Goal: Communication & Community: Share content

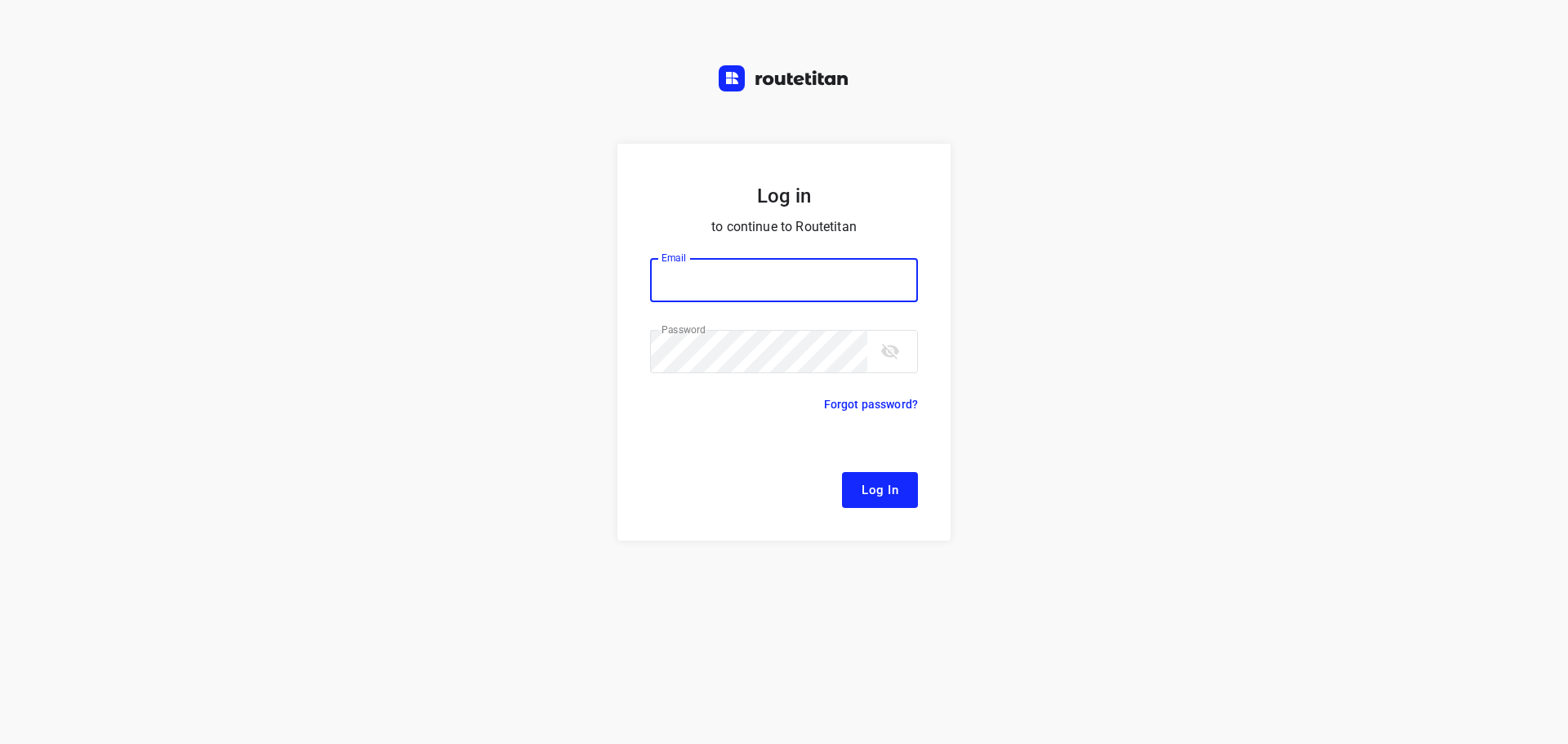
type input "[EMAIL_ADDRESS][DOMAIN_NAME]"
click at [873, 489] on span "Log In" at bounding box center [880, 490] width 37 height 22
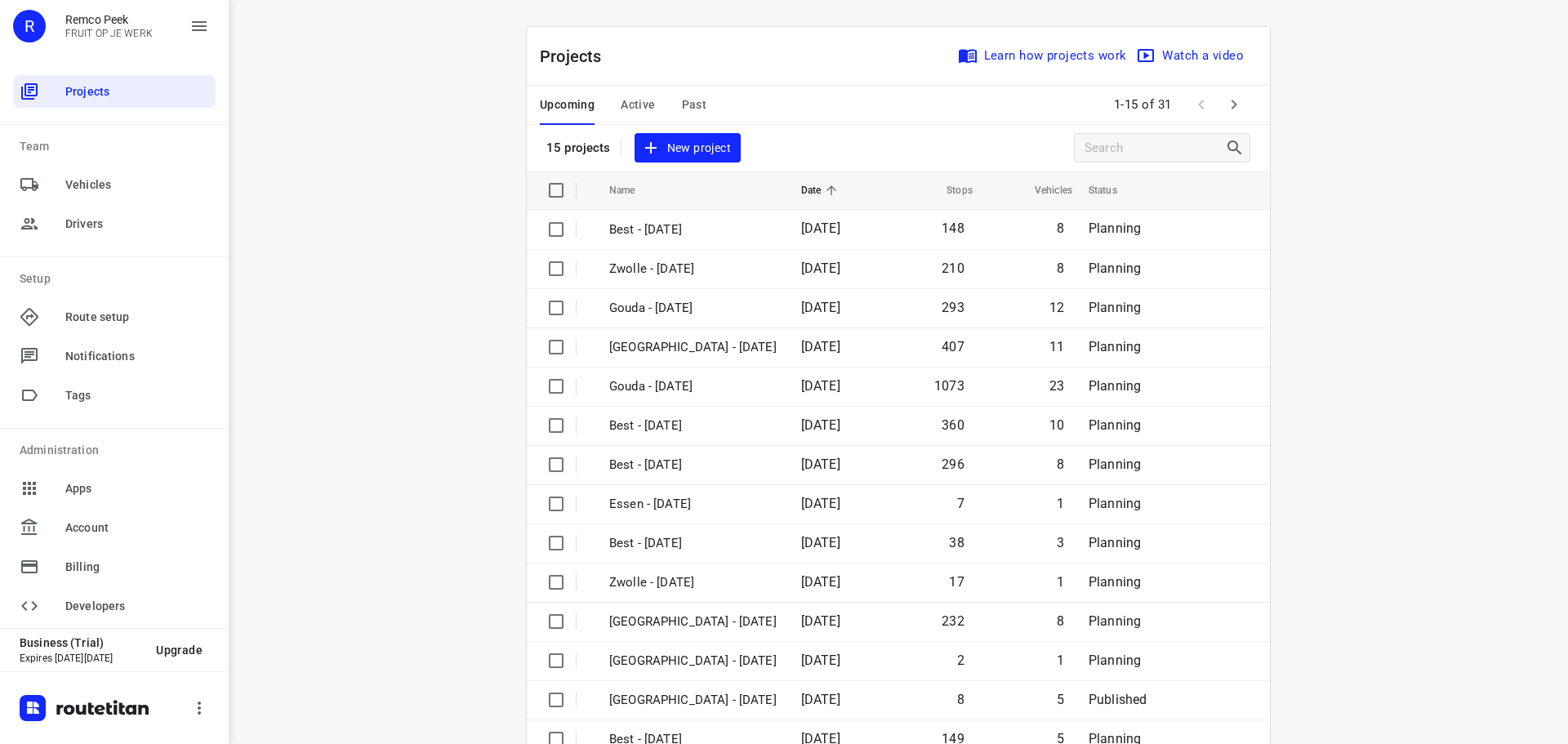
click at [641, 93] on button "Active" at bounding box center [638, 105] width 34 height 40
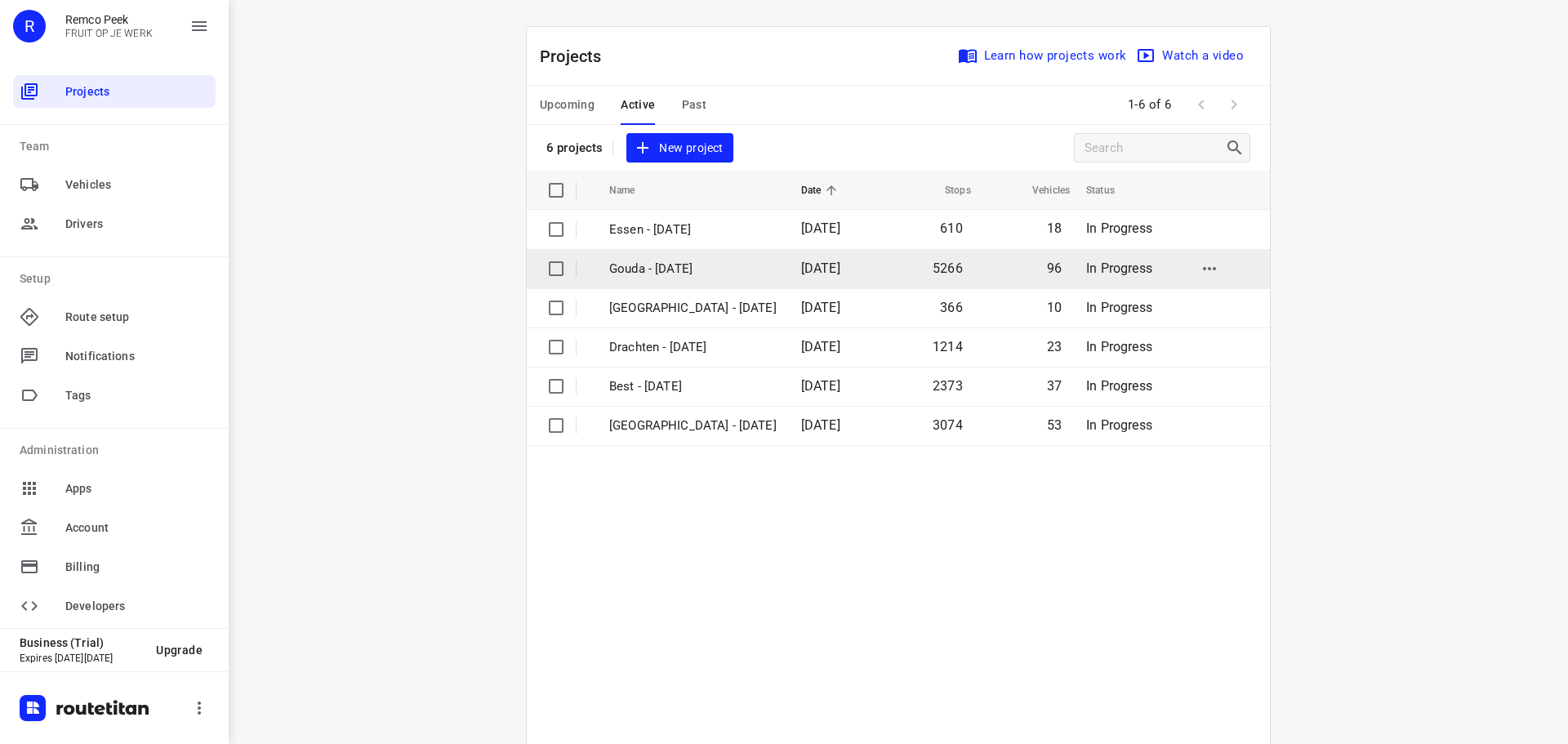
click at [651, 269] on p "Gouda - [DATE]" at bounding box center [693, 269] width 167 height 19
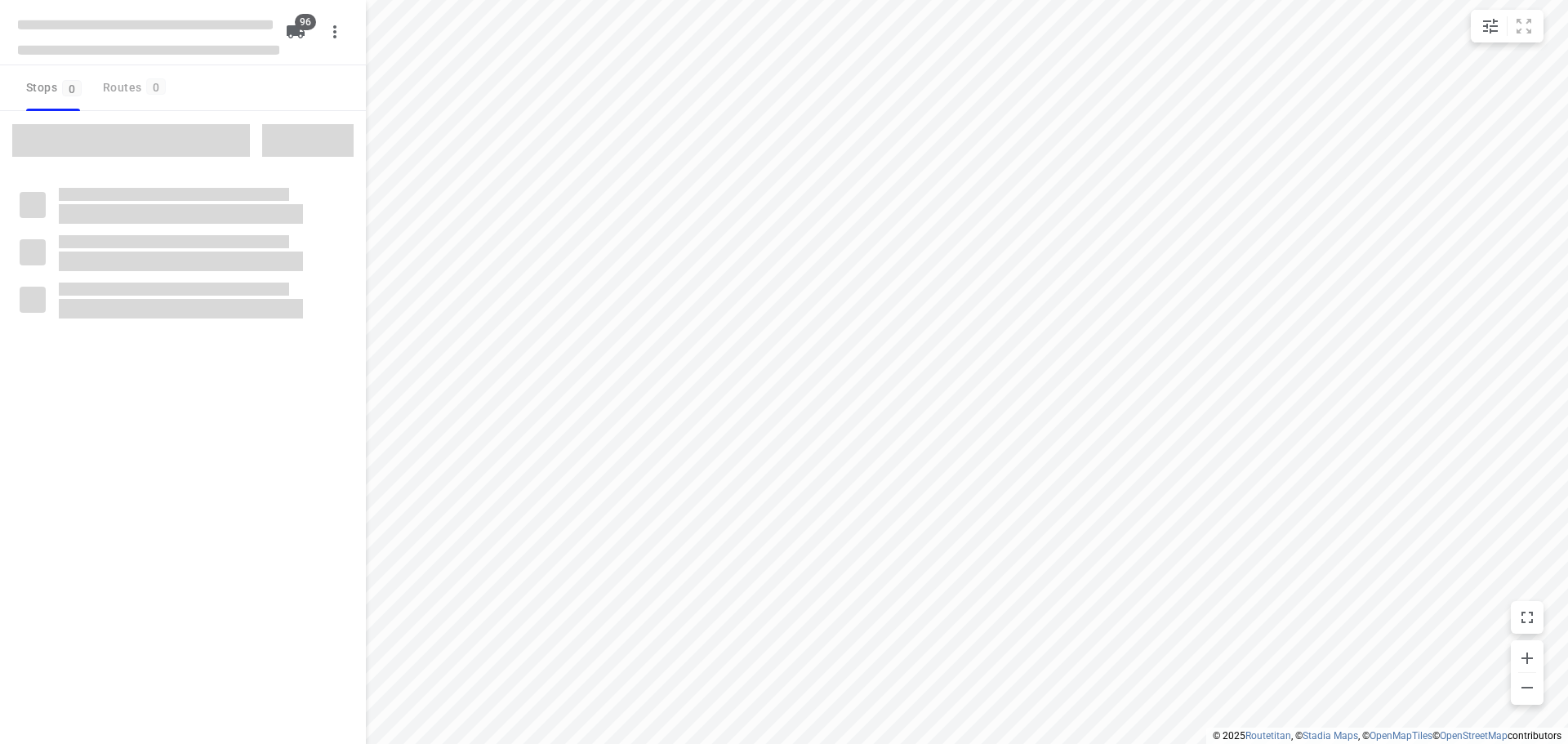
checkbox input "true"
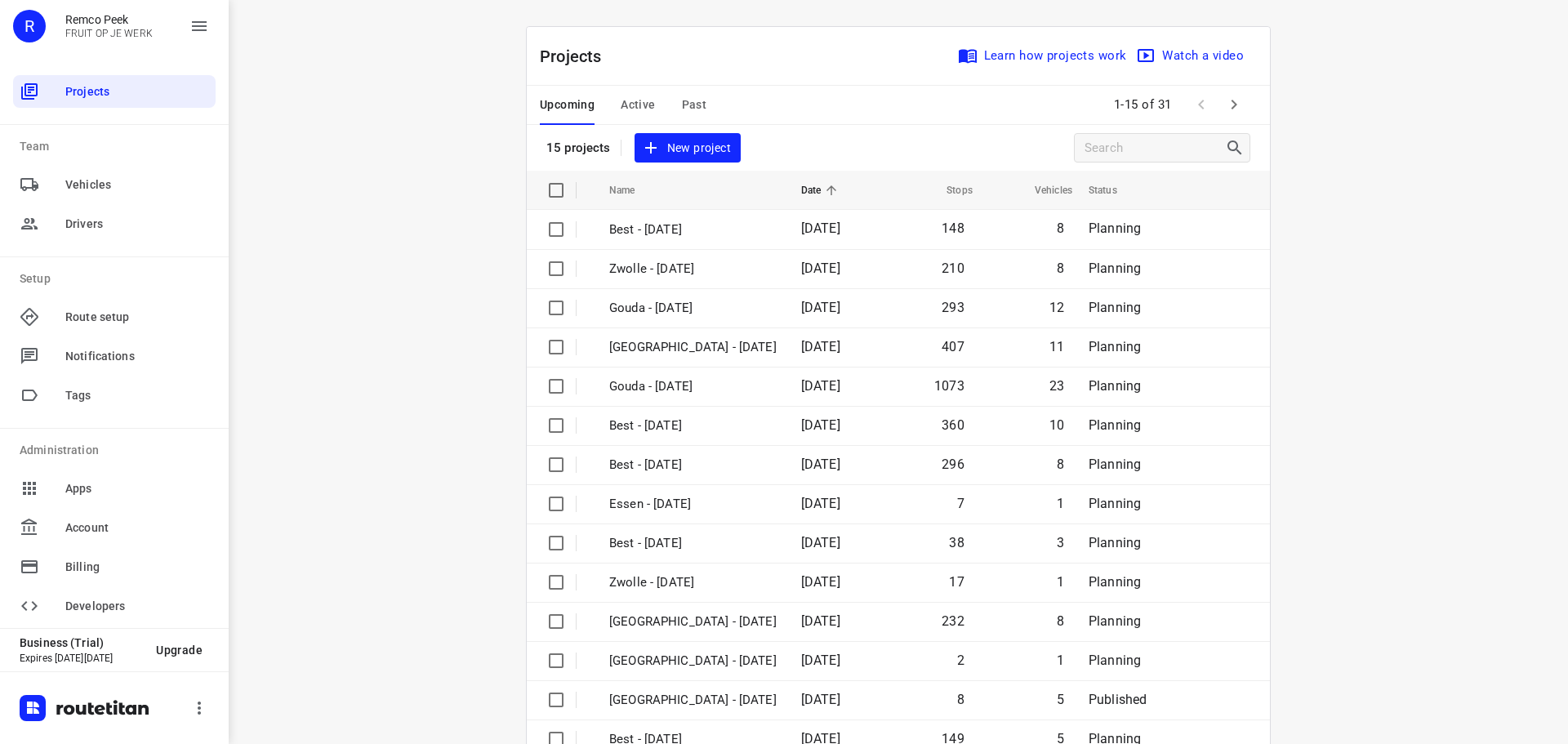
click at [630, 94] on button "Active" at bounding box center [638, 105] width 34 height 40
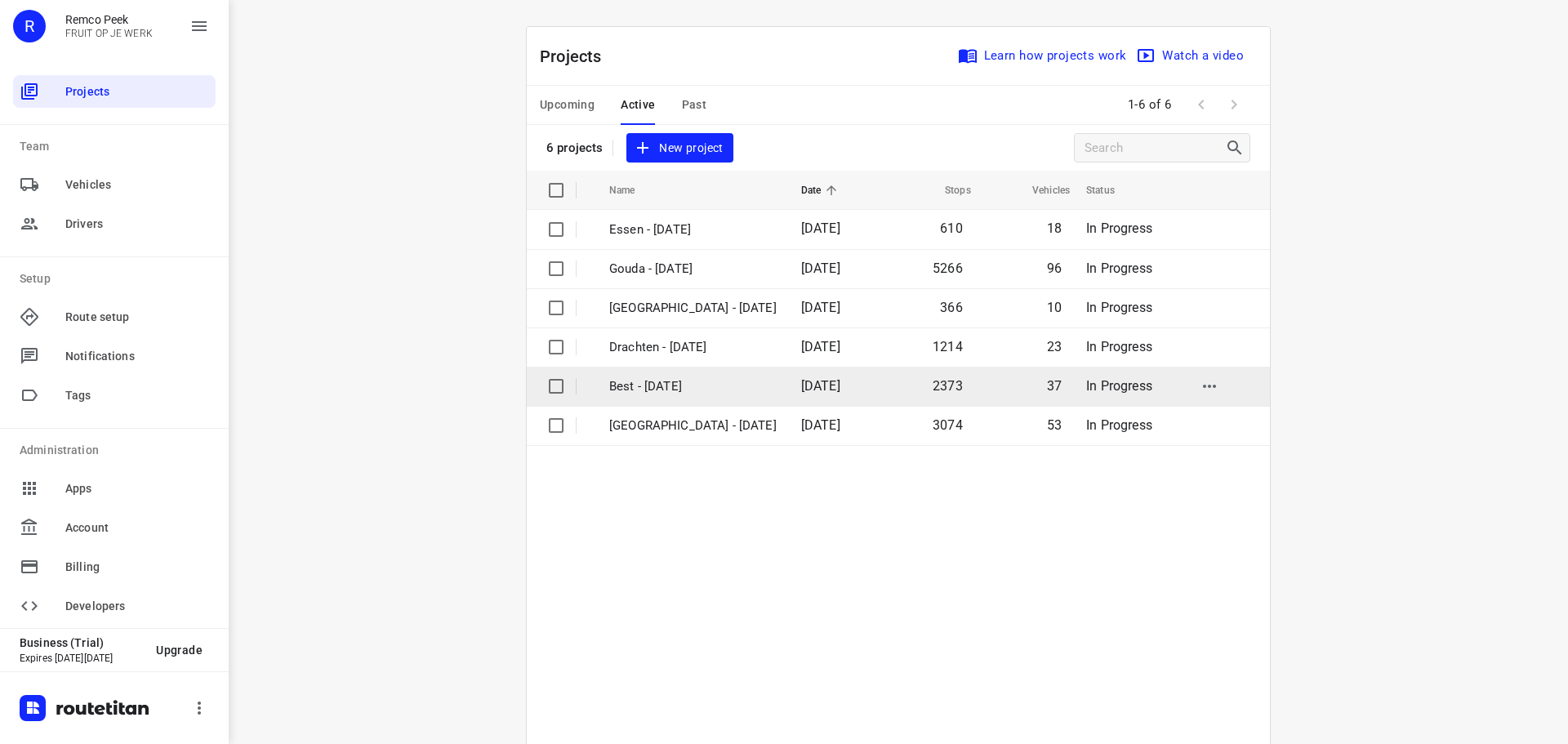
click at [659, 383] on p "Best - [DATE]" at bounding box center [693, 386] width 167 height 19
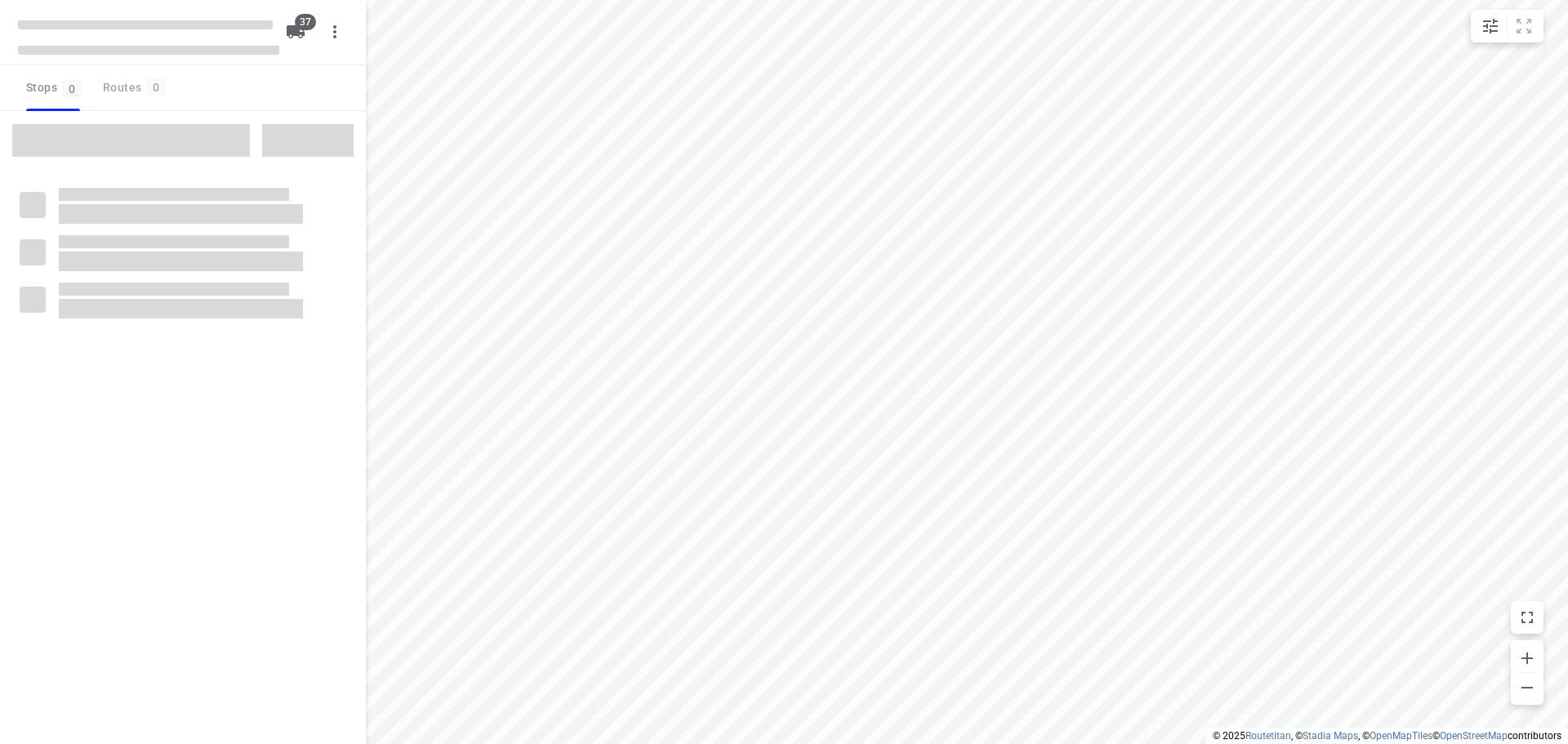
checkbox input "true"
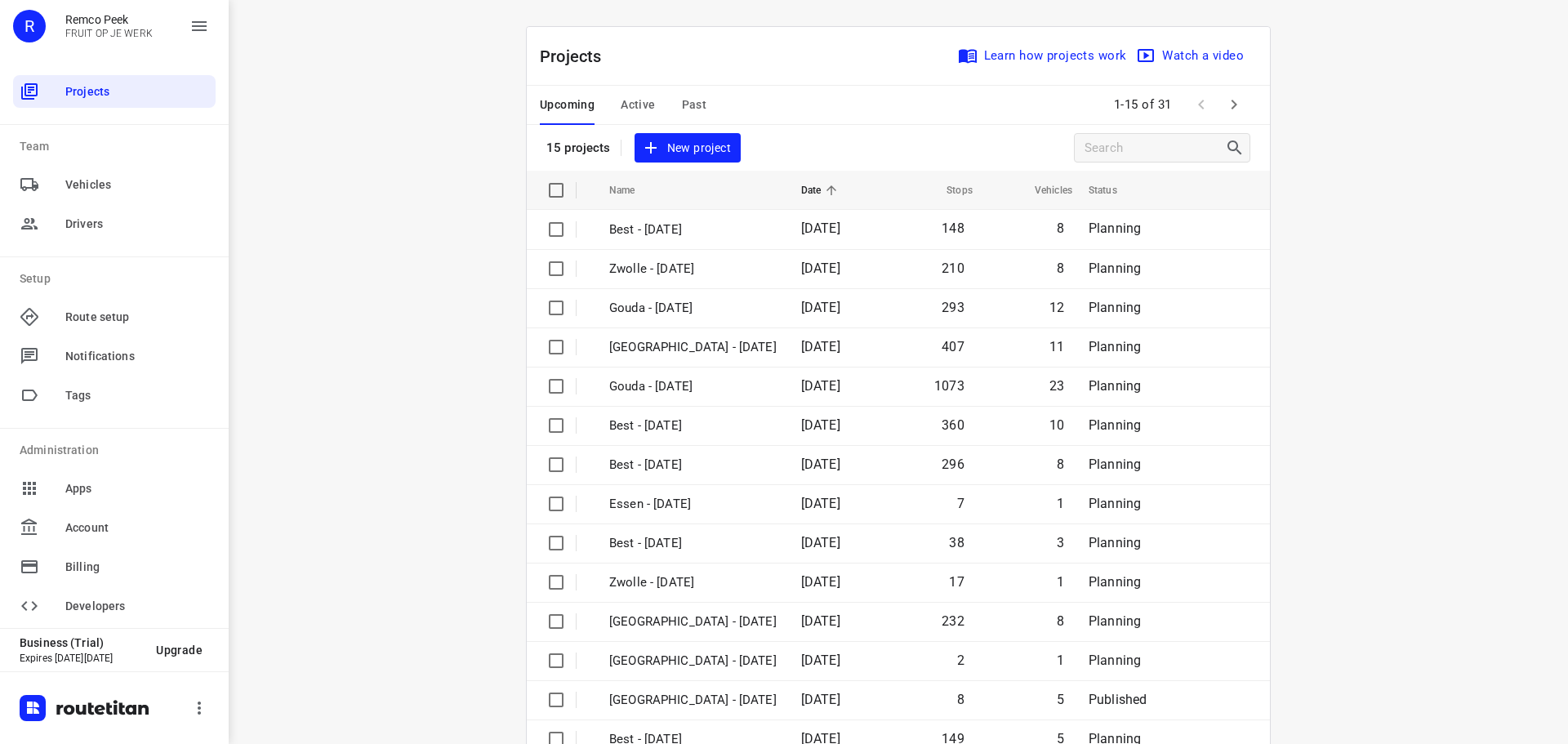
click at [640, 101] on span "Active" at bounding box center [638, 104] width 34 height 21
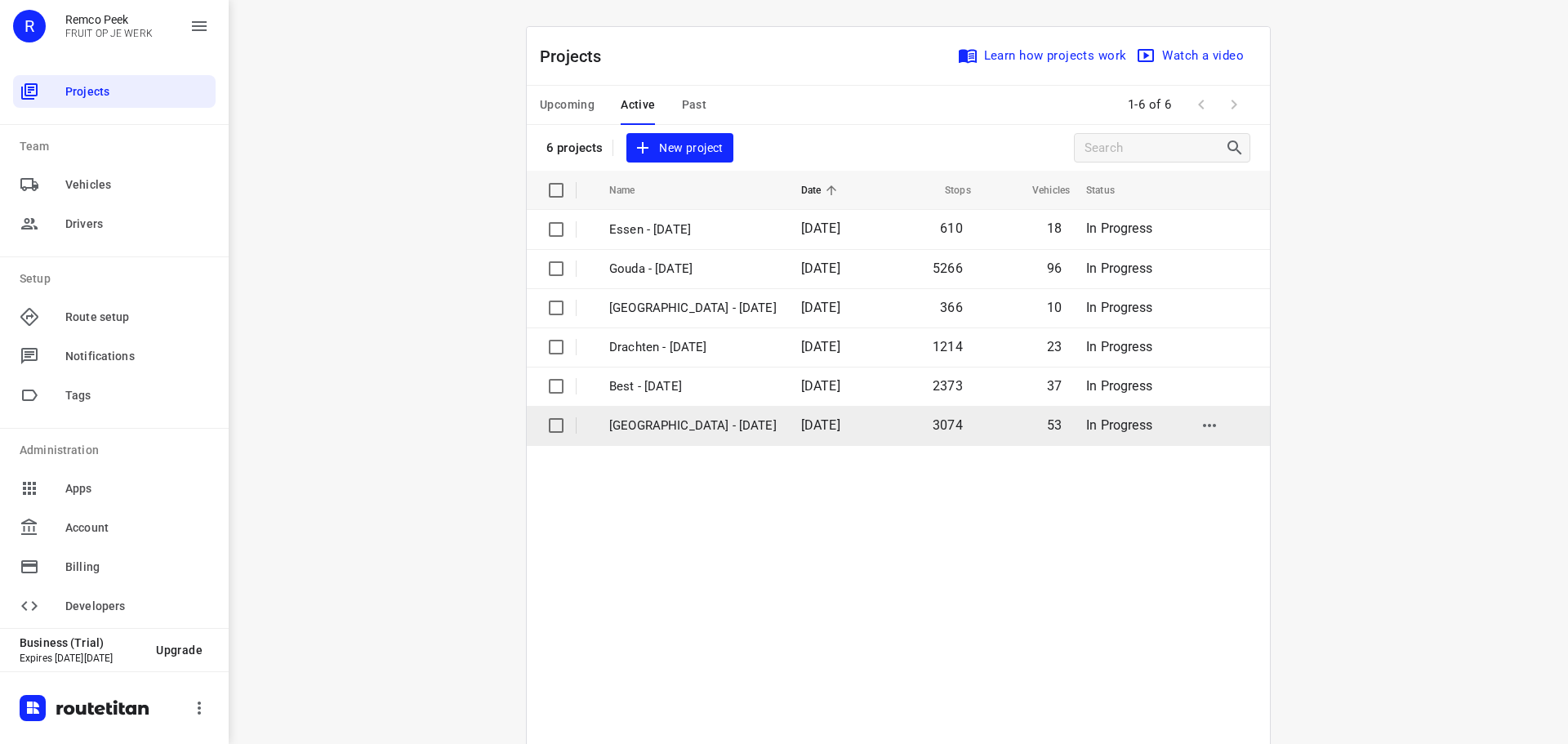
click at [640, 417] on p "Zwolle - Monday" at bounding box center [693, 426] width 167 height 19
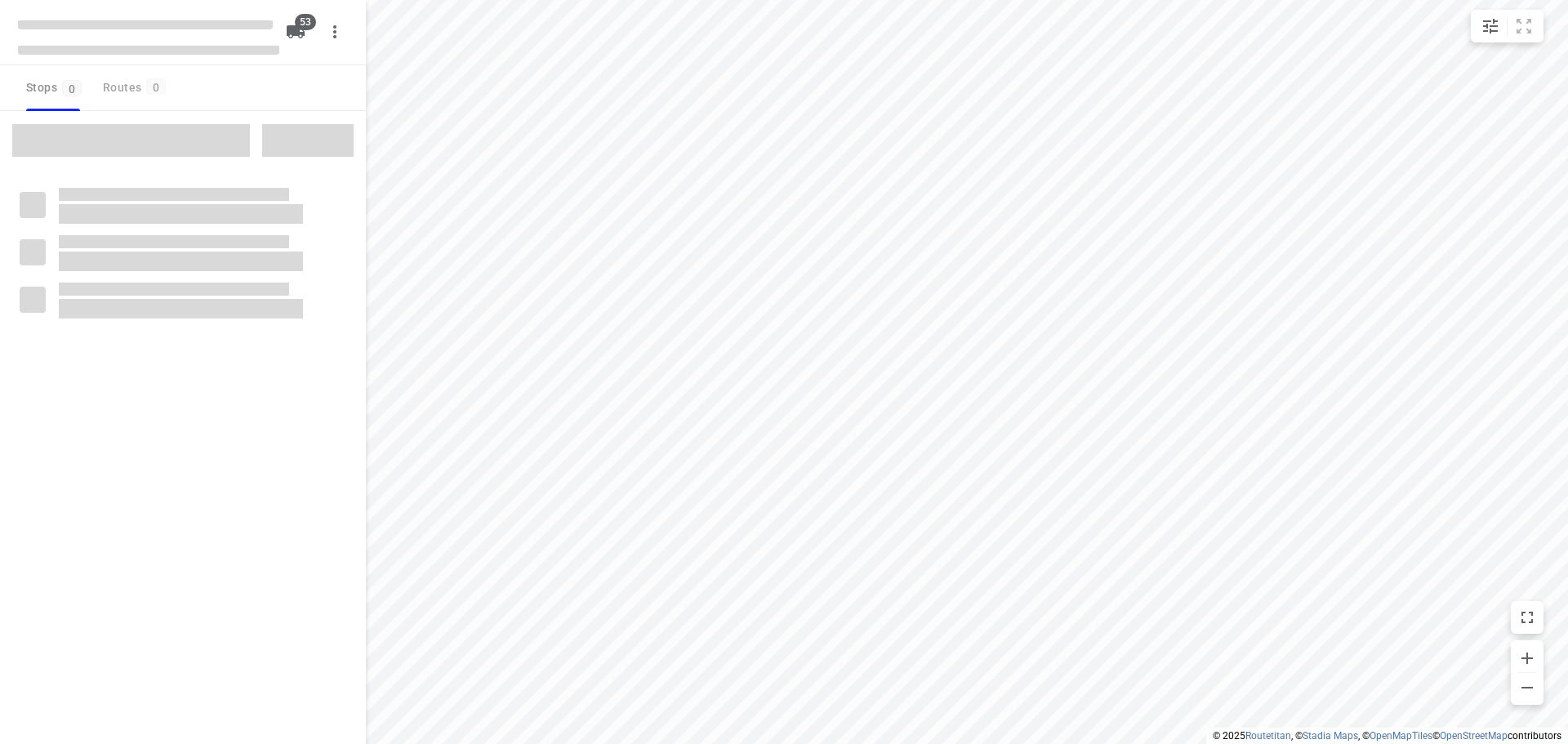
checkbox input "true"
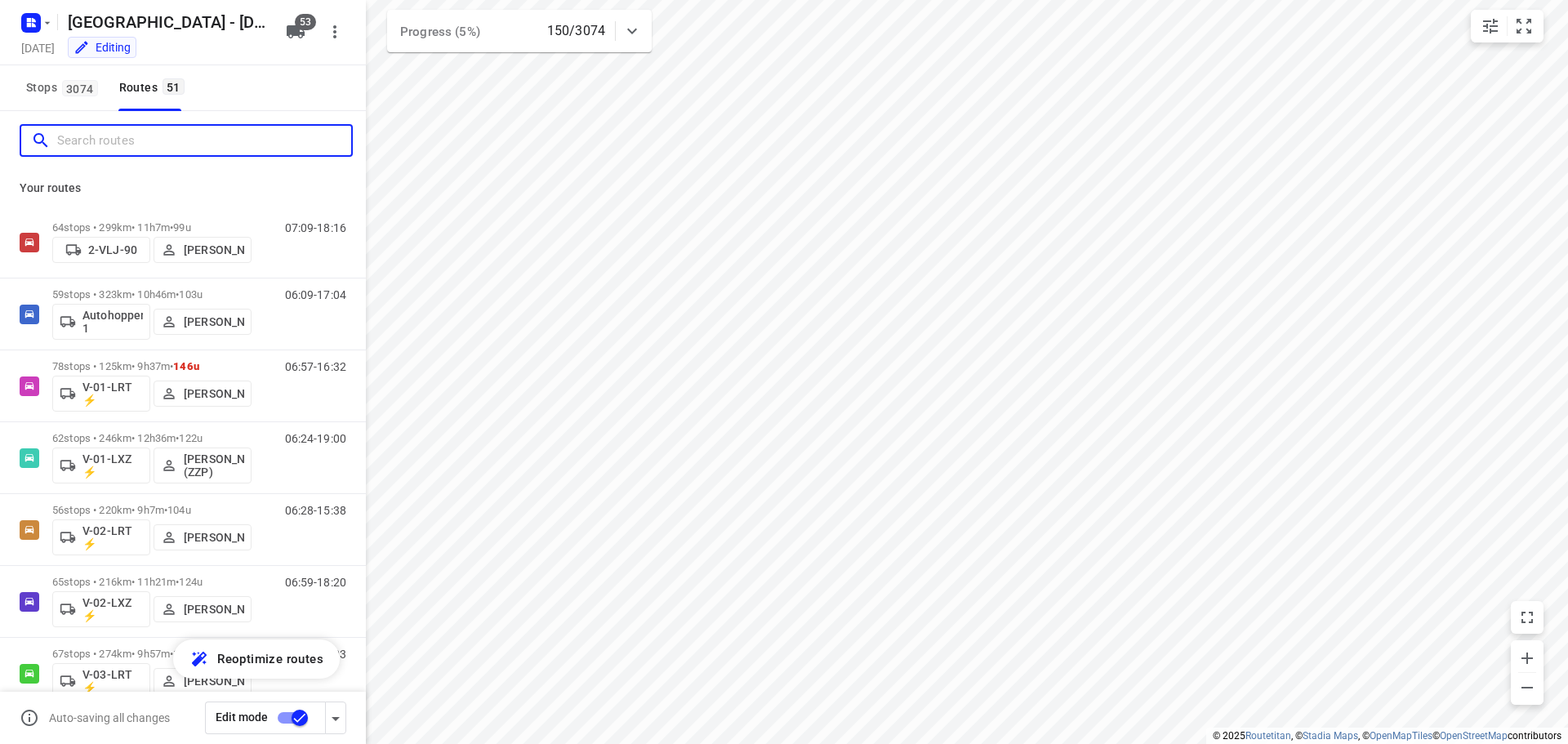
click at [67, 143] on input "Search routes" at bounding box center [204, 141] width 294 height 25
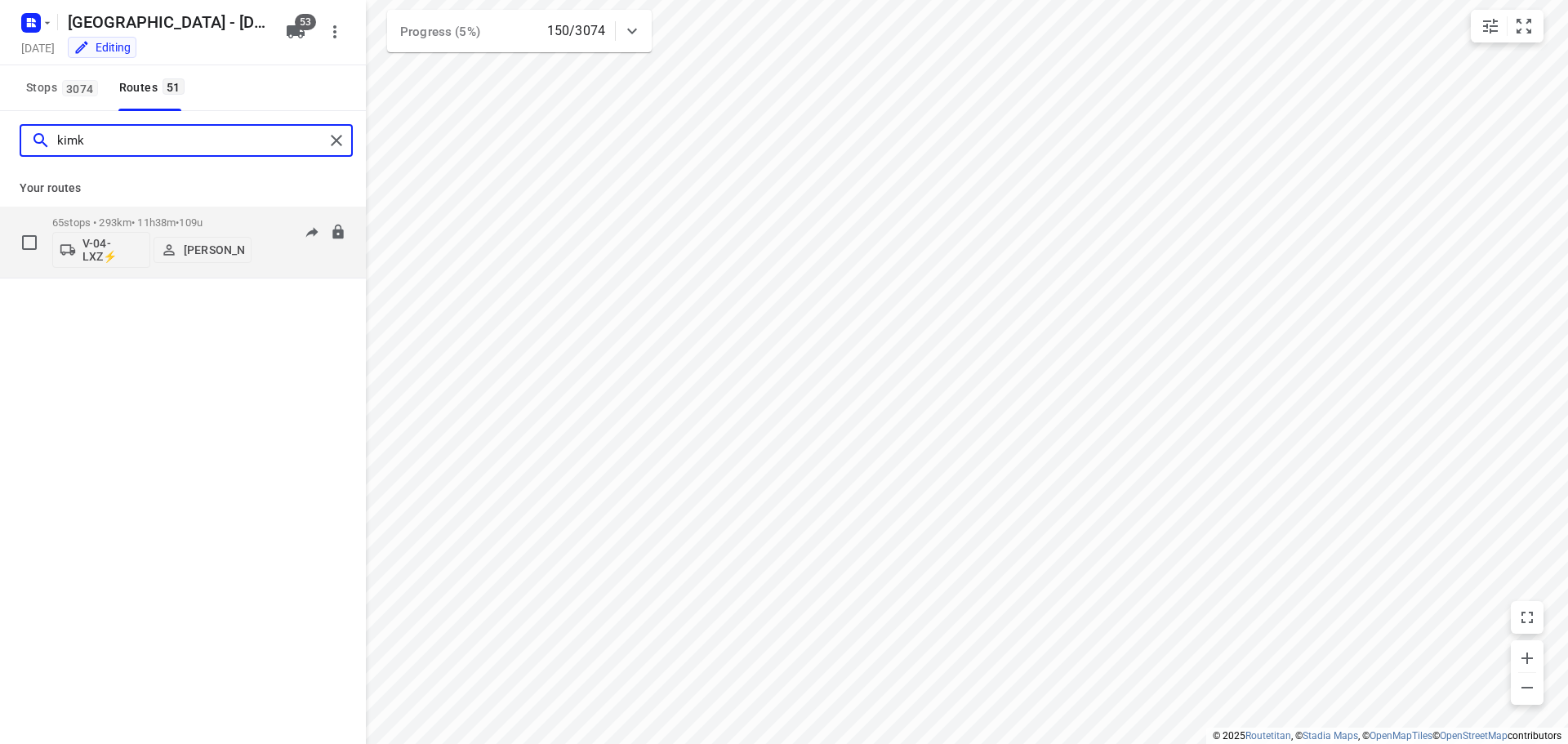
type input "kimk"
click at [173, 215] on div "65 stops • 293km • 11h38m • 109u V-04-LXZ⚡ Kim Kivits" at bounding box center [151, 241] width 199 height 67
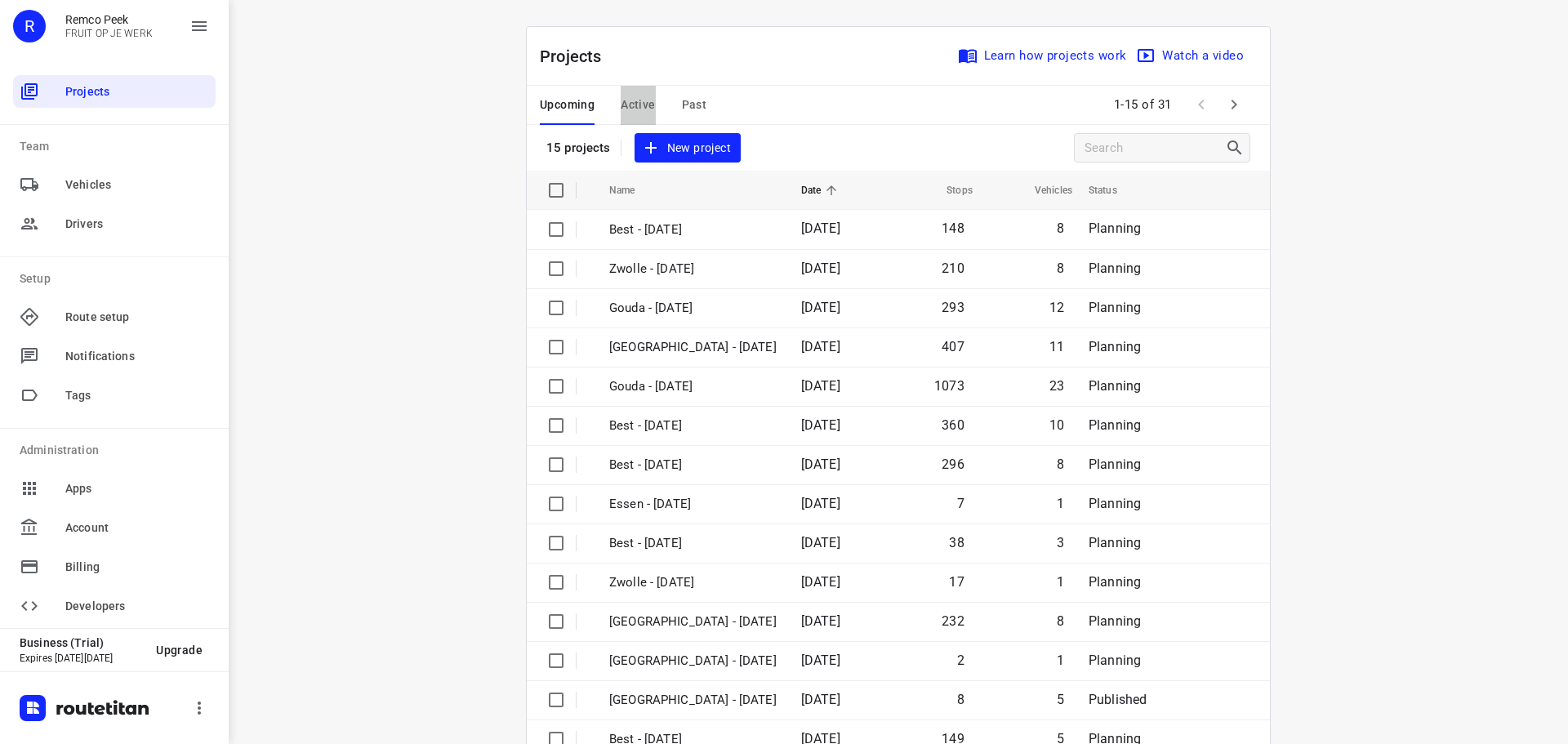
click at [642, 100] on span "Active" at bounding box center [638, 104] width 34 height 21
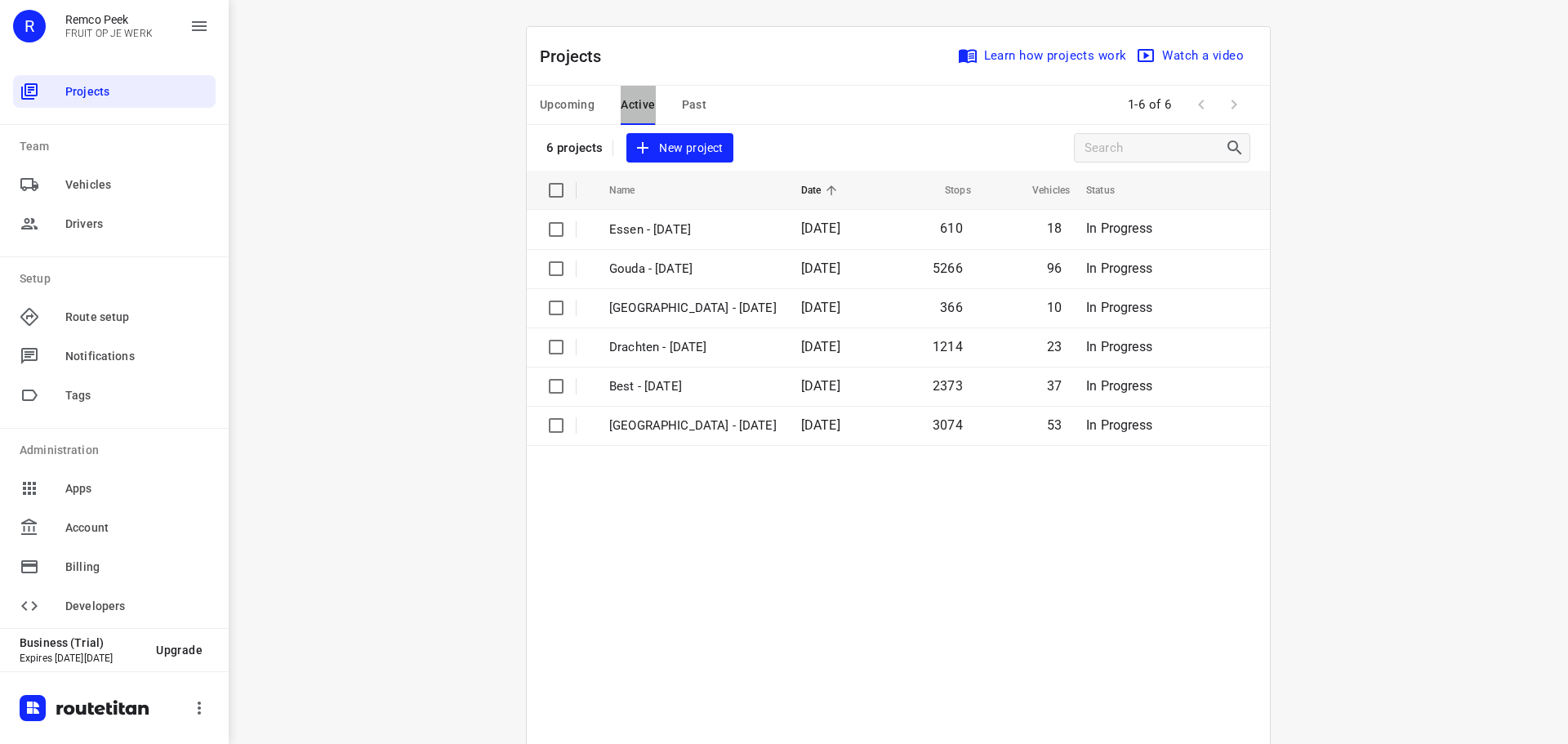
click at [641, 102] on span "Active" at bounding box center [638, 104] width 34 height 21
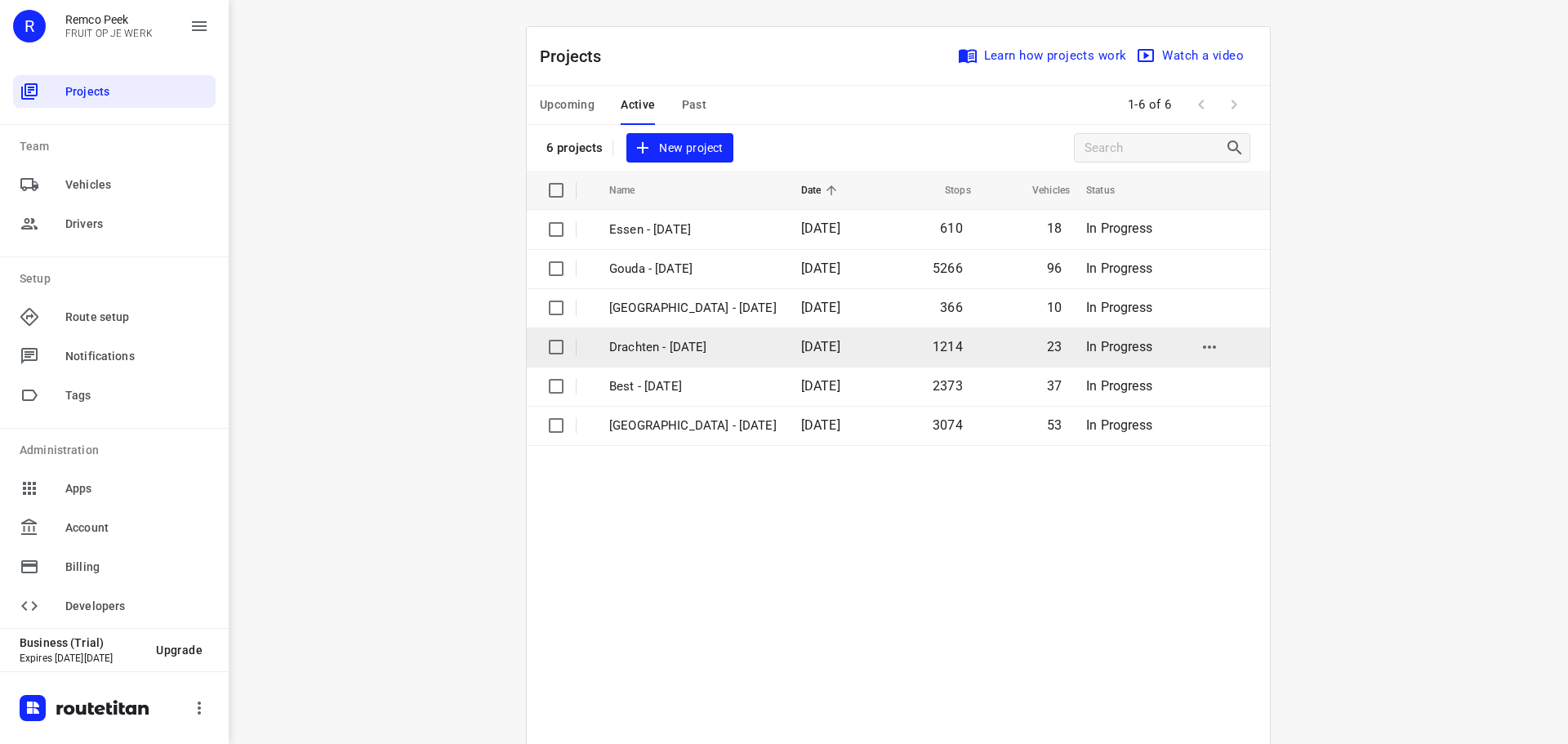
click at [646, 338] on p "Drachten - [DATE]" at bounding box center [693, 347] width 167 height 19
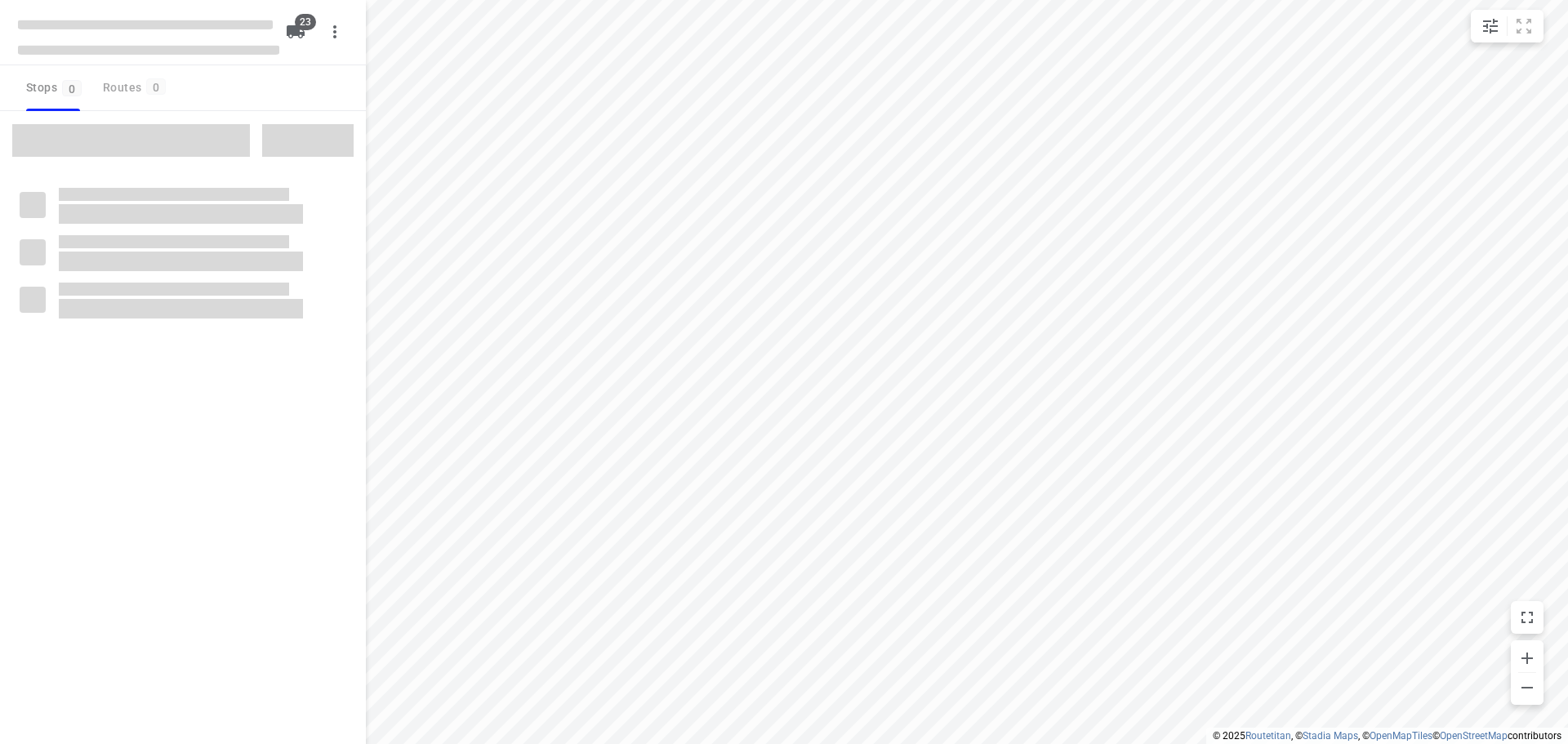
checkbox input "true"
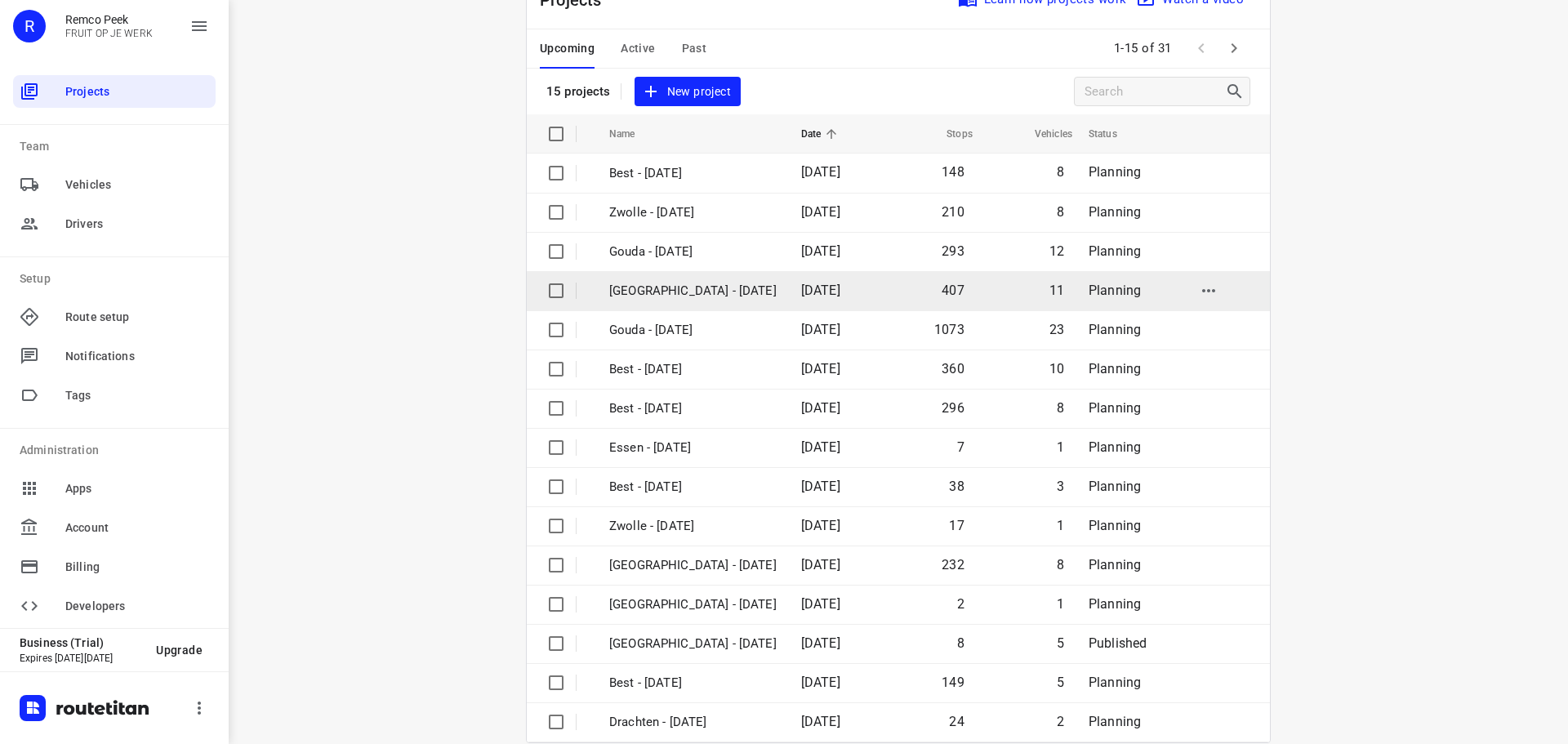
scroll to position [82, 0]
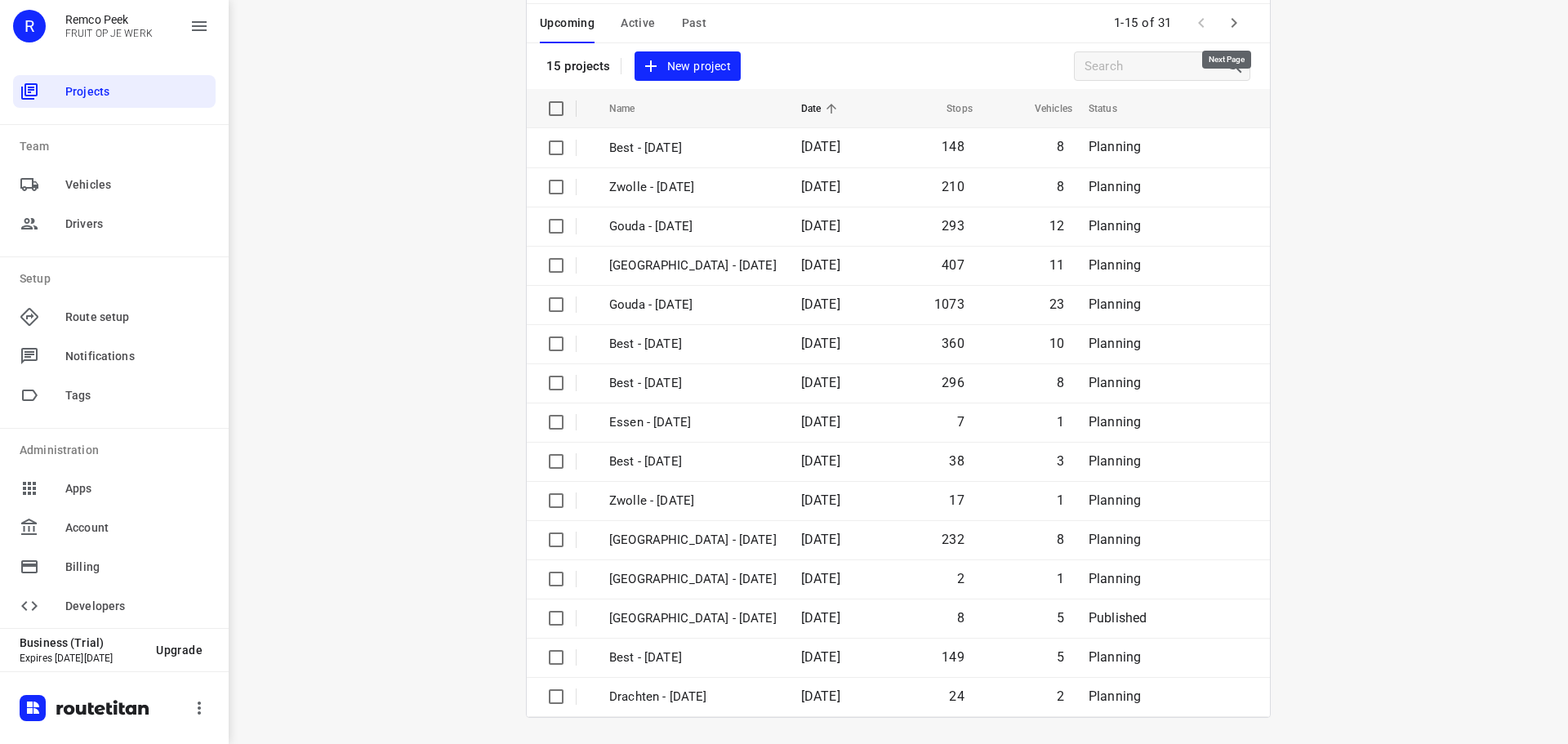
click at [1232, 21] on icon "button" at bounding box center [1234, 22] width 5 height 10
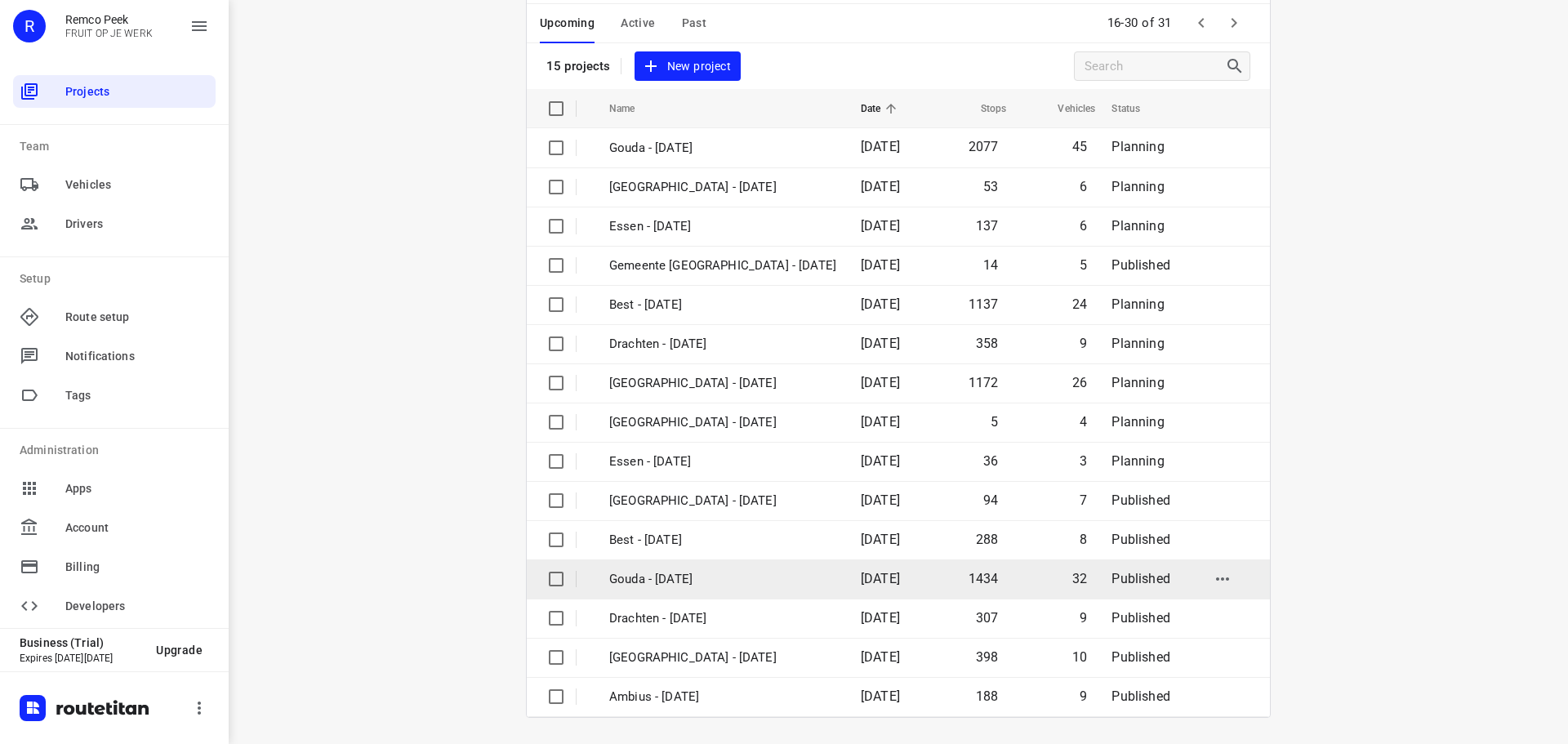
click at [673, 578] on p "Gouda - Tuesday" at bounding box center [722, 579] width 227 height 19
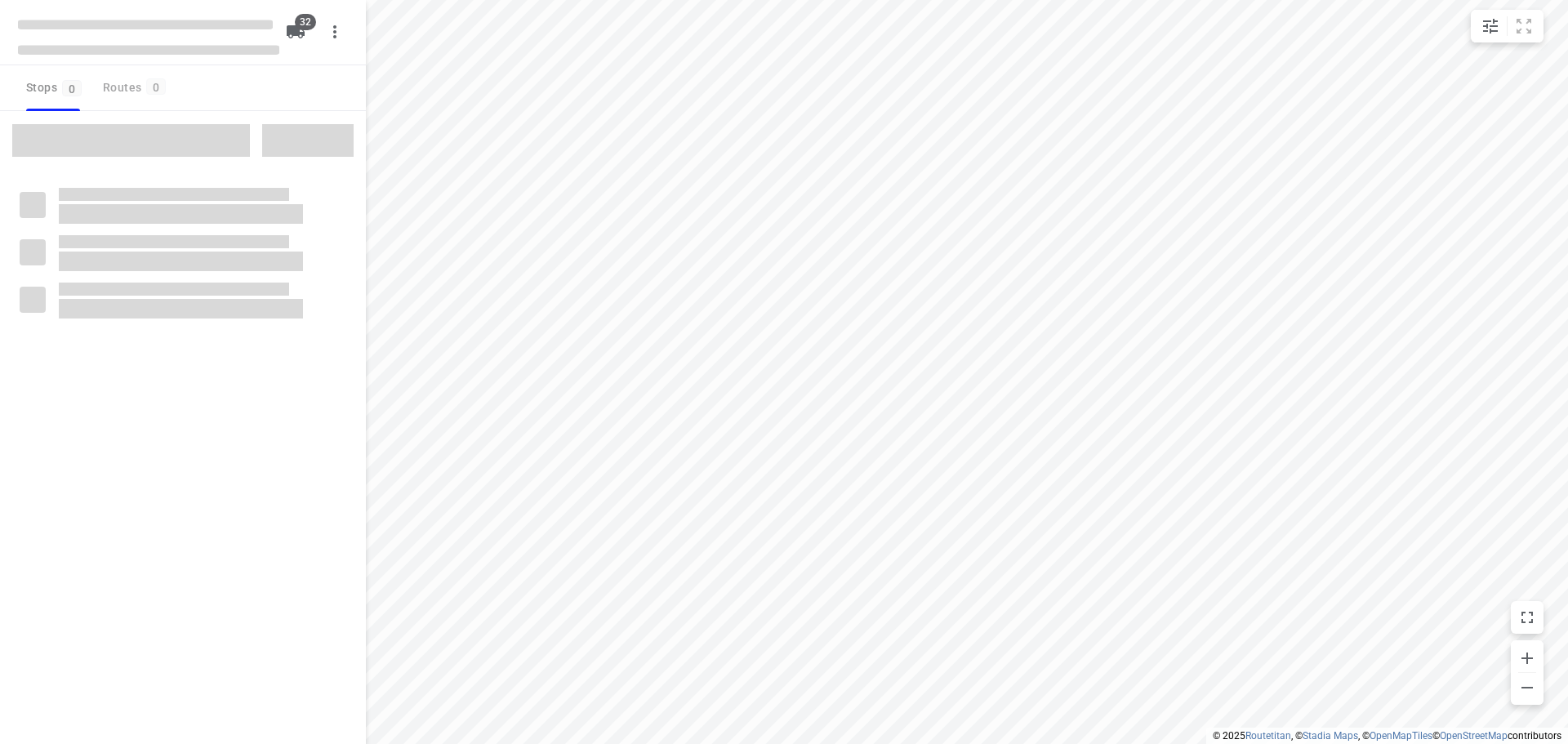
checkbox input "true"
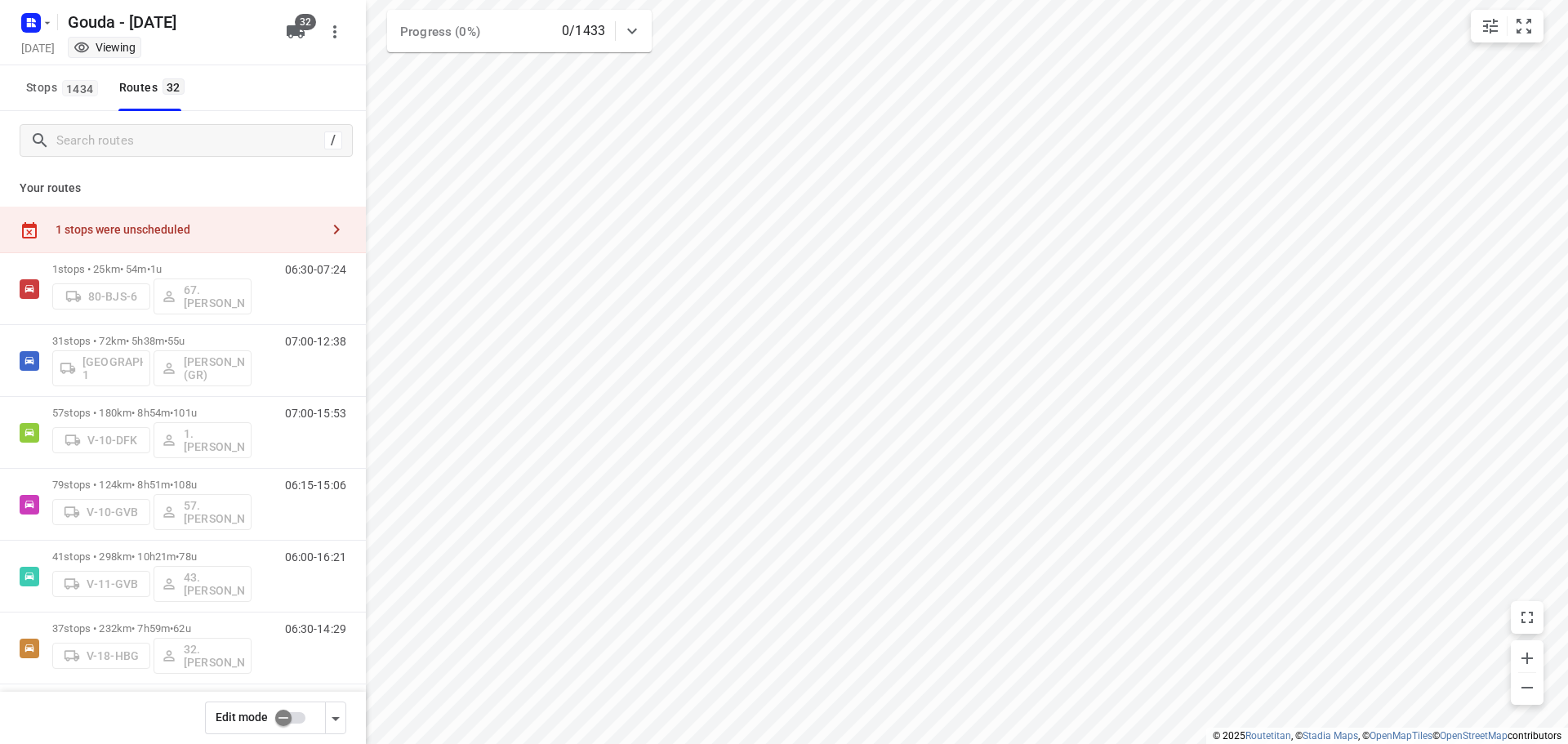
click at [334, 226] on icon "button" at bounding box center [336, 229] width 5 height 10
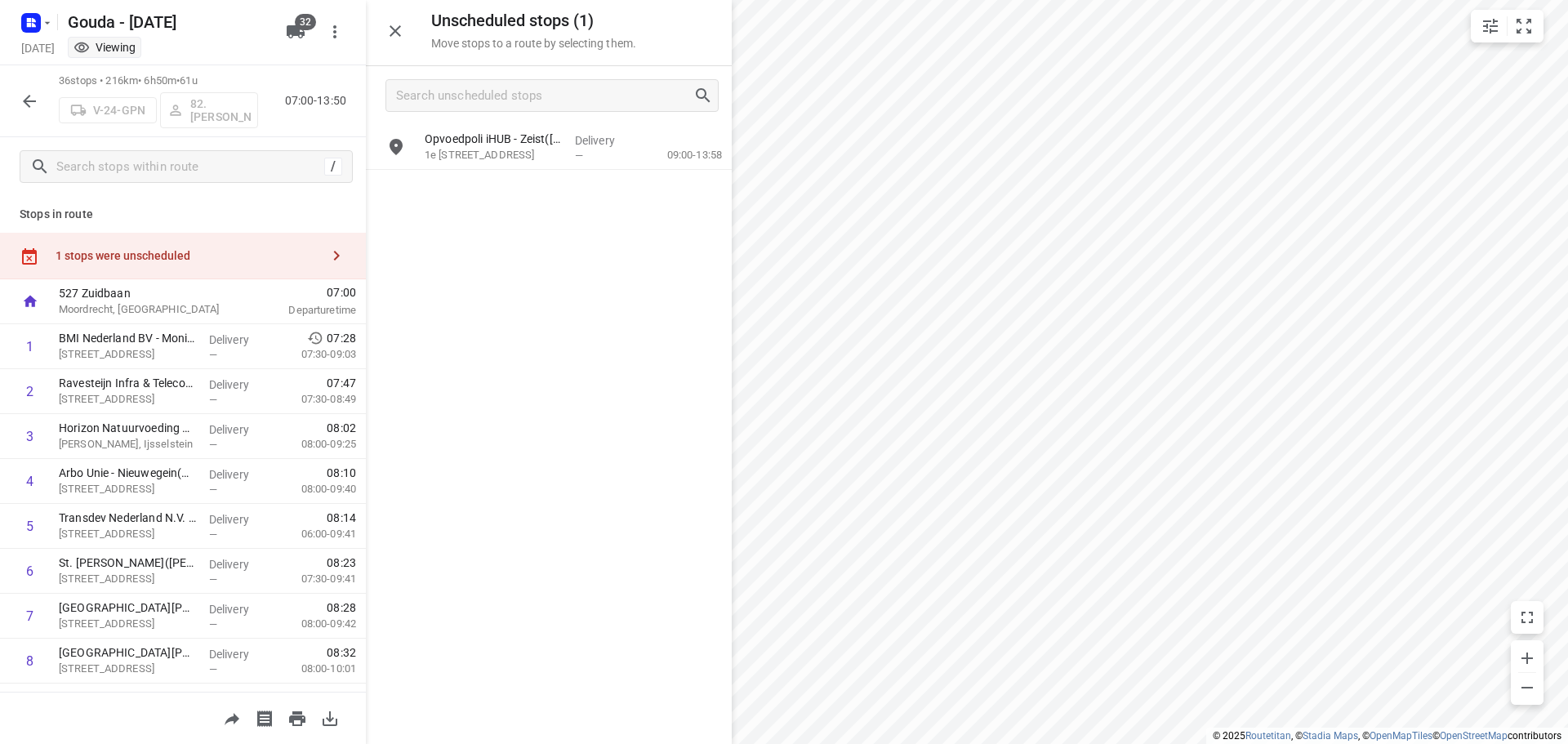
click at [31, 101] on icon "button" at bounding box center [29, 101] width 13 height 13
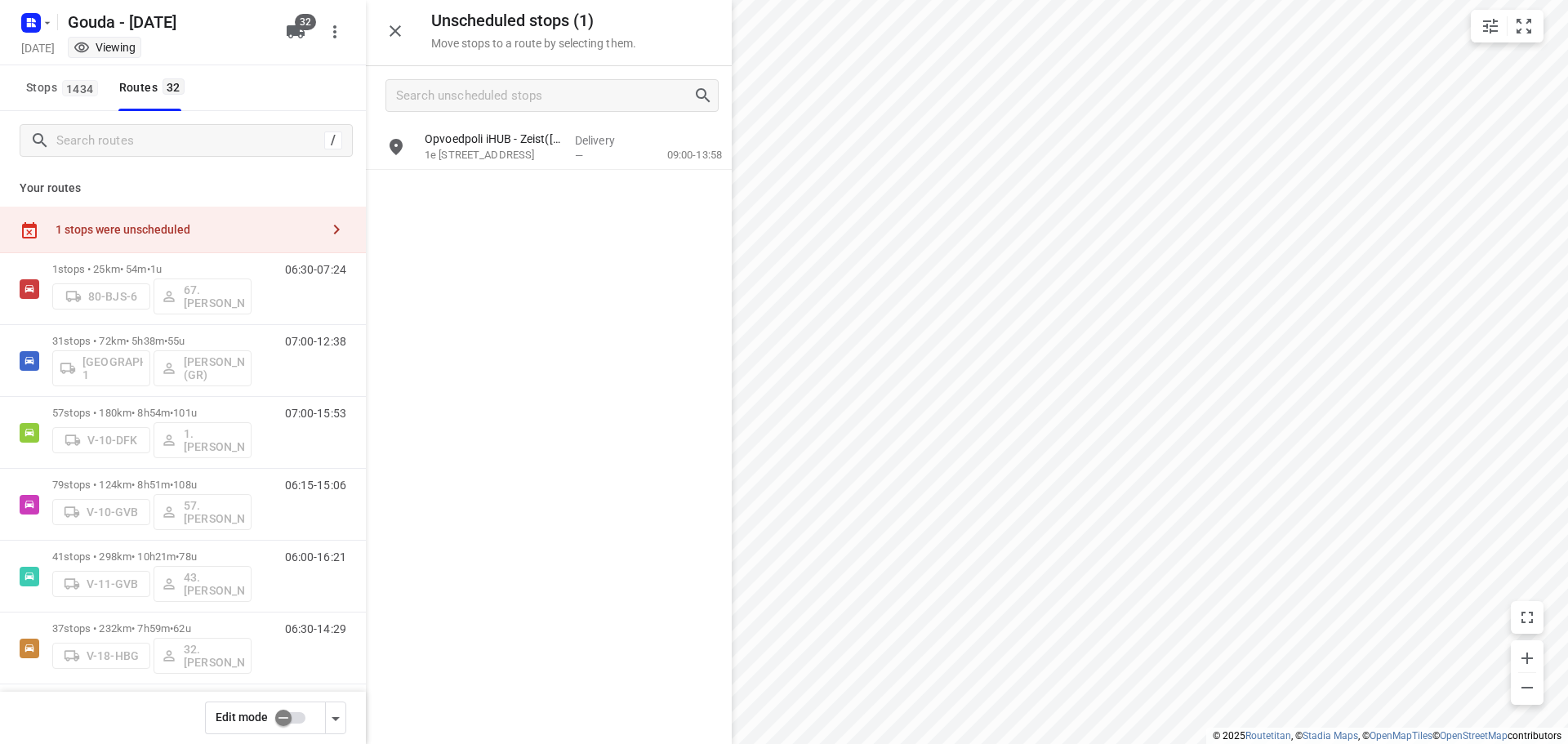
click at [301, 717] on input "checkbox" at bounding box center [282, 718] width 93 height 31
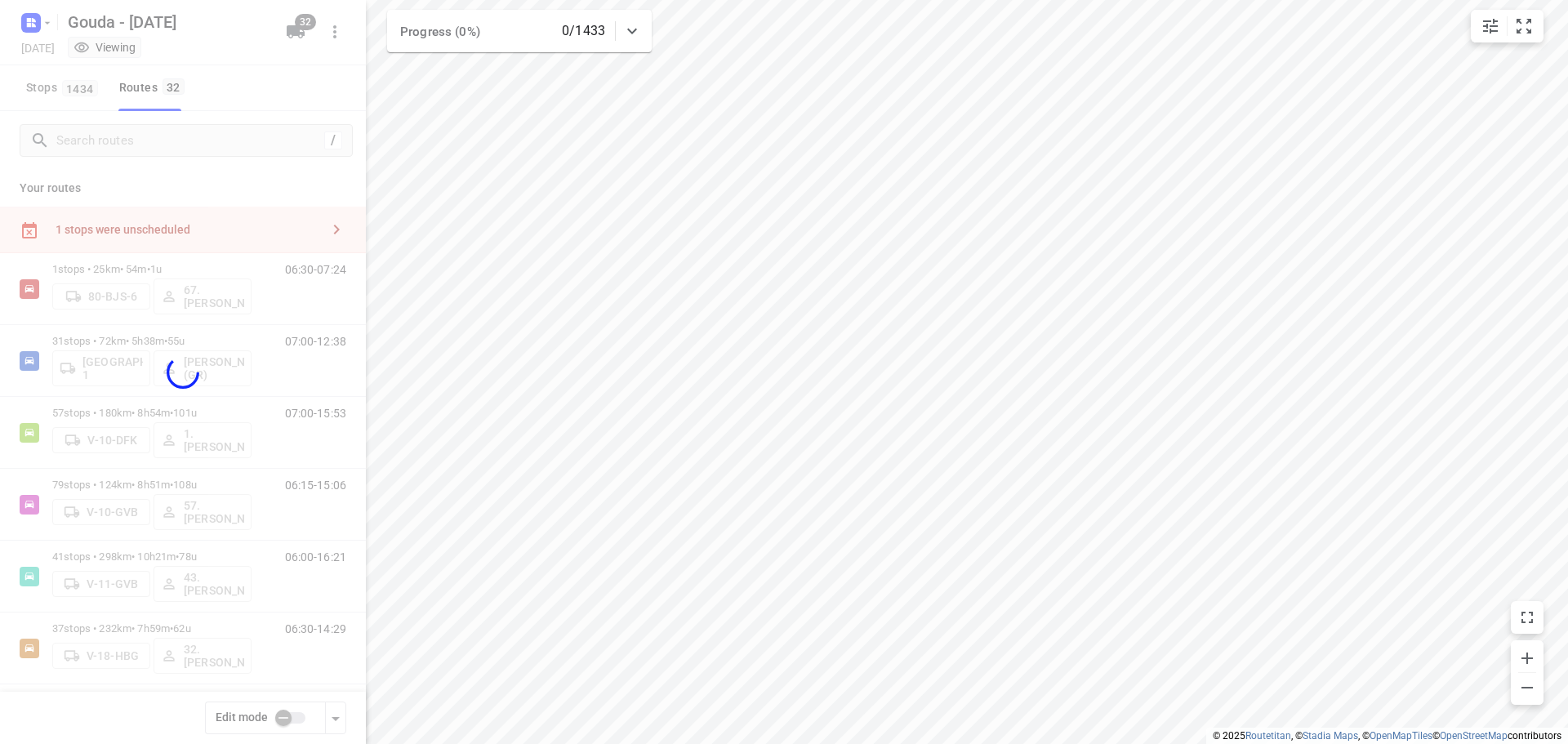
checkbox input "true"
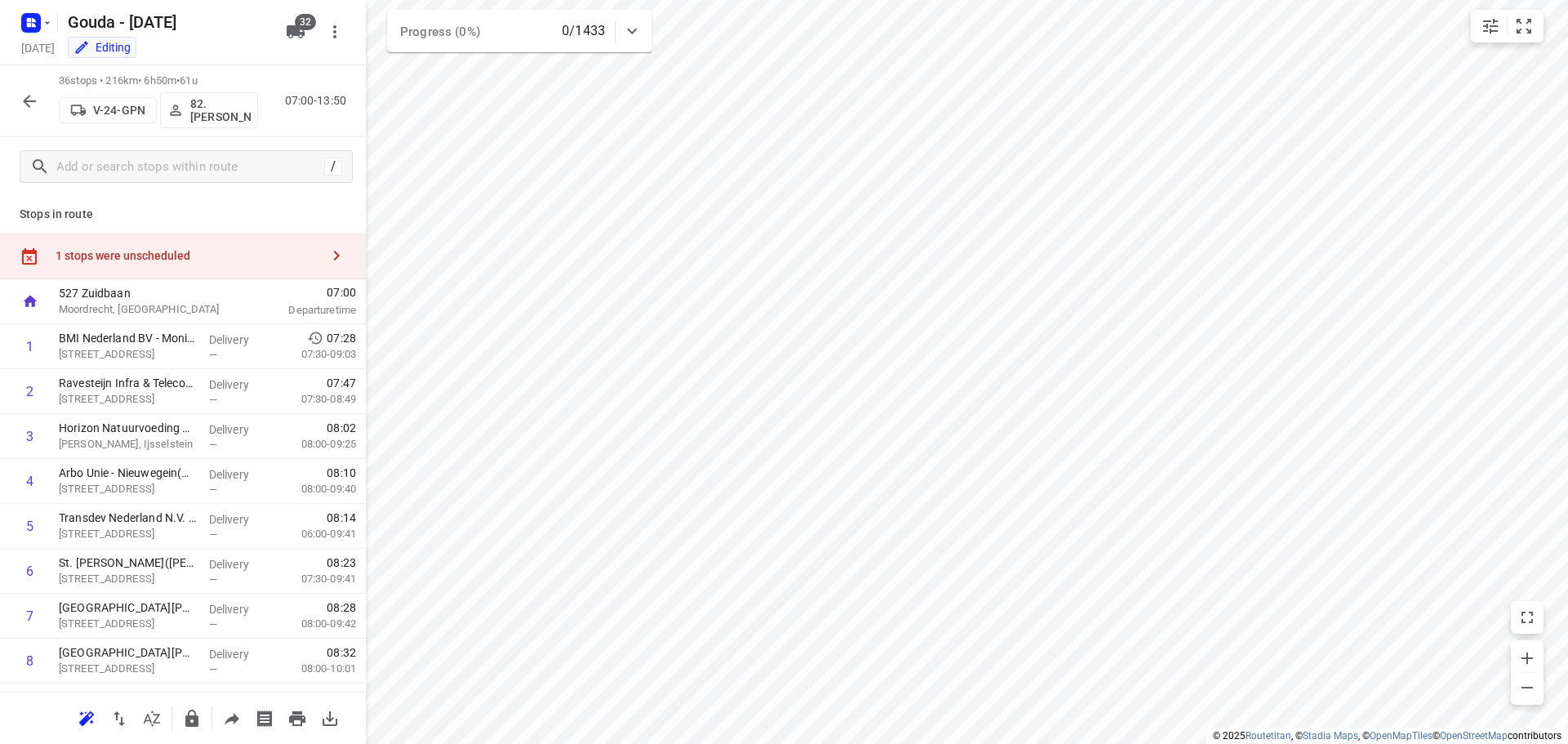
click at [327, 263] on icon "button" at bounding box center [336, 255] width 20 height 20
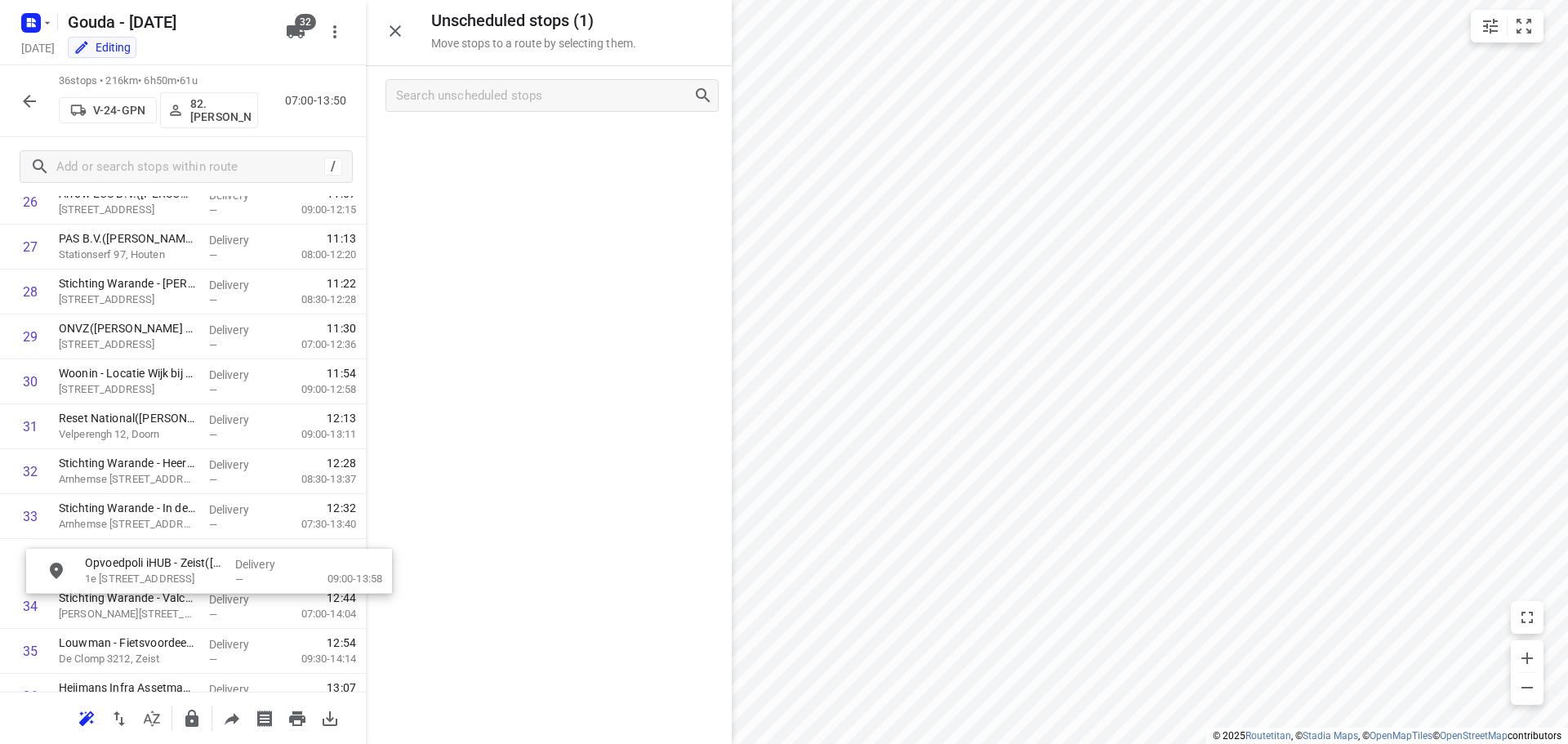
scroll to position [1278, 0]
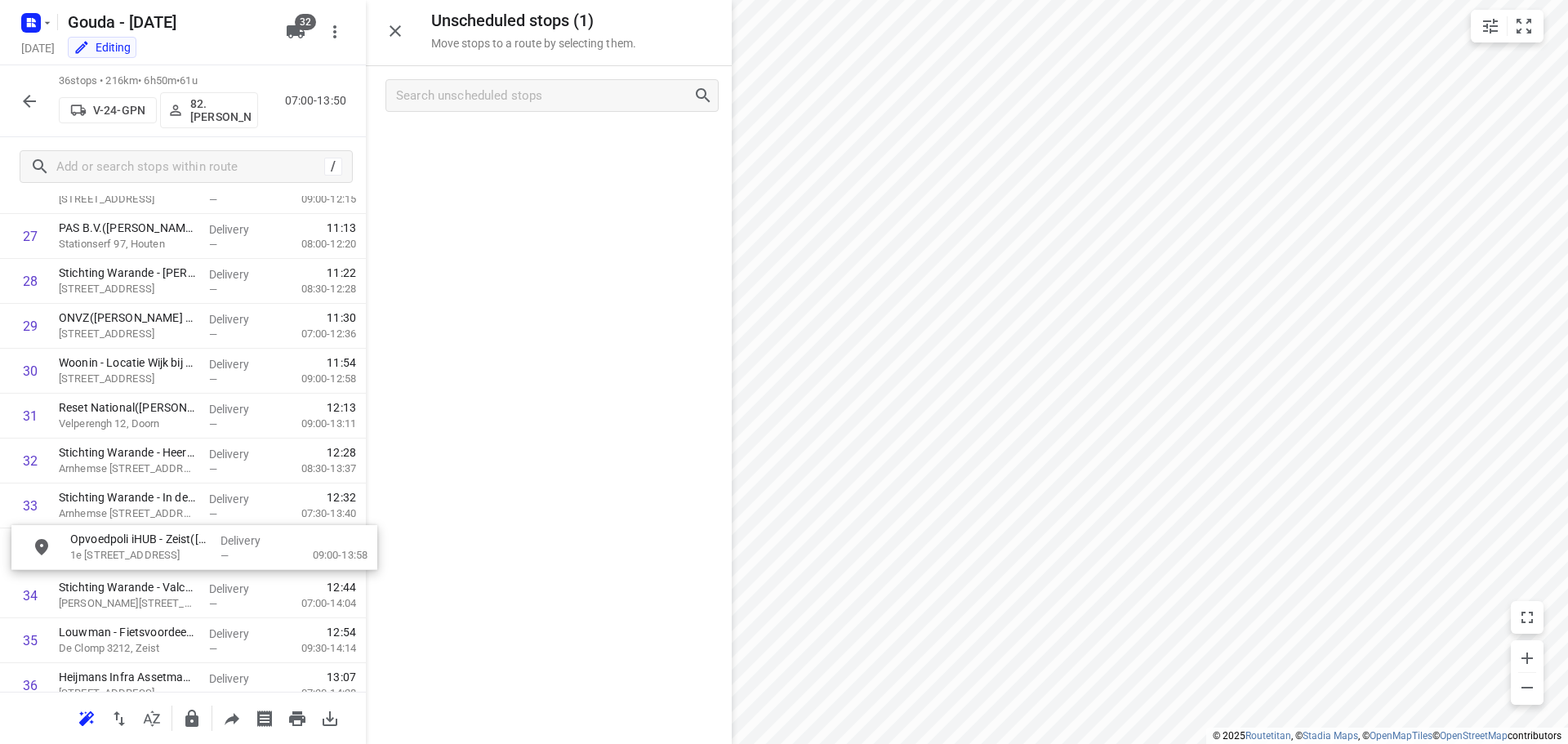
drag, startPoint x: 479, startPoint y: 135, endPoint x: 125, endPoint y: 541, distance: 538.7
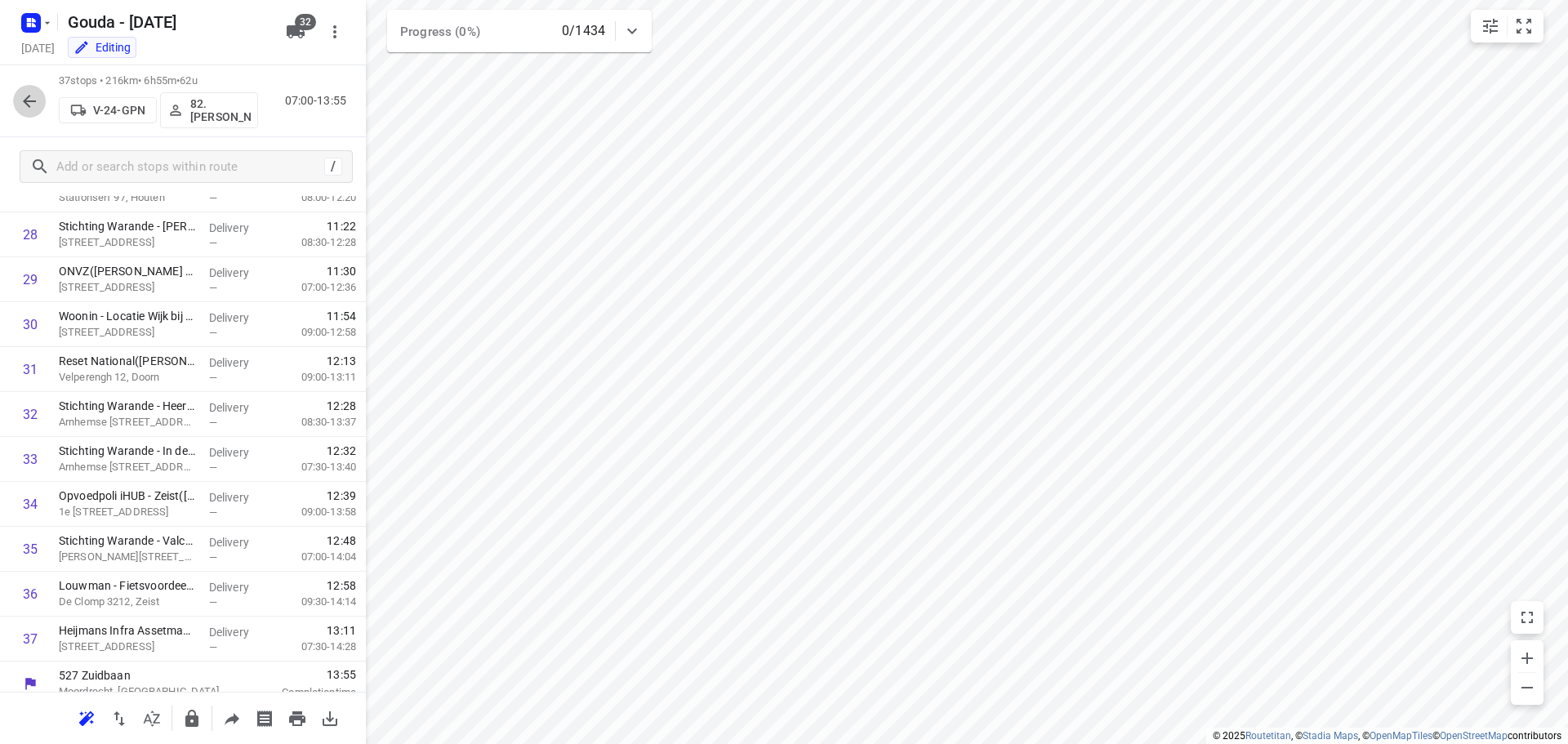
click at [23, 95] on icon "button" at bounding box center [30, 102] width 20 height 20
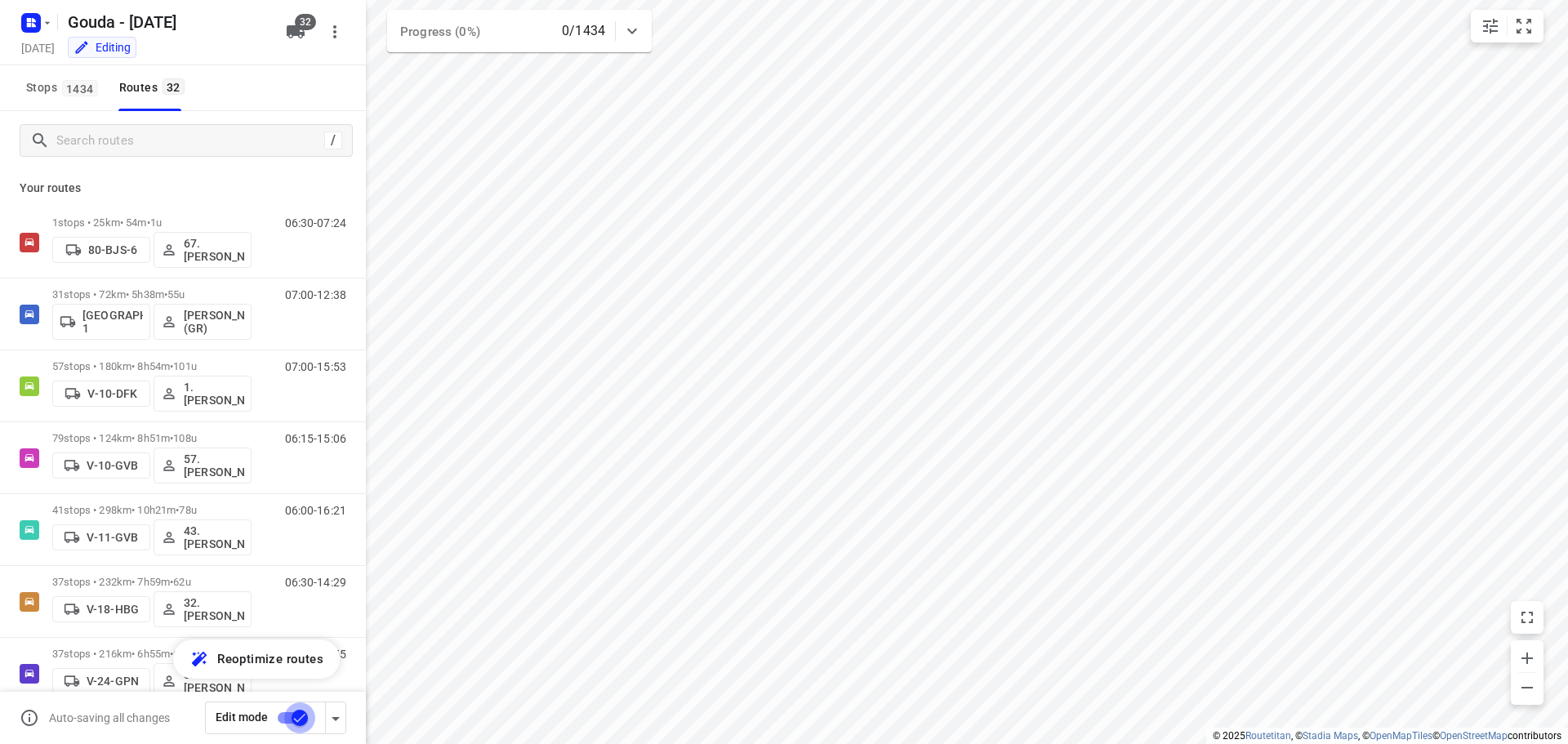
click at [282, 716] on input "checkbox" at bounding box center [299, 718] width 93 height 31
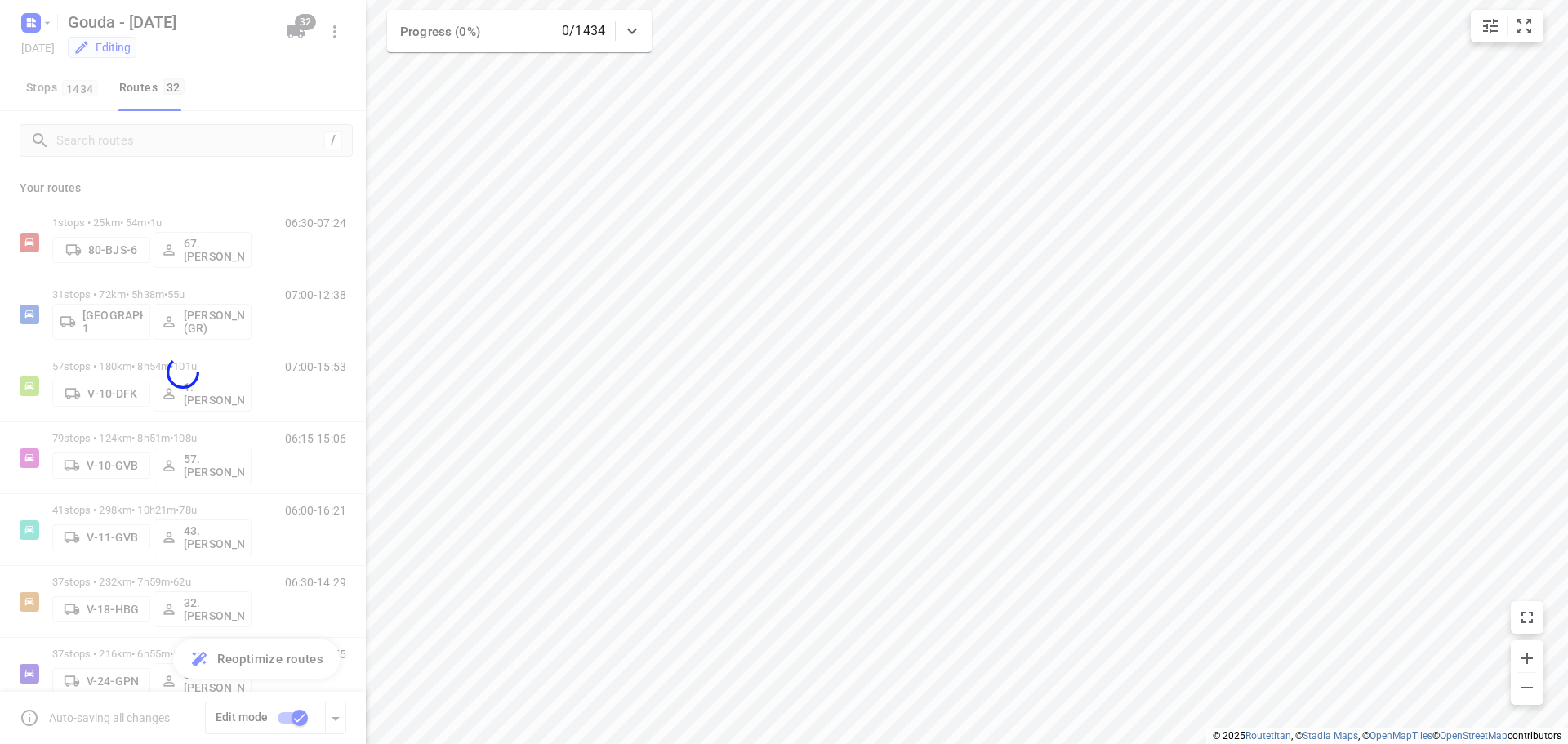
checkbox input "false"
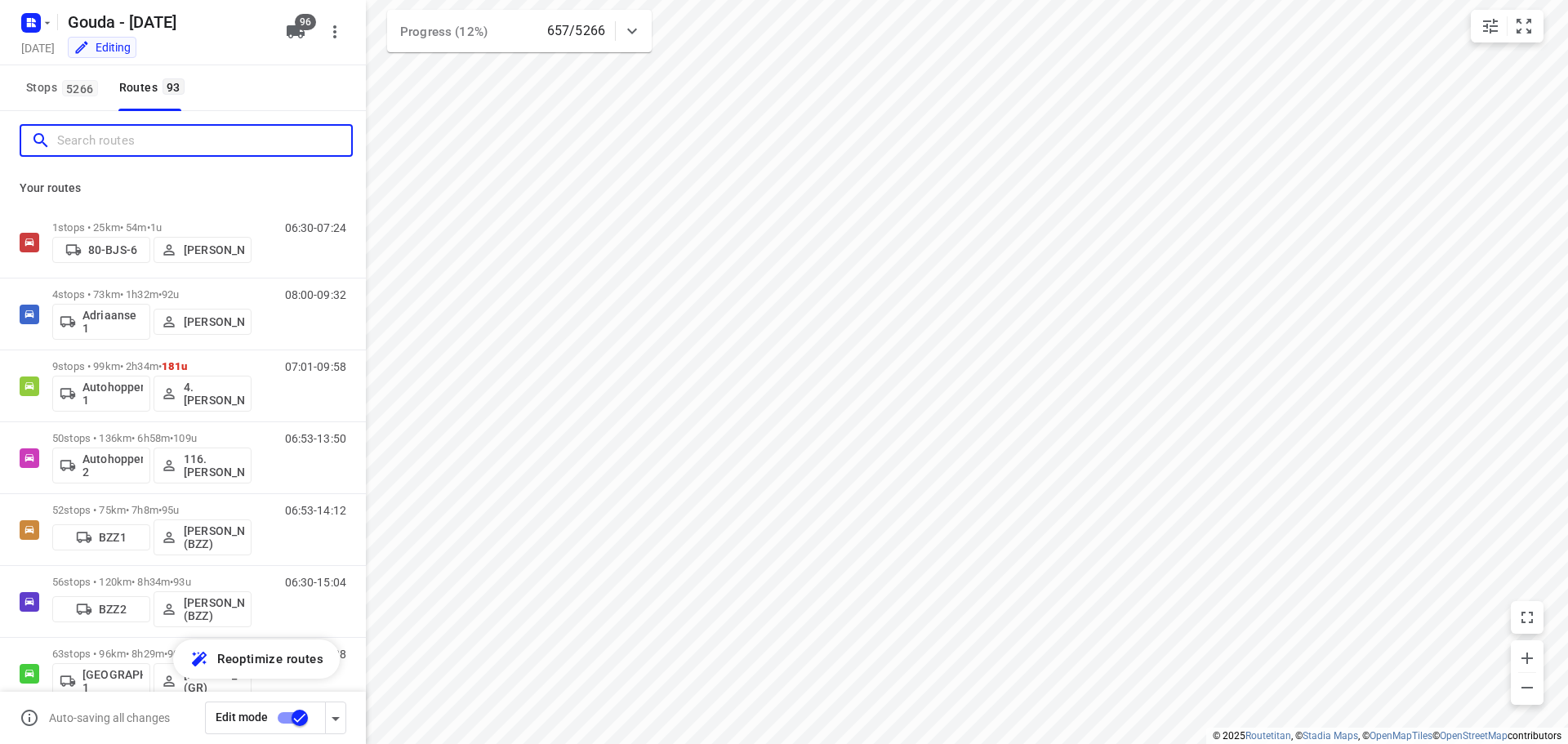
click at [119, 142] on input "Search routes" at bounding box center [204, 141] width 294 height 25
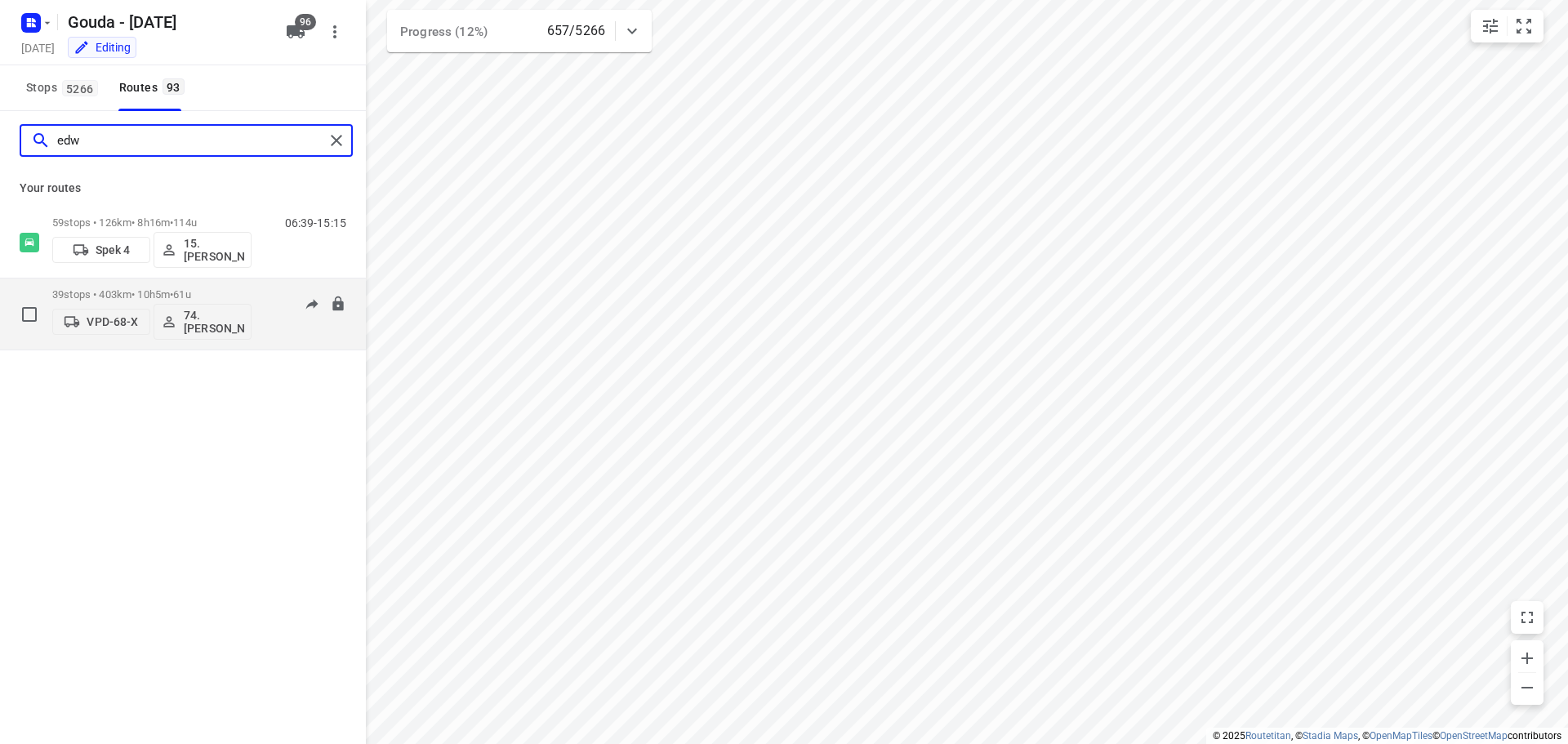
type input "edw"
click at [152, 290] on p "39 stops • 403km • 10h5m • 61u" at bounding box center [151, 294] width 199 height 13
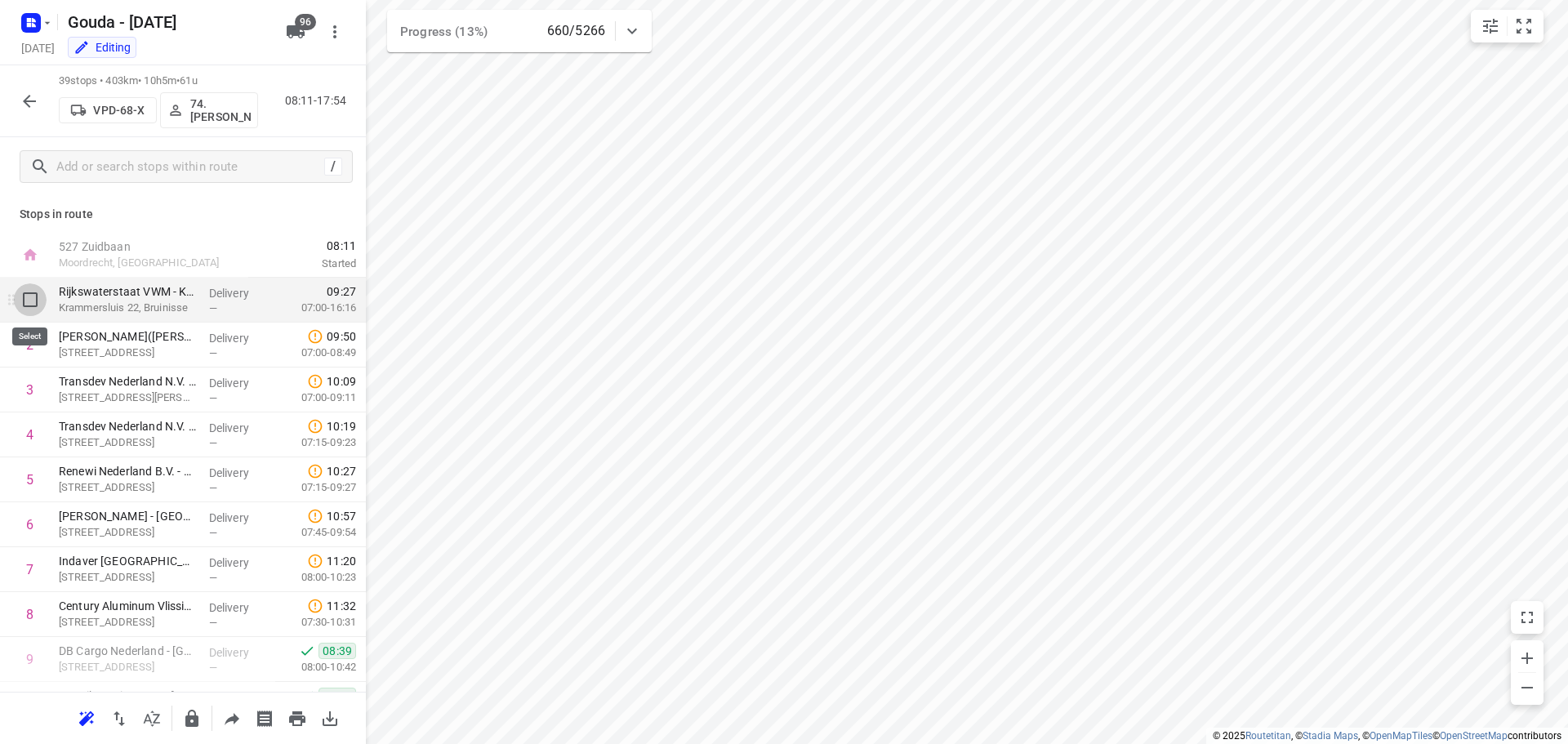
click at [22, 294] on input "checkbox" at bounding box center [30, 300] width 32 height 32
checkbox input "true"
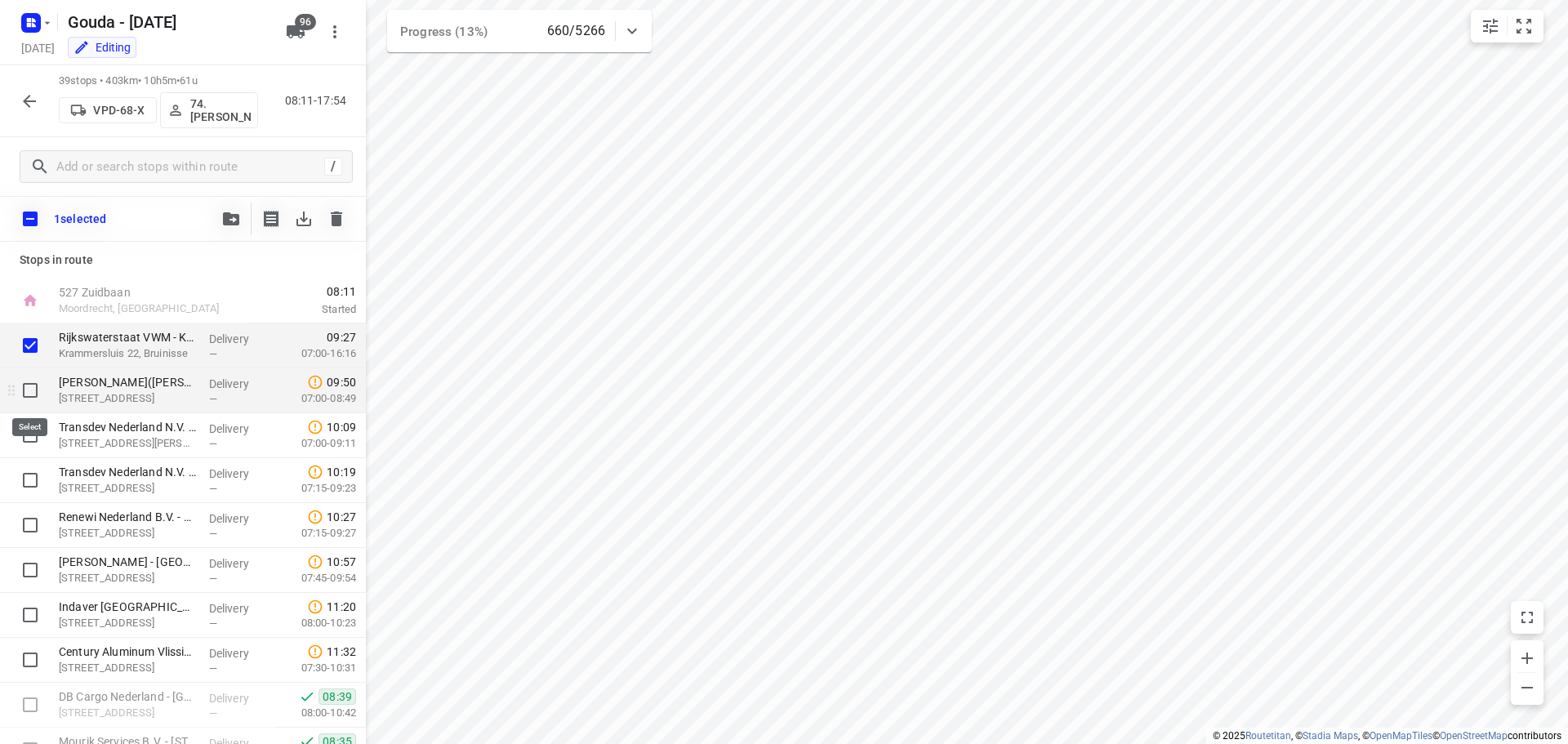
click at [27, 396] on input "checkbox" at bounding box center [30, 390] width 32 height 32
checkbox input "true"
click at [23, 433] on input "checkbox" at bounding box center [30, 435] width 32 height 32
checkbox input "true"
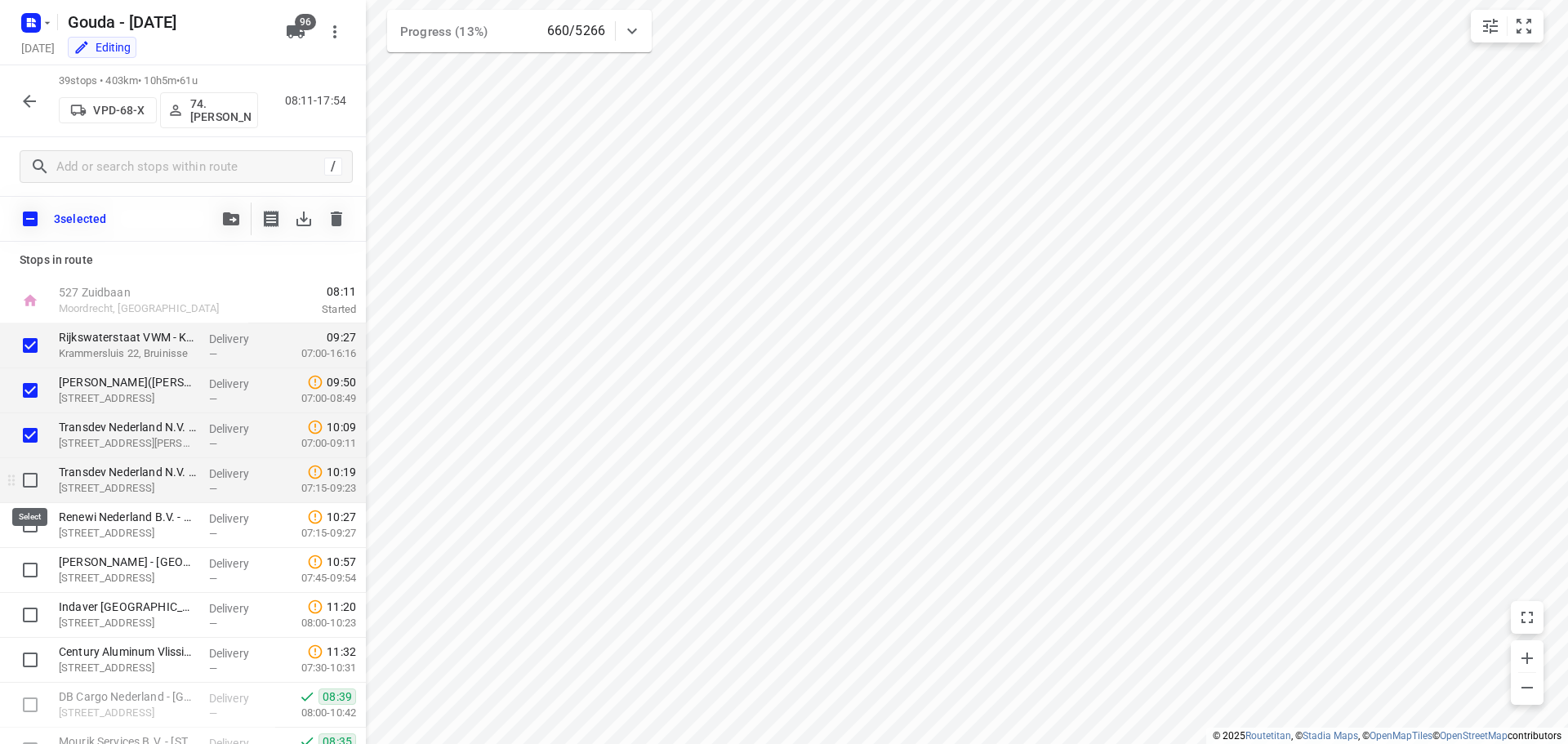
click at [29, 485] on input "checkbox" at bounding box center [30, 480] width 32 height 32
checkbox input "true"
click at [26, 527] on input "checkbox" at bounding box center [30, 525] width 32 height 32
checkbox input "true"
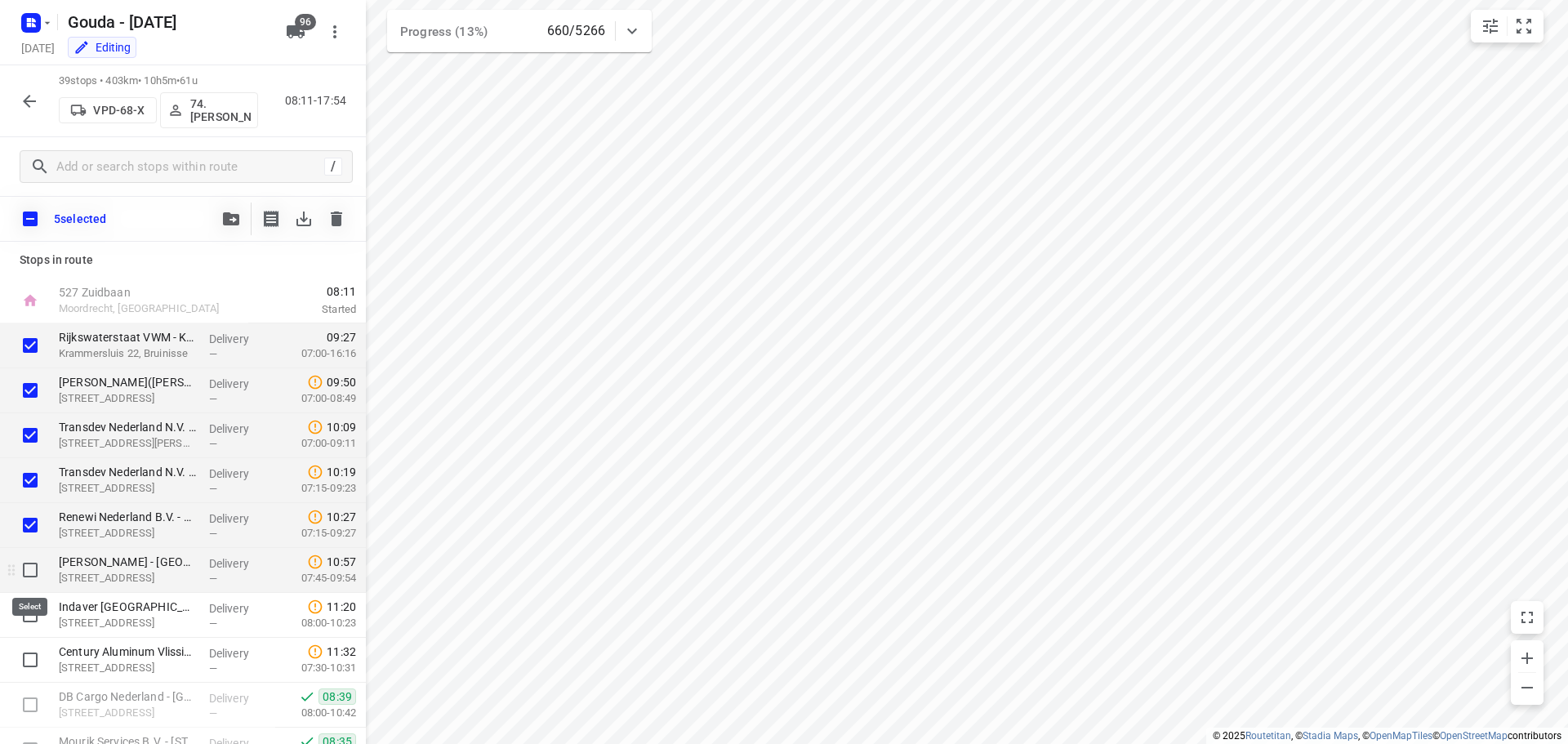
click at [28, 569] on input "checkbox" at bounding box center [30, 569] width 32 height 32
checkbox input "true"
click at [25, 607] on input "checkbox" at bounding box center [30, 614] width 32 height 32
click at [29, 617] on input "checkbox" at bounding box center [30, 614] width 32 height 32
checkbox input "false"
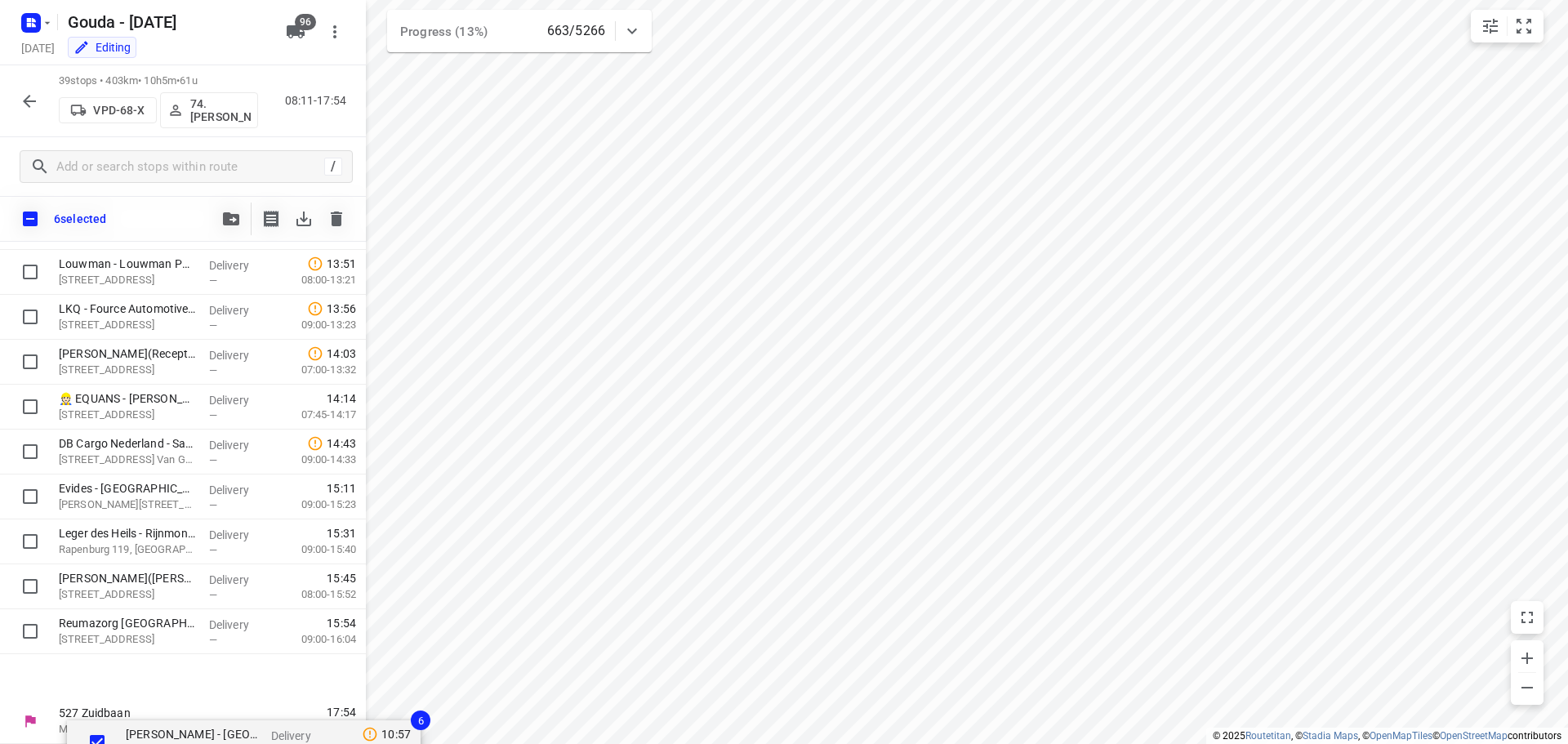
scroll to position [1376, 0]
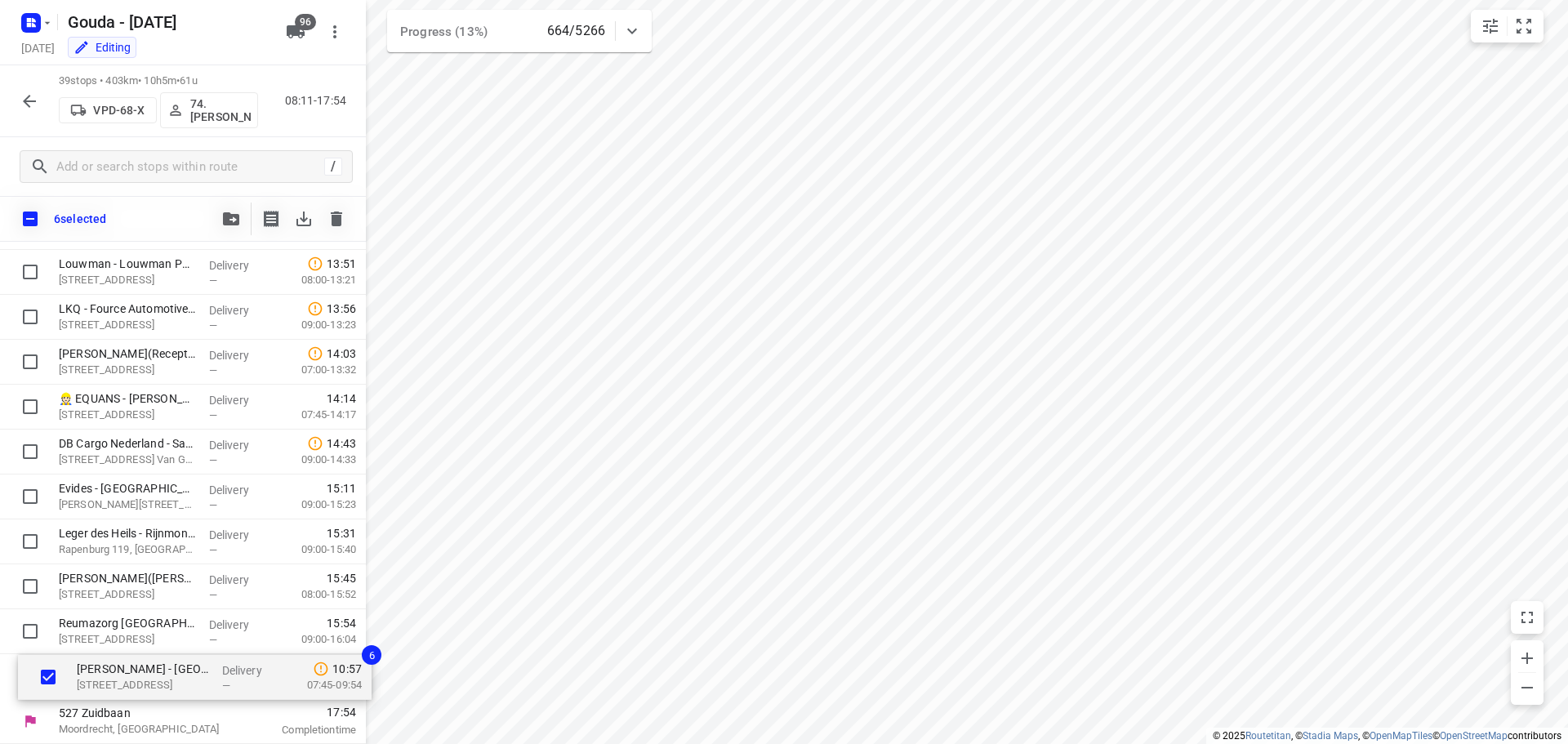
drag, startPoint x: 129, startPoint y: 567, endPoint x: 145, endPoint y: 673, distance: 107.2
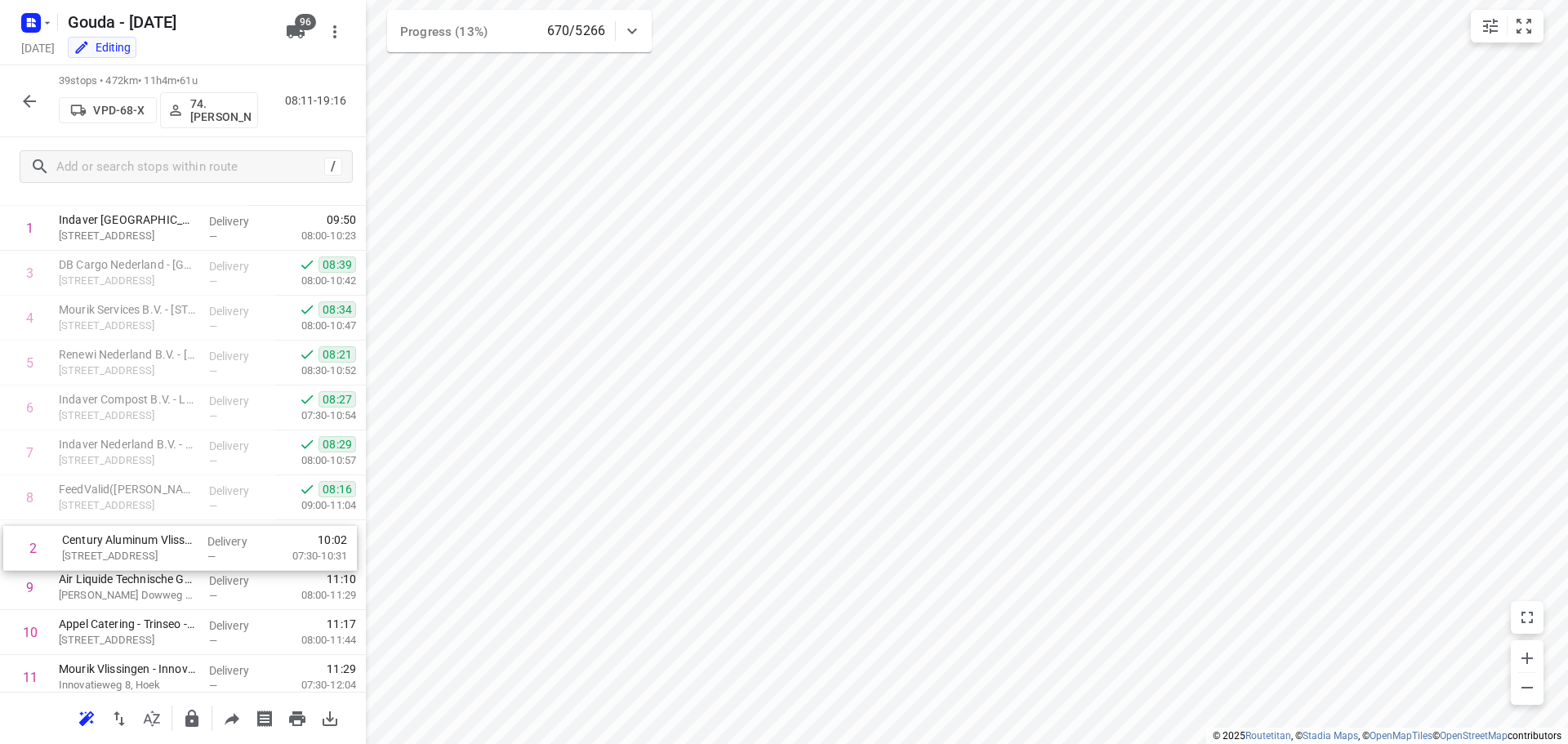
scroll to position [74, 0]
drag, startPoint x: 118, startPoint y: 341, endPoint x: 123, endPoint y: 534, distance: 193.1
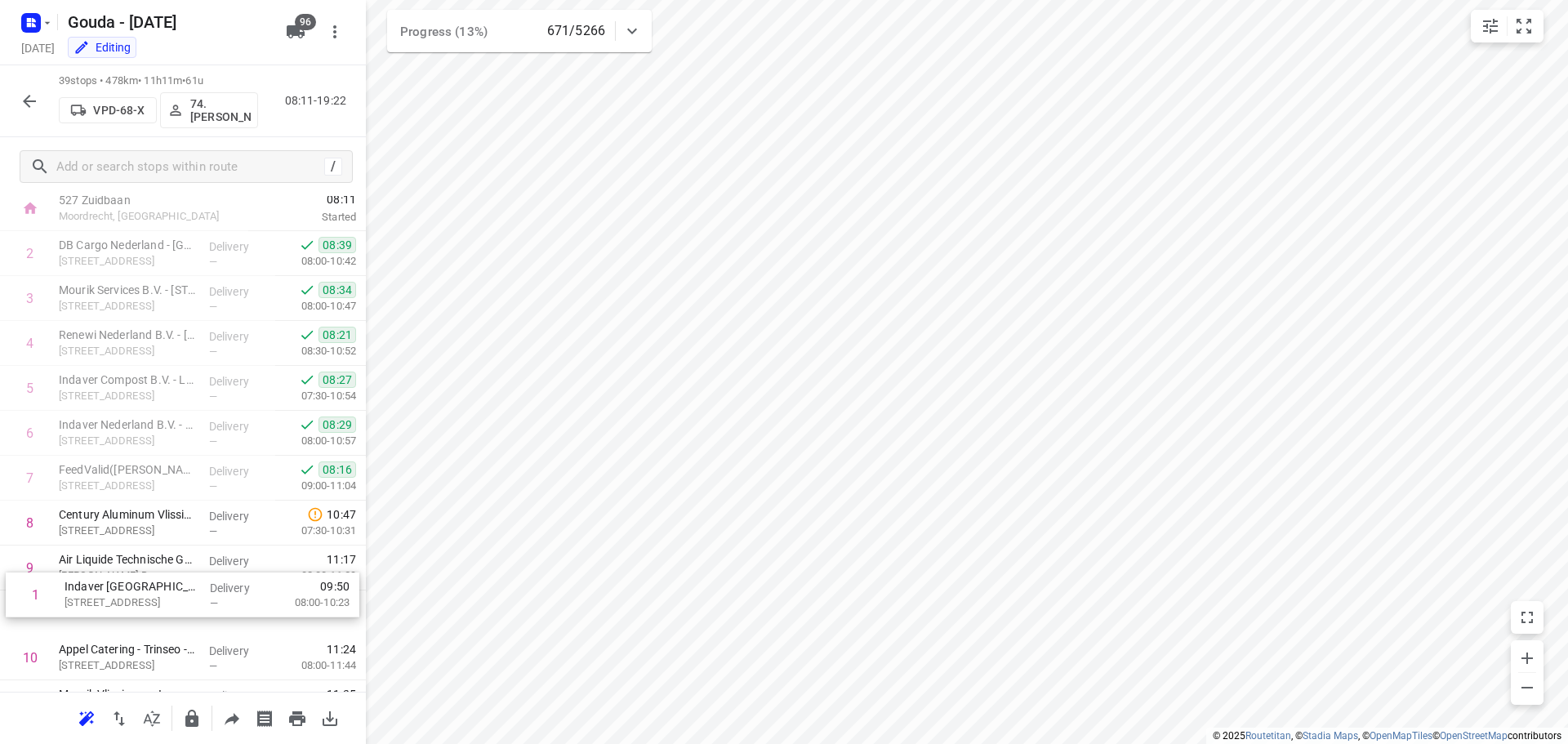
scroll to position [49, 0]
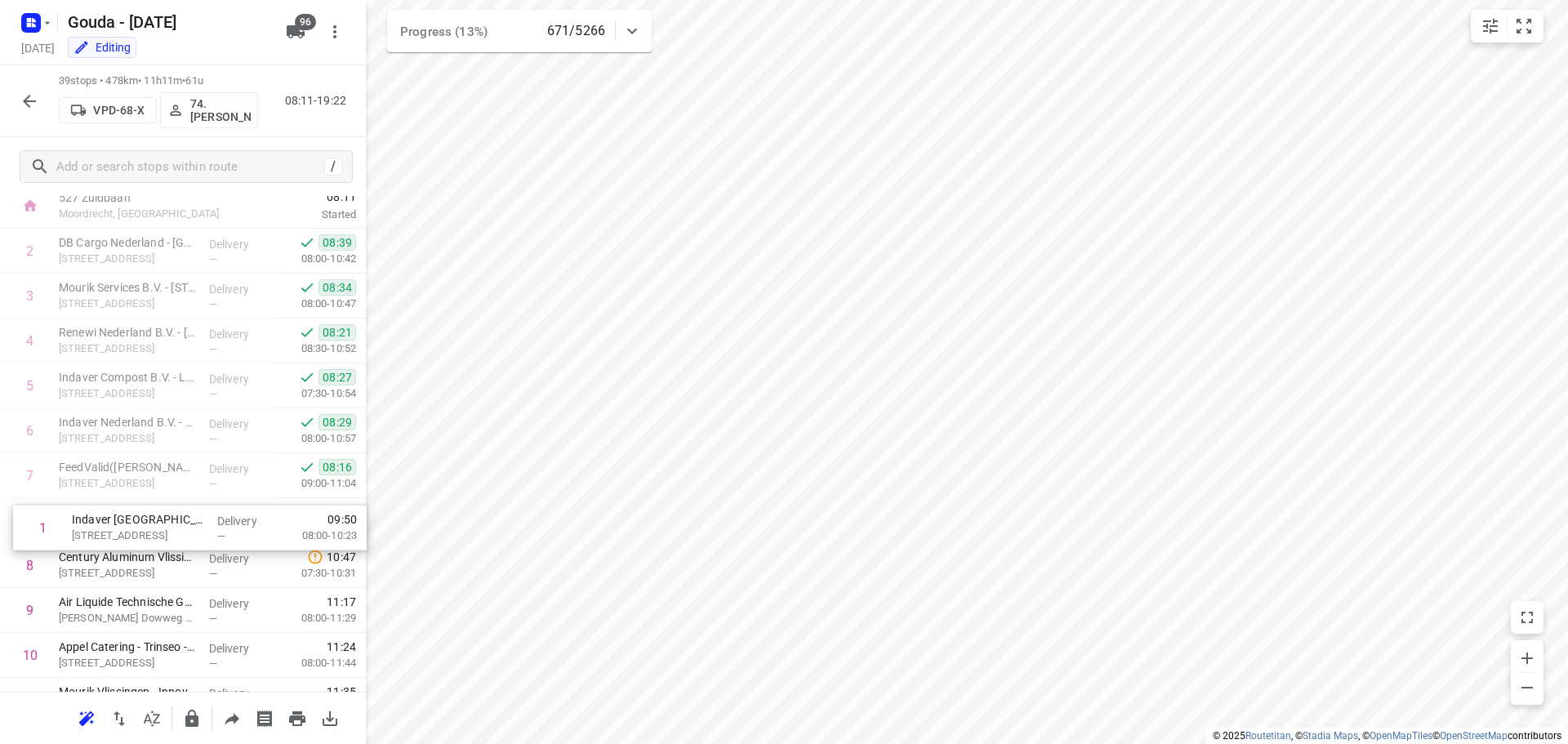
drag, startPoint x: 108, startPoint y: 300, endPoint x: 125, endPoint y: 530, distance: 230.6
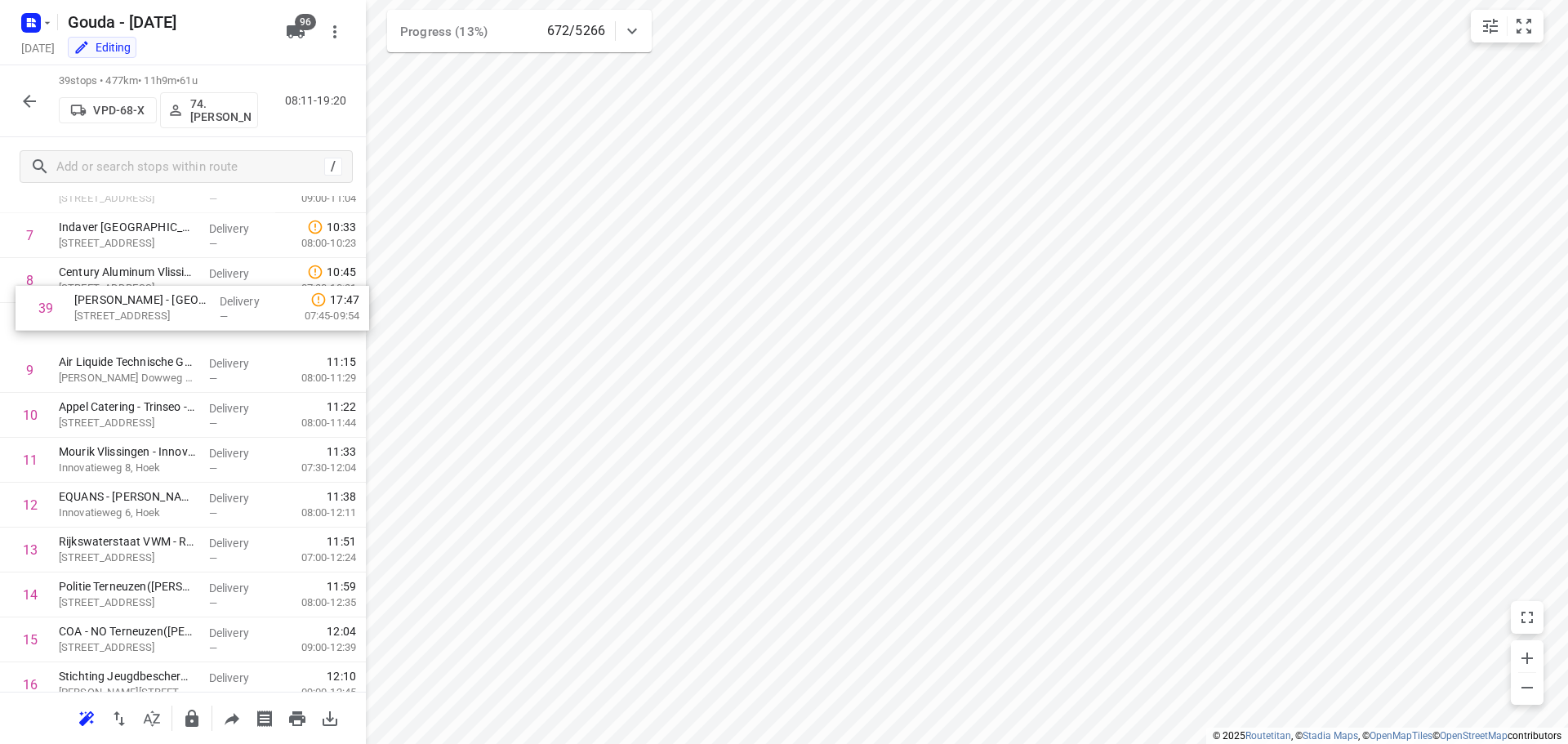
scroll to position [332, 0]
drag, startPoint x: 145, startPoint y: 630, endPoint x: 163, endPoint y: 332, distance: 298.5
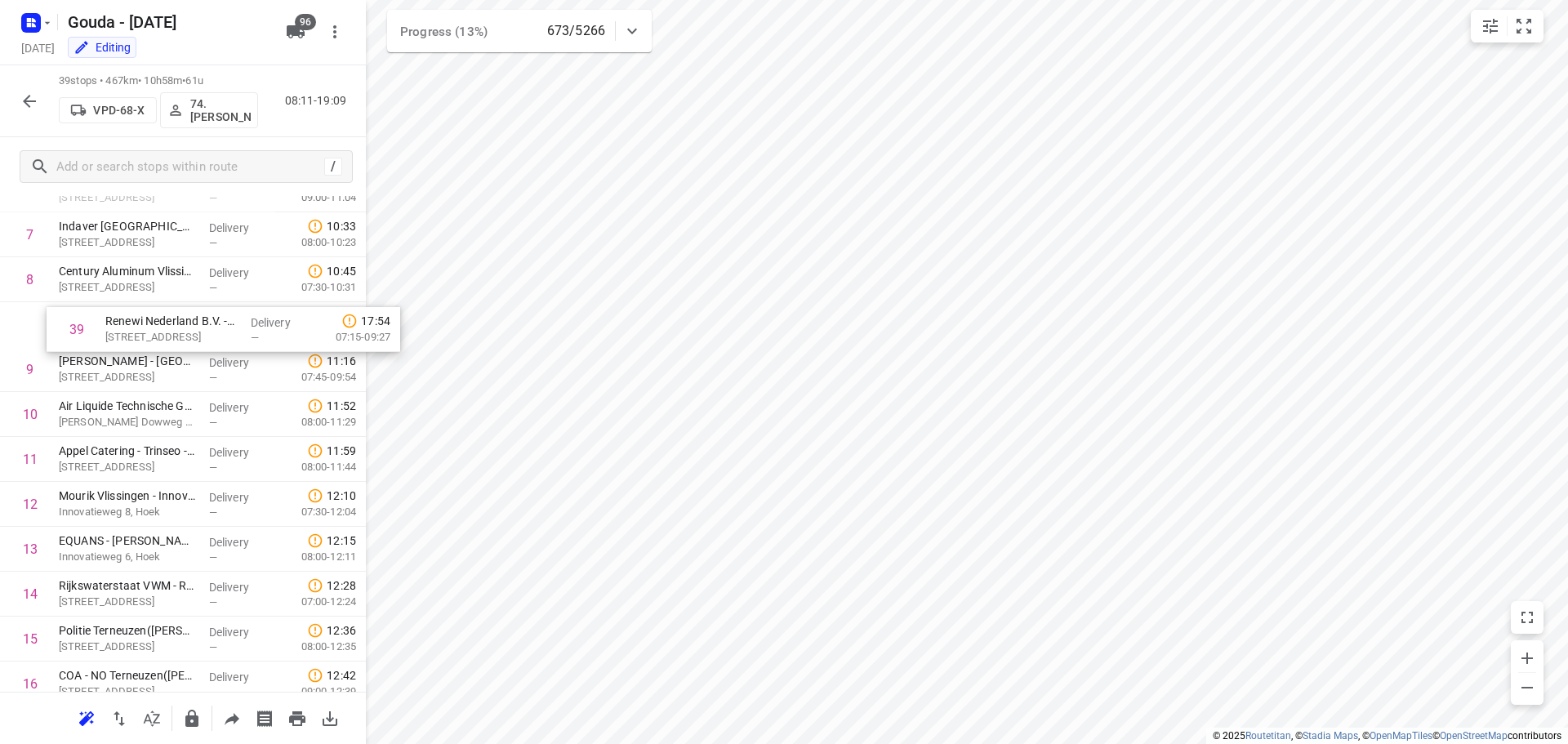
scroll to position [329, 0]
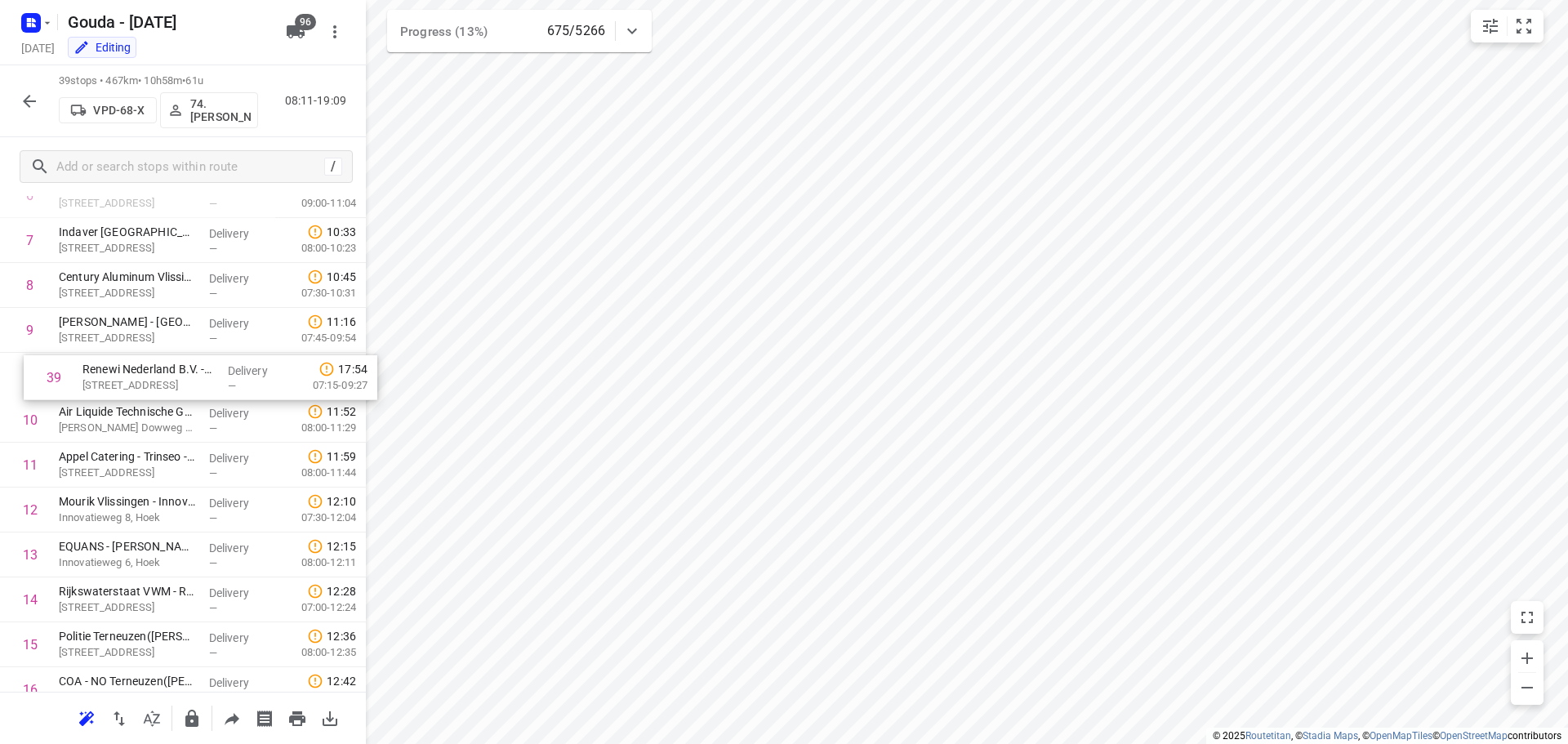
drag, startPoint x: 110, startPoint y: 640, endPoint x: 147, endPoint y: 389, distance: 253.7
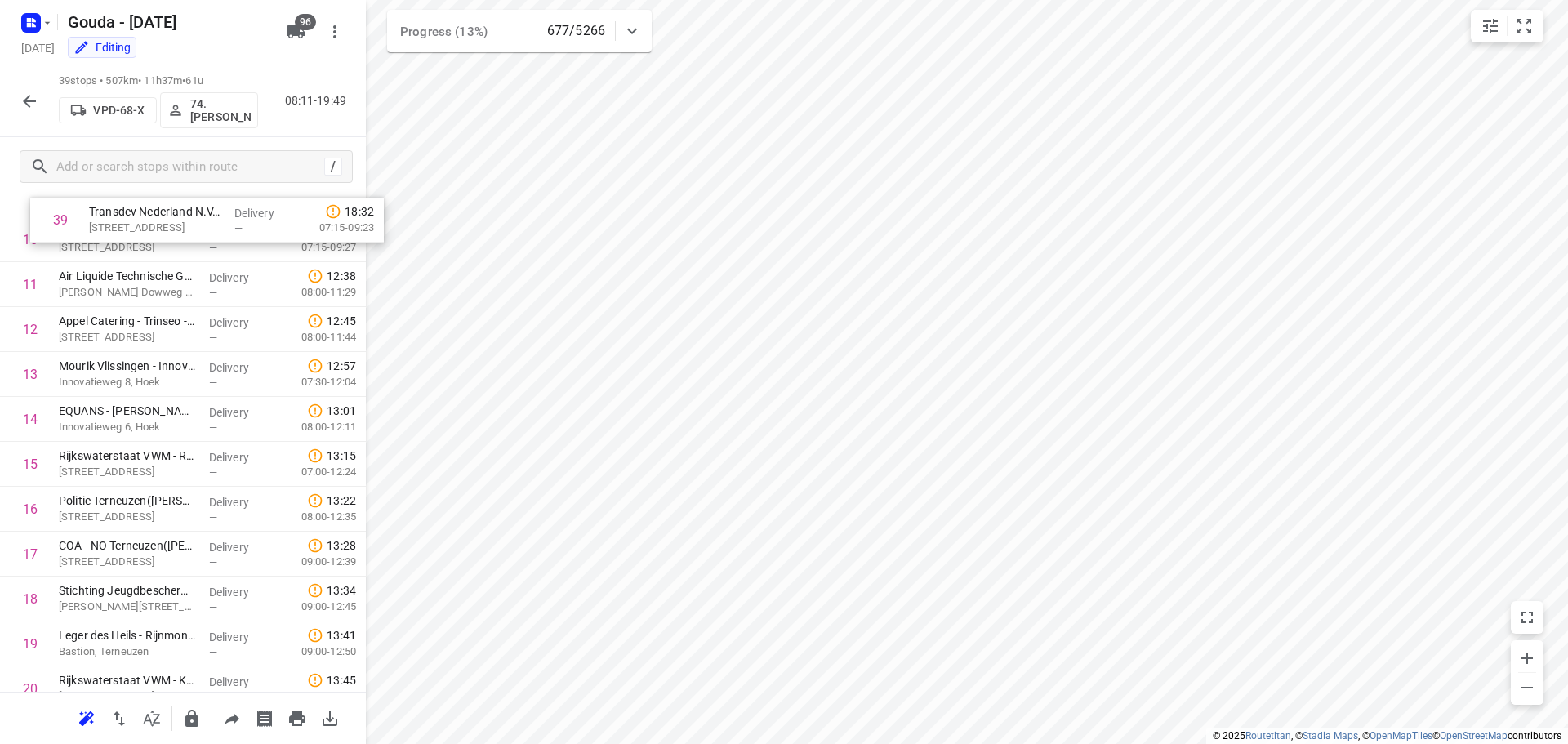
scroll to position [417, 0]
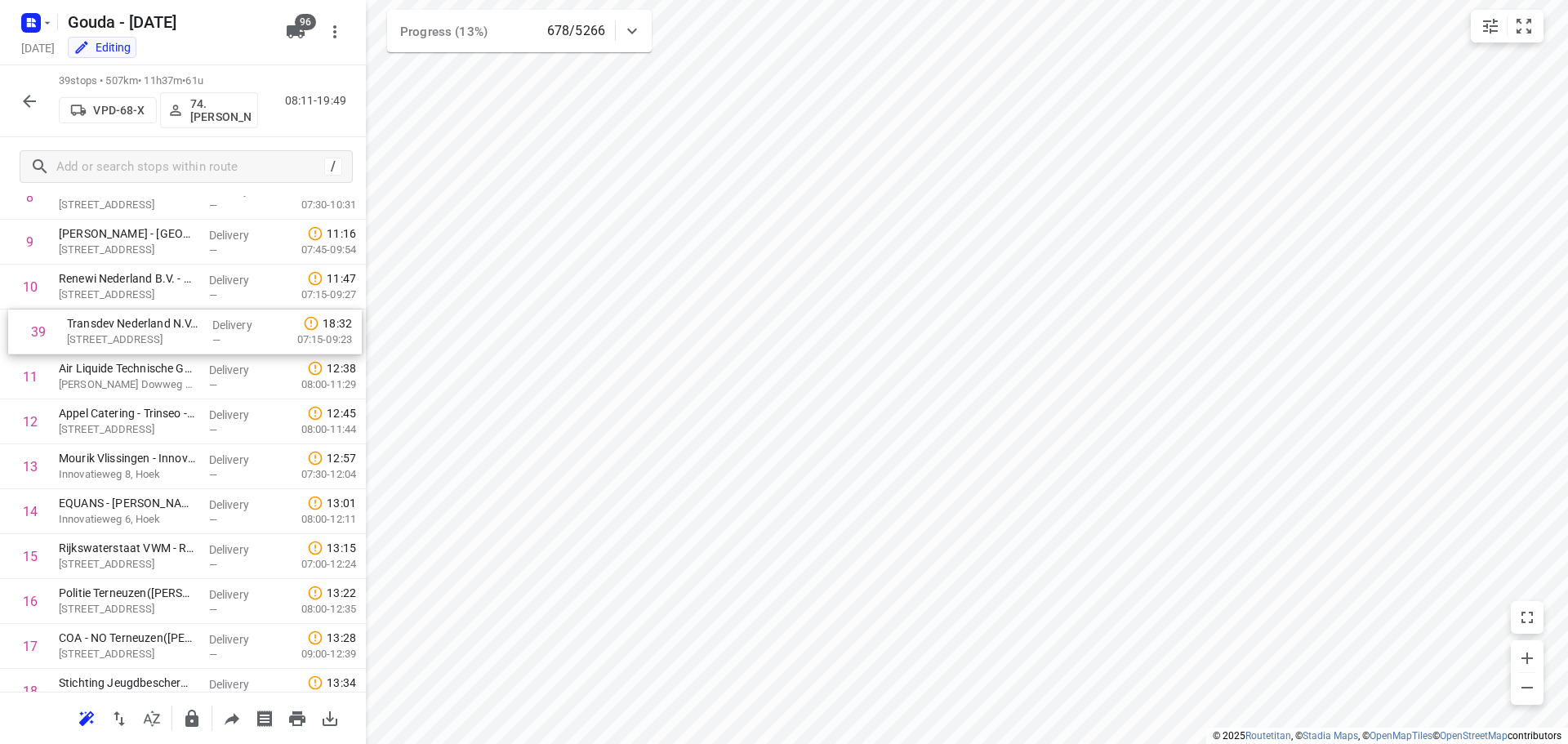
drag, startPoint x: 87, startPoint y: 633, endPoint x: 103, endPoint y: 335, distance: 298.4
click at [103, 335] on div "1 DB Cargo Nederland - Nieuwdorp(Jeroen van der Meer) Liechtensteinweg 1, Nieuw…" at bounding box center [183, 736] width 366 height 1752
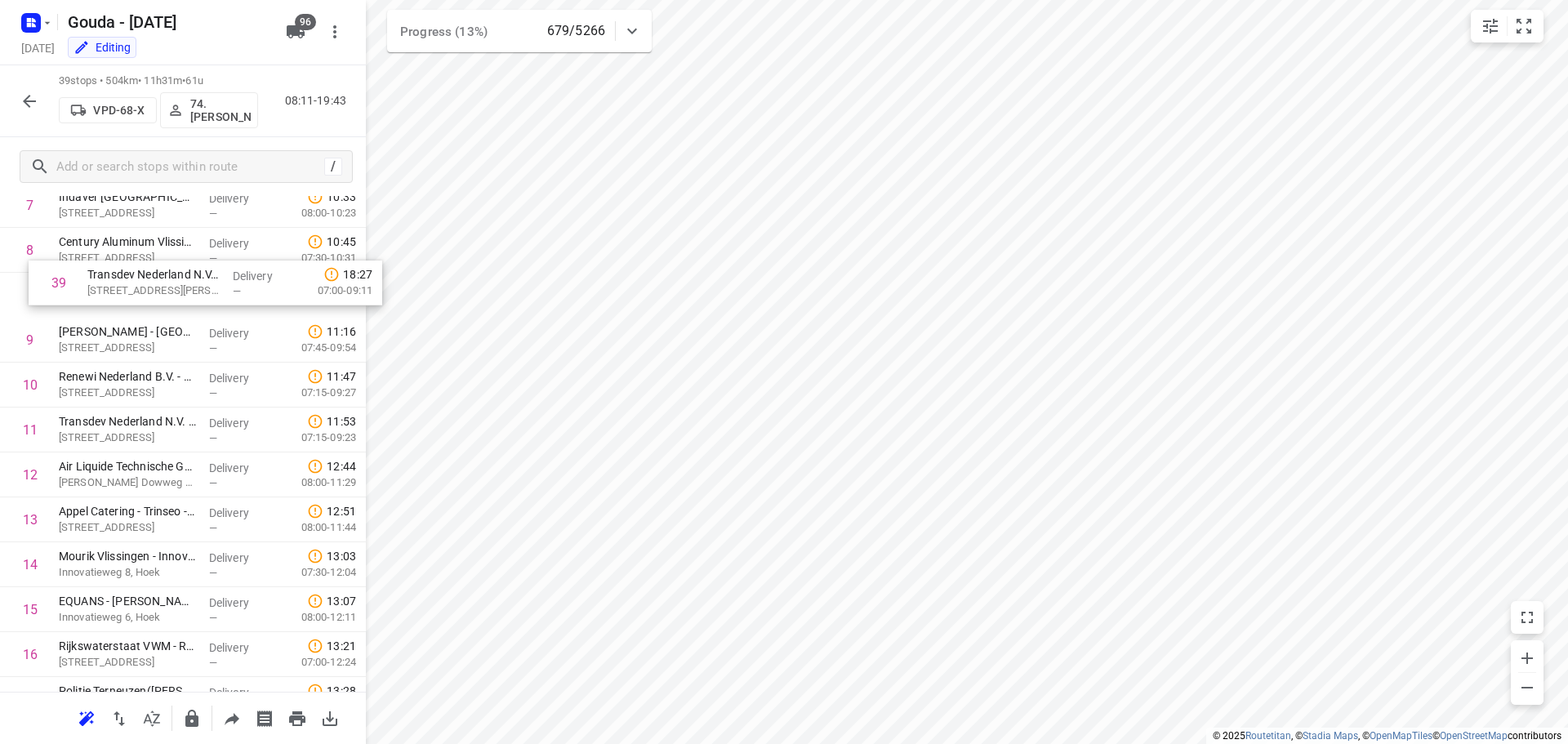
scroll to position [360, 0]
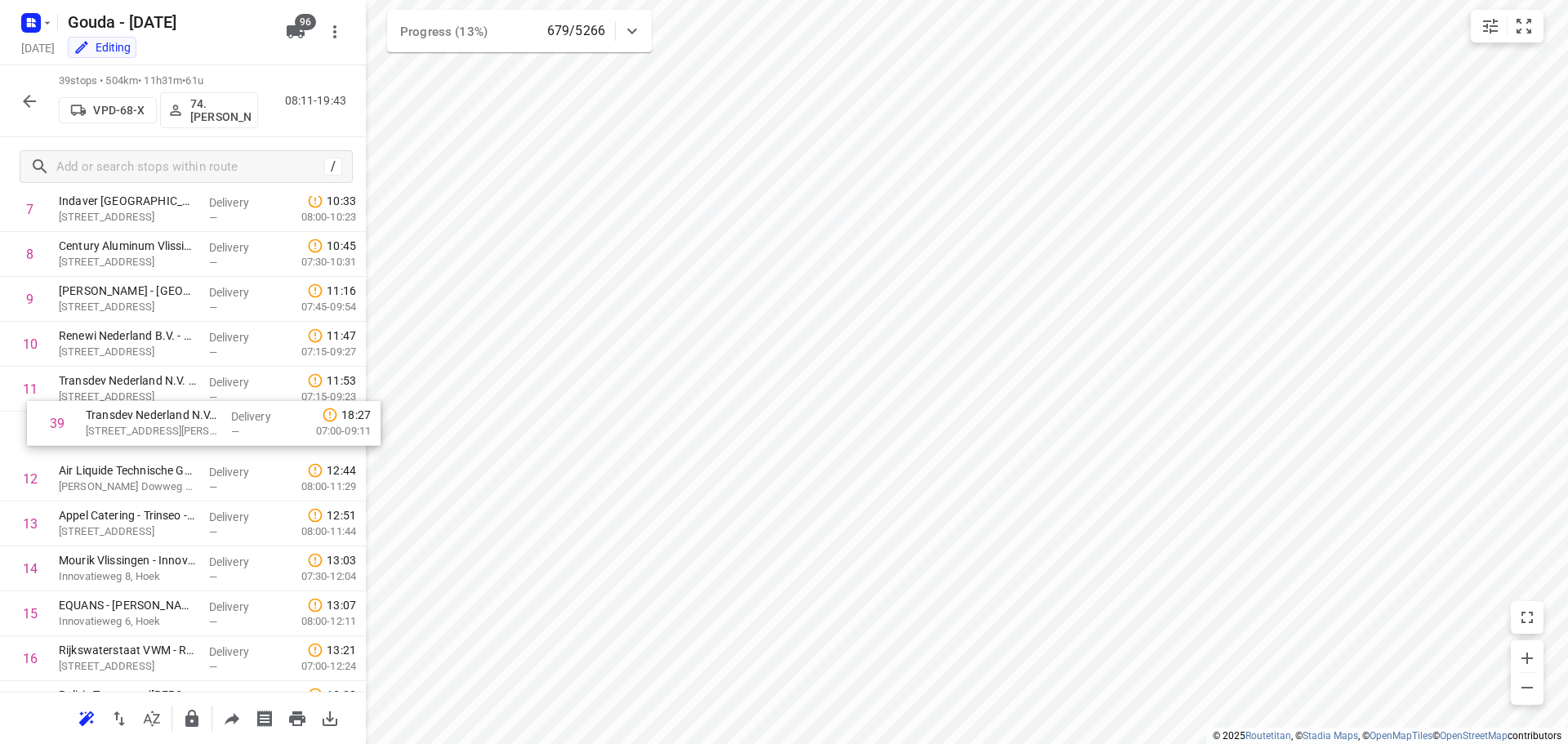
drag, startPoint x: 129, startPoint y: 634, endPoint x: 156, endPoint y: 429, distance: 206.8
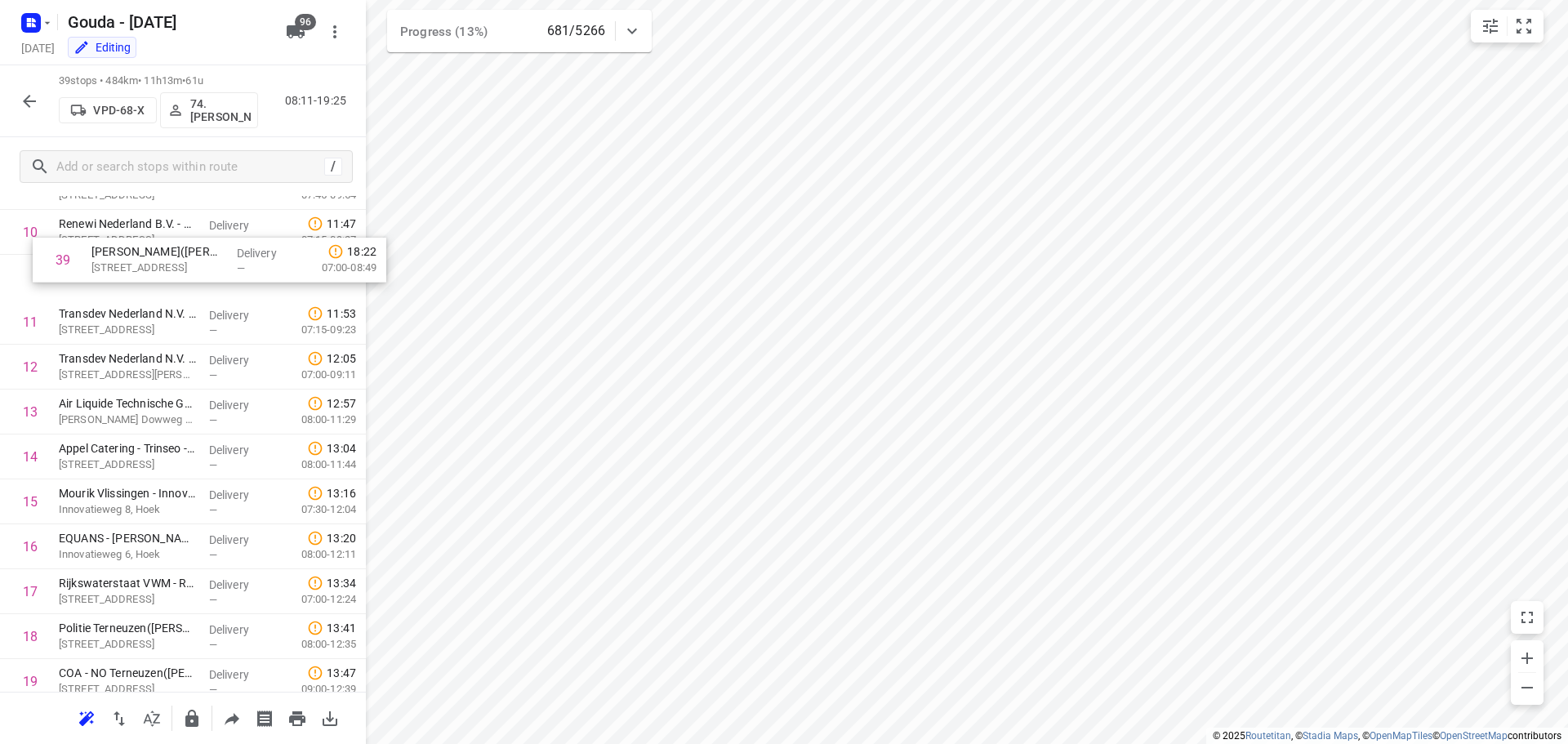
scroll to position [471, 0]
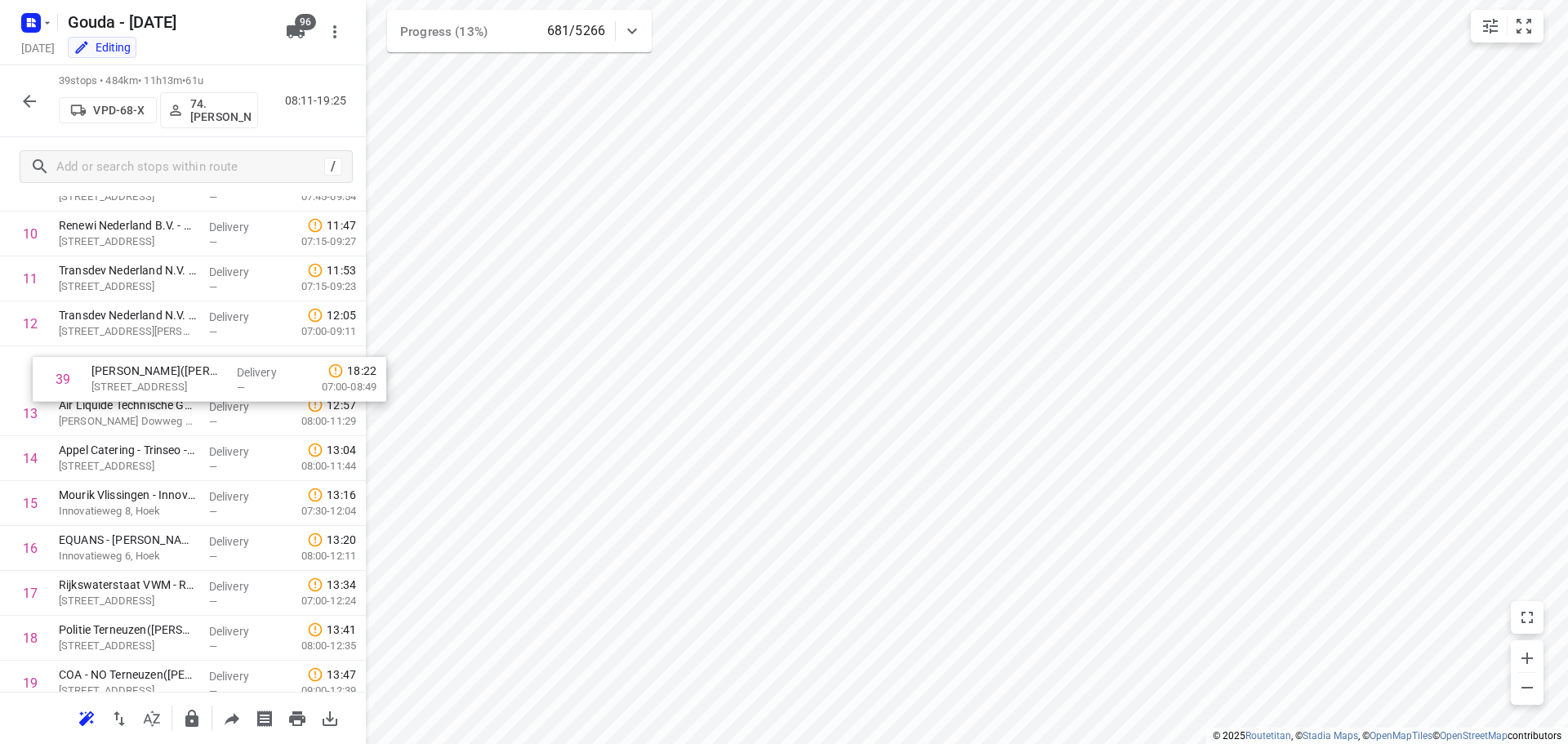
drag, startPoint x: 101, startPoint y: 636, endPoint x: 141, endPoint y: 391, distance: 248.2
click at [141, 391] on div "1 DB Cargo Nederland - Nieuwdorp(Jeroen van der Meer) Liechtensteinweg 1, Nieuw…" at bounding box center [183, 683] width 366 height 1752
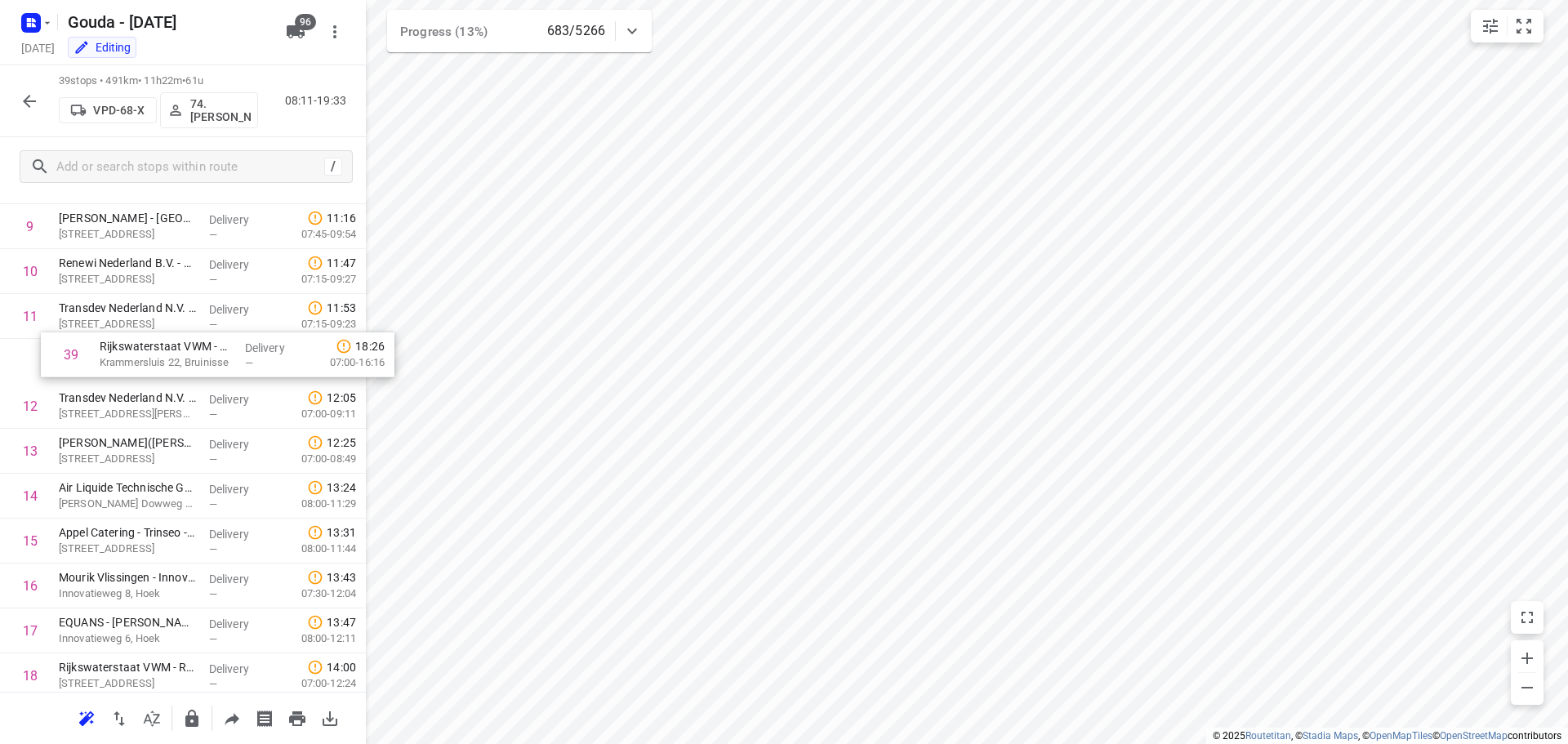
scroll to position [429, 0]
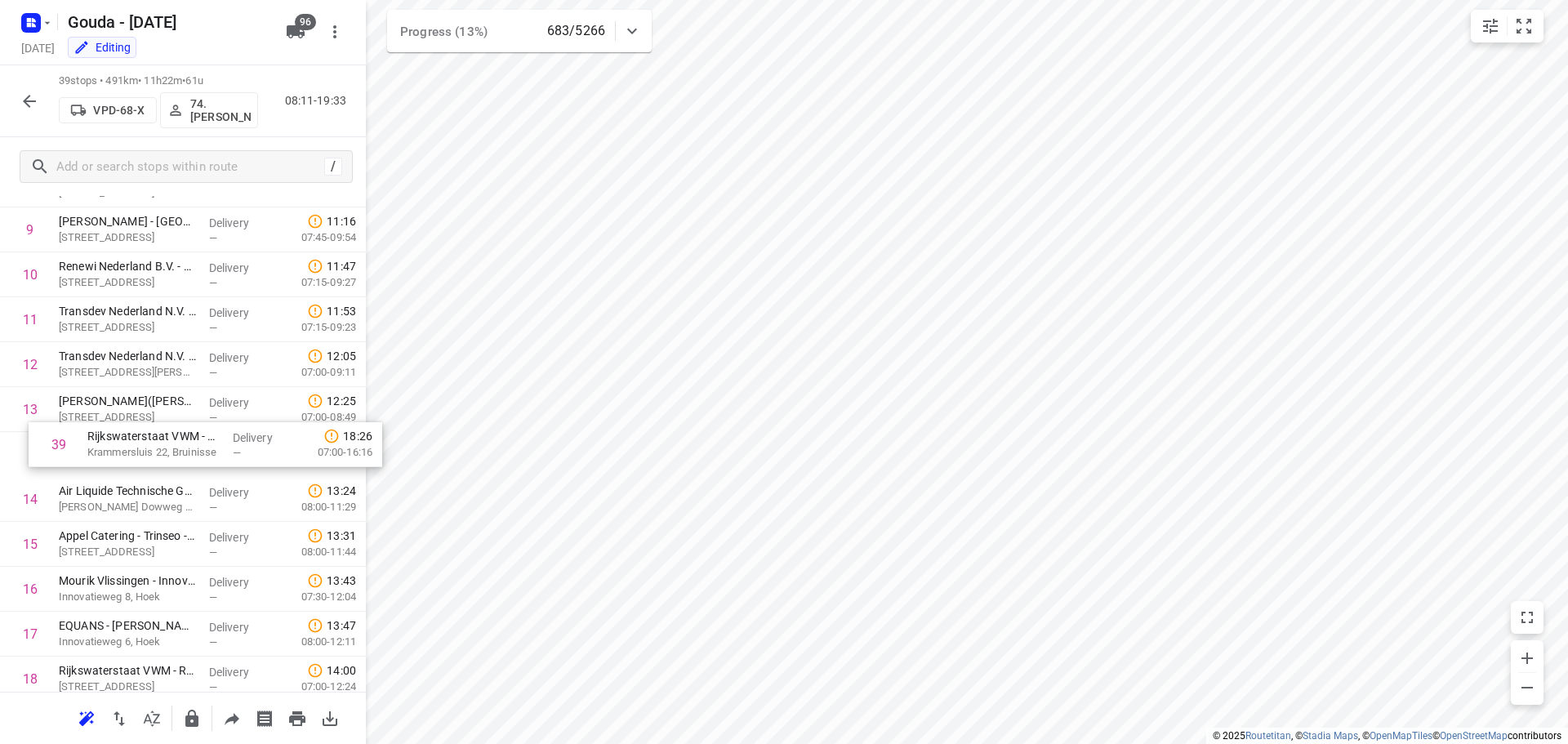
drag, startPoint x: 144, startPoint y: 633, endPoint x: 182, endPoint y: 448, distance: 188.9
click at [182, 448] on div "1 DB Cargo Nederland - Nieuwdorp(Jeroen van der Meer) Liechtensteinweg 1, Nieuw…" at bounding box center [183, 723] width 366 height 1752
click at [14, 98] on button "button" at bounding box center [30, 101] width 32 height 32
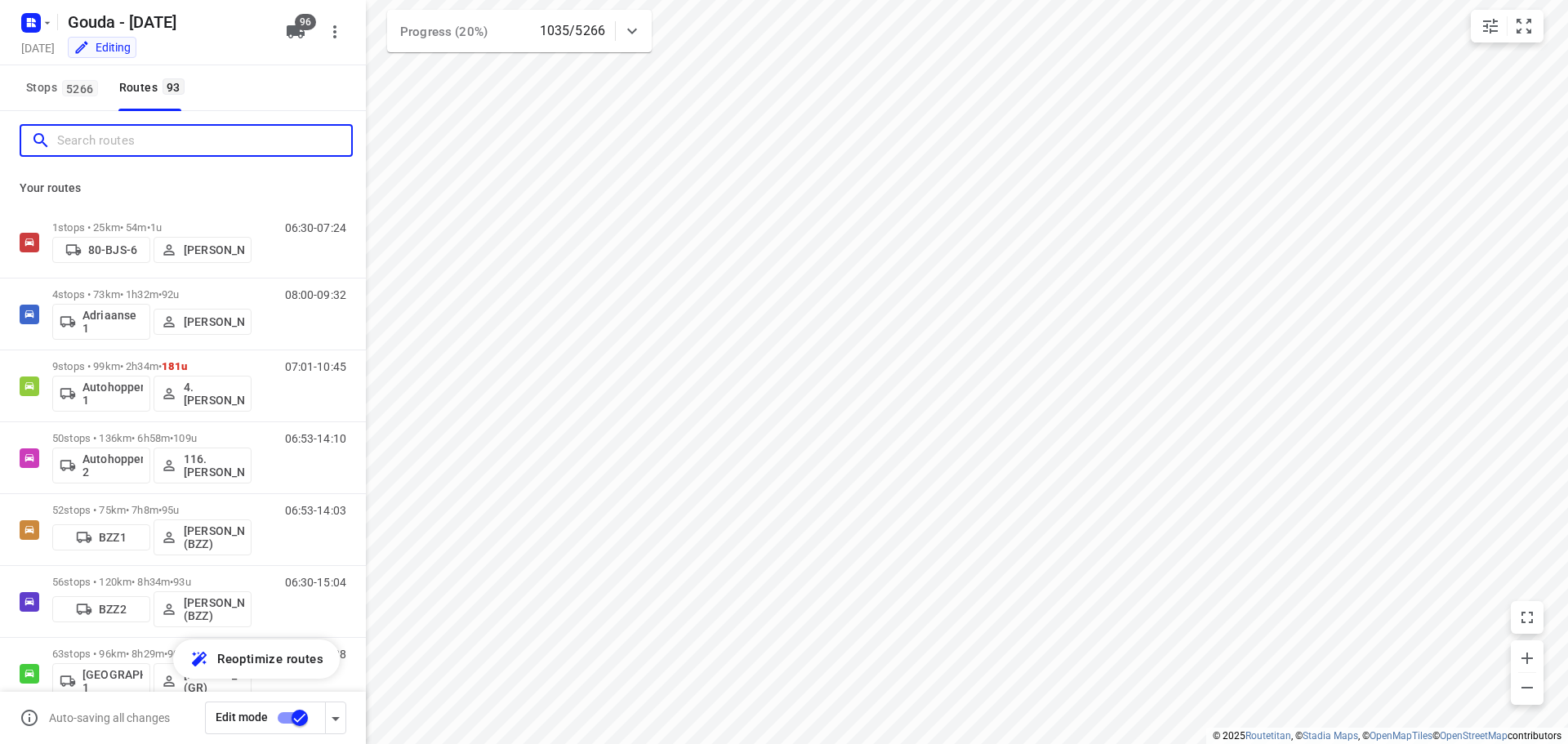
click at [120, 147] on input "Search routes" at bounding box center [204, 141] width 294 height 25
paste input "denni"
type input "denni"
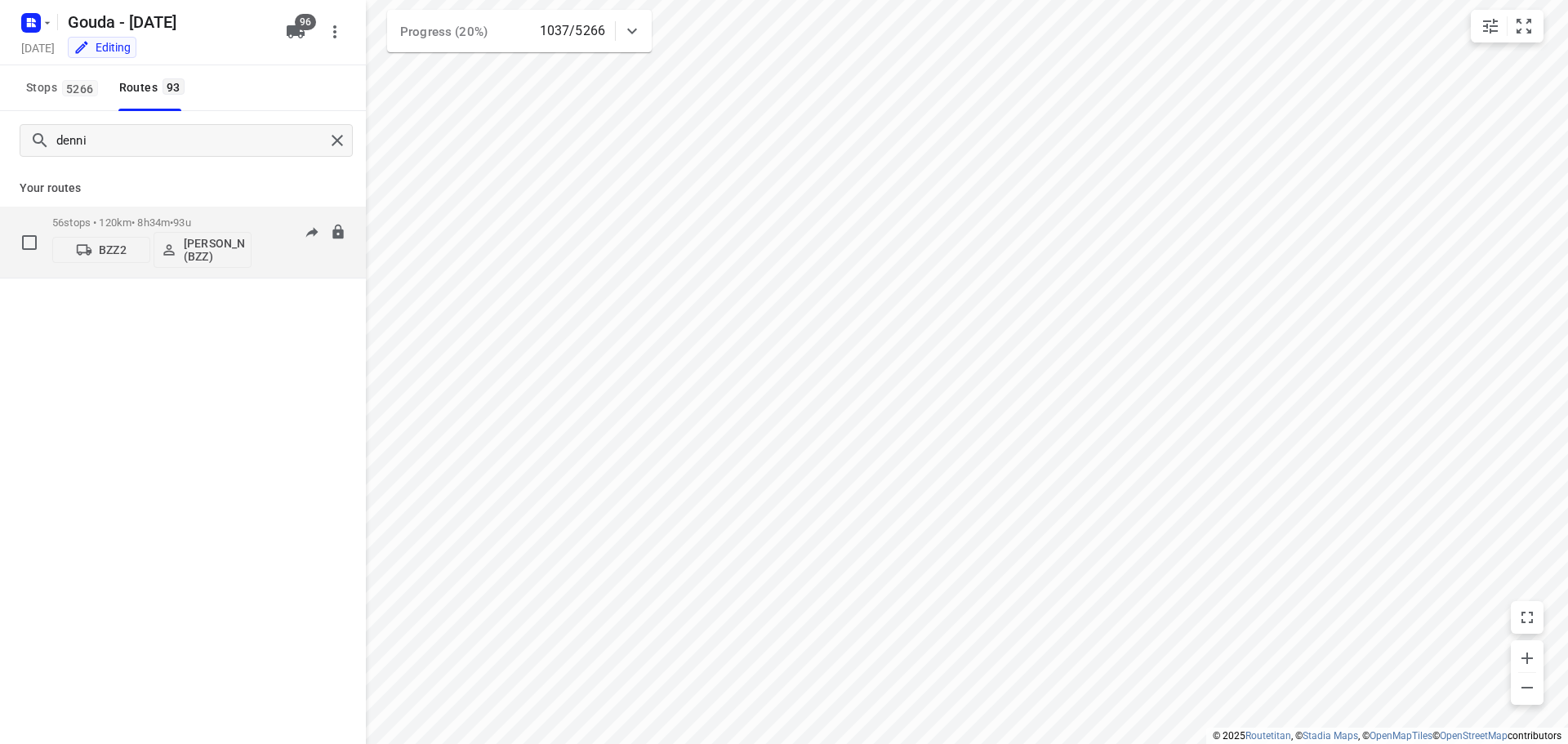
click at [174, 218] on p "56 stops • 120km • 8h34m • 93u" at bounding box center [151, 223] width 199 height 13
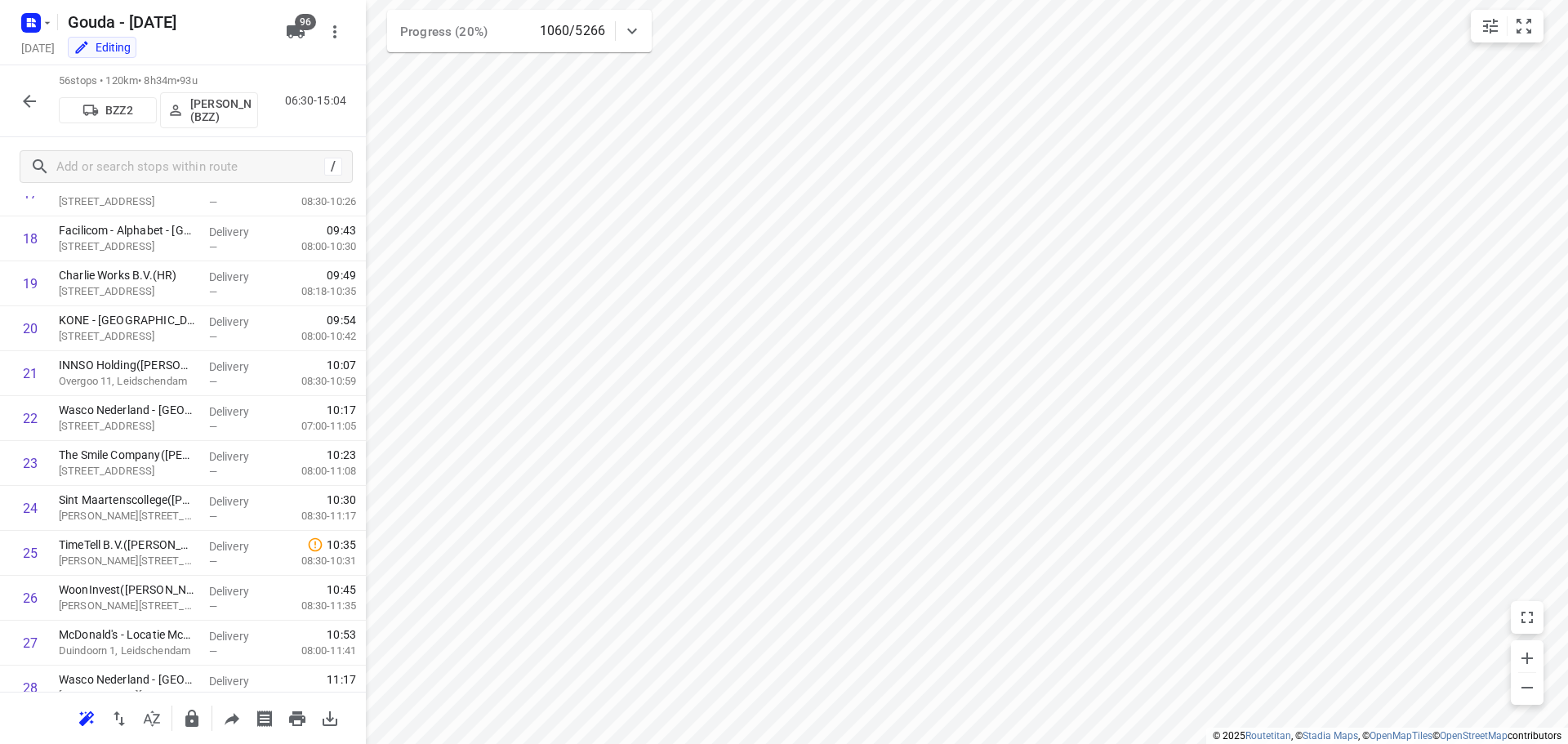
scroll to position [980, 0]
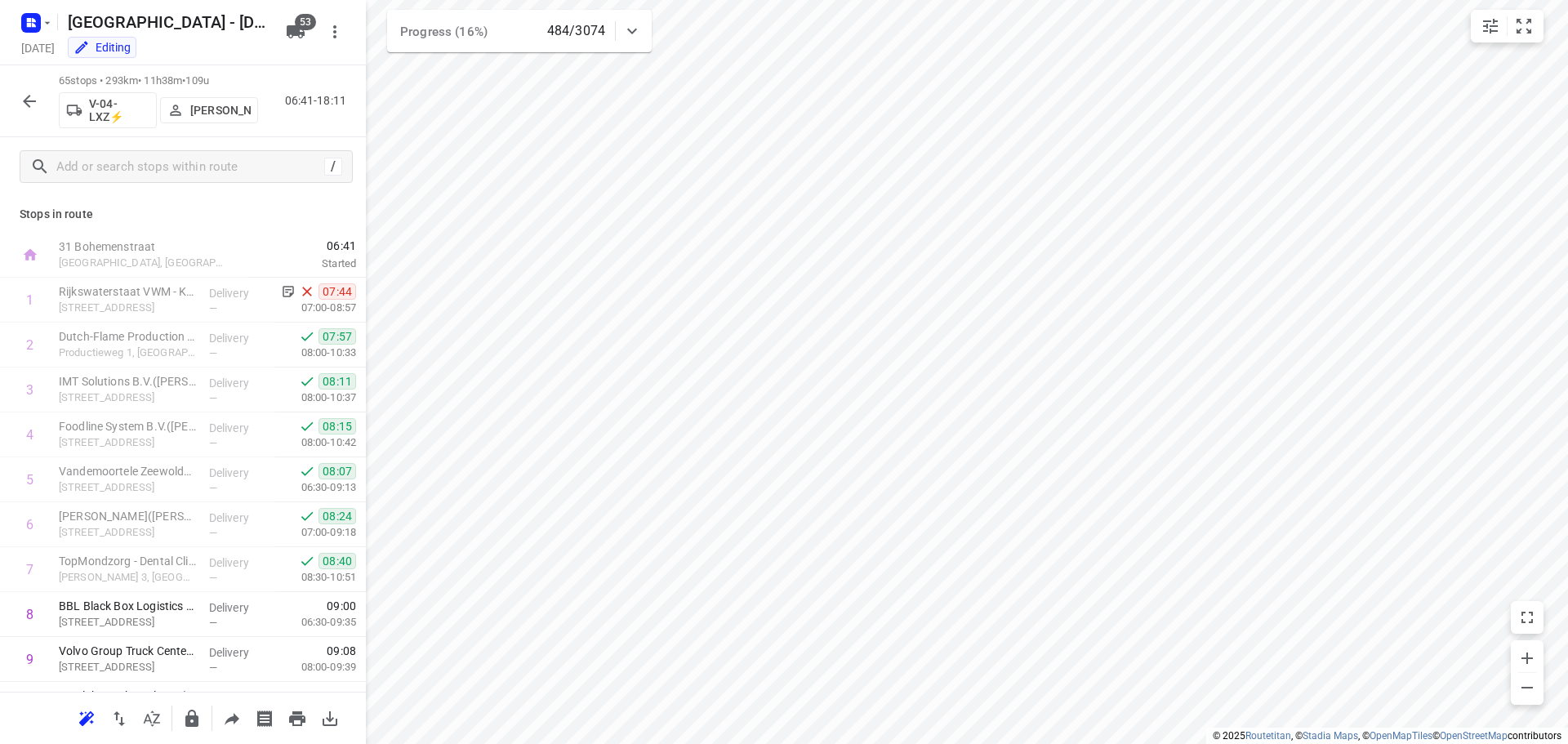
click at [31, 94] on icon "button" at bounding box center [30, 102] width 20 height 20
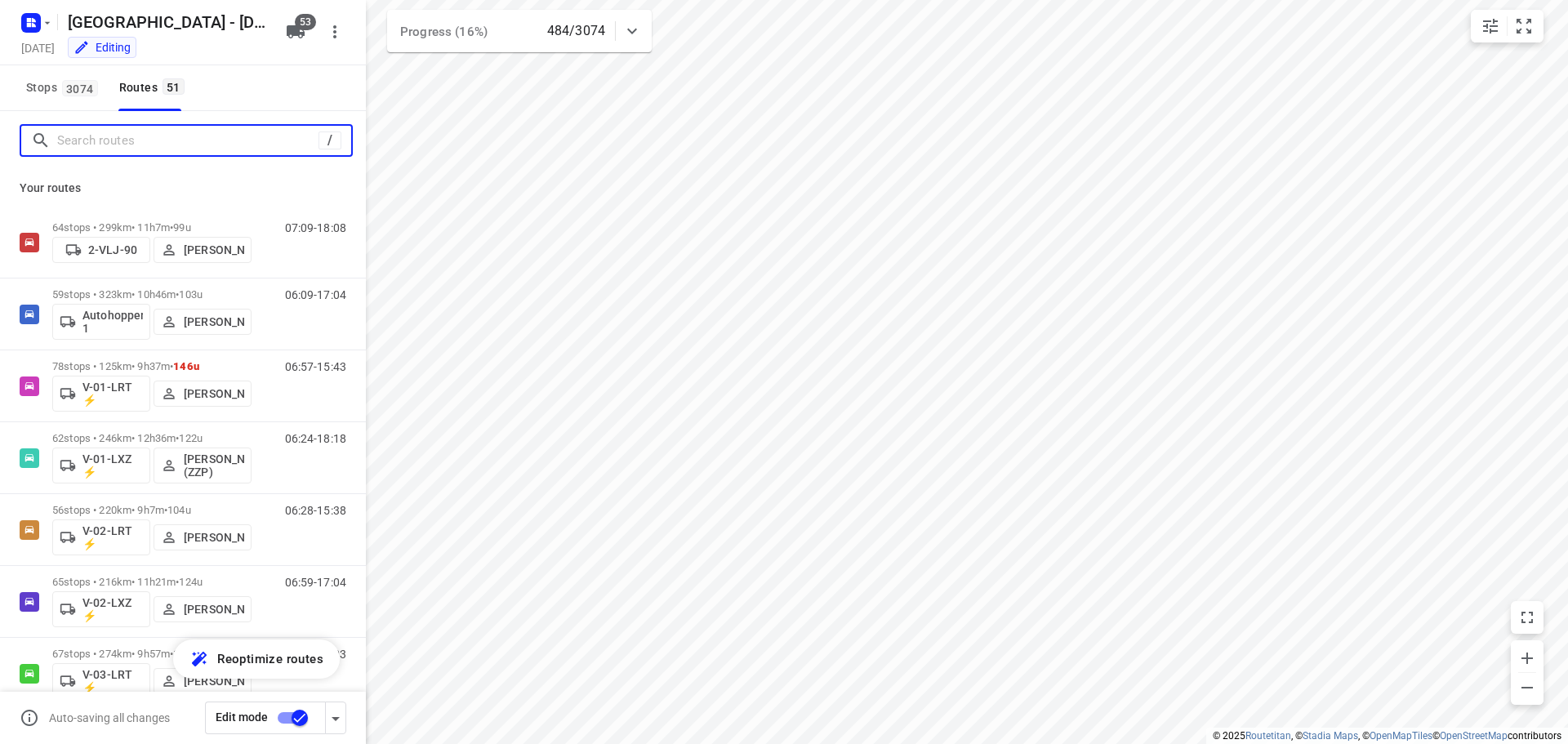
click at [99, 137] on input "Search routes" at bounding box center [188, 141] width 261 height 25
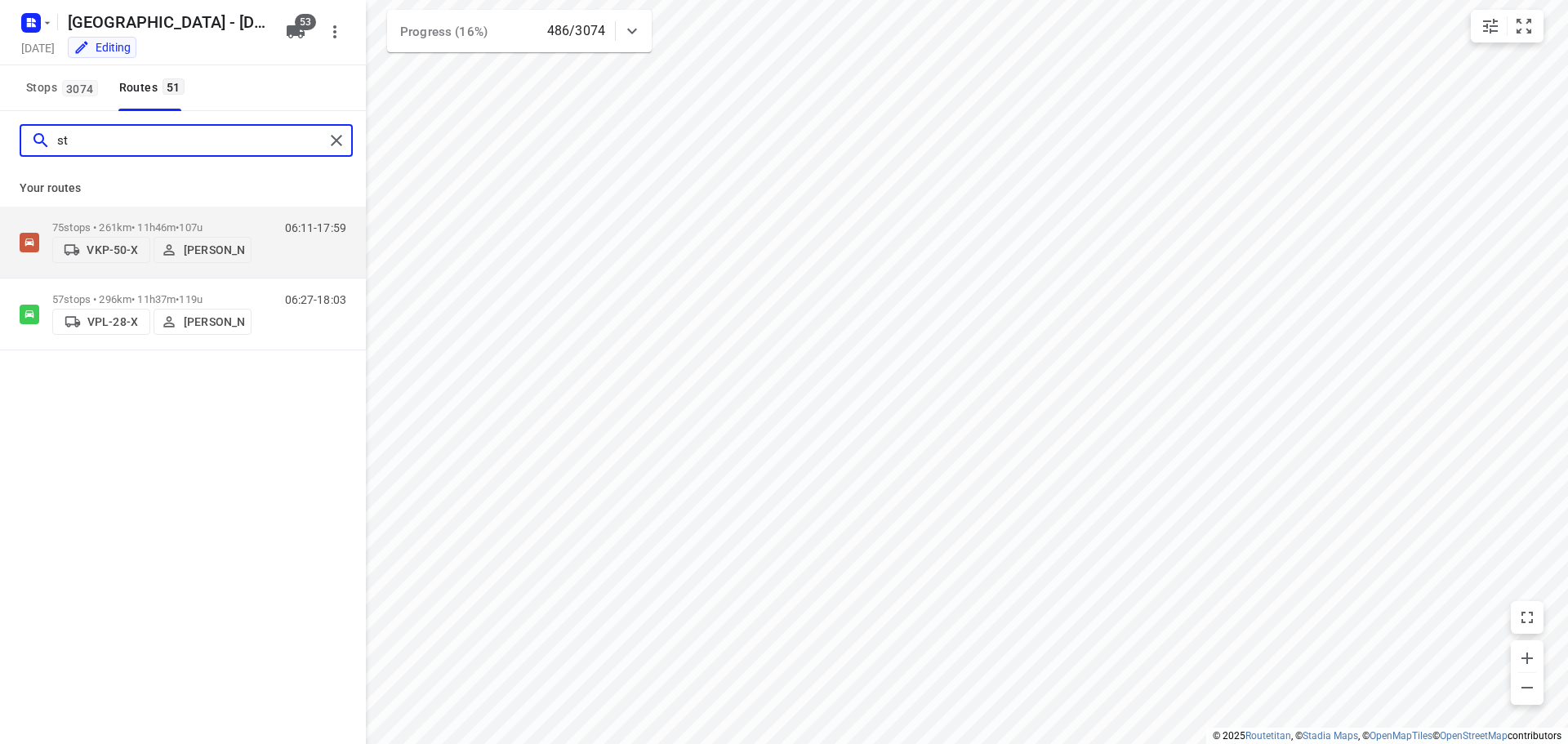
type input "s"
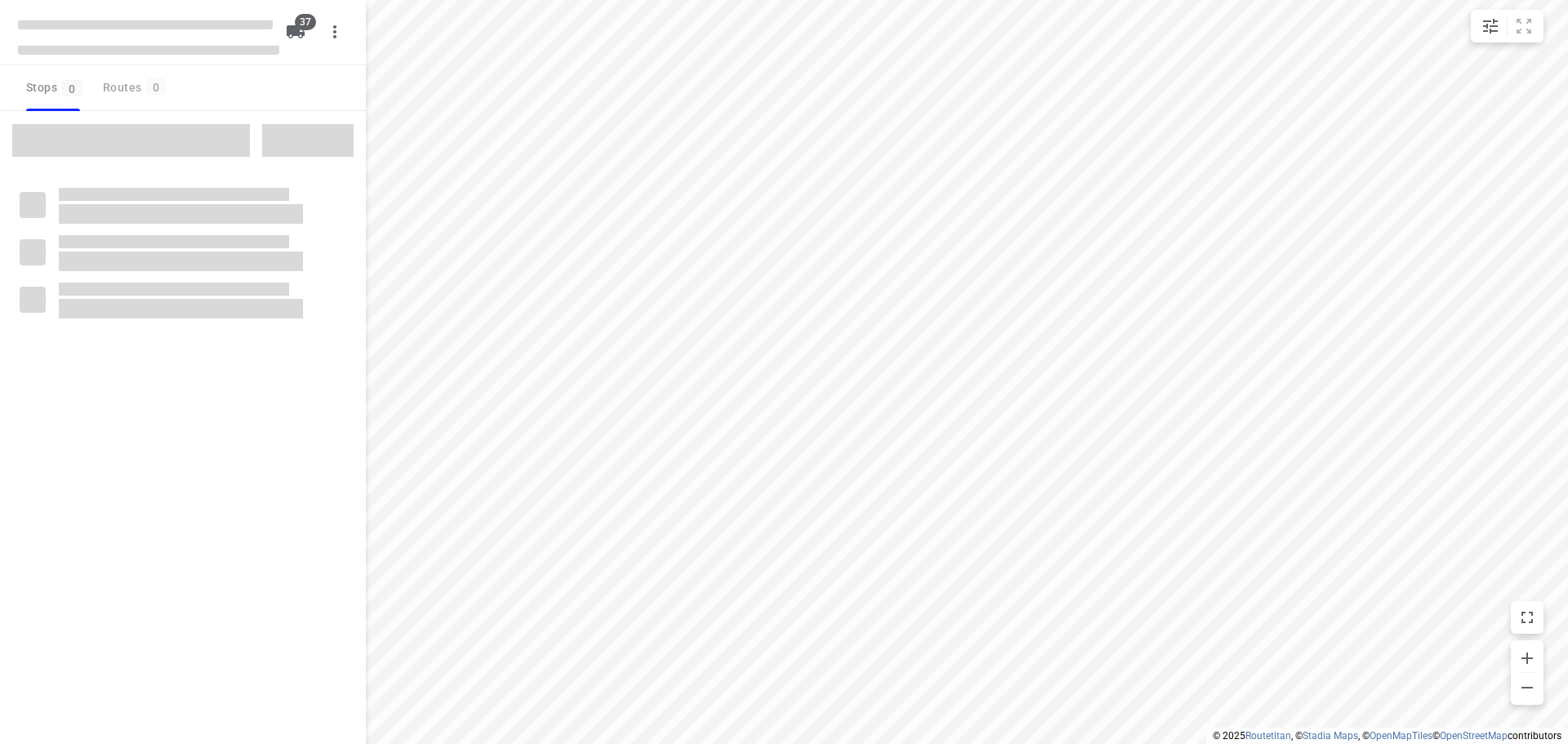
checkbox input "true"
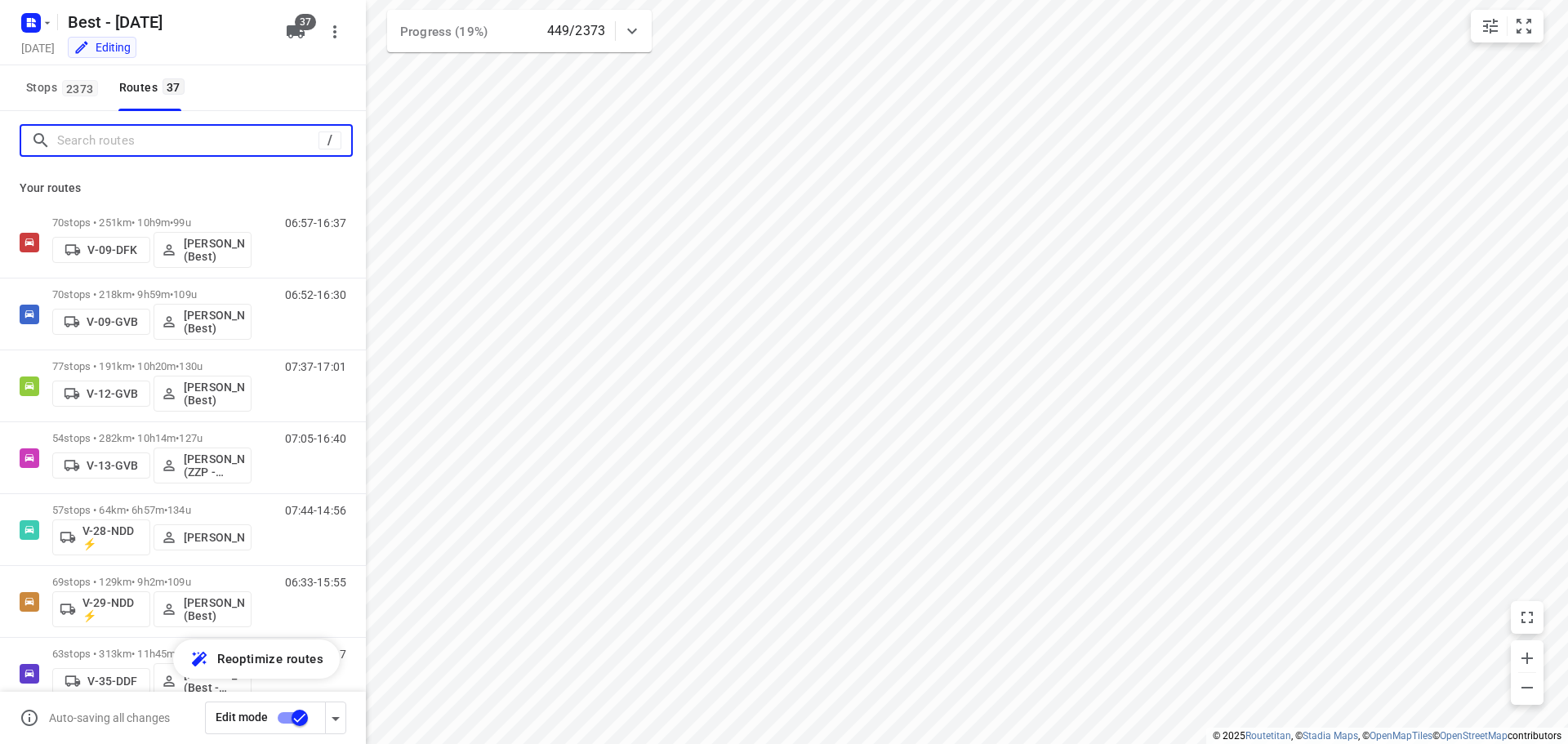
click at [83, 138] on input "Search routes" at bounding box center [188, 141] width 261 height 25
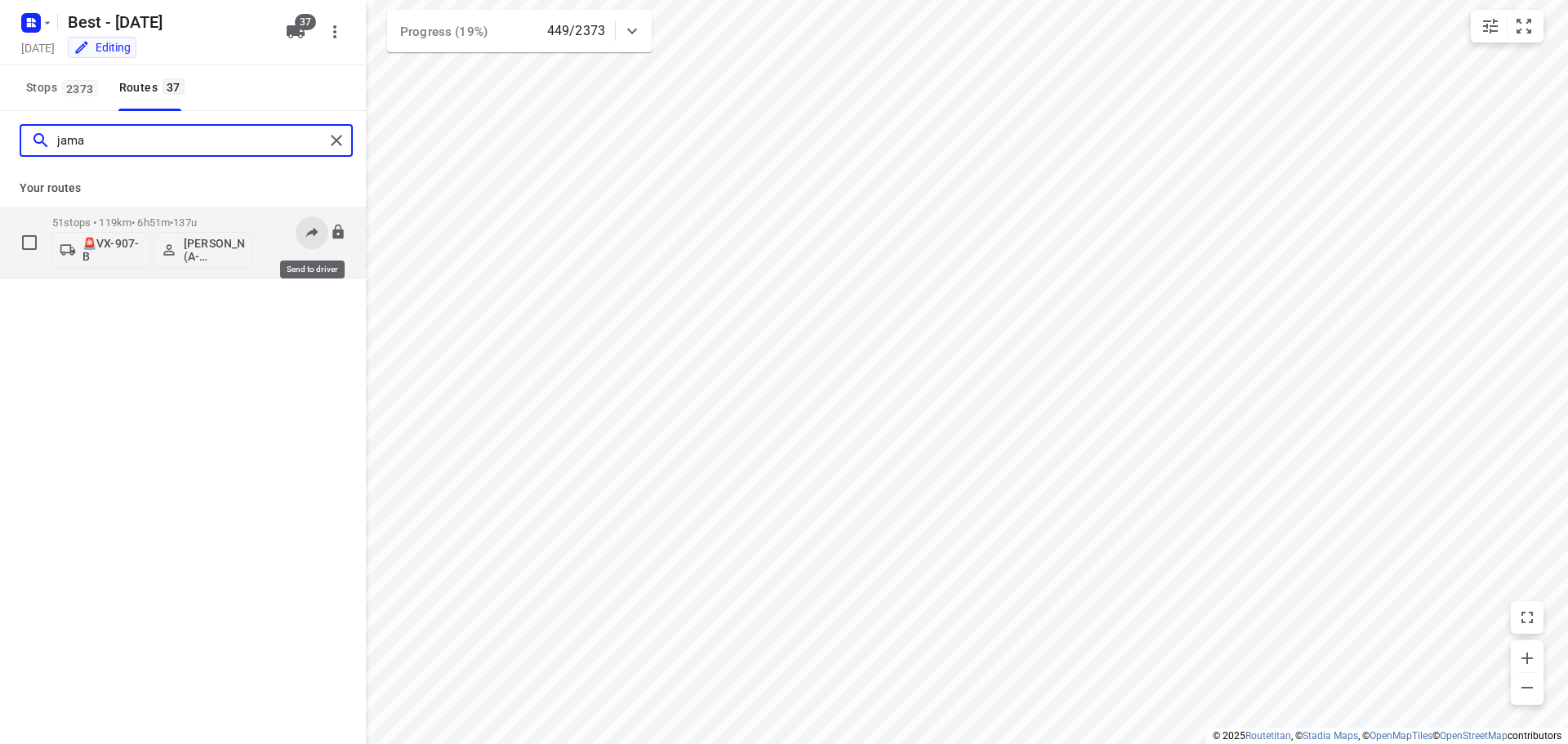
type input "jama"
click at [309, 231] on icon at bounding box center [312, 232] width 16 height 16
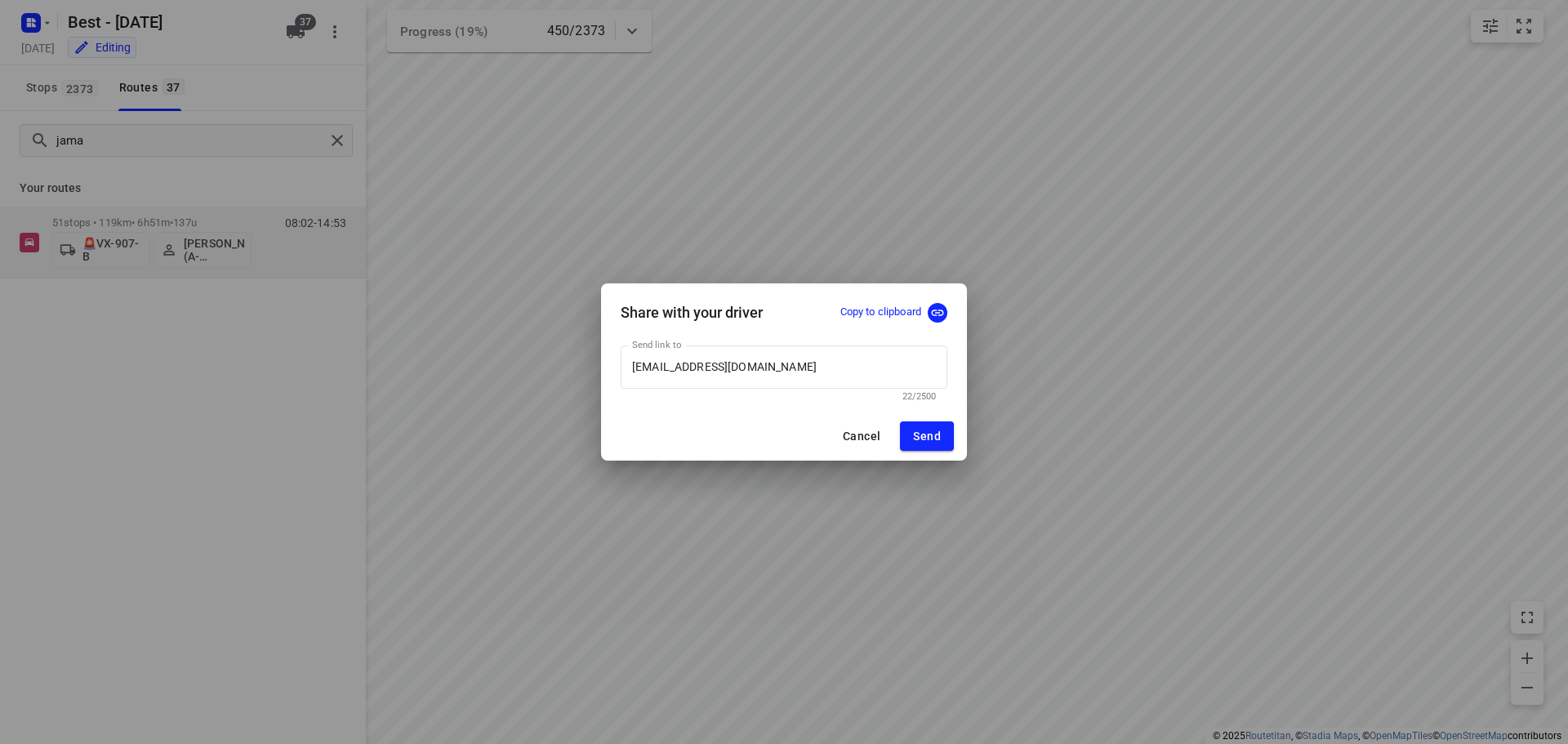
click at [872, 314] on p "Copy to clipboard" at bounding box center [881, 312] width 81 height 15
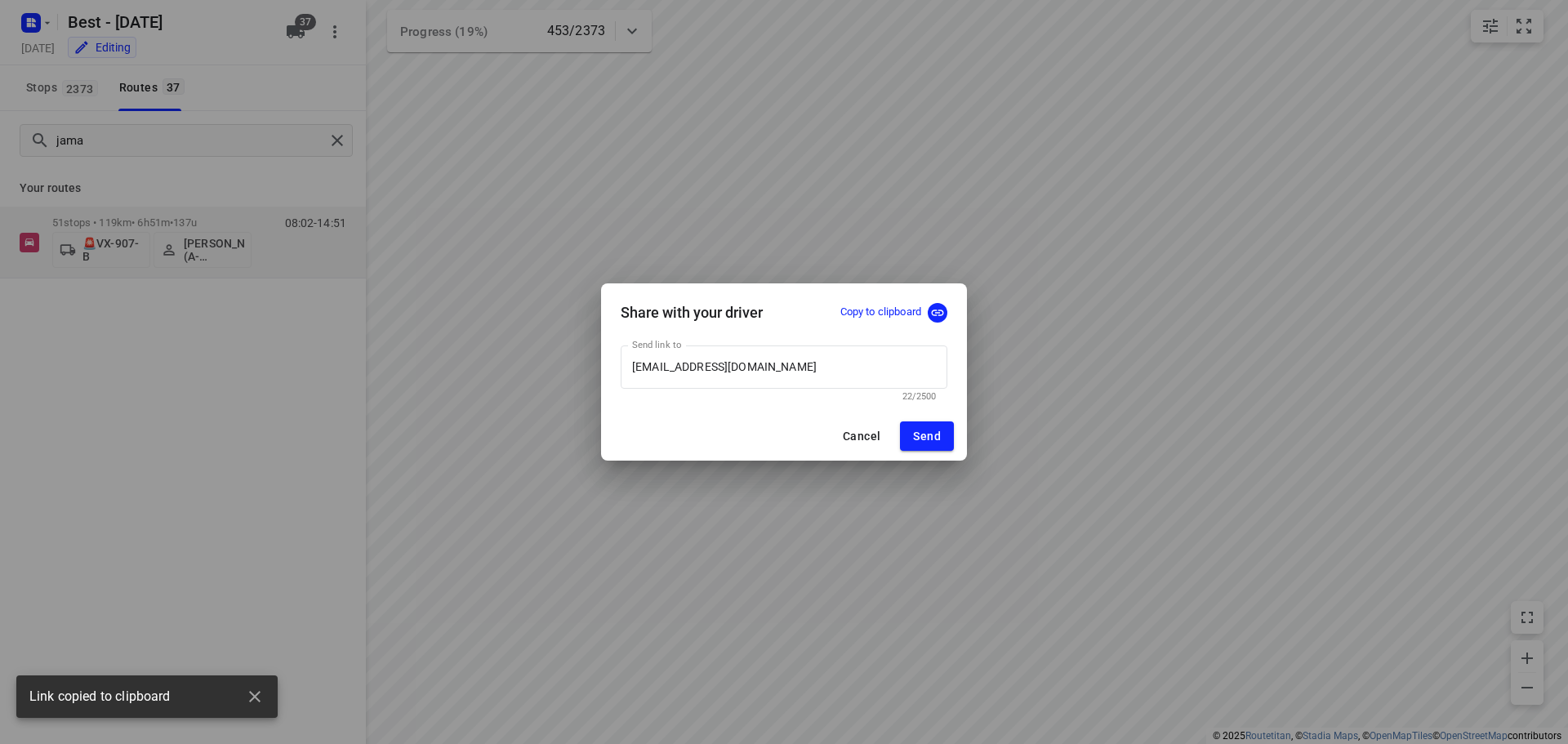
click at [1219, 168] on div "Share with your driver Copy to clipboard Send link to [EMAIL_ADDRESS][DOMAIN_NA…" at bounding box center [784, 372] width 1568 height 744
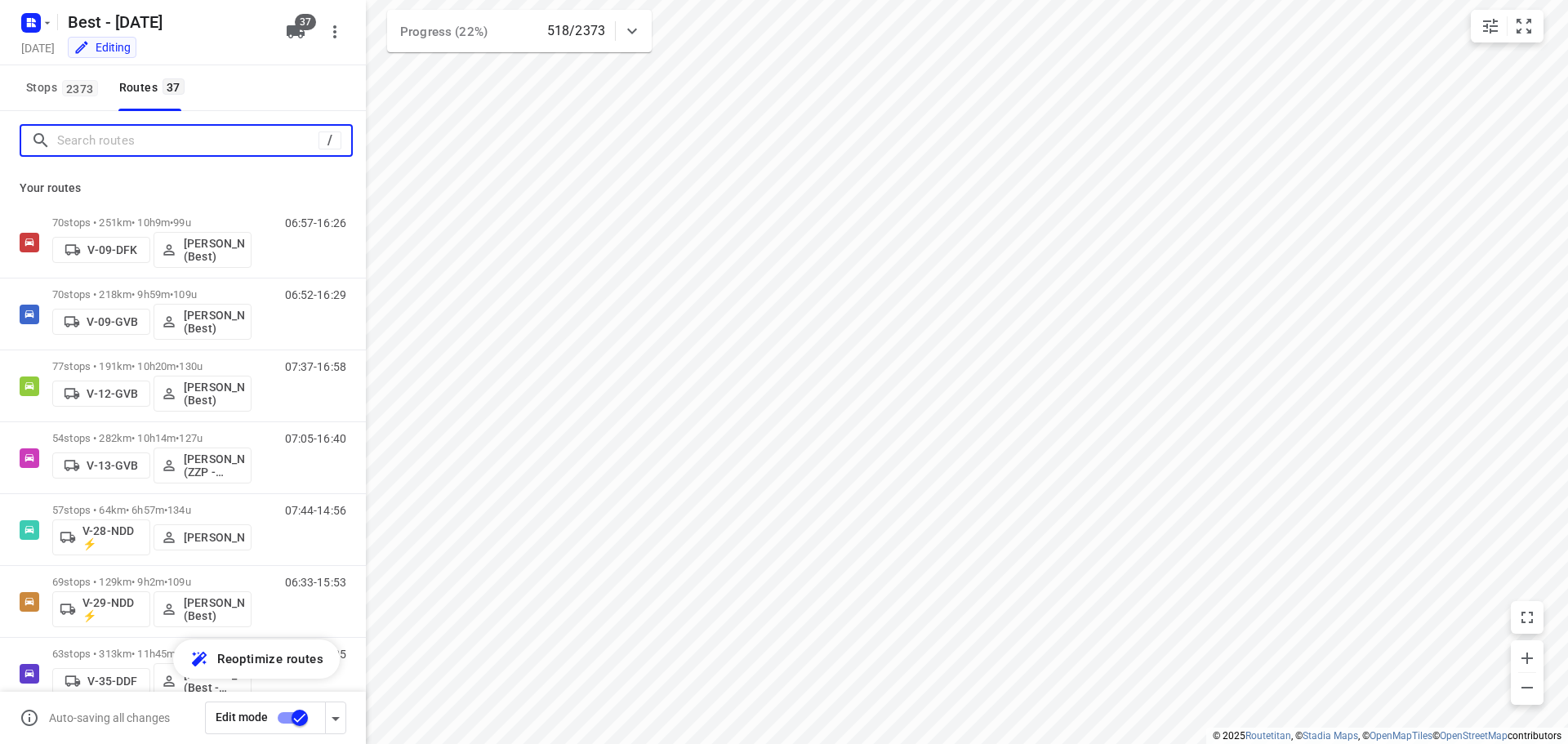
click at [183, 139] on input "Search routes" at bounding box center [188, 141] width 261 height 25
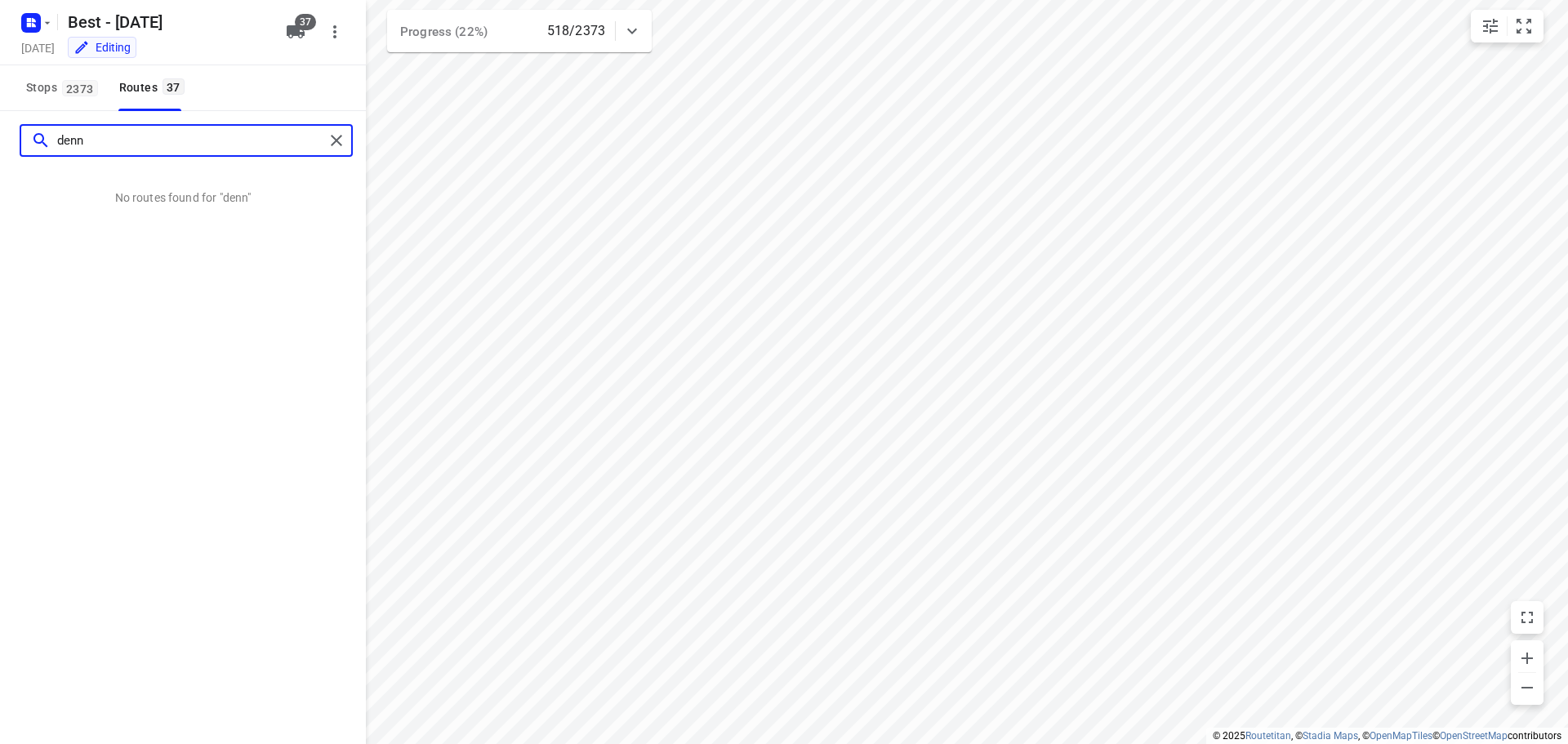
type input "denni"
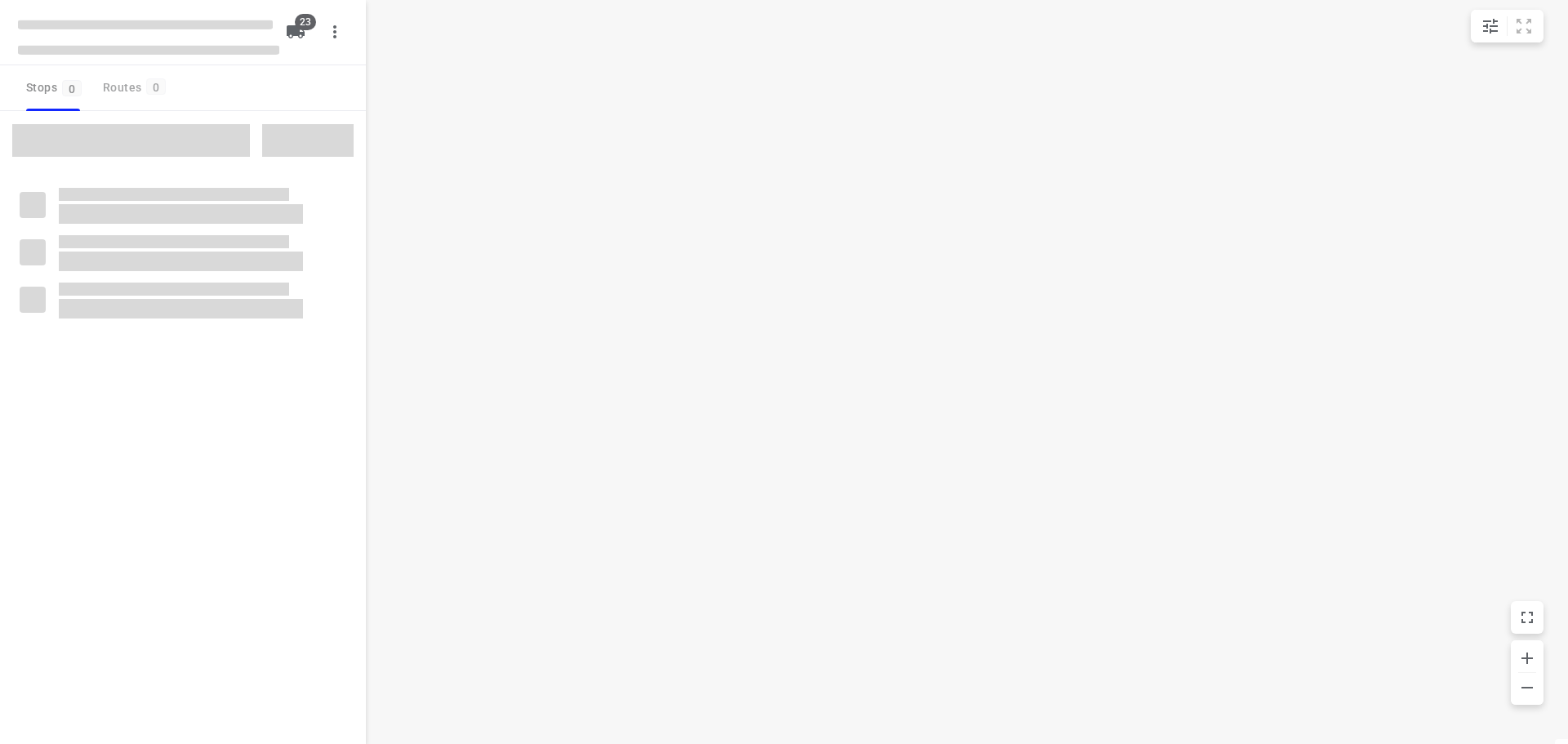
checkbox input "true"
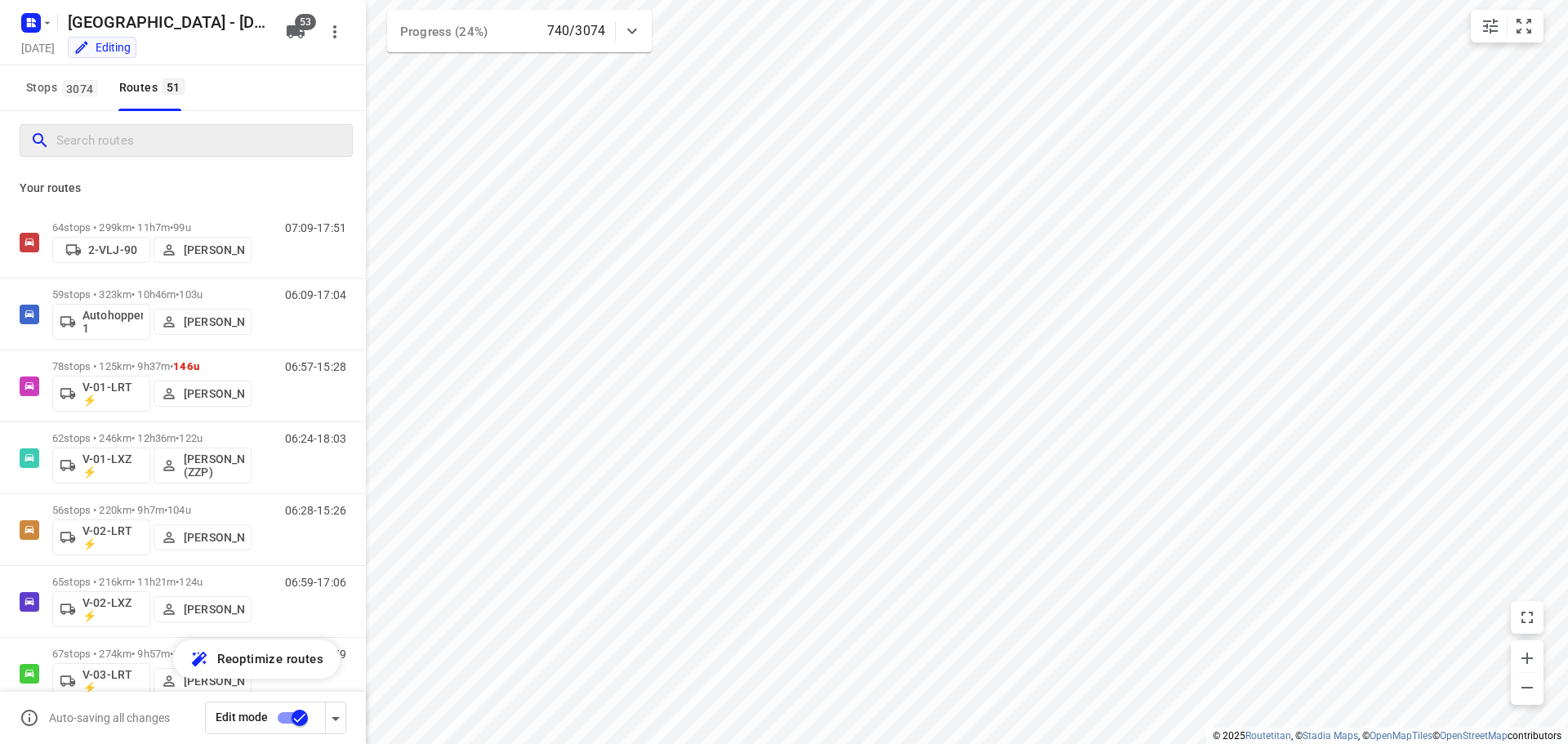
click at [121, 144] on input "Search routes" at bounding box center [204, 141] width 296 height 25
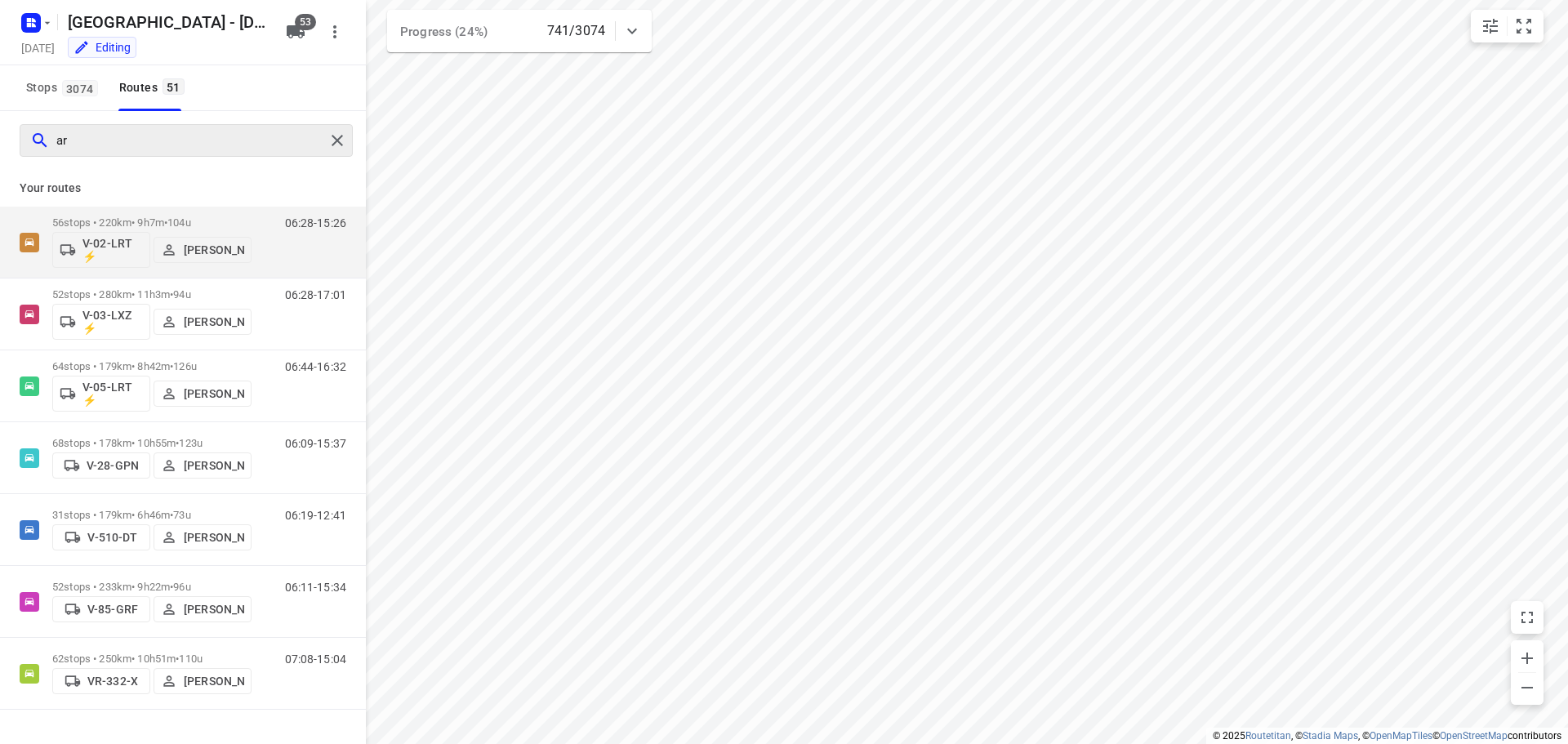
type input "a"
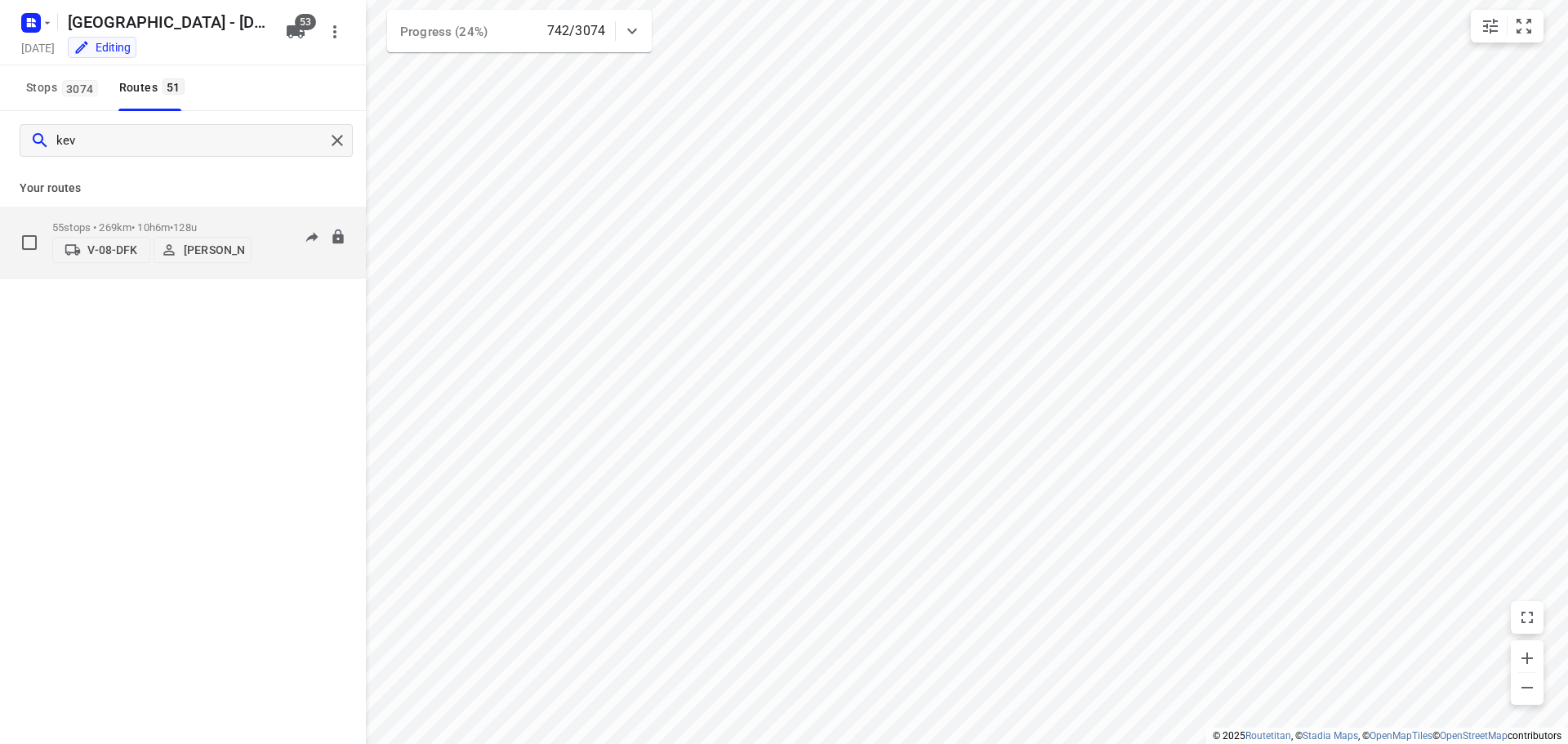
type input "kev"
click at [156, 221] on p "55 stops • 269km • 10h6m • 128u" at bounding box center [151, 228] width 199 height 13
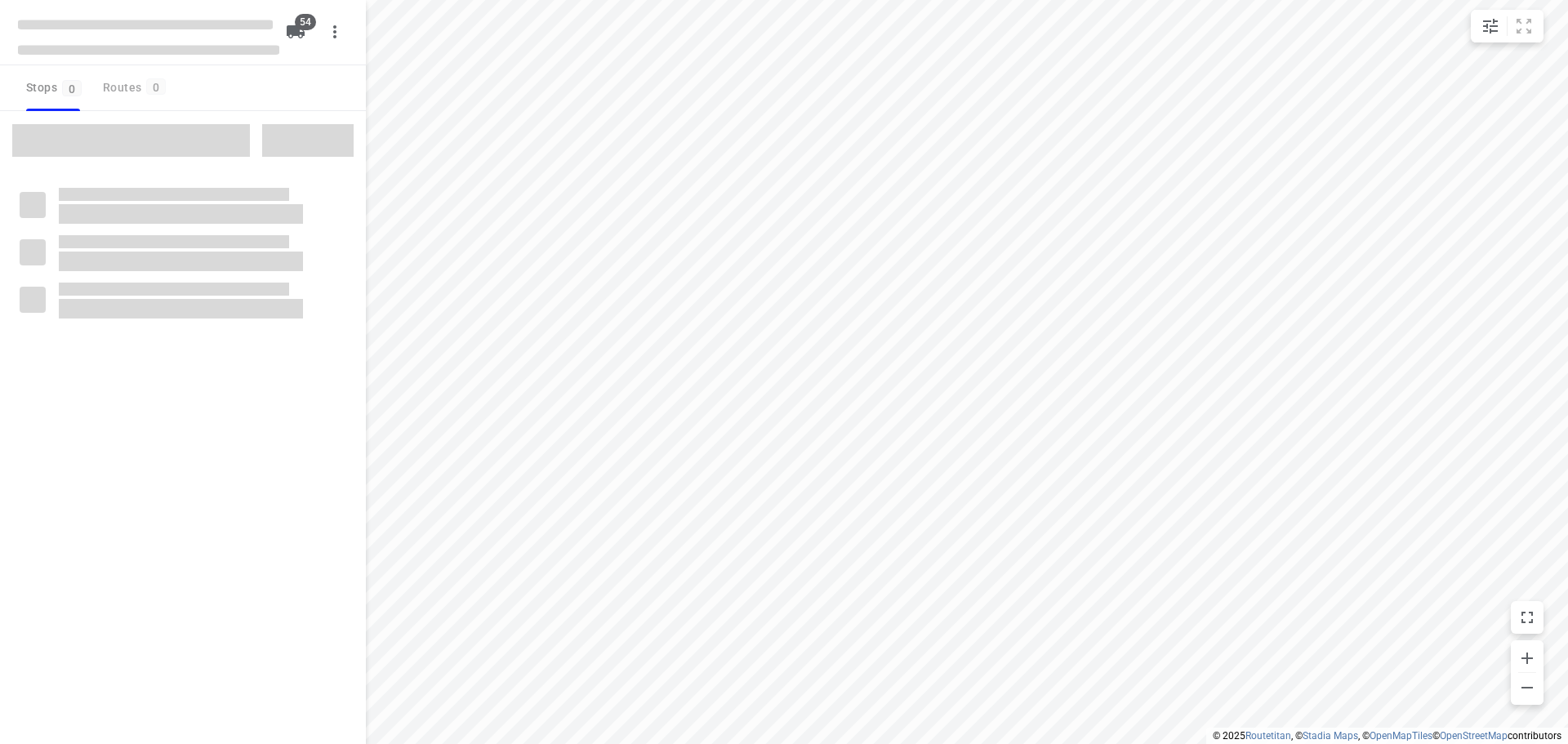
checkbox input "true"
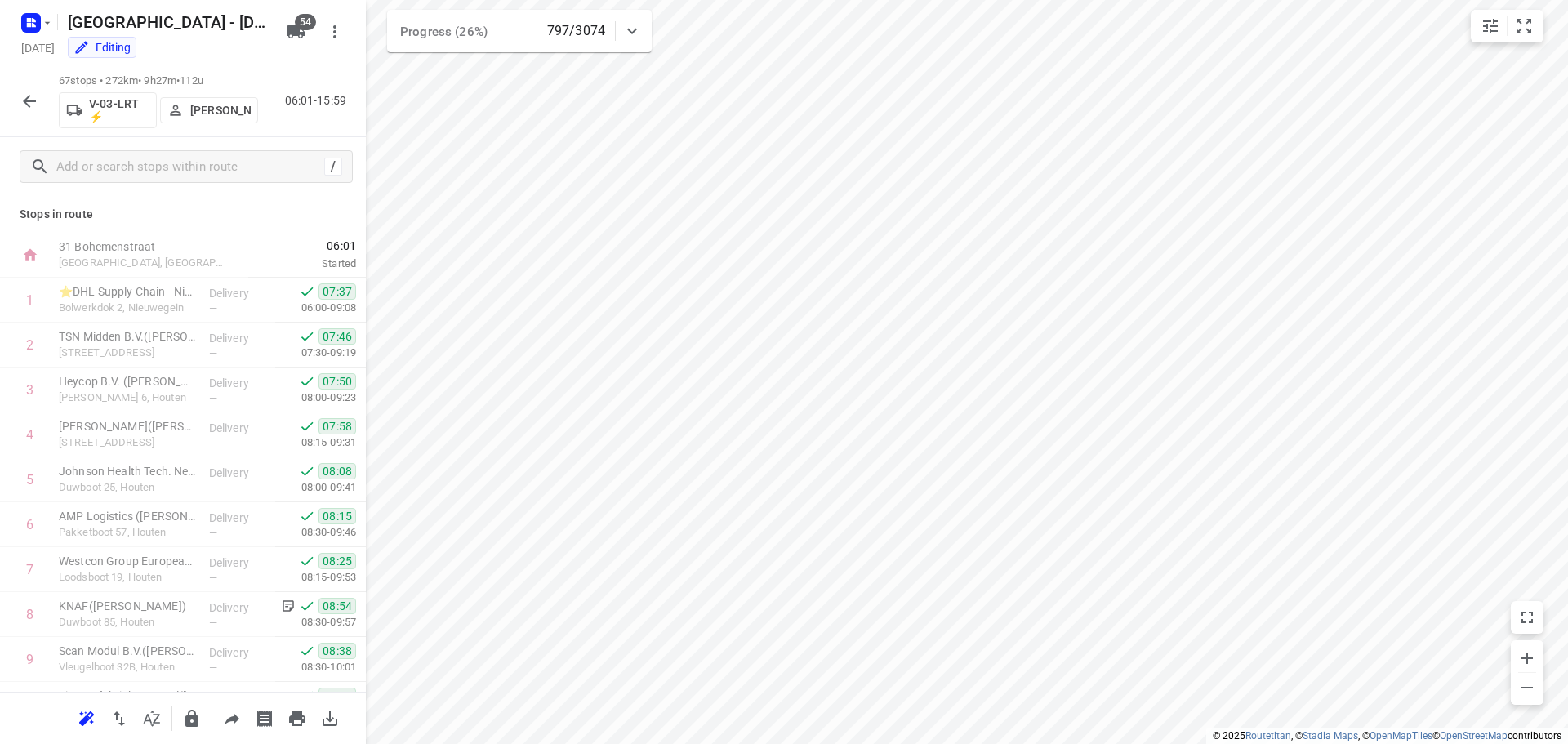
click at [31, 99] on icon "button" at bounding box center [30, 102] width 20 height 20
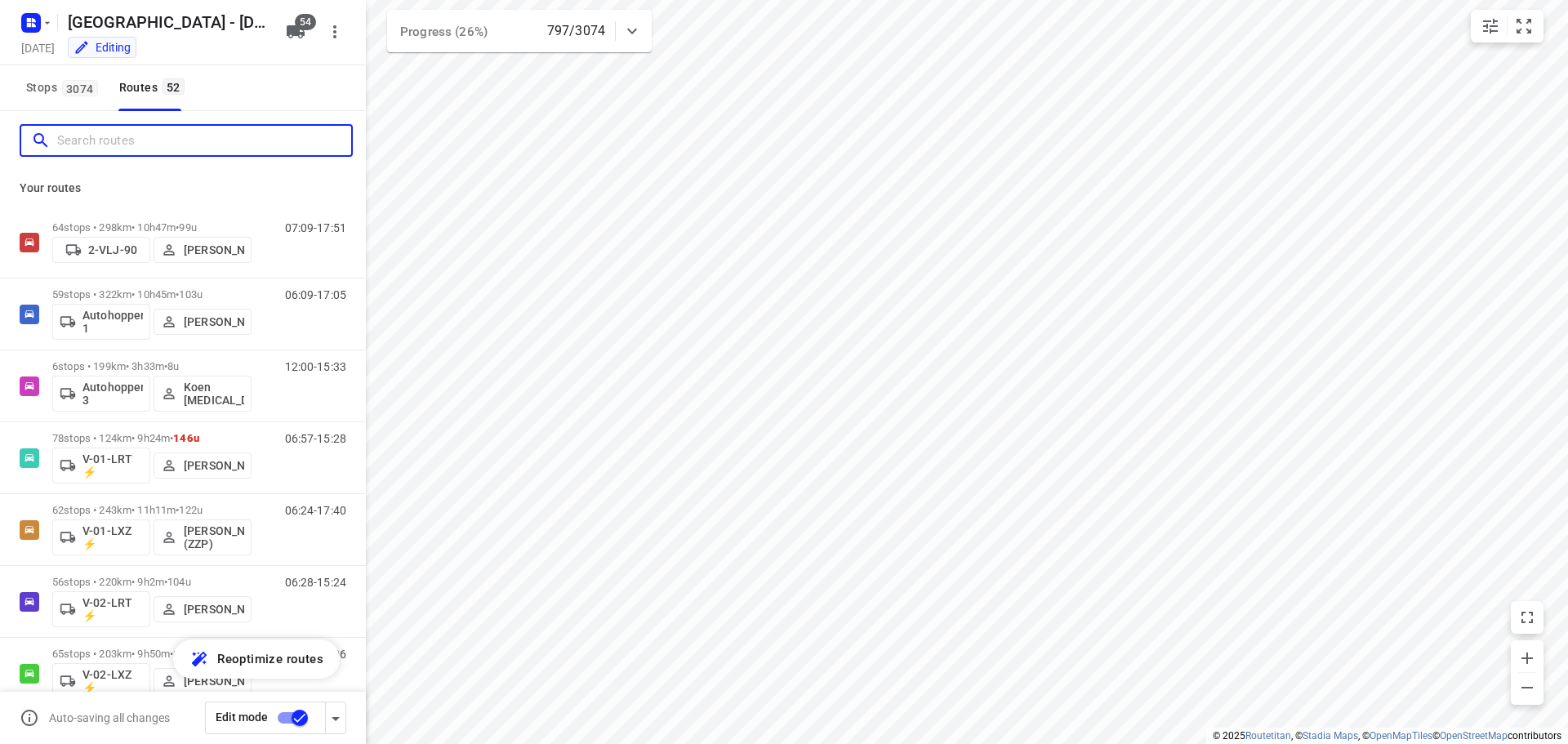
click at [184, 152] on input "Search routes" at bounding box center [204, 141] width 294 height 25
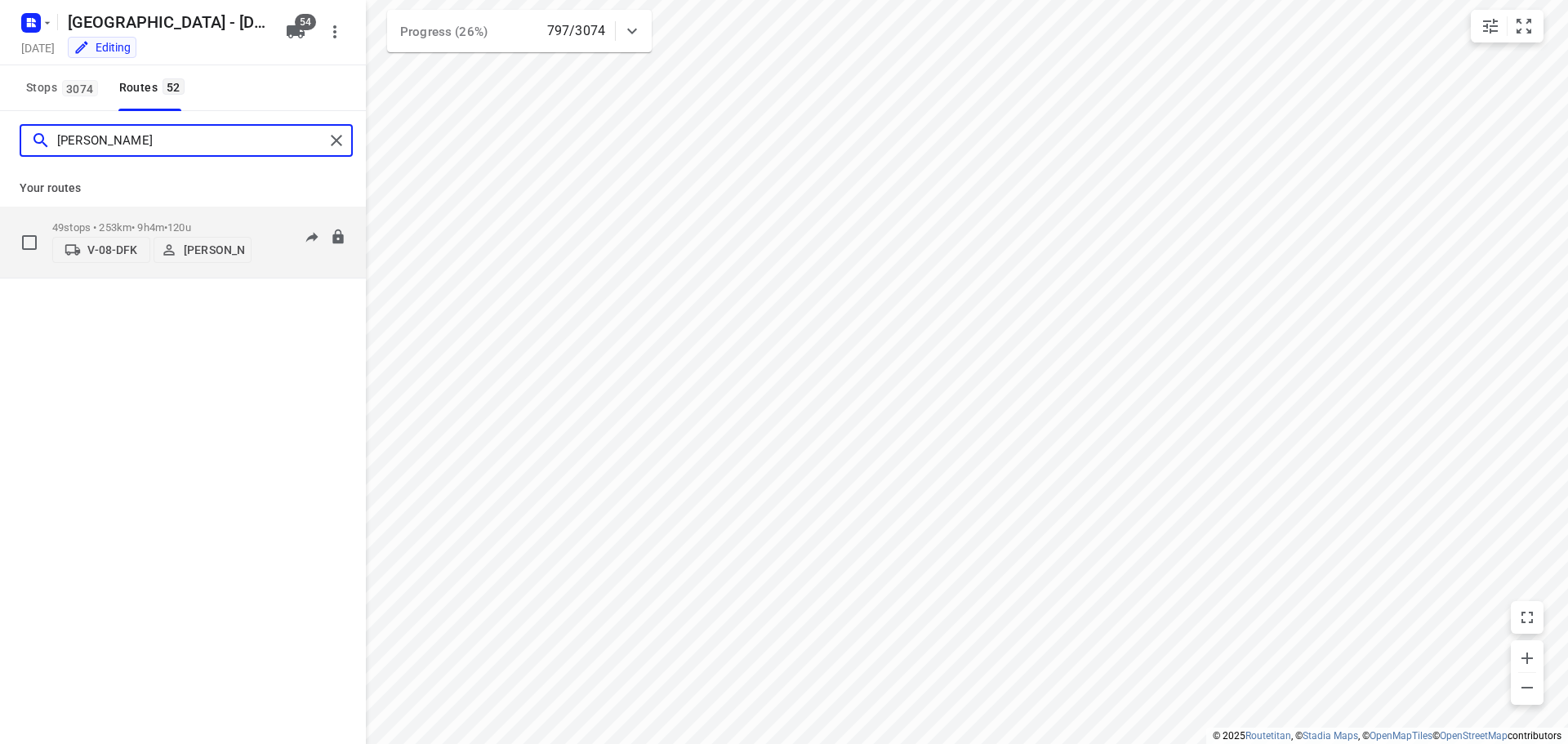
type input "kevin"
click at [166, 222] on p "49 stops • 253km • 9h4m • 120u" at bounding box center [151, 228] width 199 height 13
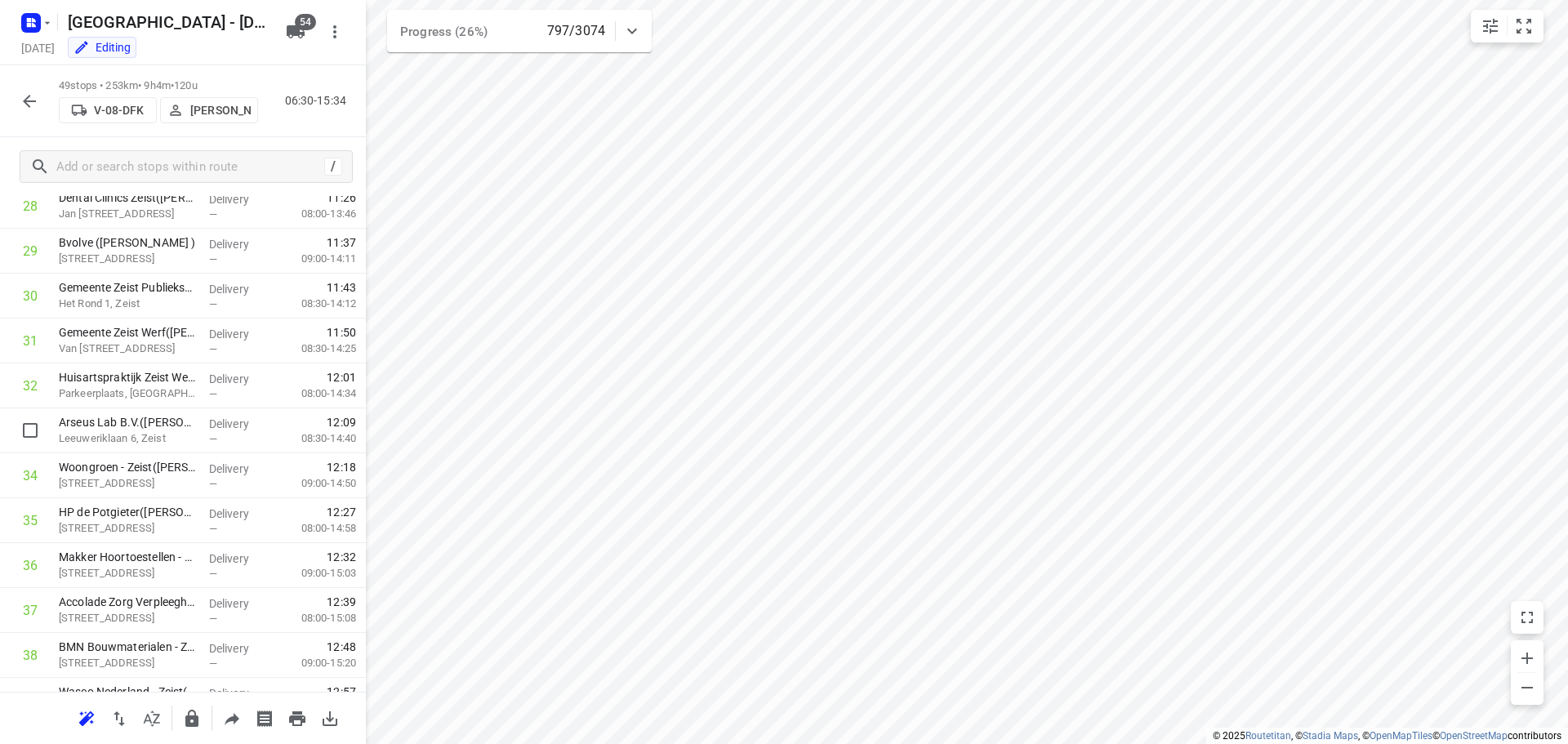
scroll to position [1832, 0]
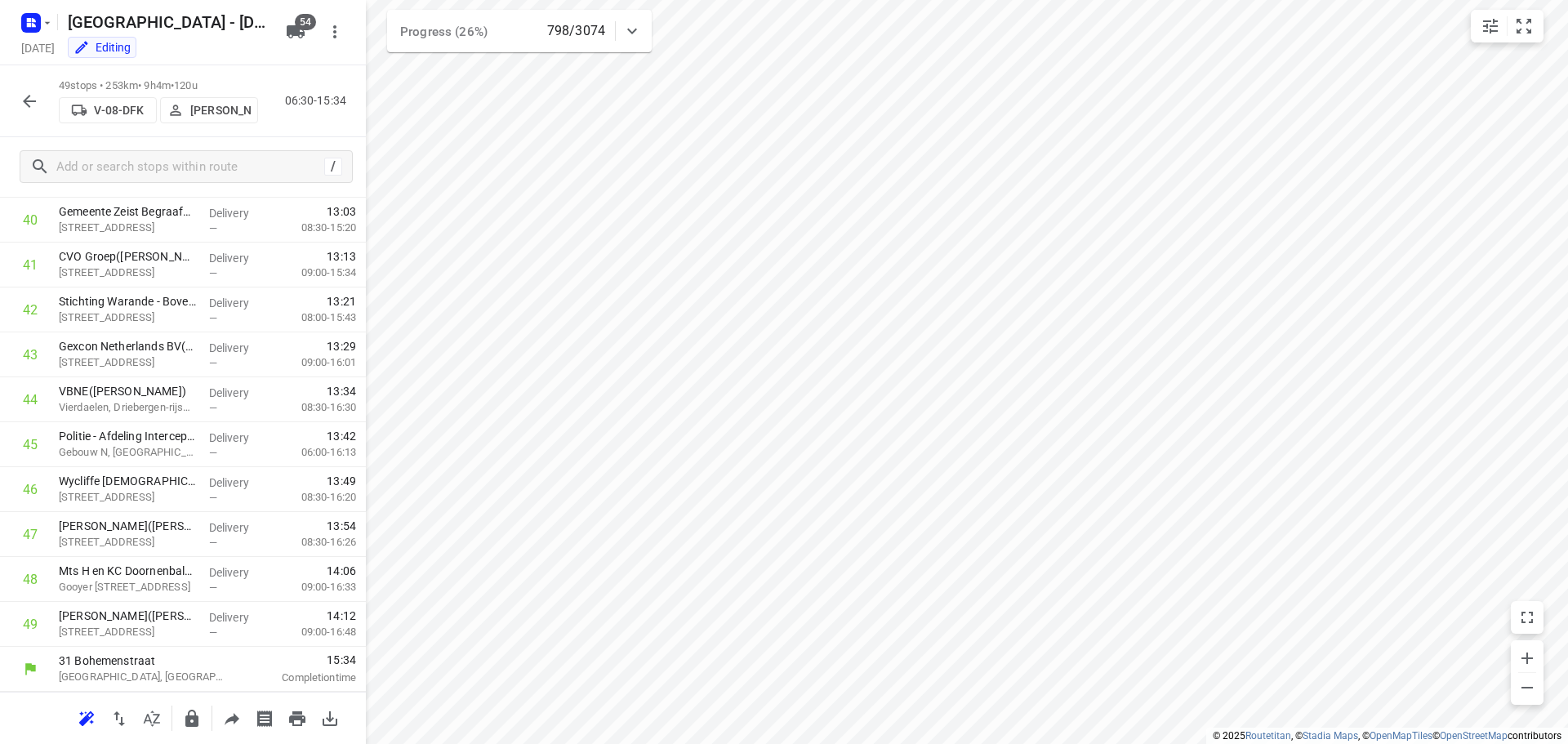
click at [211, 104] on p "Kevin Kroesse" at bounding box center [220, 110] width 60 height 13
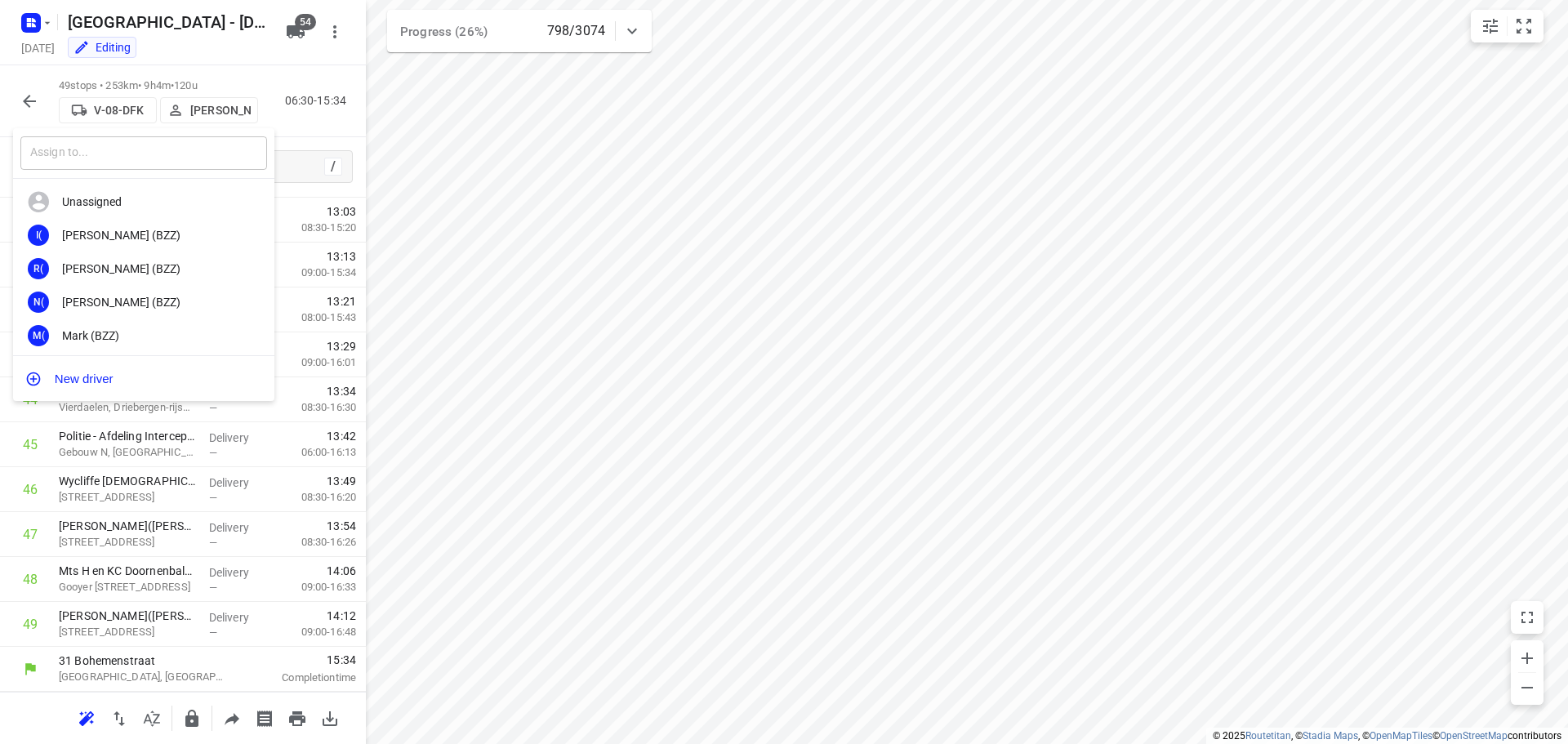
click at [157, 157] on input "text" at bounding box center [144, 153] width 246 height 33
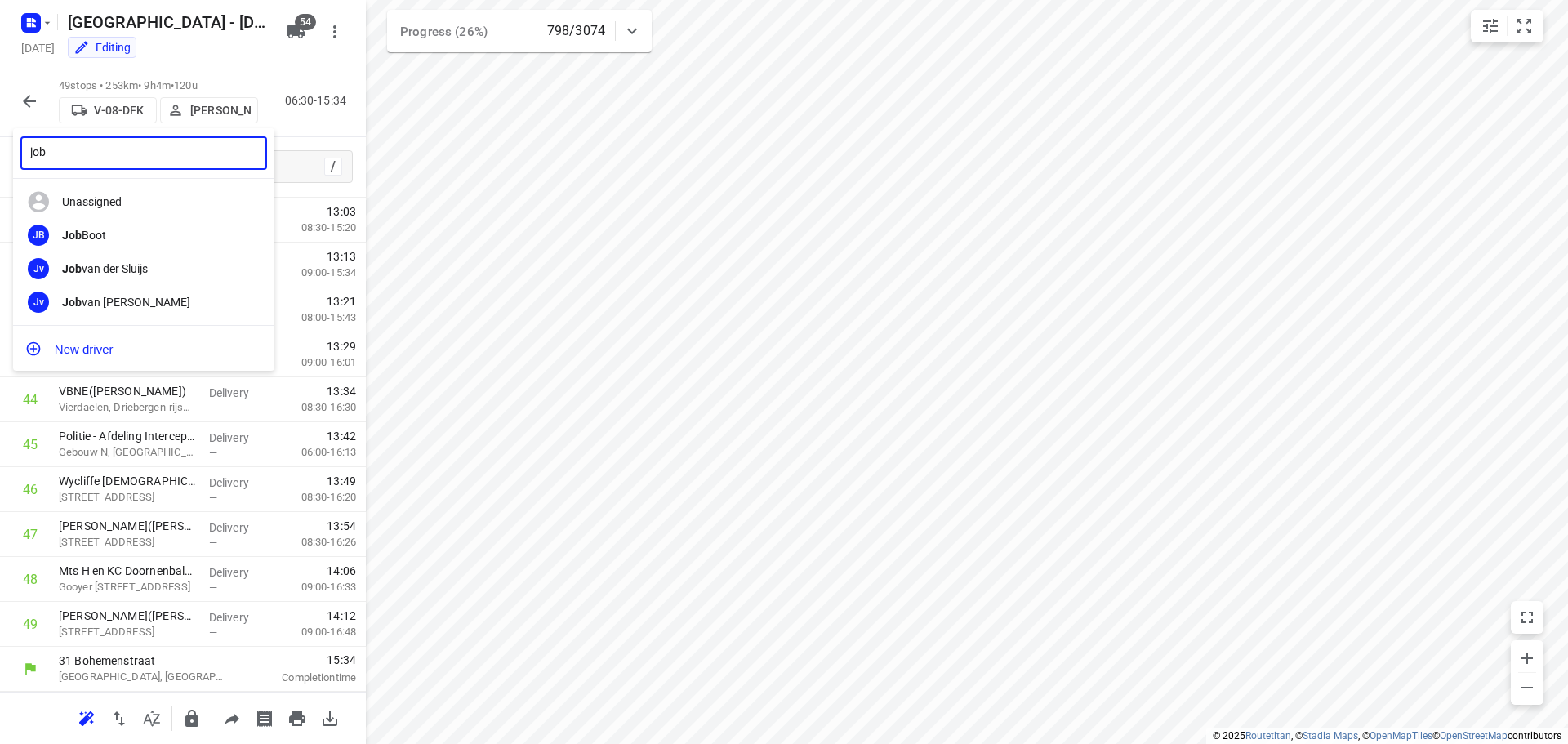
type input "job"
click at [110, 231] on div "Job Boot" at bounding box center [148, 235] width 172 height 13
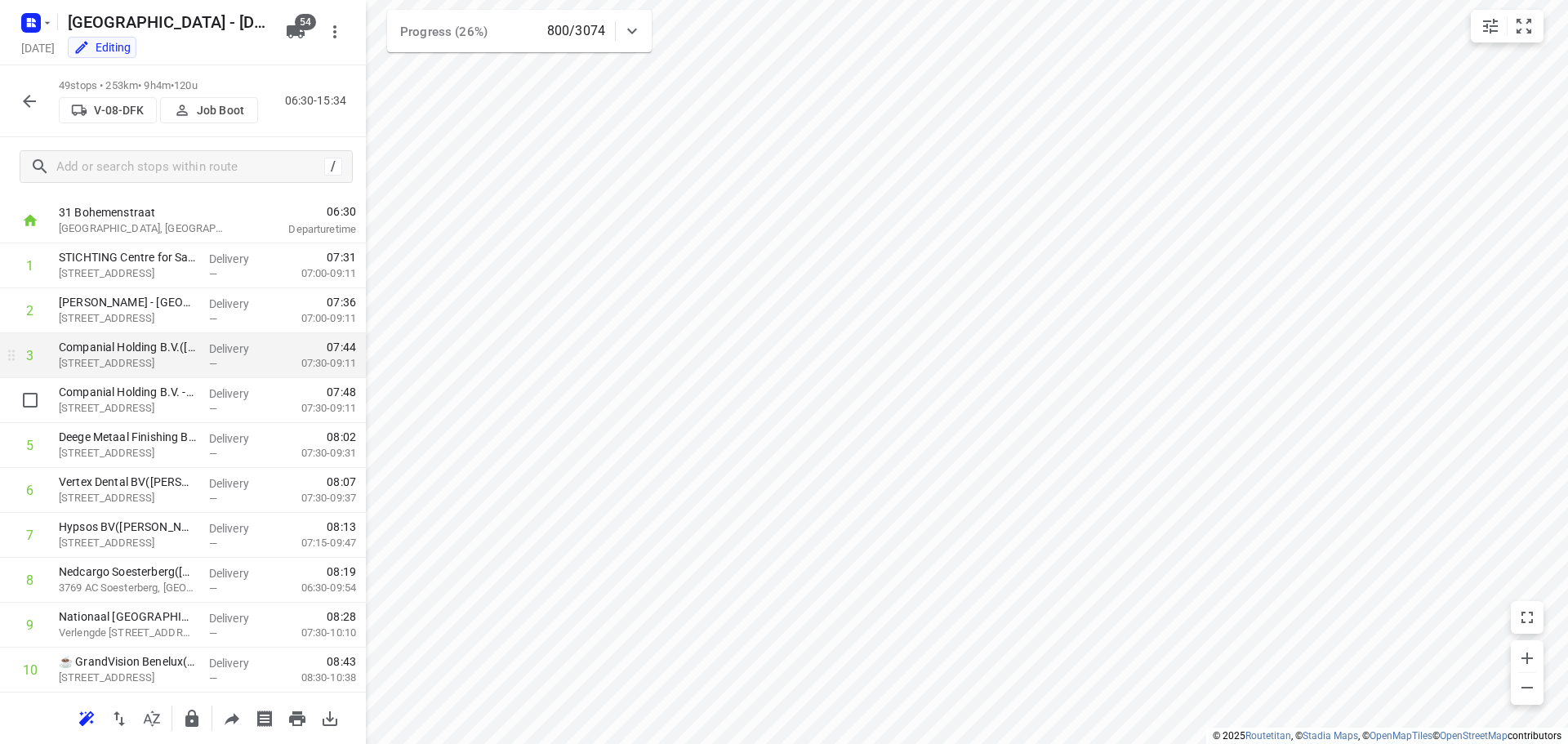
scroll to position [0, 0]
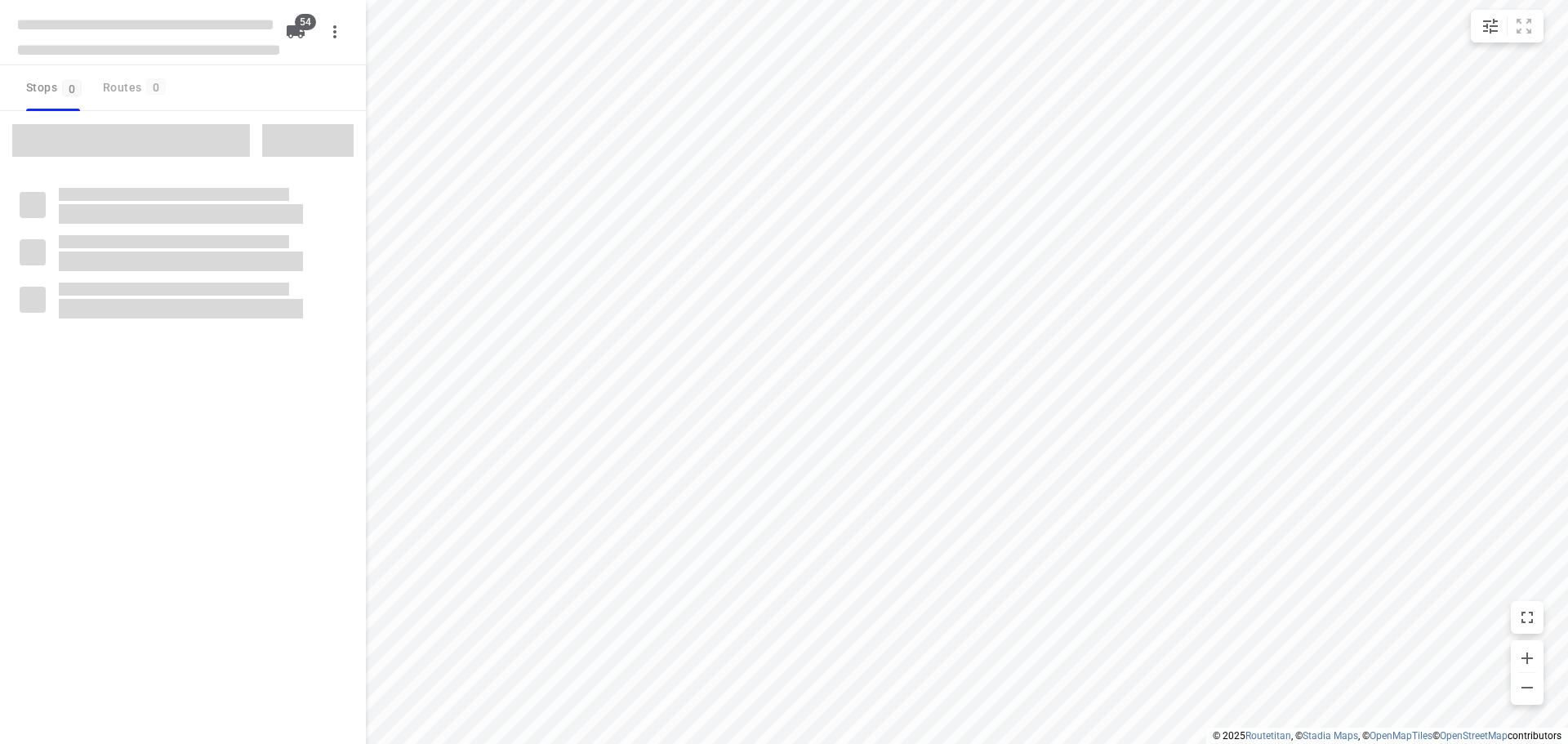
checkbox input "true"
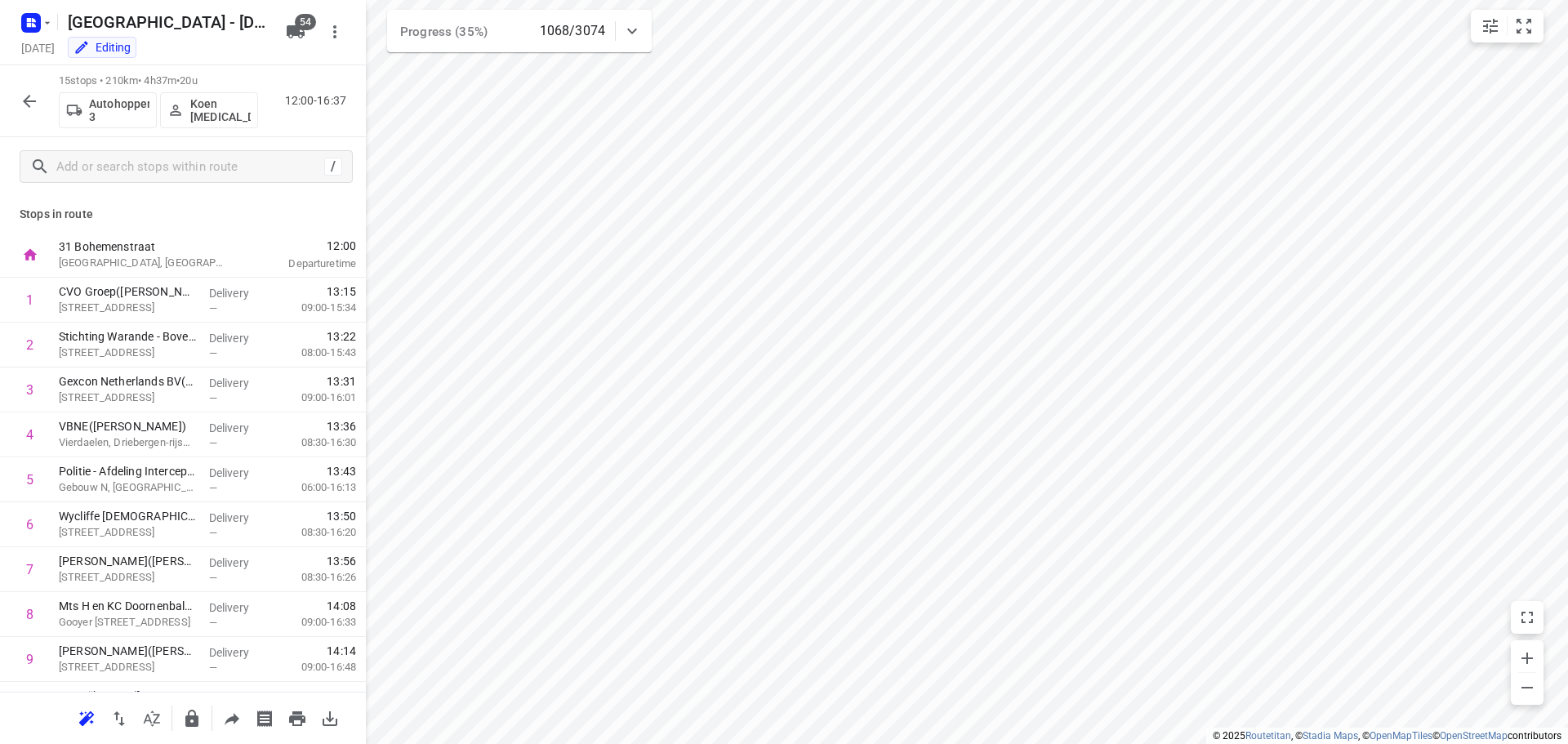
click at [31, 103] on icon "button" at bounding box center [30, 102] width 20 height 20
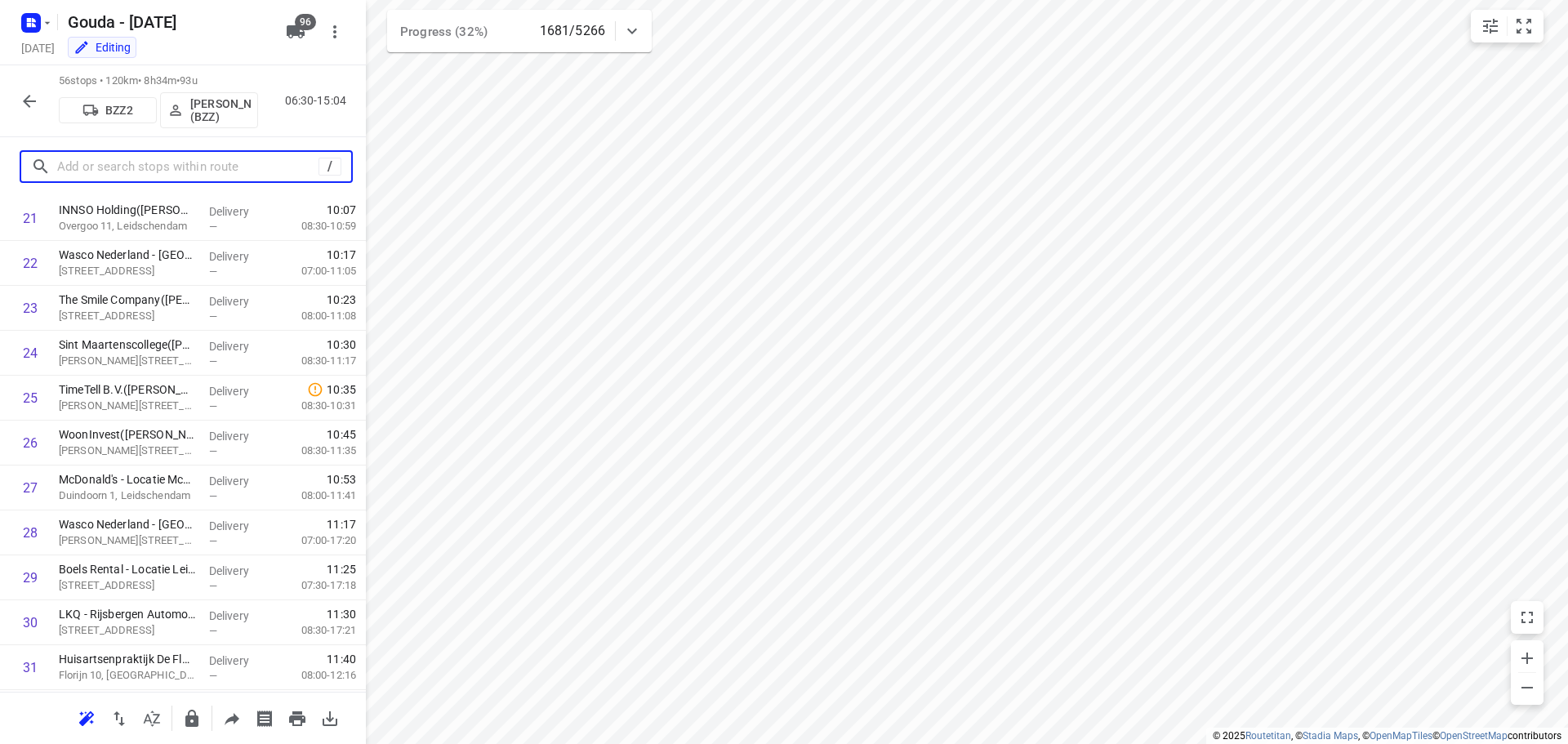
click at [106, 165] on input "text" at bounding box center [188, 167] width 261 height 25
click at [25, 100] on icon "button" at bounding box center [29, 101] width 13 height 13
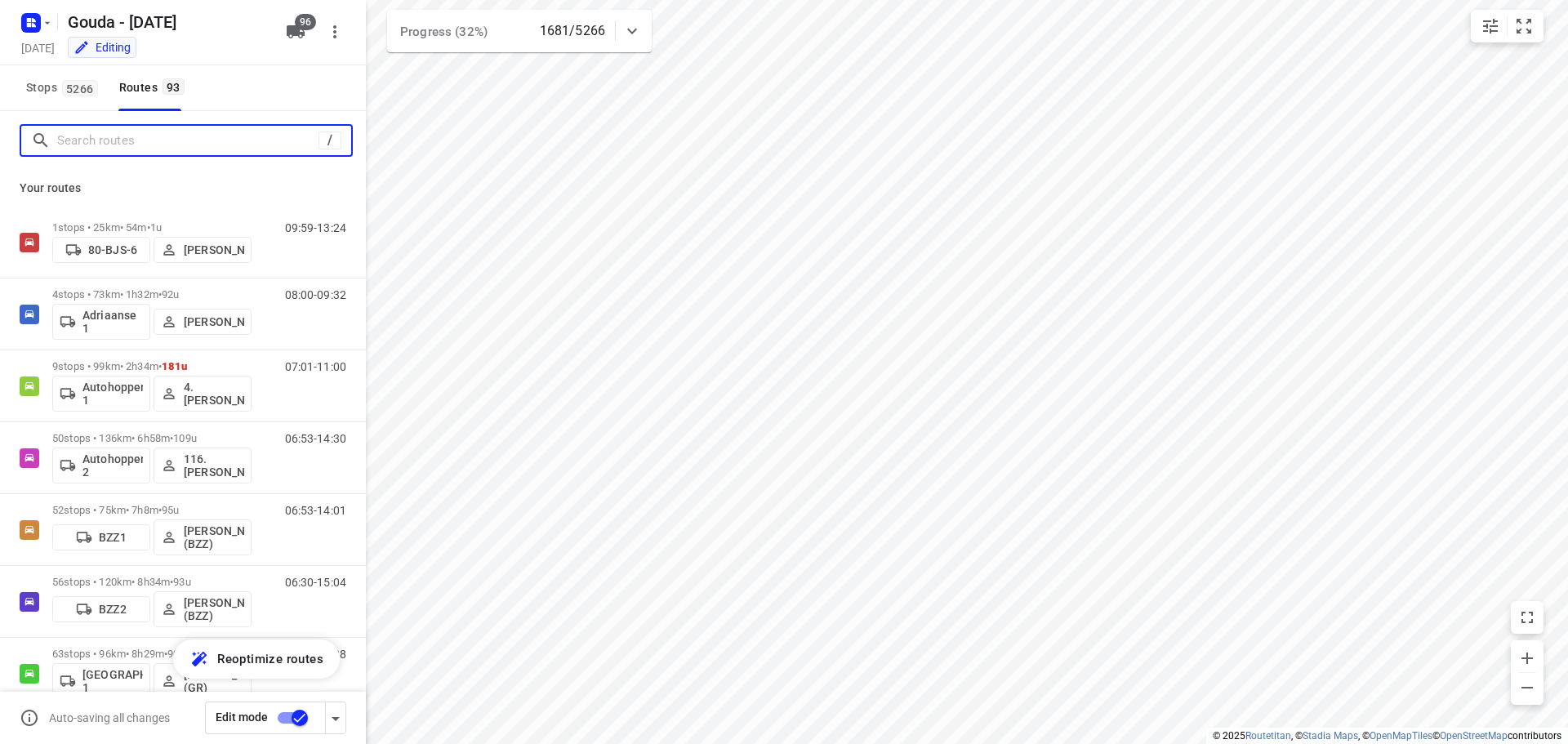
click at [110, 144] on input "Search routes" at bounding box center [188, 141] width 261 height 25
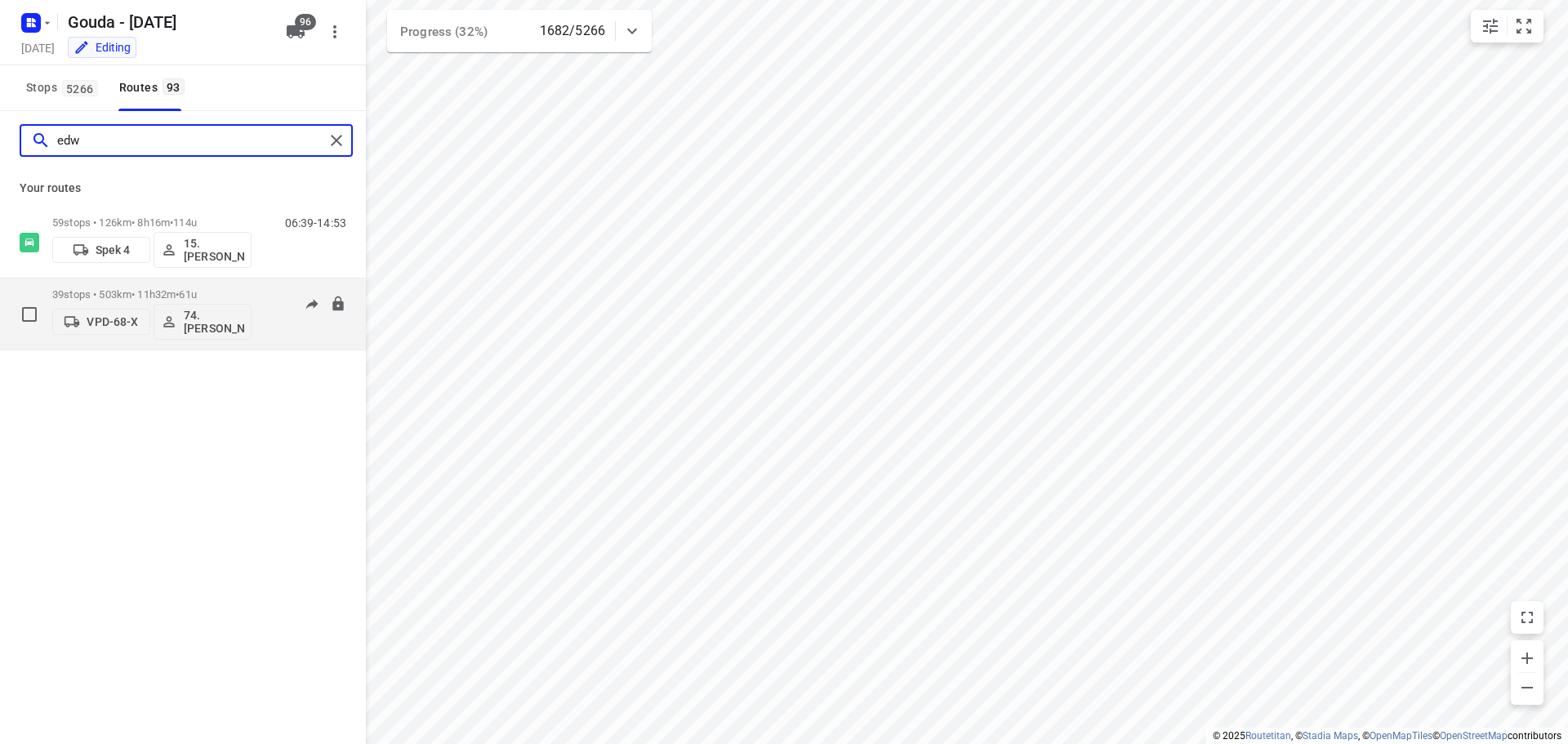
type input "edw"
click at [156, 290] on p "39 stops • 503km • 11h32m • 61u" at bounding box center [151, 294] width 199 height 13
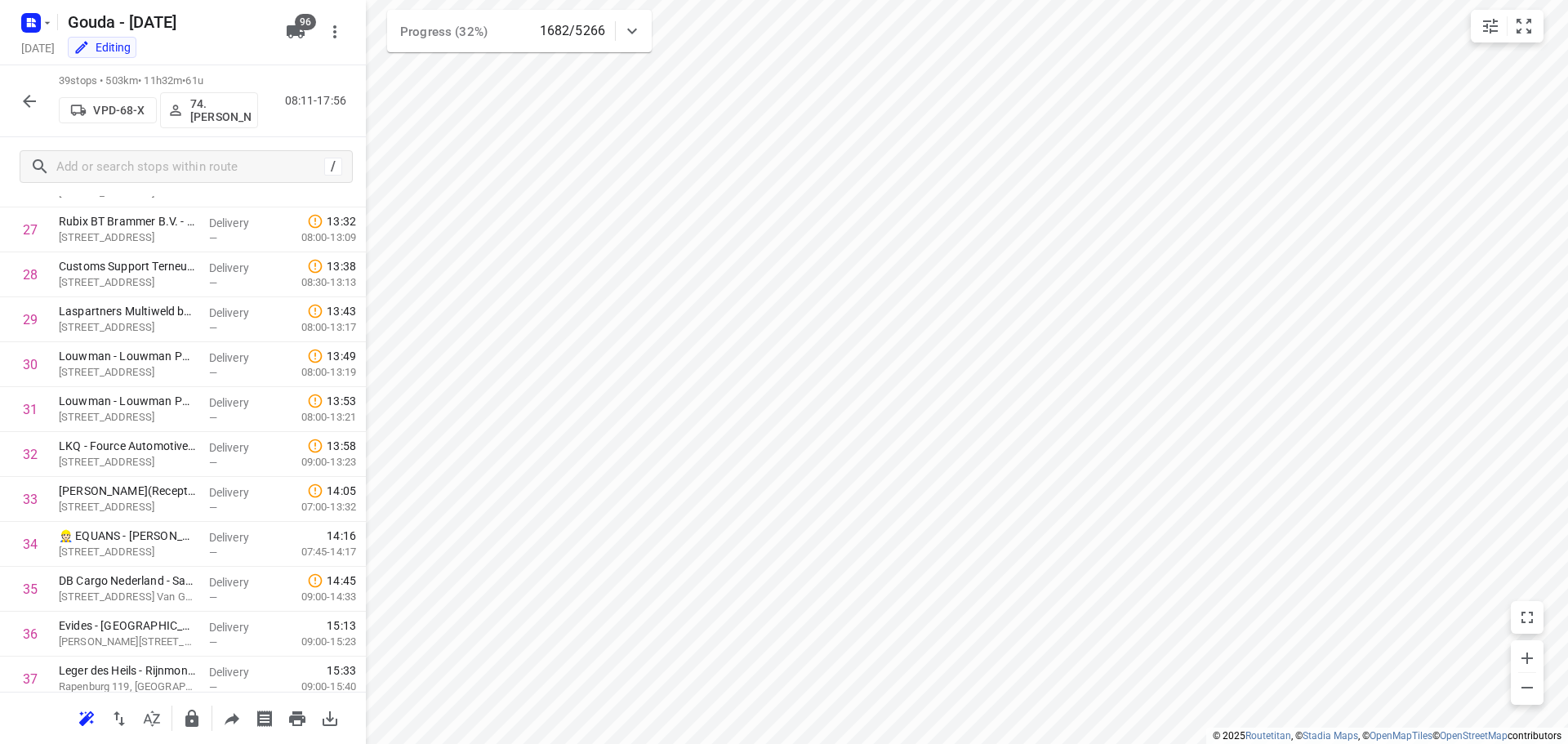
scroll to position [1383, 0]
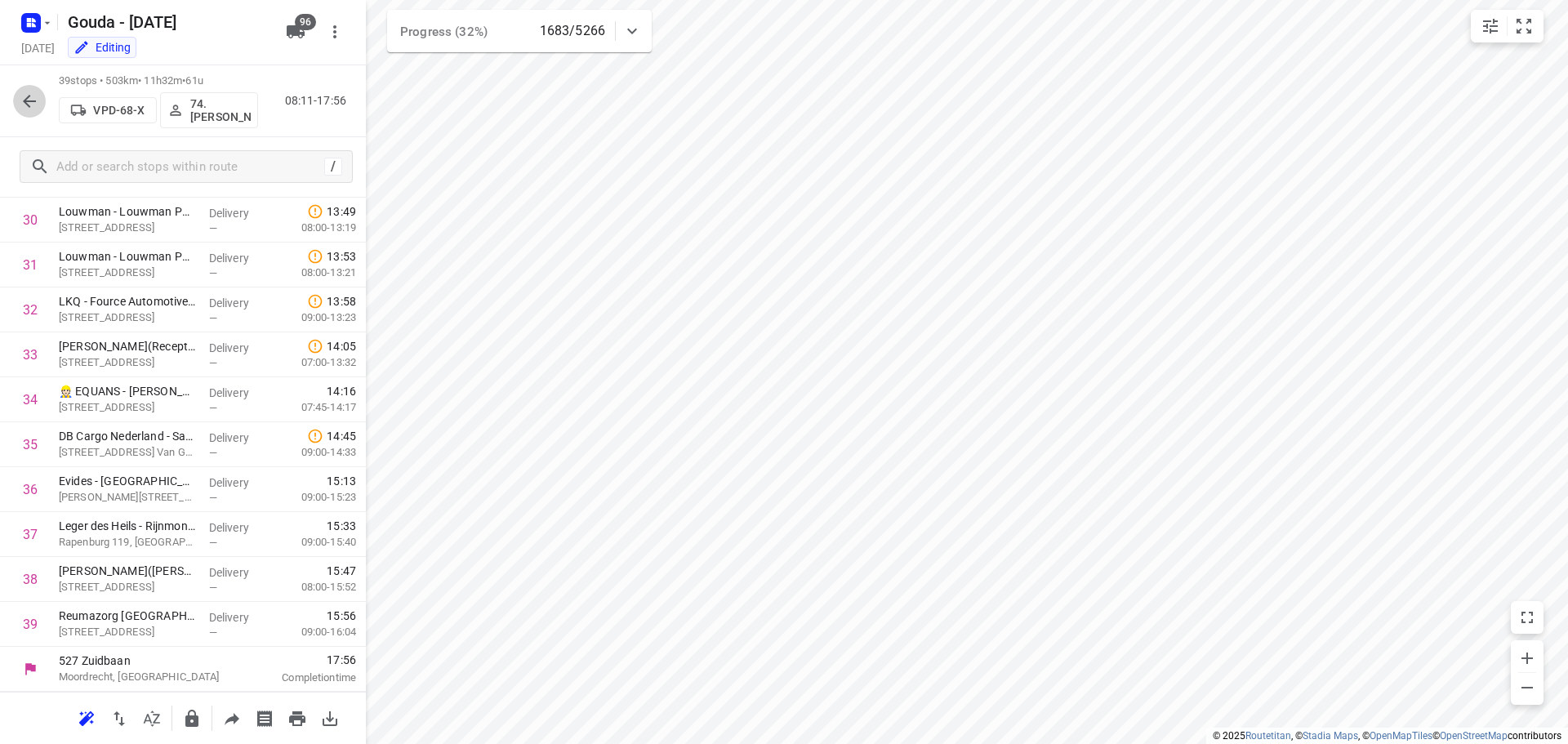
click at [34, 97] on icon "button" at bounding box center [30, 102] width 20 height 20
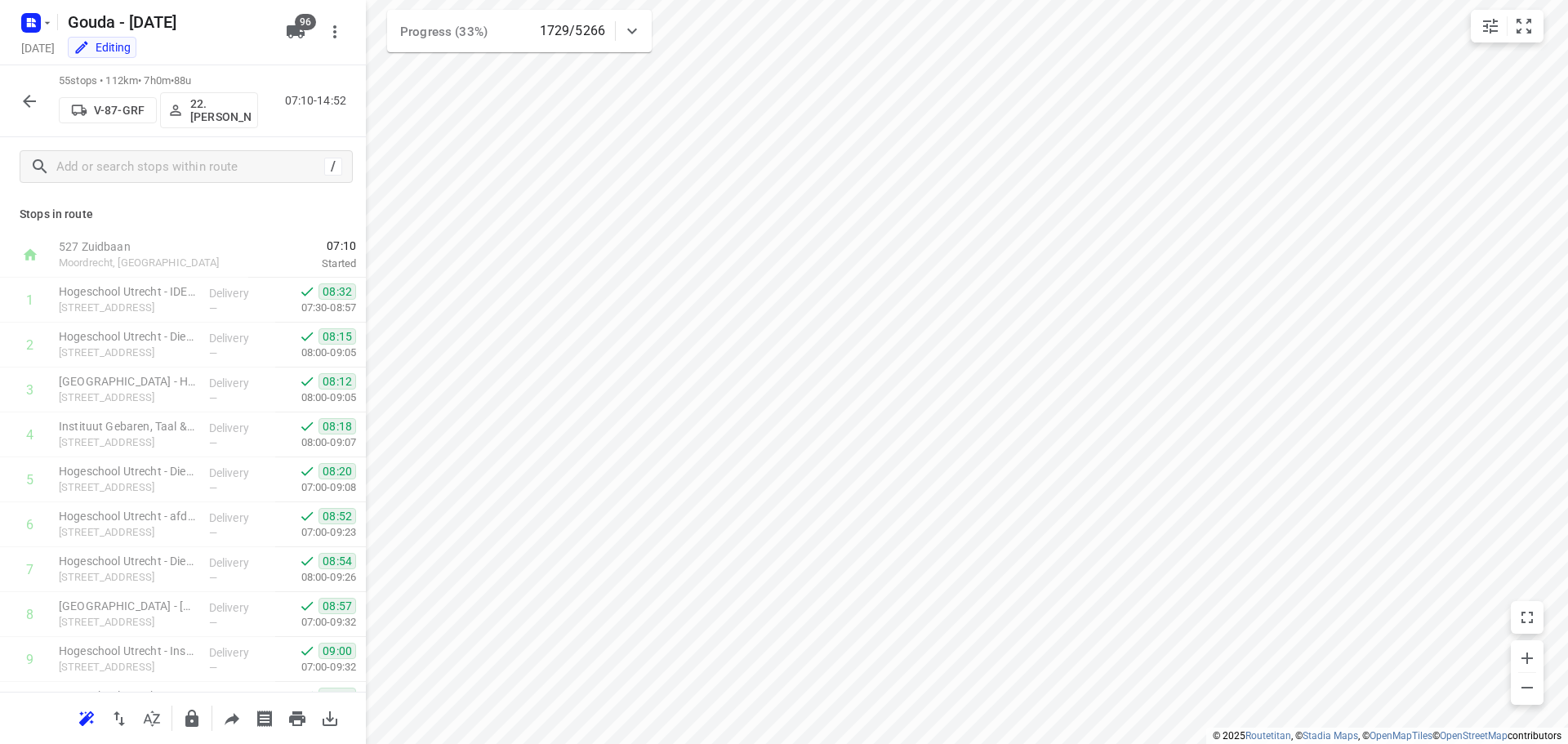
click at [21, 92] on icon "button" at bounding box center [30, 102] width 20 height 20
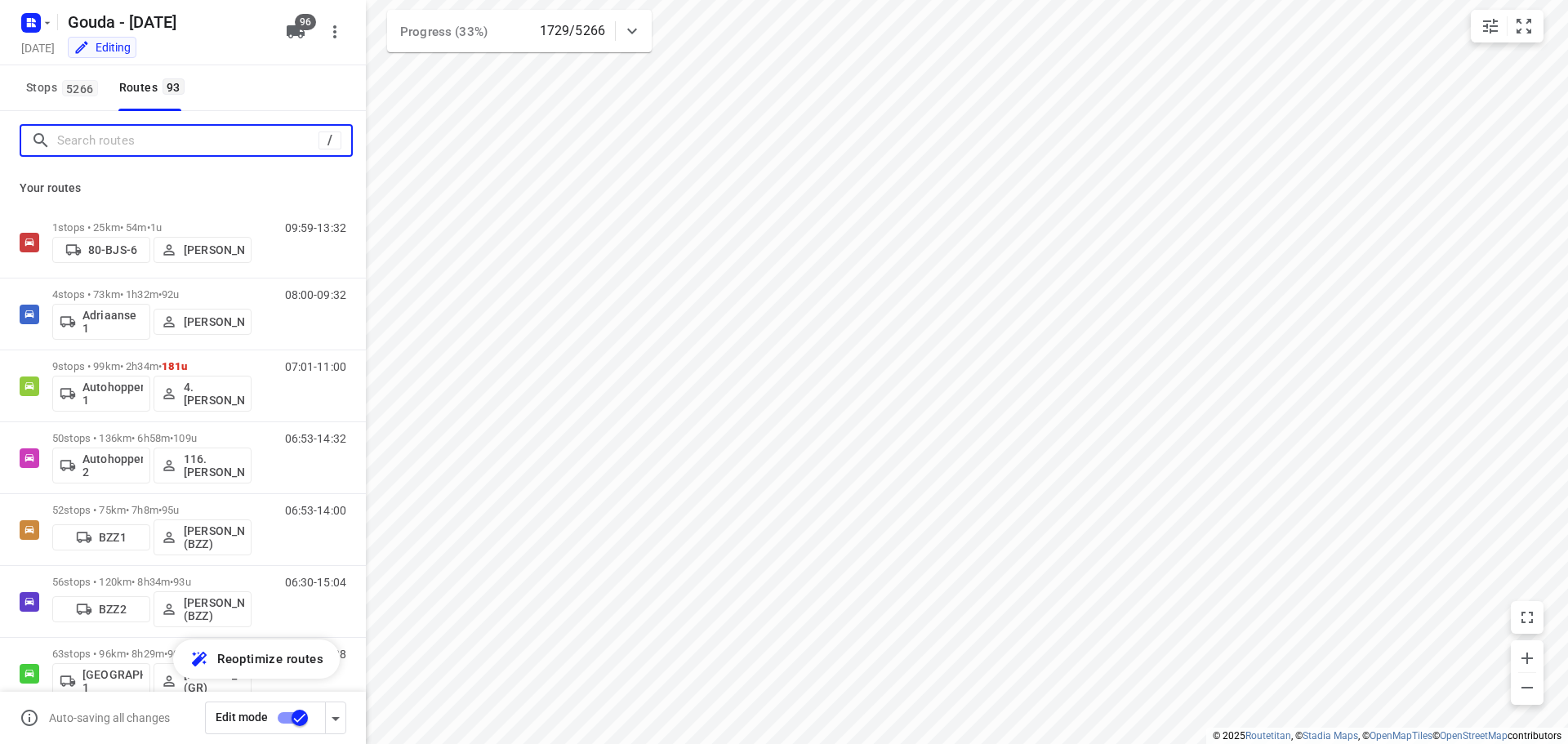
click at [97, 137] on input "Search routes" at bounding box center [188, 141] width 261 height 25
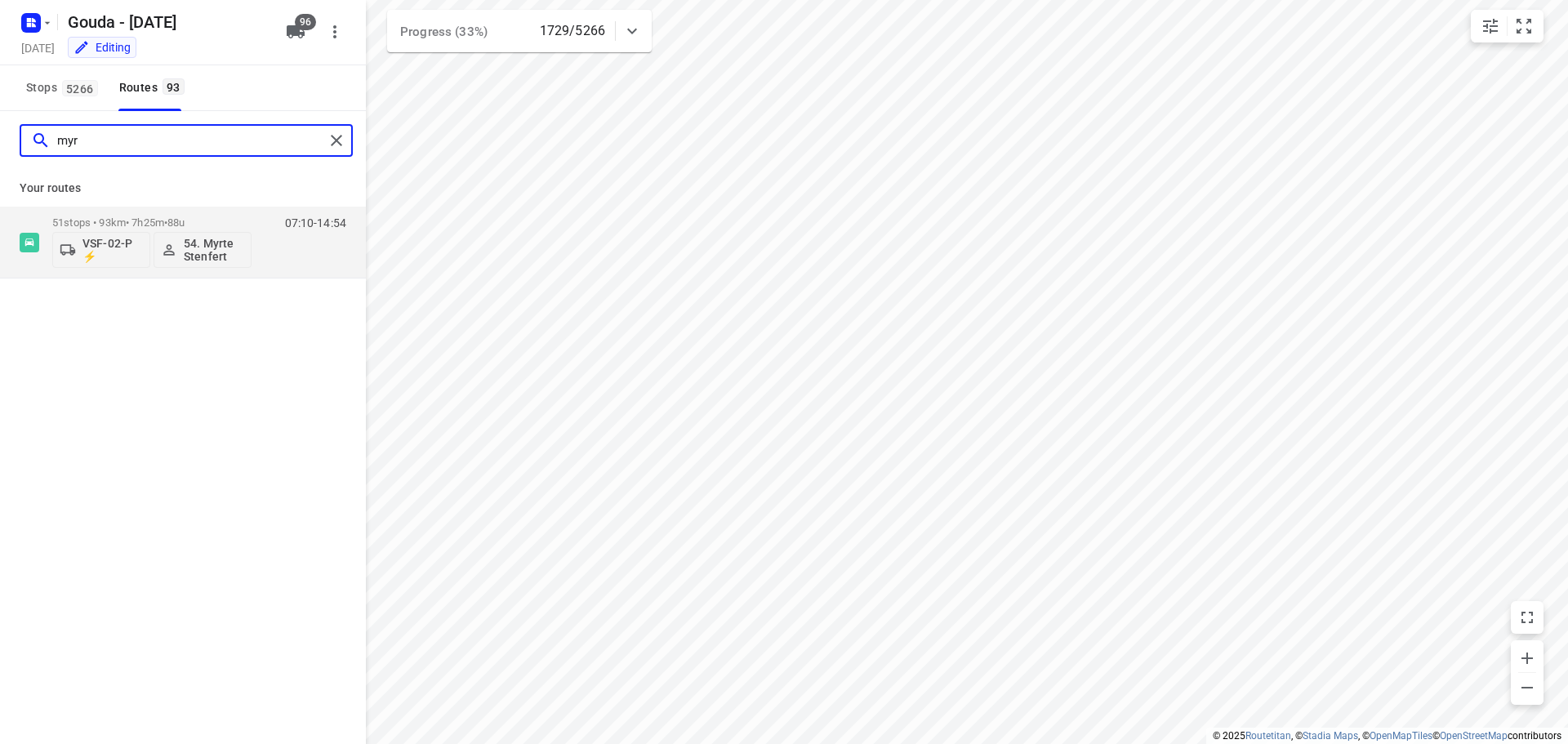
type input "myrt"
click at [191, 211] on div "51 stops • 93km • 7h25m • 88u VSF-02-P ⚡ 54. Myrte Stenfert" at bounding box center [151, 241] width 199 height 67
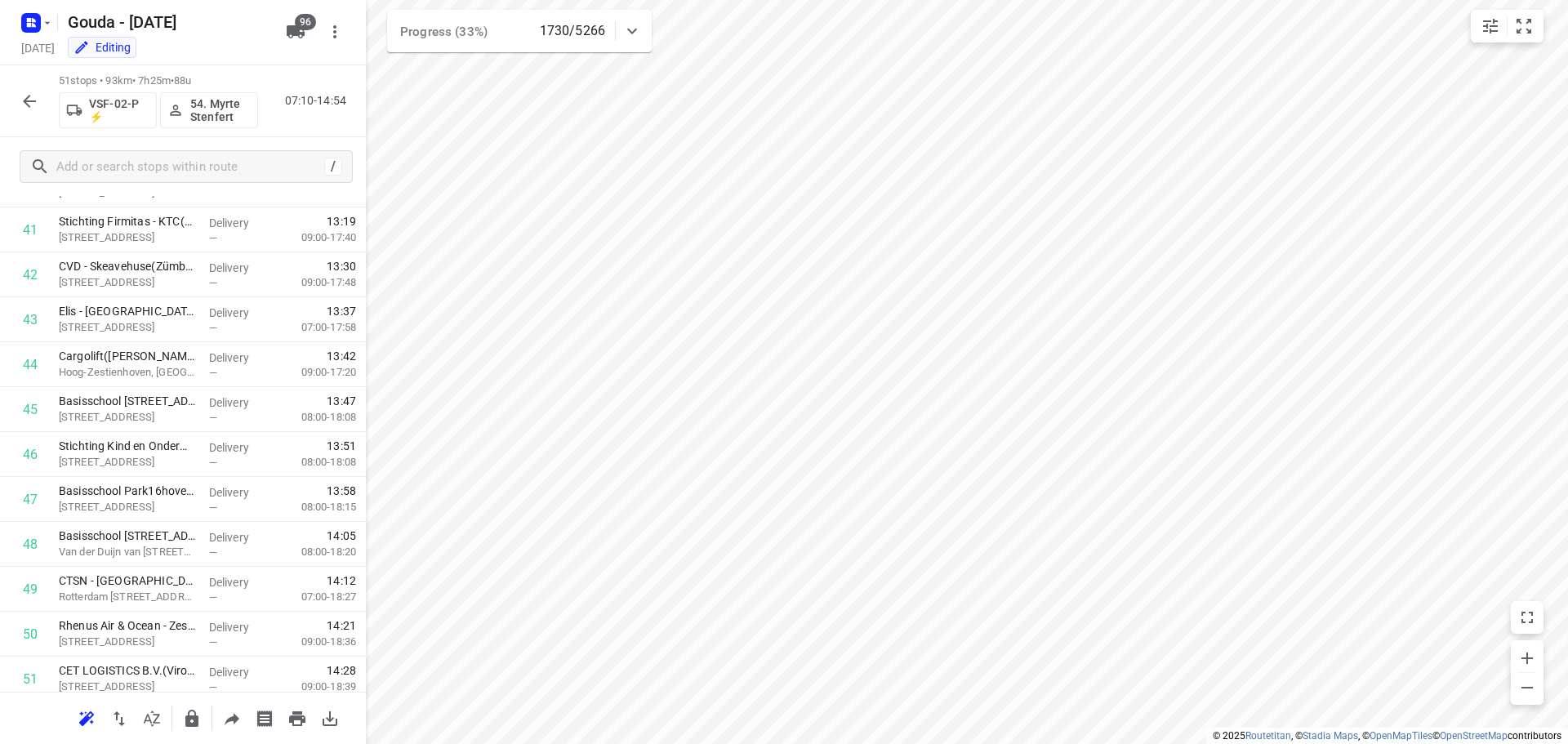
scroll to position [1922, 0]
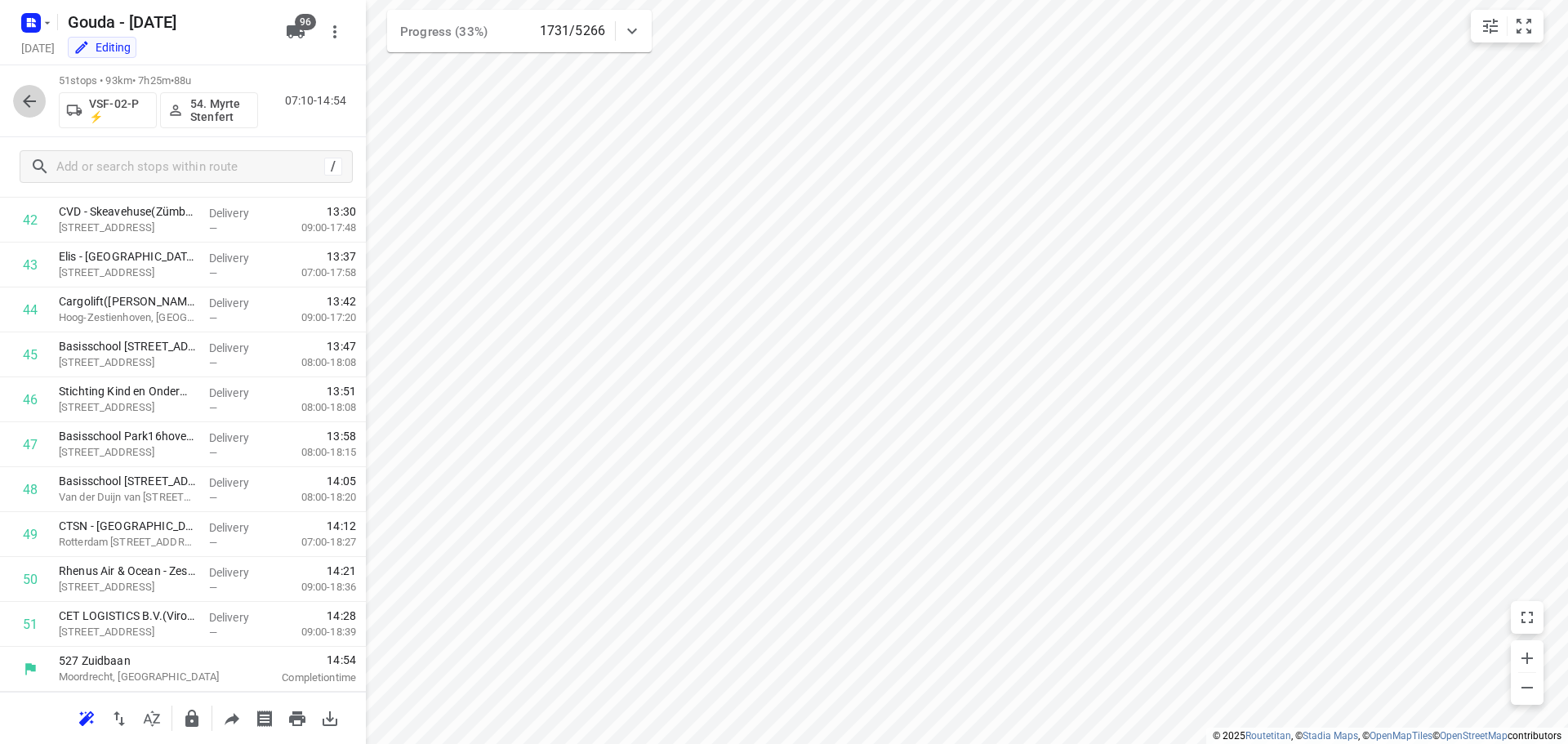
click at [35, 111] on icon "button" at bounding box center [30, 102] width 20 height 20
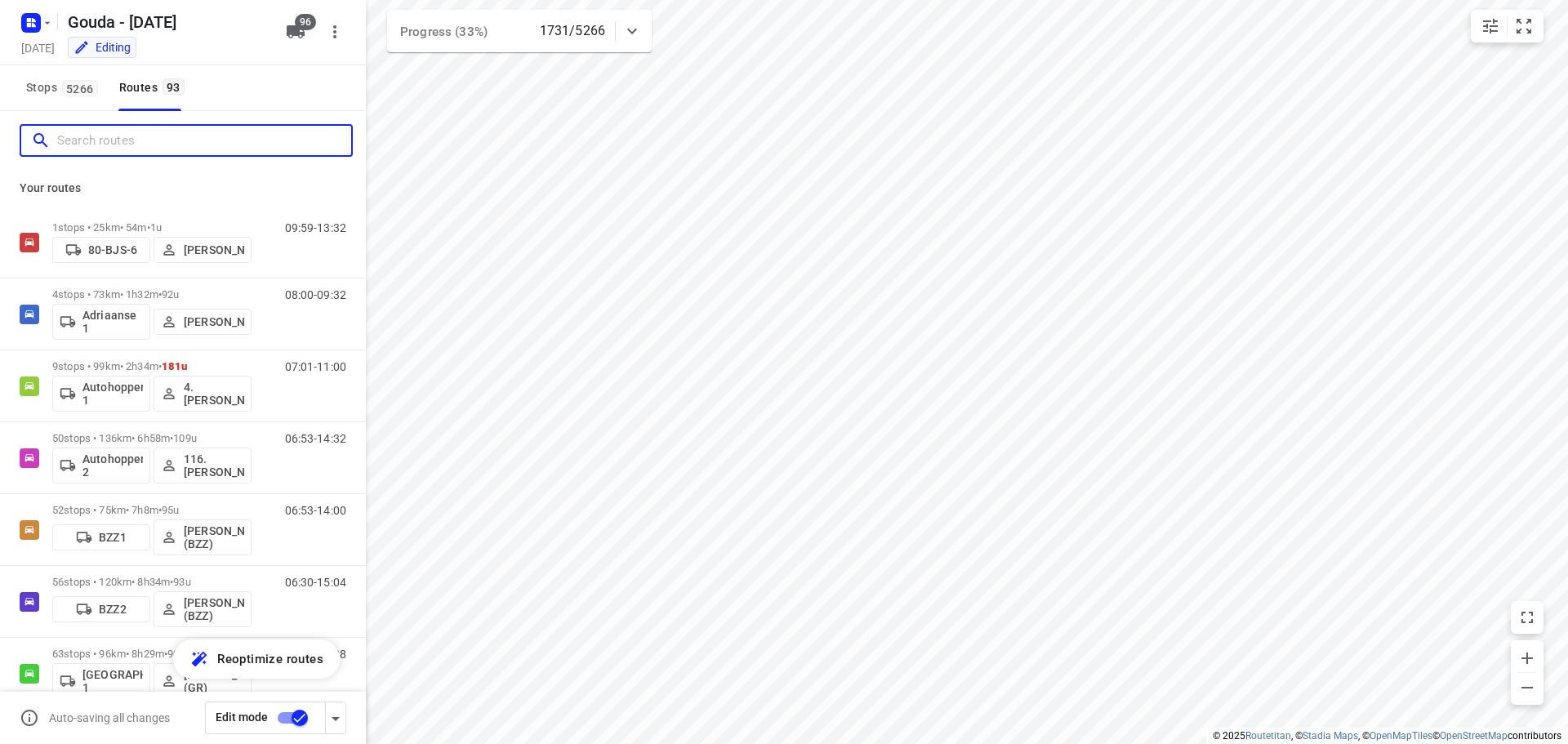
click at [108, 142] on input "Search routes" at bounding box center [204, 141] width 294 height 25
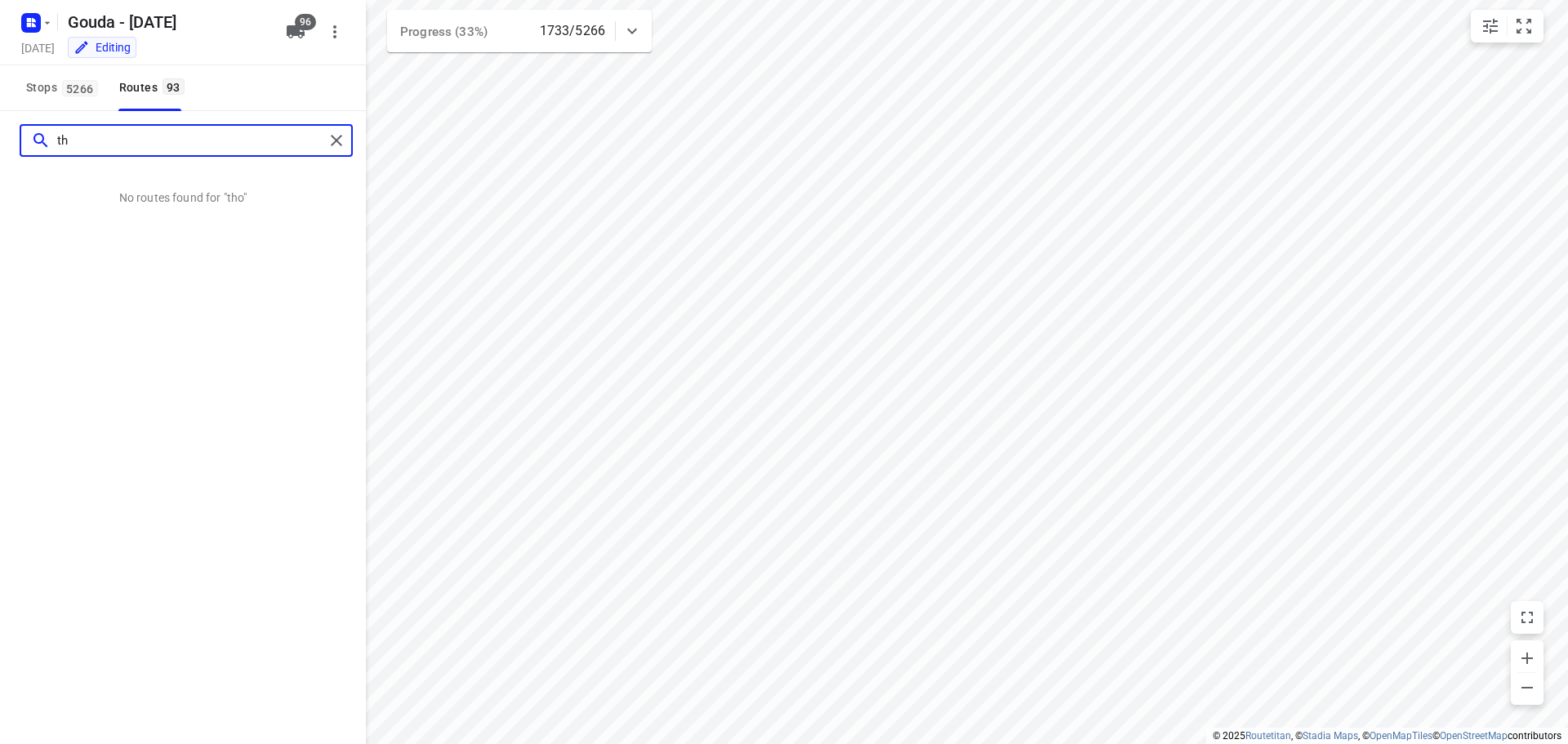
type input "t"
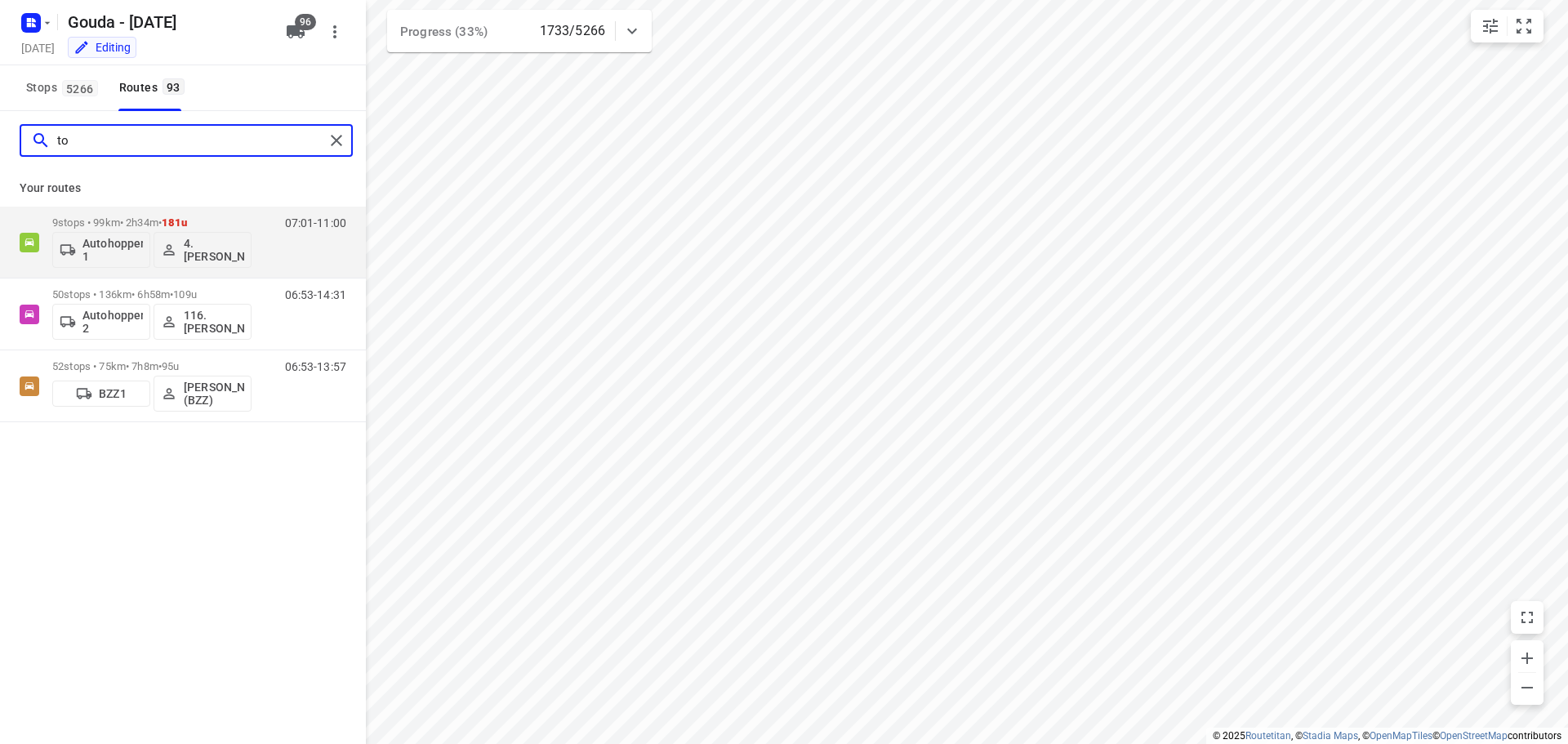
type input "t"
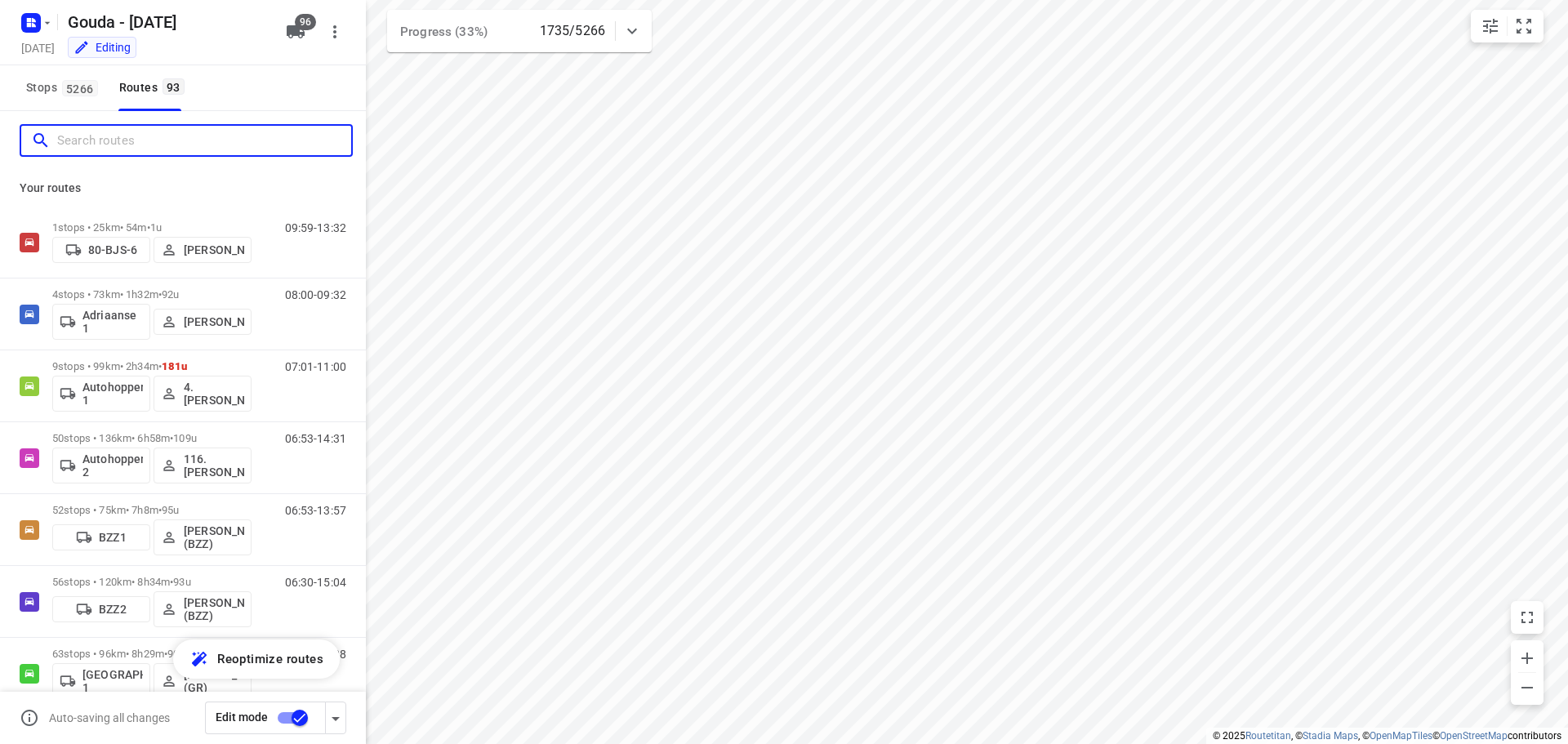
type input "o"
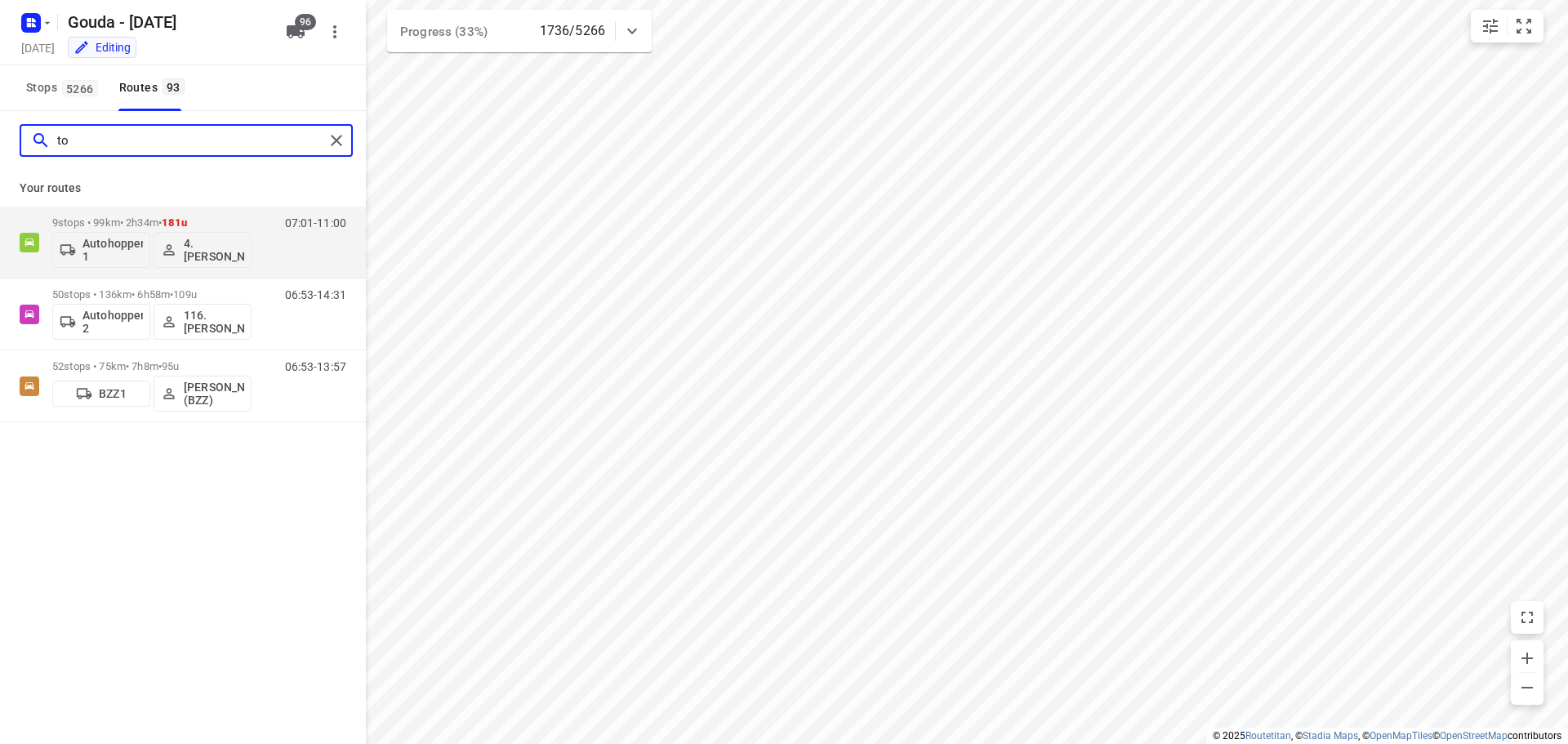
type input "t"
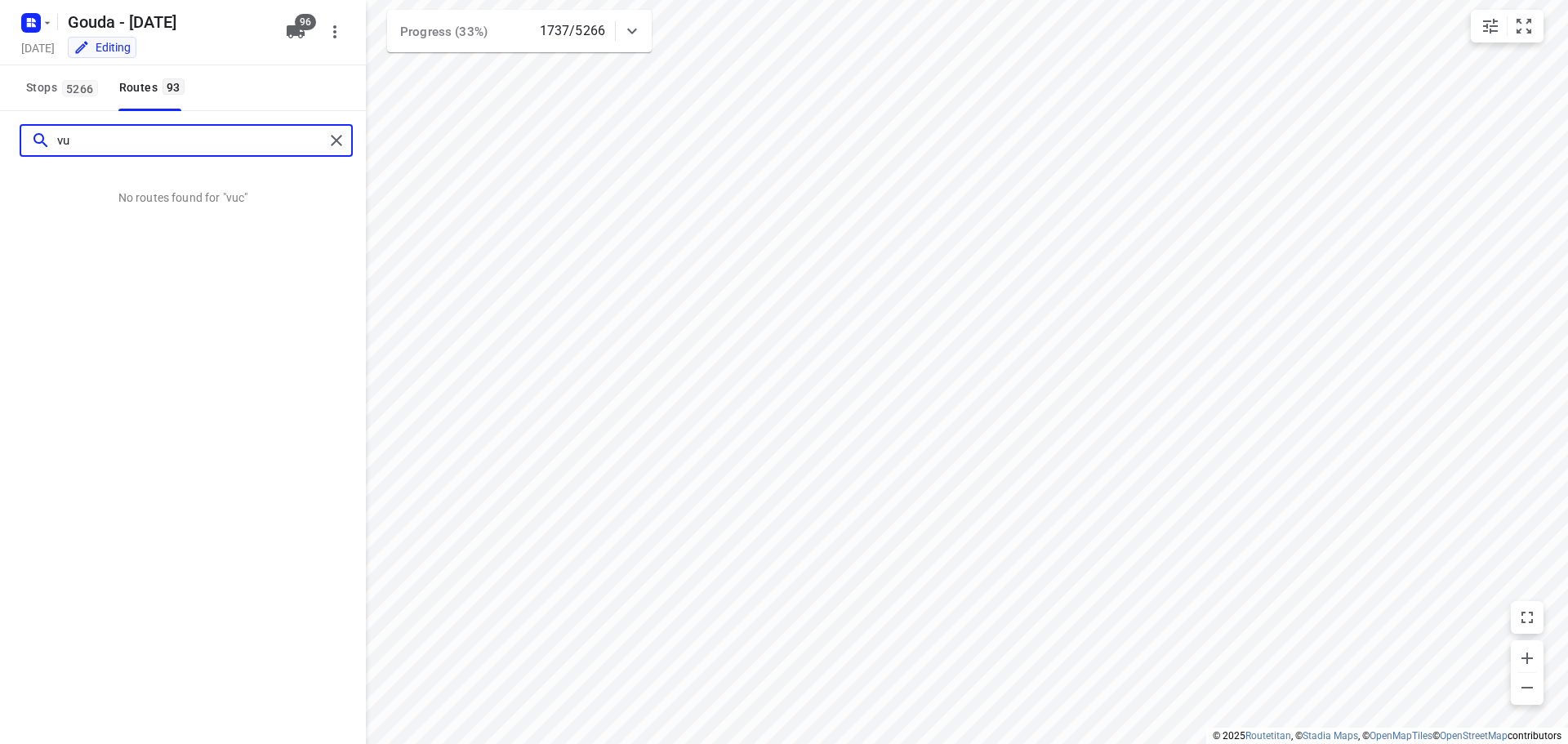
type input "v"
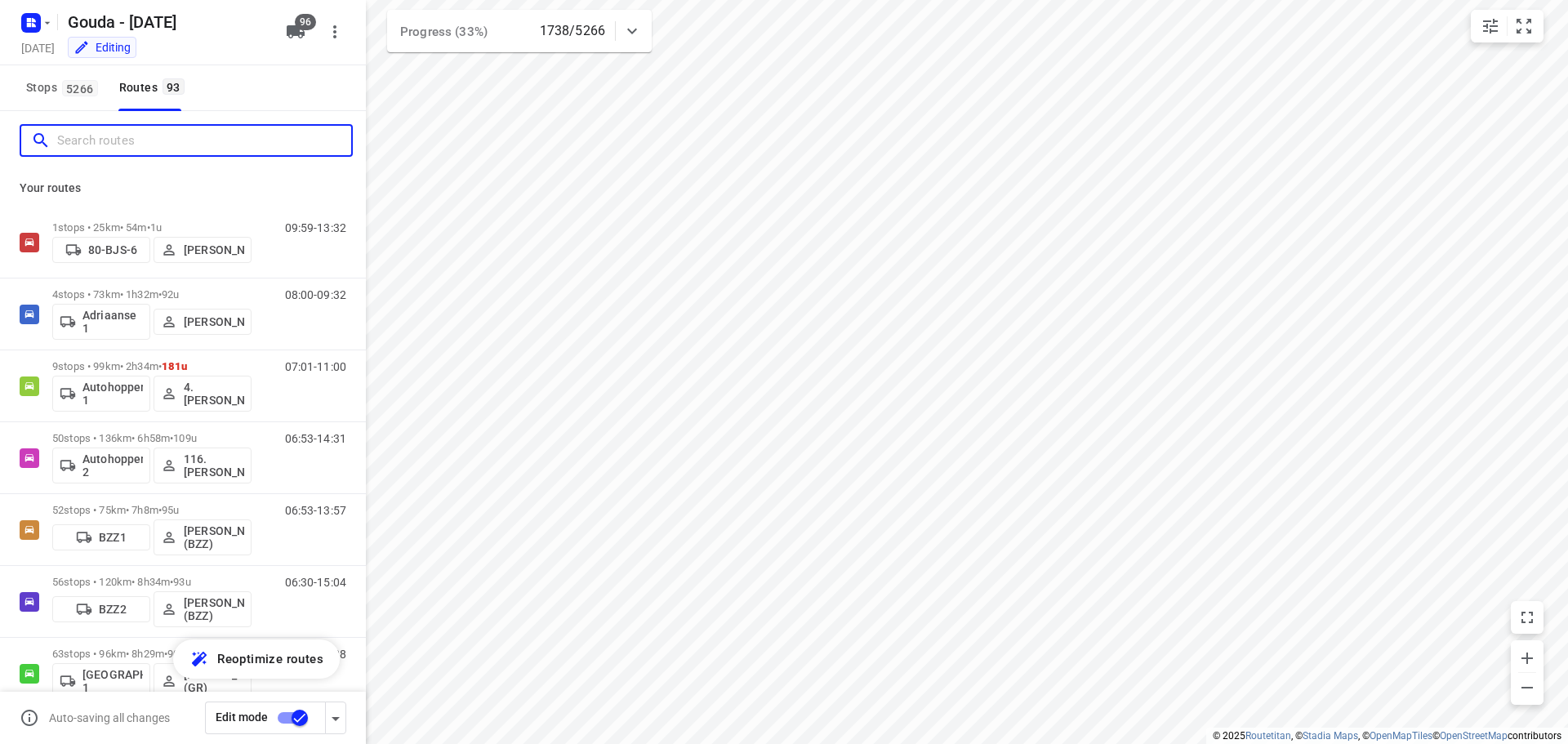
click at [108, 141] on input "Search routes" at bounding box center [204, 141] width 294 height 25
click at [153, 145] on input "Search routes" at bounding box center [204, 141] width 294 height 25
click at [145, 145] on input "Search routes" at bounding box center [204, 141] width 294 height 25
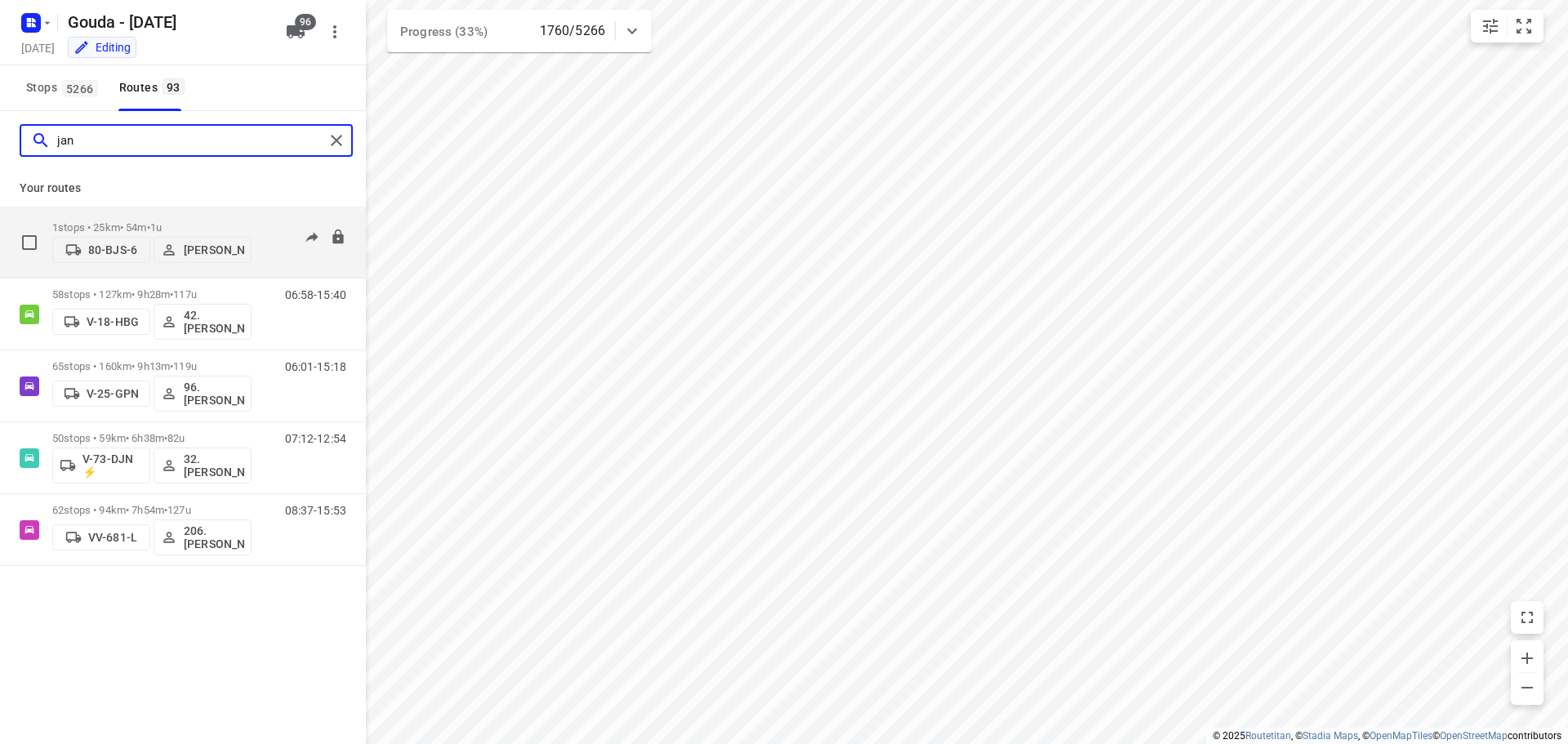
type input "jand"
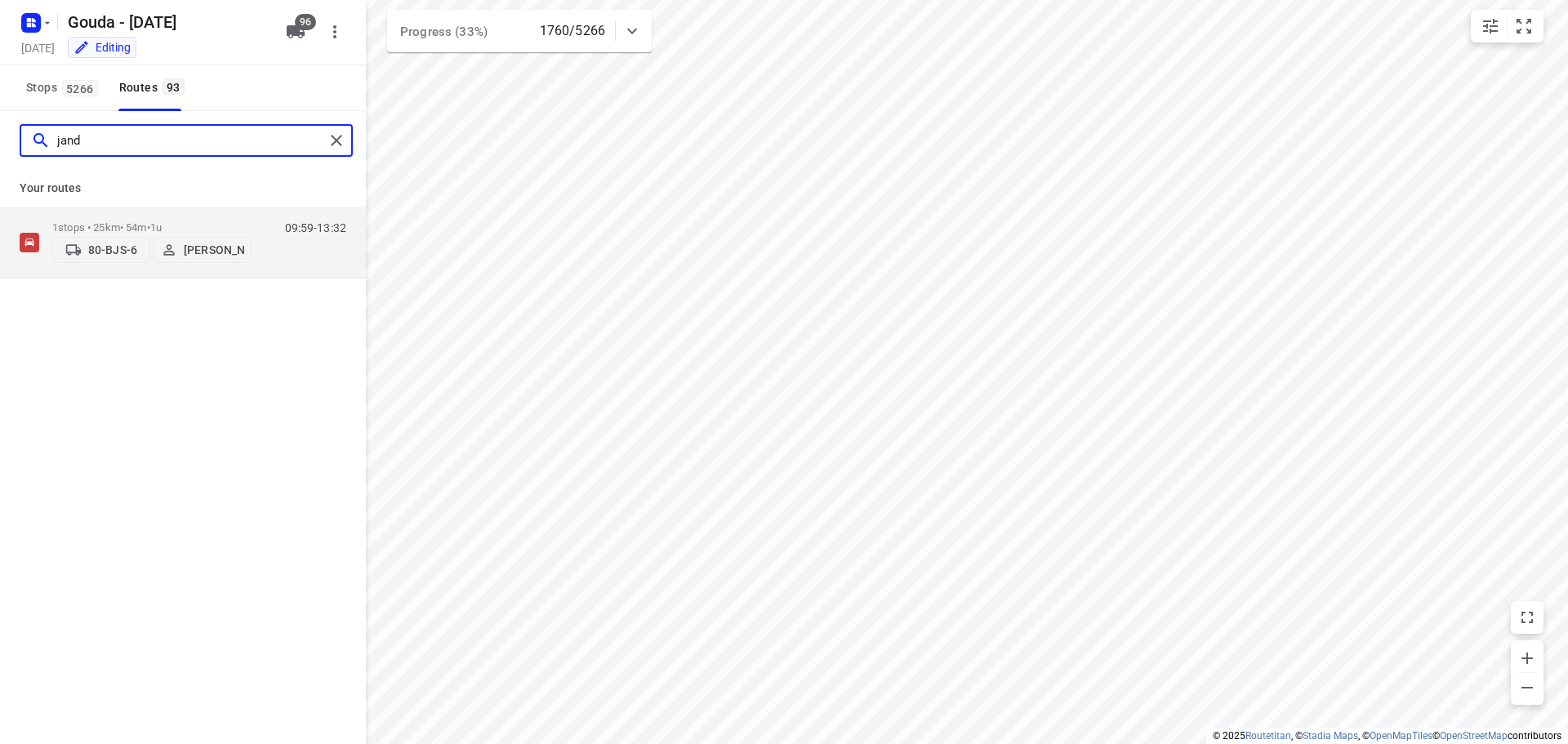
click at [136, 141] on input "jand" at bounding box center [191, 141] width 267 height 25
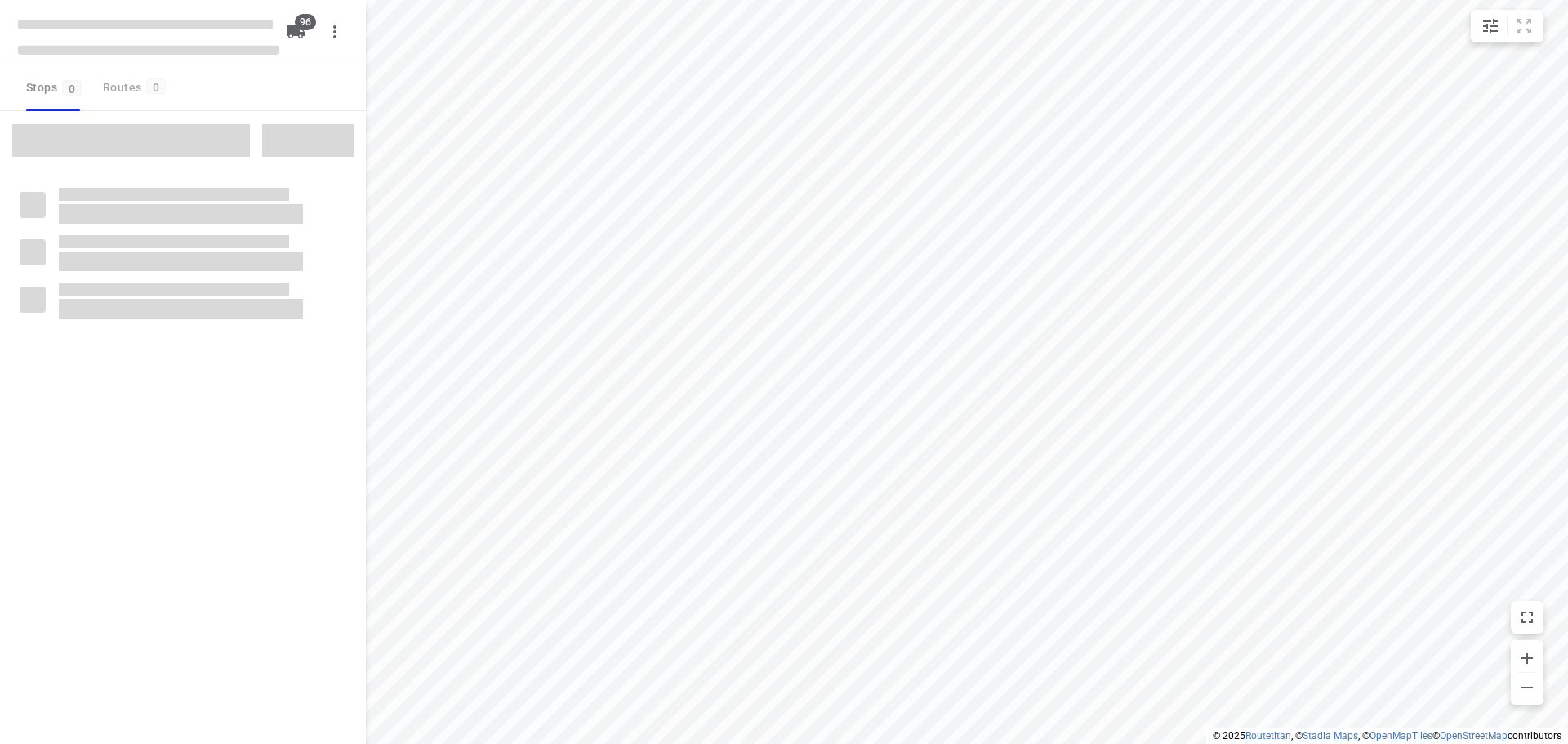
checkbox input "true"
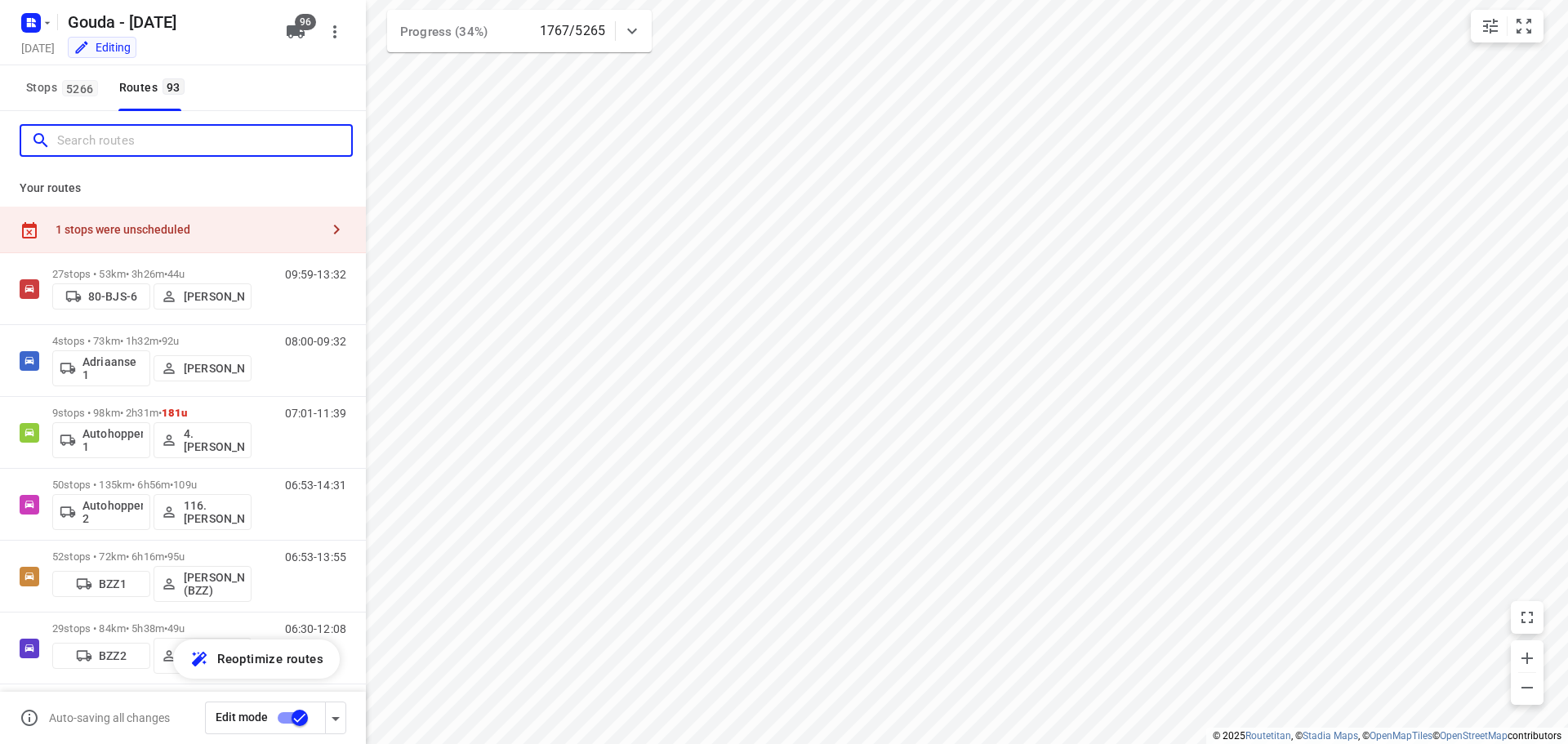
click at [142, 147] on input "Search routes" at bounding box center [204, 141] width 294 height 25
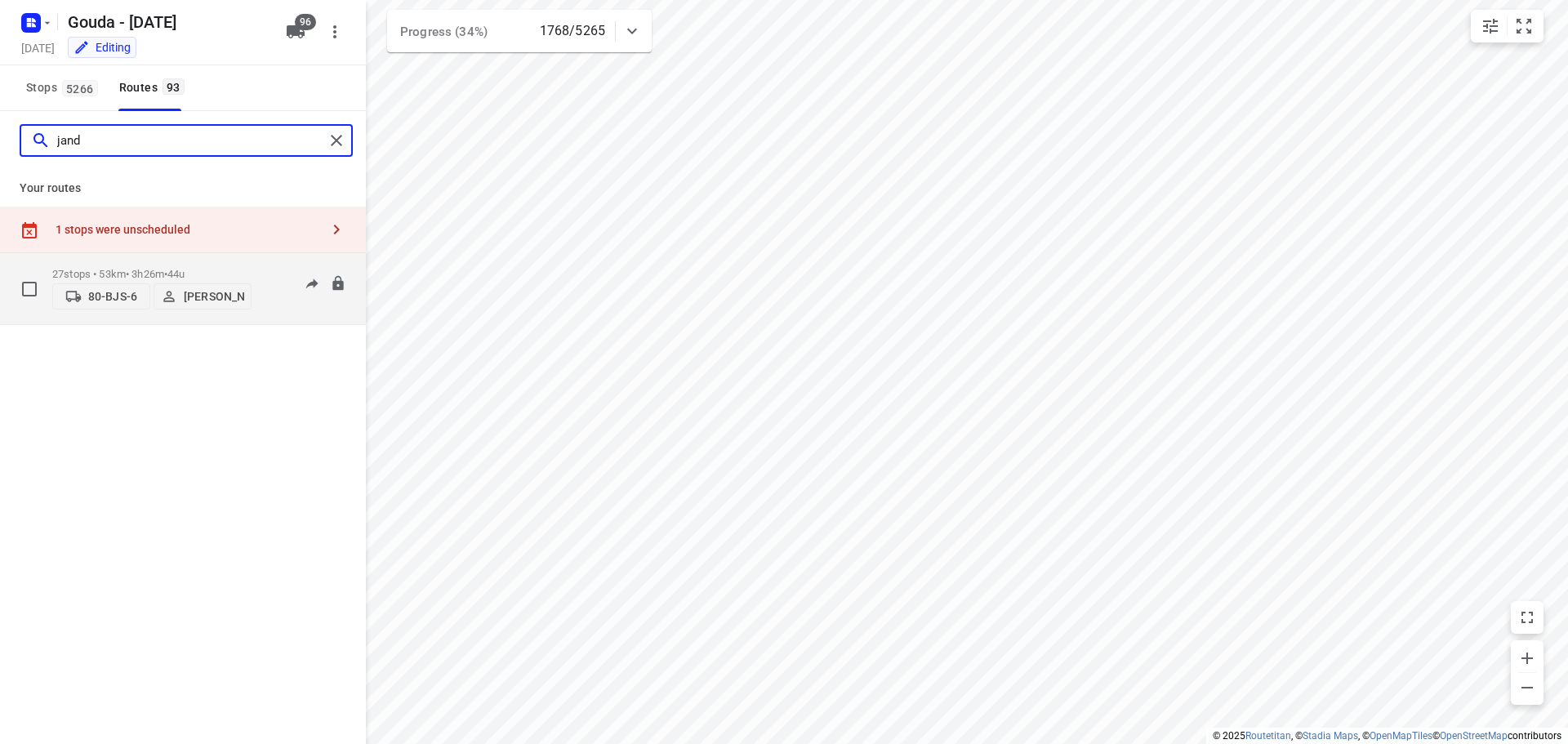
type input "jand"
click at [139, 268] on p "27 stops • 53km • 3h26m • 44u" at bounding box center [151, 274] width 199 height 13
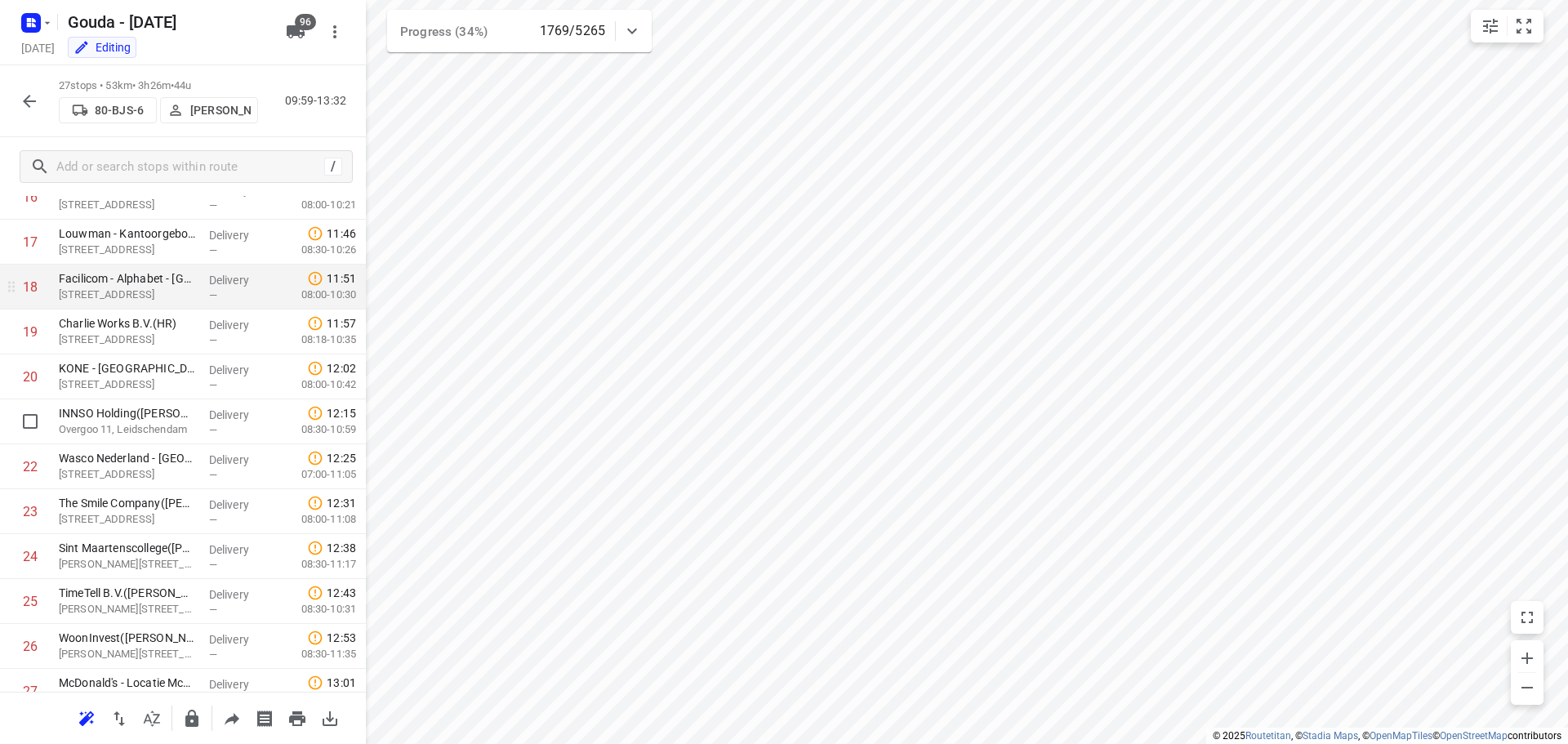
scroll to position [890, 0]
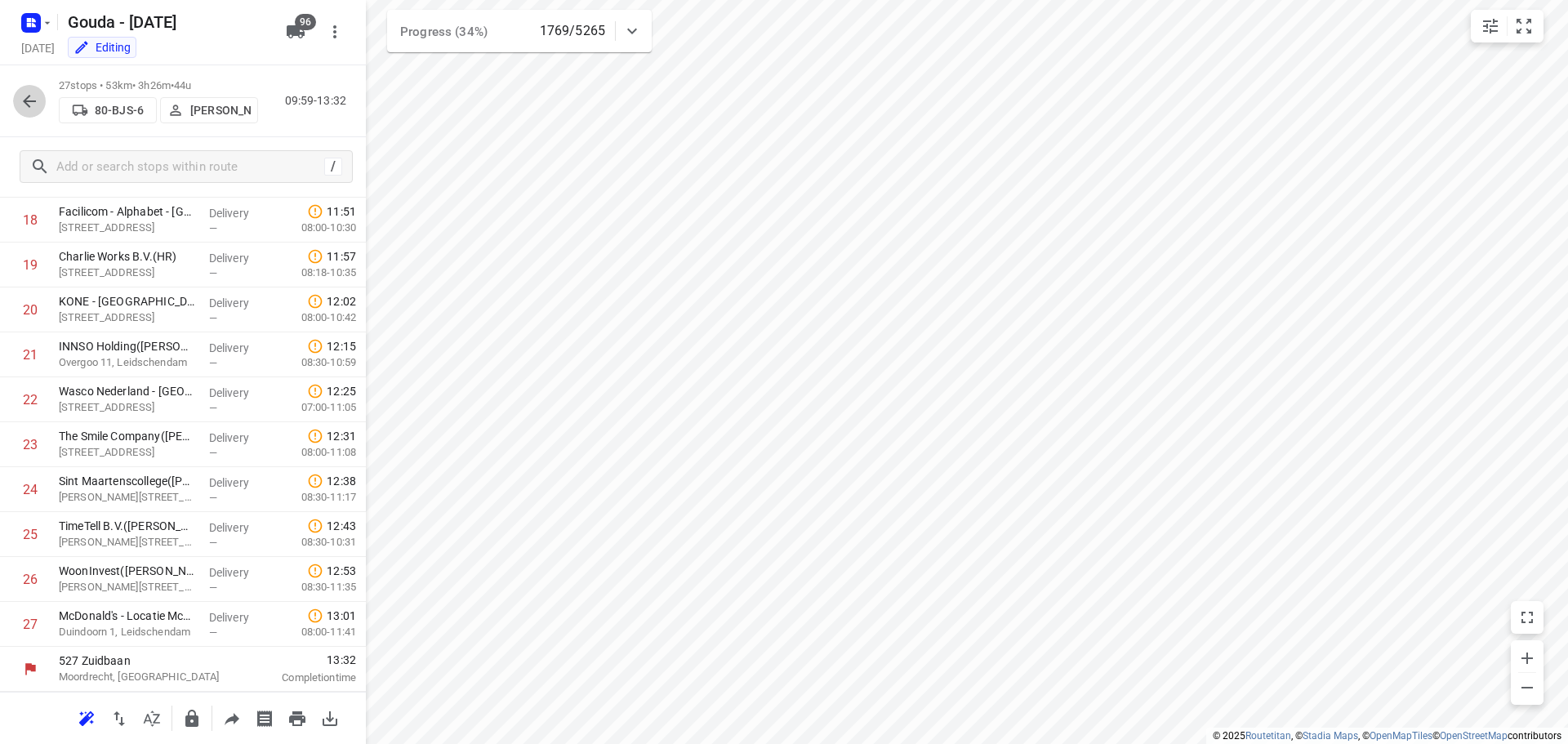
click at [28, 100] on icon "button" at bounding box center [30, 102] width 20 height 20
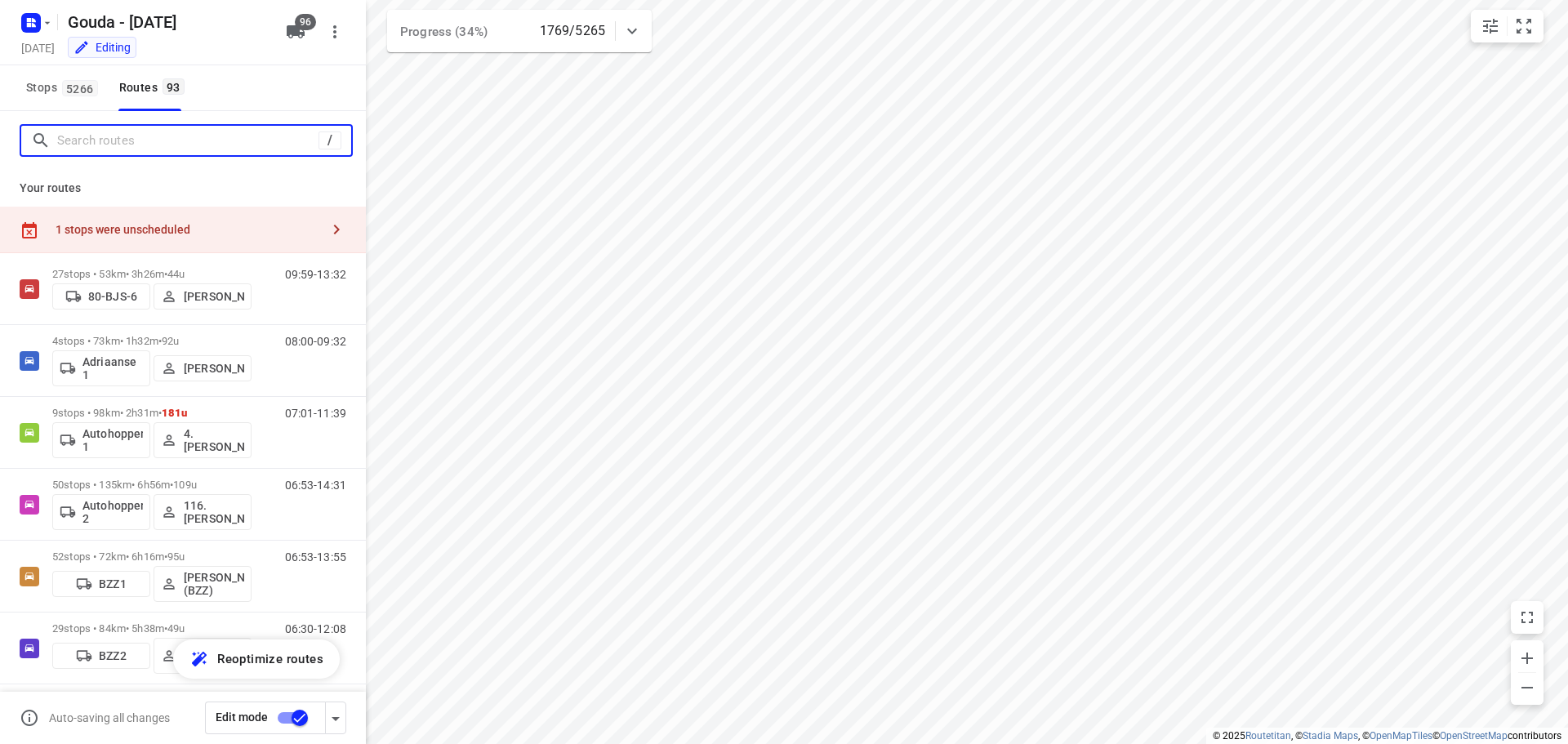
click at [99, 134] on input "Search routes" at bounding box center [188, 141] width 261 height 25
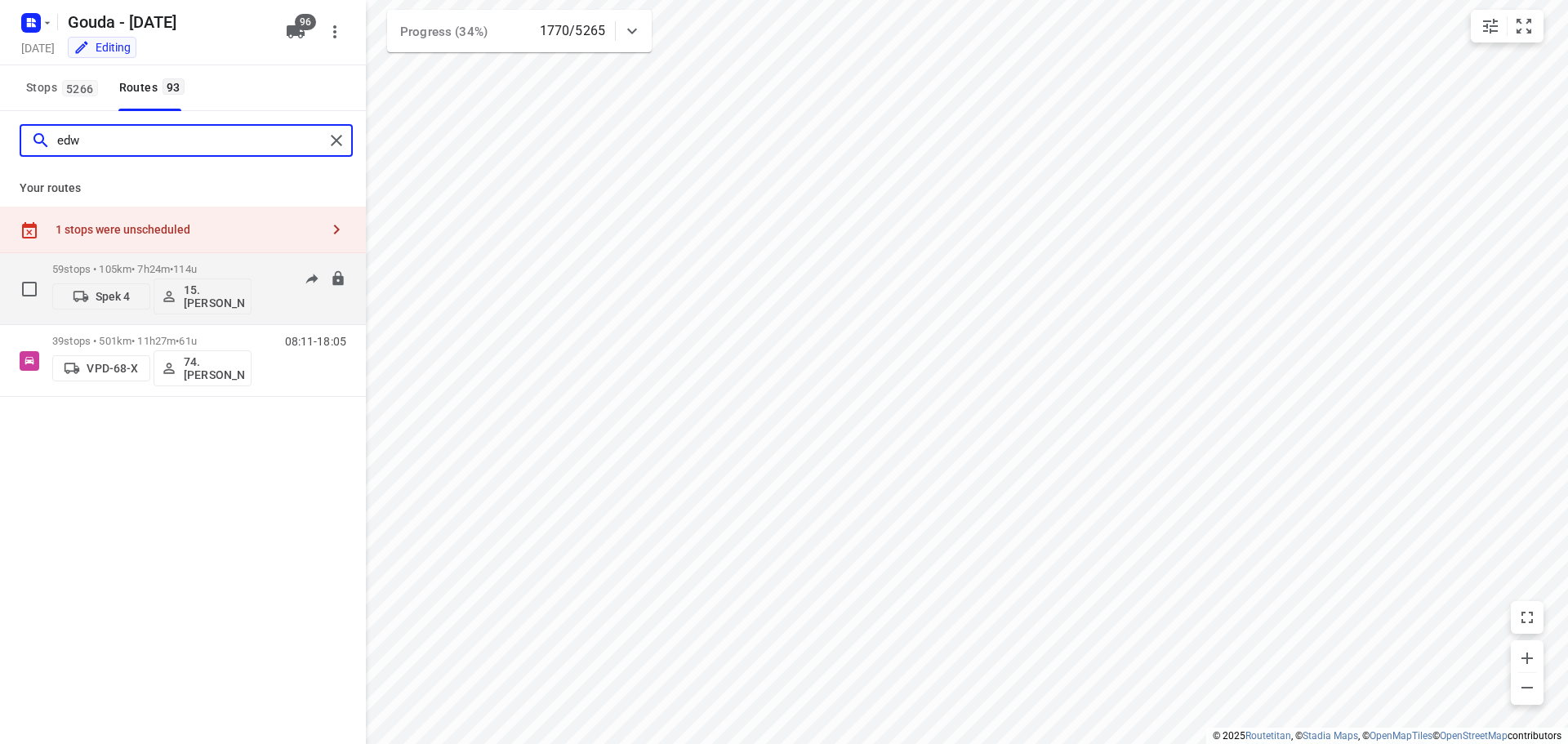
type input "edw"
click at [155, 260] on div "59 stops • 105km • 7h24m • 114u Spek 4 15. Edwin Swede" at bounding box center [151, 288] width 199 height 67
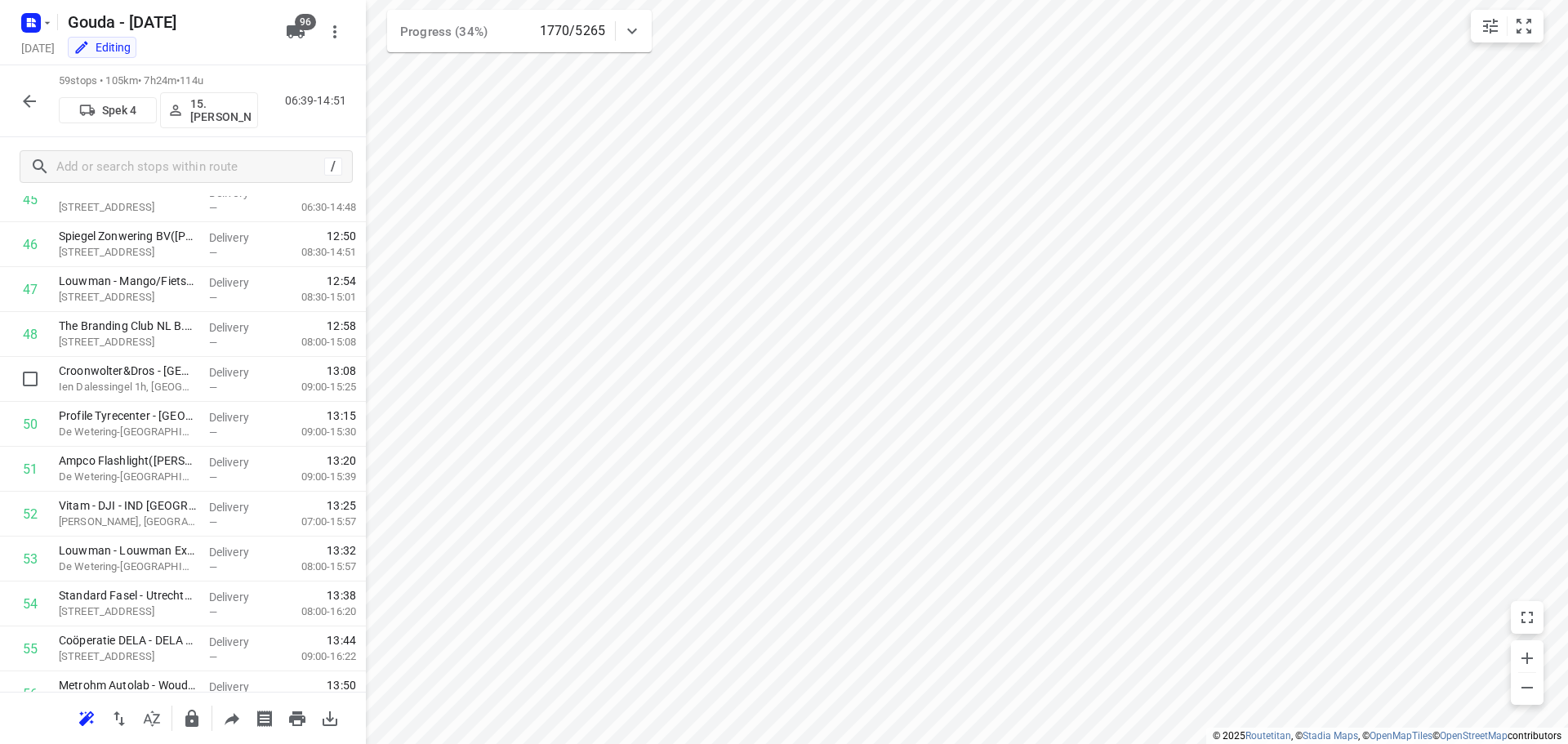
scroll to position [2327, 0]
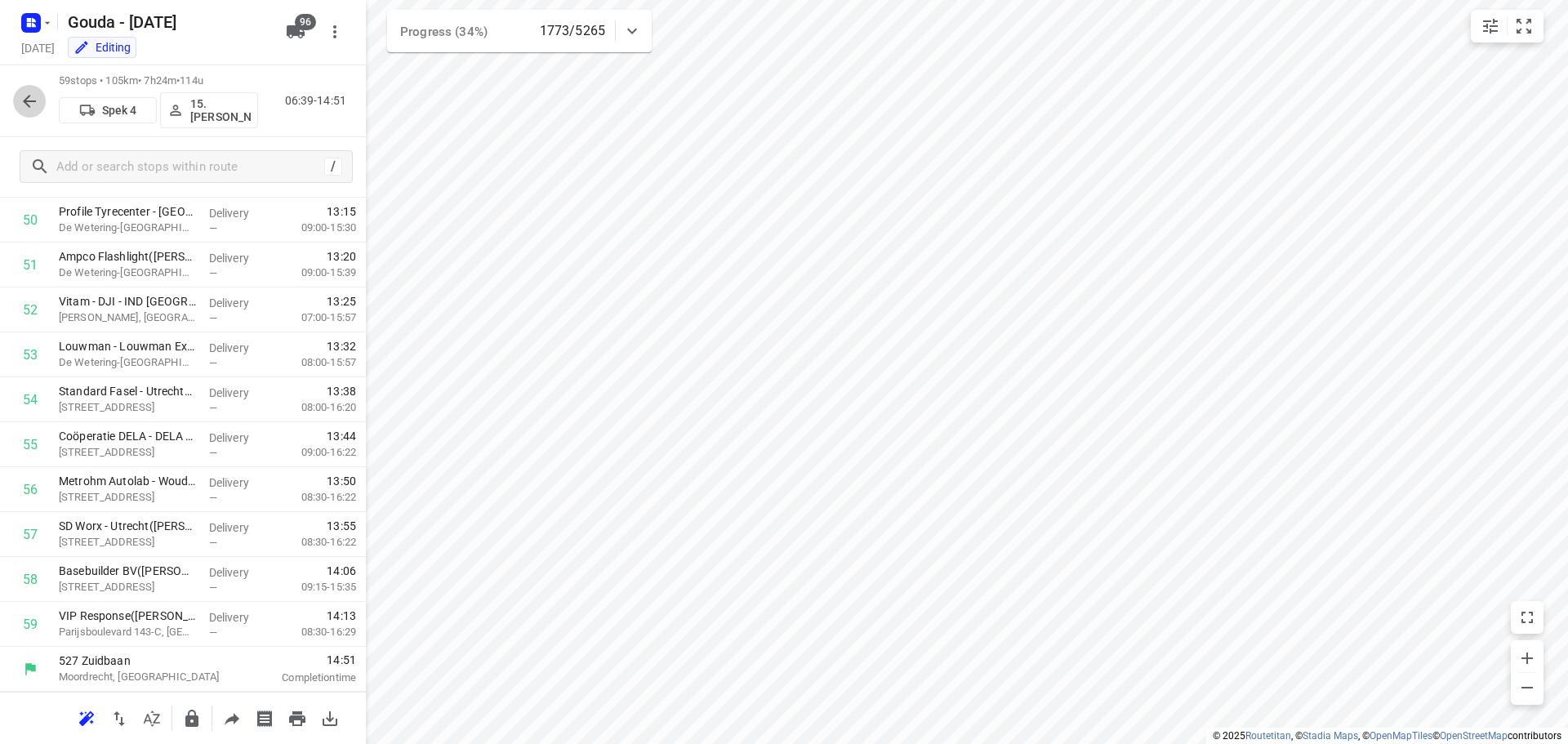
click at [31, 104] on icon "button" at bounding box center [30, 102] width 20 height 20
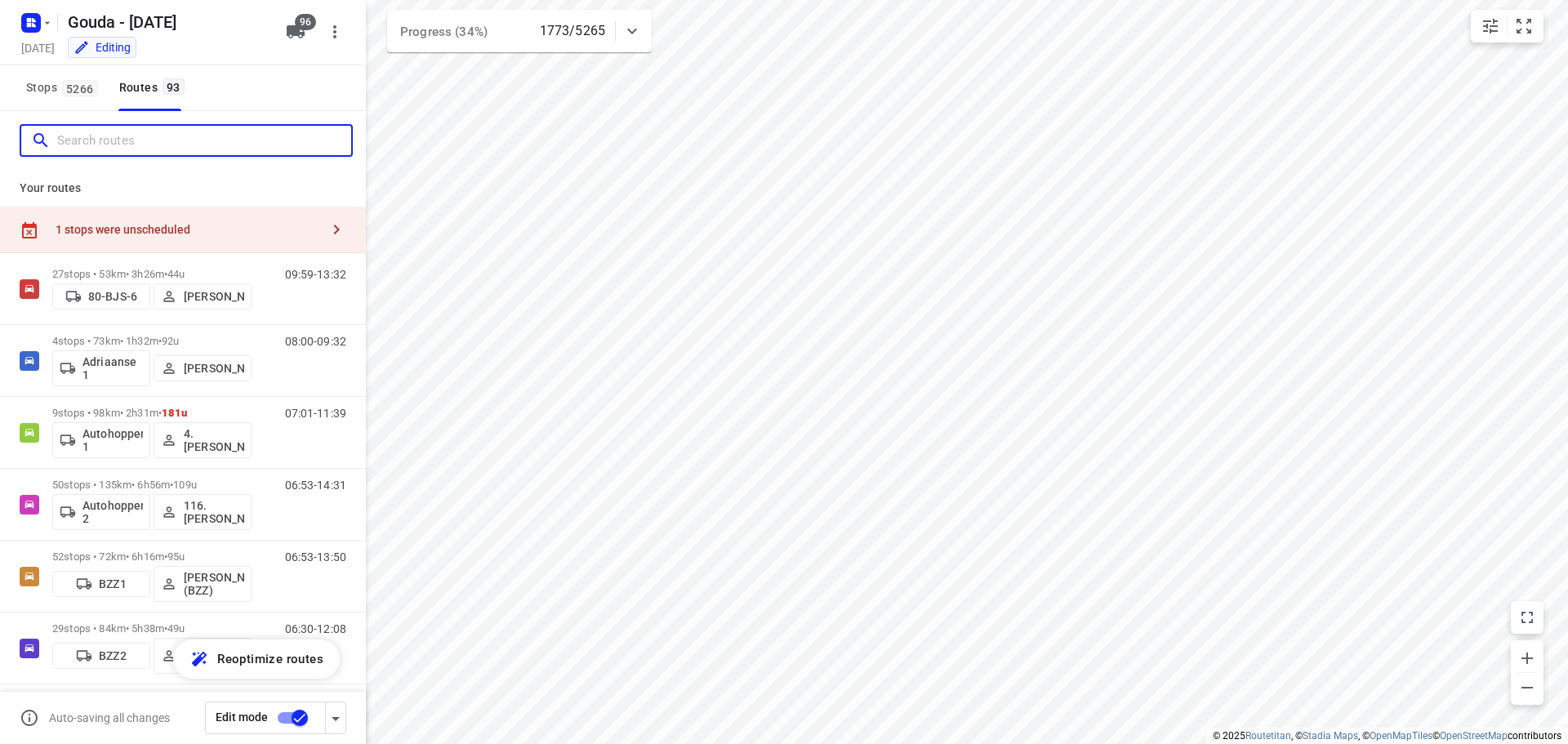
click at [84, 145] on input "Search routes" at bounding box center [204, 141] width 294 height 25
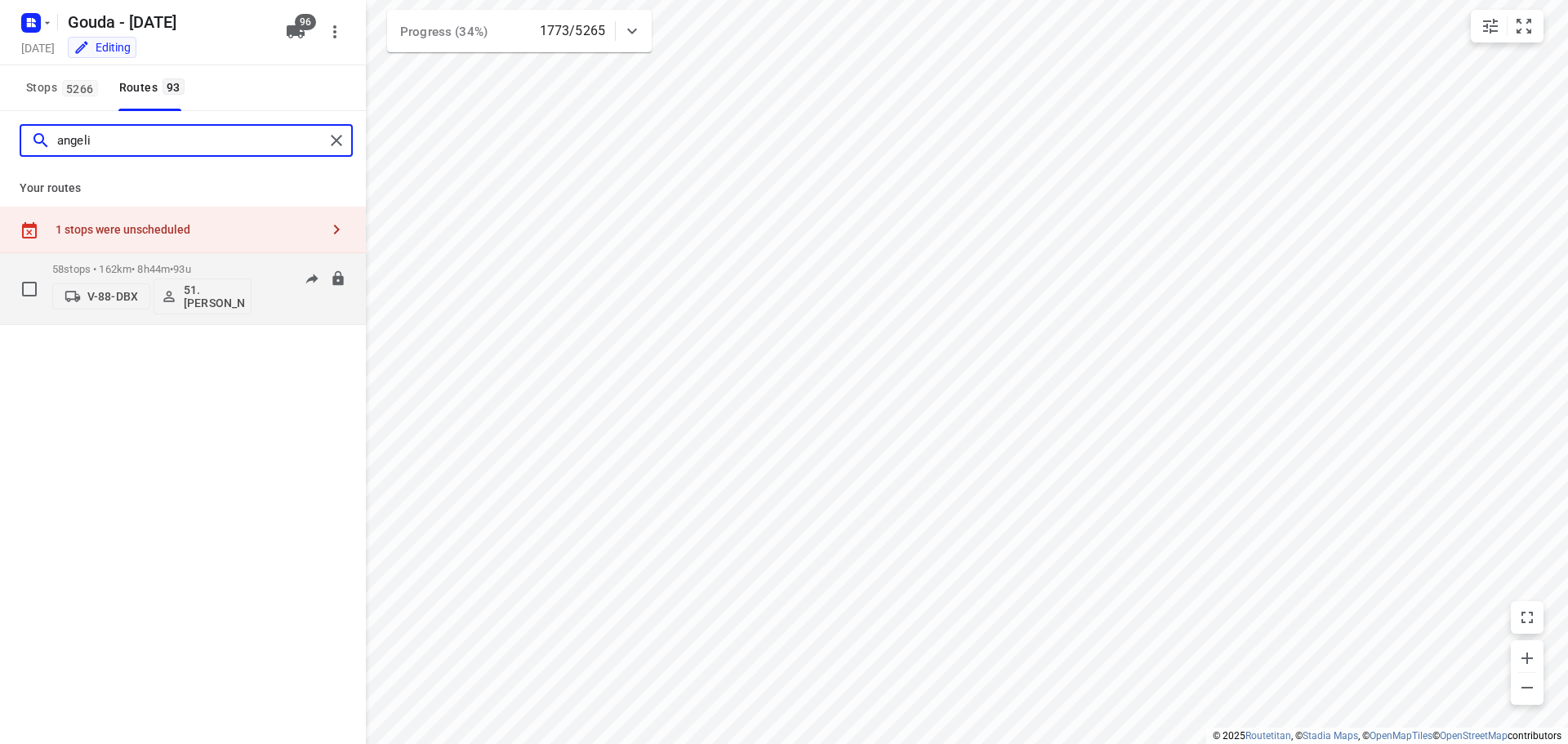
type input "angeli"
click at [134, 270] on p "58 stops • 162km • 8h44m • 93u" at bounding box center [151, 269] width 199 height 13
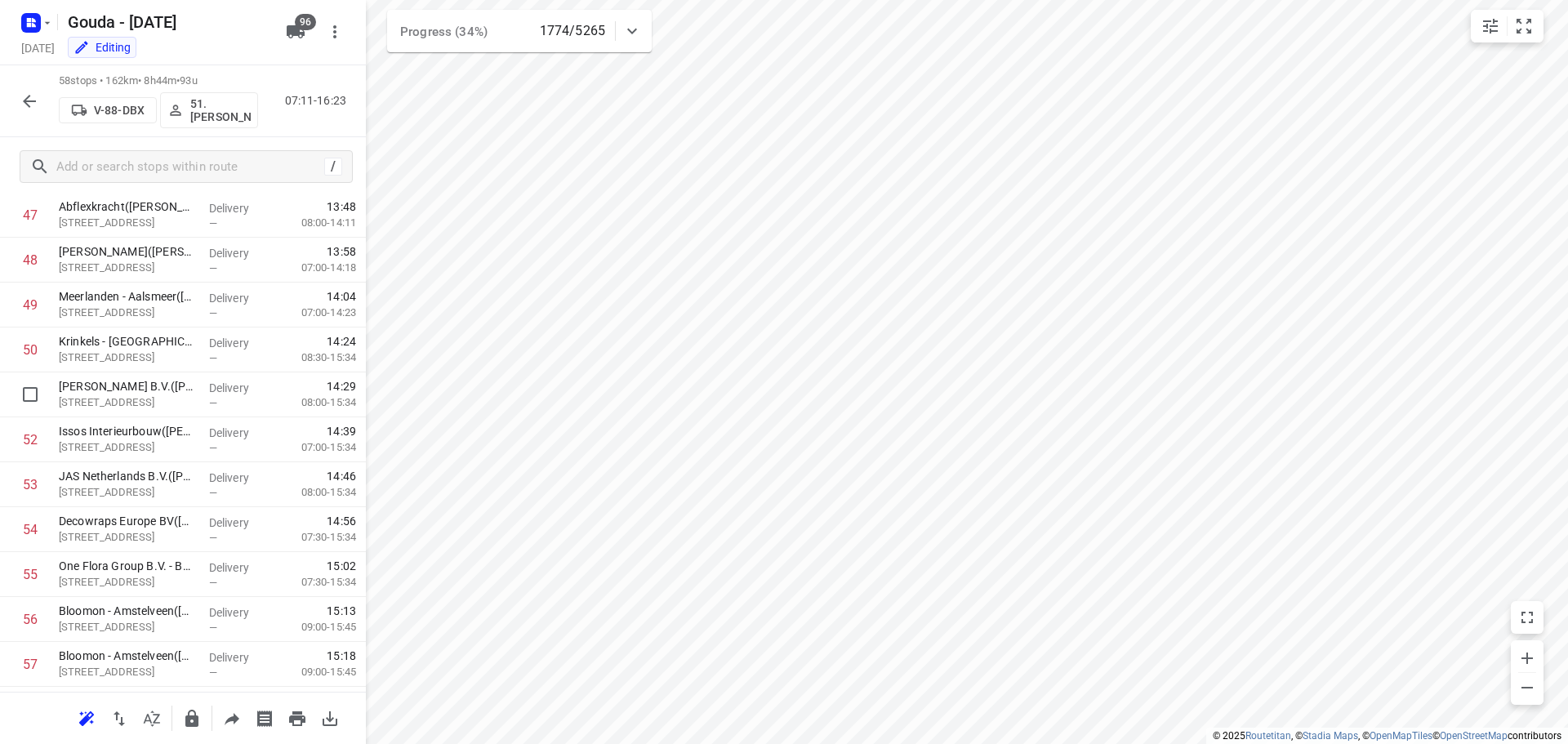
scroll to position [2282, 0]
click at [28, 98] on icon "button" at bounding box center [29, 101] width 13 height 13
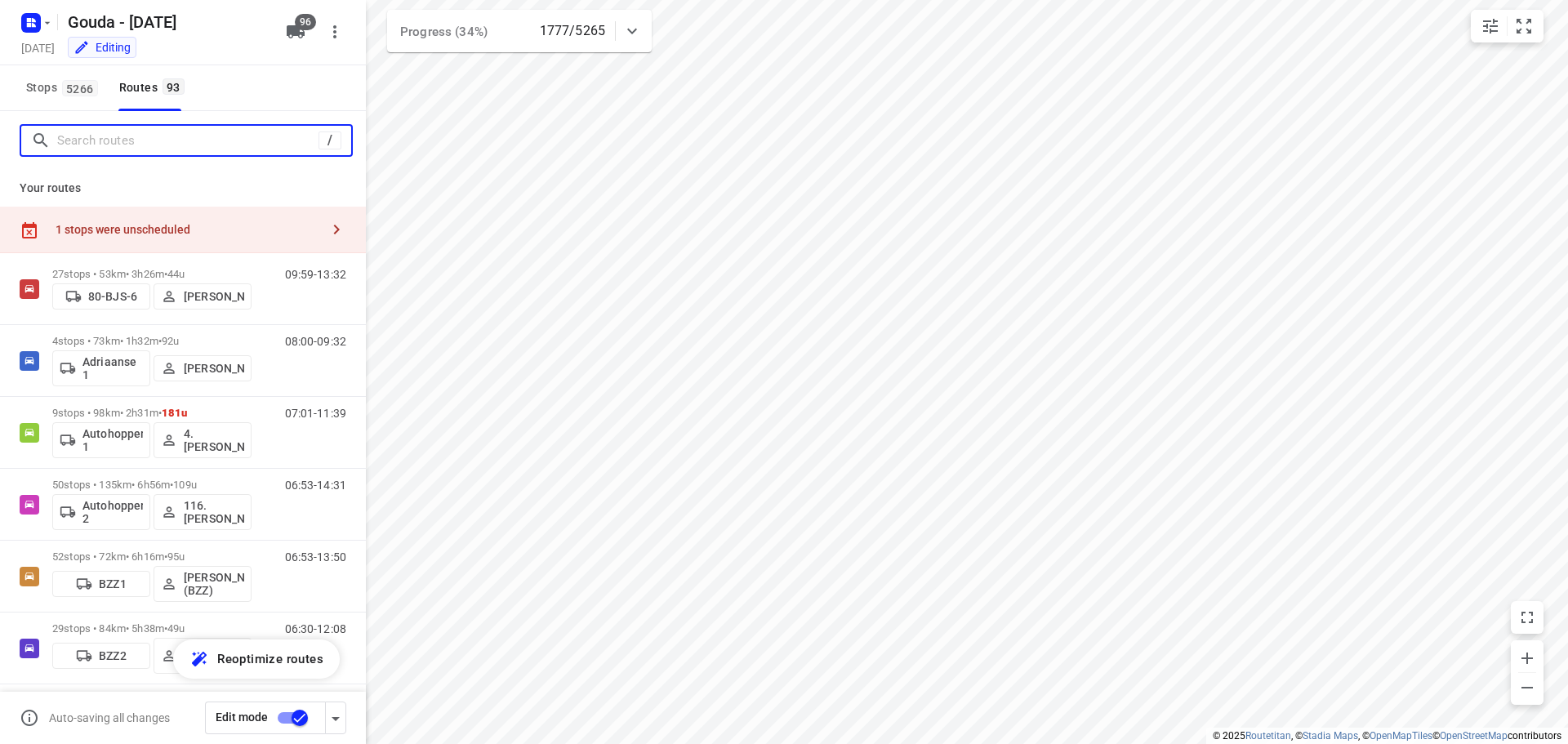
click at [123, 131] on input "Search routes" at bounding box center [188, 141] width 261 height 25
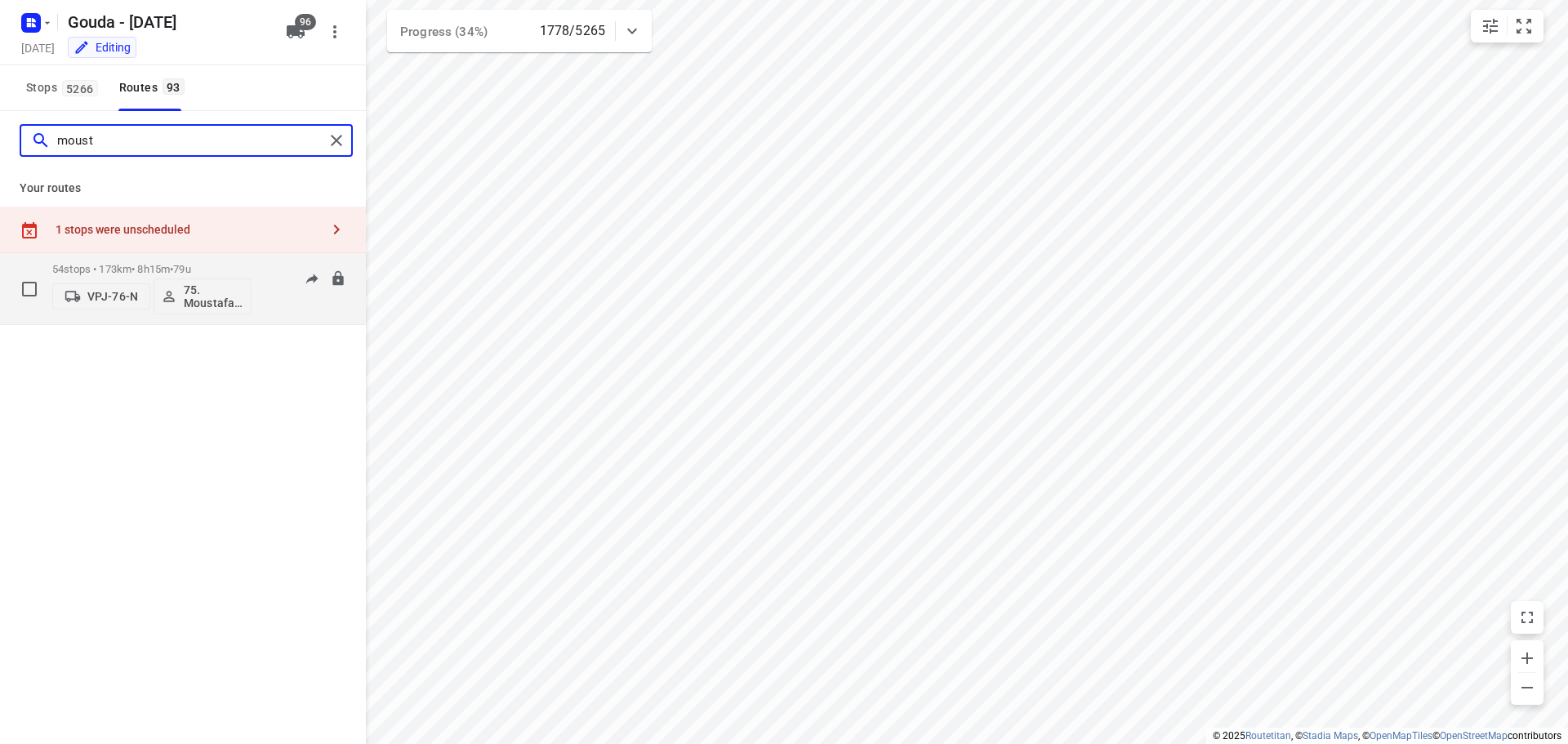
type input "moust"
click at [188, 257] on div "54 stops • 173km • 8h15m • 79u VPJ-76-N 75. Moustafa Shhadeh" at bounding box center [151, 288] width 199 height 67
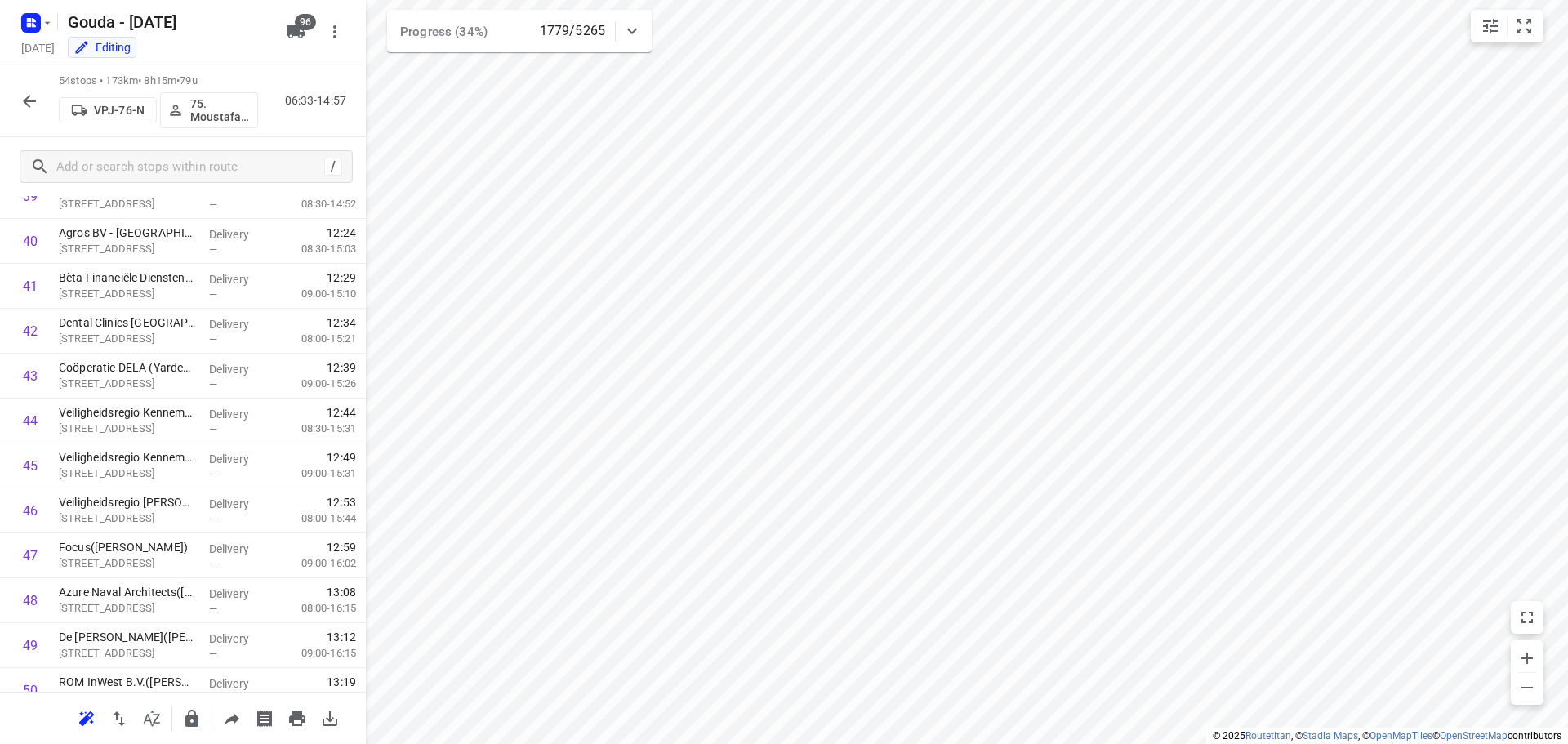
scroll to position [2102, 0]
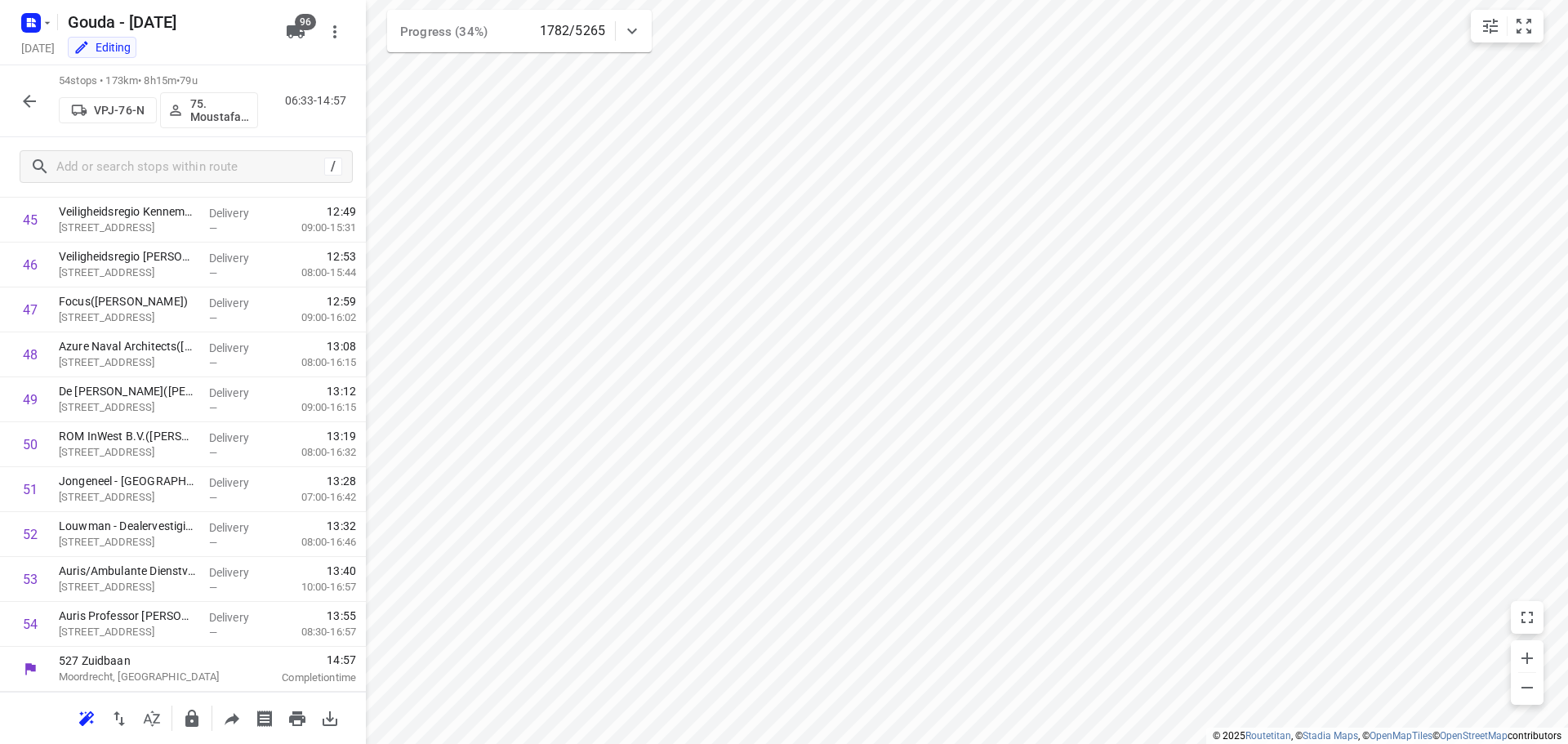
click at [41, 109] on button "button" at bounding box center [30, 101] width 32 height 32
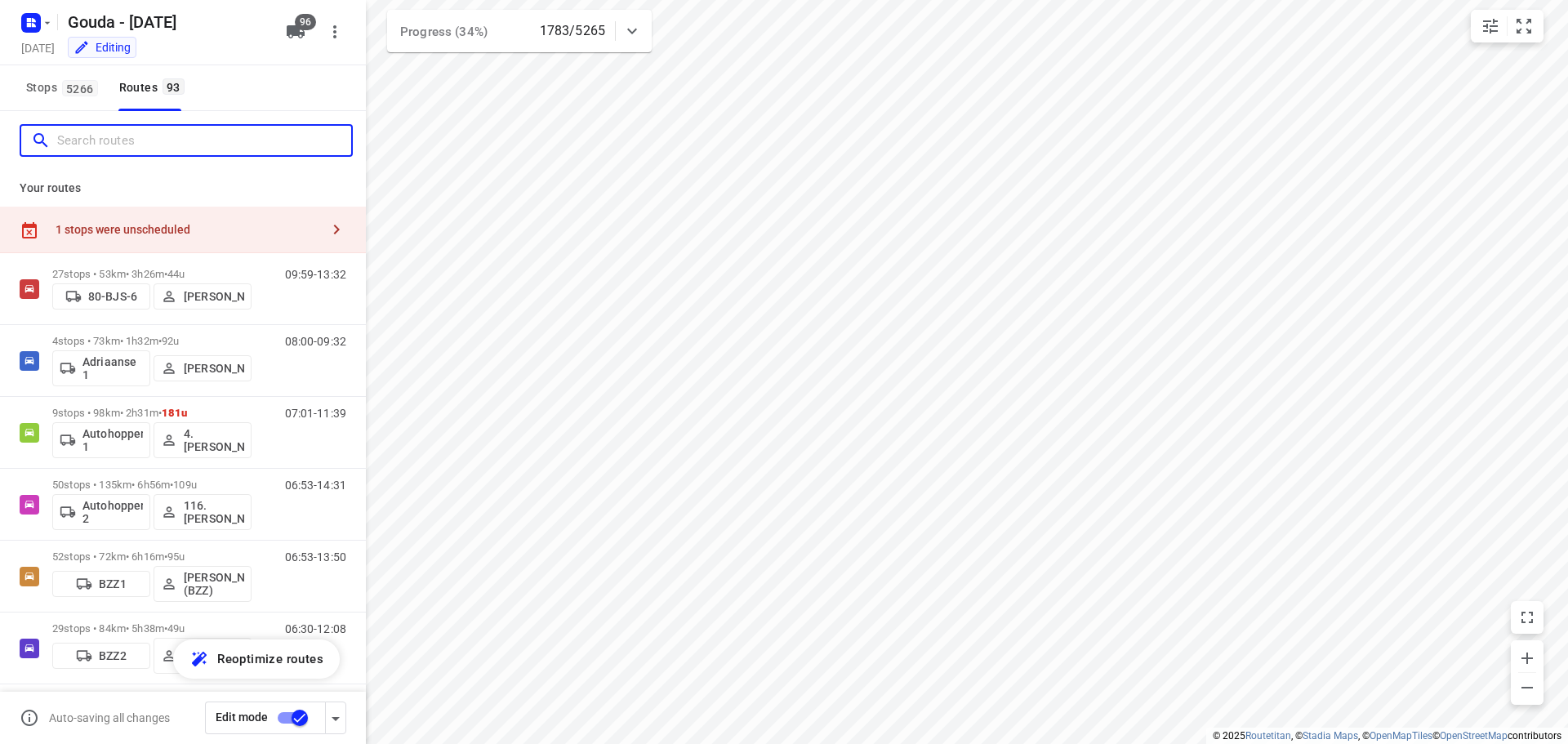
click at [117, 140] on input "Search routes" at bounding box center [204, 141] width 294 height 25
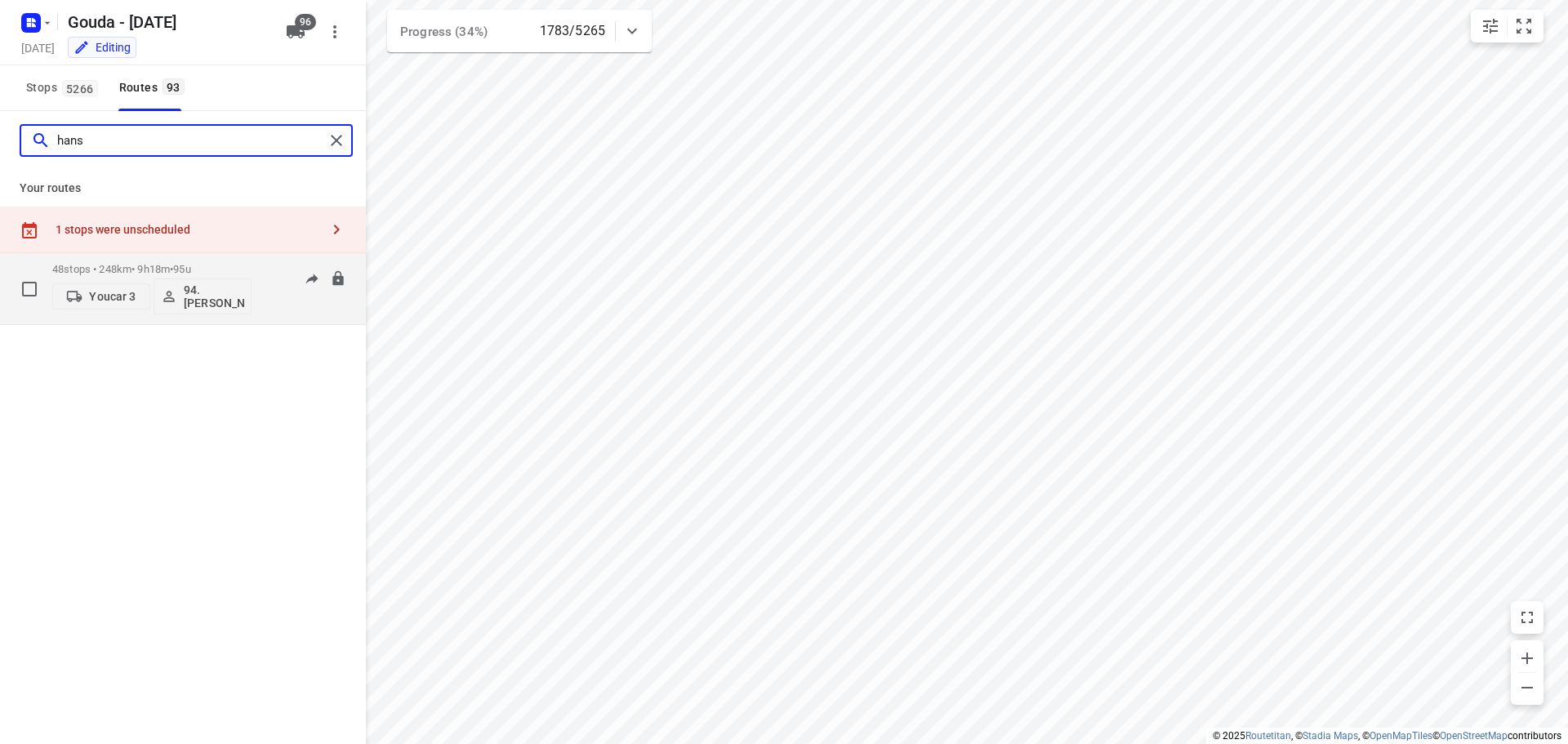
type input "hans"
click at [191, 262] on div "48 stops • 248km • 9h18m • 95u Youcar 3 94.Hans Groenewegen" at bounding box center [151, 288] width 199 height 67
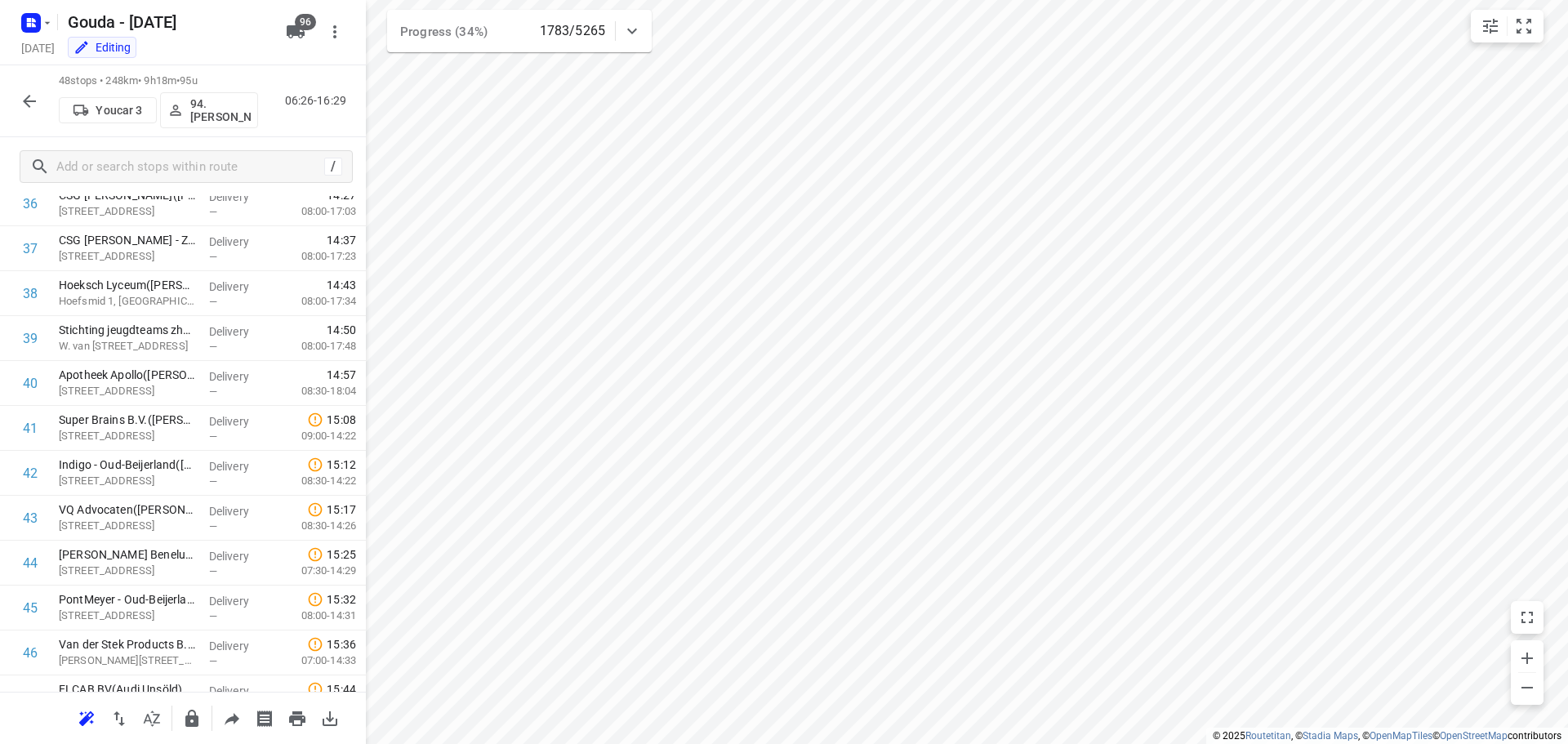
scroll to position [1833, 0]
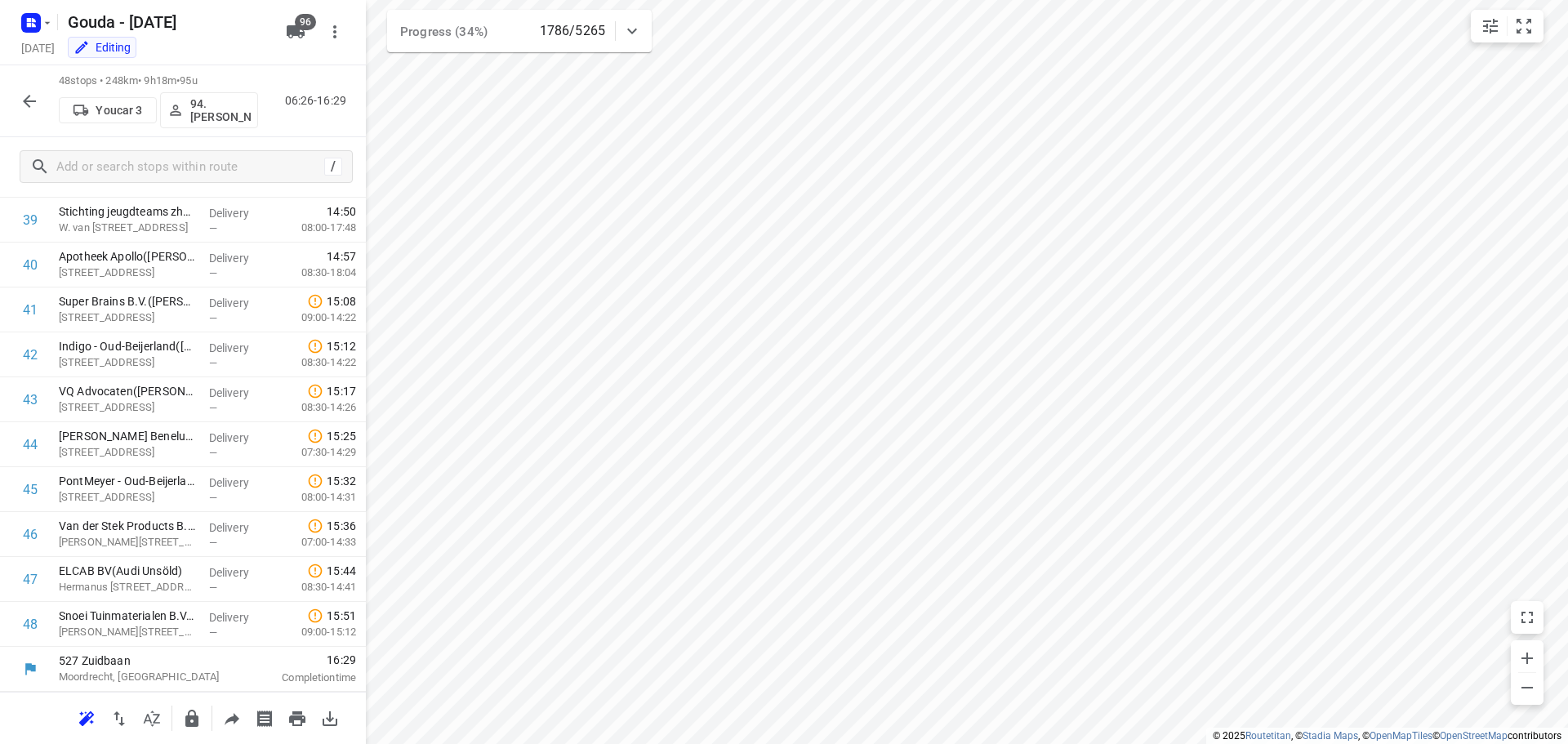
click at [26, 95] on icon "button" at bounding box center [30, 102] width 20 height 20
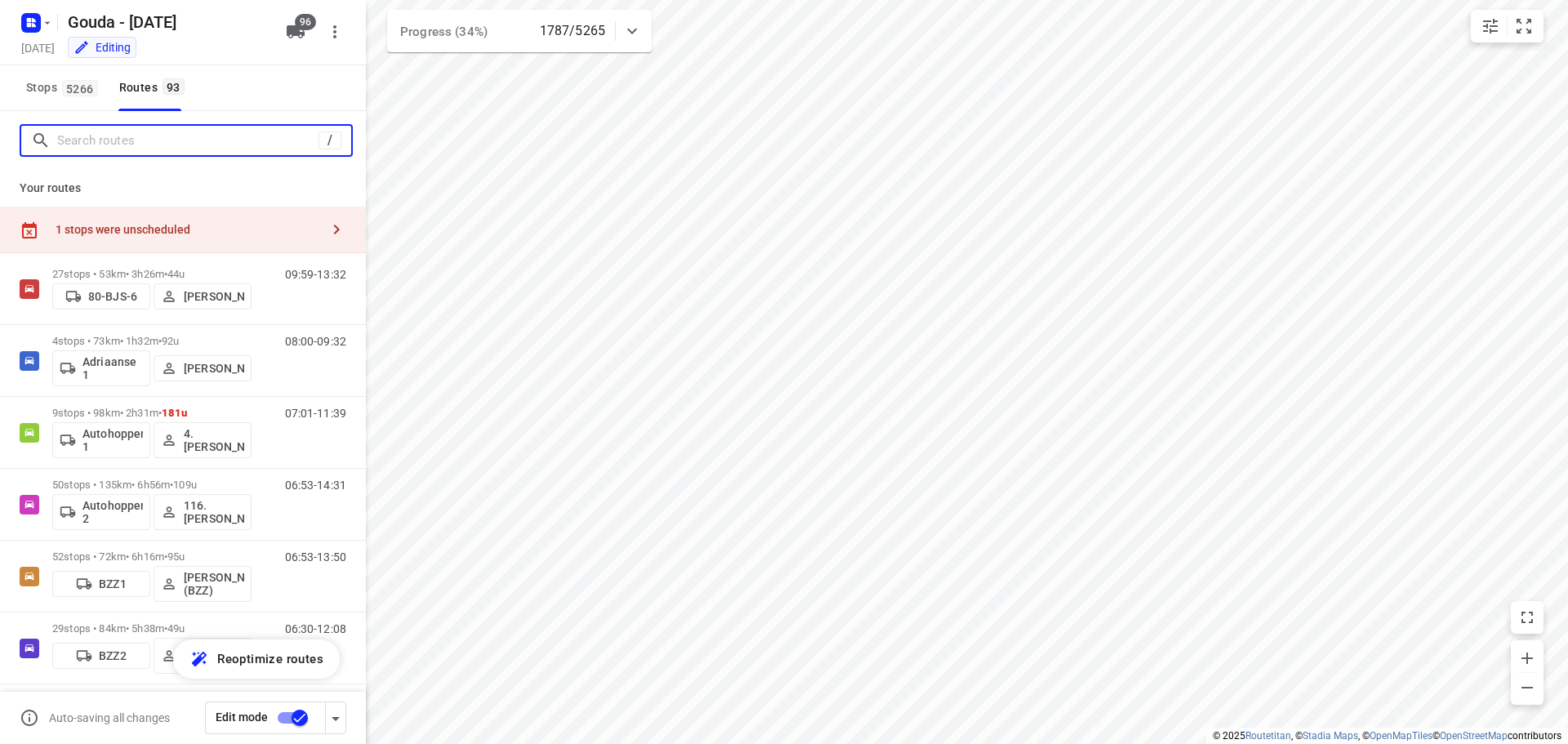
click at [133, 136] on input "Search routes" at bounding box center [188, 141] width 261 height 25
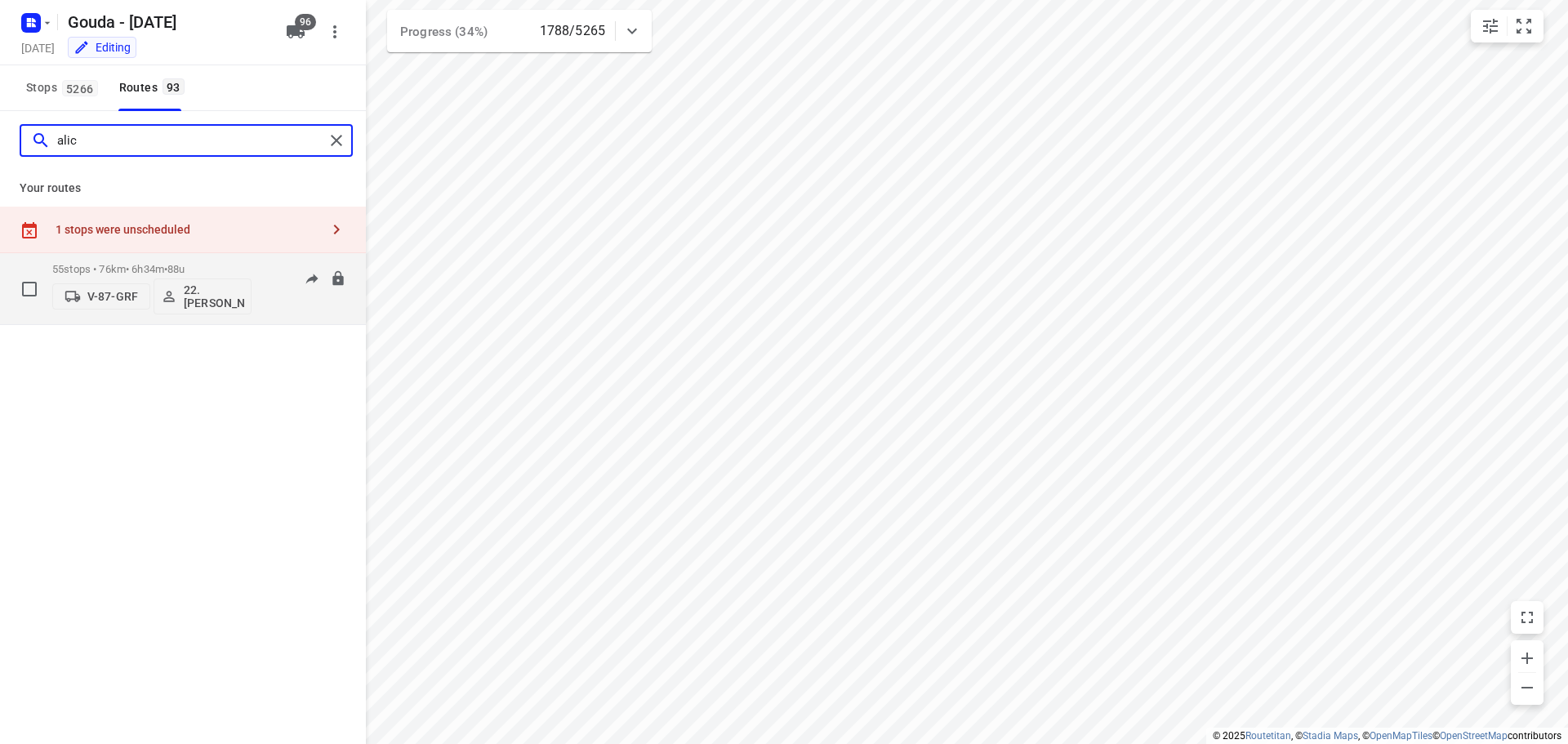
type input "alic"
click at [140, 260] on div "55 stops • 76km • 6h34m • 88u V-87-GRF 22.Alicia Kramer" at bounding box center [151, 288] width 199 height 67
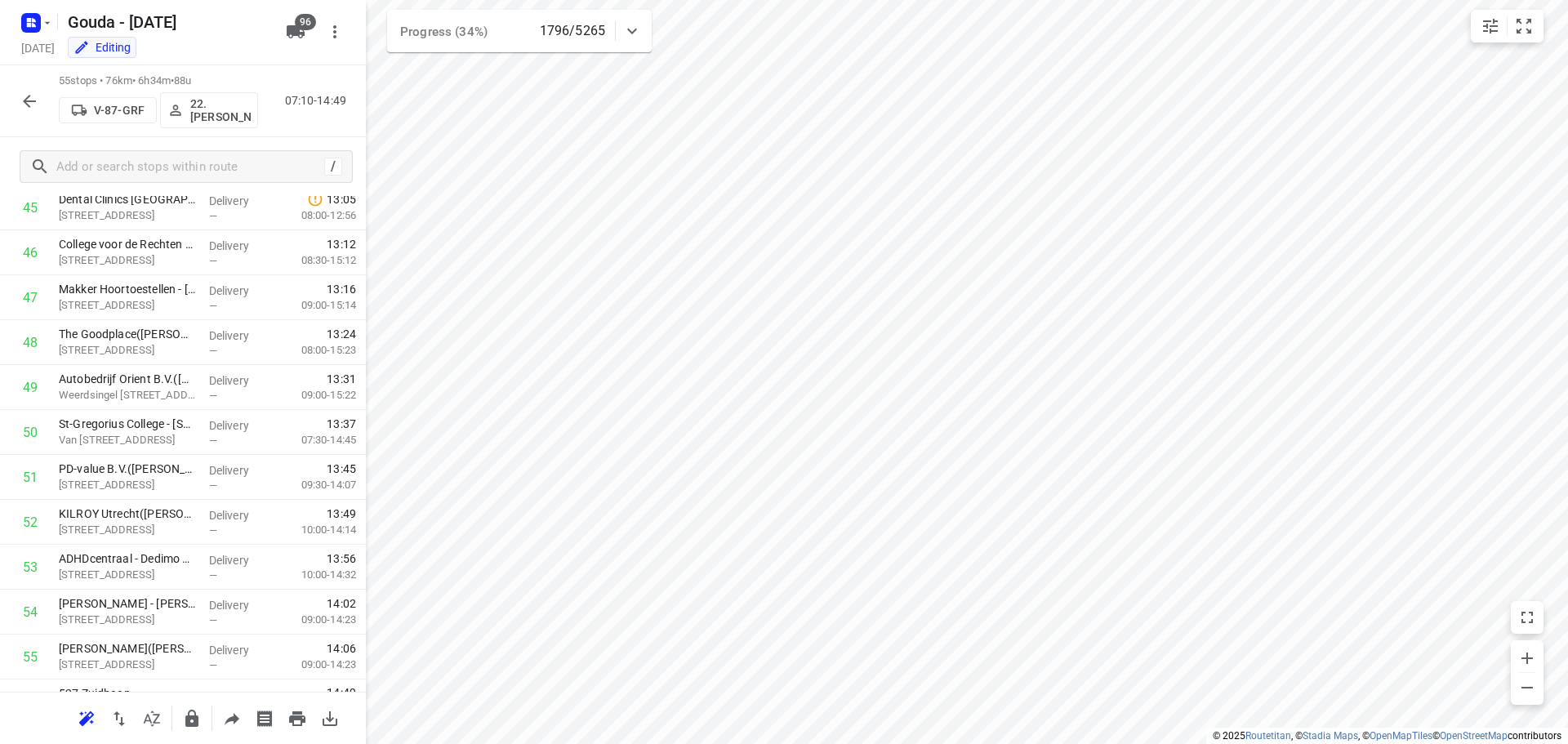
scroll to position [2147, 0]
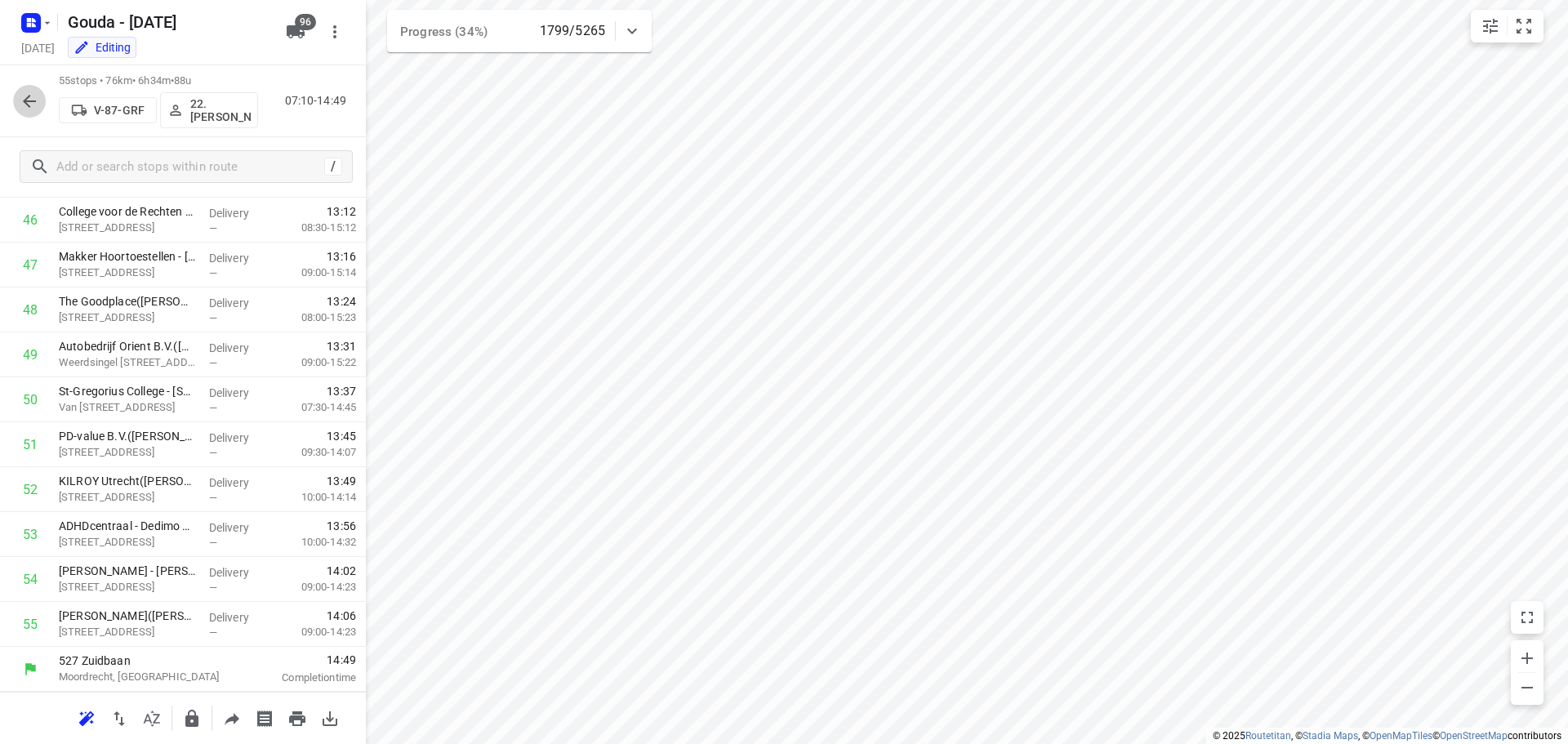
click at [26, 99] on icon "button" at bounding box center [29, 101] width 13 height 13
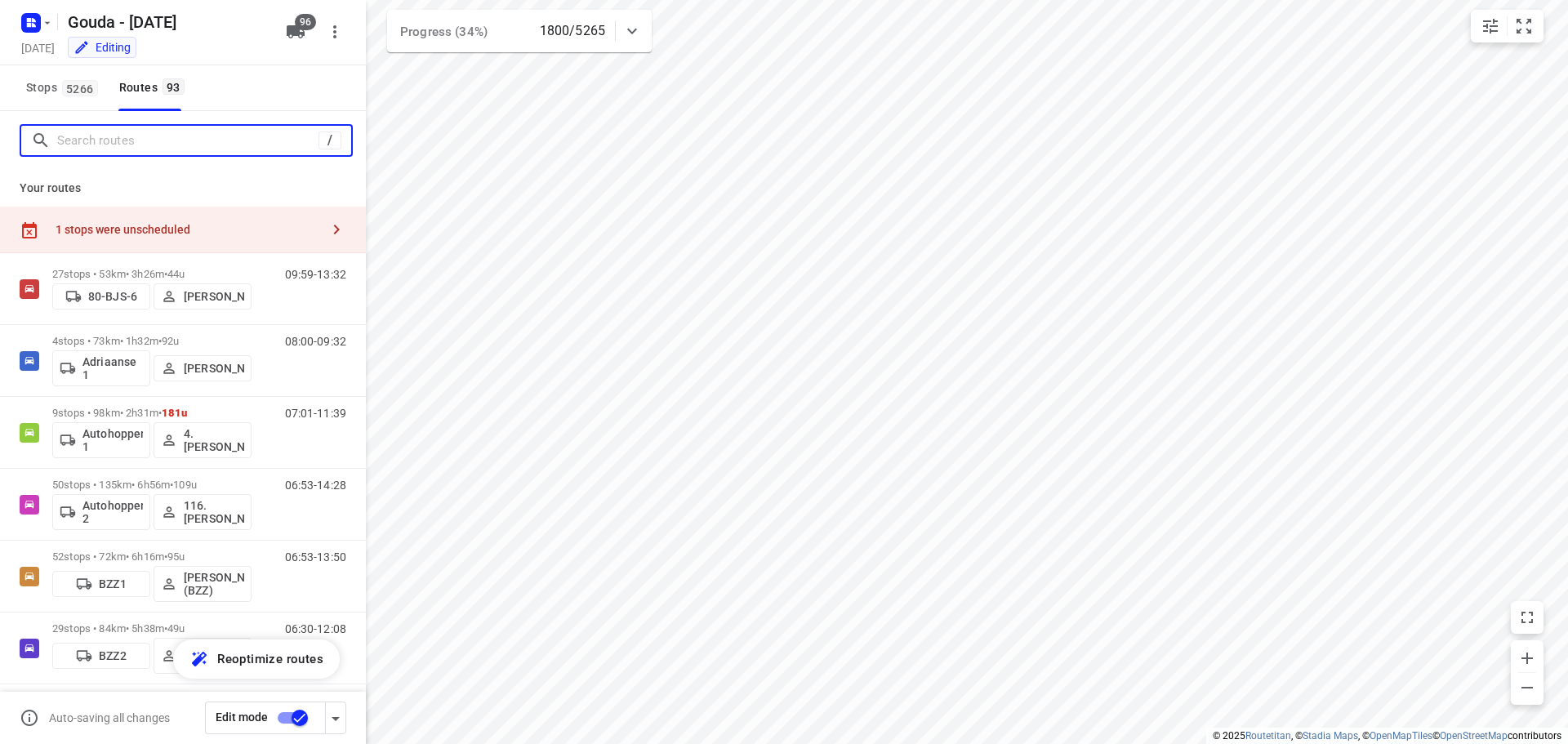
click at [205, 148] on input "Search routes" at bounding box center [188, 141] width 261 height 25
click at [205, 147] on input "Search routes" at bounding box center [204, 141] width 294 height 25
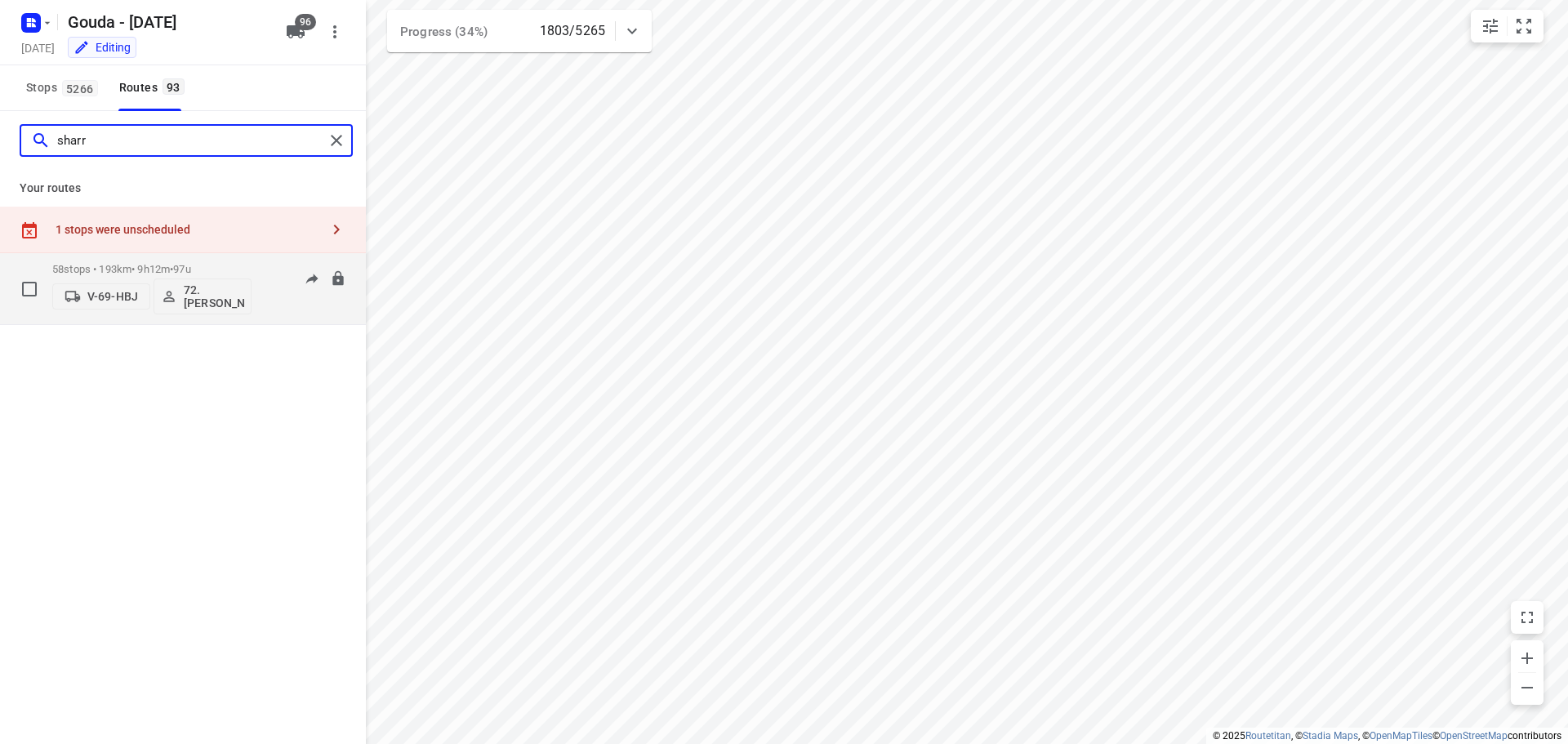
type input "sharr"
click at [155, 269] on p "58 stops • 193km • 9h12m • 97u" at bounding box center [151, 269] width 199 height 13
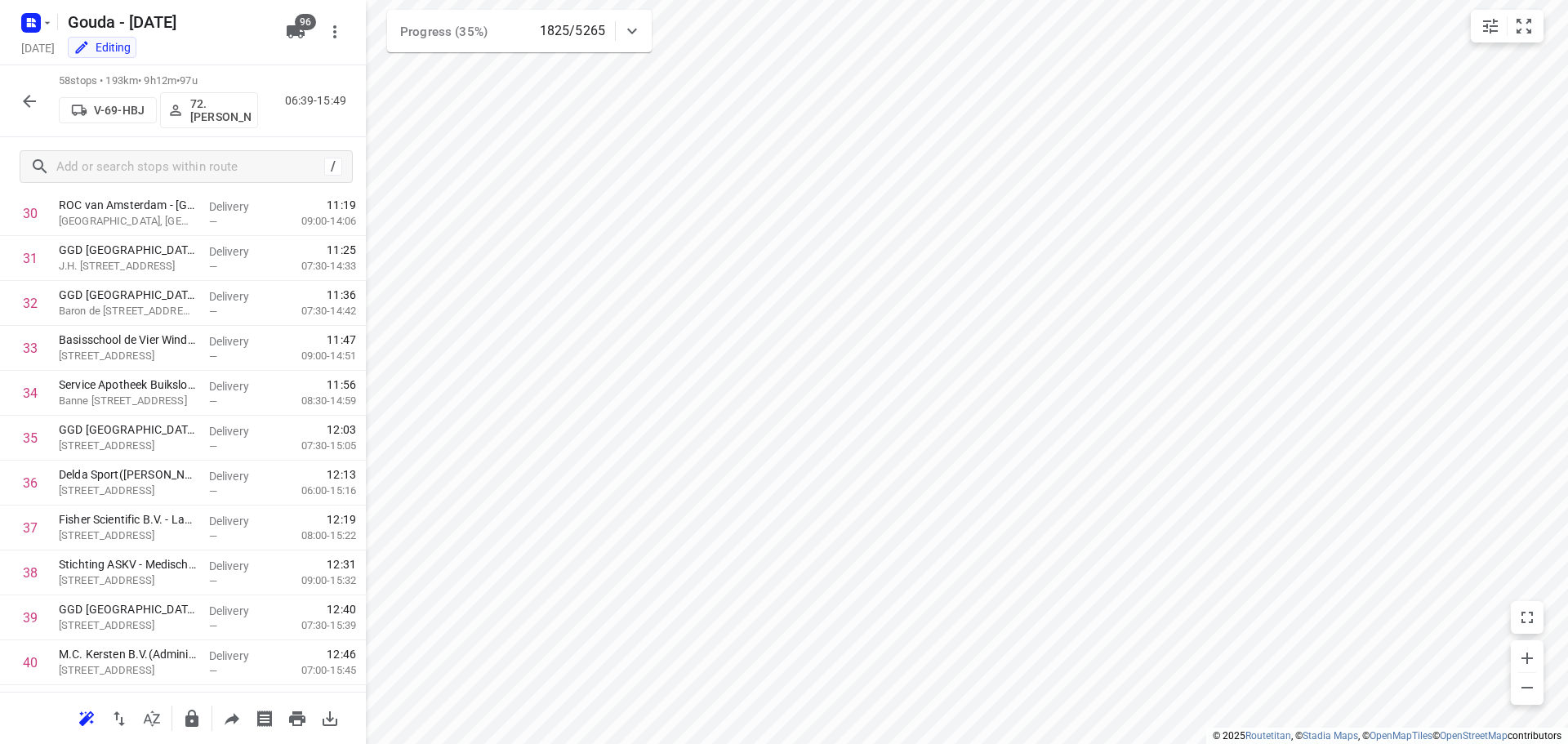
scroll to position [2282, 0]
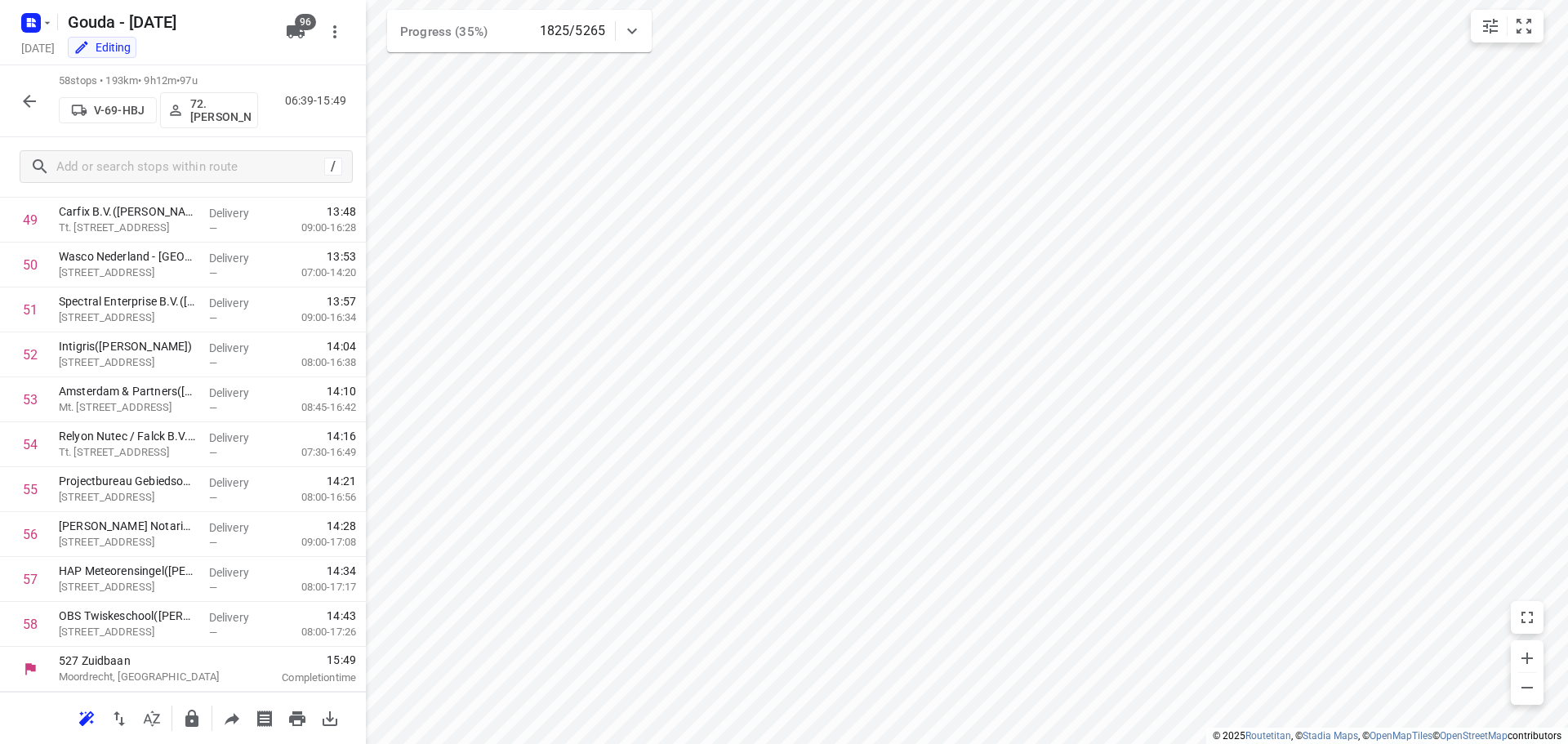
click at [28, 97] on icon "button" at bounding box center [29, 101] width 13 height 13
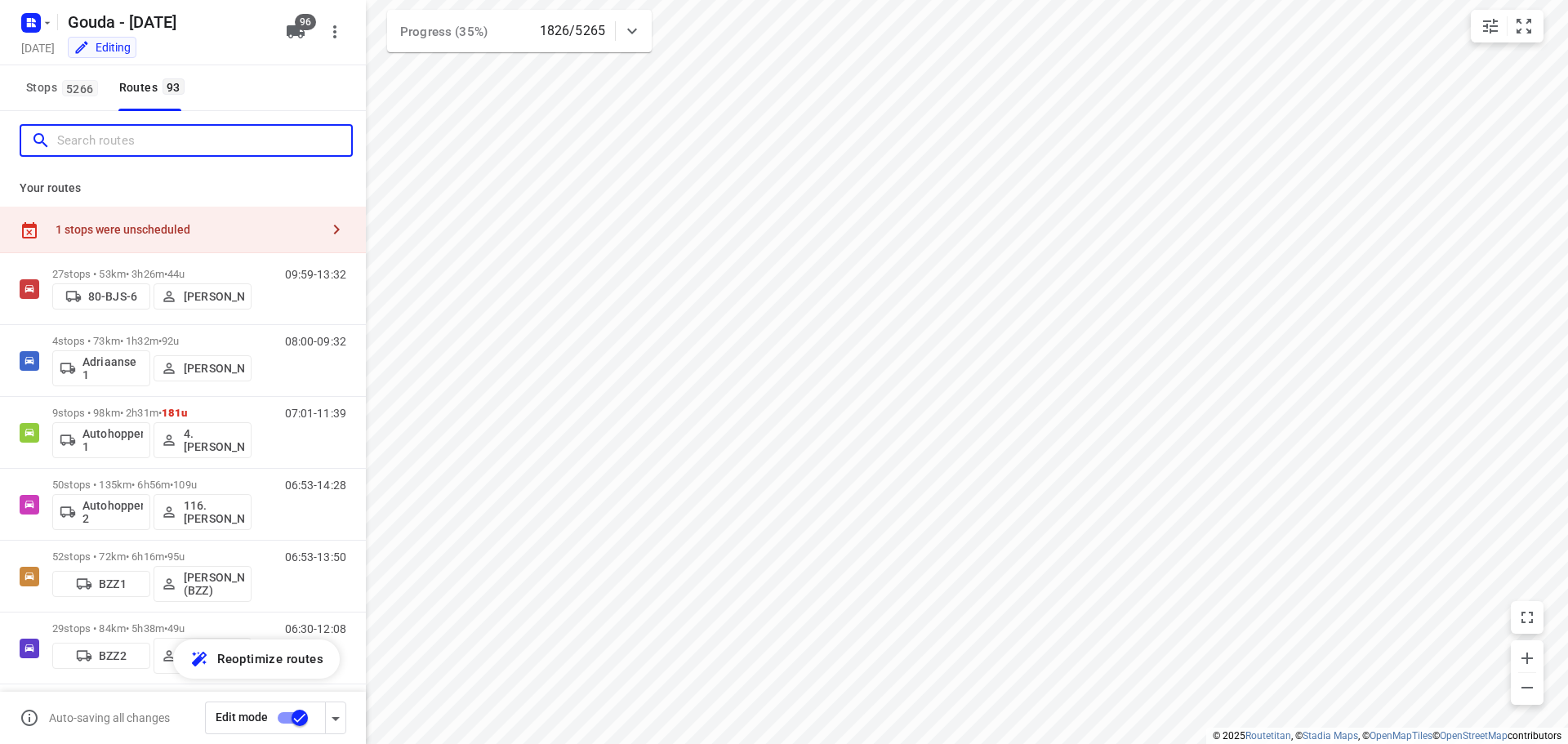
click at [88, 139] on input "Search routes" at bounding box center [204, 141] width 294 height 25
type input "g"
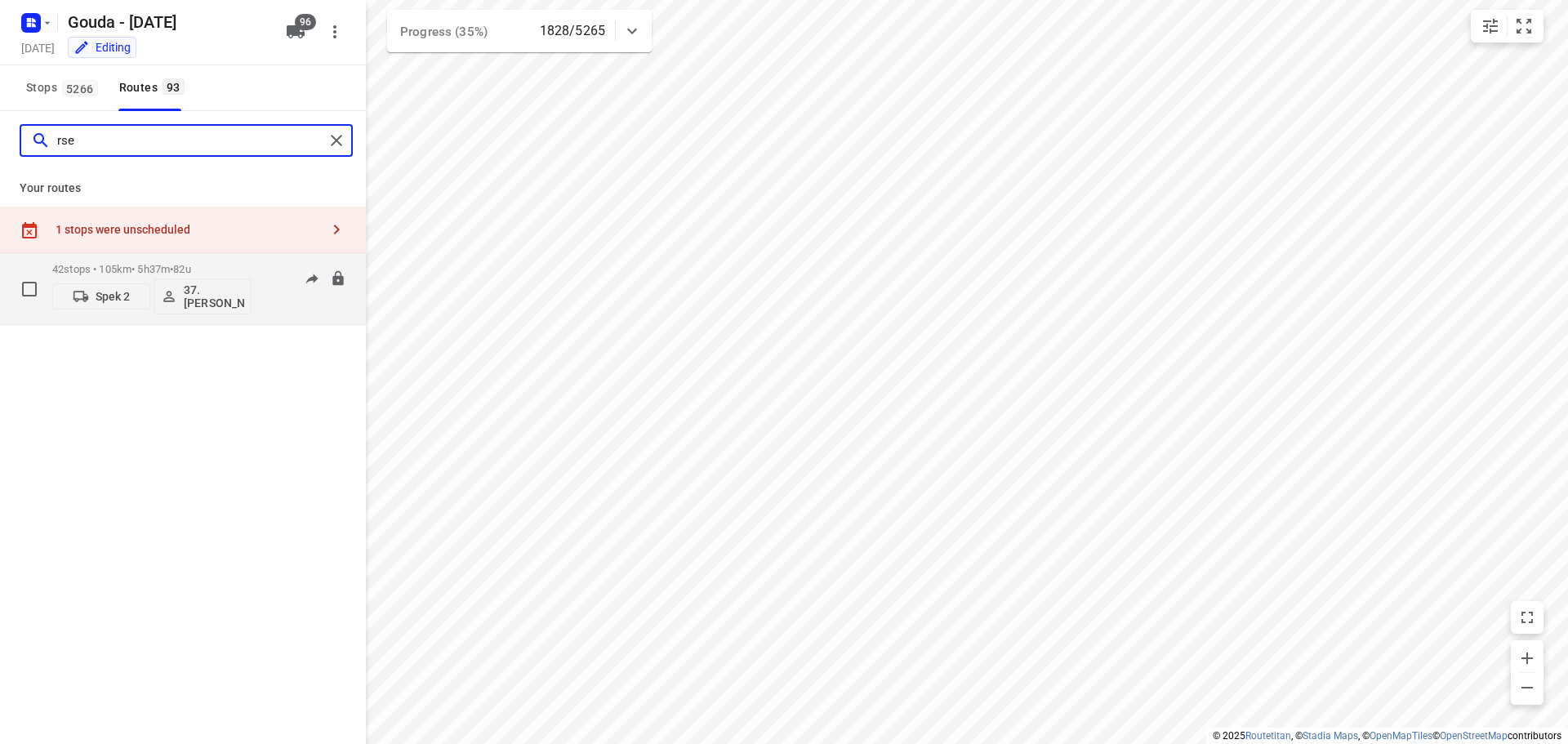
type input "rse"
click at [150, 263] on p "42 stops • 105km • 5h37m • 82u" at bounding box center [151, 269] width 199 height 13
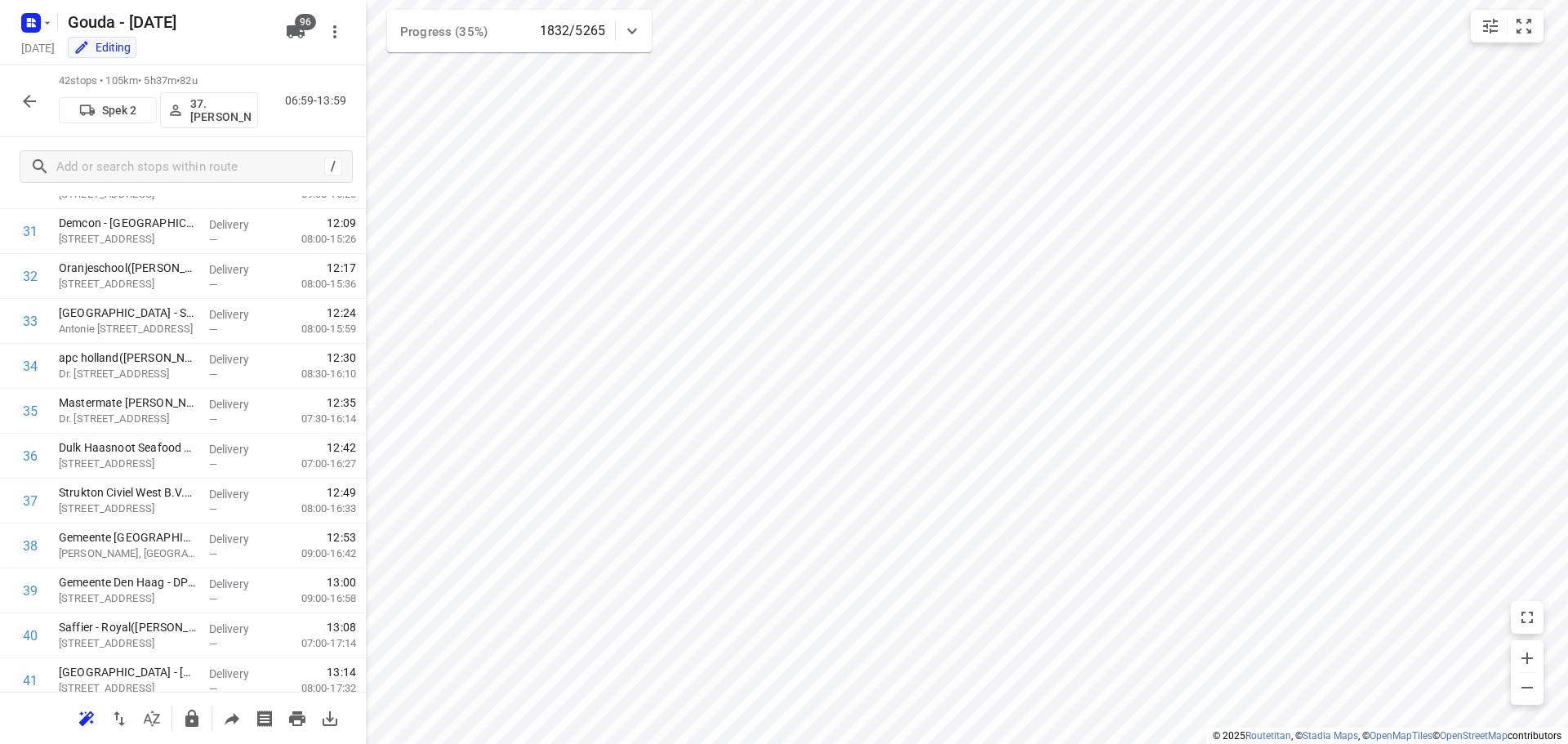
scroll to position [1564, 0]
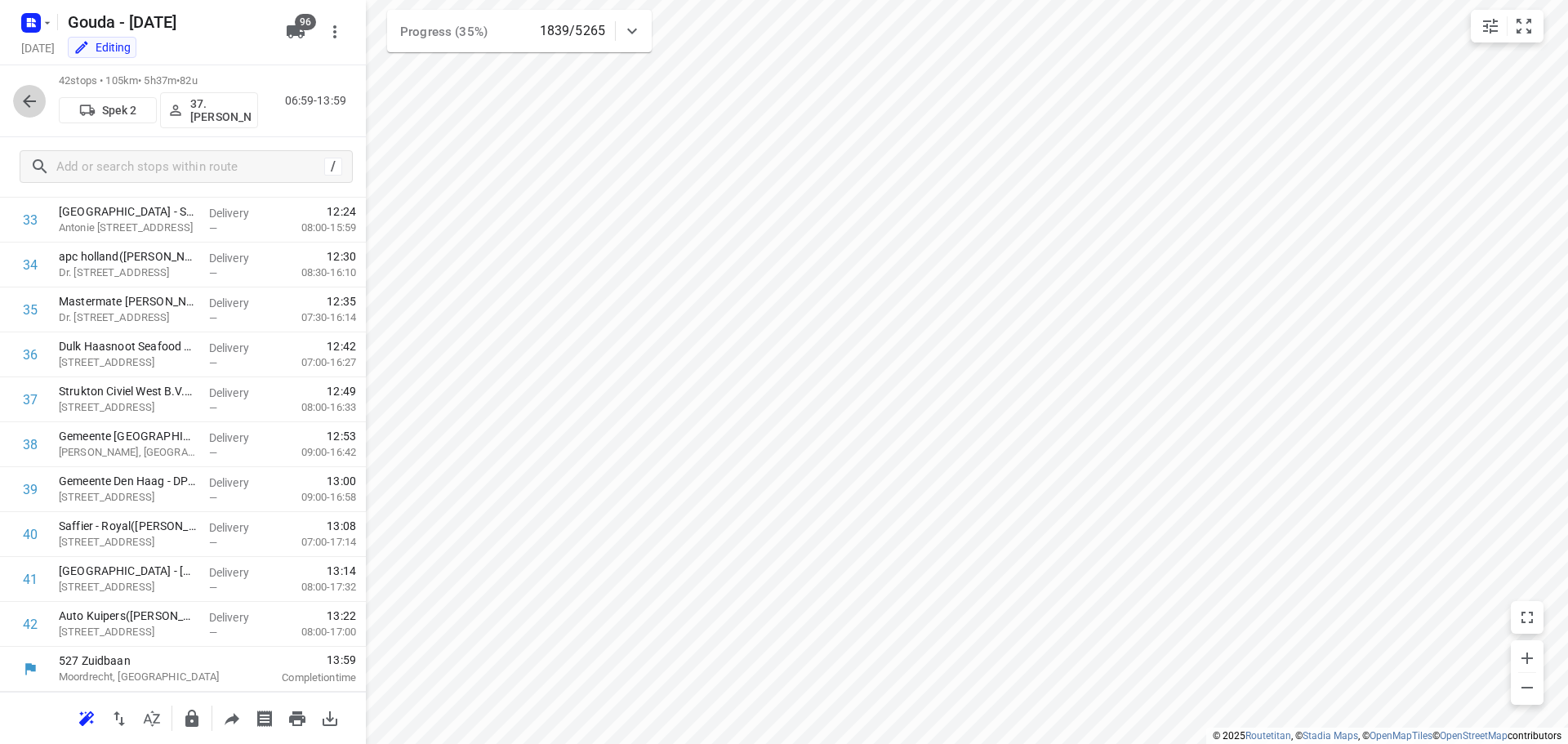
click at [31, 103] on icon "button" at bounding box center [30, 102] width 20 height 20
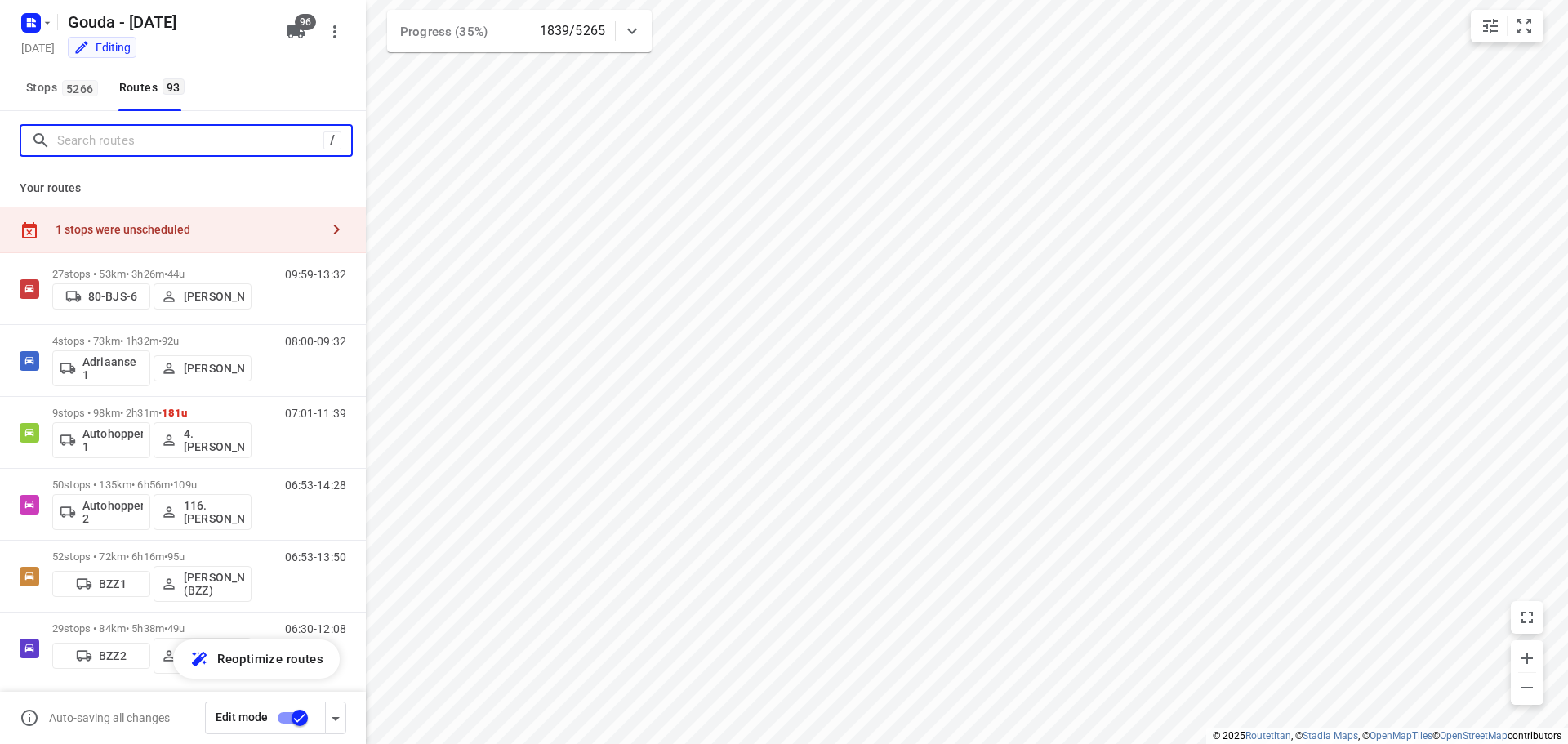
click at [167, 141] on input "Search routes" at bounding box center [191, 141] width 266 height 25
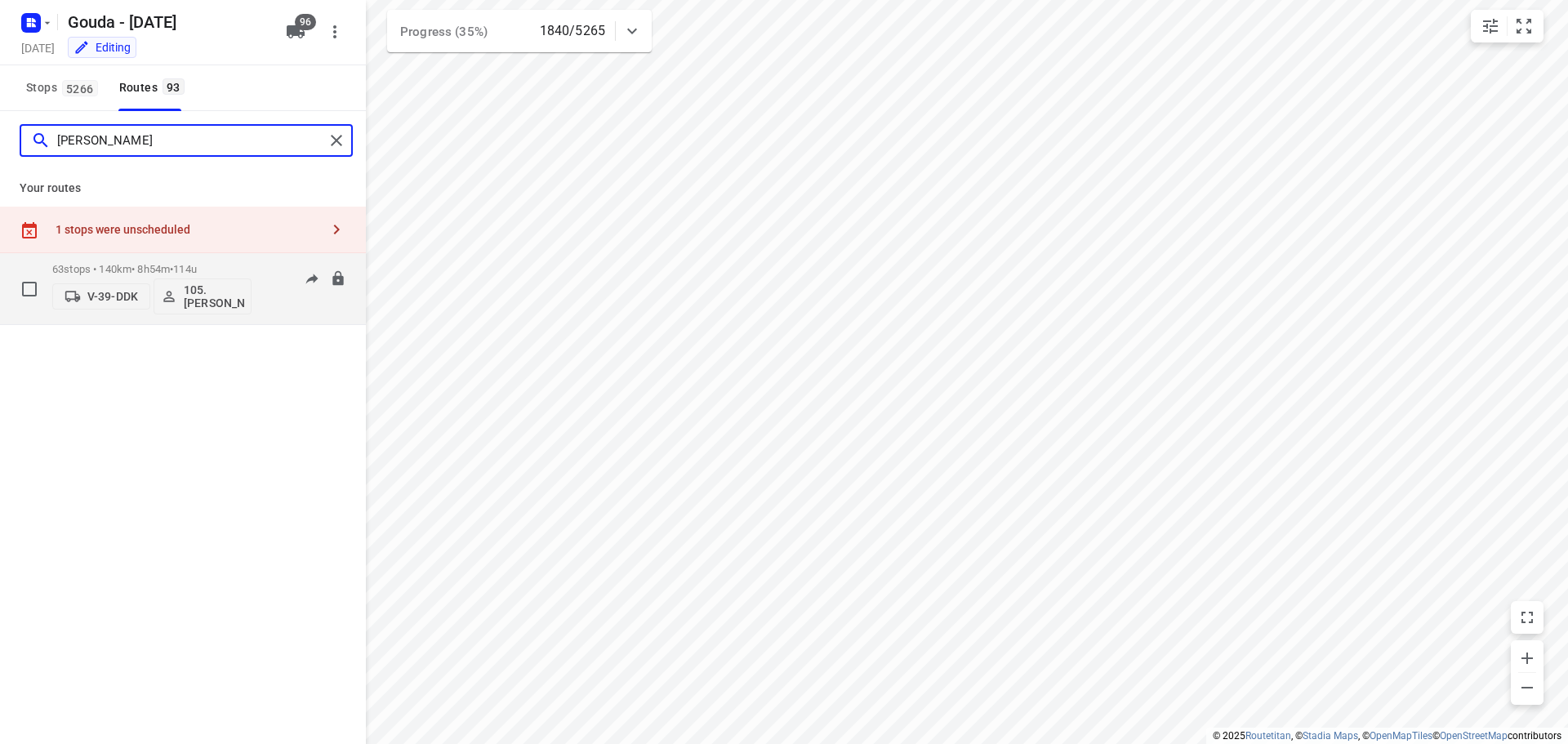
type input "ruben"
click at [217, 261] on div "63 stops • 140km • 8h54m • 114u V-39-DDK 105.Ruben Hamminga" at bounding box center [151, 288] width 199 height 67
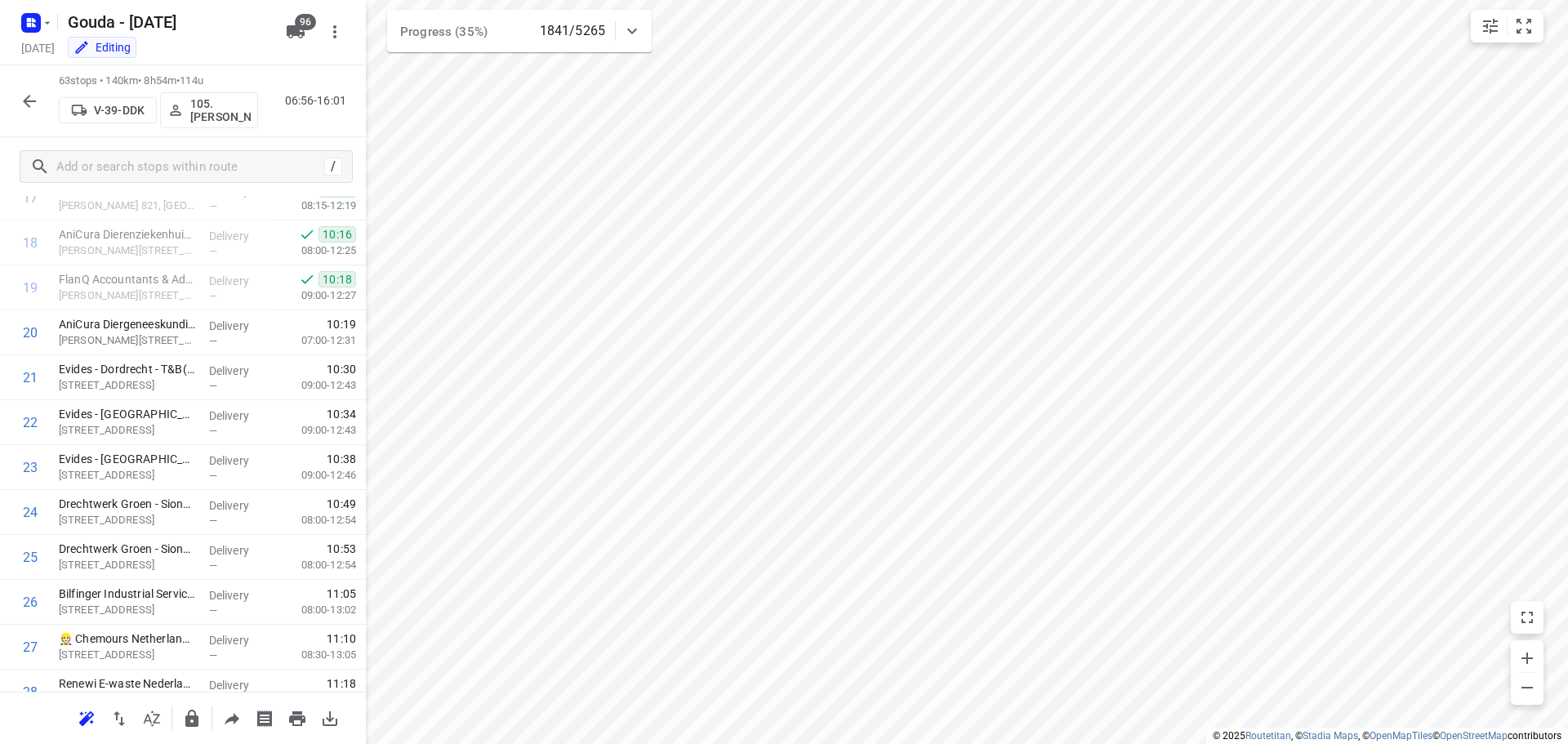
scroll to position [2507, 0]
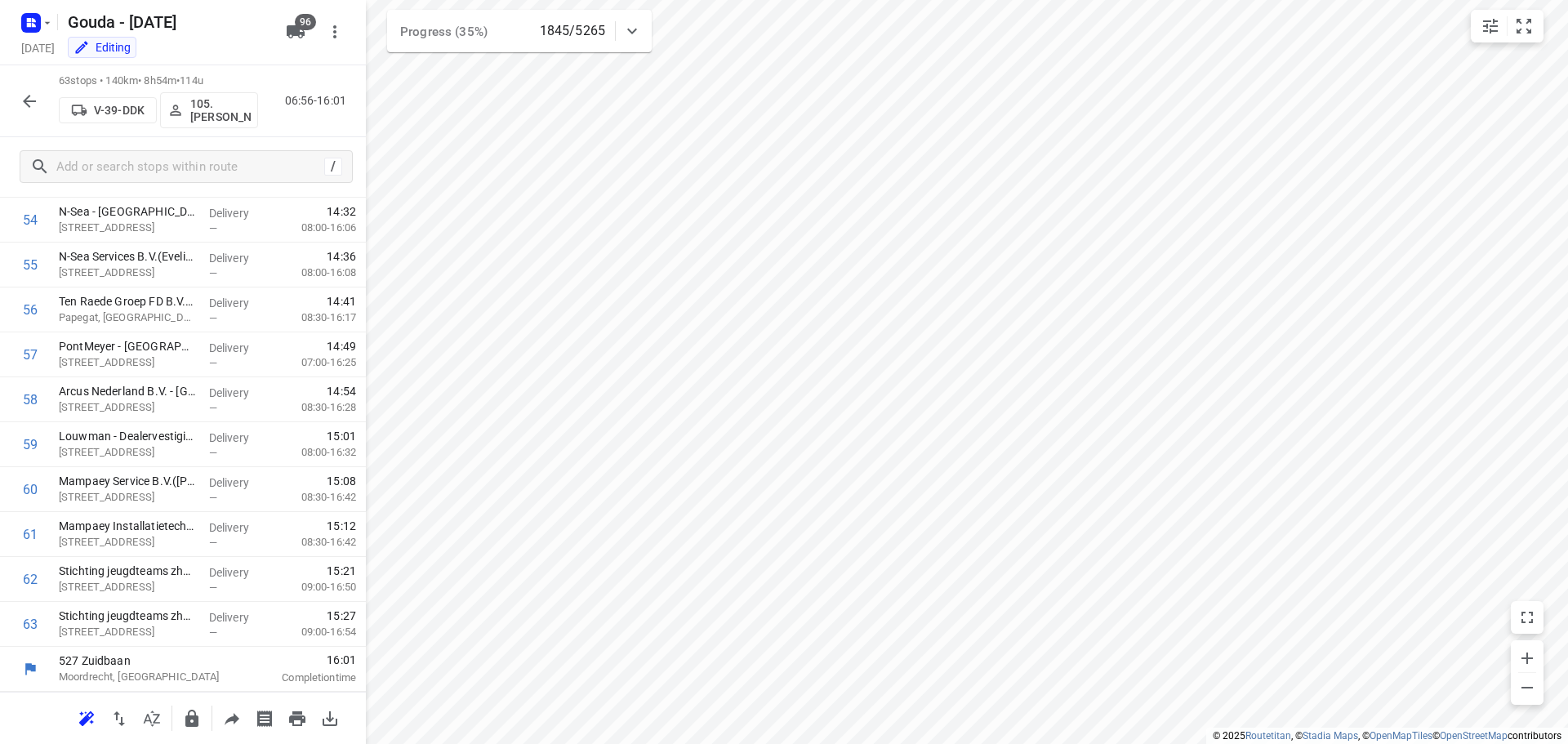
click at [21, 96] on icon "button" at bounding box center [30, 102] width 20 height 20
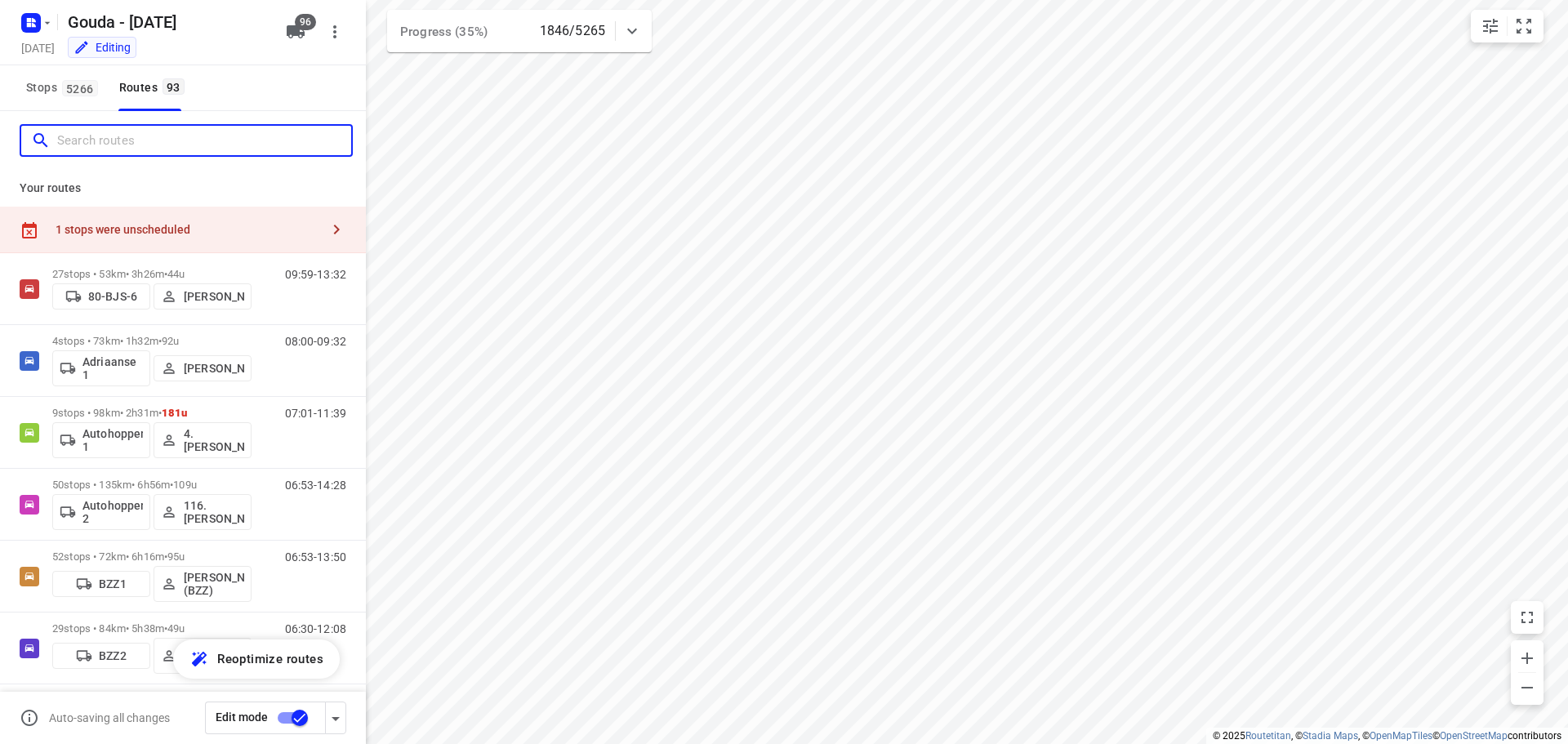
click at [176, 140] on input "Search routes" at bounding box center [204, 141] width 294 height 25
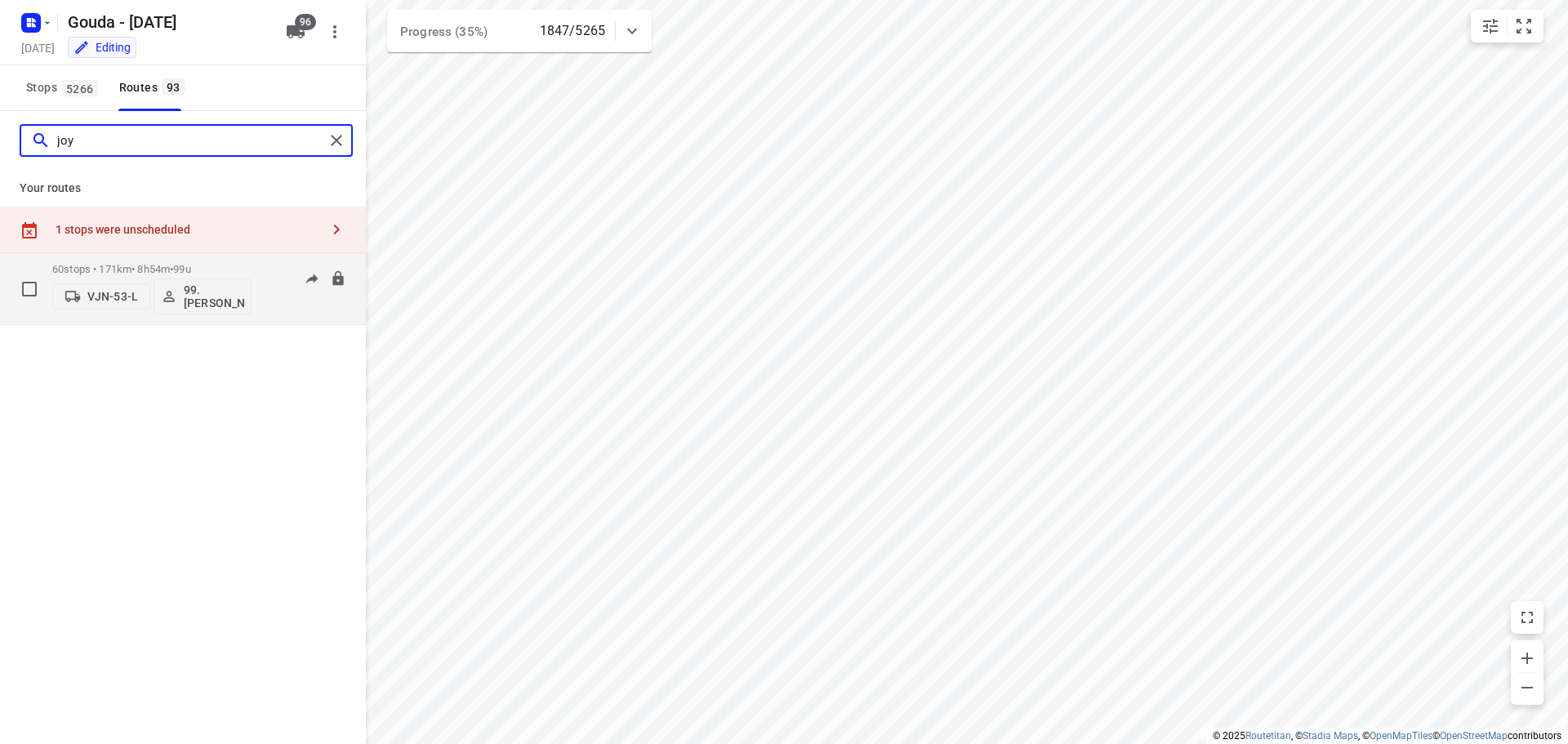
type input "joy"
click at [184, 260] on div "60 stops • 171km • 8h54m • 99u VJN-53-L 99.Joyce Offermans" at bounding box center [151, 288] width 199 height 67
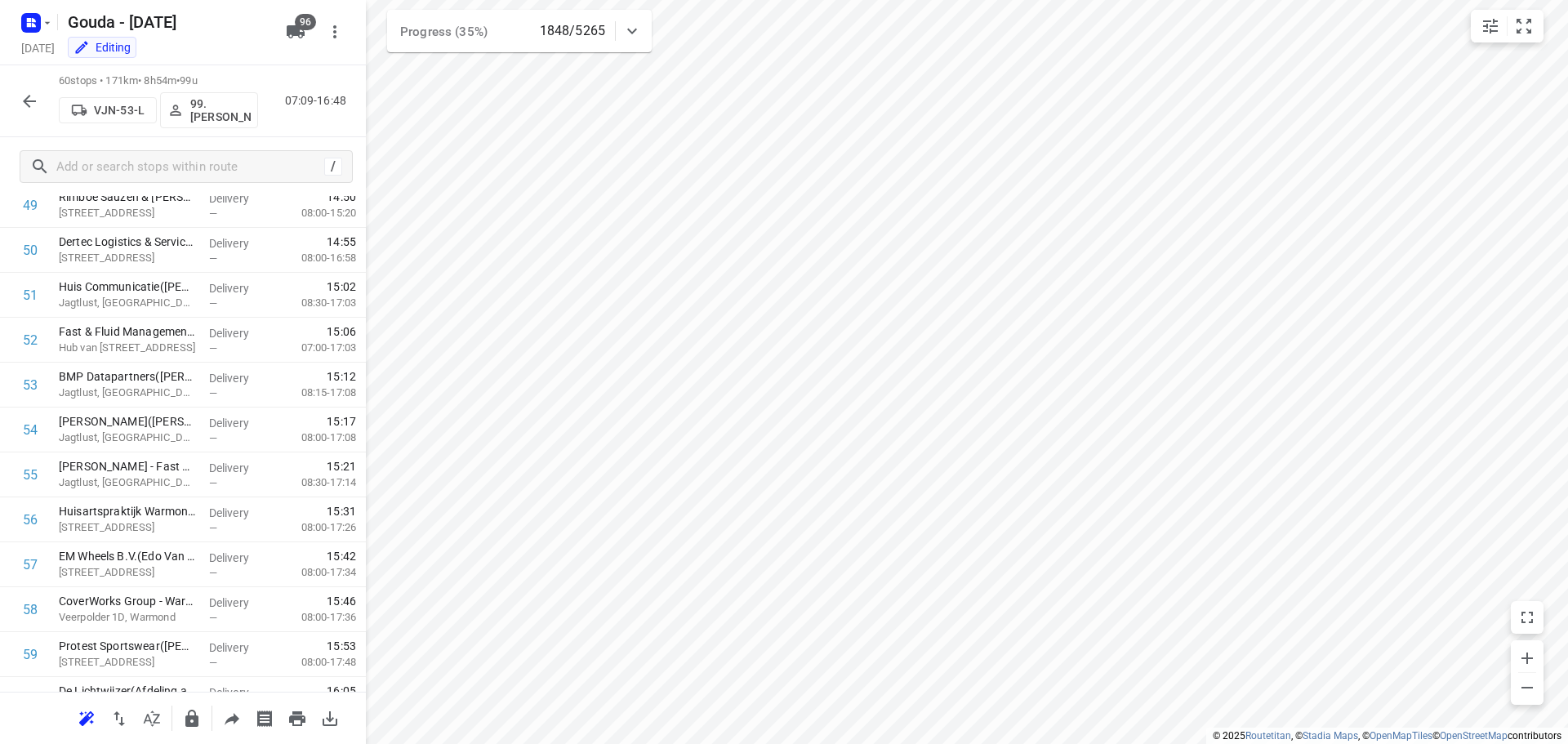
scroll to position [2372, 0]
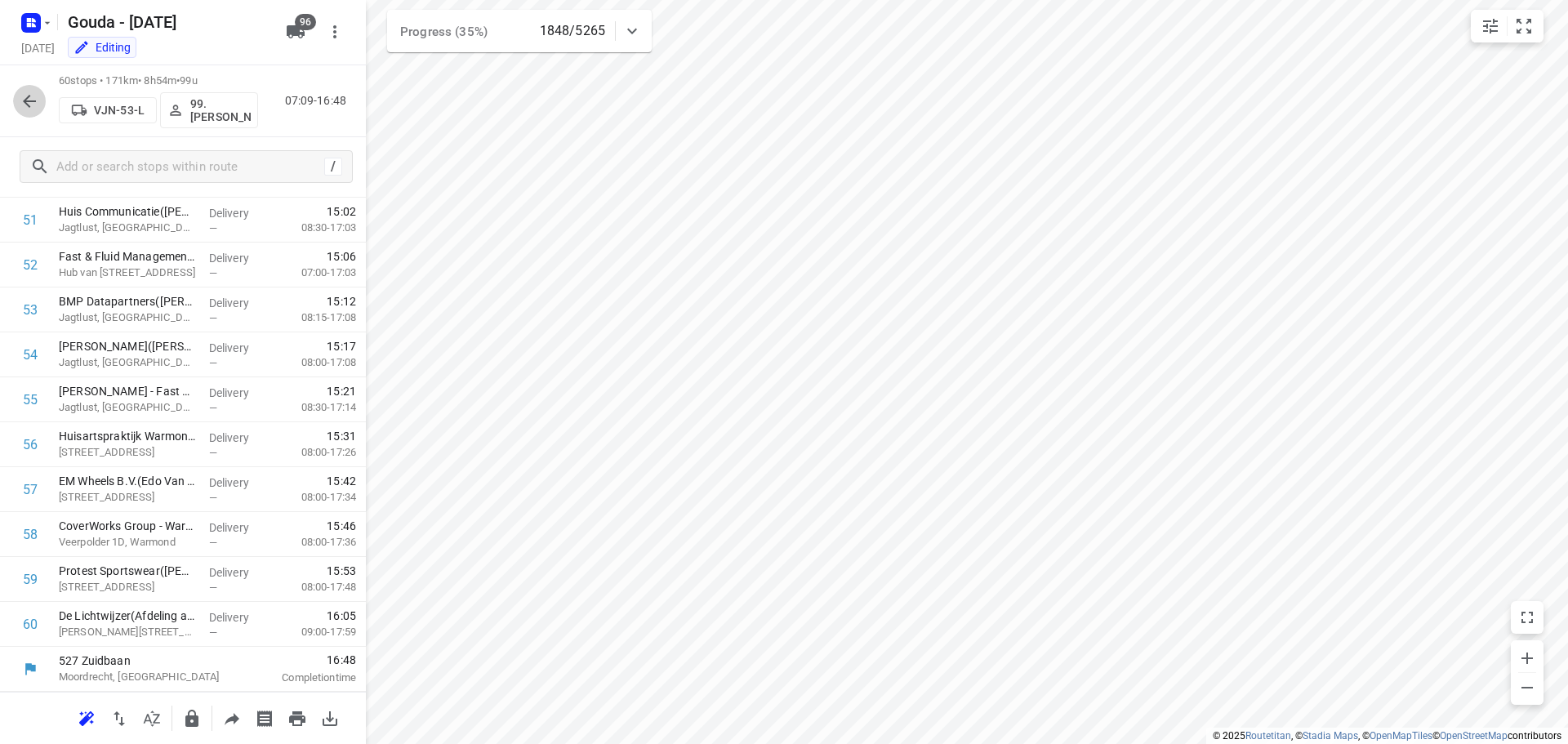
click at [31, 95] on icon "button" at bounding box center [29, 101] width 13 height 13
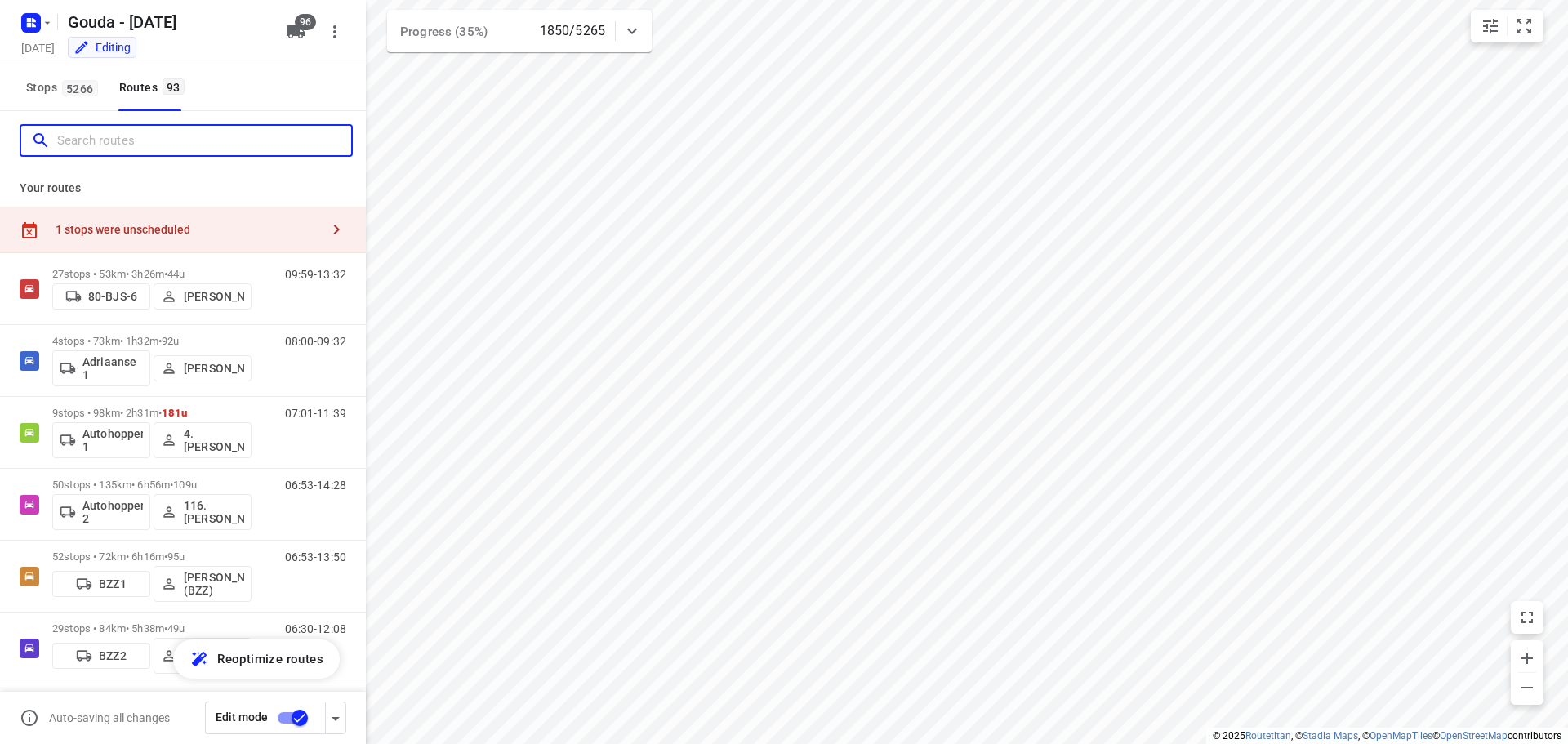
click at [159, 143] on input "Search routes" at bounding box center [204, 141] width 294 height 25
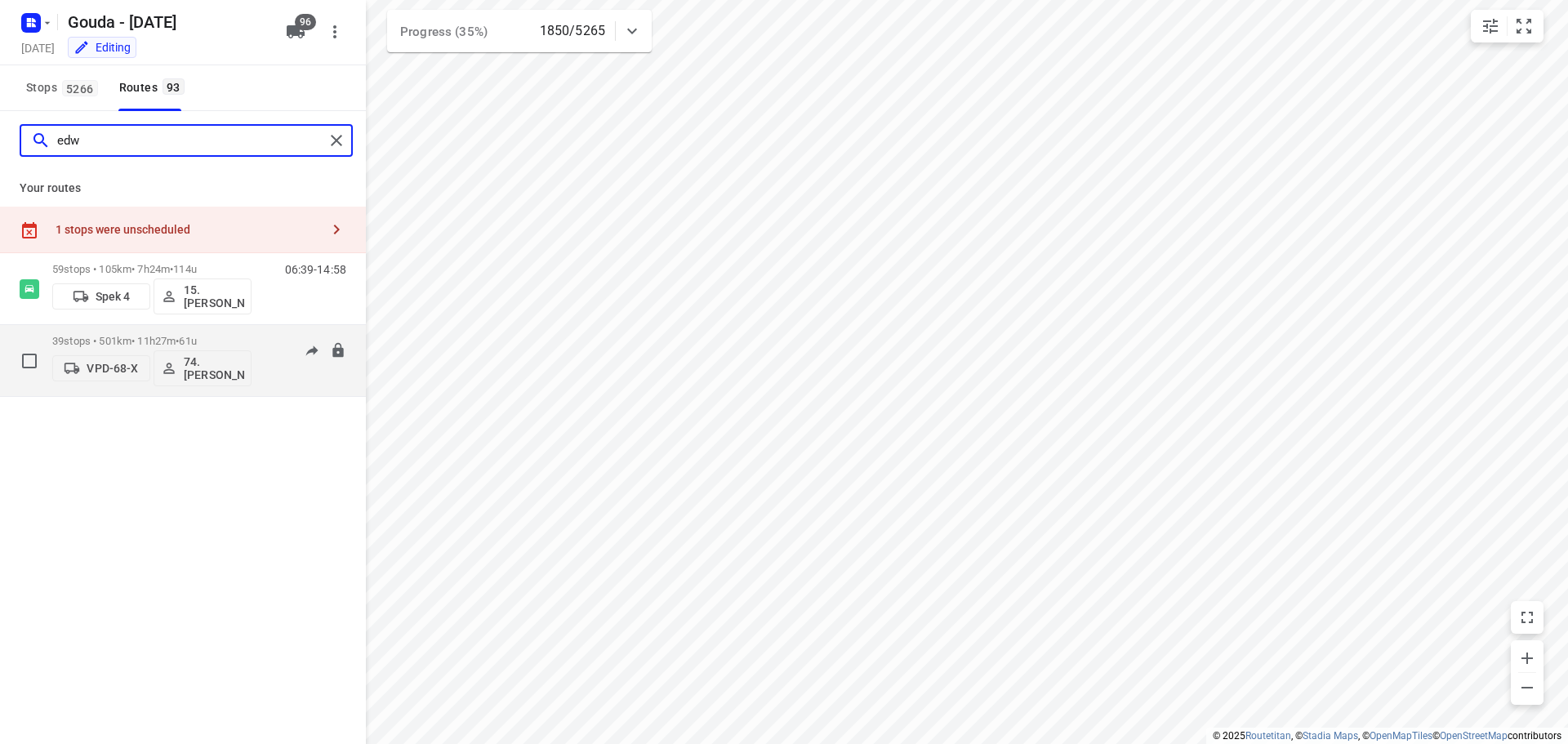
type input "edw"
click at [179, 337] on span "•" at bounding box center [177, 341] width 4 height 13
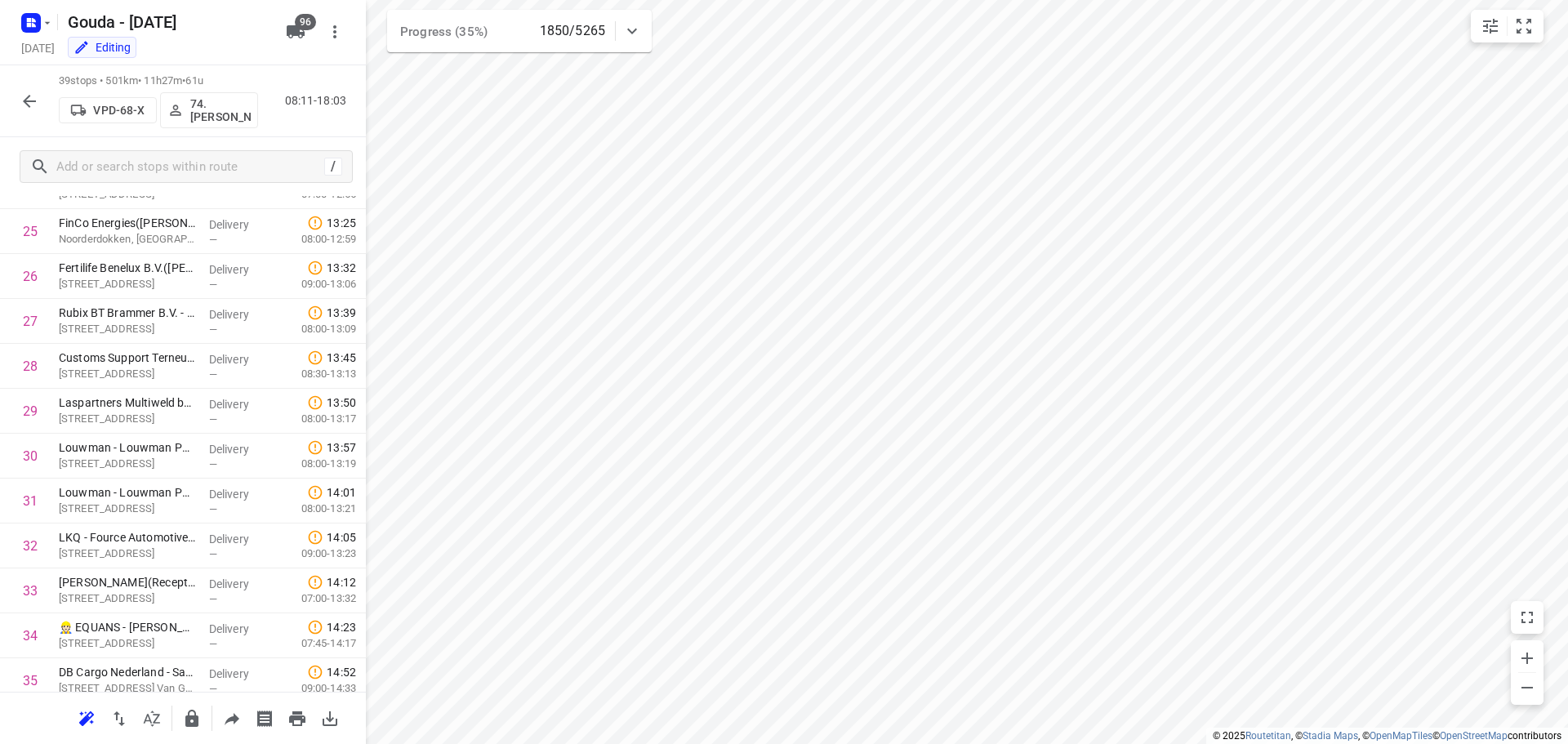
scroll to position [1430, 0]
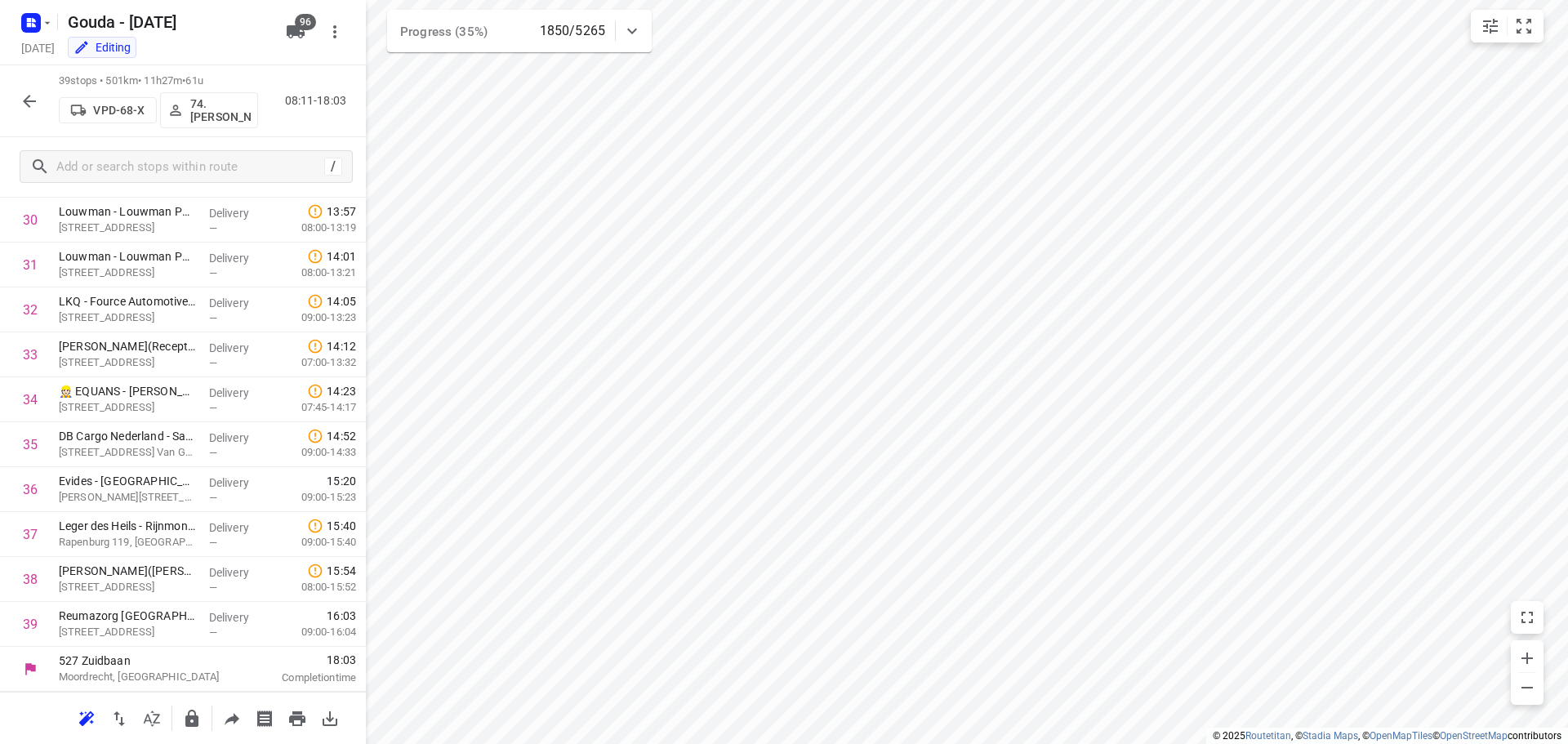
click at [22, 98] on icon "button" at bounding box center [30, 102] width 20 height 20
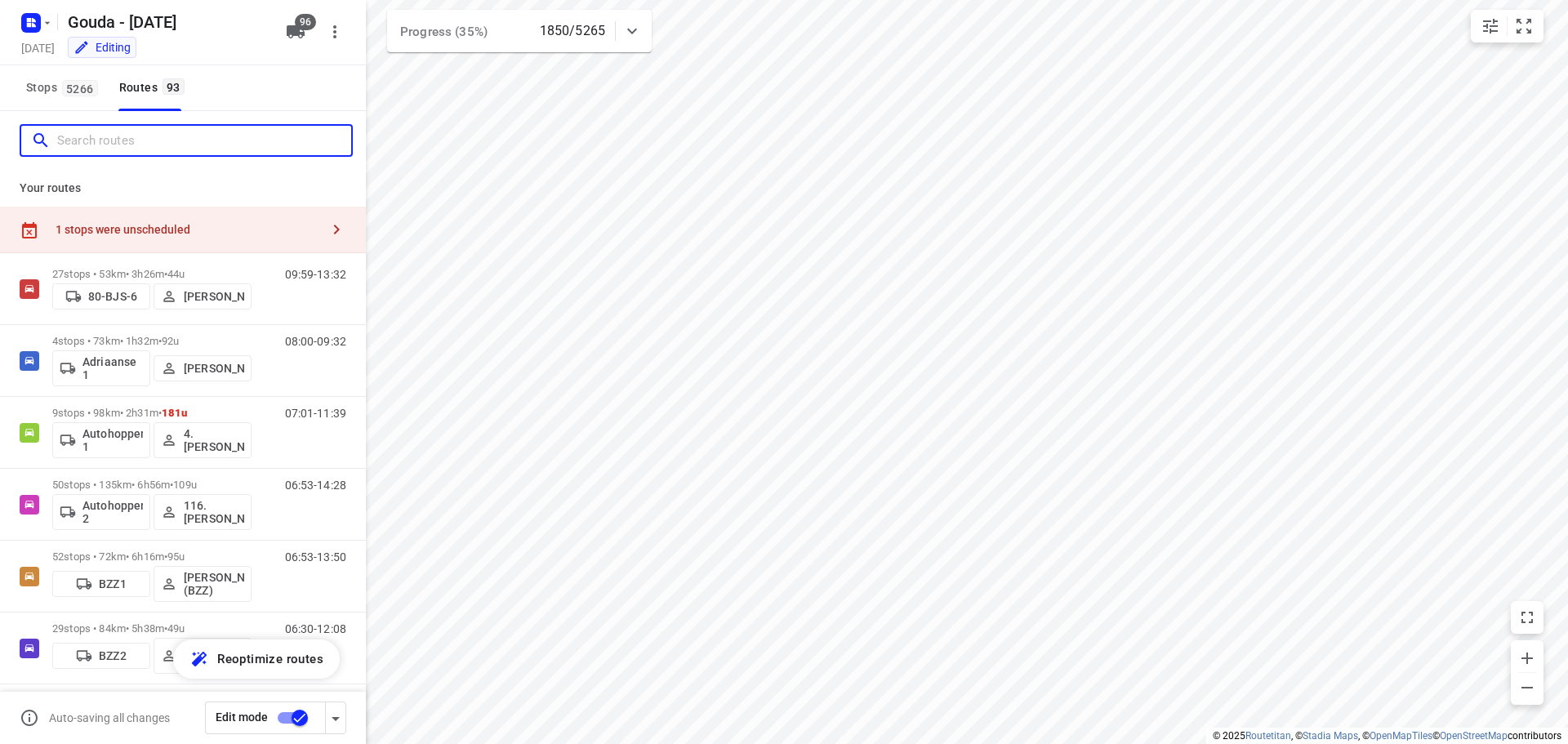
click at [79, 148] on input "Search routes" at bounding box center [204, 141] width 294 height 25
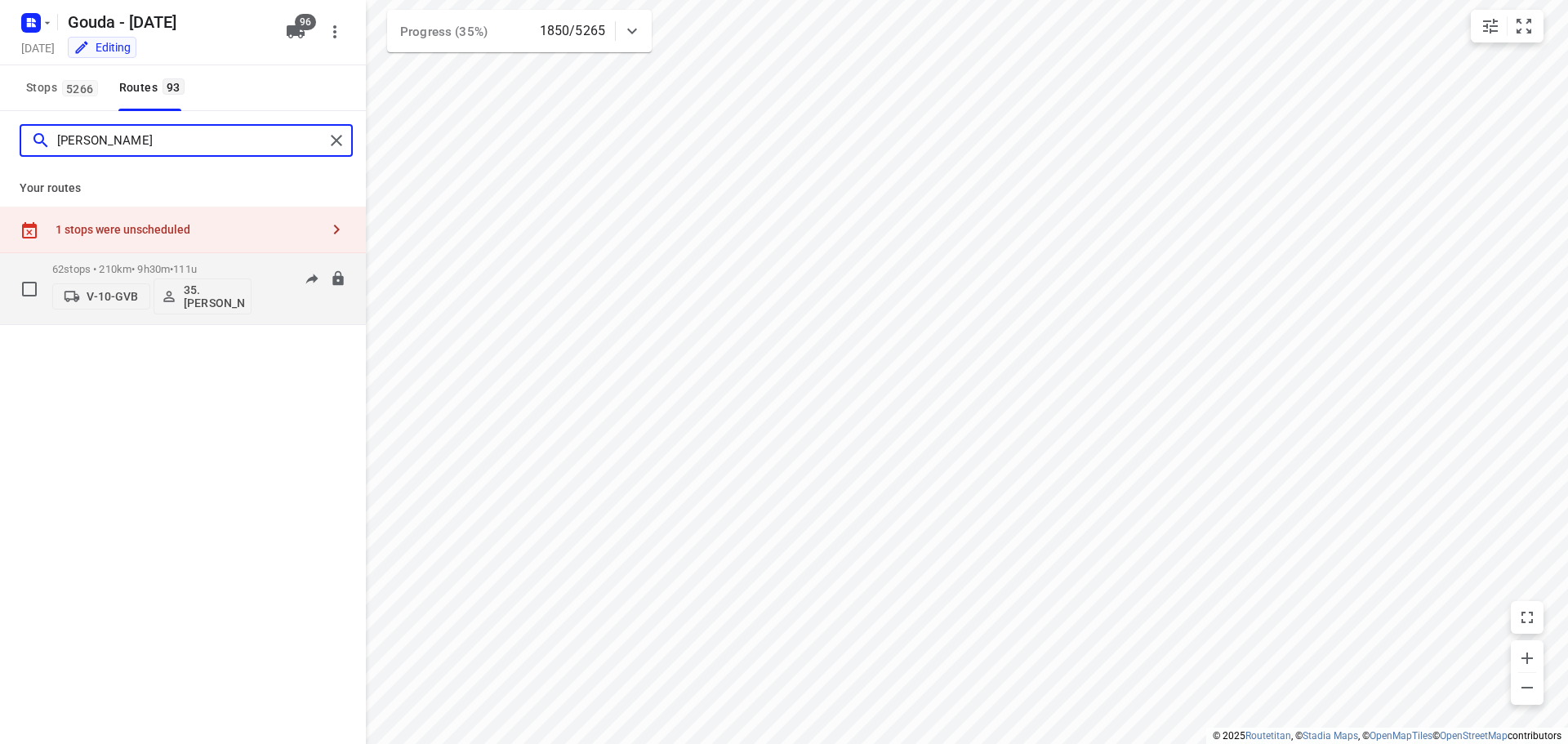
type input "alex"
click at [166, 261] on div "62 stops • 210km • 9h30m • 111u V-10-GVB 35. Alex de Koning" at bounding box center [151, 288] width 199 height 67
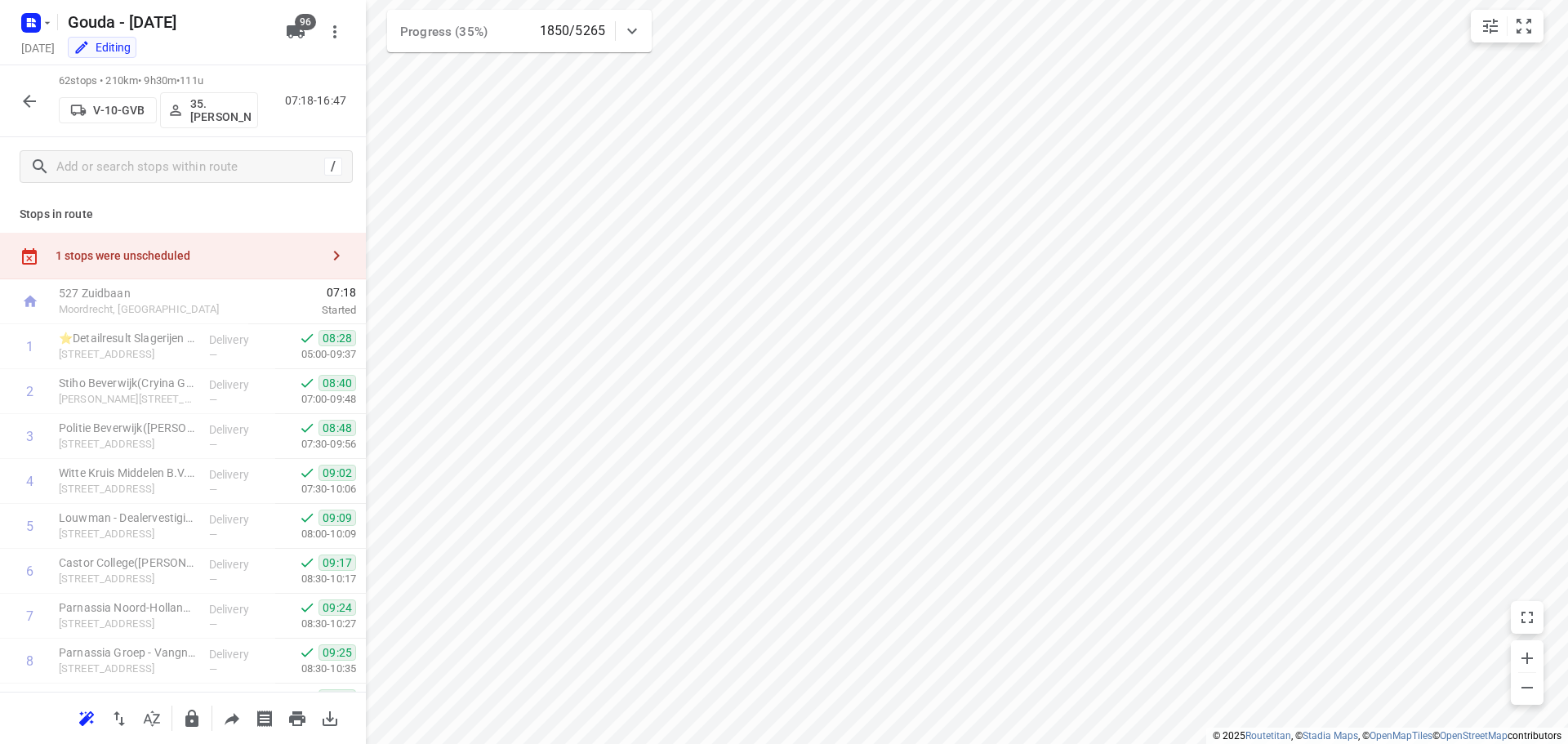
click at [364, 248] on div "i © 2025 Routetitan , © Stadia Maps , © OpenMapTiles © OpenStreetMap contributo…" at bounding box center [784, 372] width 1568 height 744
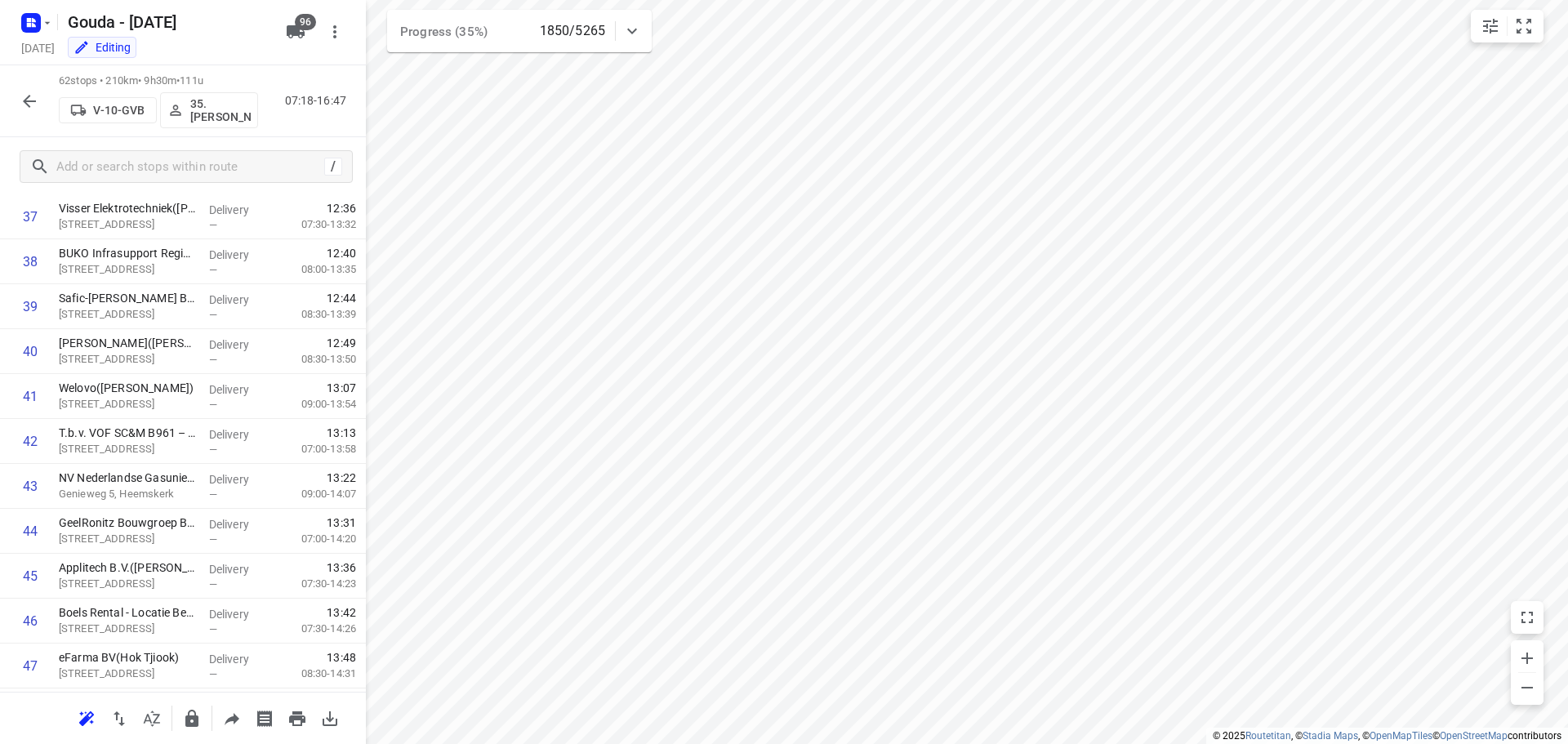
scroll to position [2462, 0]
click at [27, 102] on icon "button" at bounding box center [30, 102] width 20 height 20
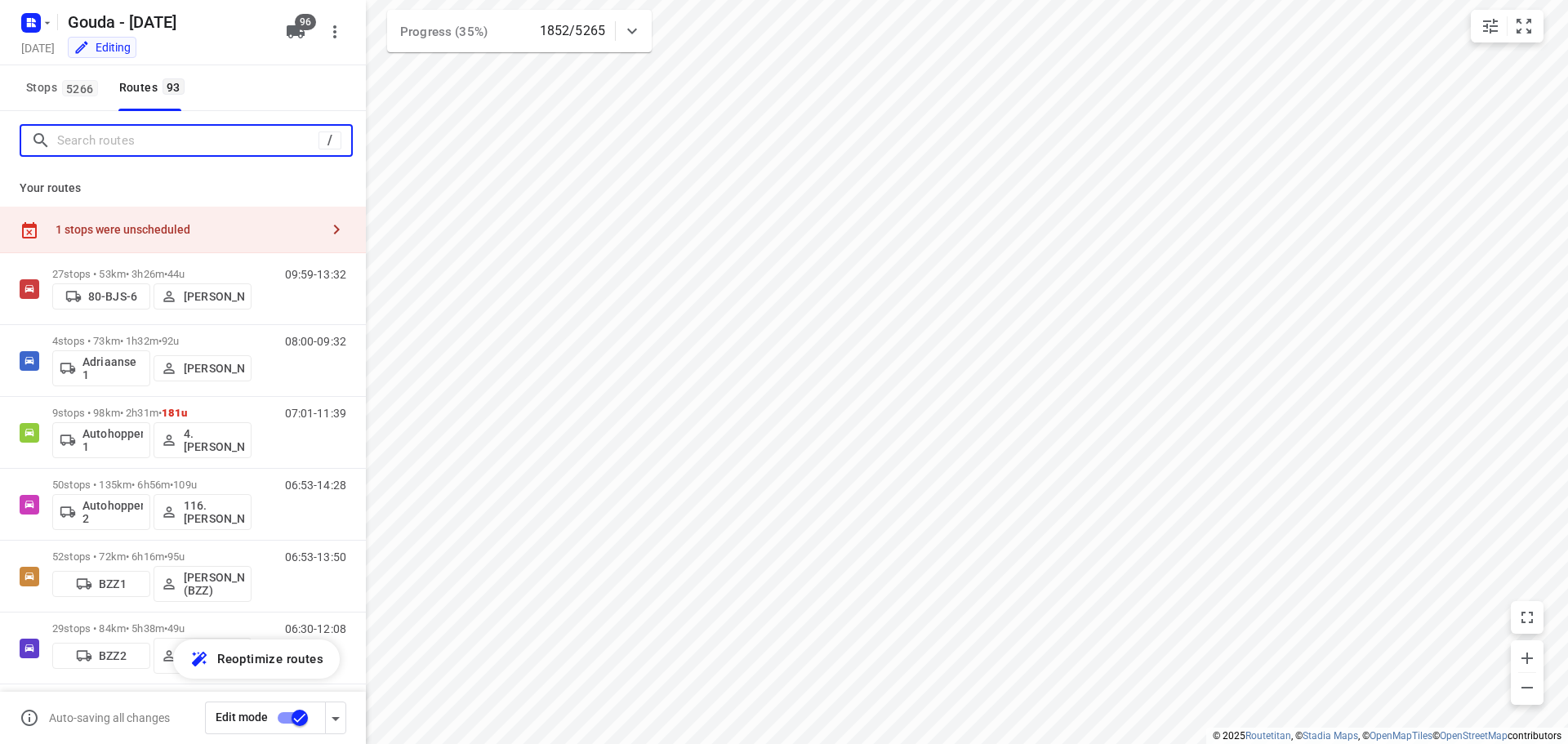
click at [149, 137] on input "Search routes" at bounding box center [188, 141] width 261 height 25
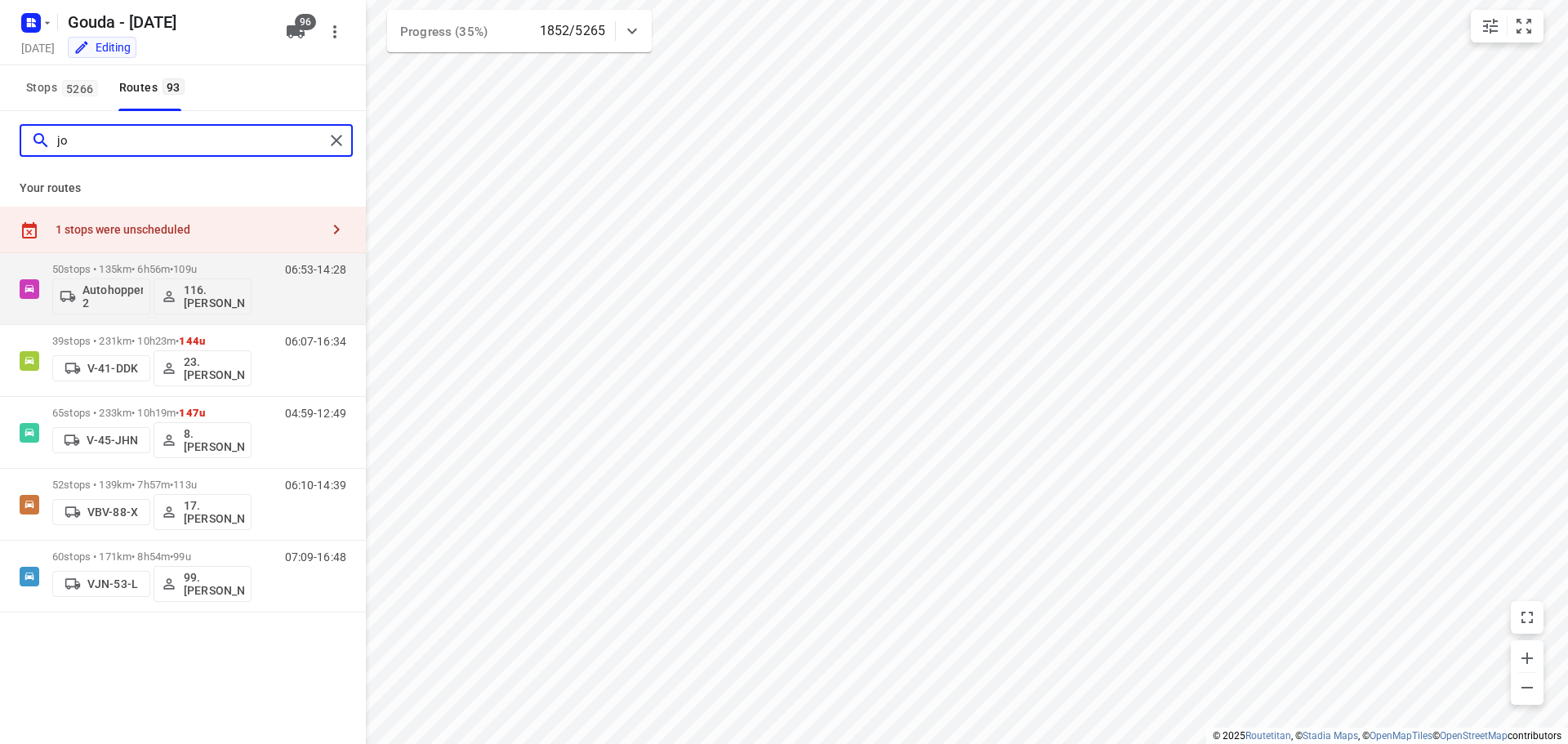
type input "j"
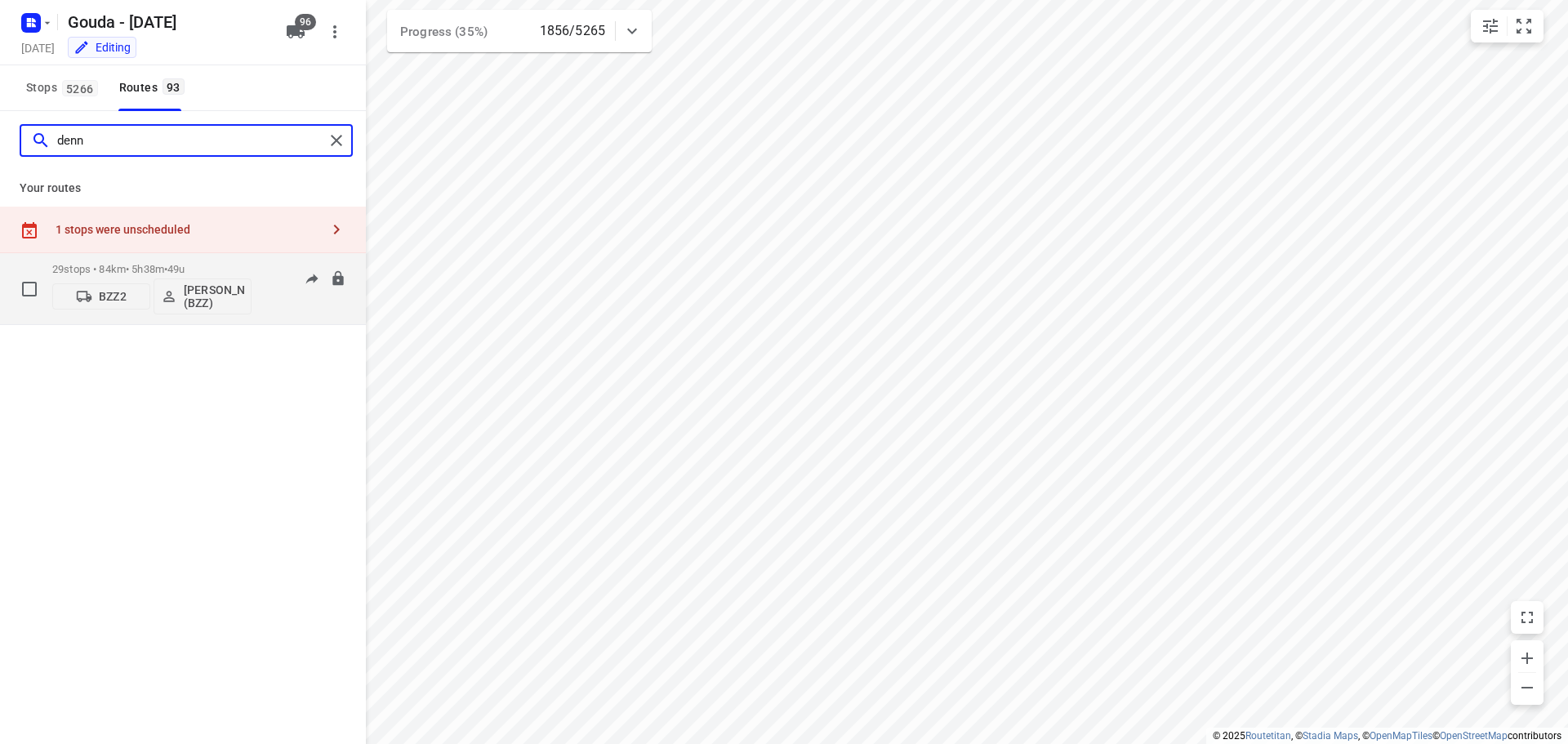
type input "denn"
click at [169, 271] on p "29 stops • 84km • 5h38m • 49u" at bounding box center [151, 269] width 199 height 13
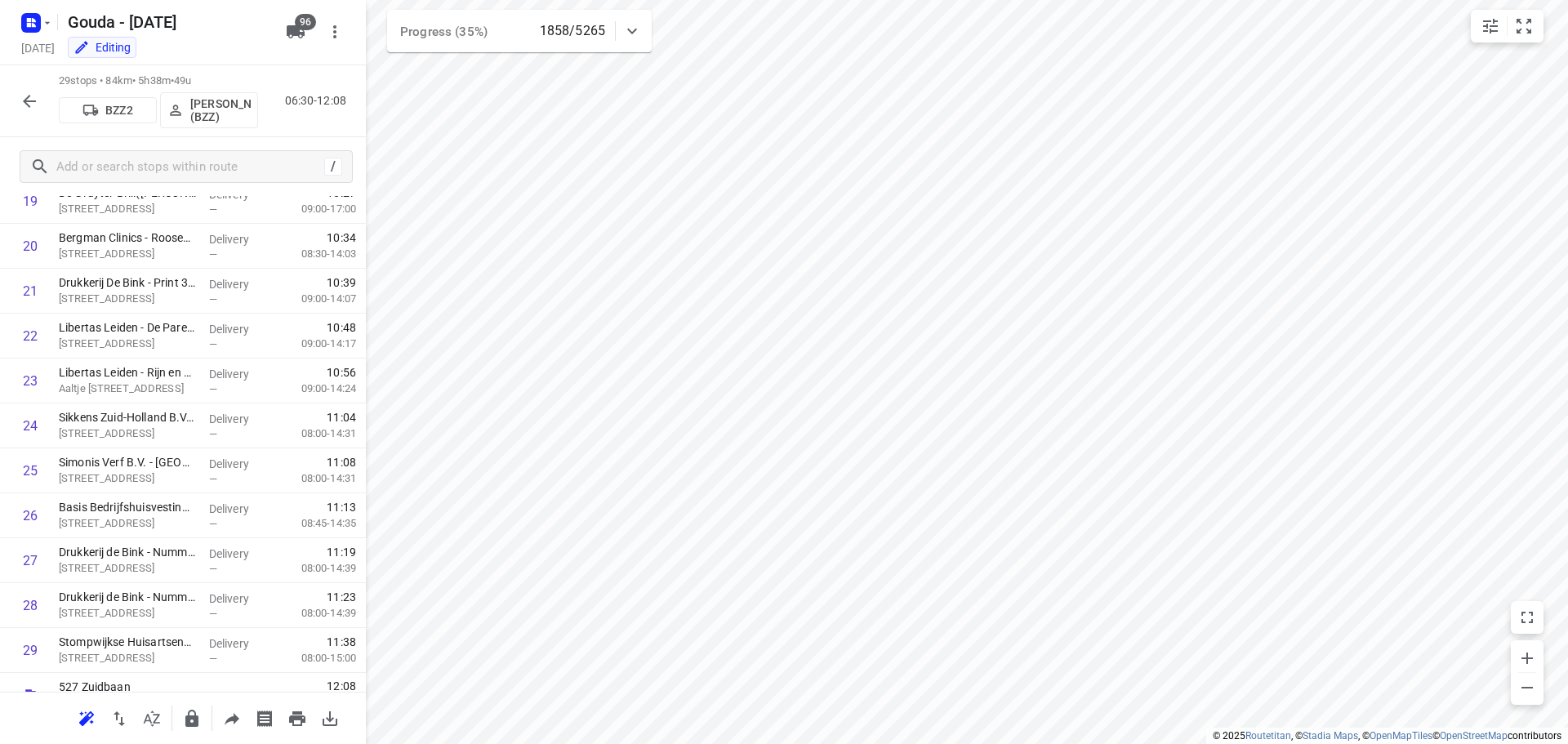
scroll to position [980, 0]
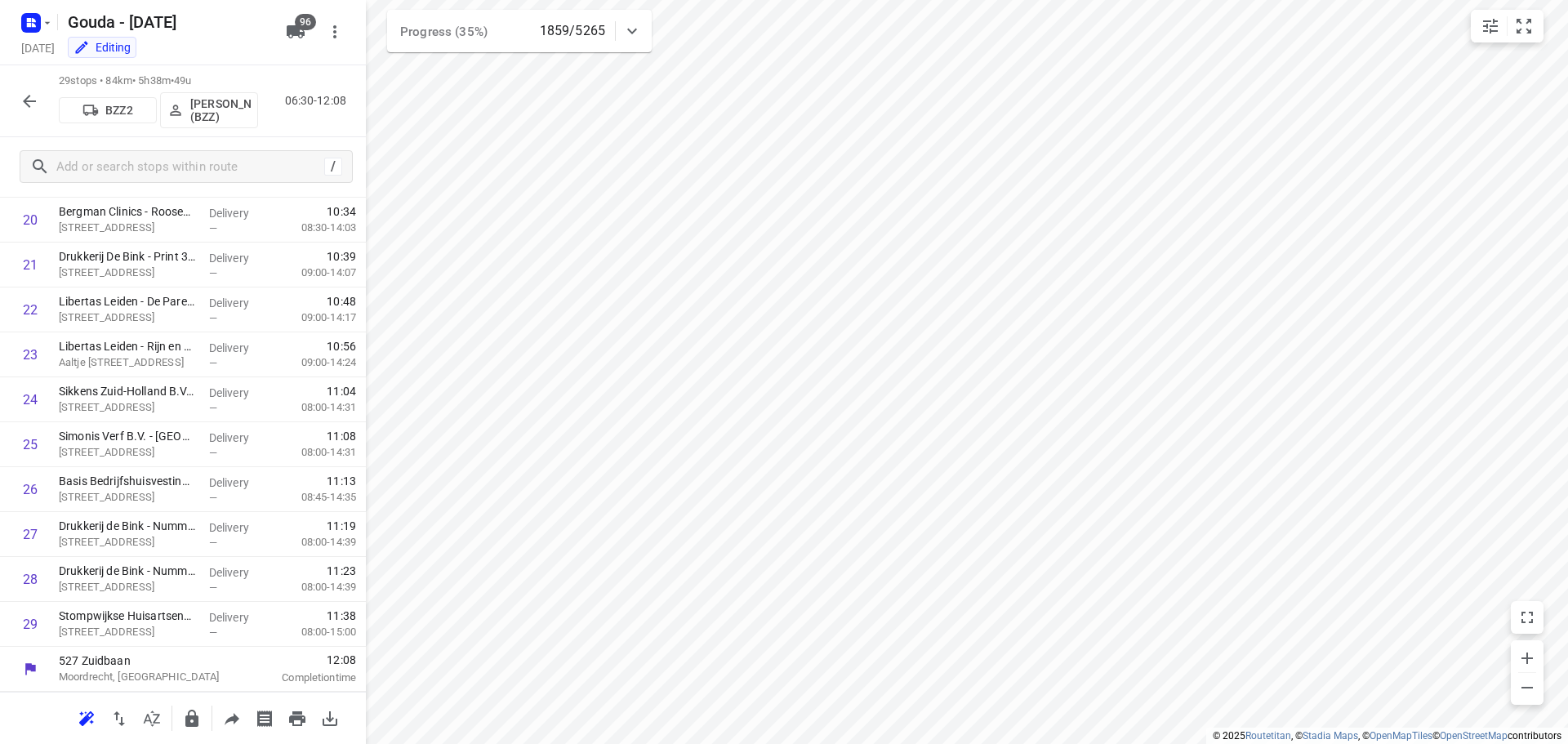
click at [23, 100] on icon "button" at bounding box center [30, 102] width 20 height 20
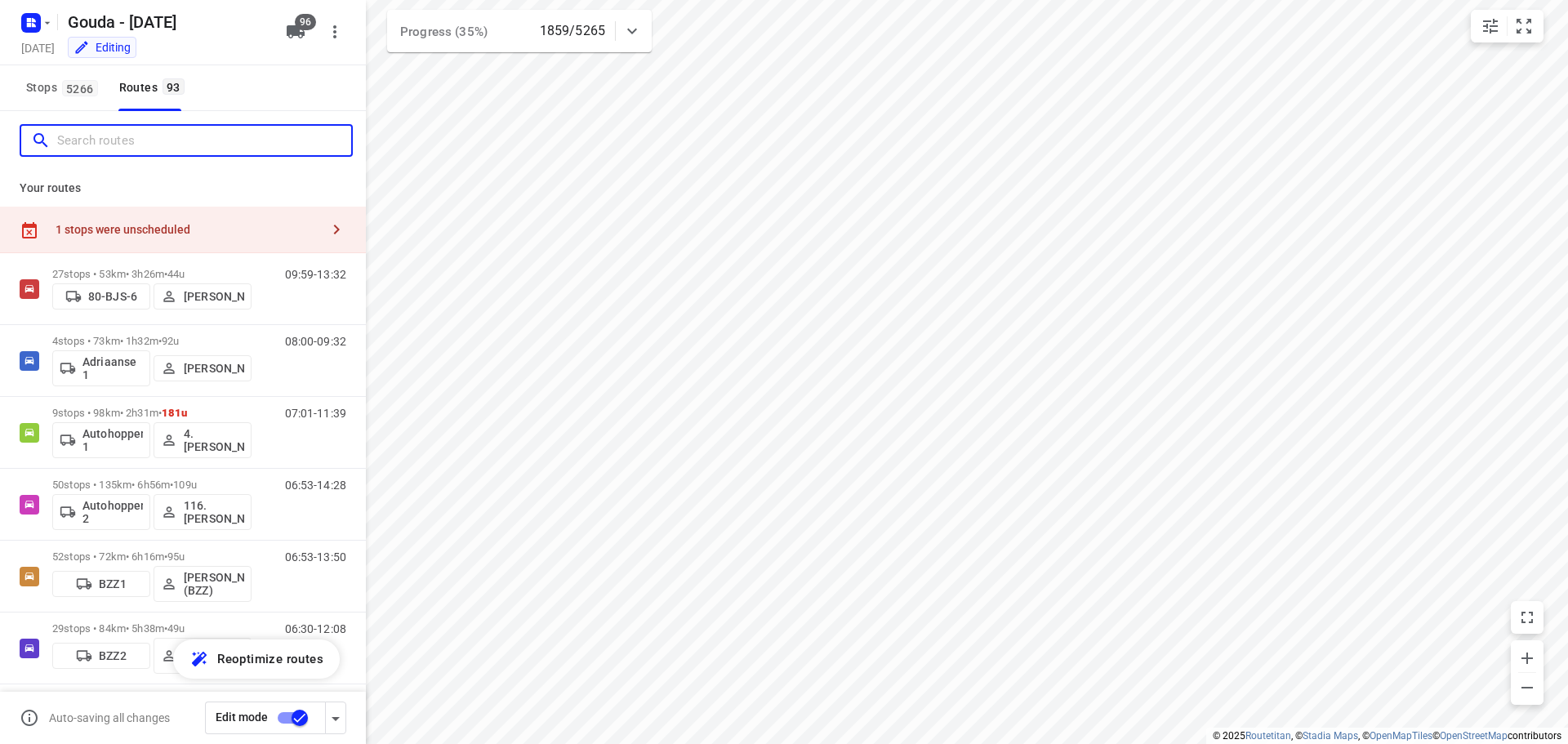
click at [128, 145] on input "Search routes" at bounding box center [204, 141] width 294 height 25
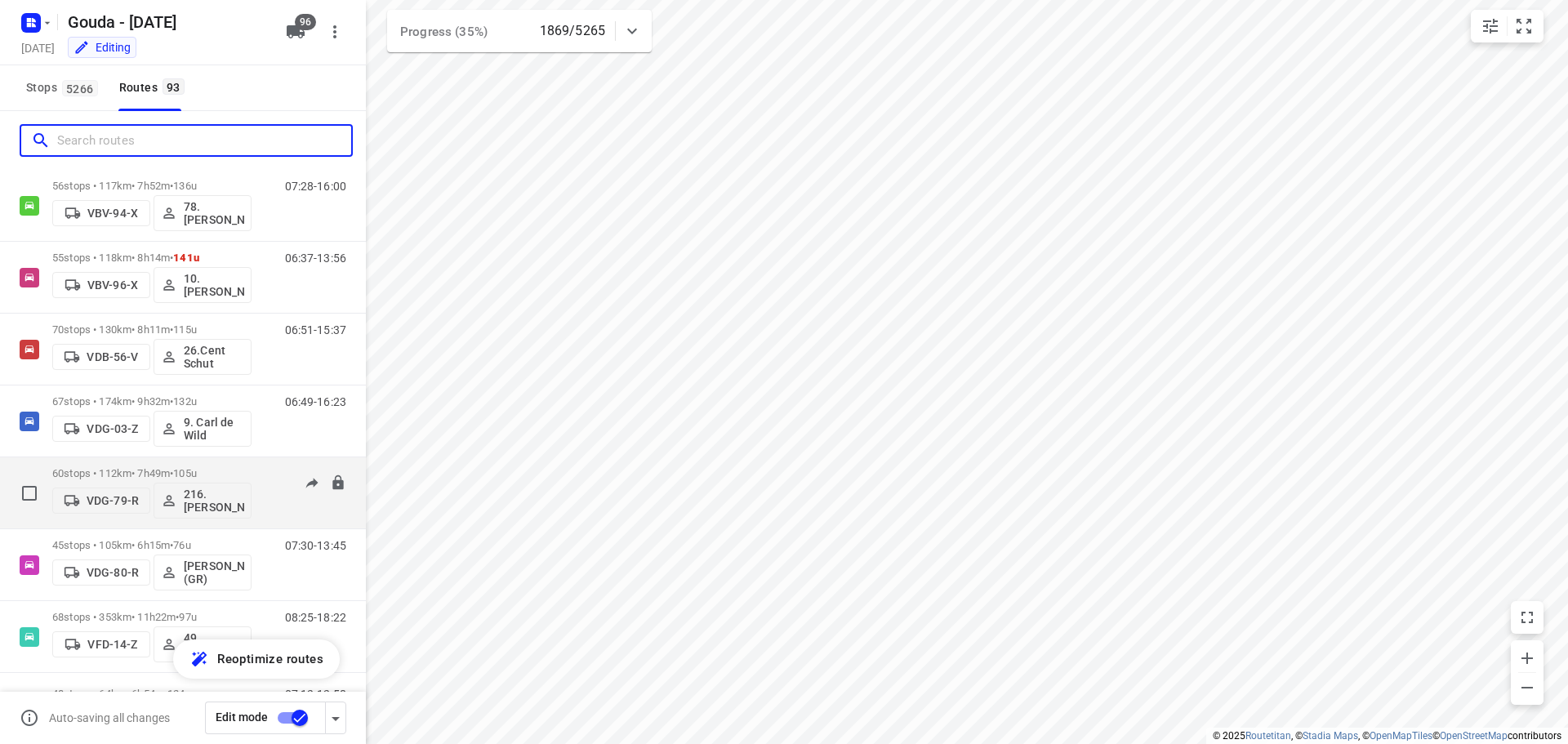
scroll to position [3974, 0]
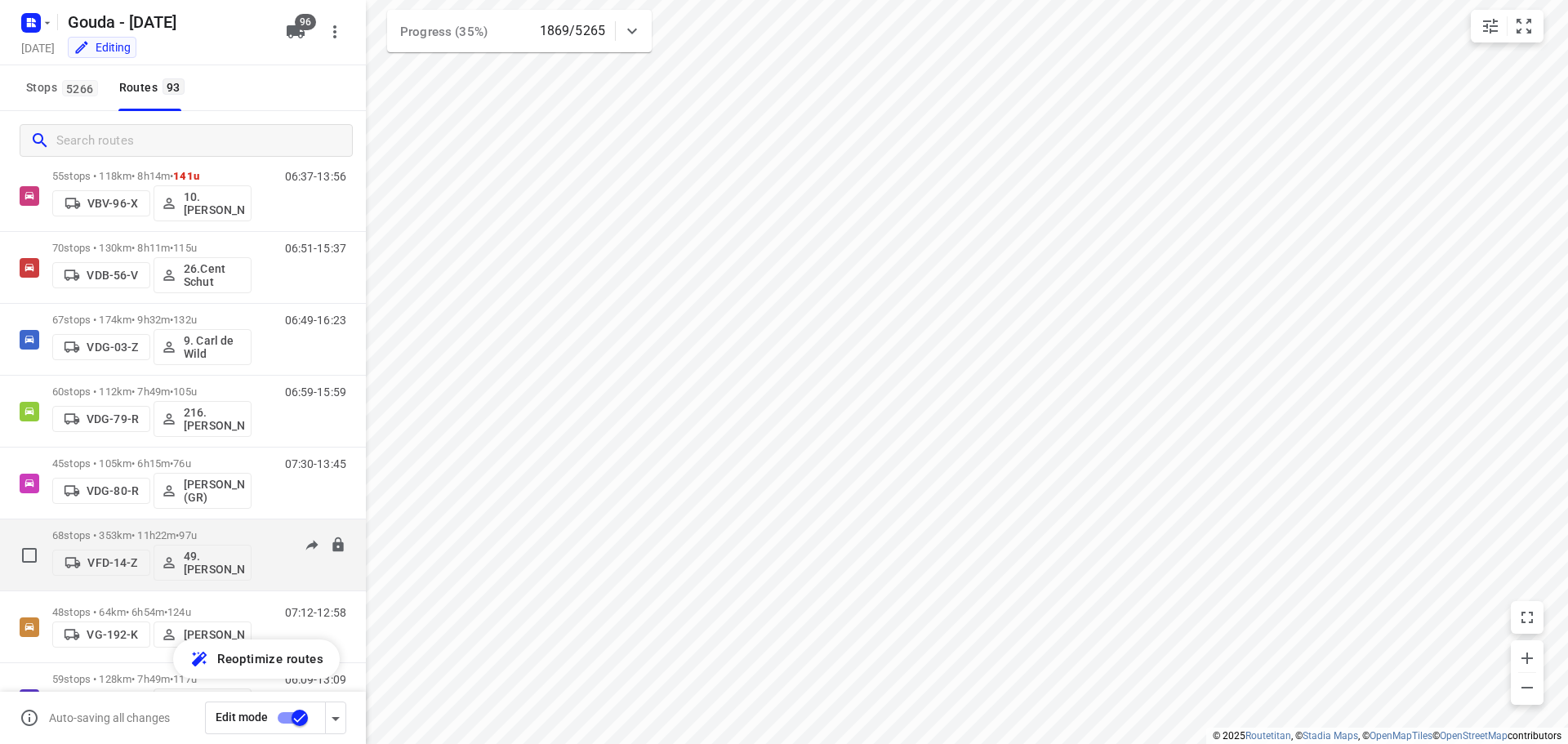
click at [228, 529] on p "68 stops • 353km • 11h22m • 97u" at bounding box center [151, 535] width 199 height 13
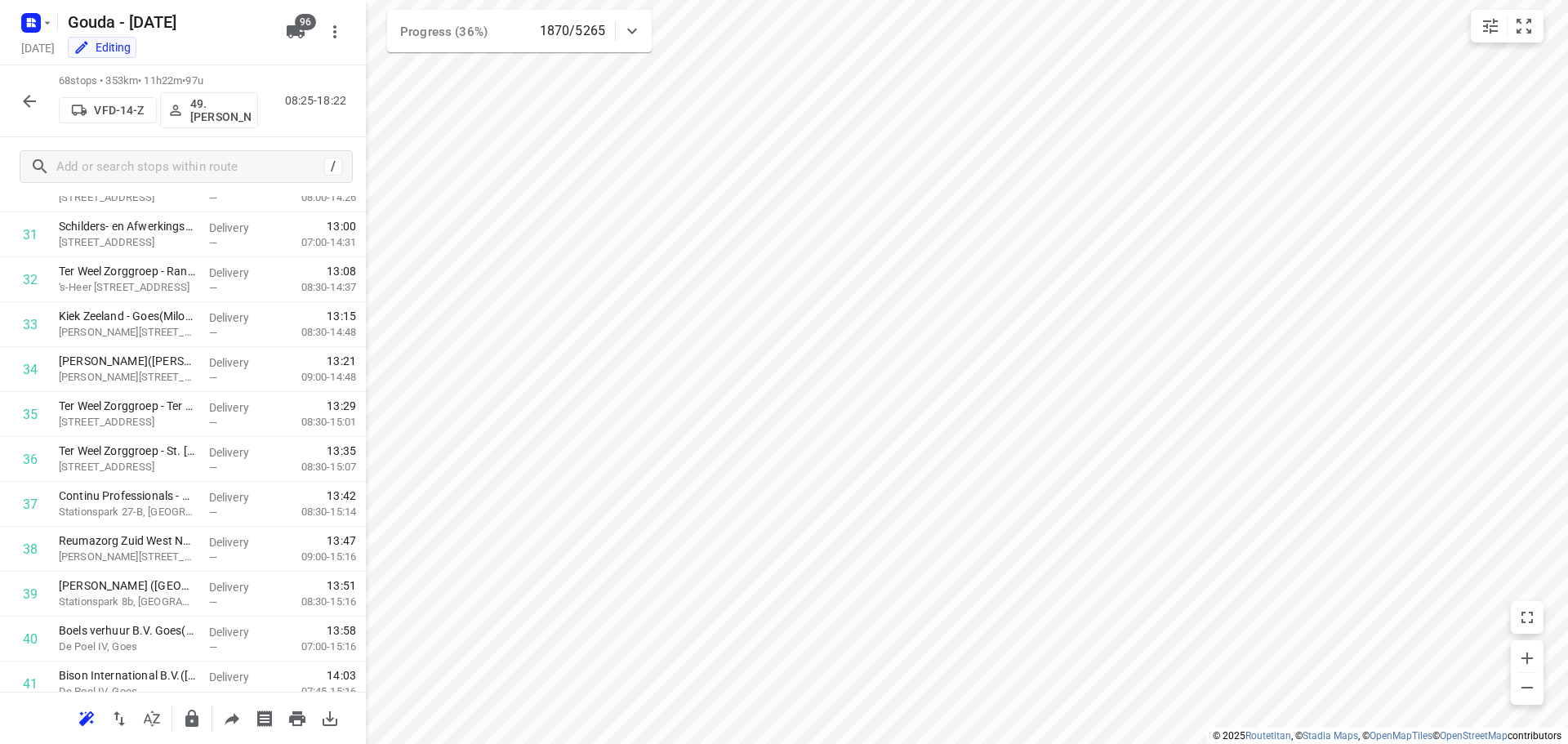
scroll to position [0, 0]
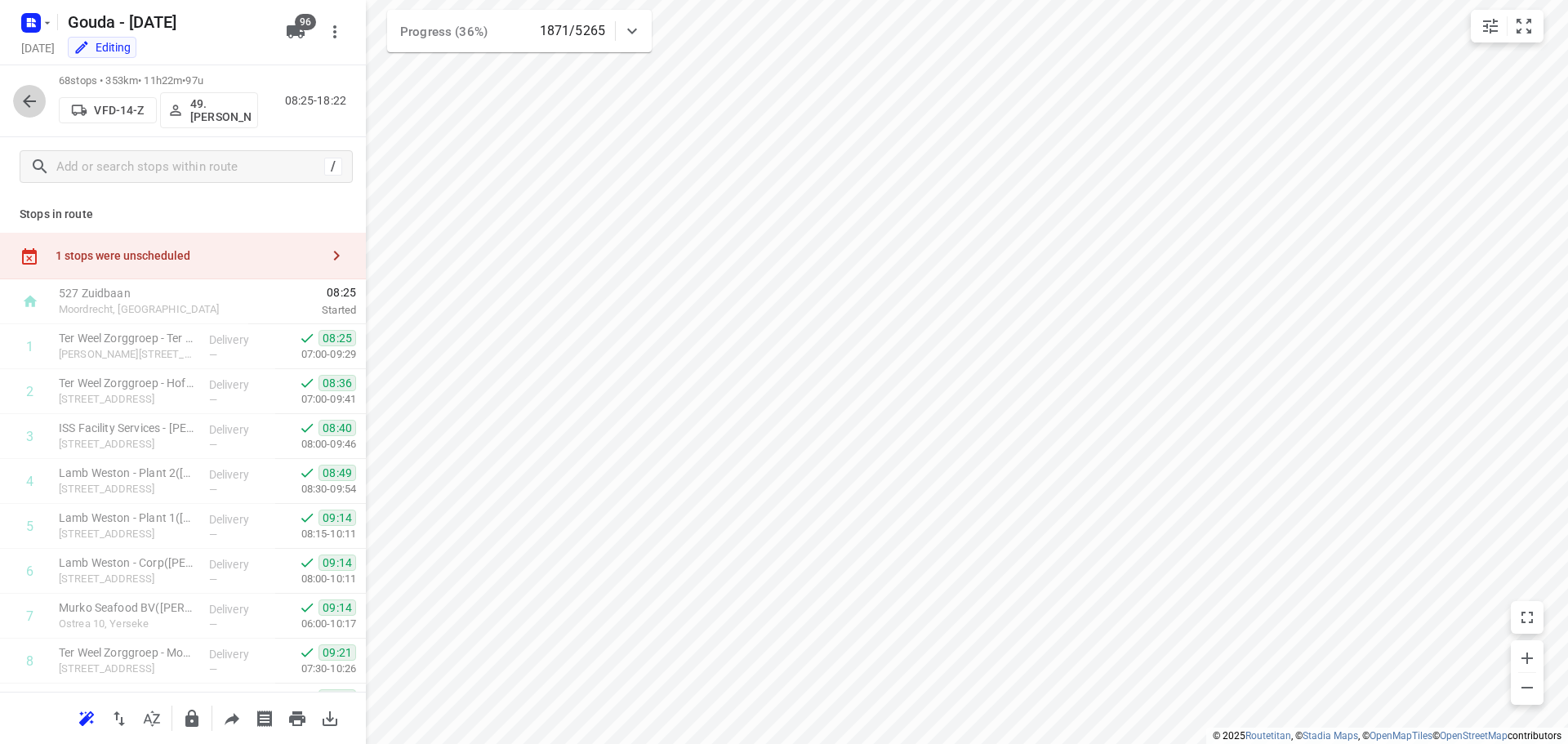
click at [25, 103] on icon "button" at bounding box center [29, 101] width 13 height 13
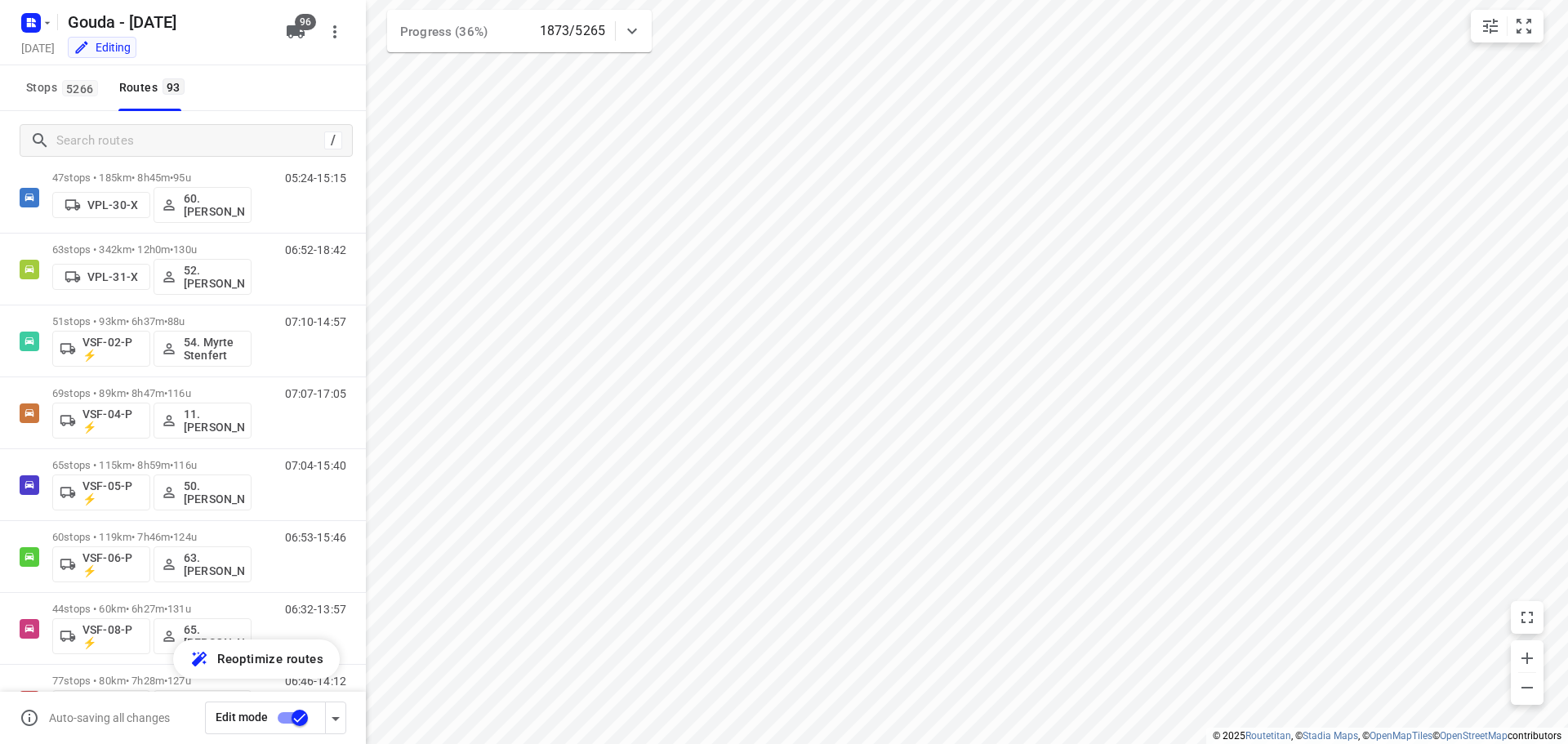
scroll to position [5453, 0]
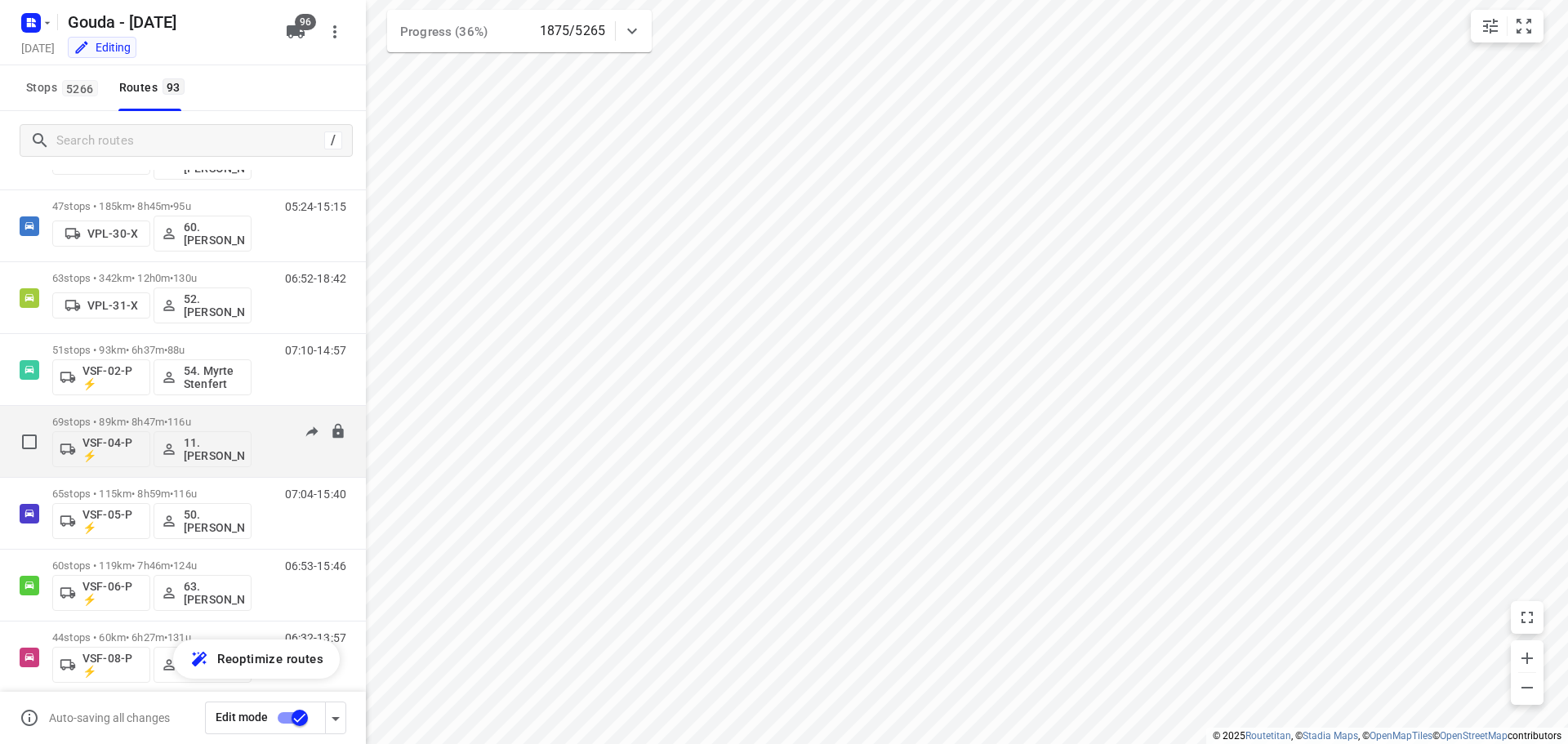
click at [191, 417] on span "116u" at bounding box center [179, 422] width 23 height 13
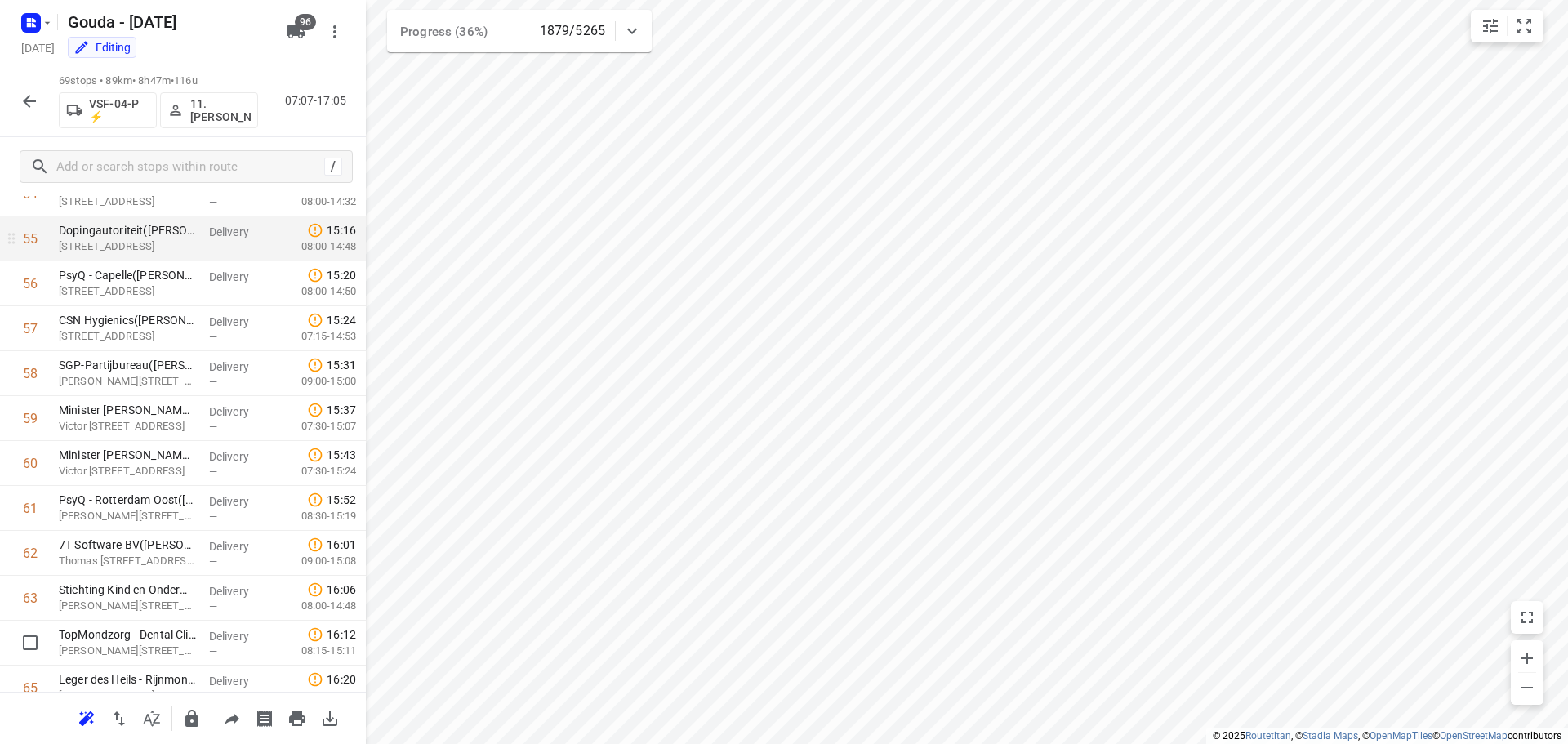
scroll to position [2776, 0]
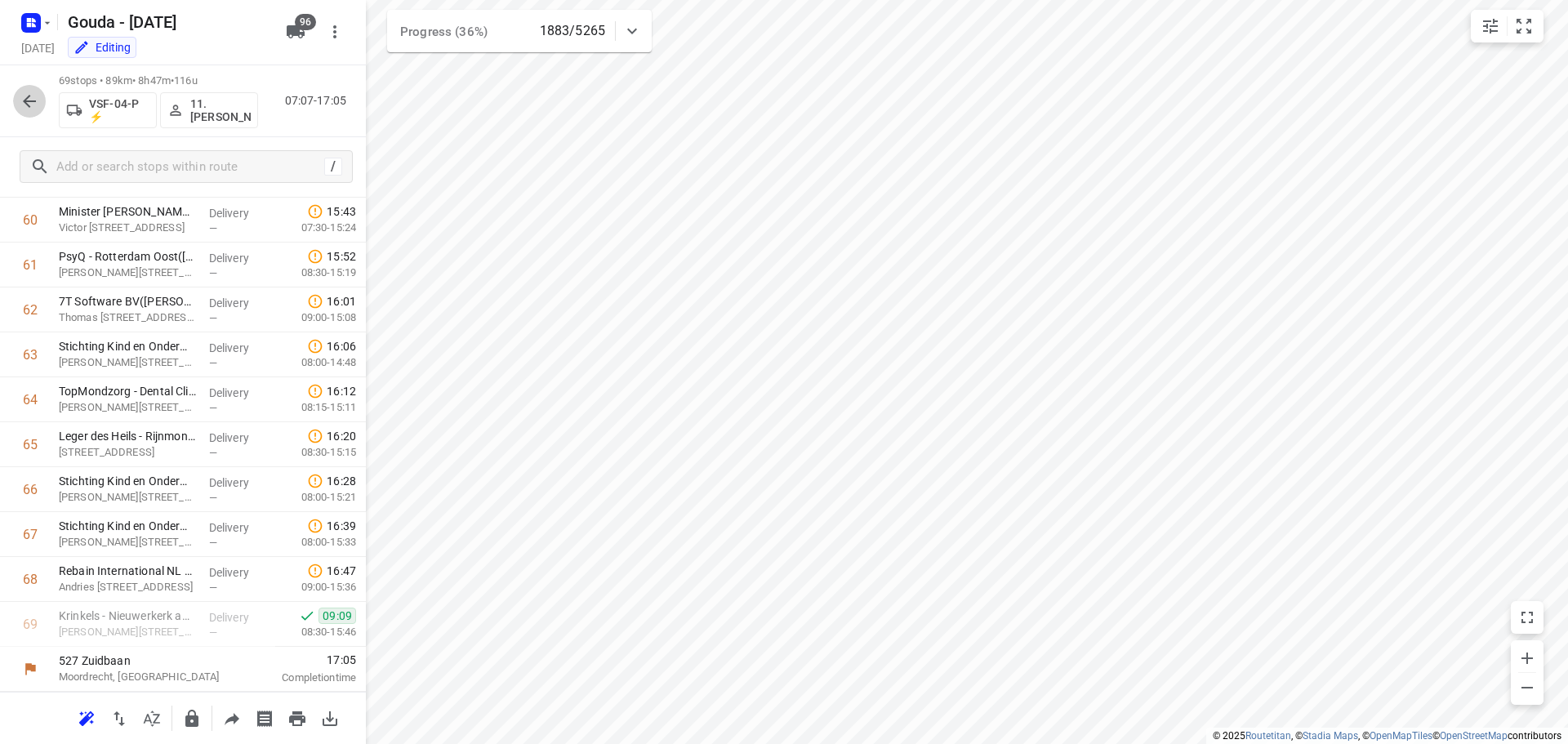
click at [19, 102] on button "button" at bounding box center [30, 101] width 32 height 32
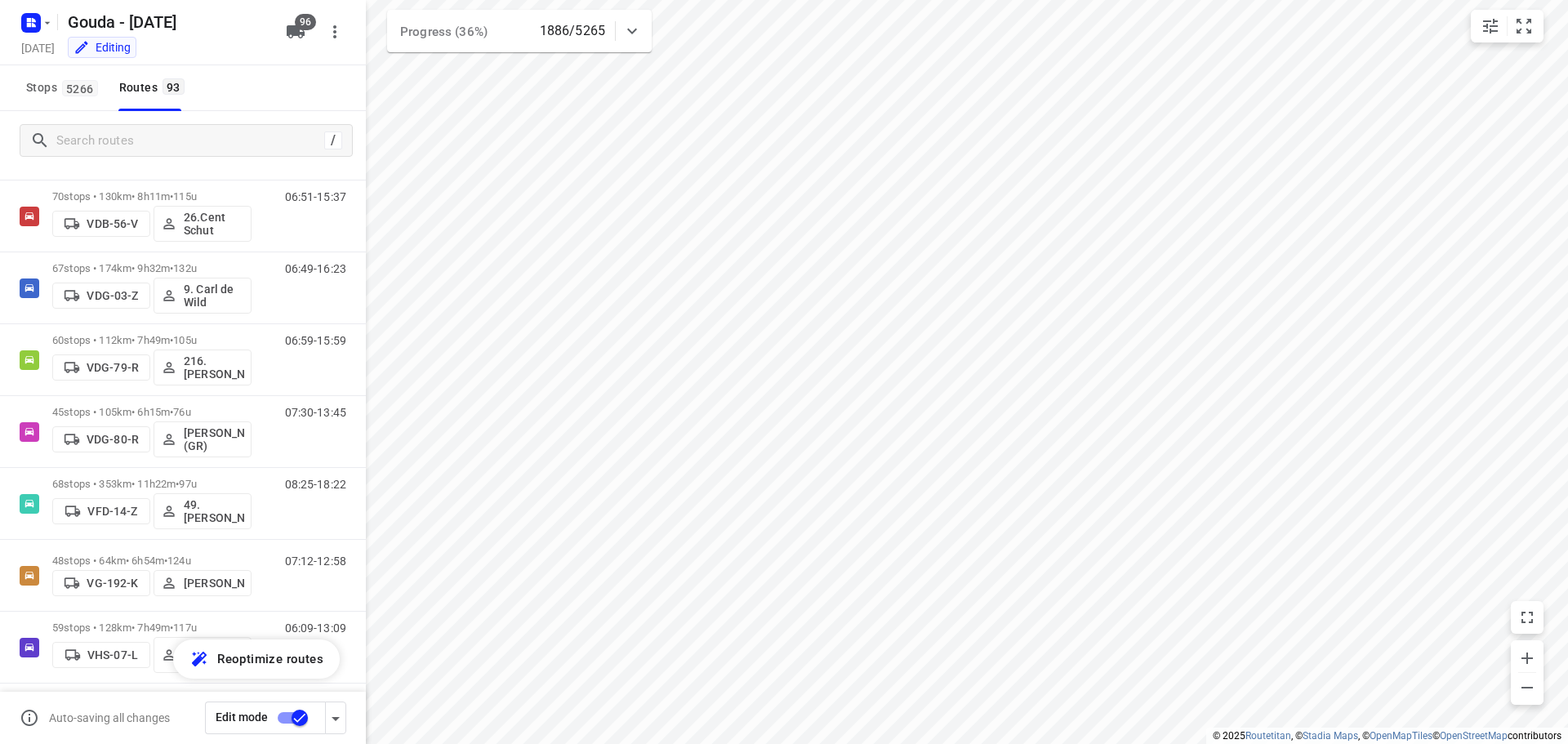
scroll to position [3911, 0]
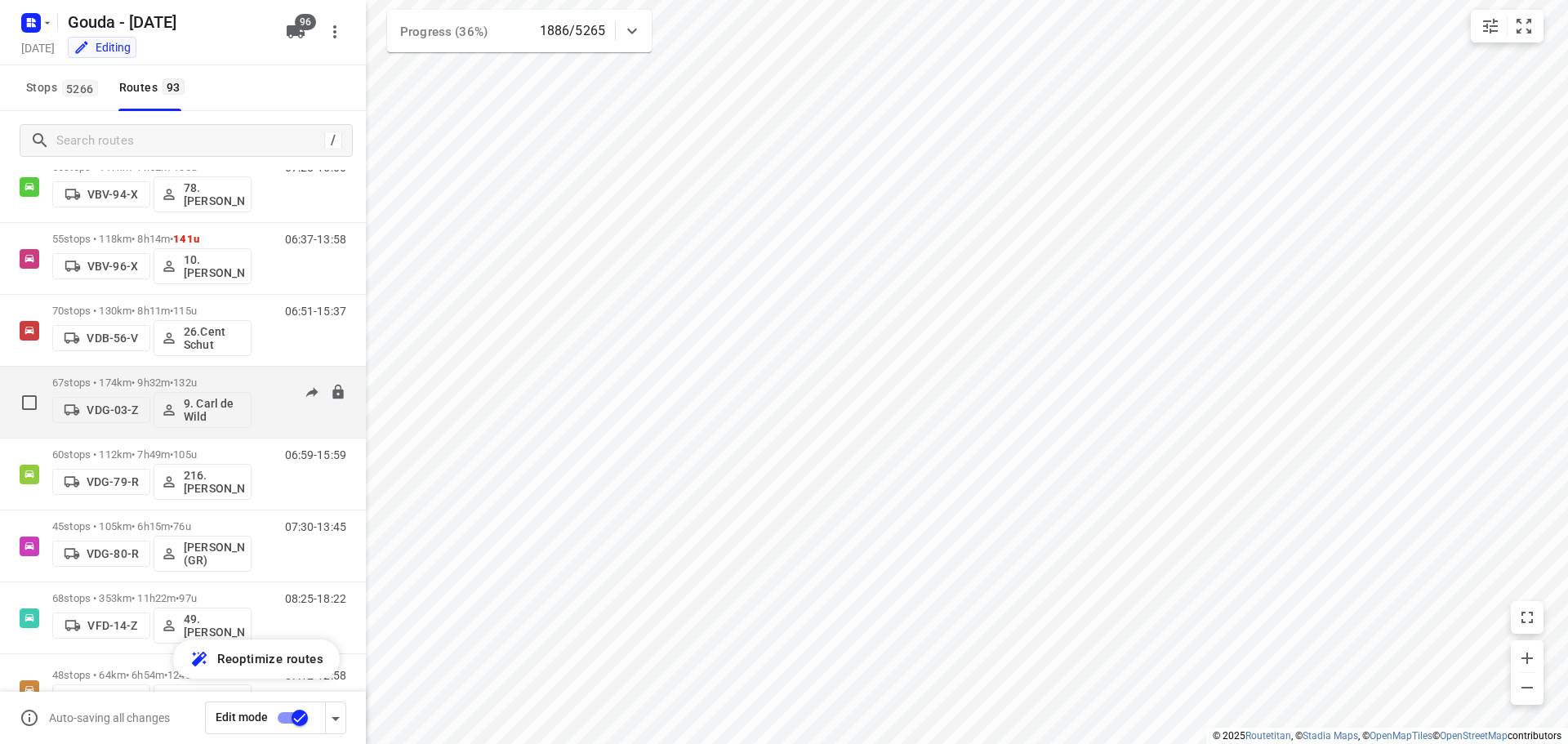
click at [231, 378] on p "67 stops • 174km • 9h32m • 132u" at bounding box center [151, 382] width 199 height 13
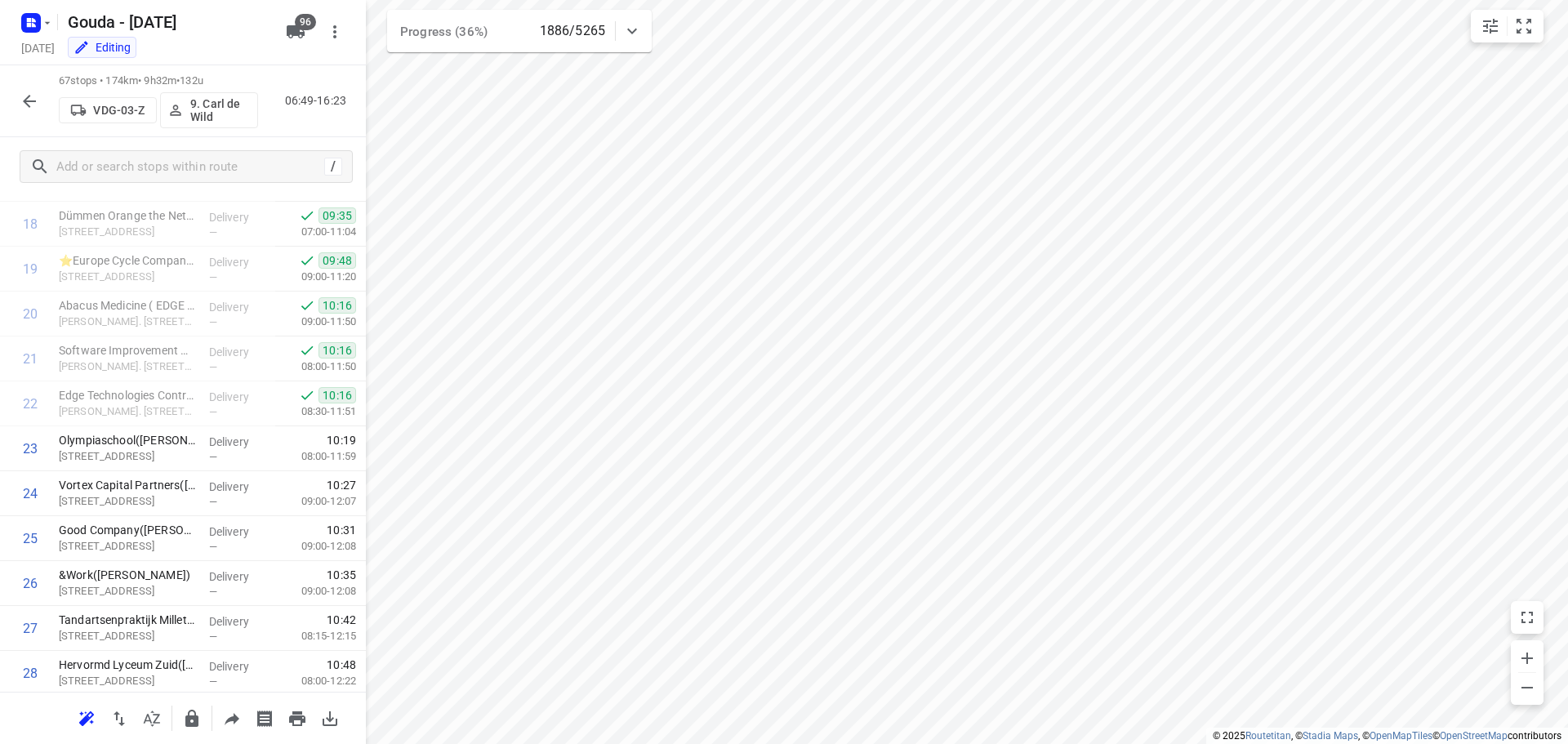
scroll to position [881, 0]
click at [33, 95] on icon "button" at bounding box center [30, 102] width 20 height 20
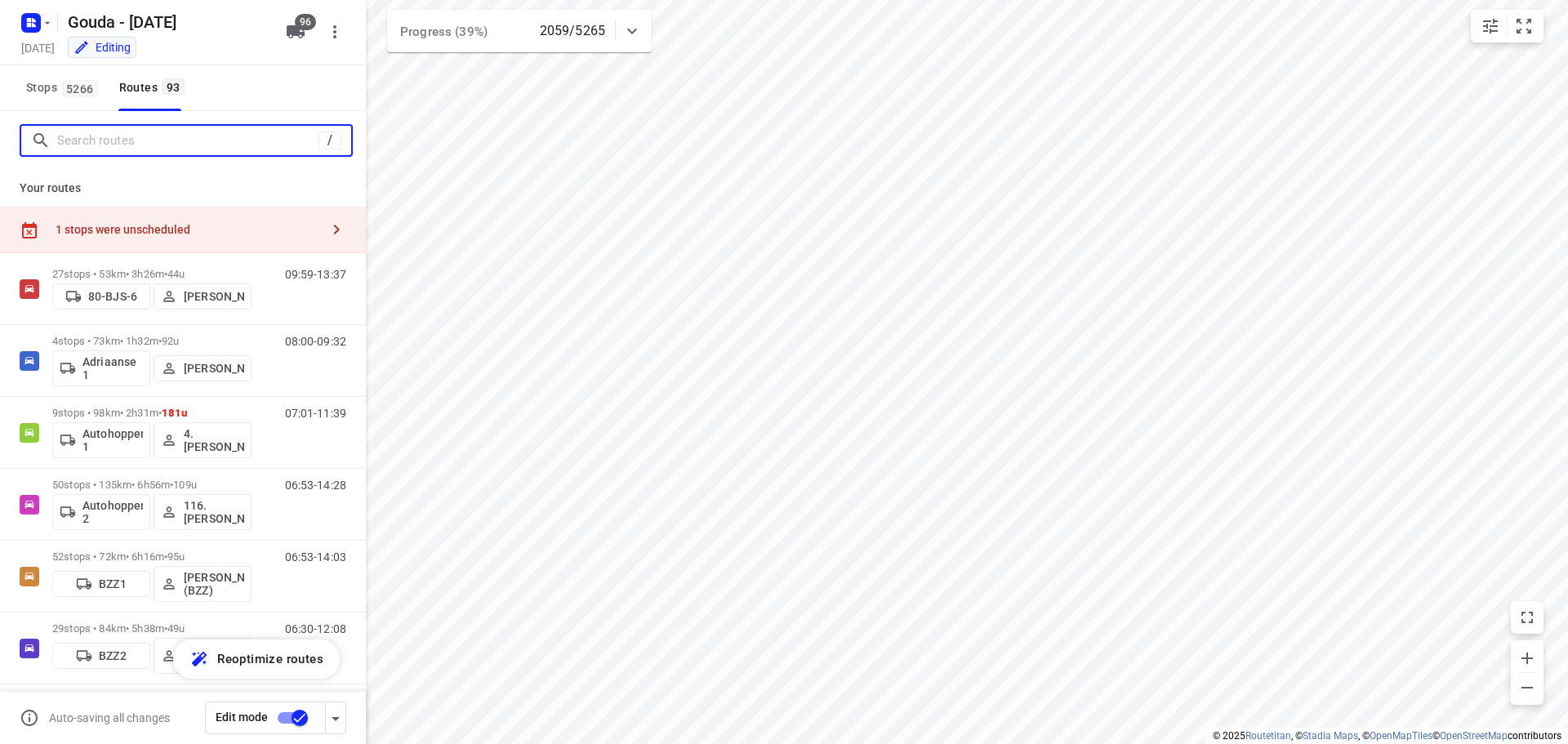
click at [105, 135] on input "Search routes" at bounding box center [188, 141] width 261 height 25
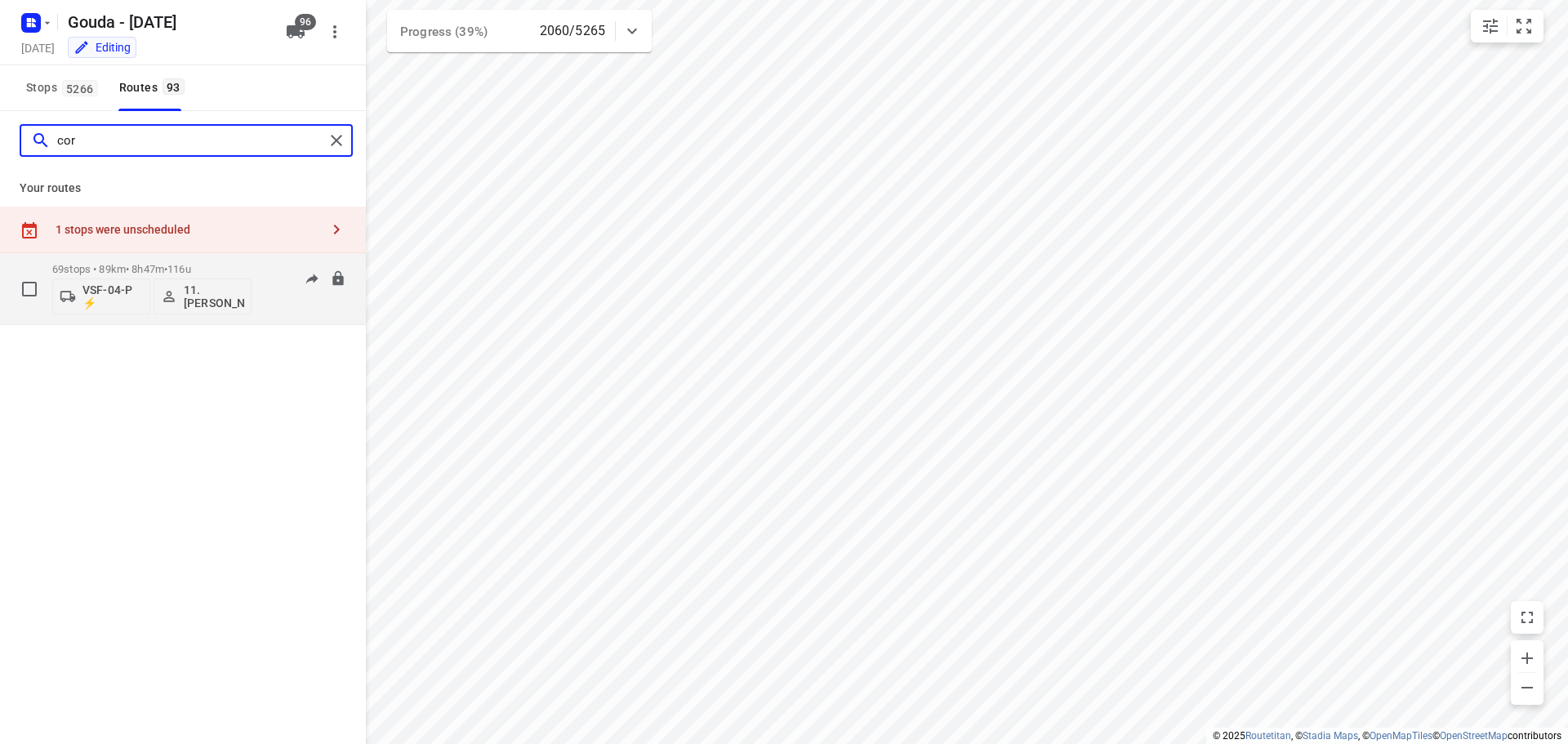
type input "cor"
click at [210, 264] on p "69 stops • 89km • 8h47m • 116u" at bounding box center [151, 269] width 199 height 13
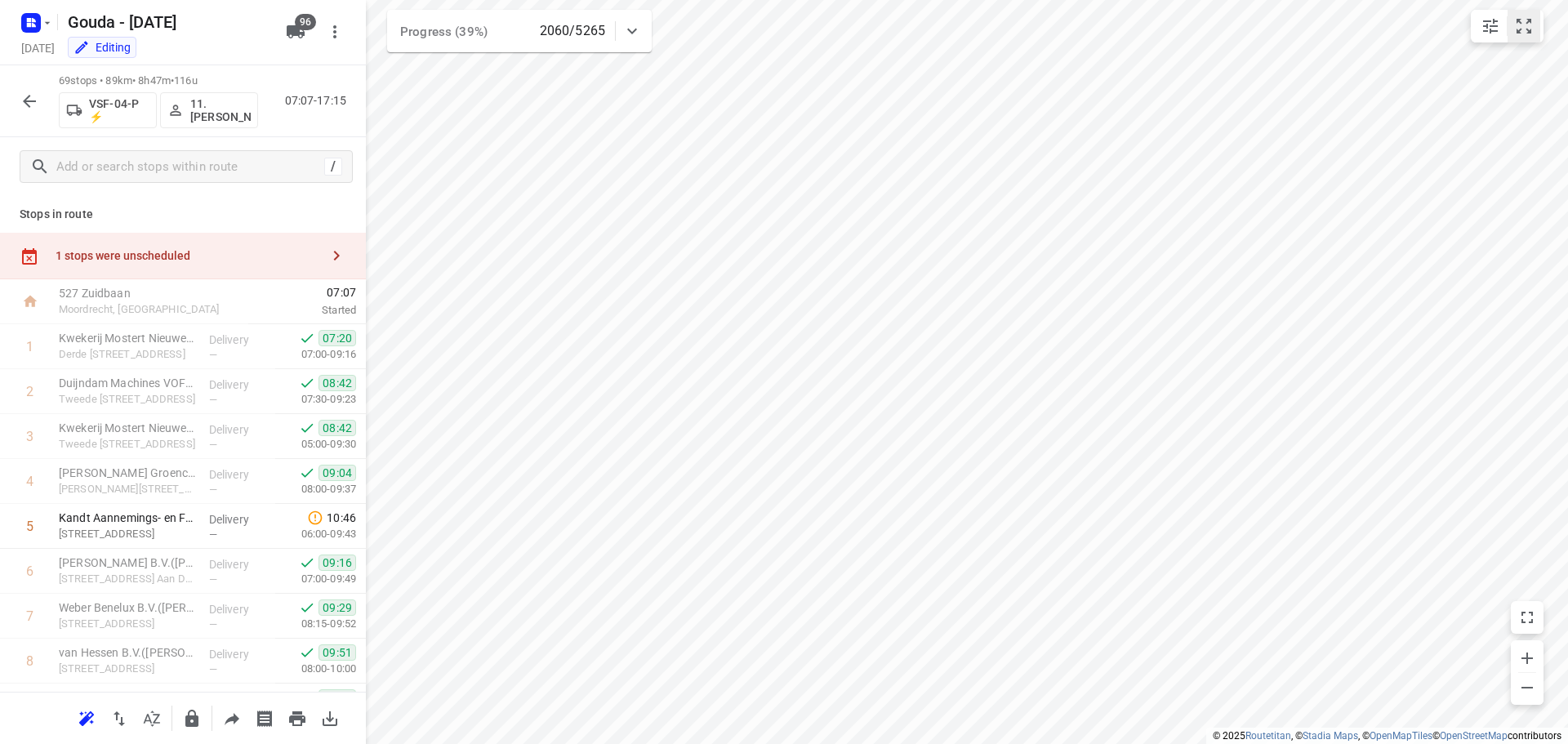
click at [1524, 30] on icon "small contained button group" at bounding box center [1524, 26] width 20 height 20
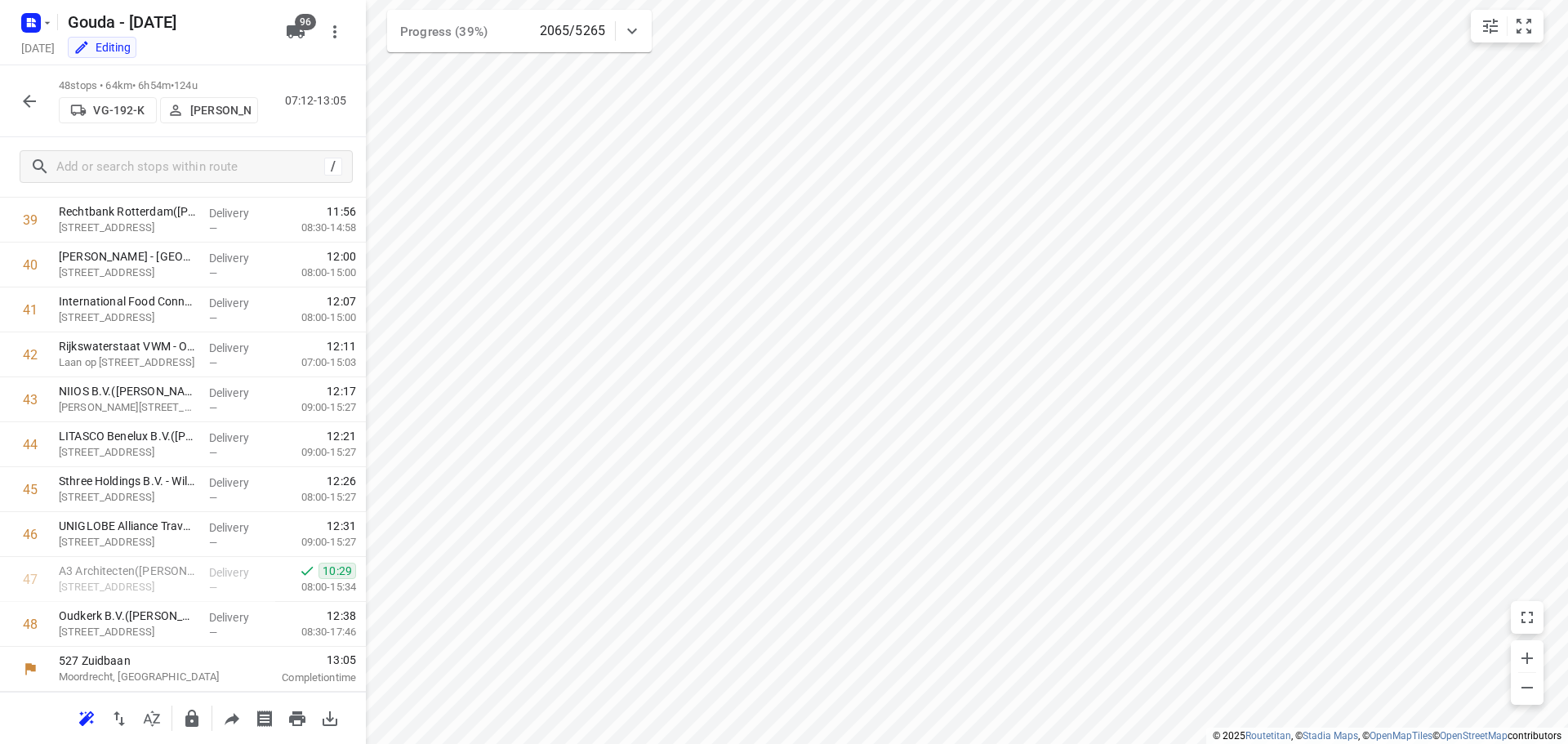
scroll to position [1833, 0]
click at [28, 102] on icon "button" at bounding box center [30, 102] width 20 height 20
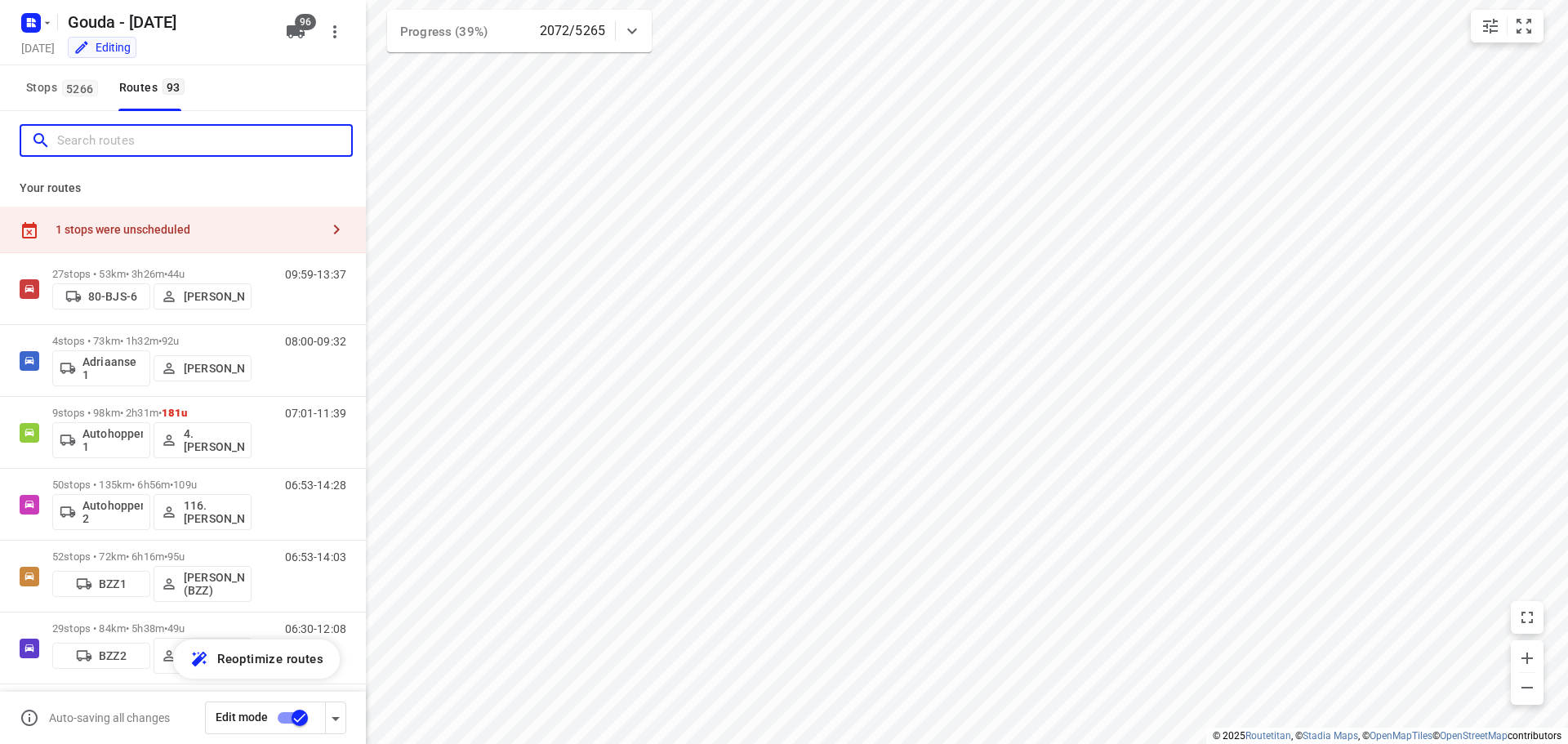
click at [102, 138] on input "Search routes" at bounding box center [204, 141] width 294 height 25
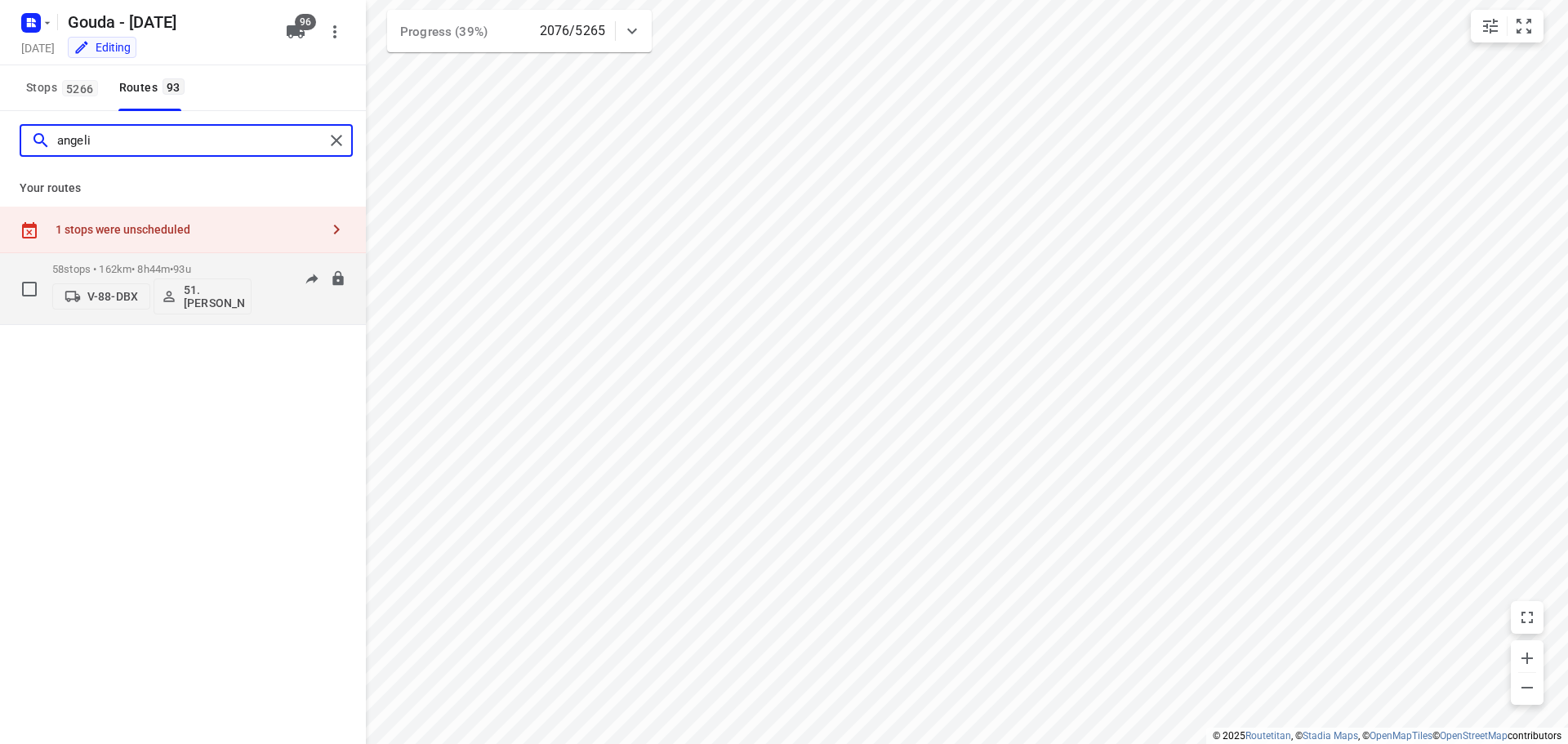
type input "angeli"
click at [105, 264] on p "58 stops • 162km • 8h44m • 93u" at bounding box center [151, 269] width 199 height 13
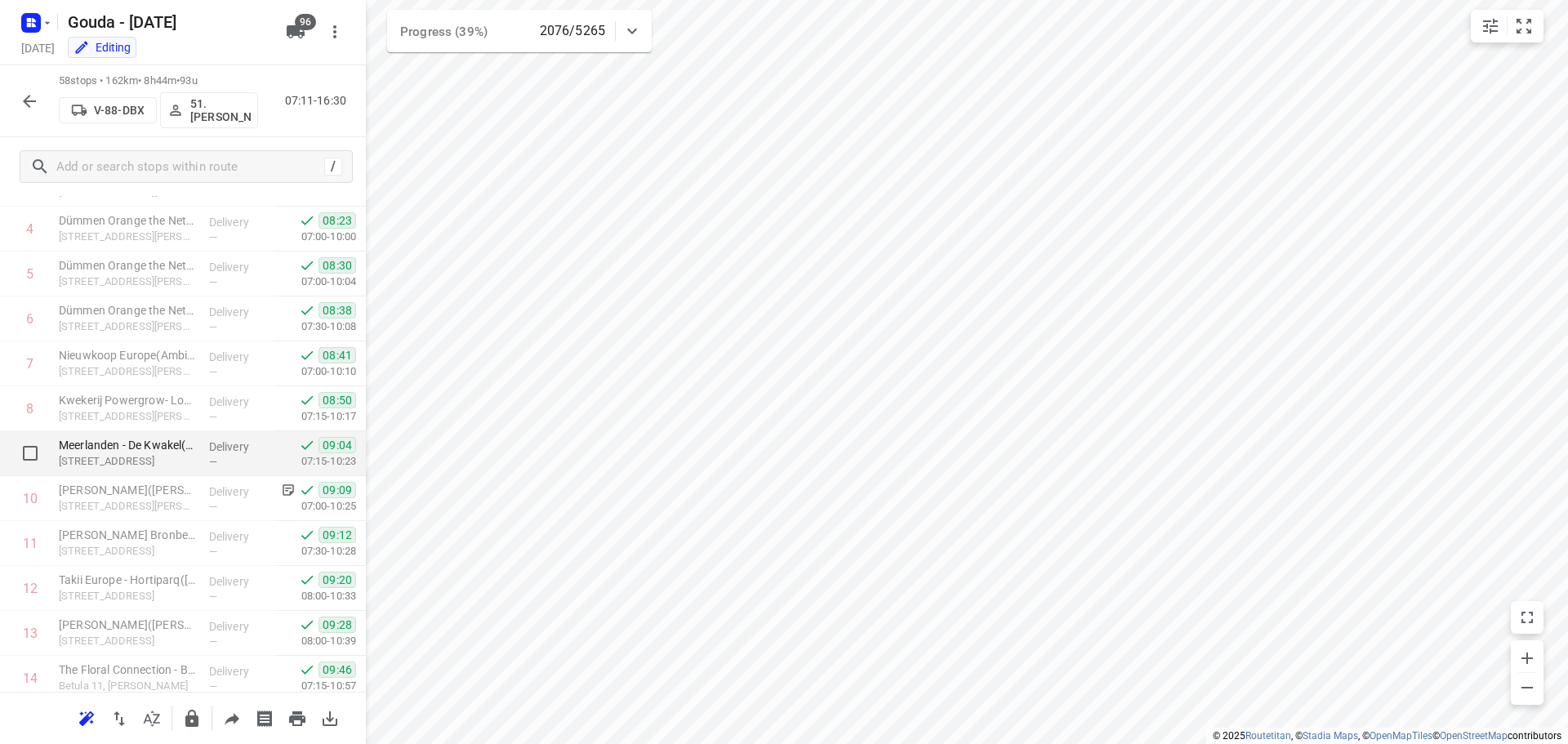
scroll to position [327, 0]
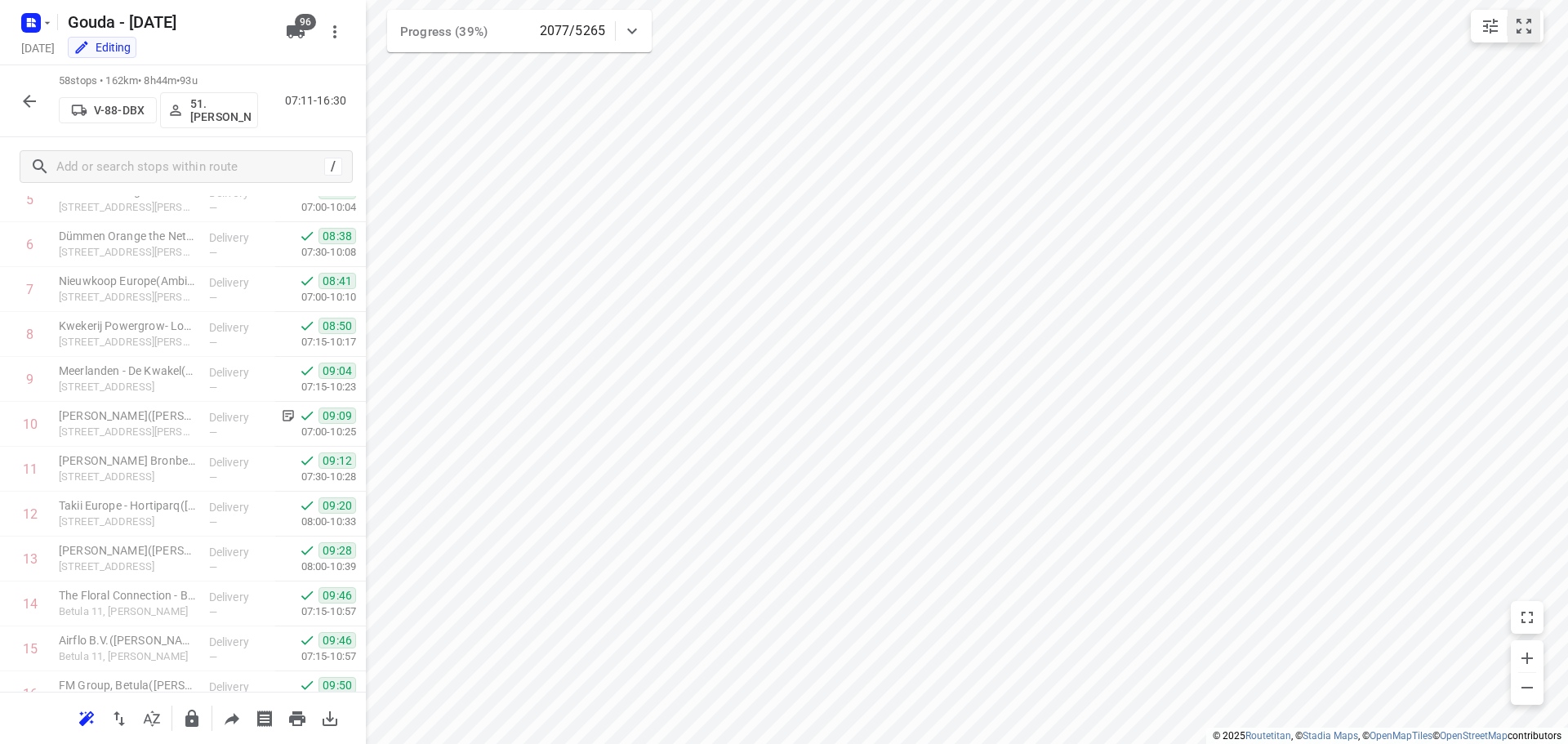
click at [1531, 20] on icon "small contained button group" at bounding box center [1524, 26] width 14 height 14
click at [29, 103] on icon "button" at bounding box center [30, 102] width 20 height 20
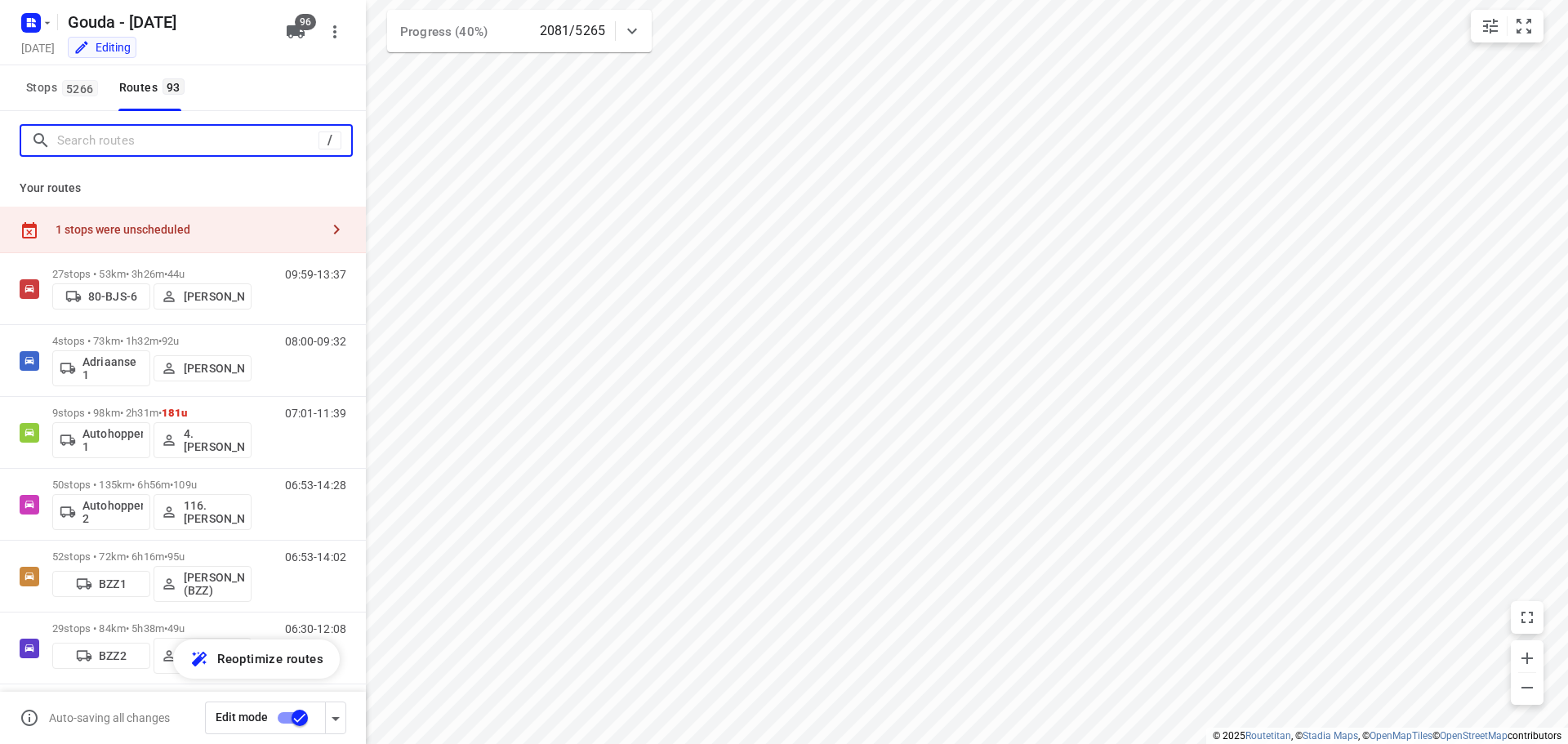
click at [103, 145] on input "Search routes" at bounding box center [188, 141] width 261 height 25
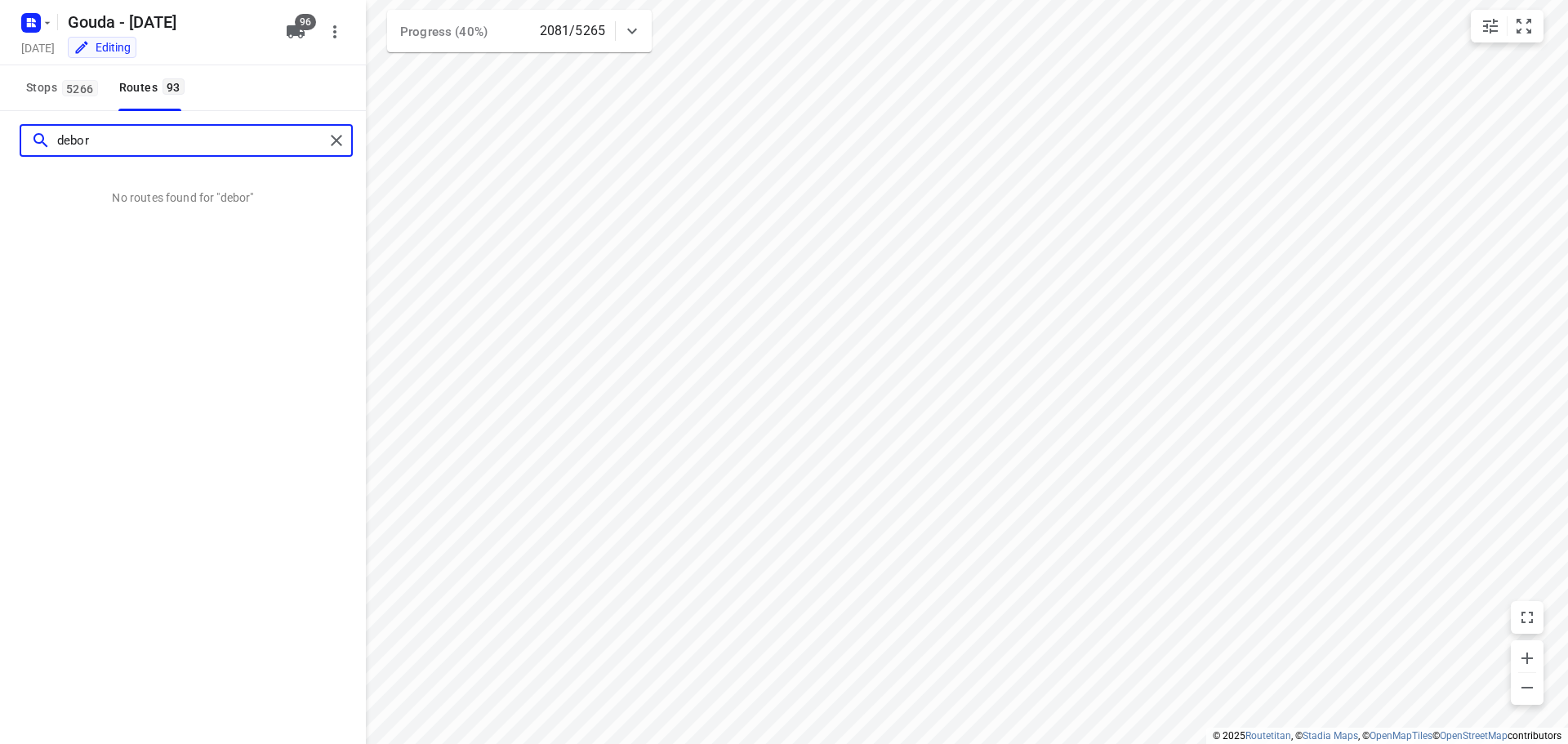
click at [113, 140] on input "debor" at bounding box center [191, 141] width 267 height 25
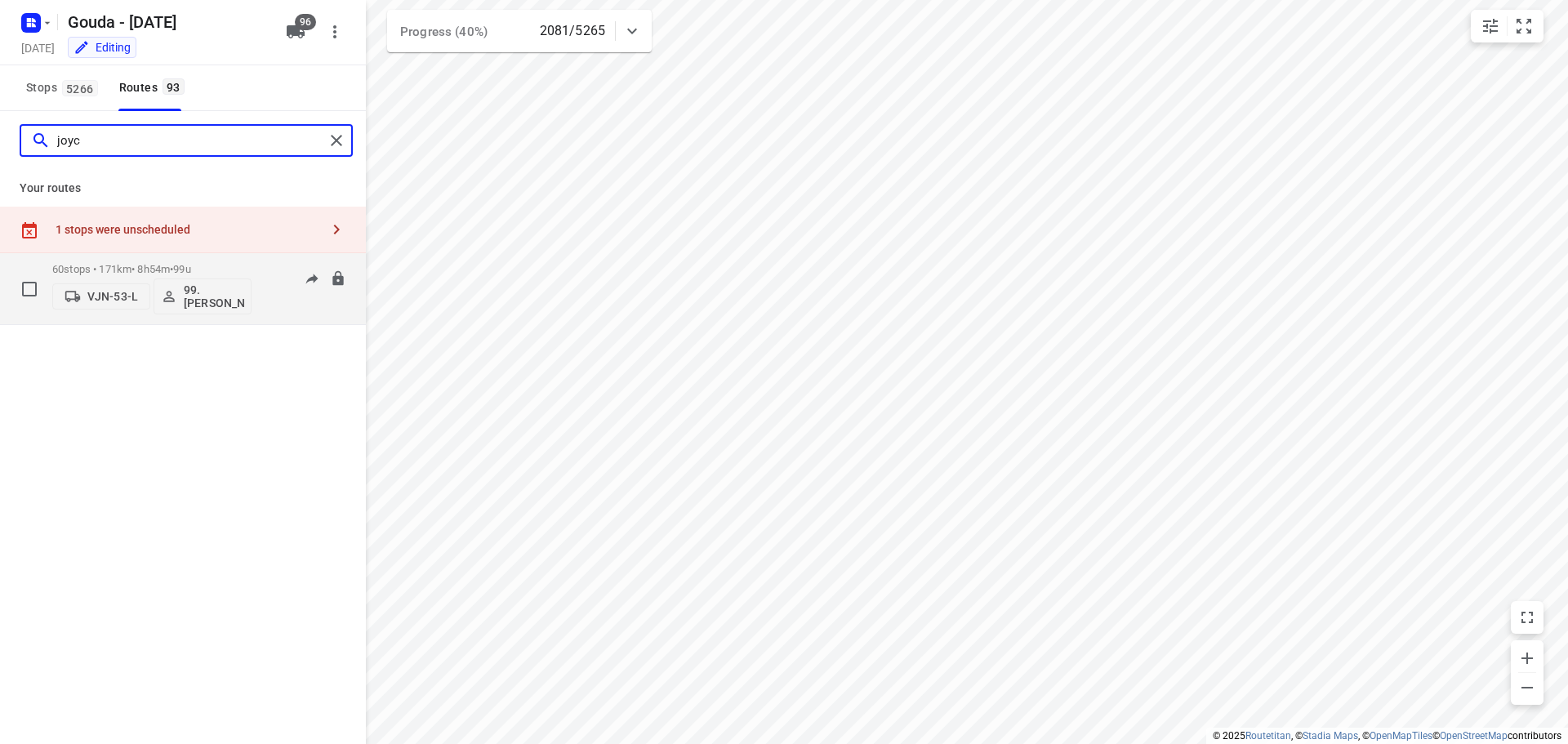
type input "joyc"
click at [191, 270] on span "99u" at bounding box center [181, 269] width 17 height 13
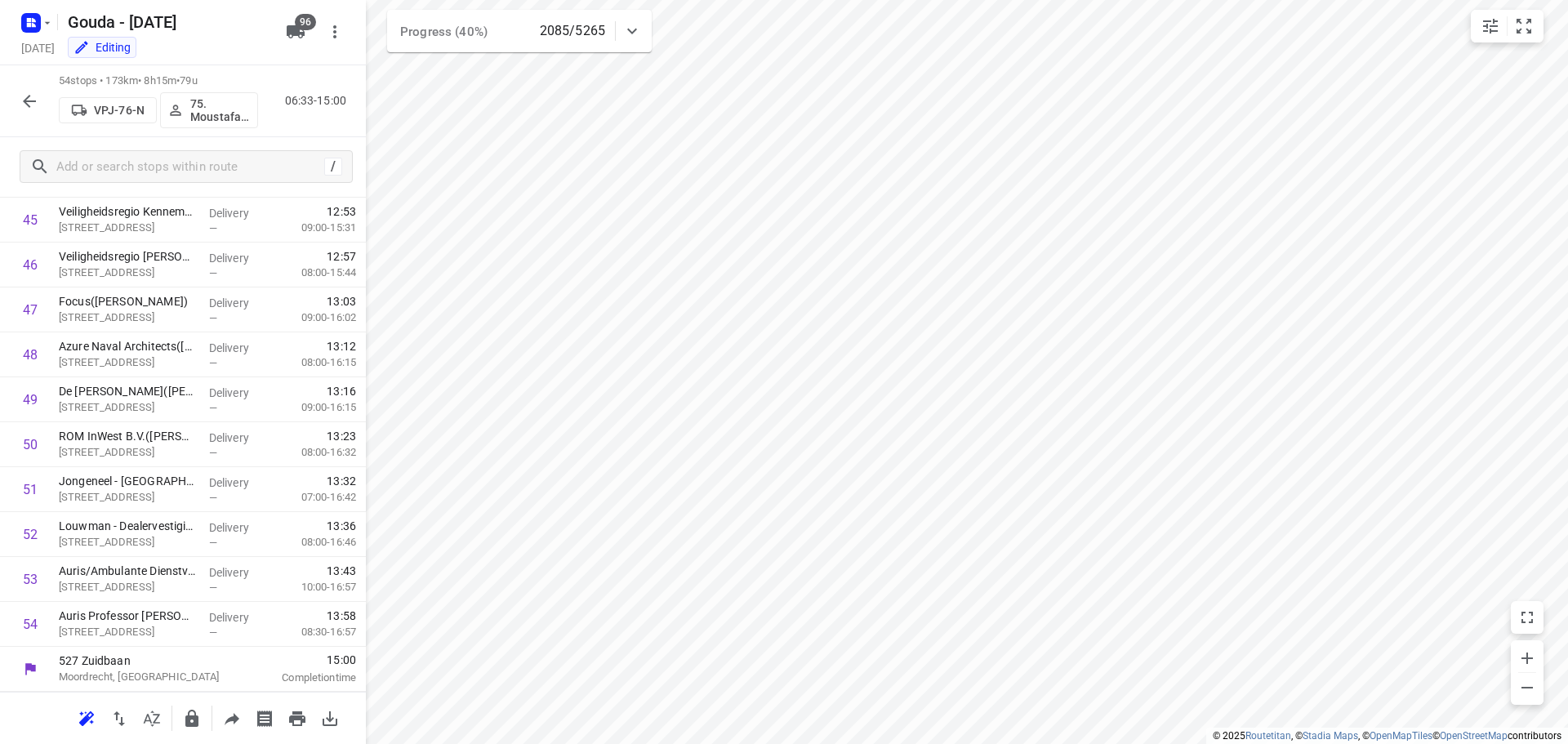
scroll to position [2102, 0]
click at [31, 96] on icon "button" at bounding box center [30, 102] width 20 height 20
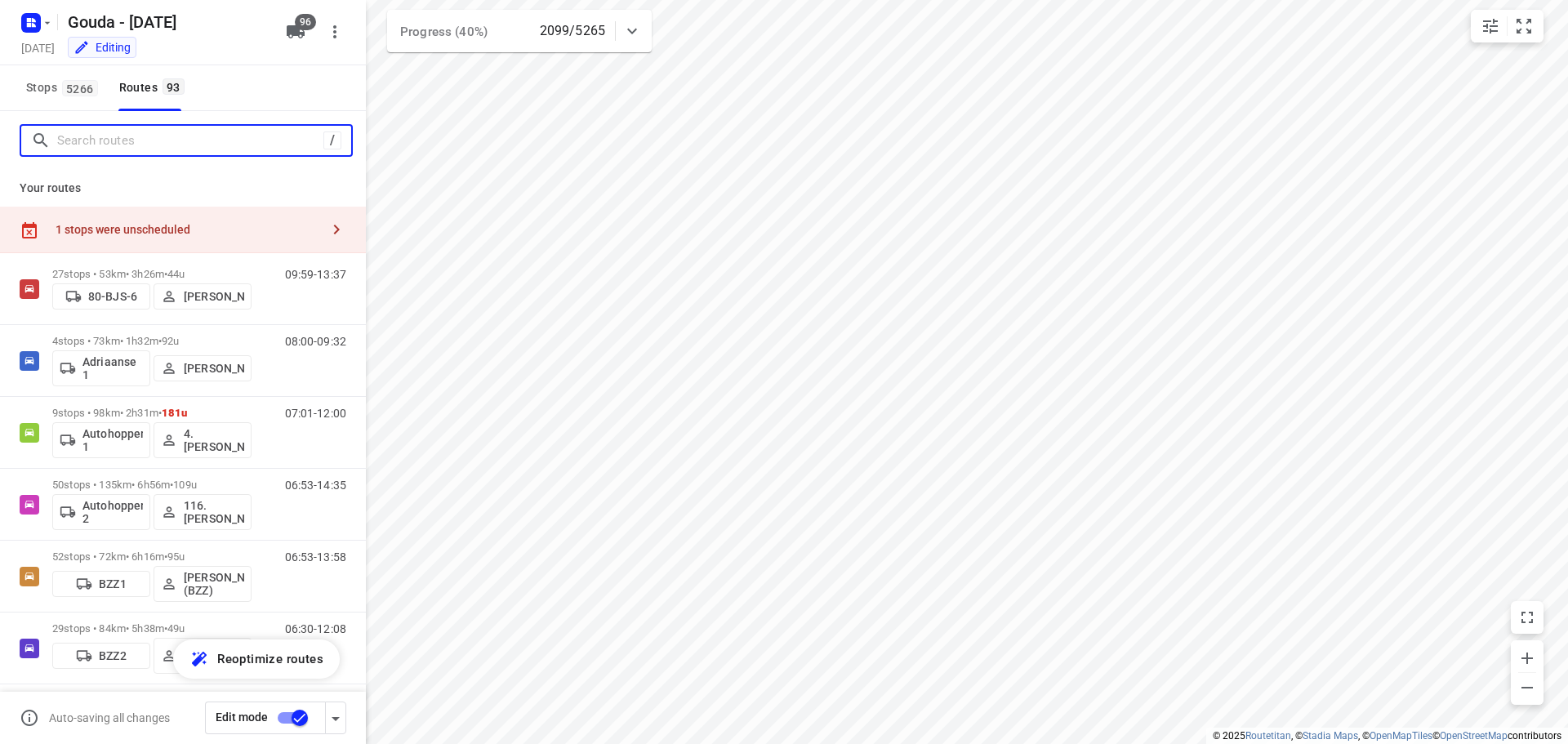
click at [129, 137] on input "Search routes" at bounding box center [191, 141] width 266 height 25
click at [129, 137] on input "Search routes" at bounding box center [204, 141] width 294 height 25
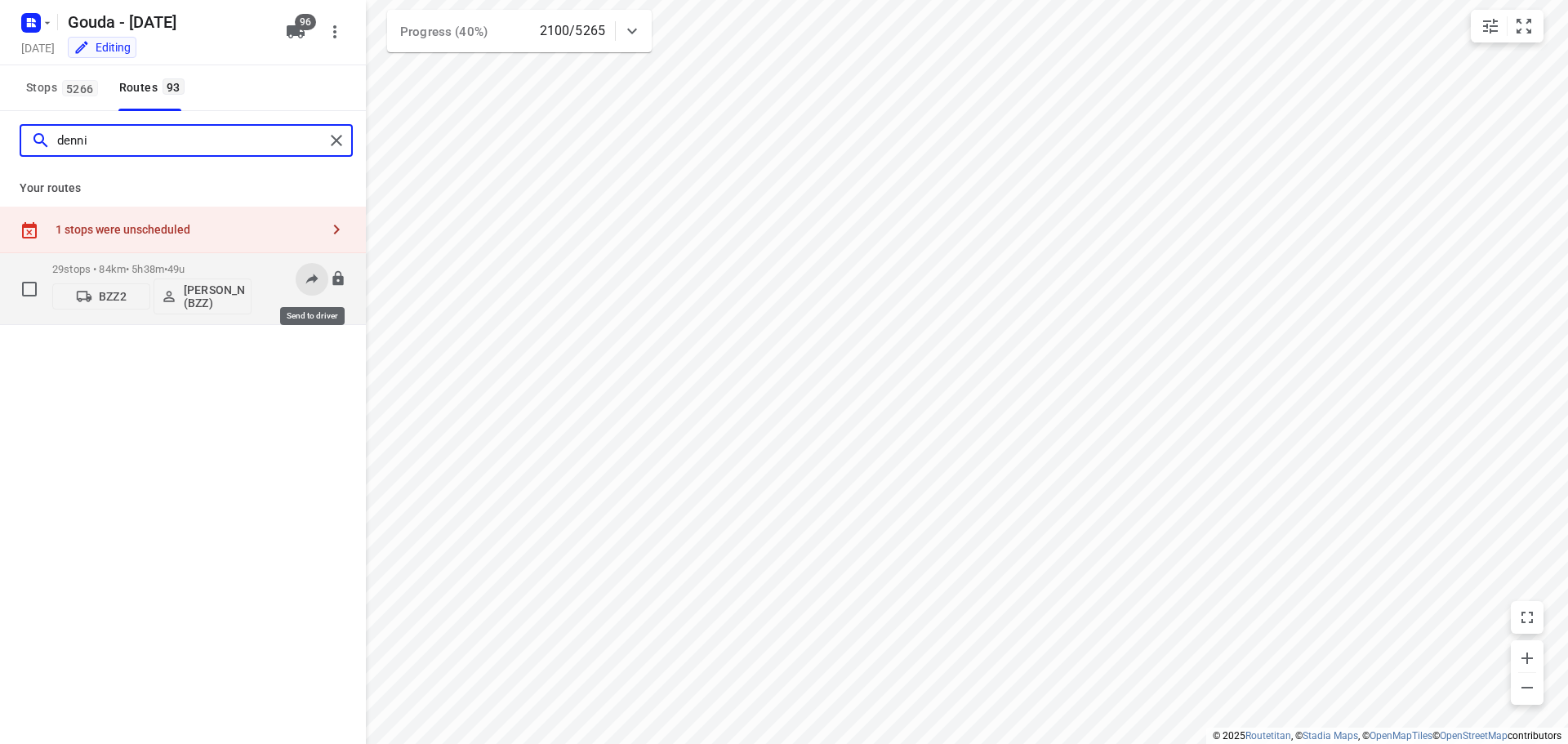
type input "denni"
click at [306, 279] on icon at bounding box center [312, 278] width 16 height 16
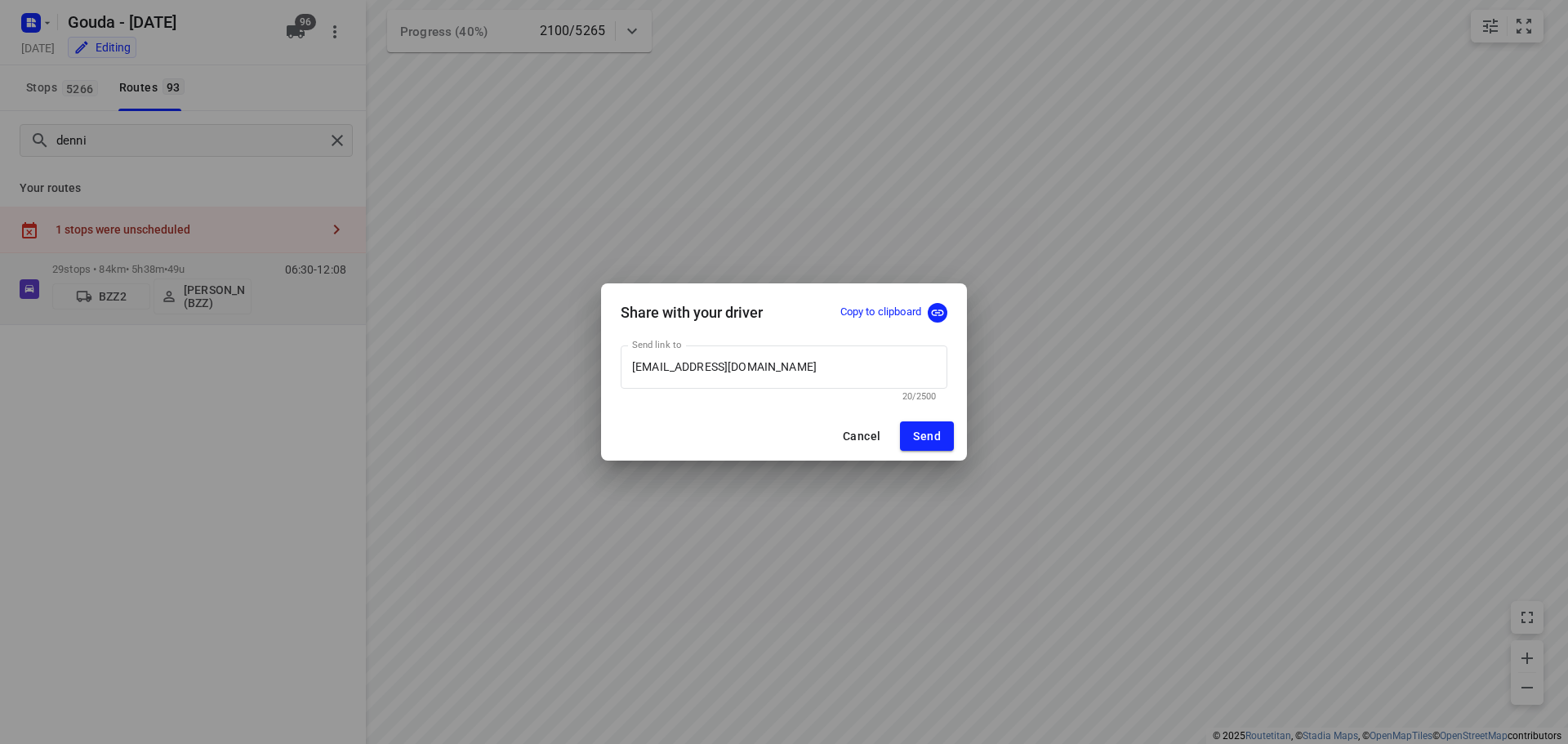
click at [874, 316] on p "Copy to clipboard" at bounding box center [881, 312] width 81 height 15
click at [1116, 367] on div "Share with your driver Copy to clipboard Send link to bddkoerier@gmail.com Send…" at bounding box center [784, 372] width 1568 height 744
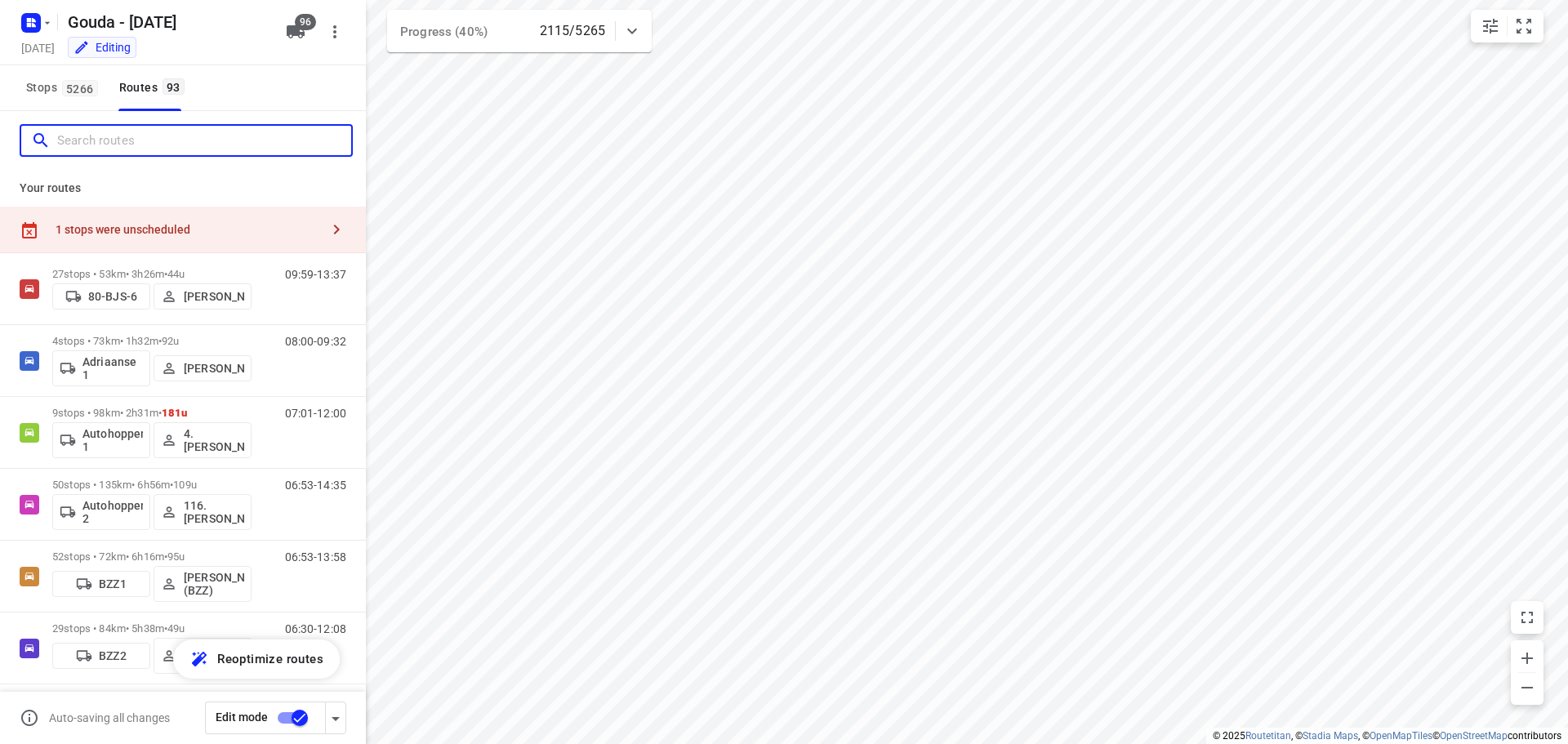
click at [136, 138] on input "Search routes" at bounding box center [204, 141] width 294 height 25
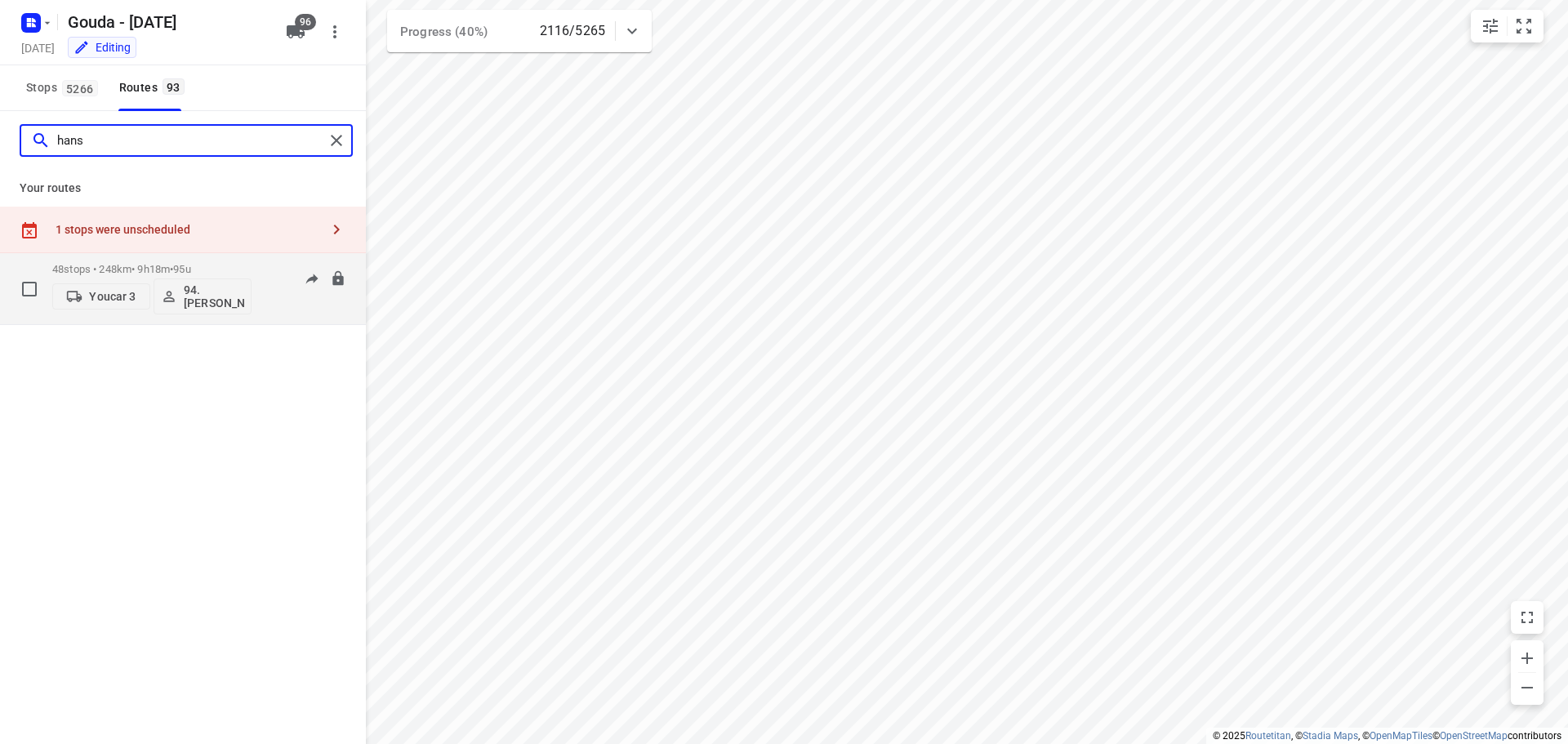
type input "hans"
click at [143, 266] on p "48 stops • 248km • 9h18m • 95u" at bounding box center [151, 269] width 199 height 13
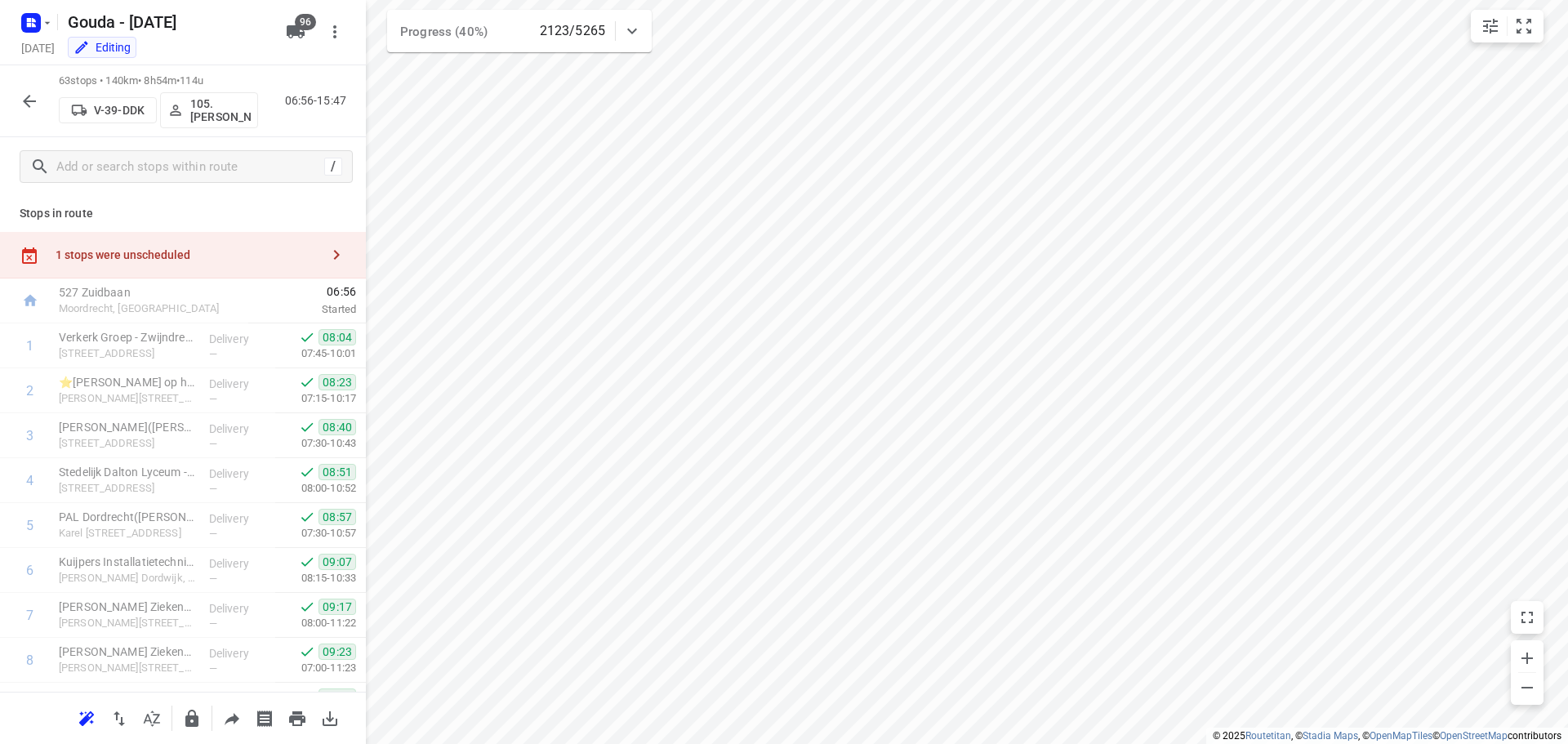
scroll to position [0, 0]
click at [26, 103] on icon "button" at bounding box center [29, 101] width 13 height 13
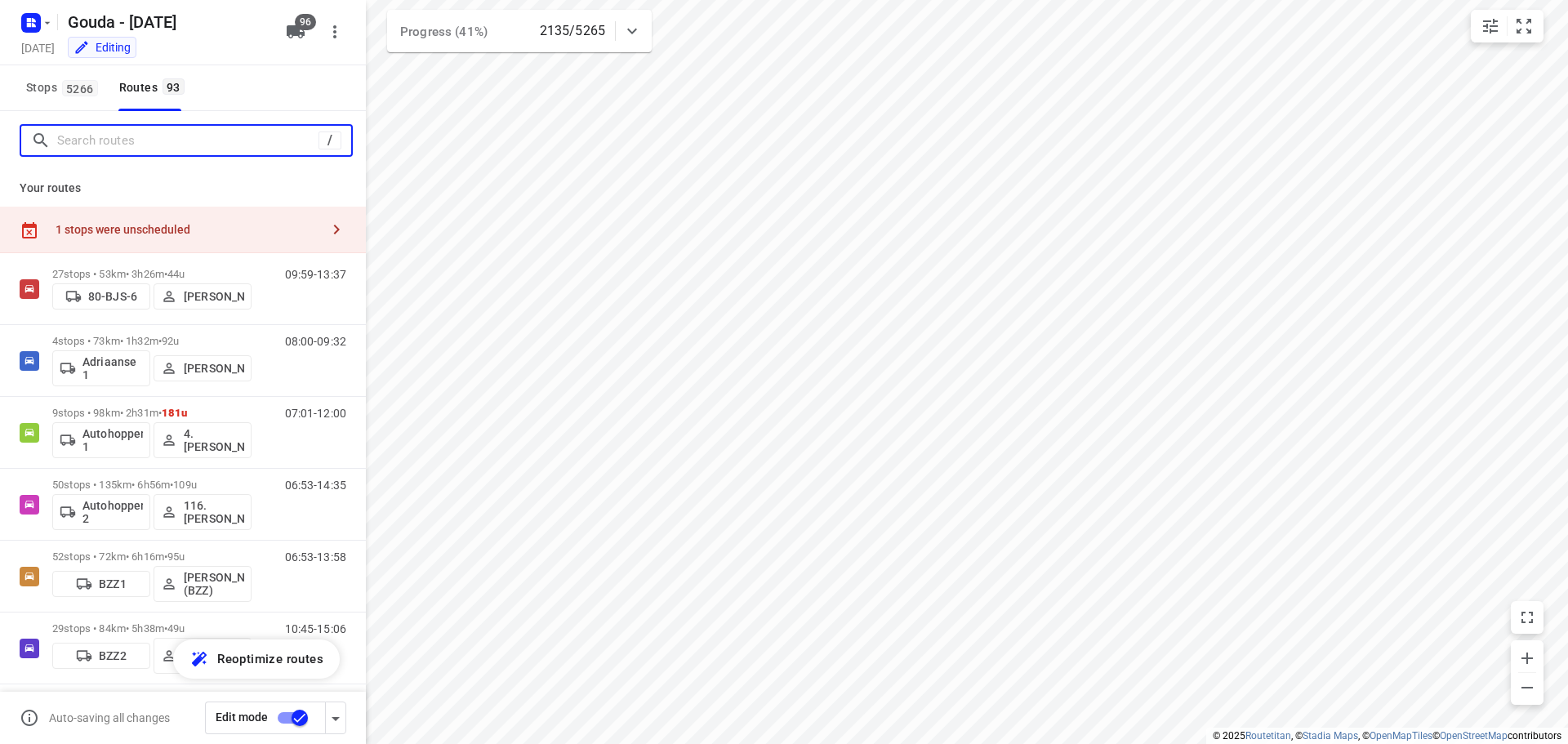
click at [85, 145] on input "Search routes" at bounding box center [188, 141] width 261 height 25
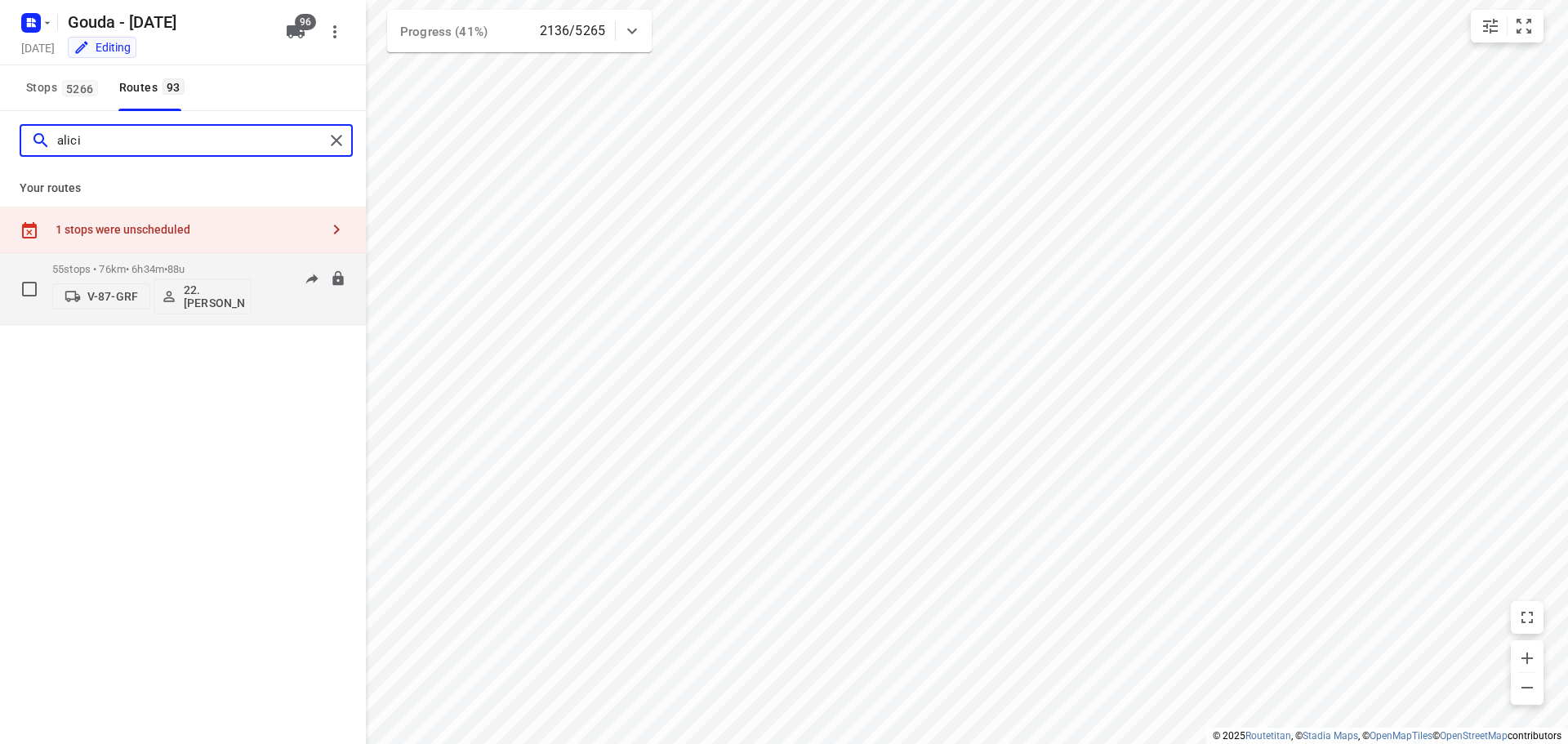
type input "alici"
click at [157, 264] on p "55 stops • 76km • 6h34m • 88u" at bounding box center [151, 269] width 199 height 13
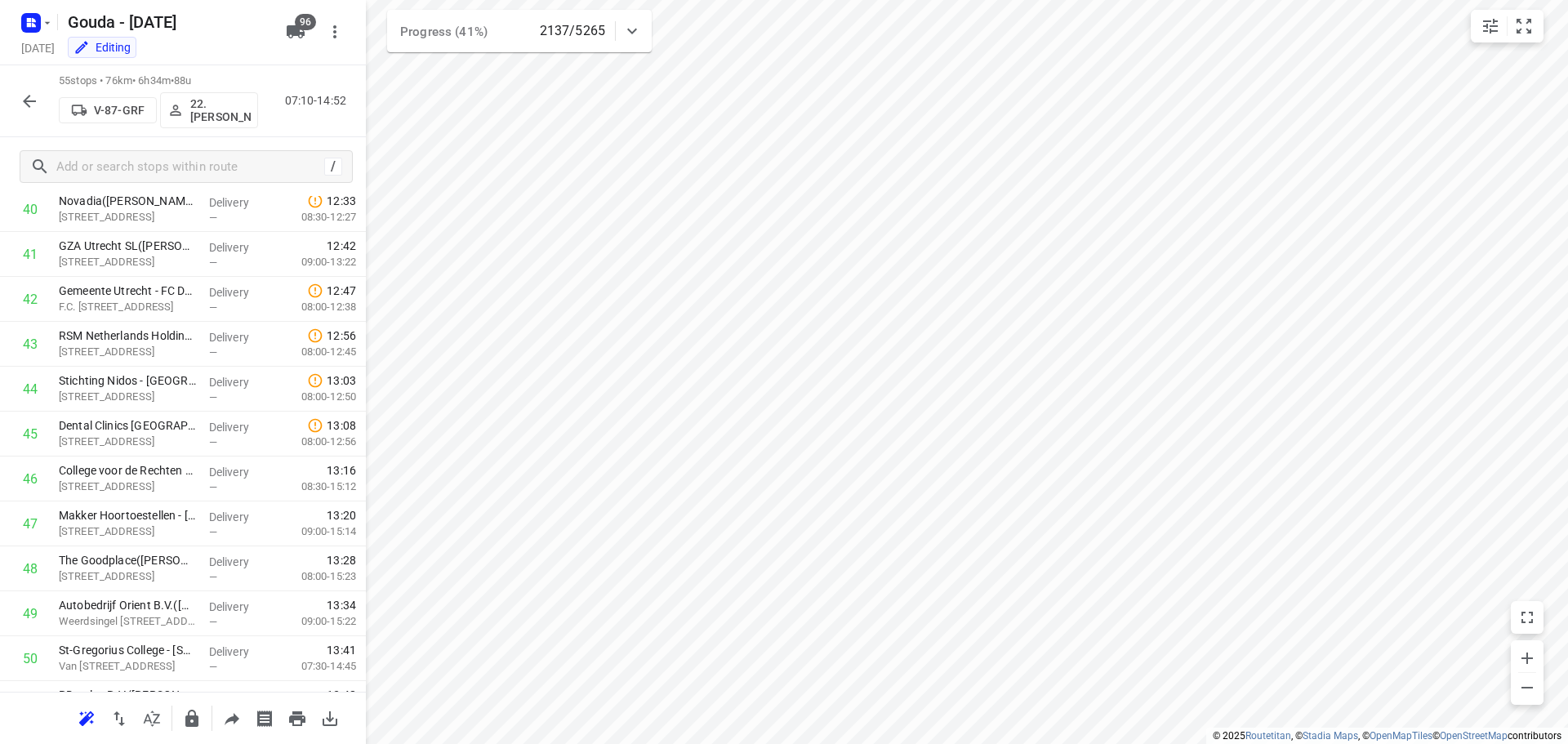
scroll to position [1060, 0]
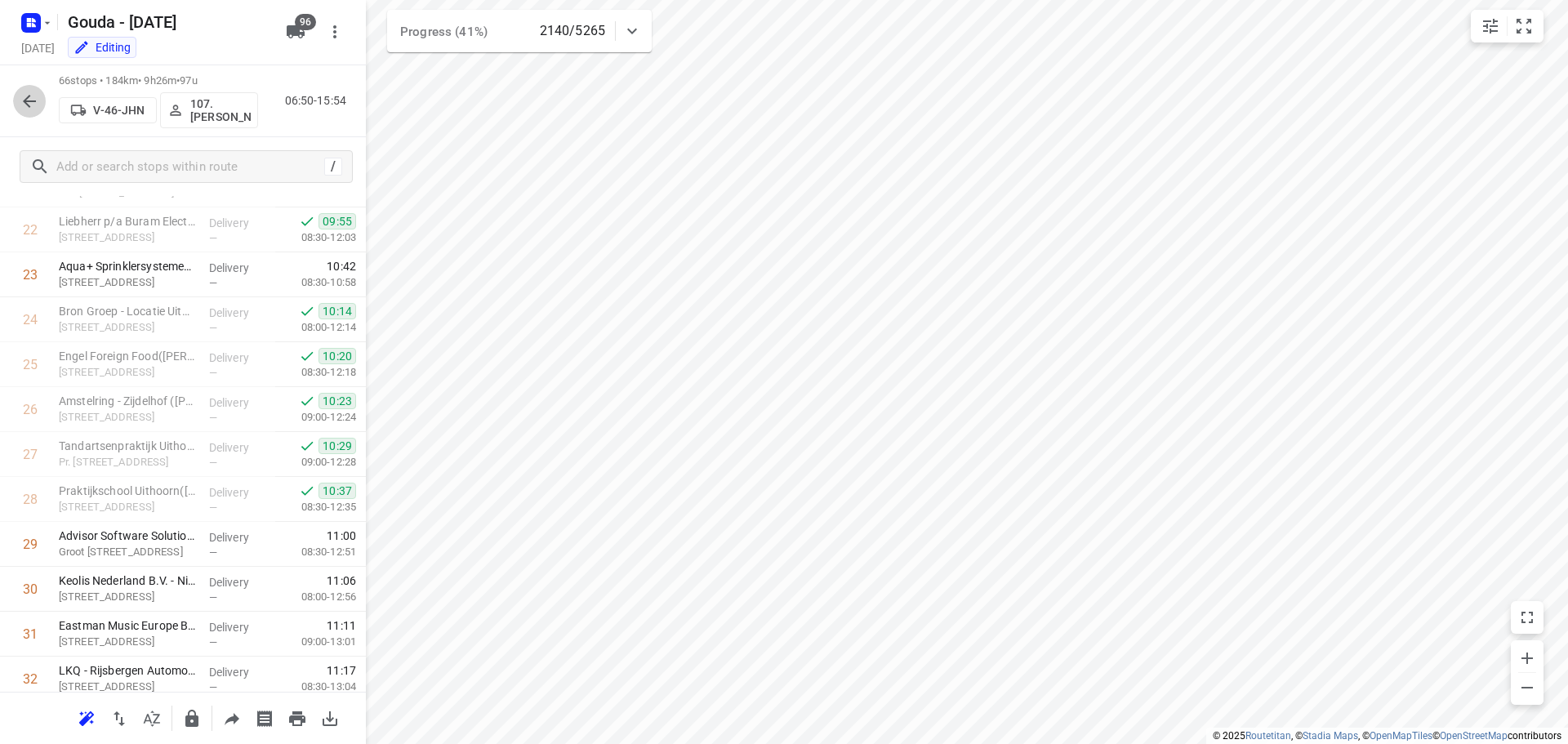
click at [24, 92] on icon "button" at bounding box center [30, 102] width 20 height 20
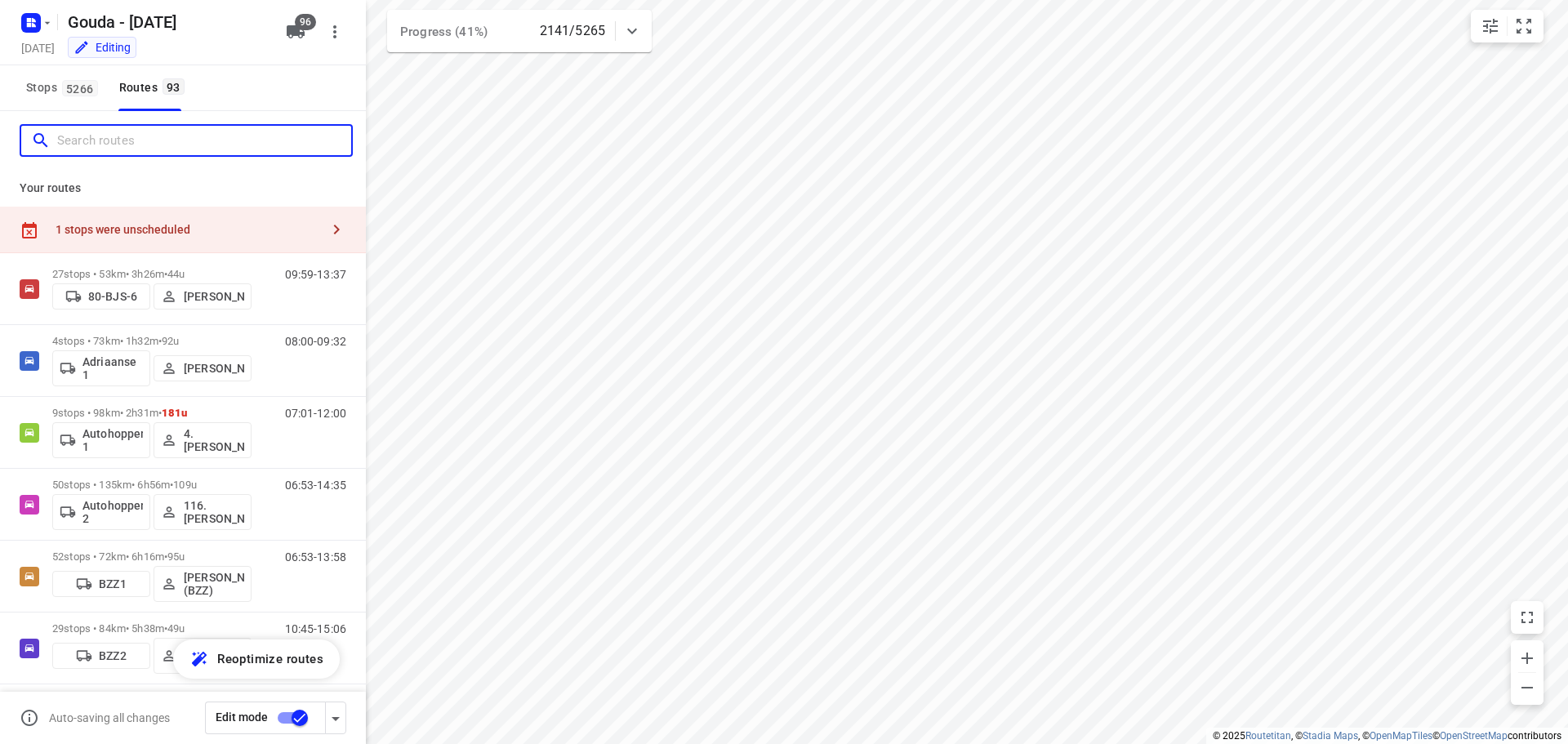
click at [110, 140] on input "Search routes" at bounding box center [204, 141] width 294 height 25
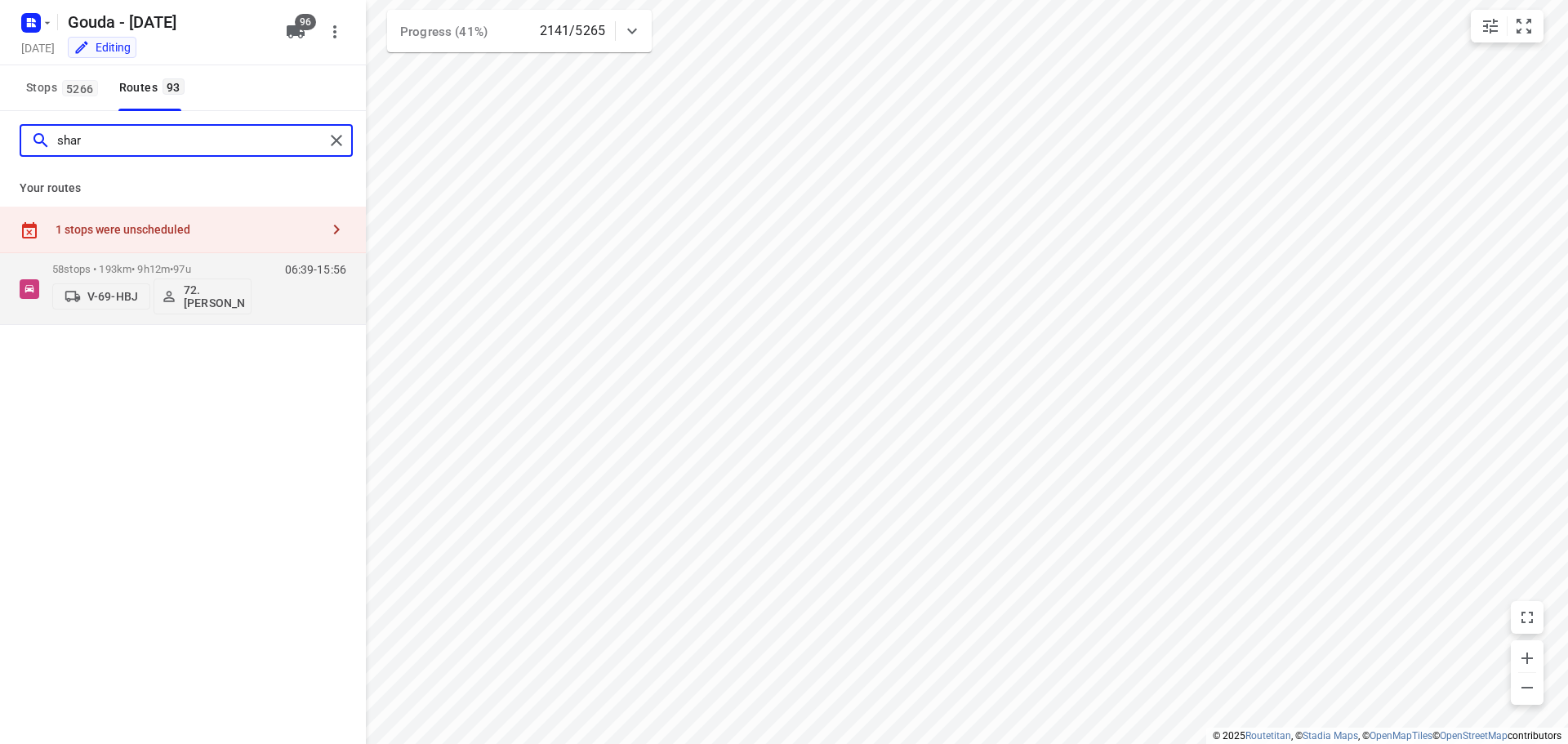
click at [125, 148] on input "shar" at bounding box center [191, 141] width 267 height 25
type input "shar"
click at [139, 261] on div "58 stops • 193km • 9h12m • 97u V-69-HBJ 72.Sharron Koeiman" at bounding box center [151, 288] width 199 height 67
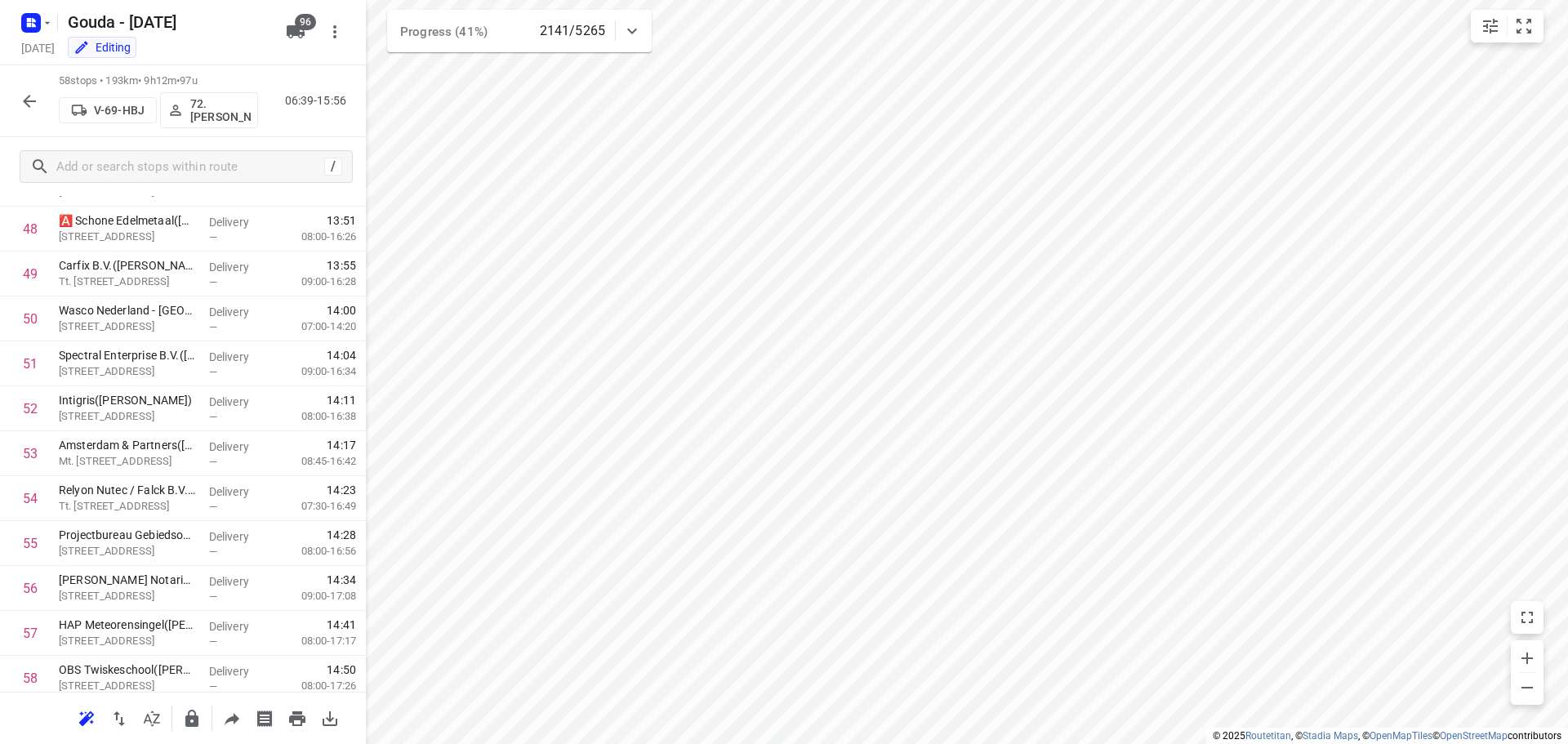
scroll to position [2282, 0]
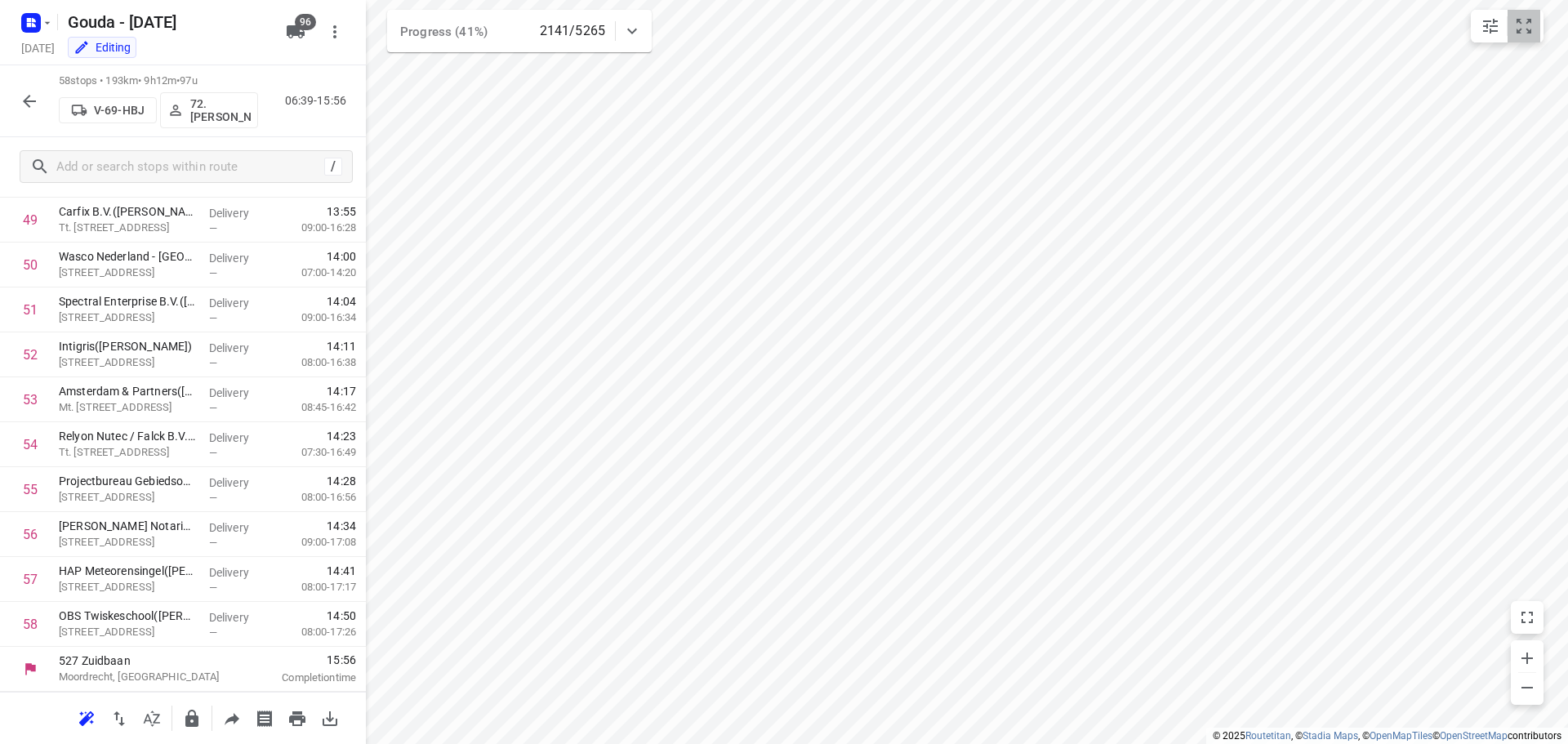
click at [1525, 35] on icon "small contained button group" at bounding box center [1524, 26] width 20 height 20
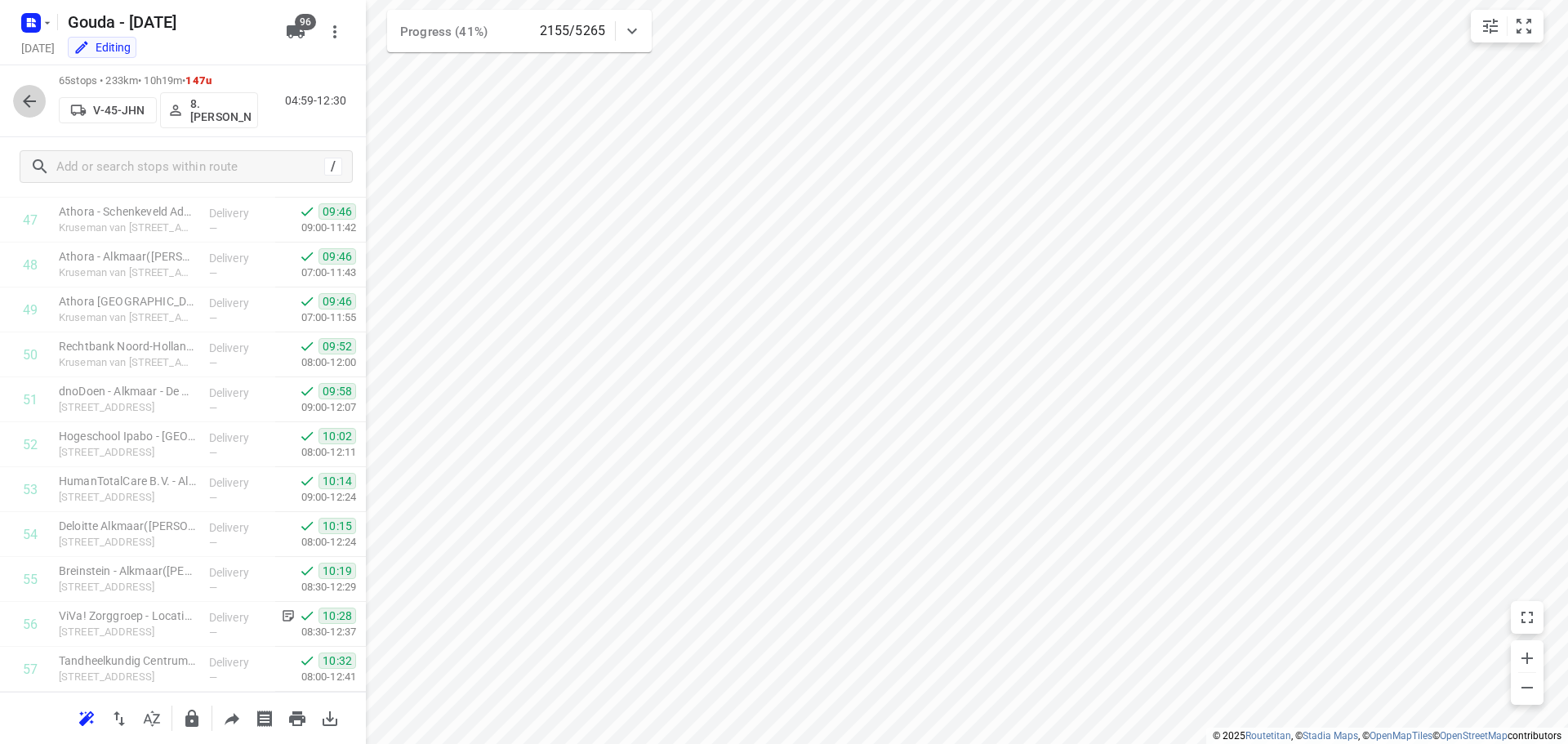
click at [28, 95] on icon "button" at bounding box center [30, 102] width 20 height 20
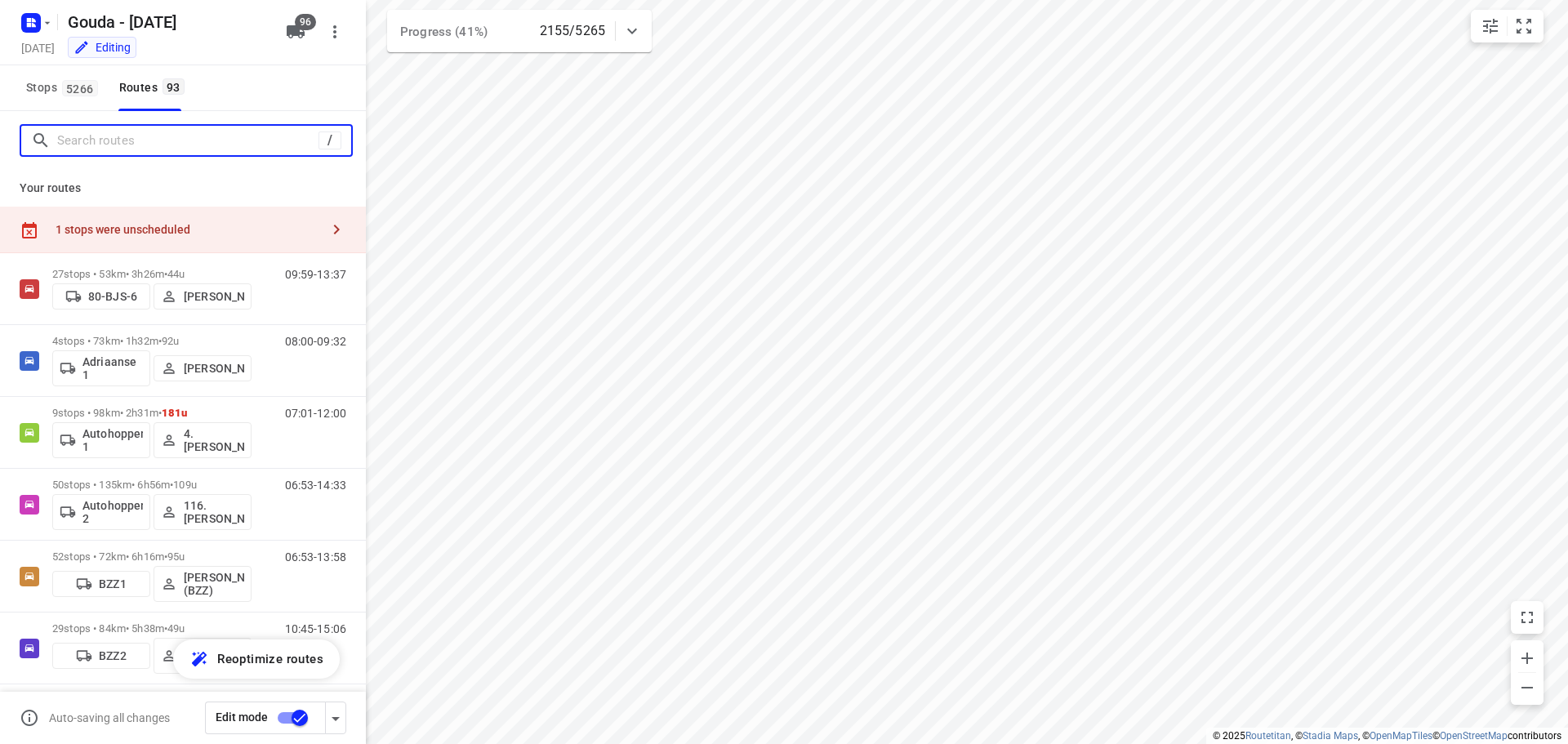
click at [102, 139] on input "Search routes" at bounding box center [188, 141] width 261 height 25
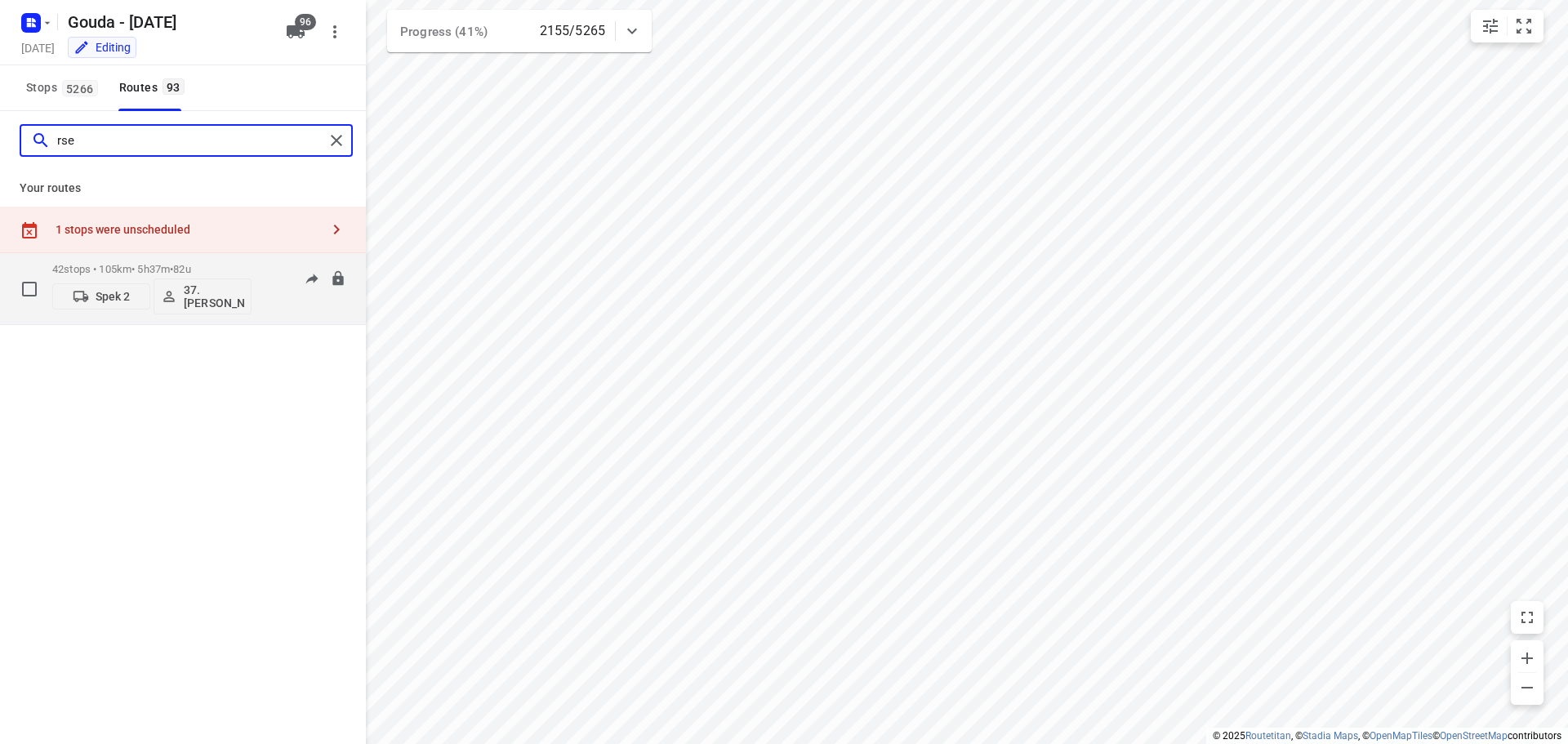
type input "rse"
click at [165, 264] on p "42 stops • 105km • 5h37m • 82u" at bounding box center [151, 269] width 199 height 13
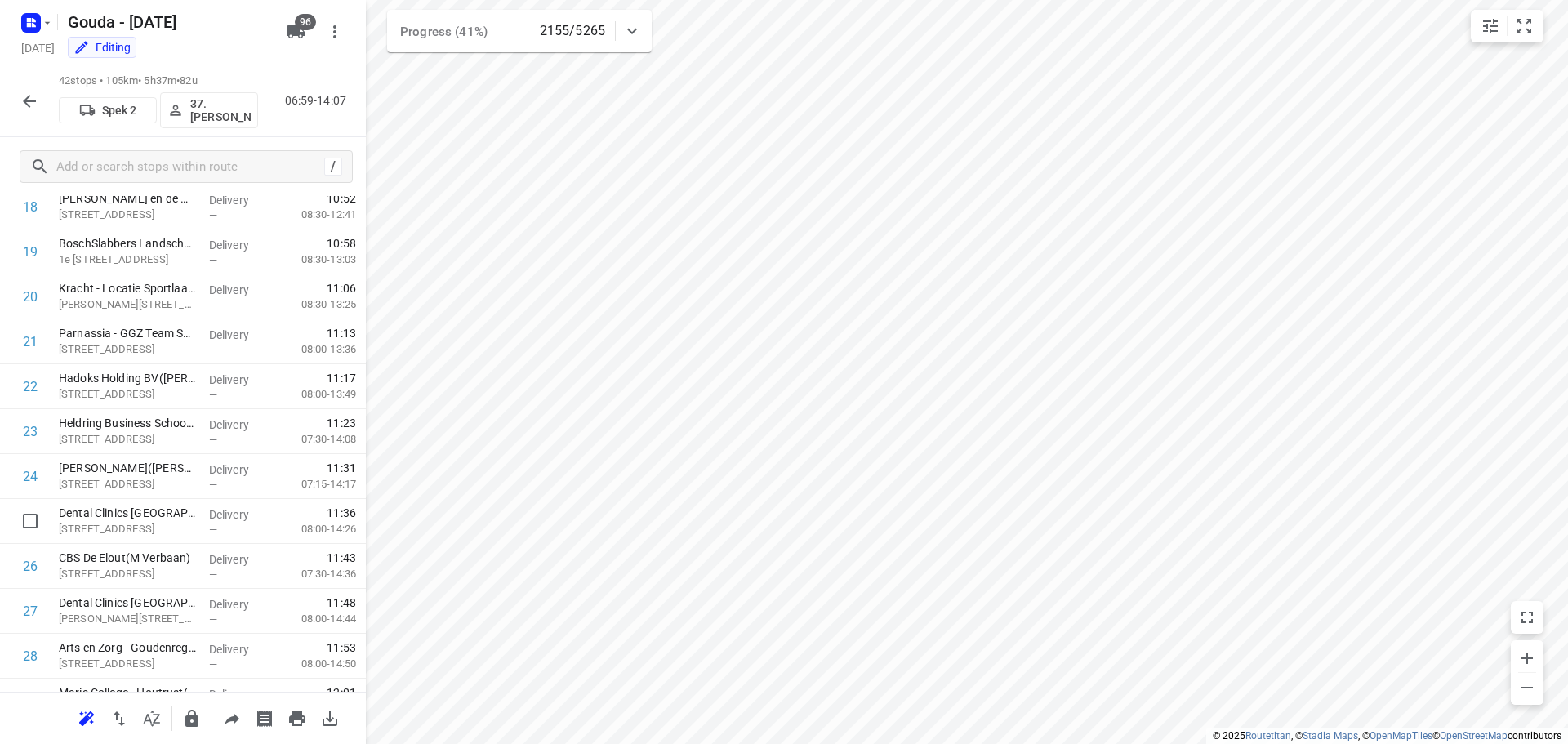
scroll to position [666, 0]
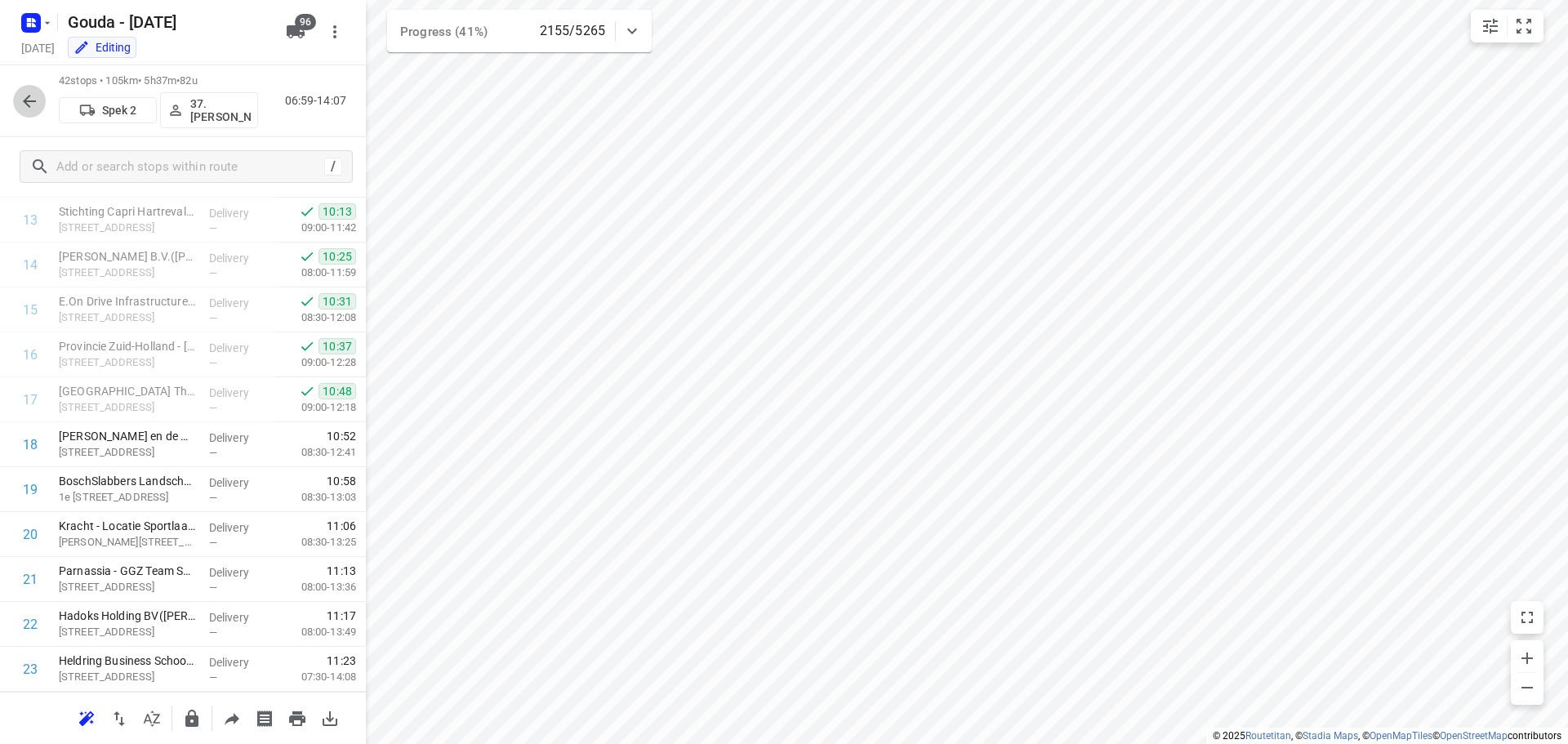
click at [36, 102] on icon "button" at bounding box center [30, 102] width 20 height 20
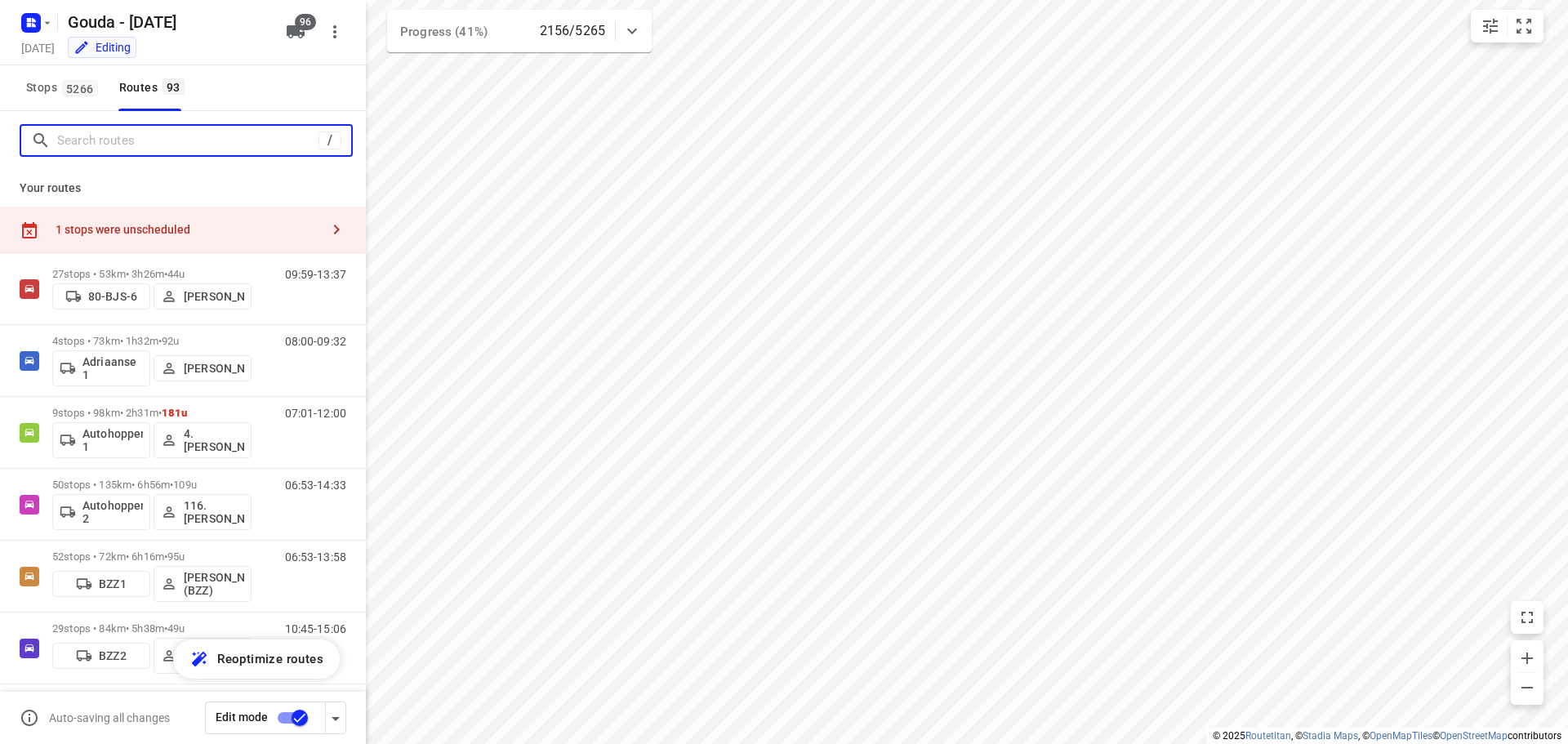
click at [112, 133] on input "Search routes" at bounding box center [188, 141] width 261 height 25
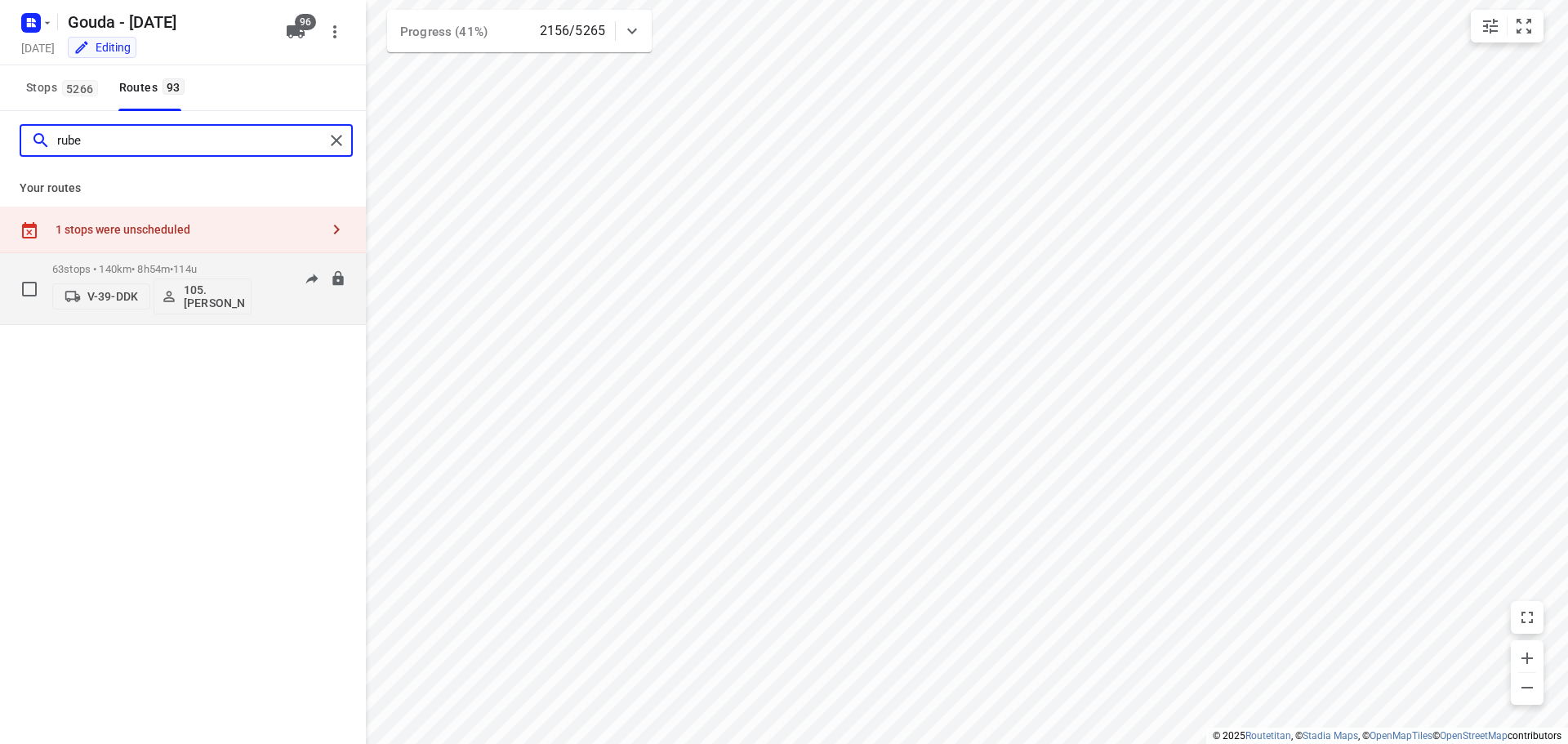
type input "rube"
click at [197, 272] on span "114u" at bounding box center [184, 269] width 23 height 13
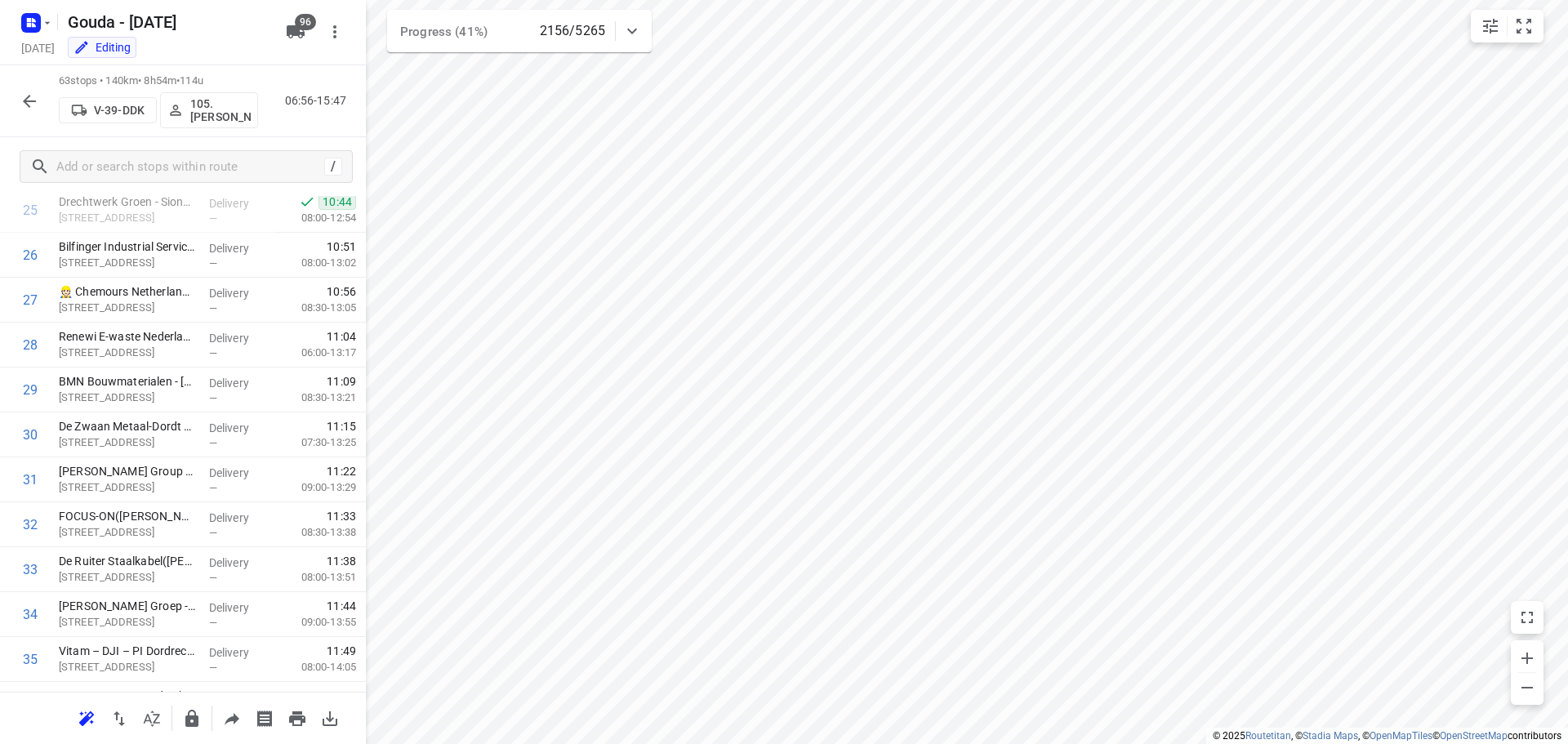
scroll to position [2507, 0]
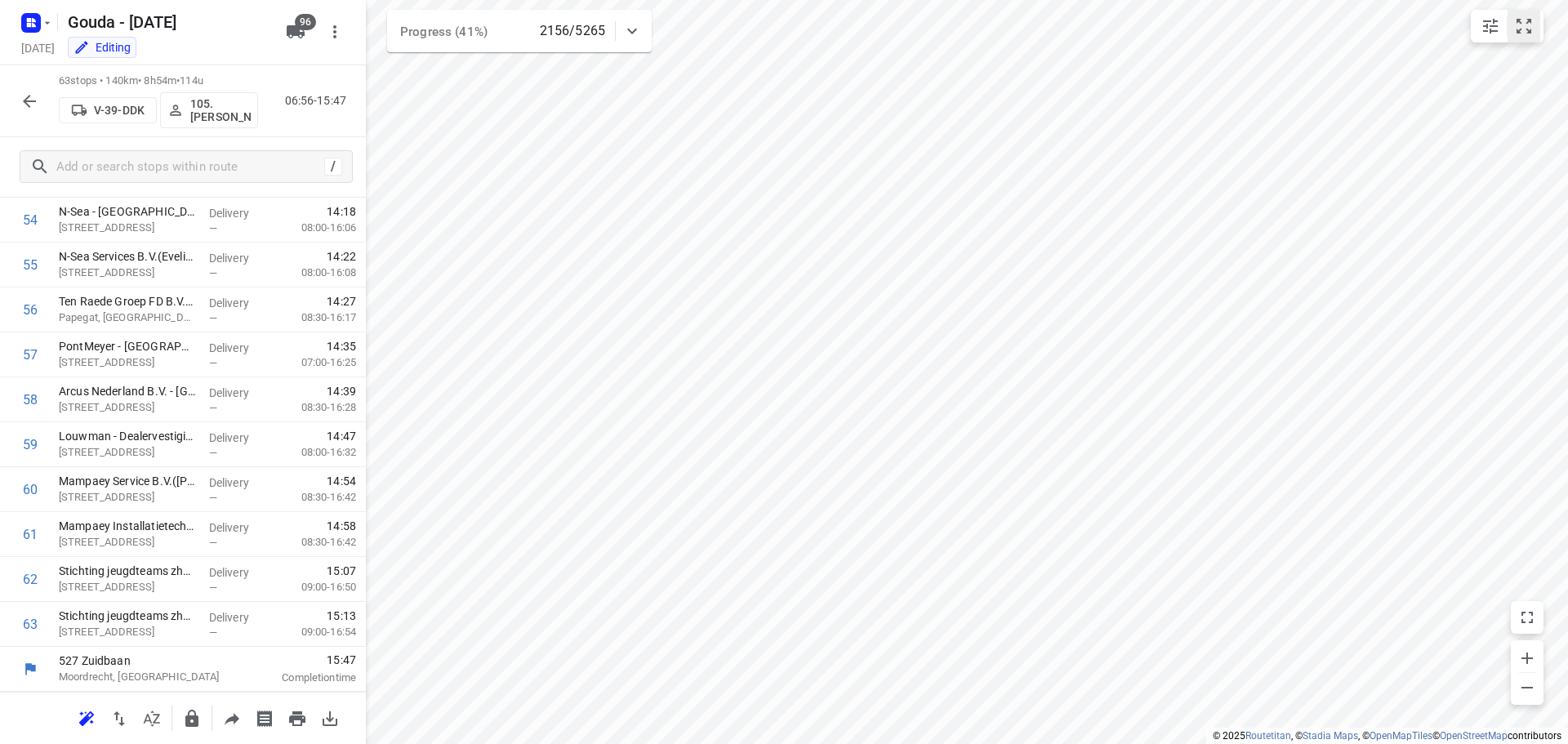
click at [1524, 25] on icon "small contained button group" at bounding box center [1524, 26] width 20 height 20
click at [20, 95] on icon "button" at bounding box center [30, 102] width 20 height 20
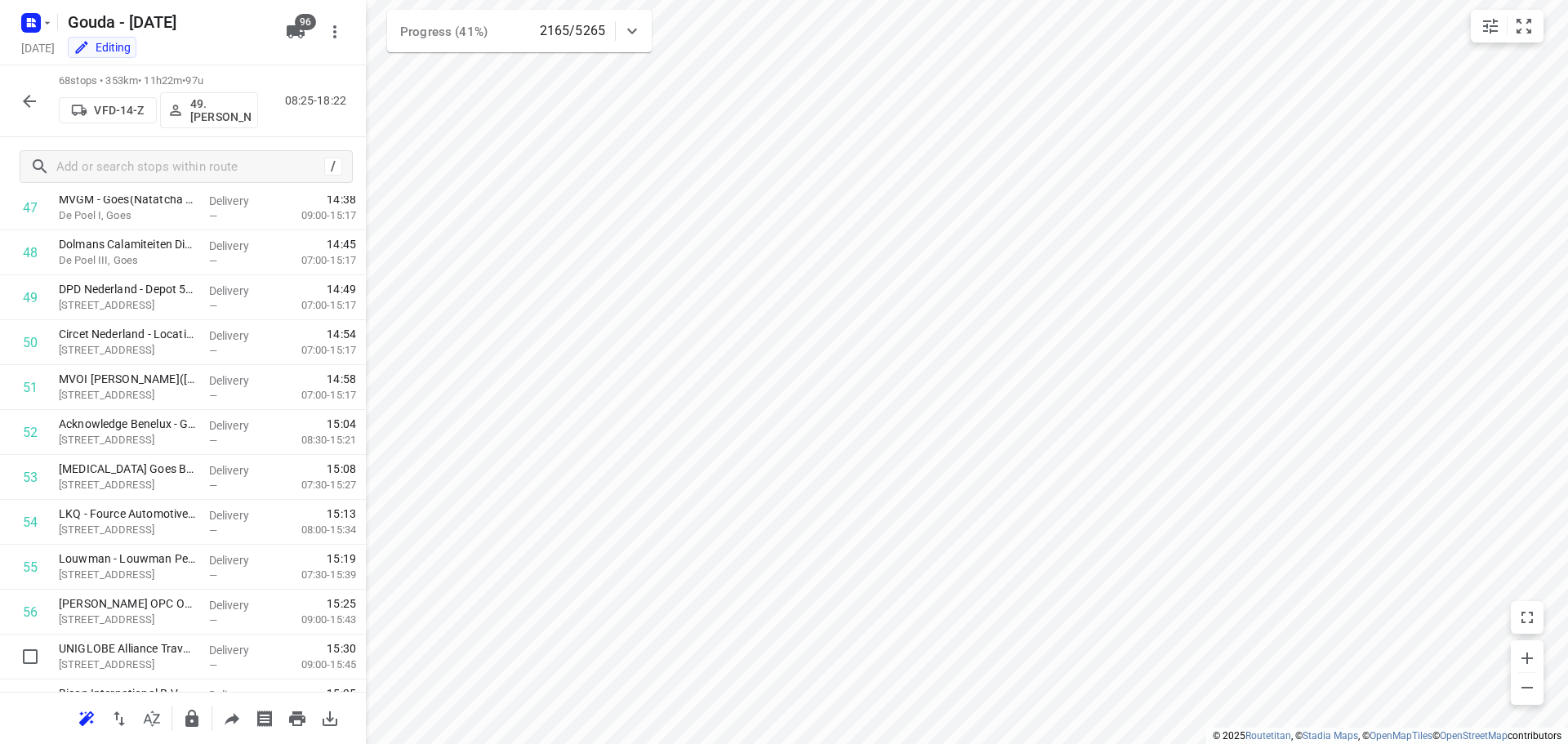
scroll to position [2731, 0]
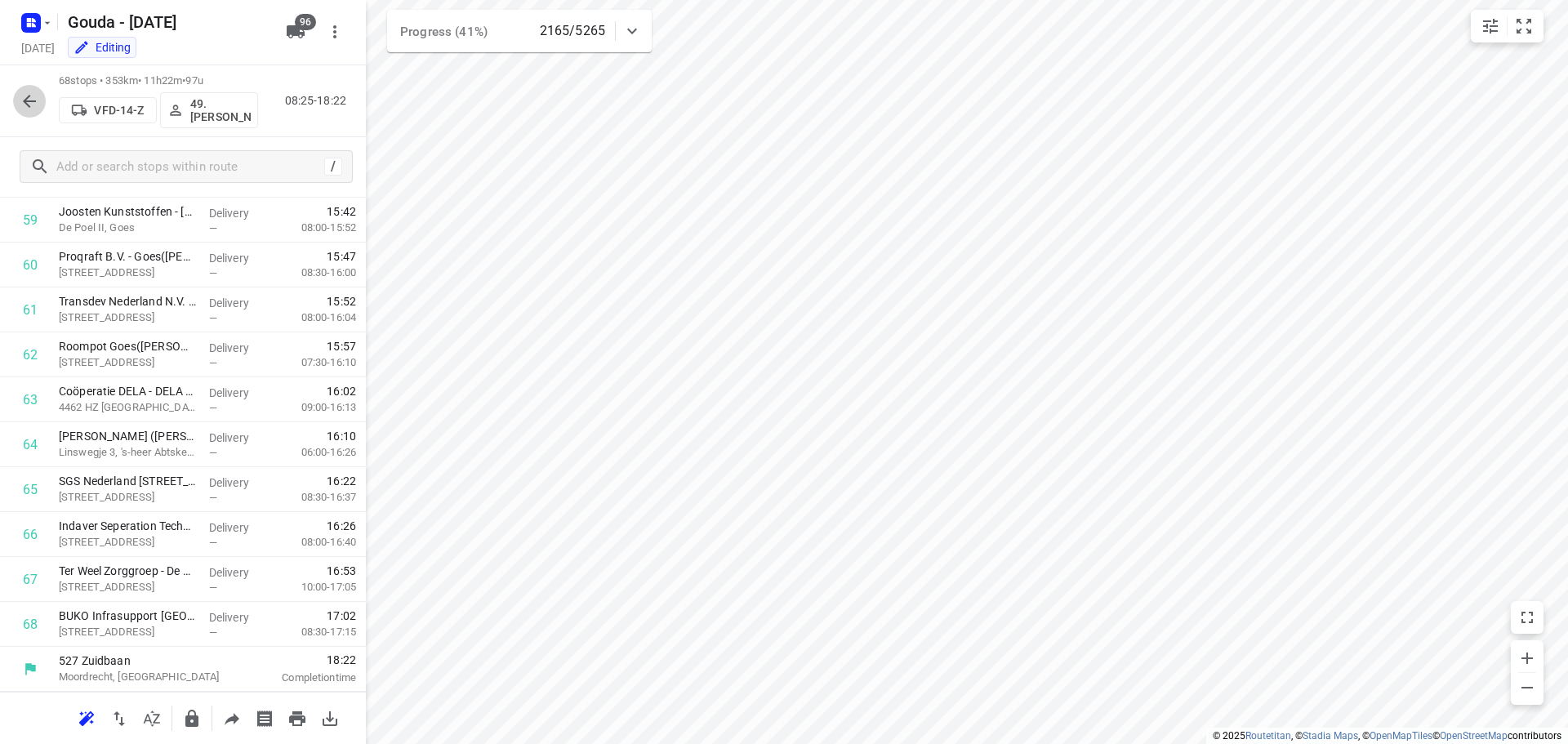
click at [32, 107] on icon "button" at bounding box center [30, 102] width 20 height 20
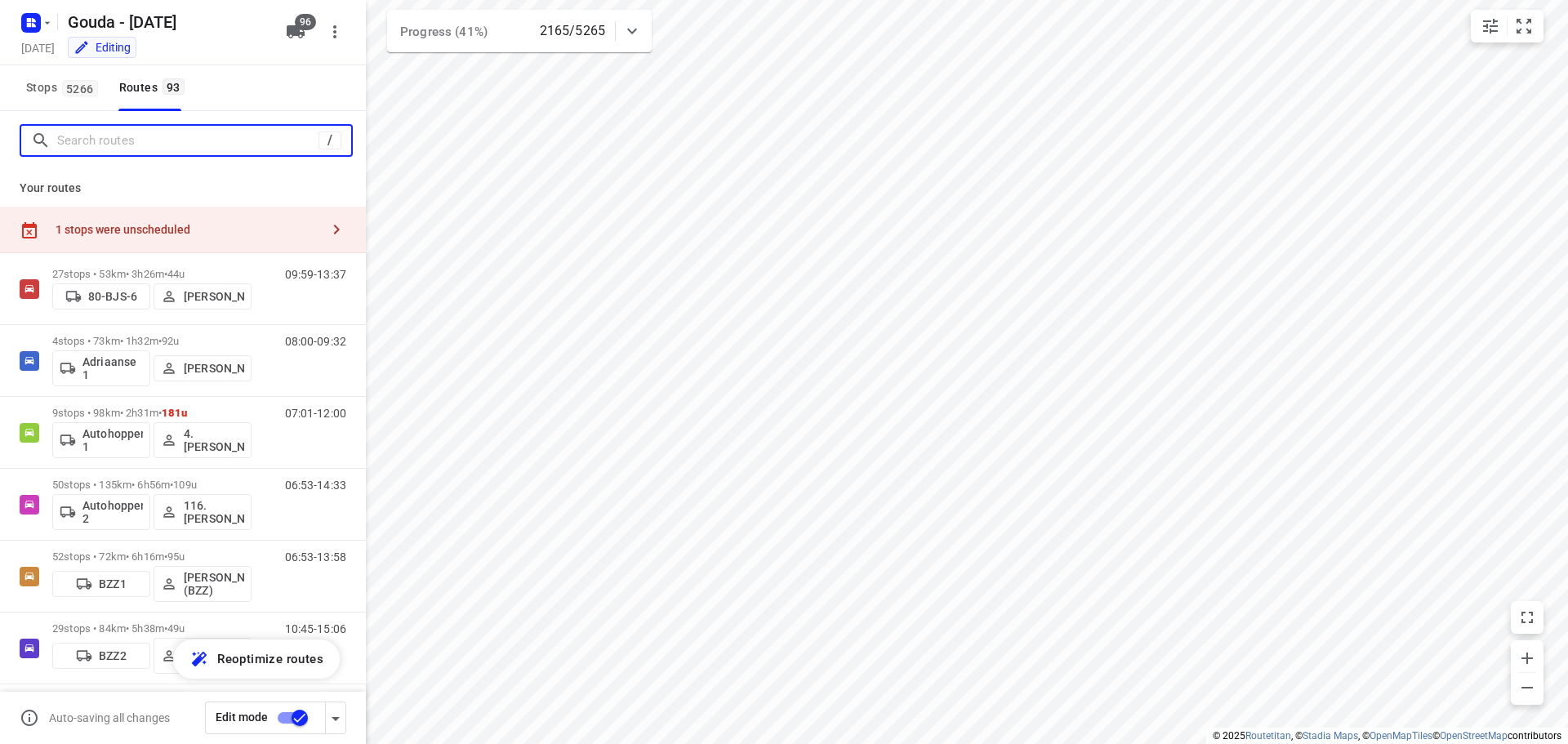
click at [172, 134] on input "Search routes" at bounding box center [188, 141] width 261 height 25
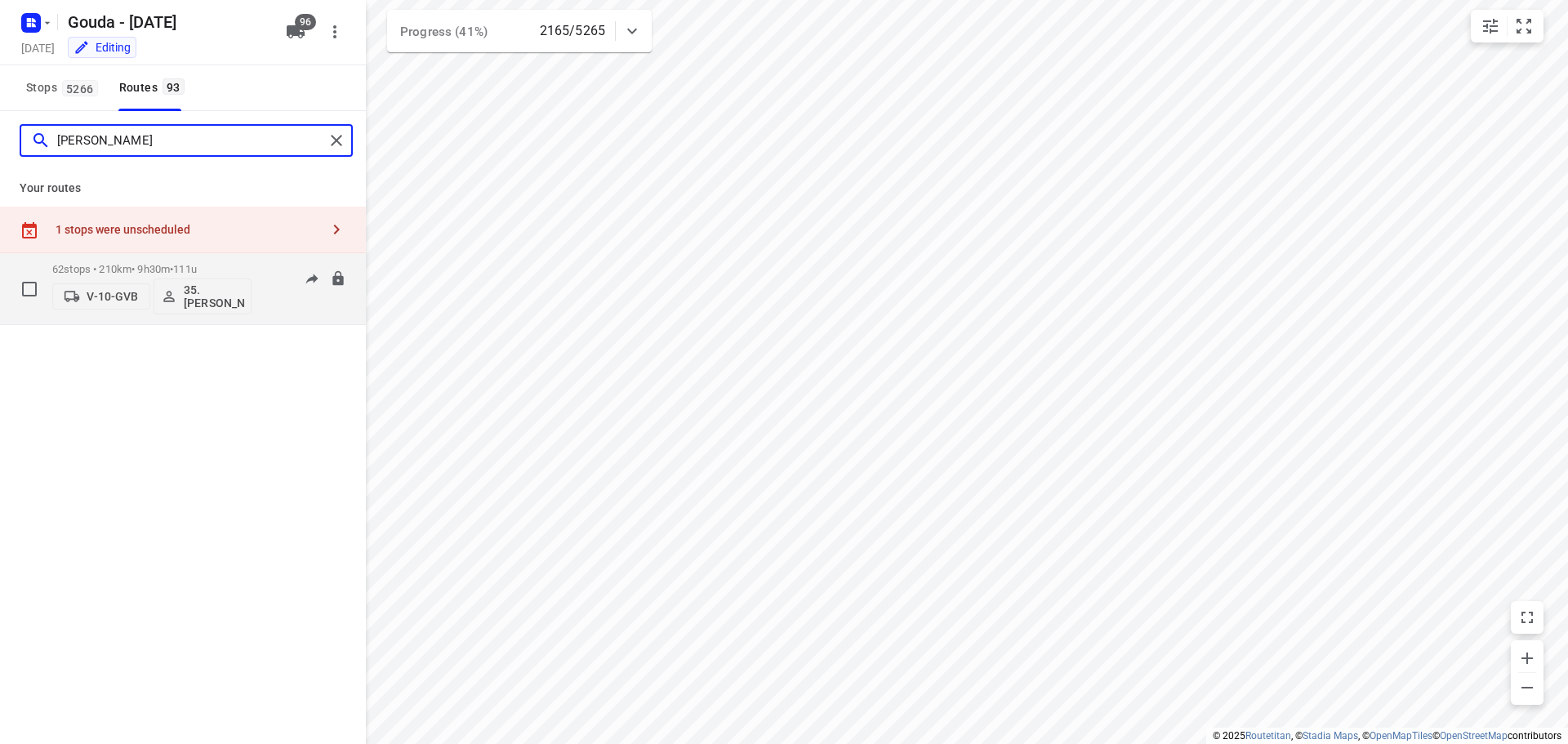
type input "alex"
click at [170, 260] on div "62 stops • 210km • 9h30m • 111u V-10-GVB 35. Alex de Koning" at bounding box center [151, 288] width 199 height 67
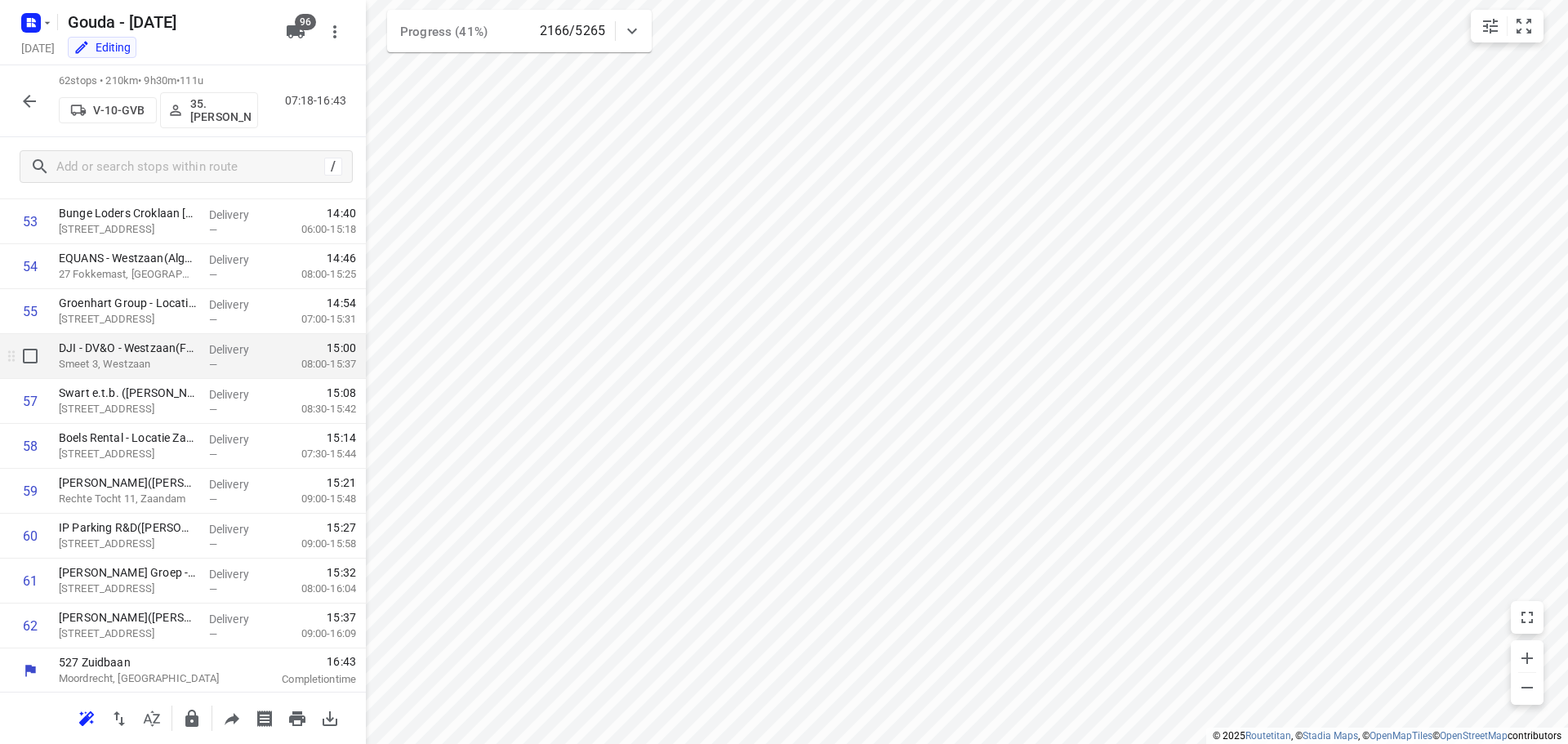
scroll to position [2462, 0]
click at [20, 103] on icon "button" at bounding box center [30, 102] width 20 height 20
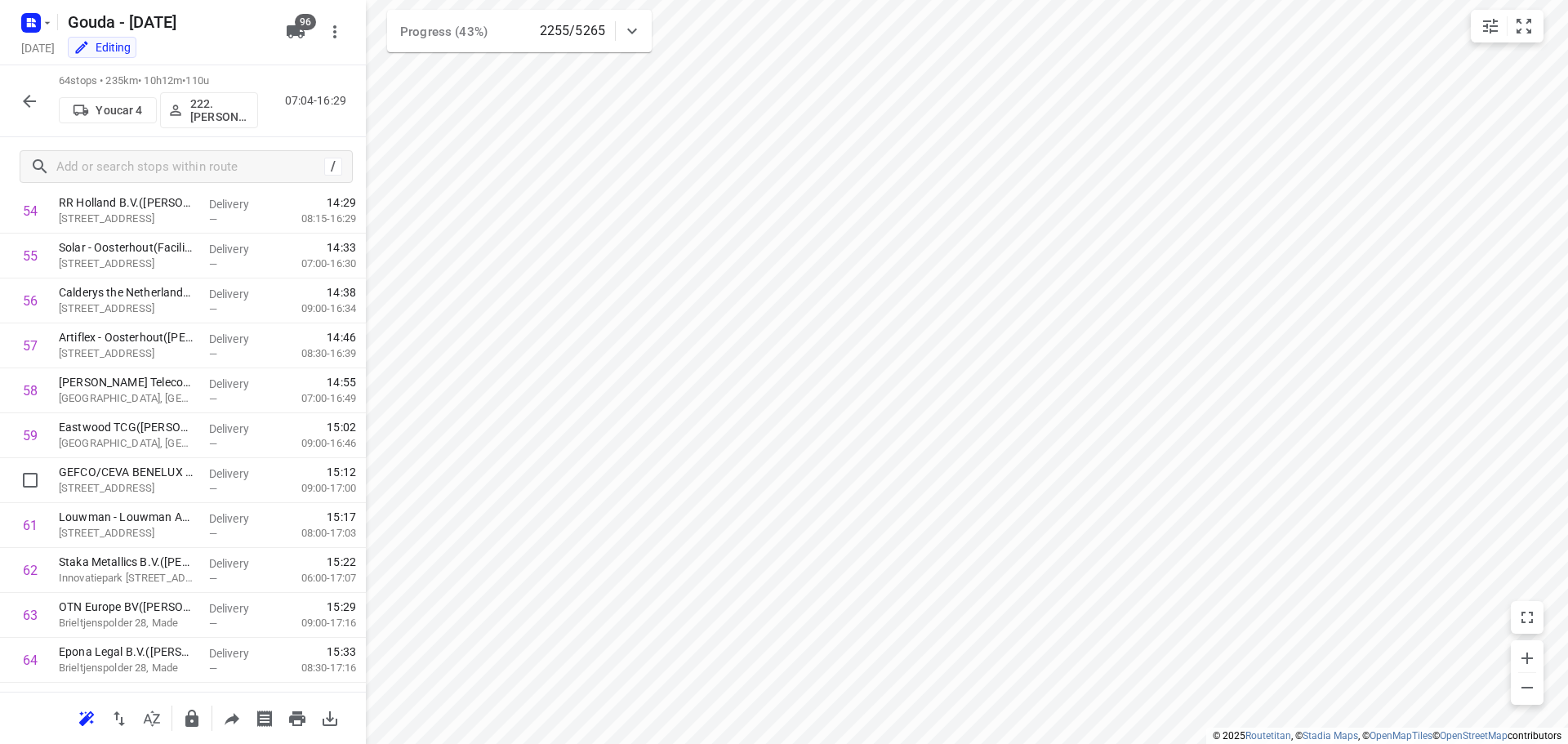
scroll to position [2552, 0]
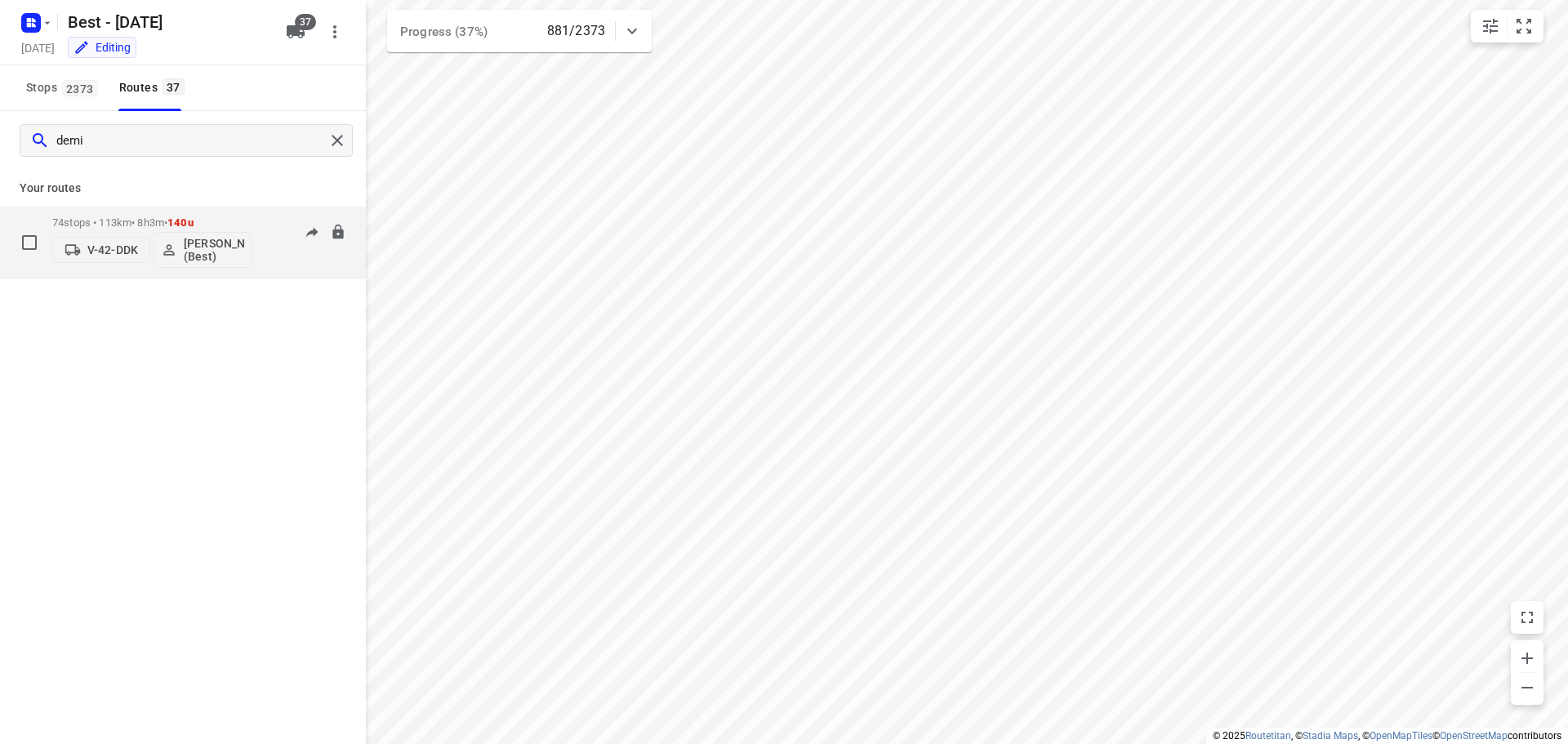
type input "demi"
click at [145, 226] on p "74 stops • 113km • 8h3m • 140u" at bounding box center [151, 223] width 199 height 13
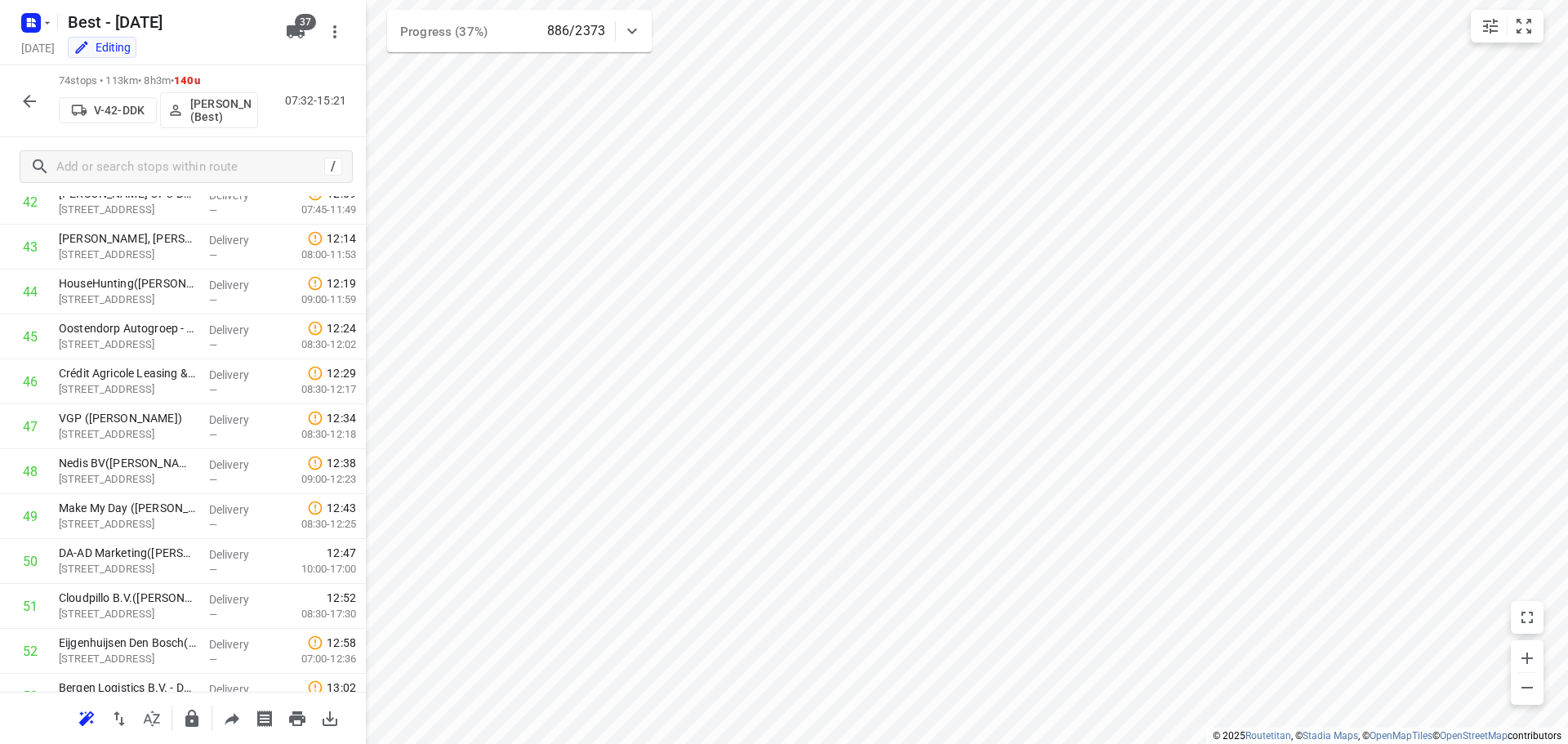
scroll to position [2954, 0]
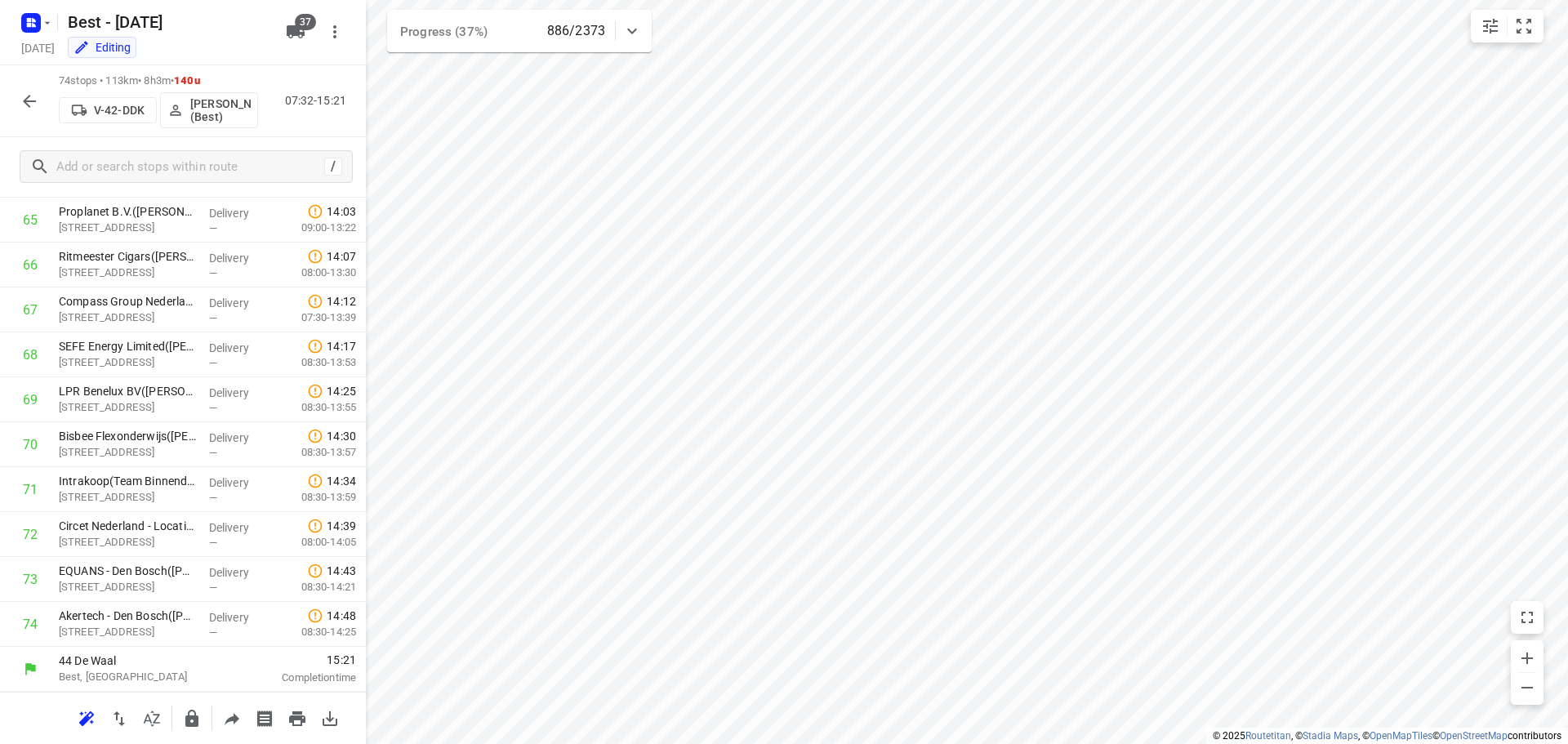
click at [17, 102] on button "button" at bounding box center [30, 101] width 32 height 32
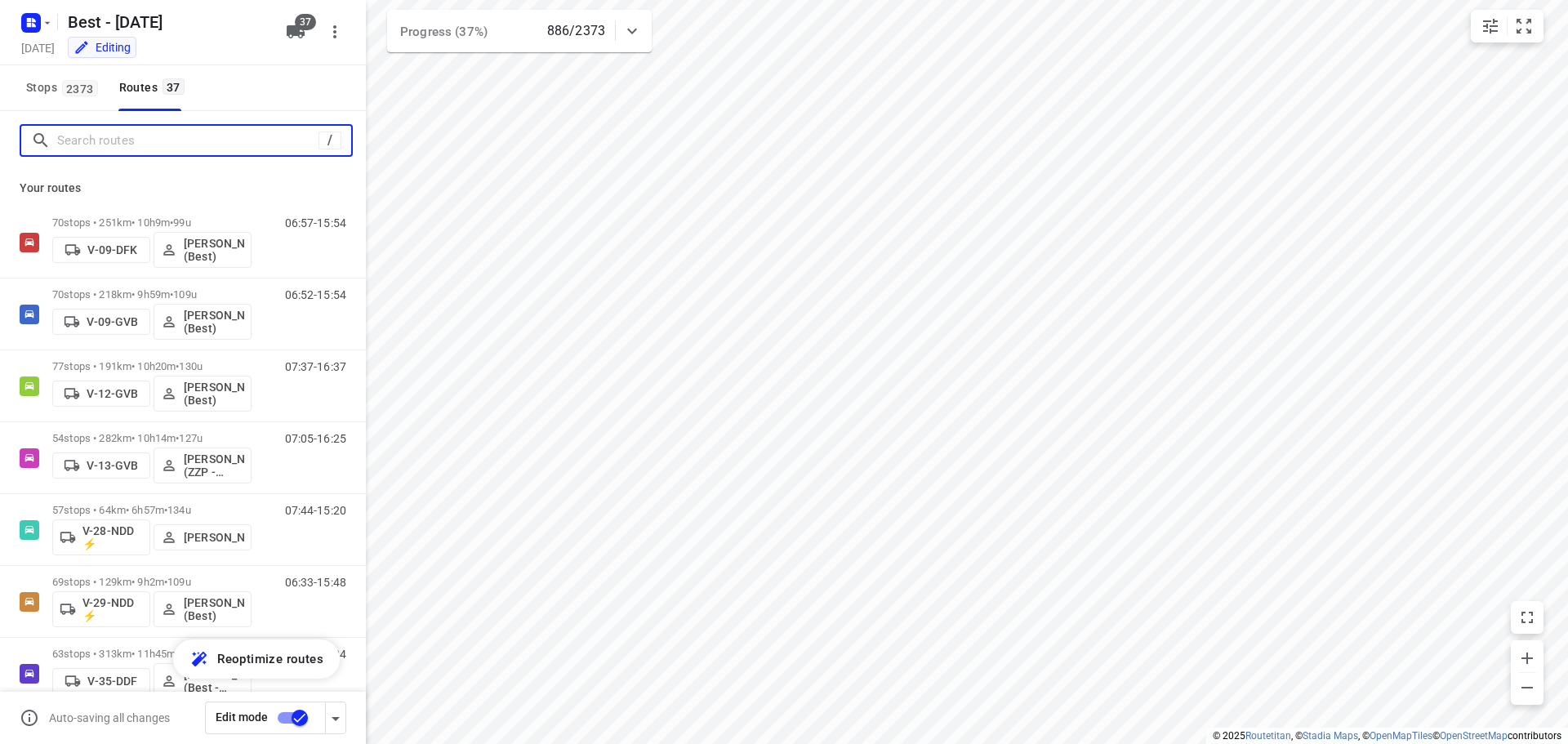
click at [85, 138] on input "Search routes" at bounding box center [188, 141] width 261 height 25
type input "h"
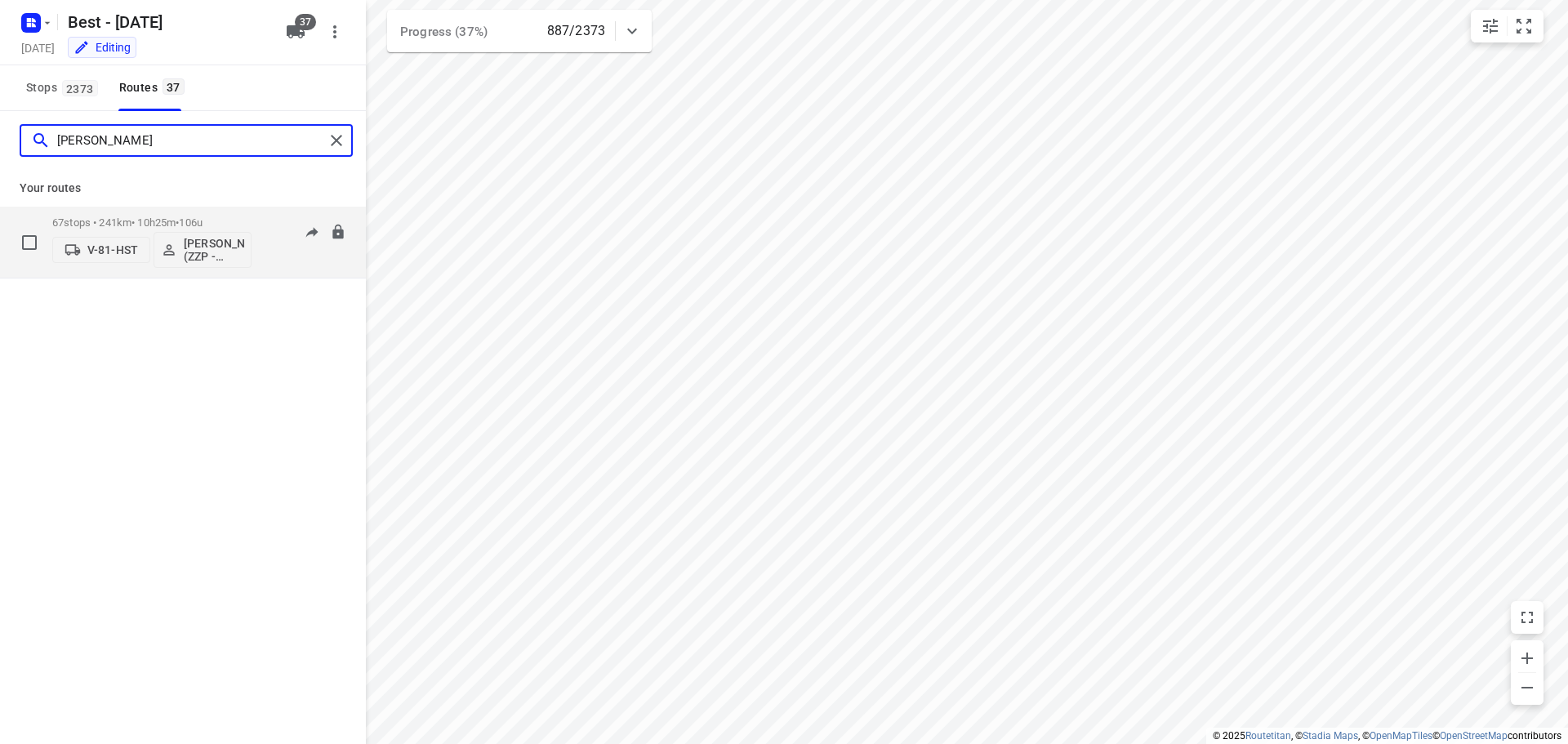
type input "[PERSON_NAME]"
click at [110, 210] on div "67 stops • 241km • 10h25m • 106u V-81-HST [PERSON_NAME] (ZZP - Best)" at bounding box center [151, 241] width 199 height 67
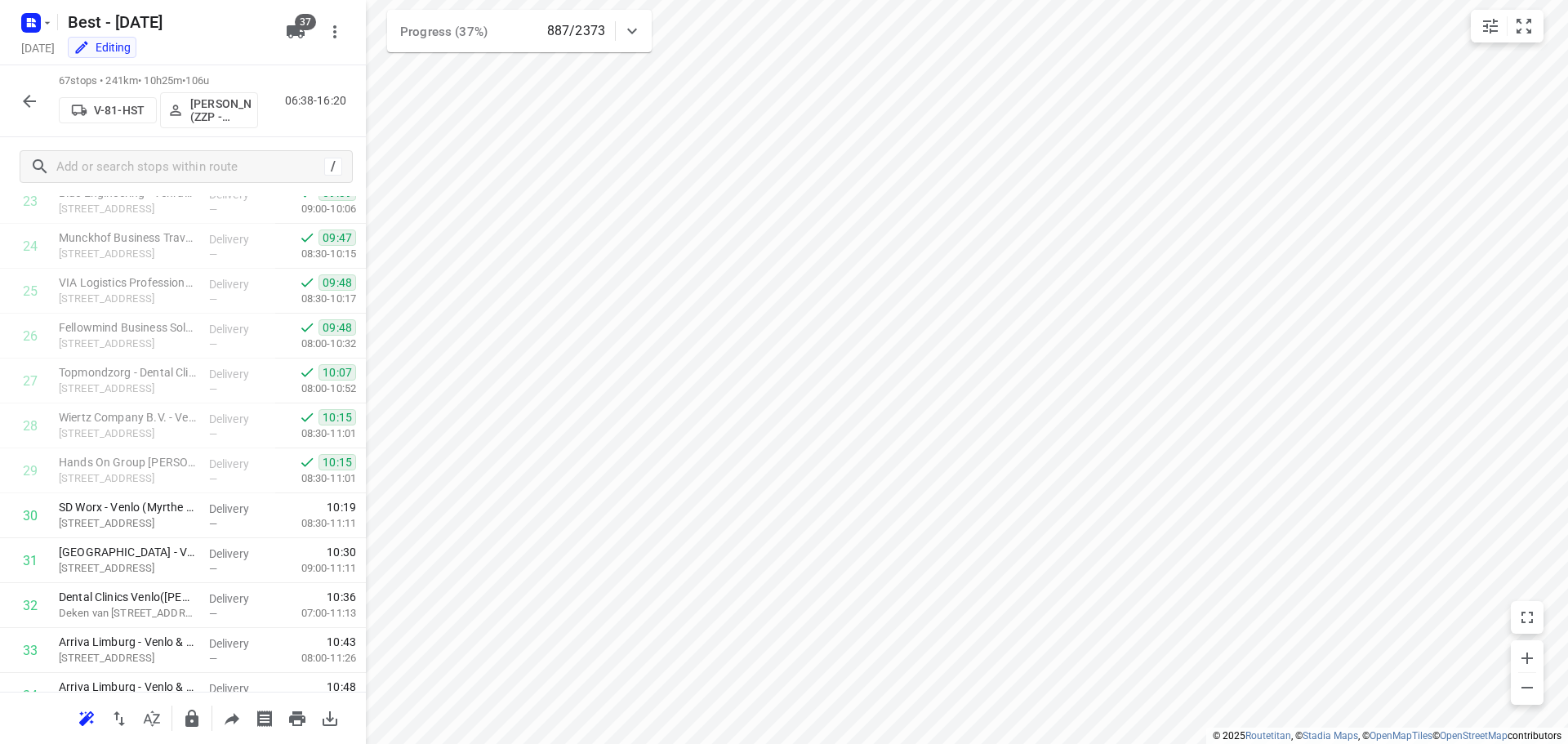
scroll to position [2640, 0]
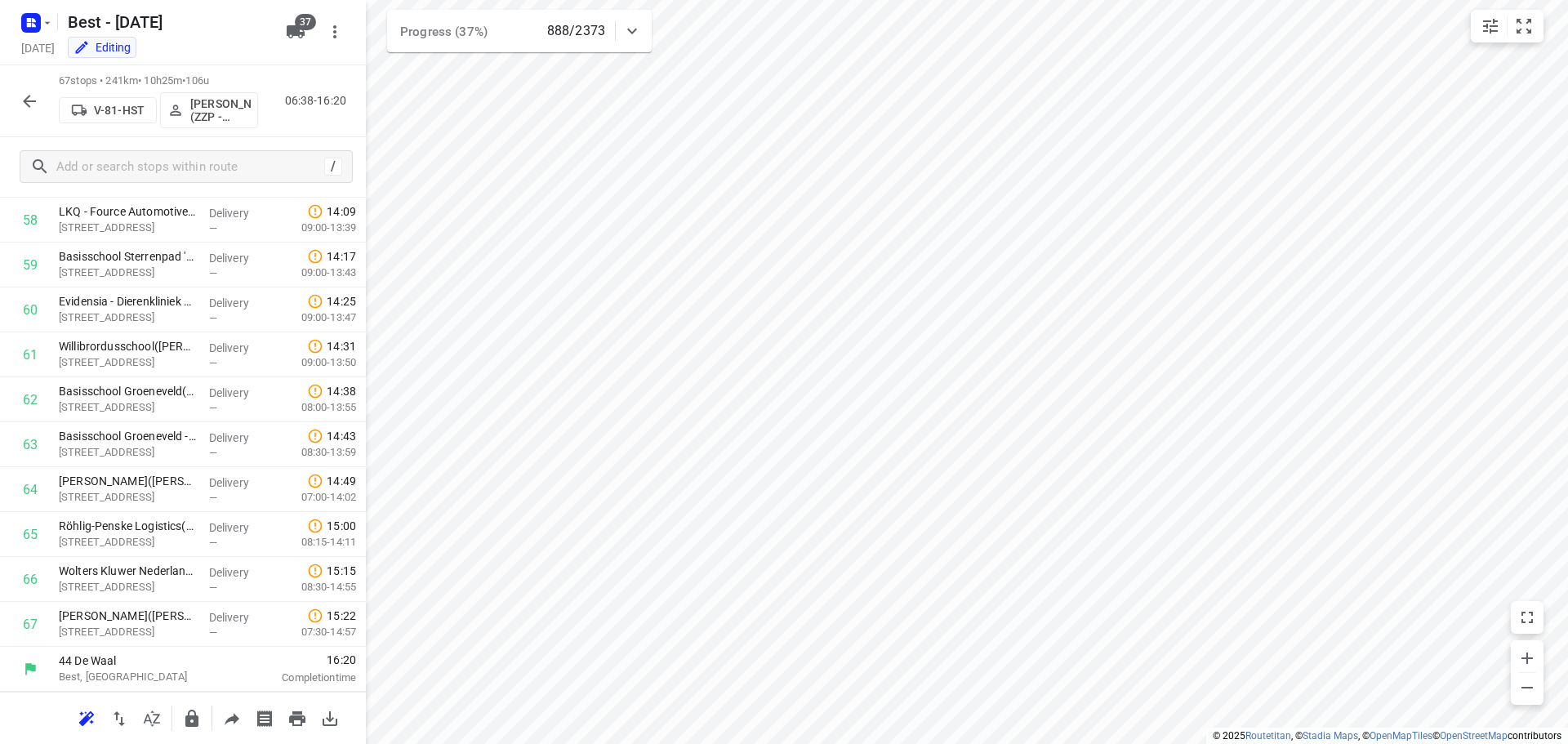
click at [20, 105] on icon "button" at bounding box center [30, 102] width 20 height 20
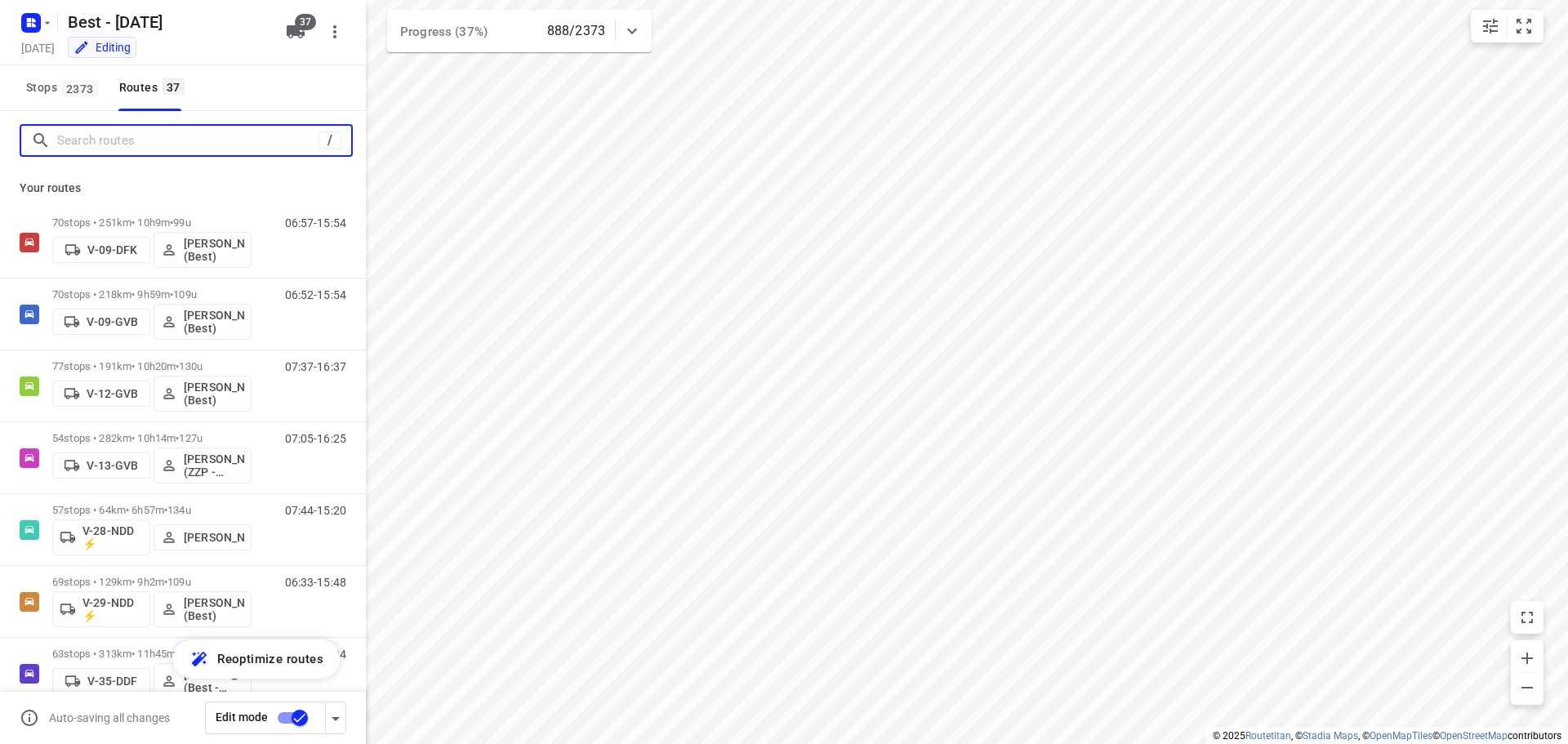
click at [110, 148] on input "Search routes" at bounding box center [188, 141] width 261 height 25
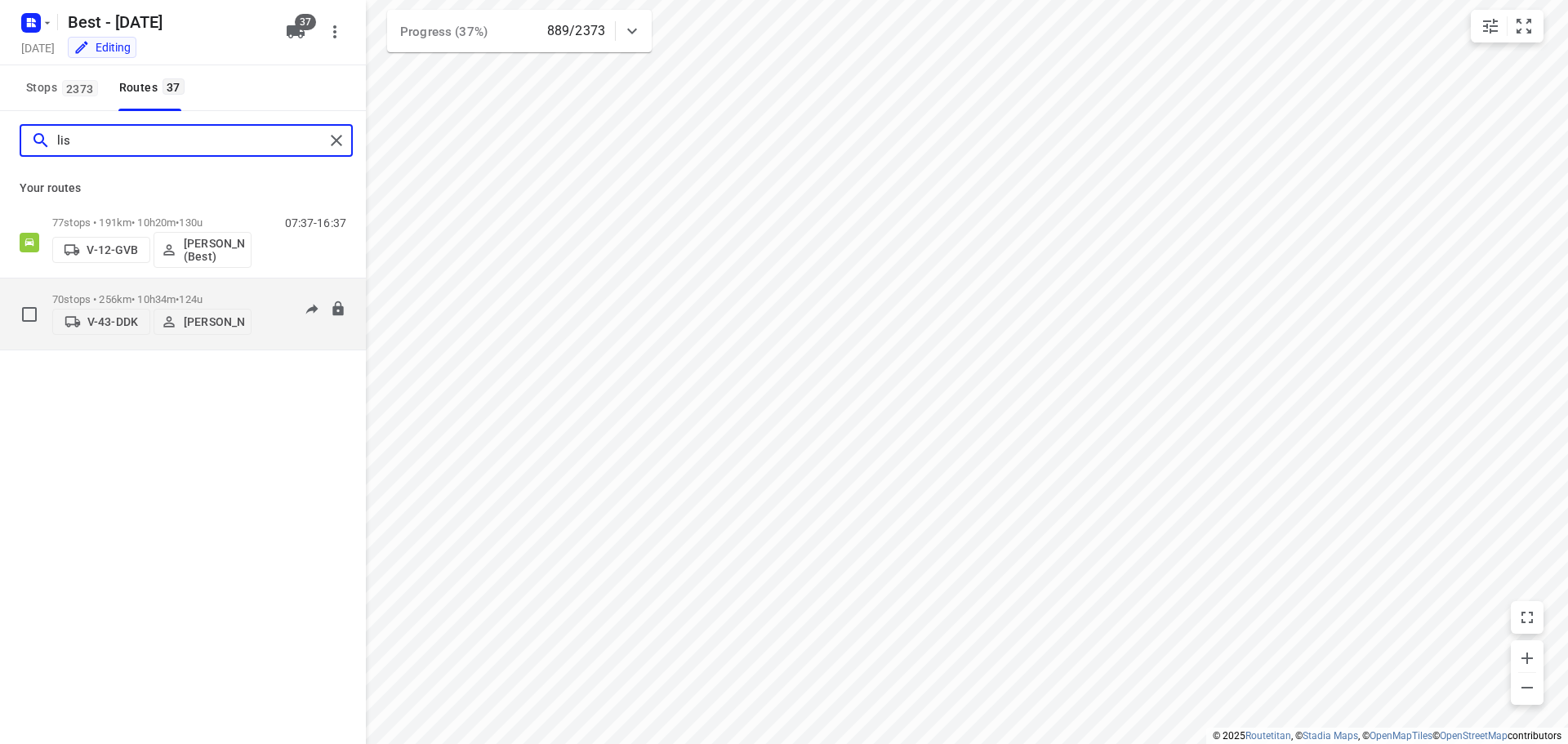
type input "lis"
click at [138, 286] on div "70 stops • 256km • 10h34m • 124u V-43-DDK [PERSON_NAME]" at bounding box center [151, 314] width 199 height 58
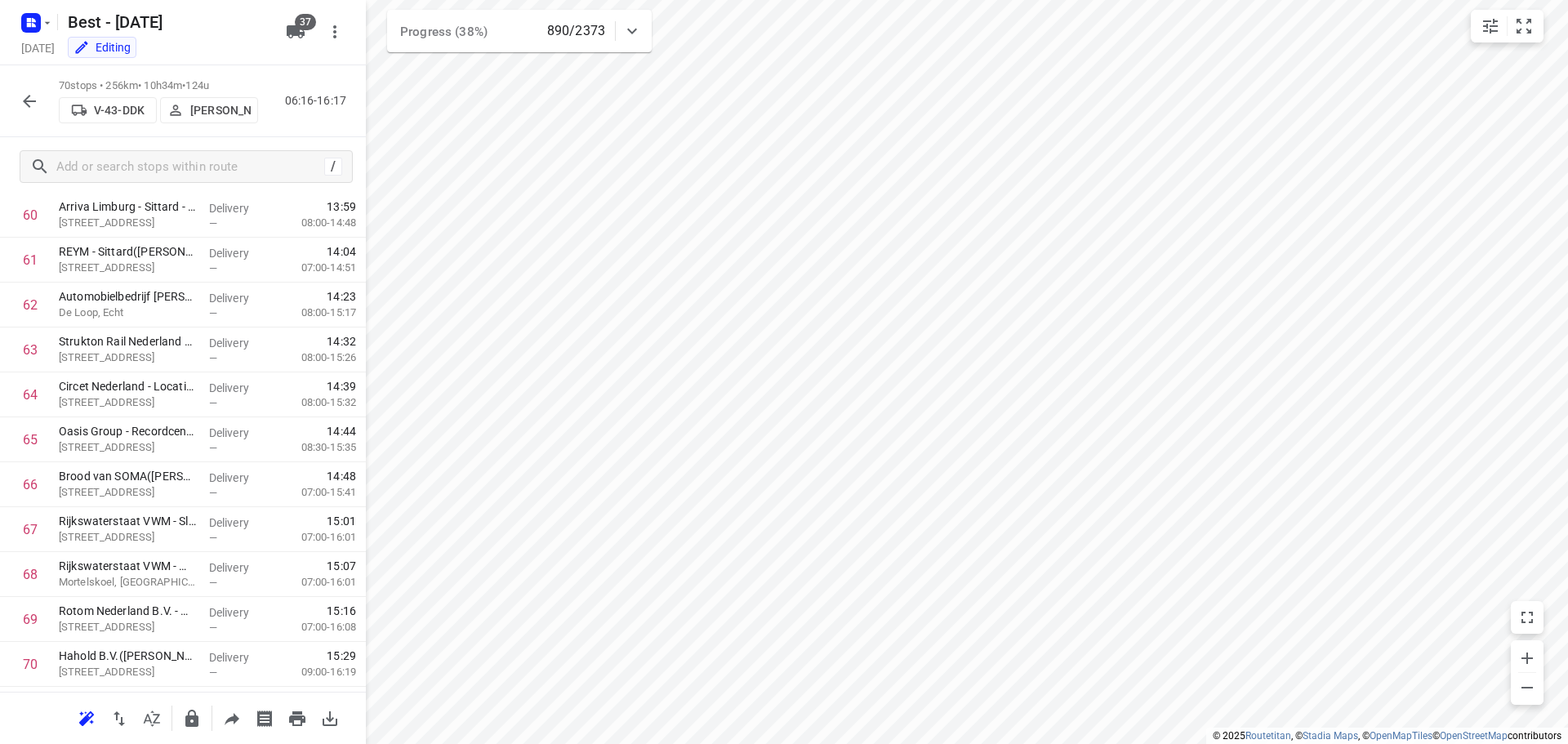
scroll to position [2775, 0]
click at [19, 89] on button "button" at bounding box center [30, 101] width 32 height 32
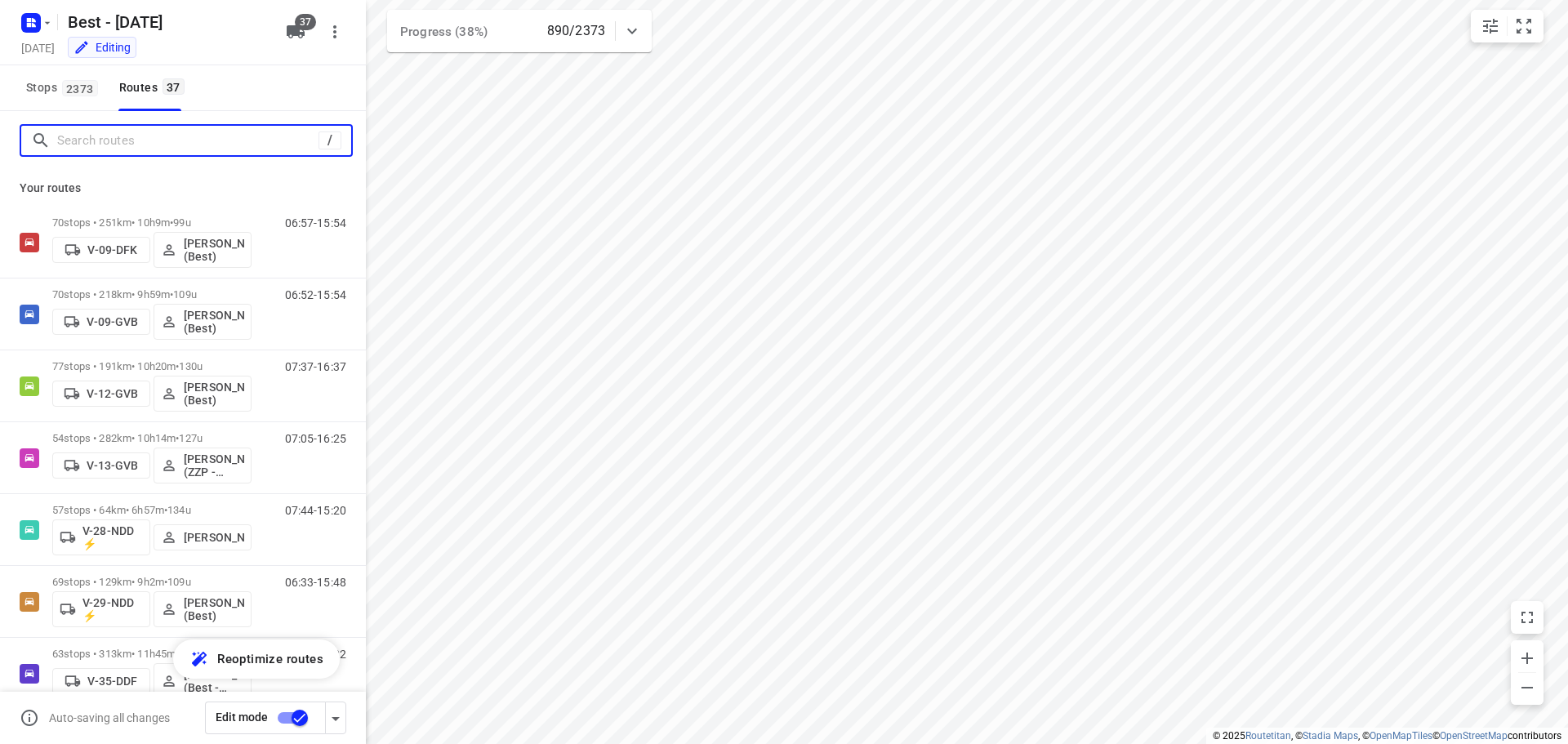
click at [106, 150] on input "Search routes" at bounding box center [188, 141] width 261 height 25
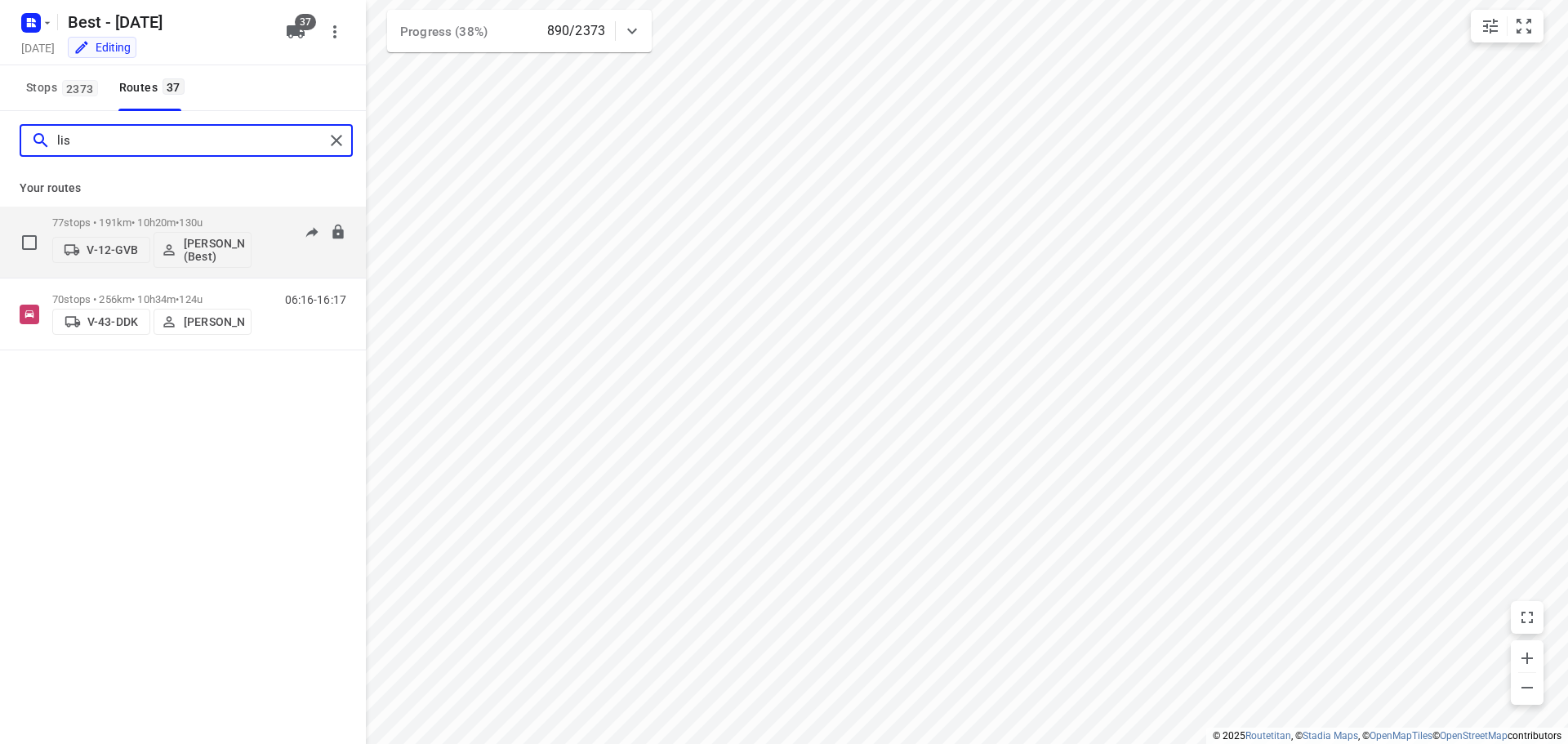
type input "lis"
click at [157, 219] on p "77 stops • 191km • 10h20m • 130u" at bounding box center [151, 223] width 199 height 13
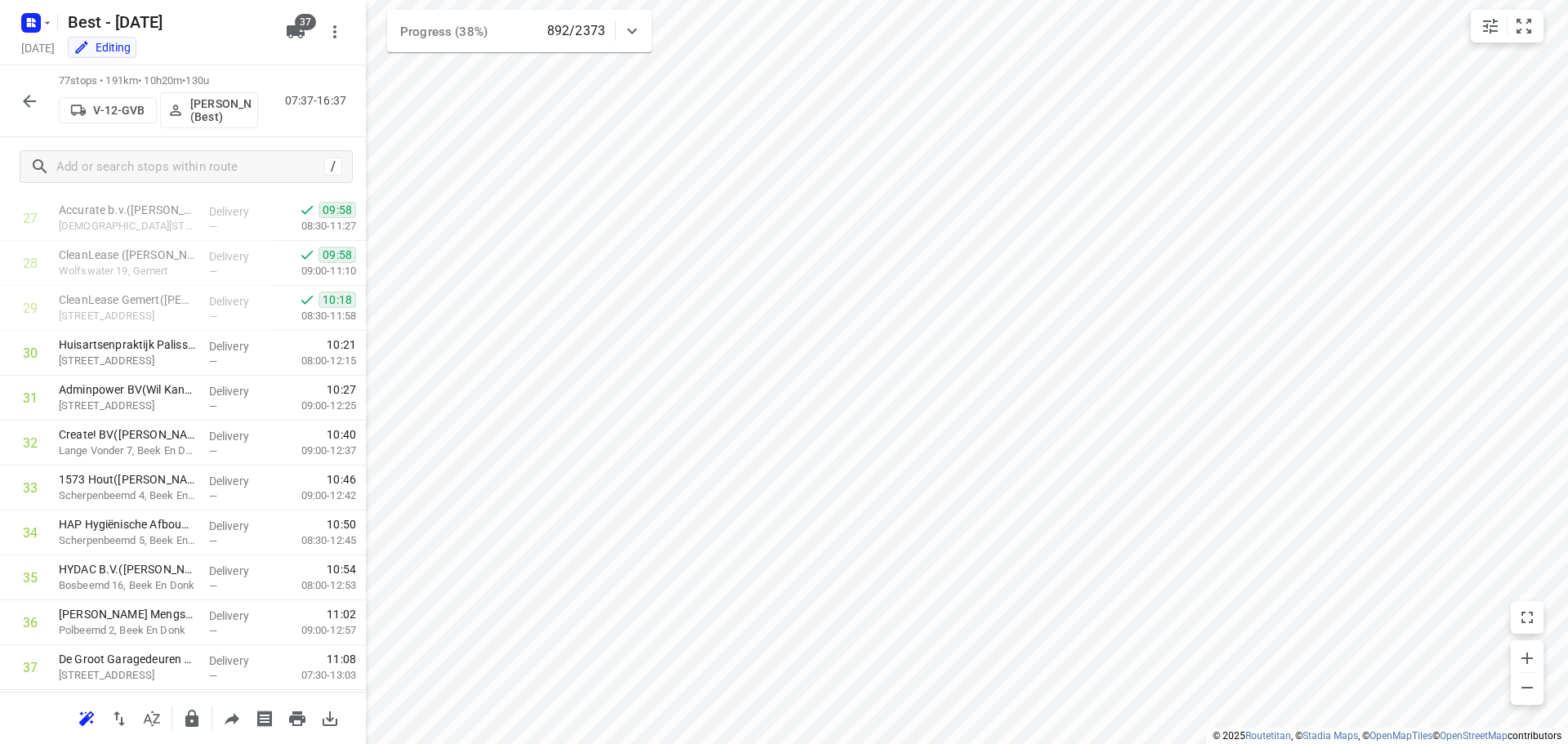
scroll to position [3089, 0]
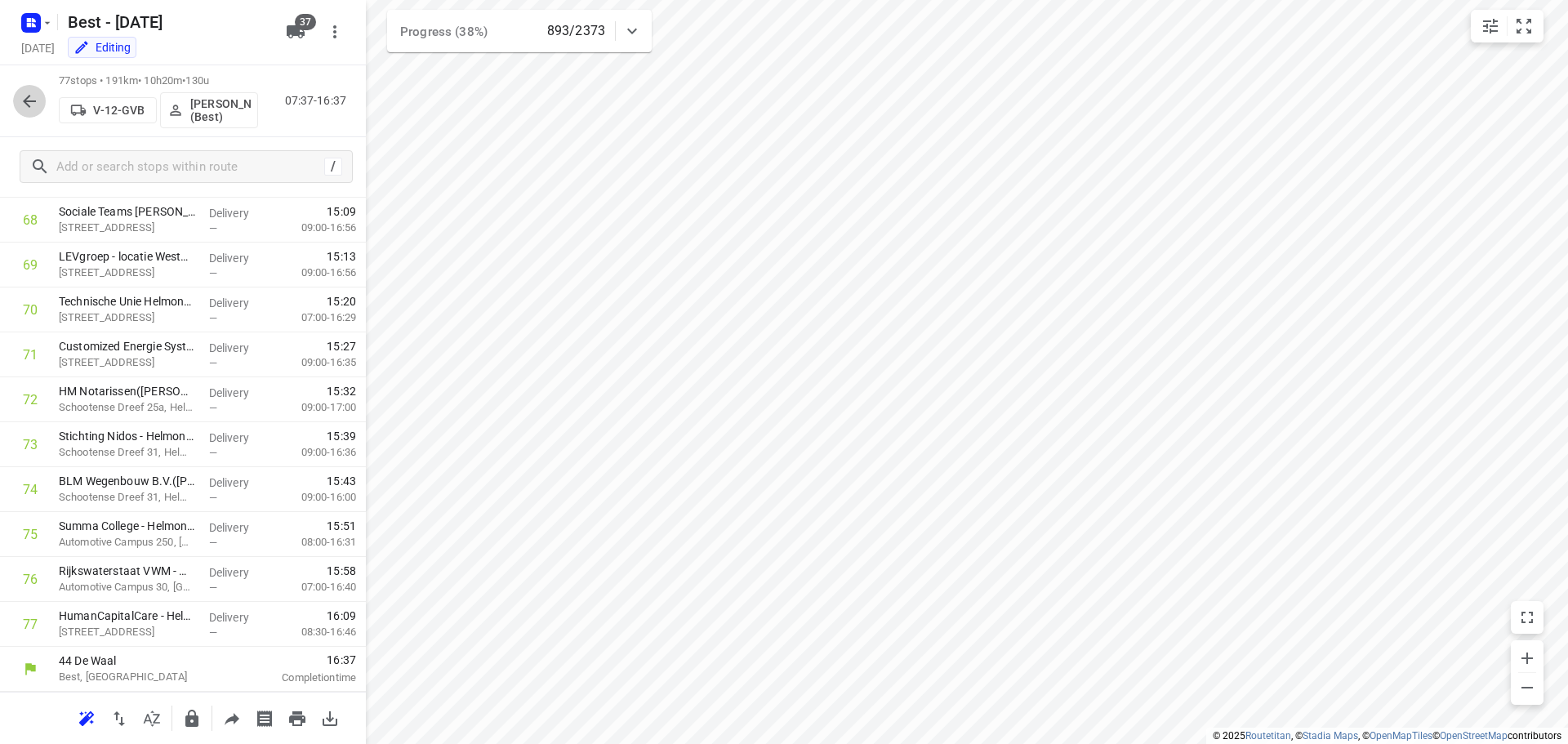
click at [22, 107] on icon "button" at bounding box center [30, 102] width 20 height 20
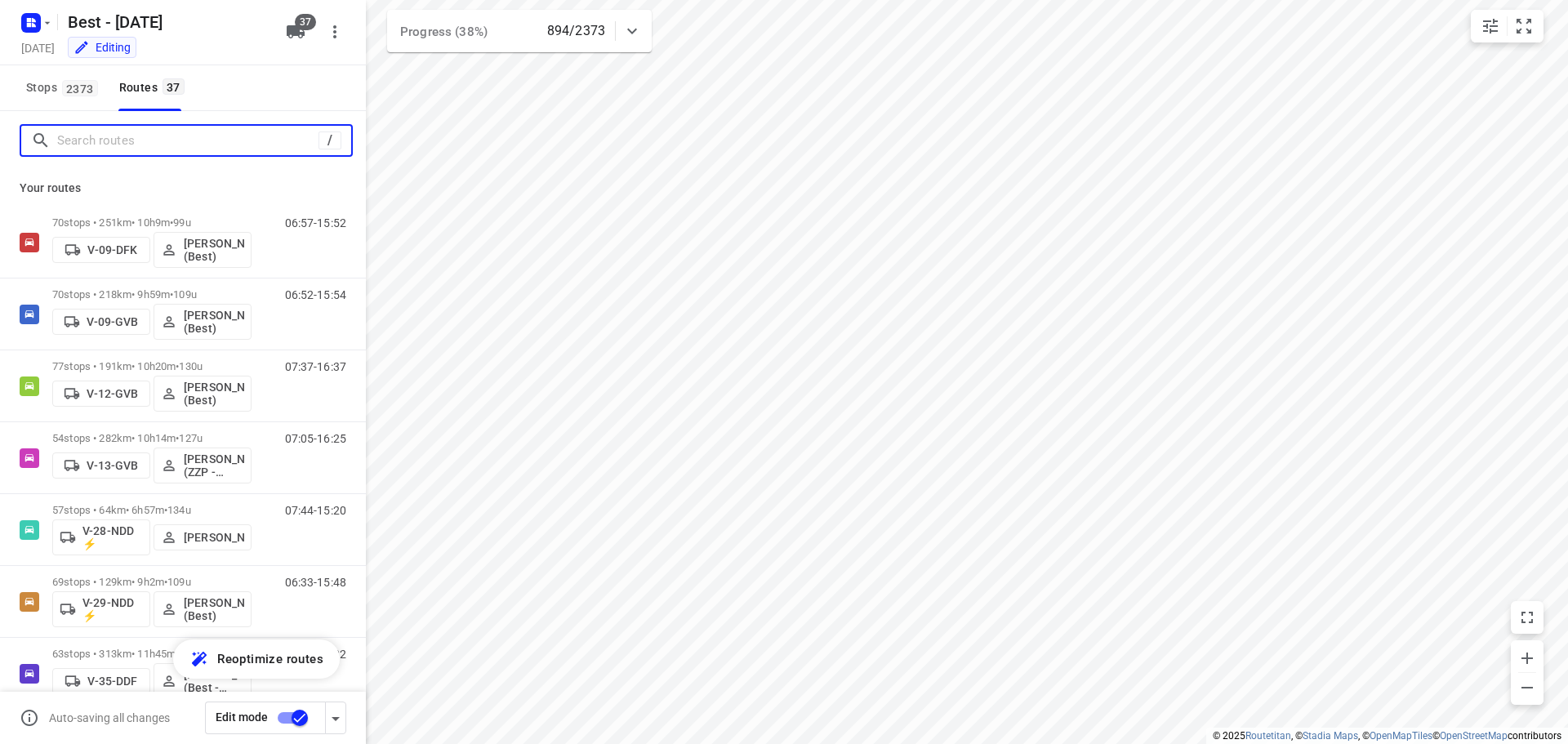
click at [68, 136] on input "Search routes" at bounding box center [188, 141] width 261 height 25
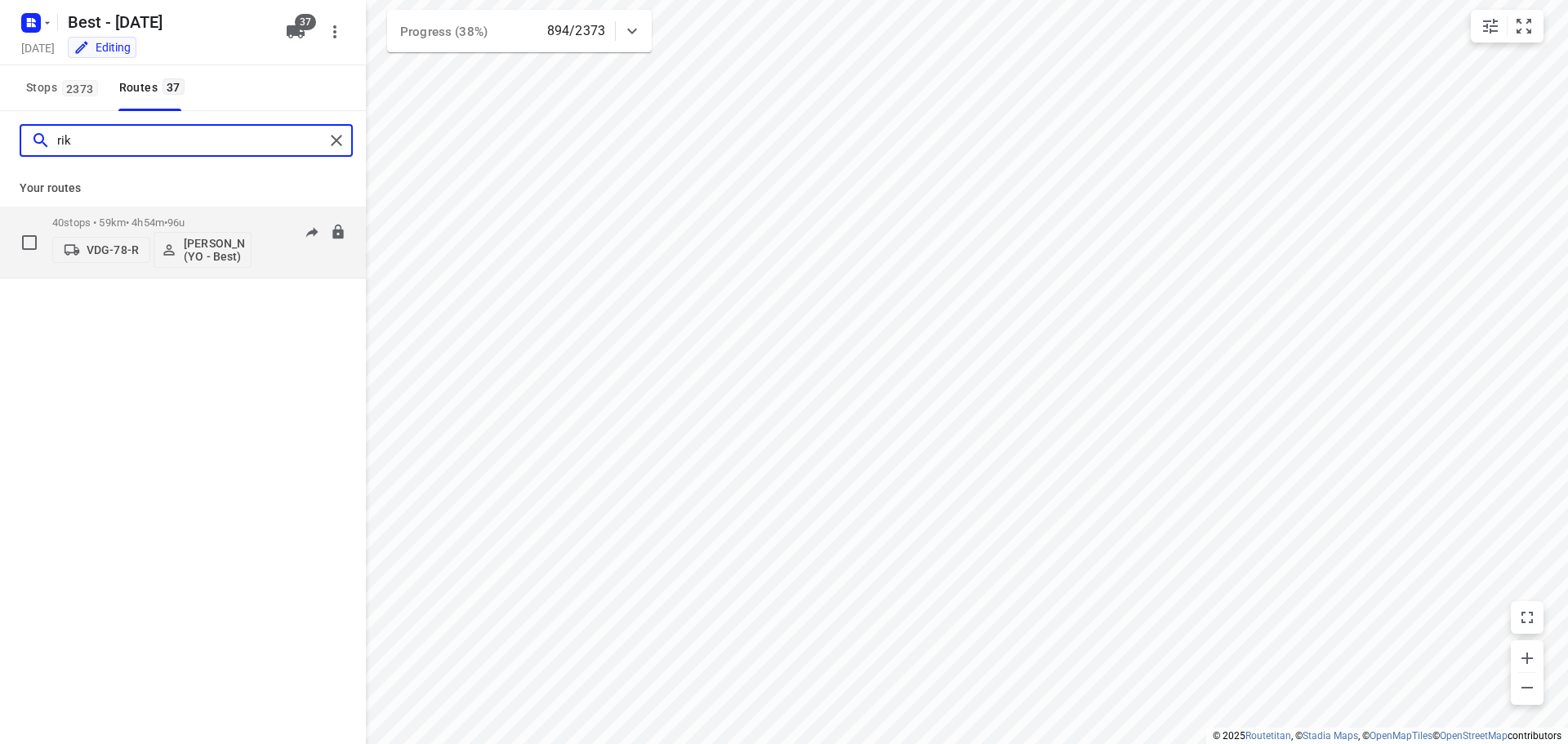
type input "rik"
click at [128, 211] on div "40 stops • 59km • 4h54m • 96u VDG-78-R [PERSON_NAME] (YO - Best)" at bounding box center [151, 241] width 199 height 67
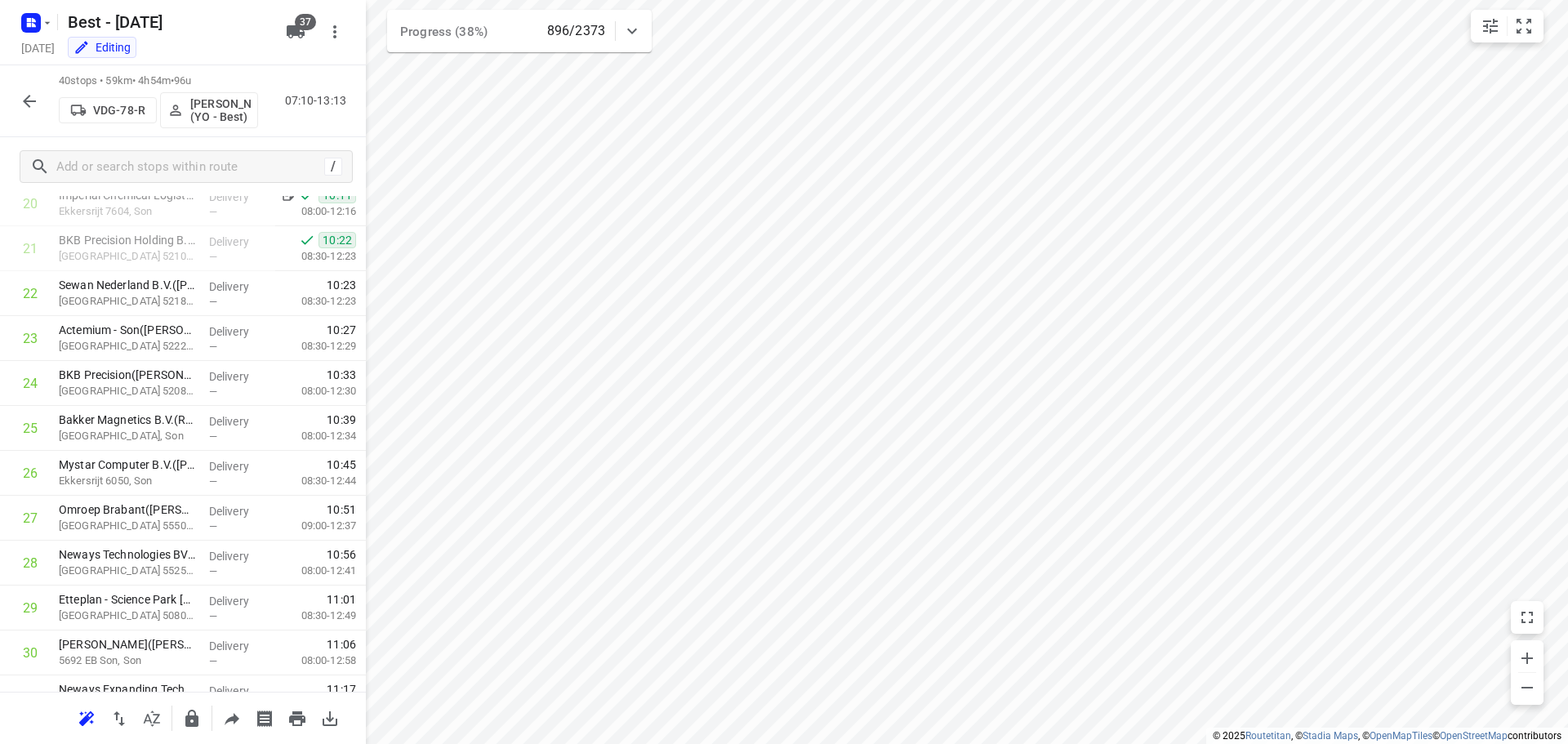
scroll to position [912, 0]
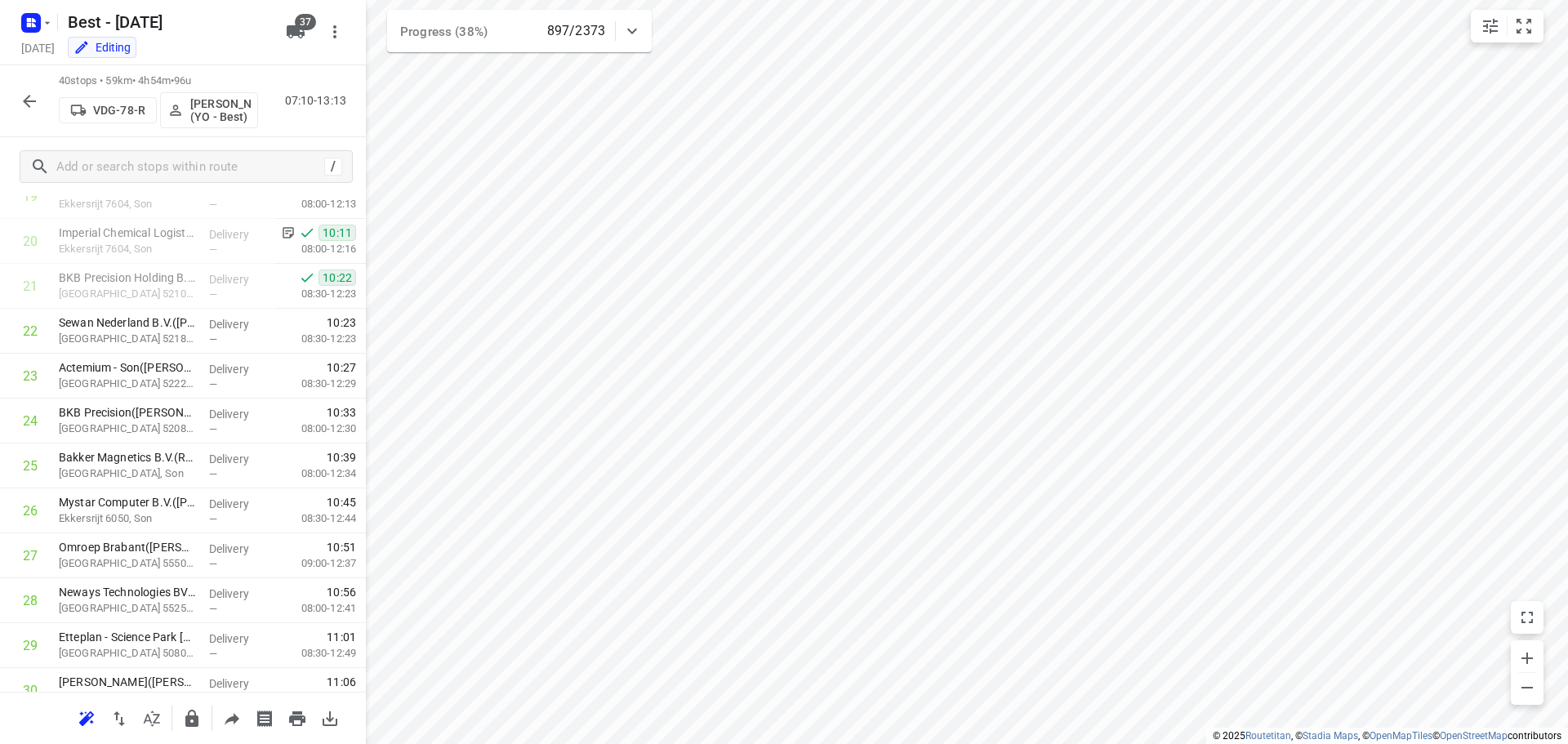
click at [23, 97] on icon "button" at bounding box center [30, 102] width 20 height 20
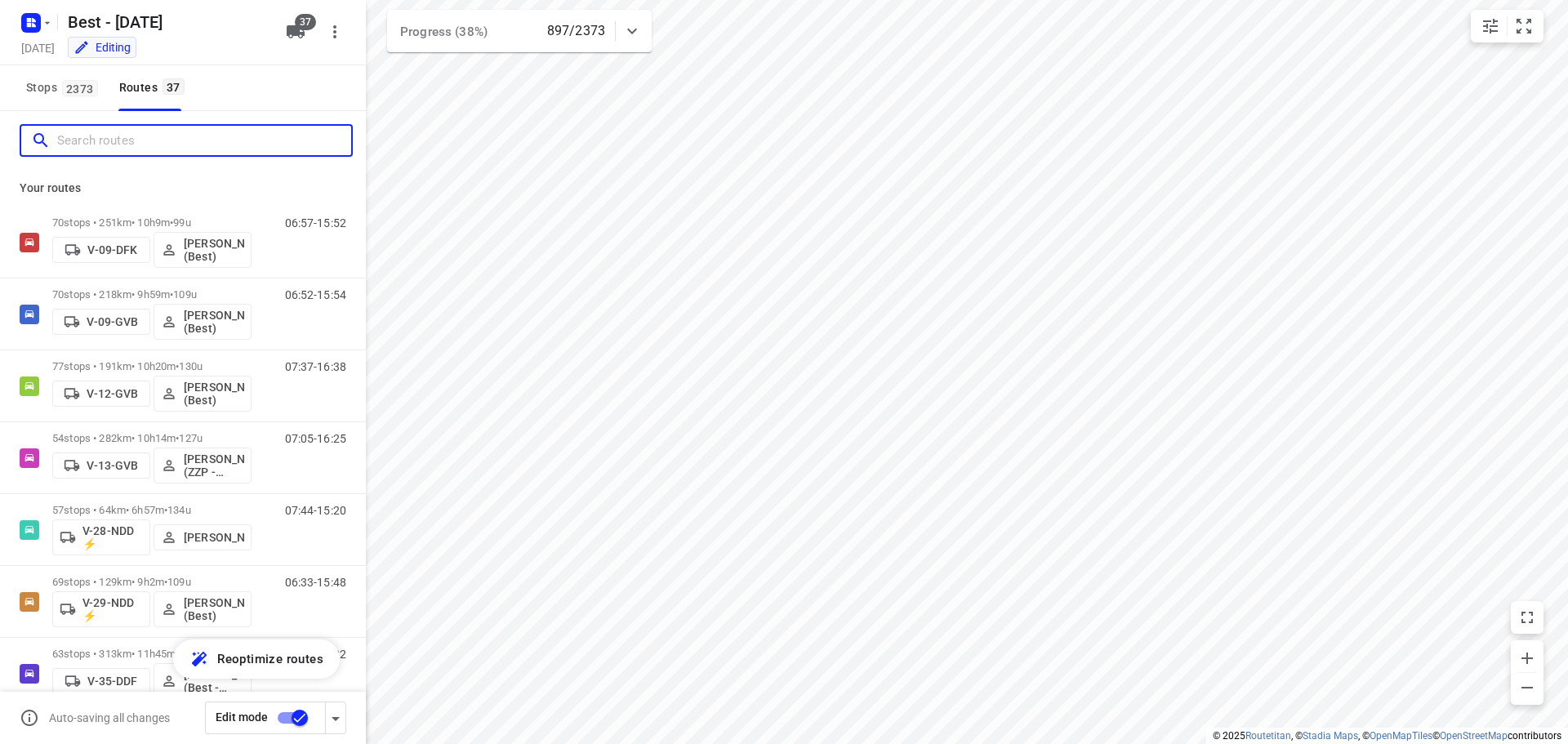
click at [80, 141] on input "Search routes" at bounding box center [204, 141] width 294 height 25
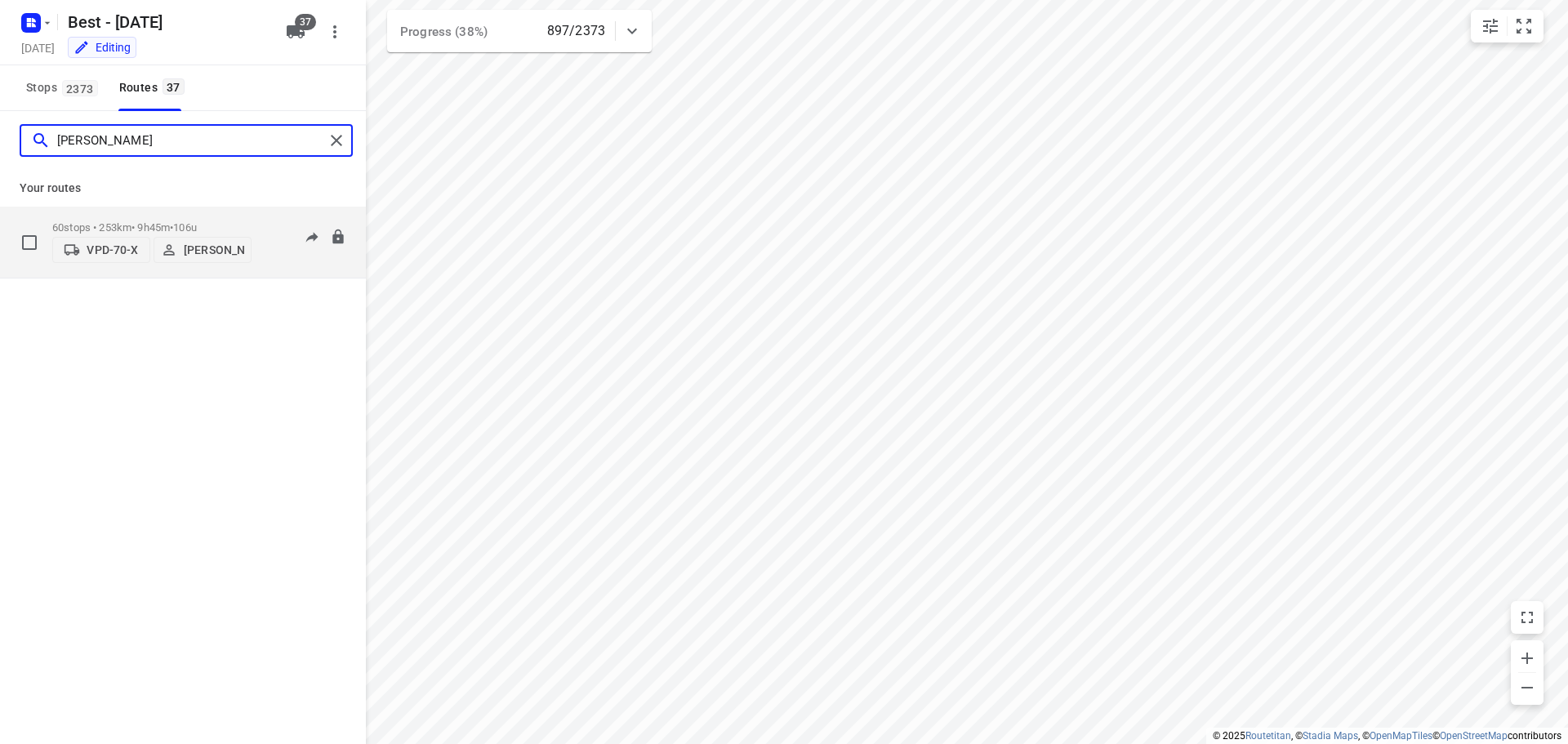
type input "[PERSON_NAME]"
click at [166, 213] on div "60 stops • 253km • 9h45m • 106u VPD-70-X [PERSON_NAME]" at bounding box center [151, 242] width 199 height 58
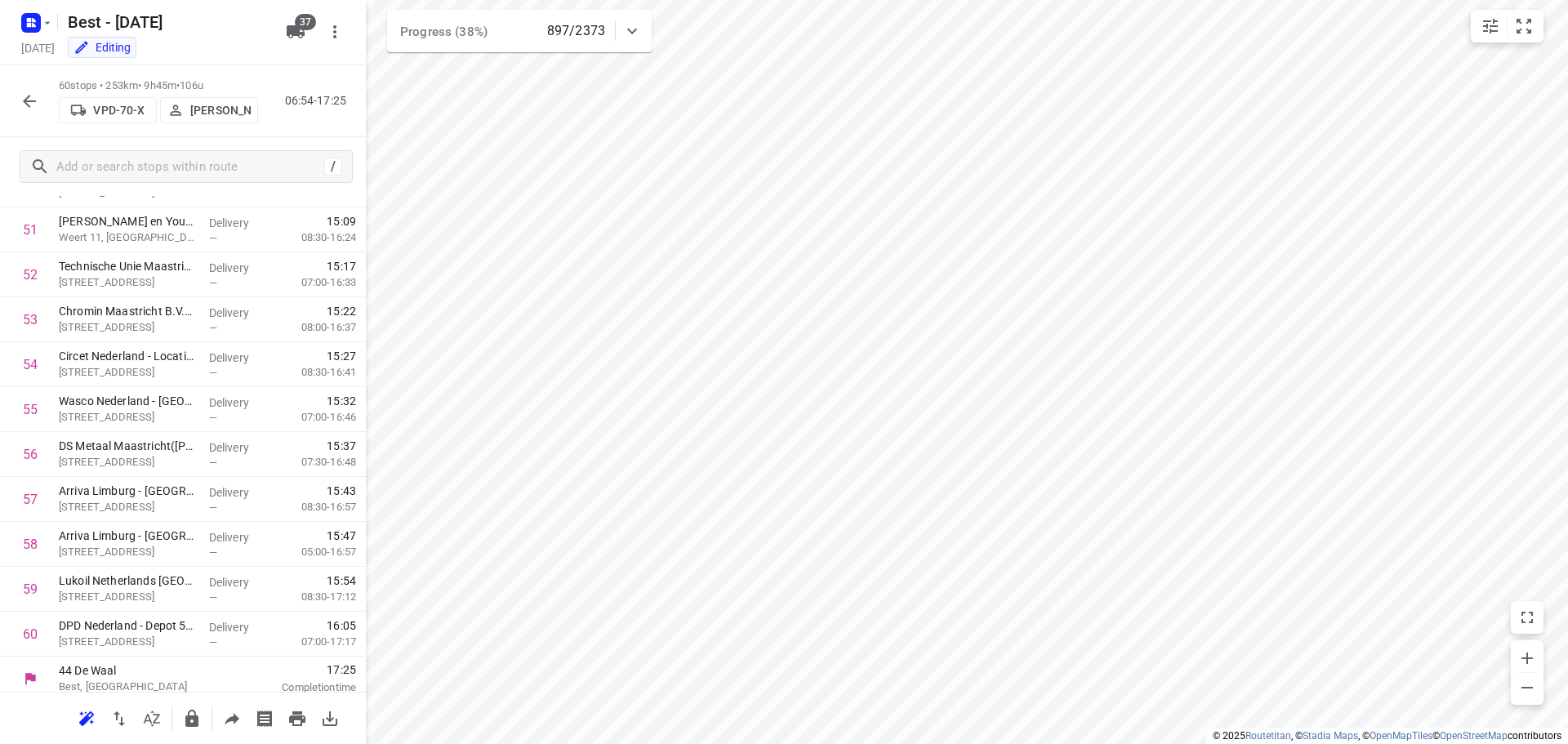
scroll to position [2326, 0]
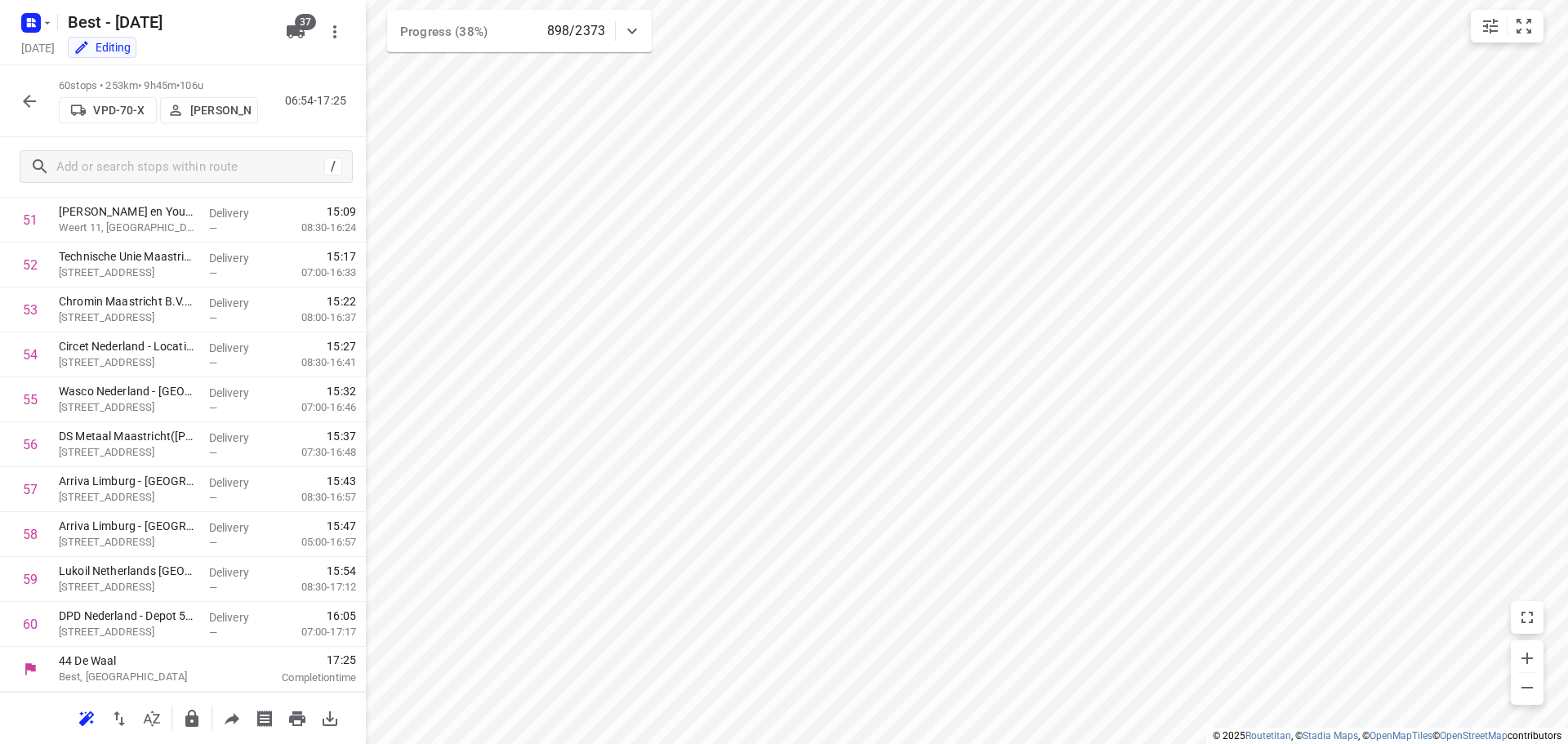
click at [21, 93] on icon "button" at bounding box center [30, 102] width 20 height 20
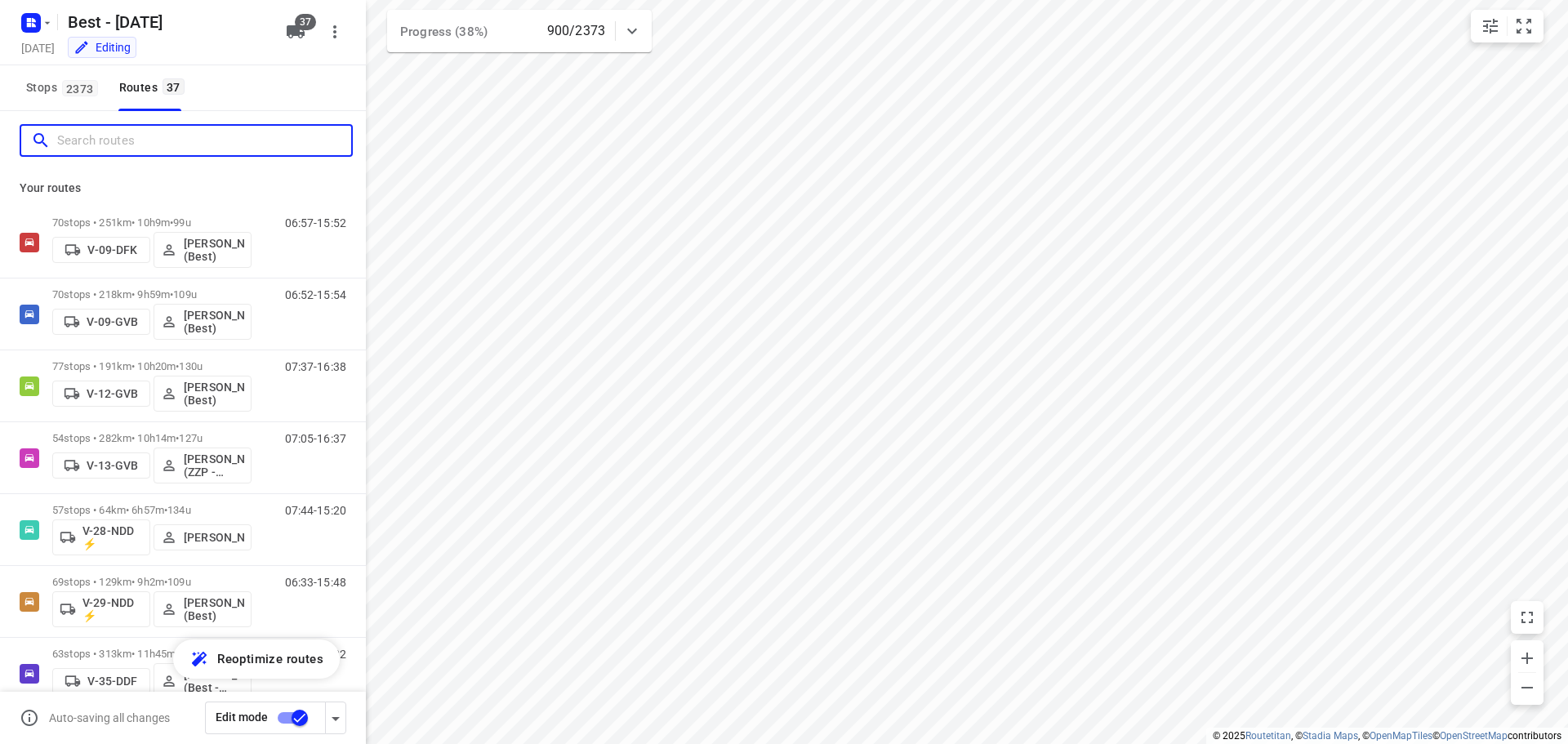
click at [126, 139] on input "Search routes" at bounding box center [204, 141] width 294 height 25
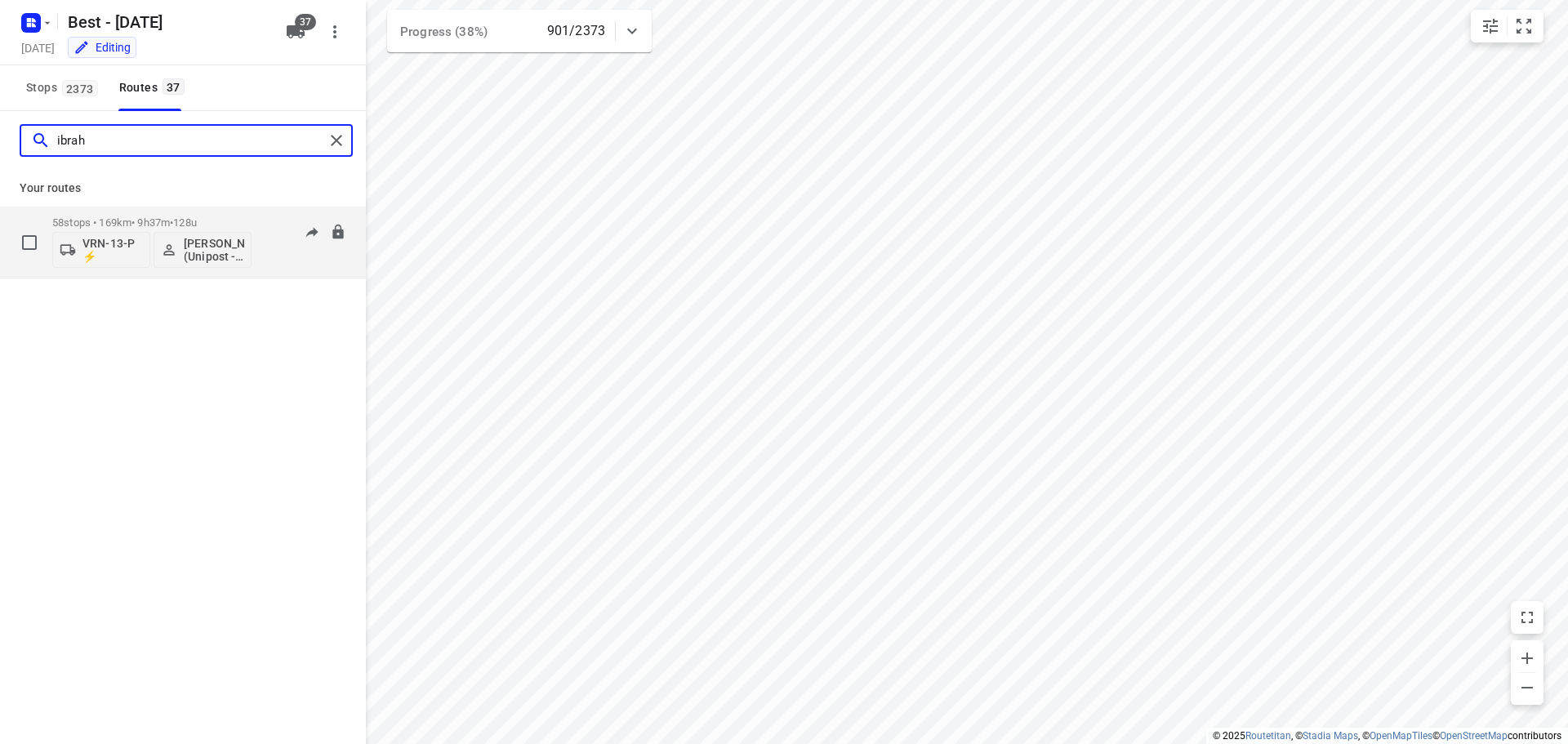
type input "ibrah"
click at [178, 211] on div "58 stops • 169km • 9h37m • 128u VRN-13-P ⚡ [PERSON_NAME] (Unipost - ZZP - Berst)" at bounding box center [151, 241] width 199 height 67
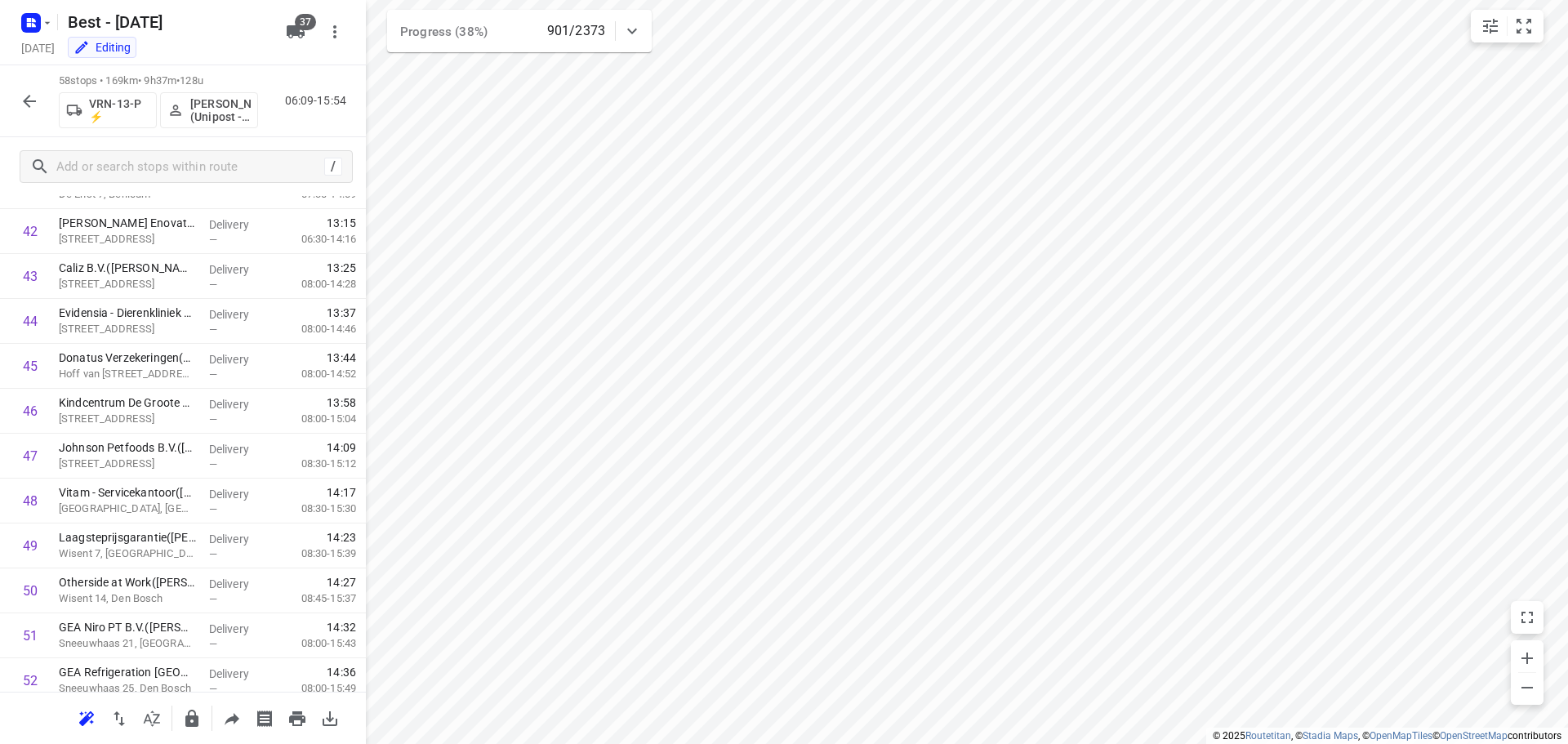
scroll to position [2236, 0]
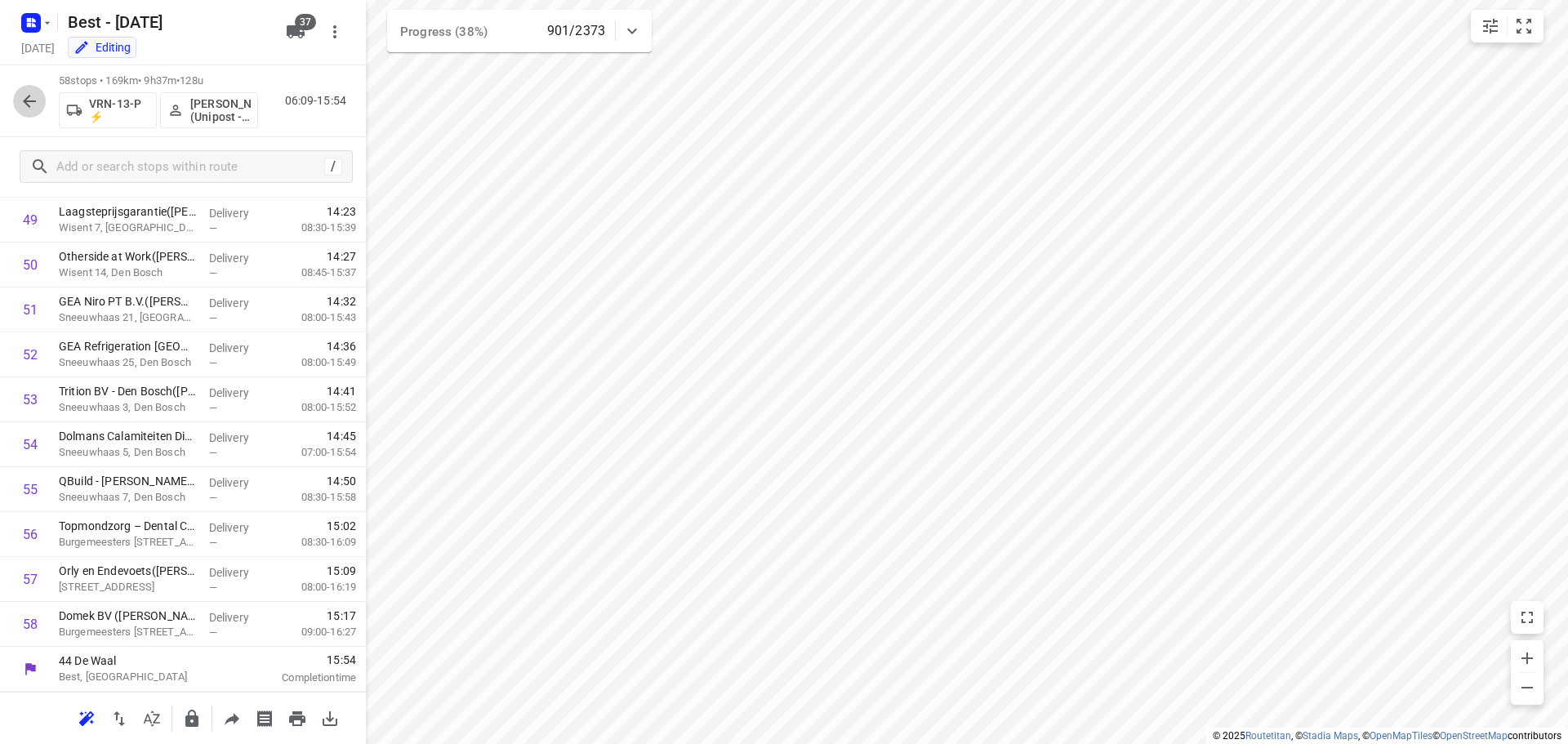
click at [28, 103] on icon "button" at bounding box center [29, 101] width 13 height 13
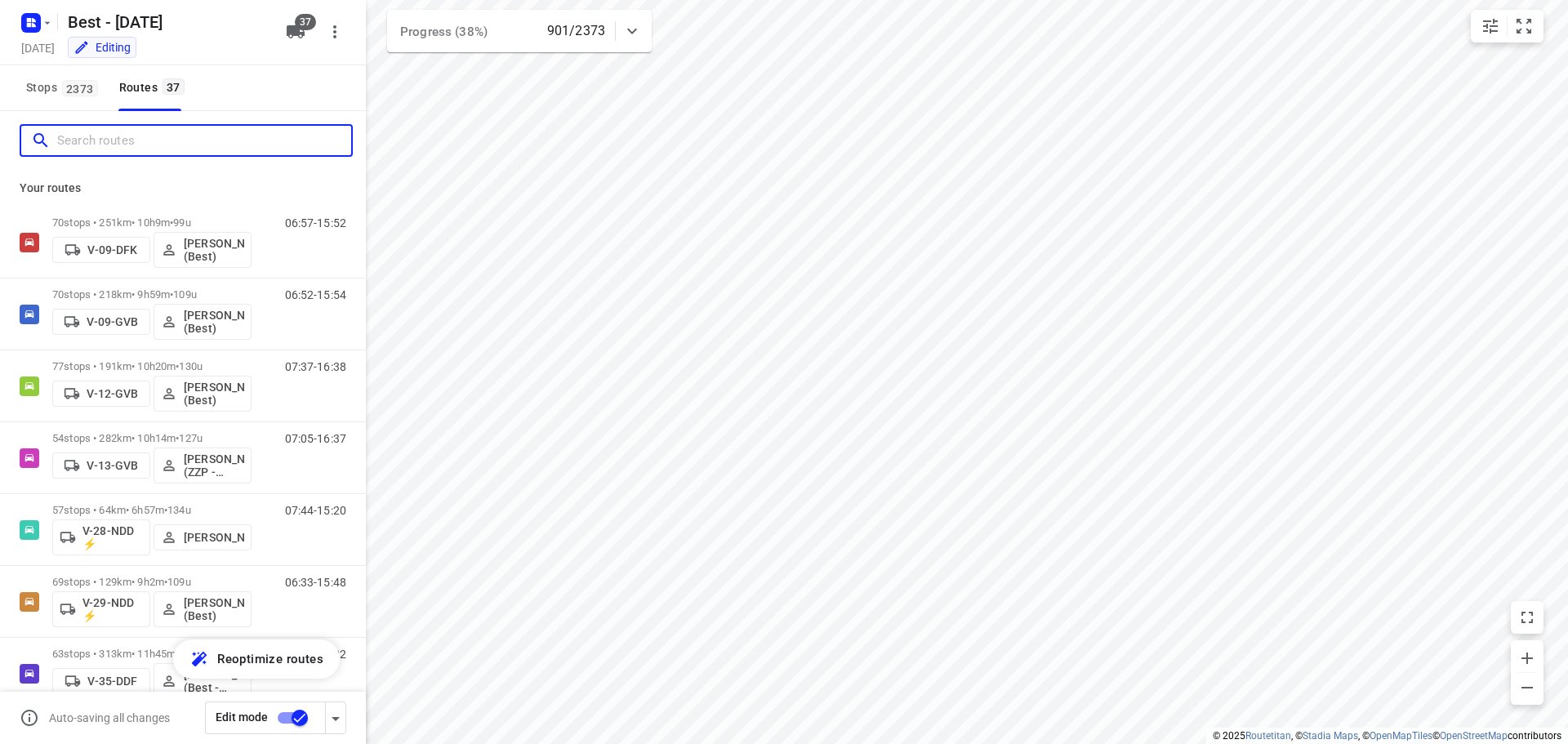
click at [138, 142] on input "Search routes" at bounding box center [204, 141] width 294 height 25
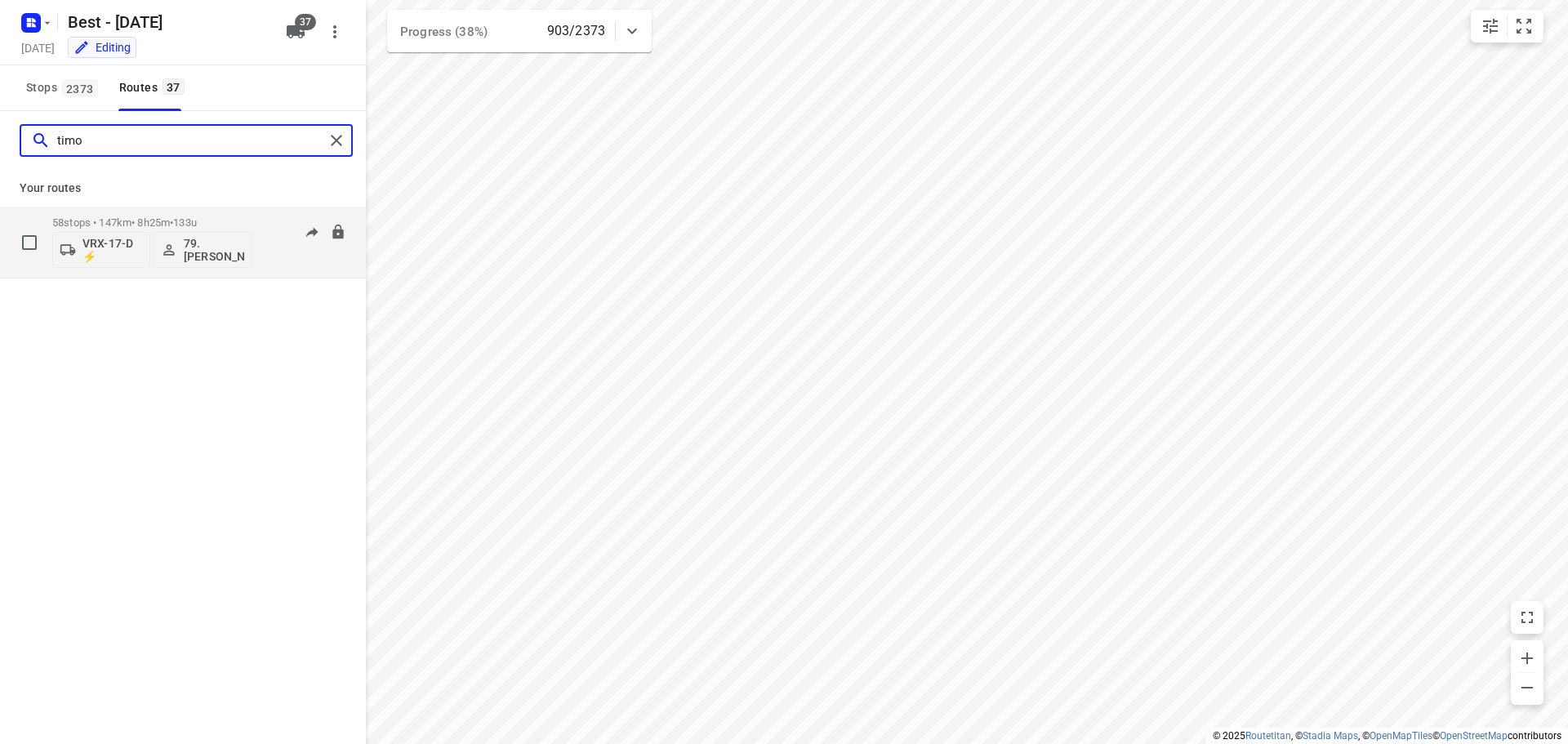
type input "timo"
click at [196, 218] on span "133u" at bounding box center [184, 223] width 23 height 13
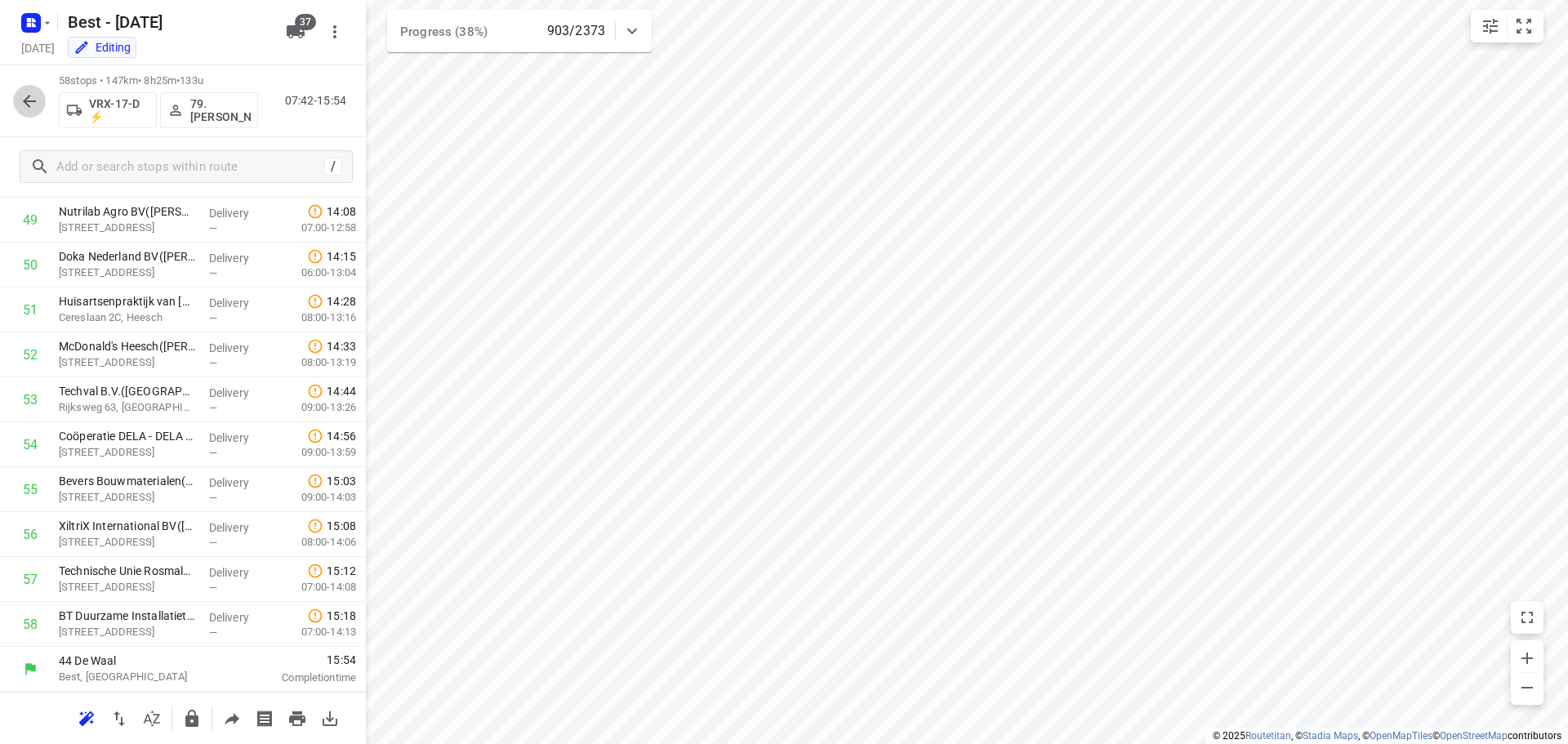
click at [31, 103] on icon "button" at bounding box center [30, 102] width 20 height 20
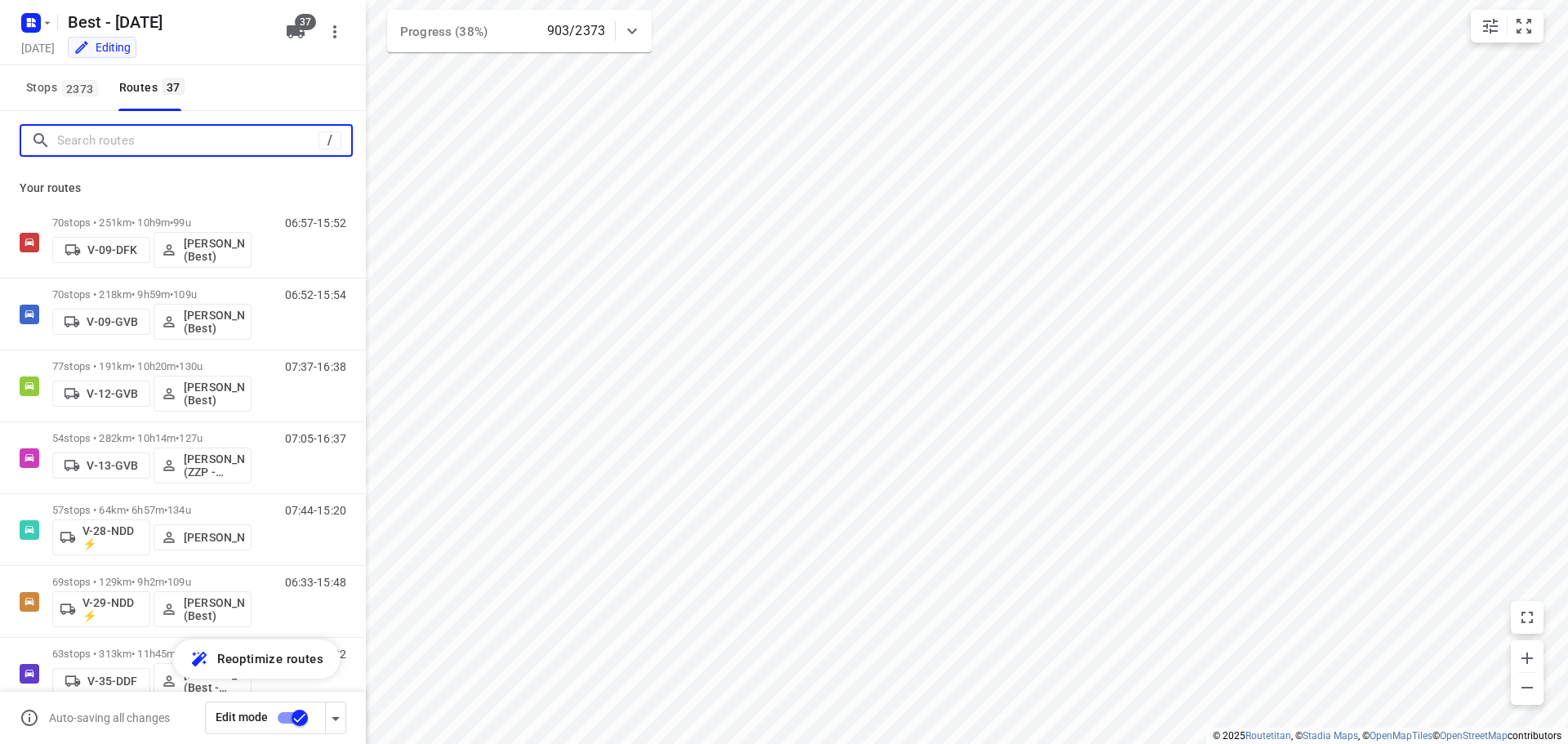
click at [82, 135] on input "Search routes" at bounding box center [188, 141] width 261 height 25
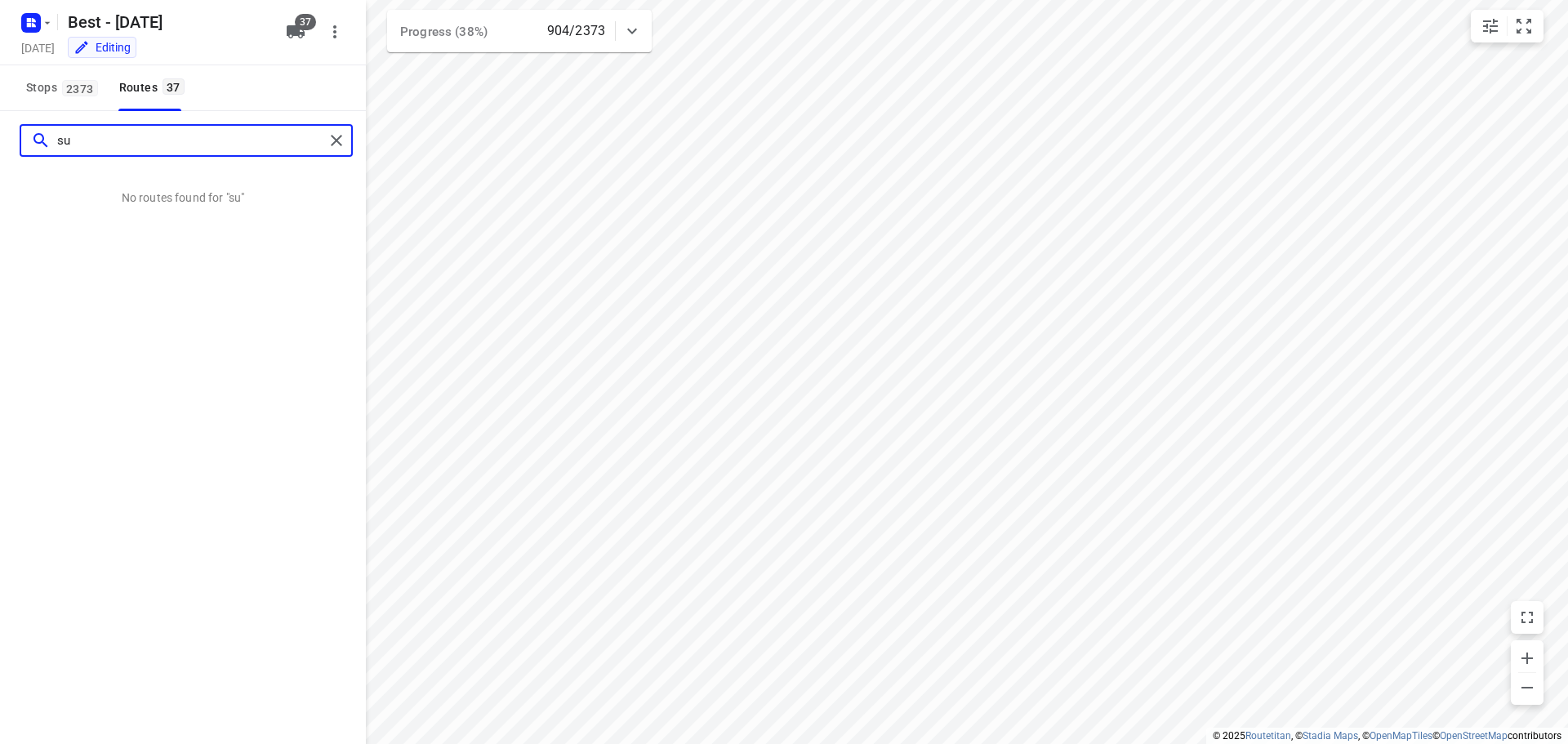
type input "s"
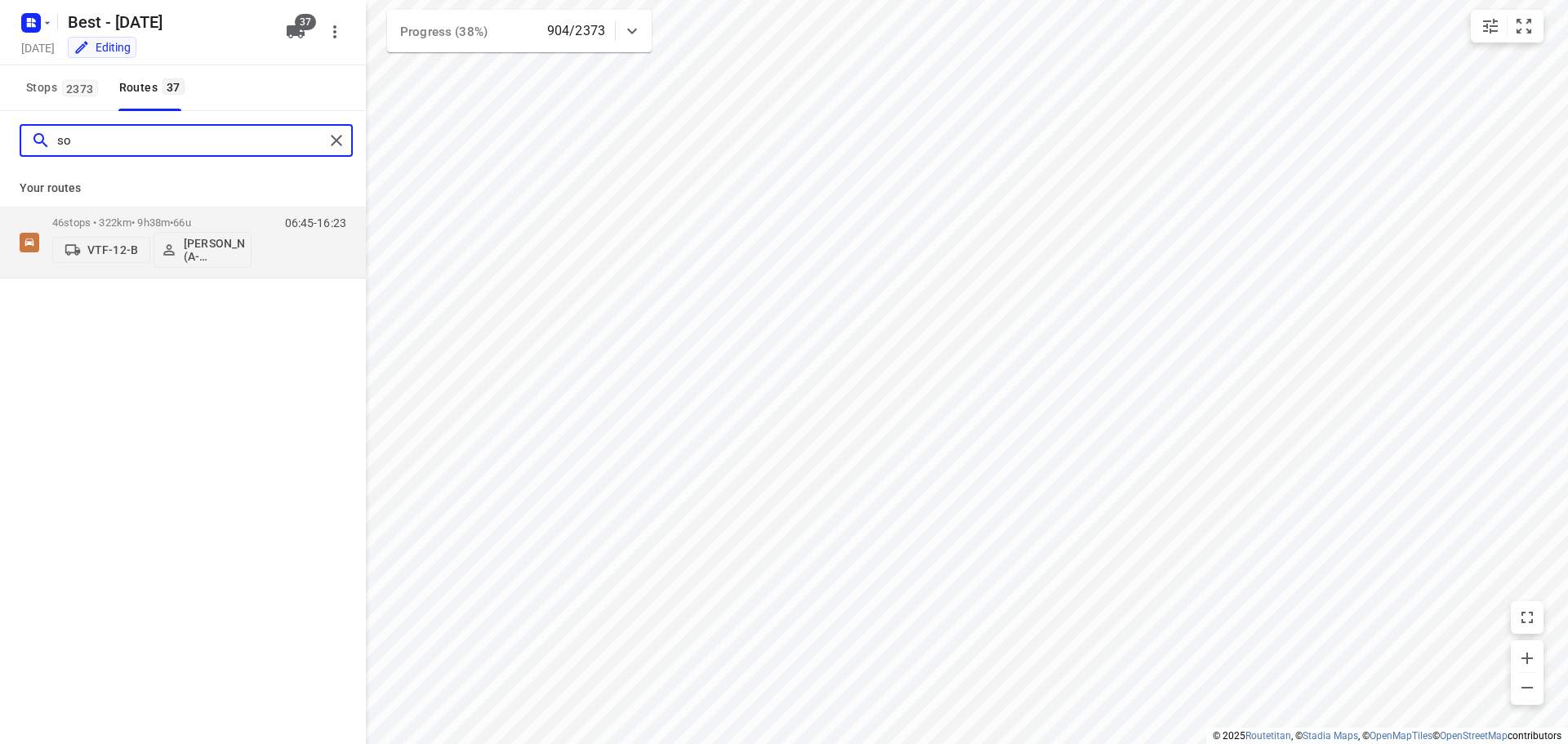
type input "s"
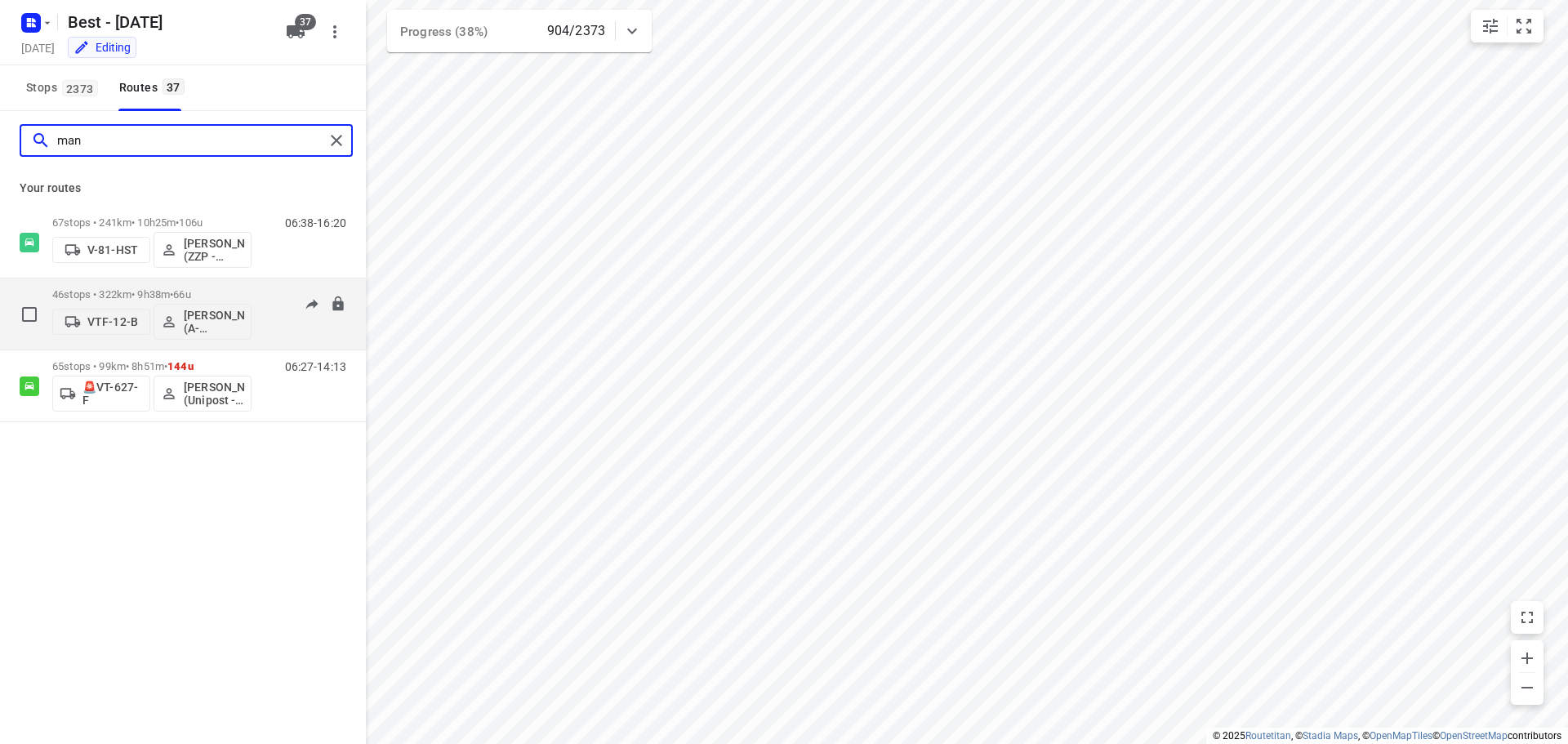
type input "man"
click at [162, 294] on p "46 stops • 322km • 9h38m • 66u" at bounding box center [151, 294] width 199 height 13
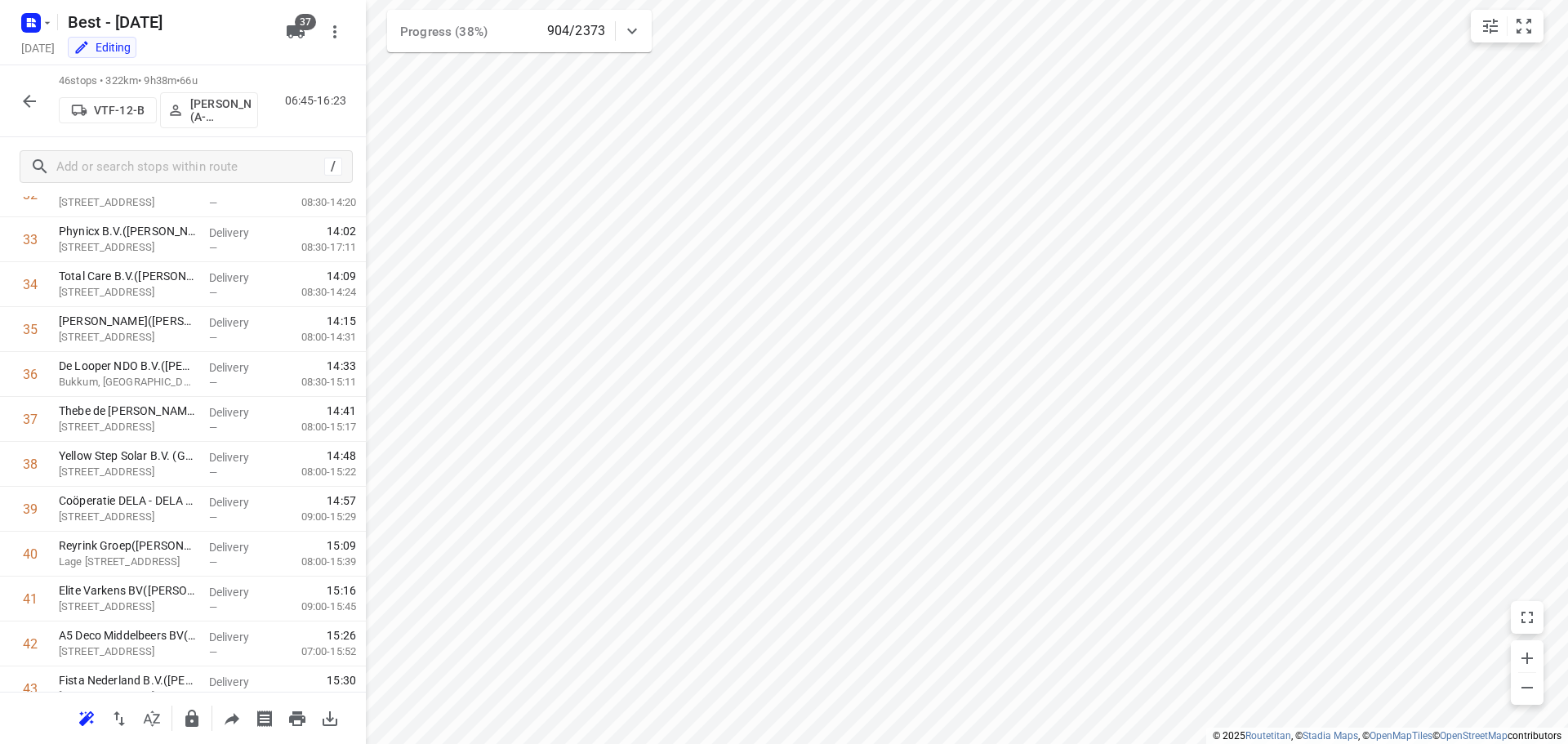
scroll to position [1697, 0]
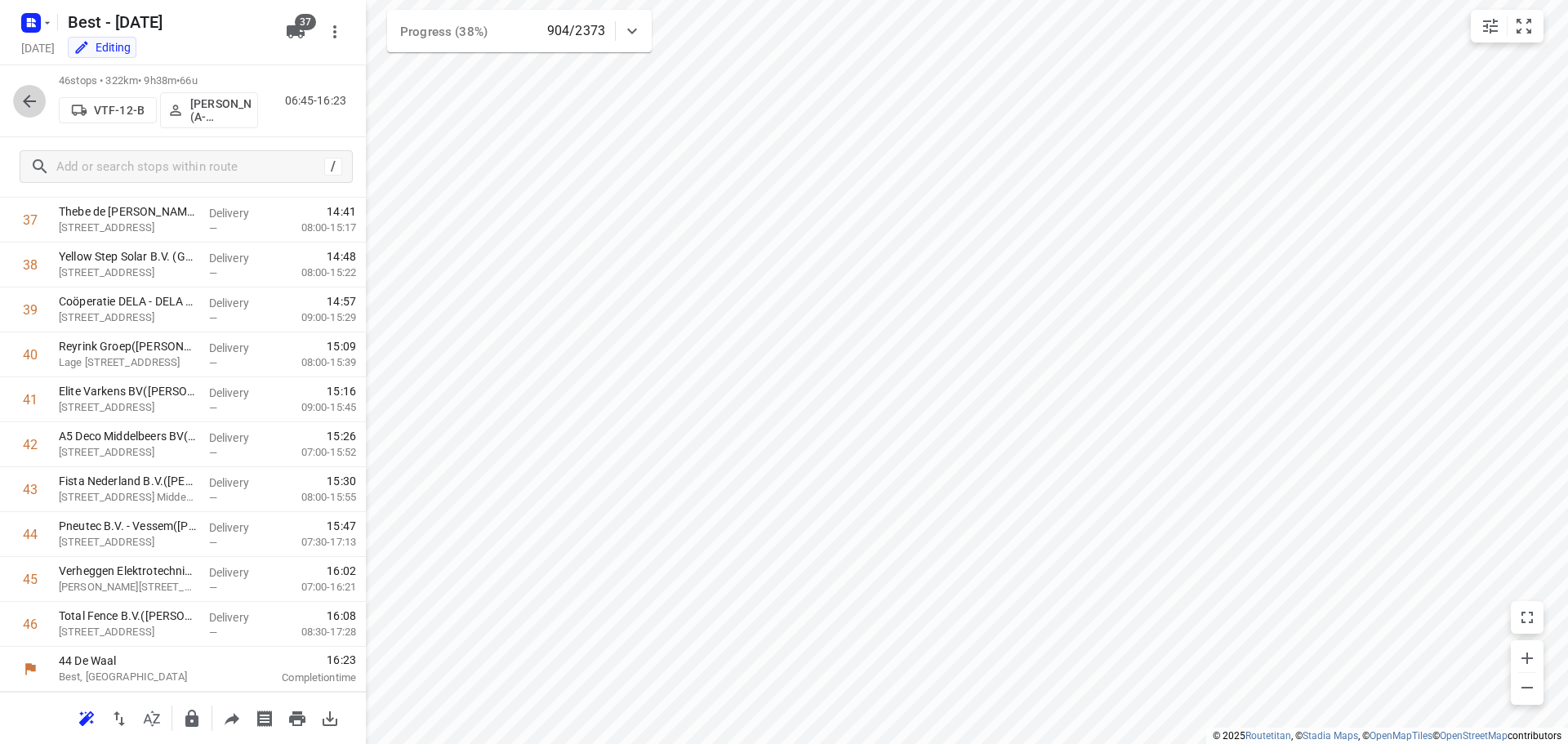
click at [24, 105] on icon "button" at bounding box center [30, 102] width 20 height 20
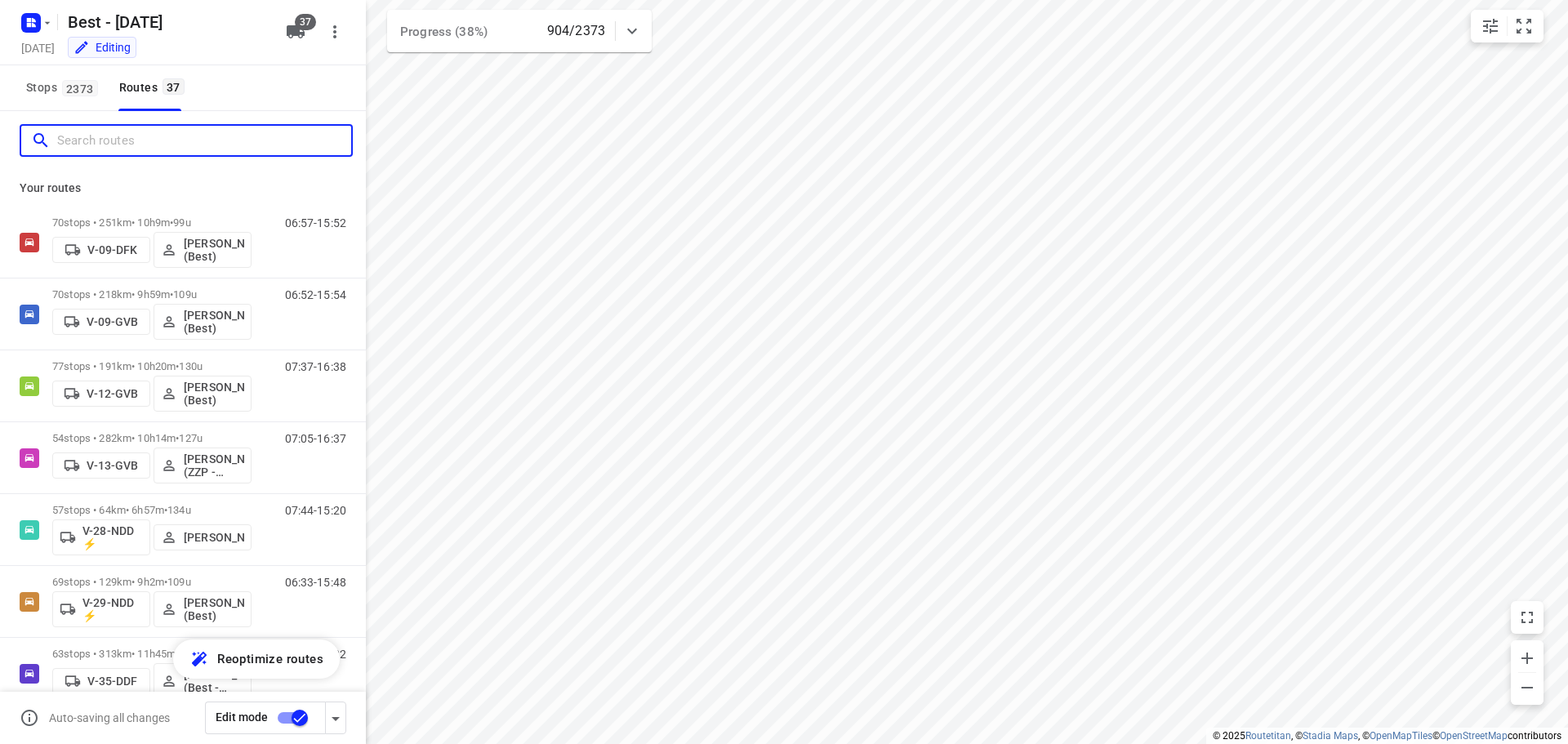
click at [154, 144] on input "Search routes" at bounding box center [204, 141] width 294 height 25
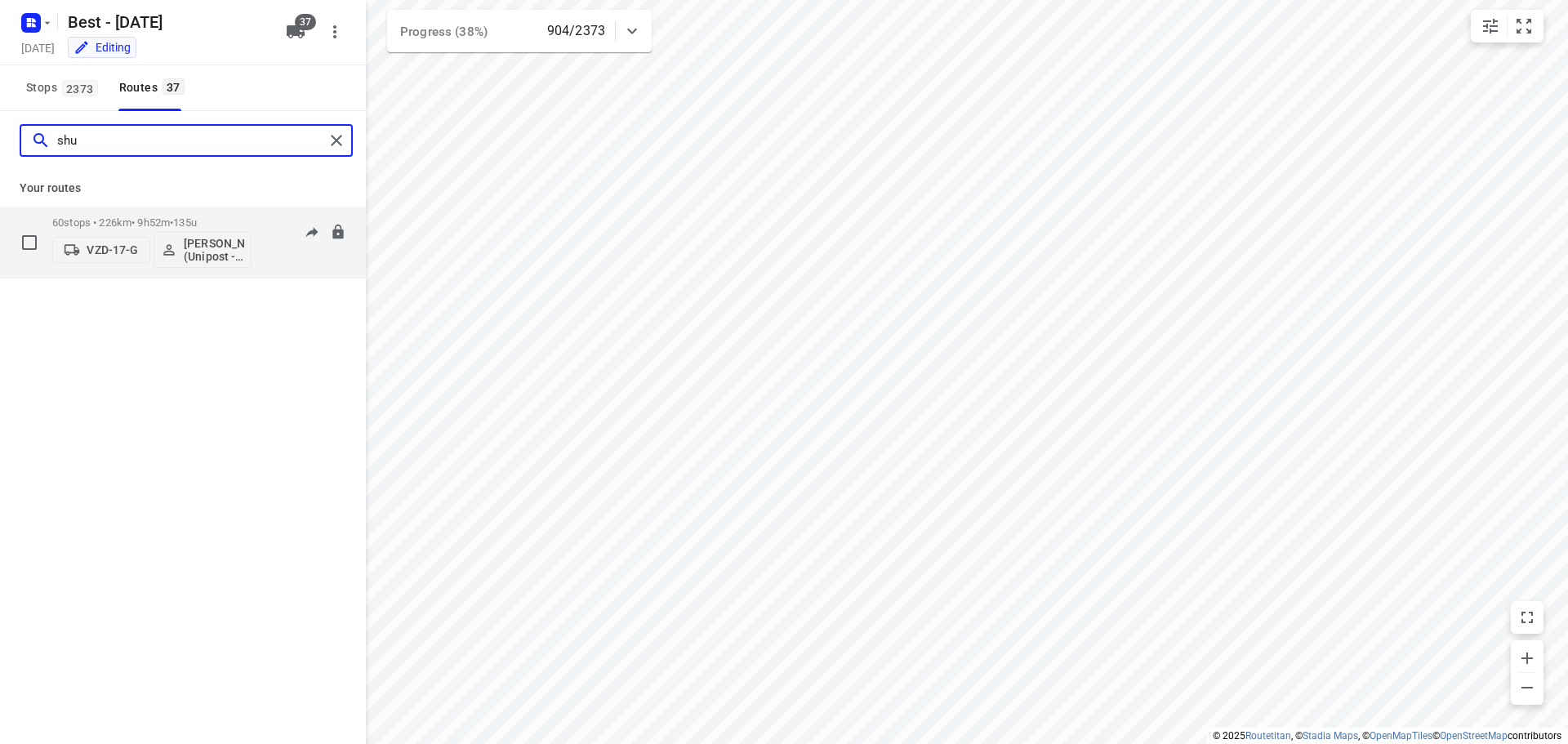
type input "shu"
click at [154, 217] on p "60 stops • 226km • 9h52m • 135u" at bounding box center [151, 223] width 199 height 13
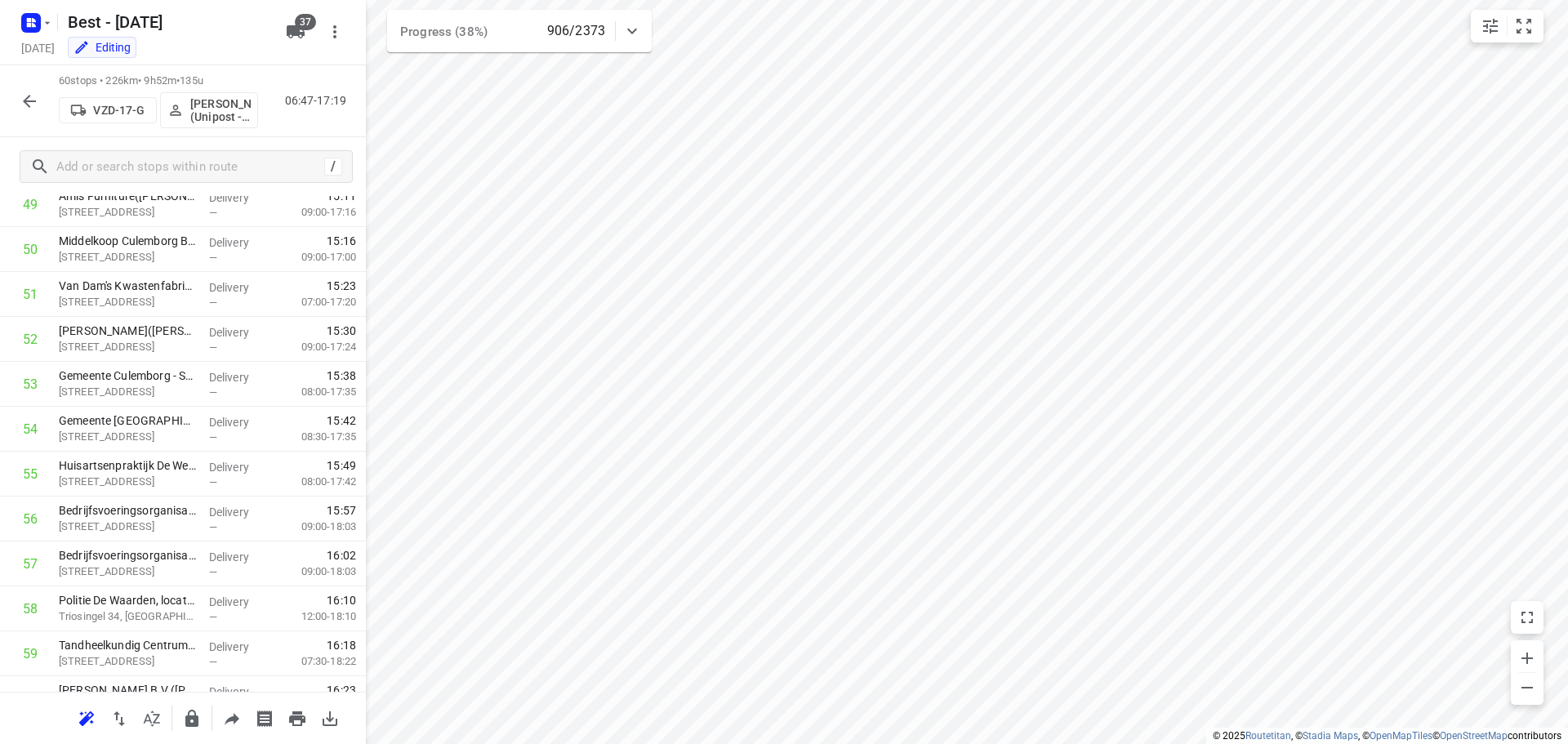
scroll to position [2326, 0]
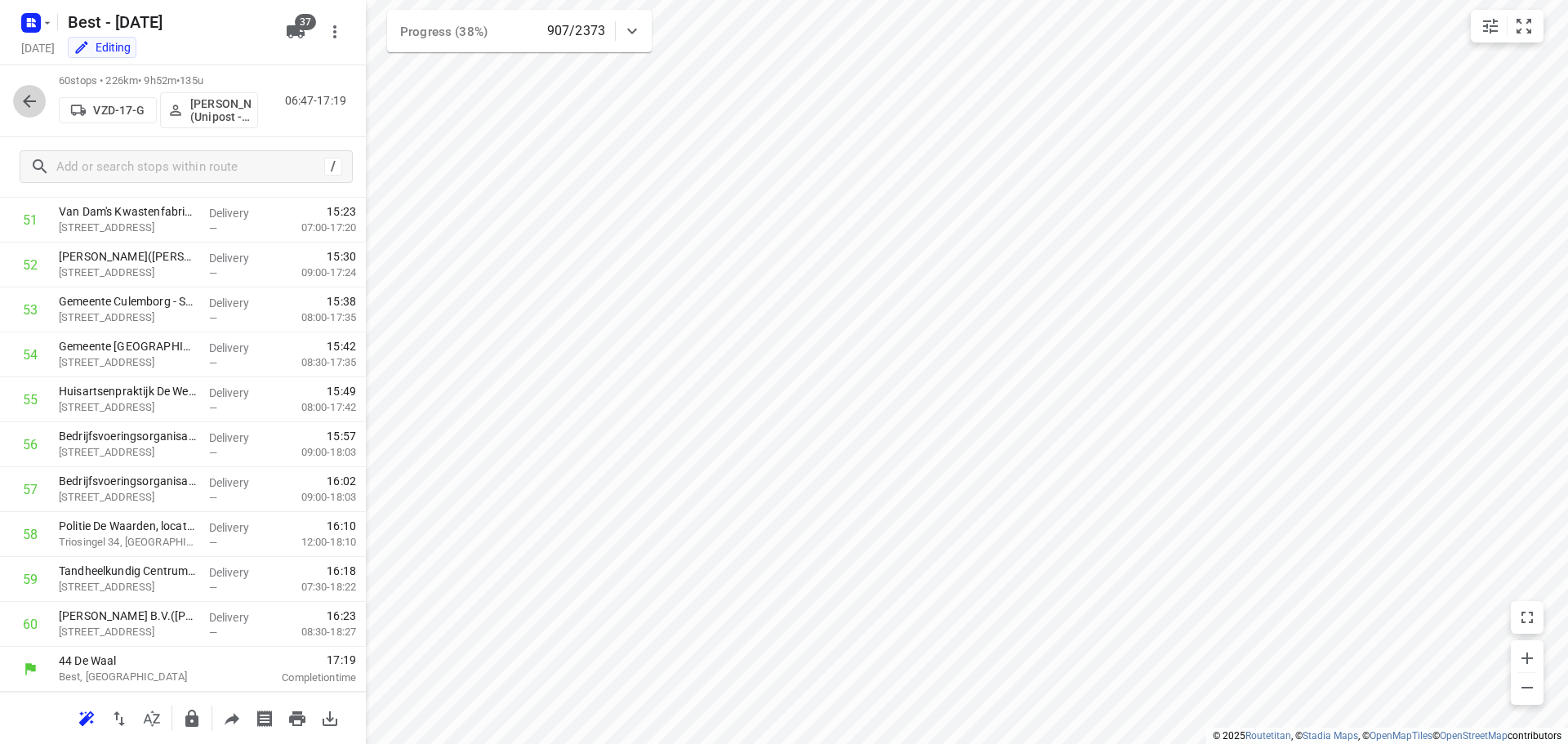
click at [27, 107] on icon "button" at bounding box center [30, 102] width 20 height 20
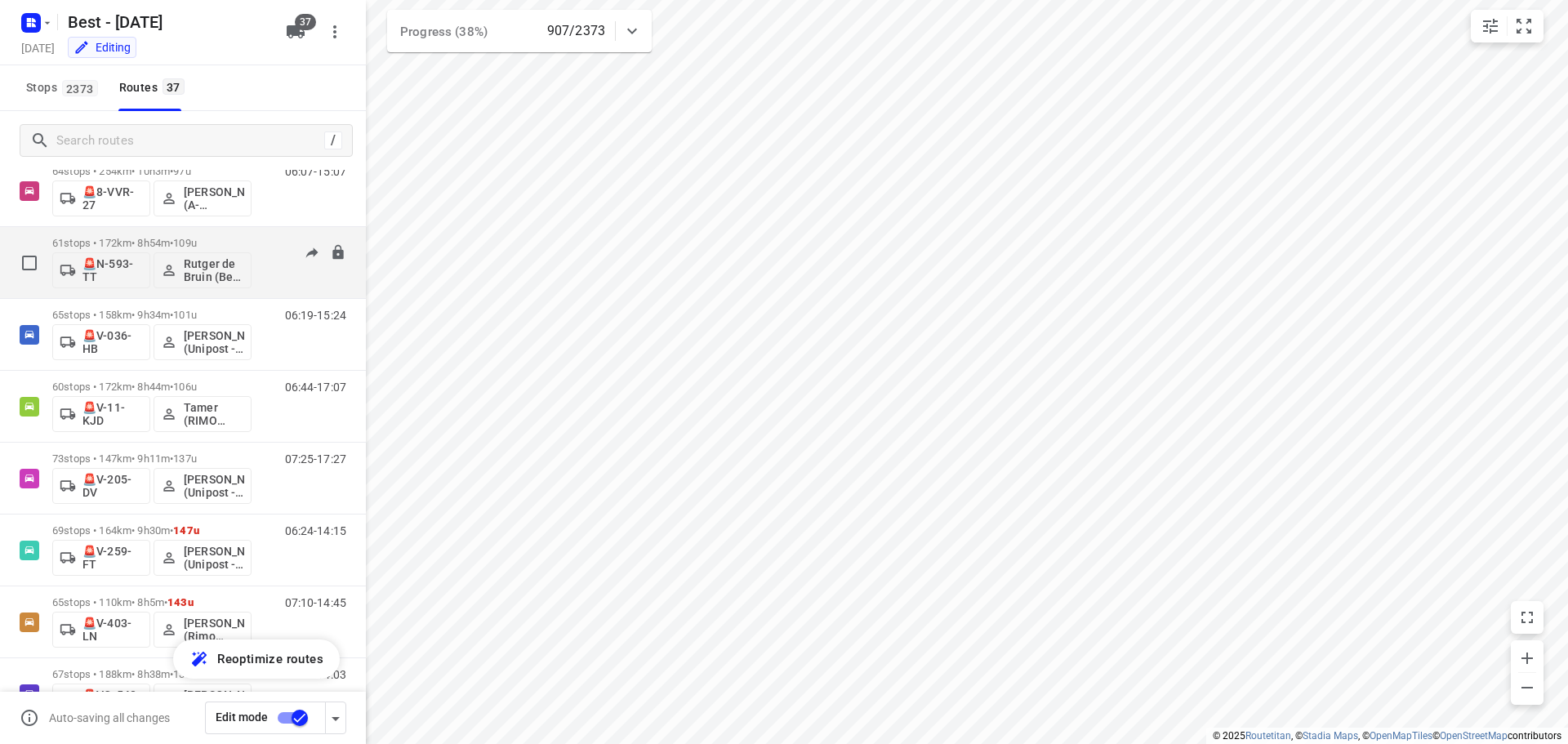
scroll to position [1977, 0]
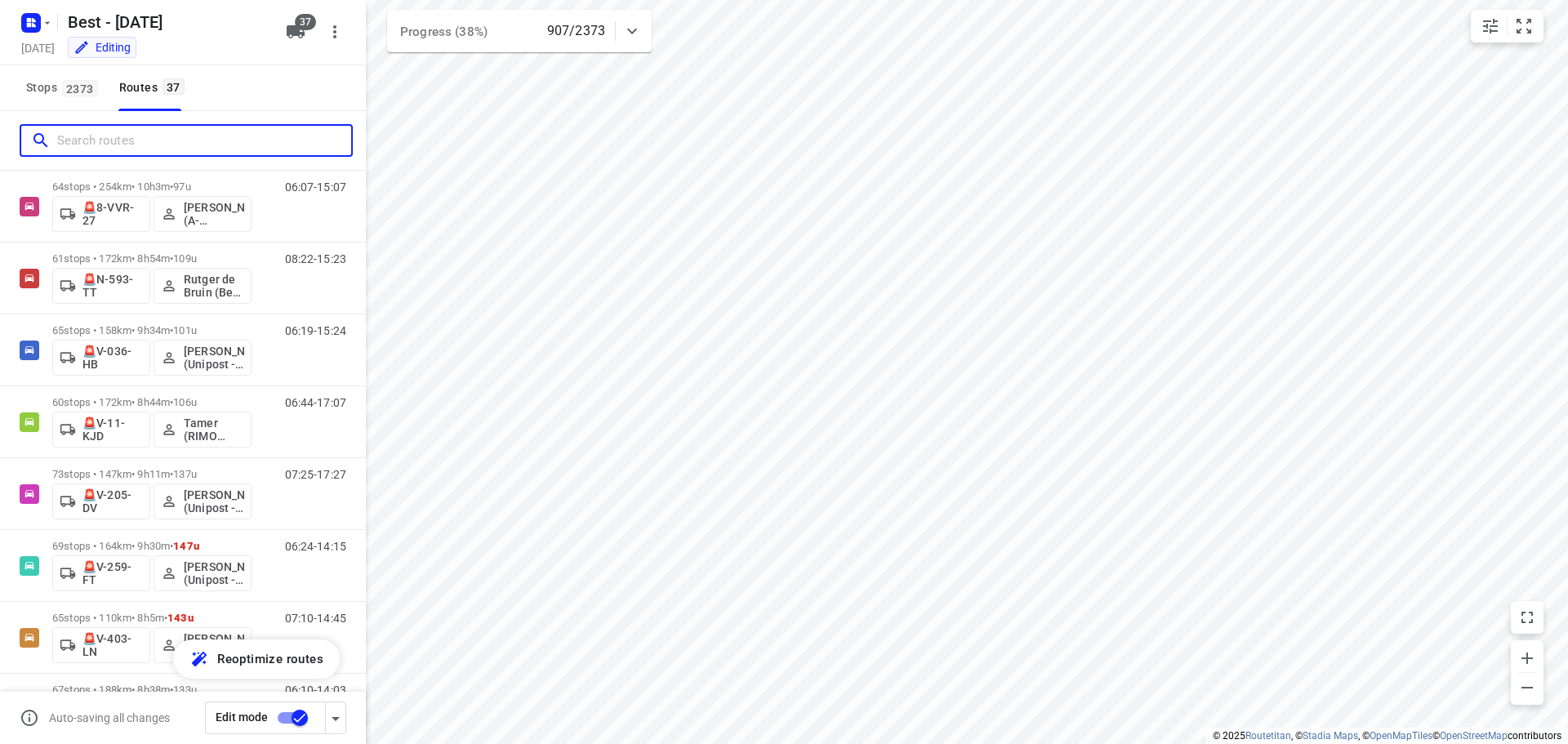
click at [124, 132] on input "Search routes" at bounding box center [204, 141] width 294 height 25
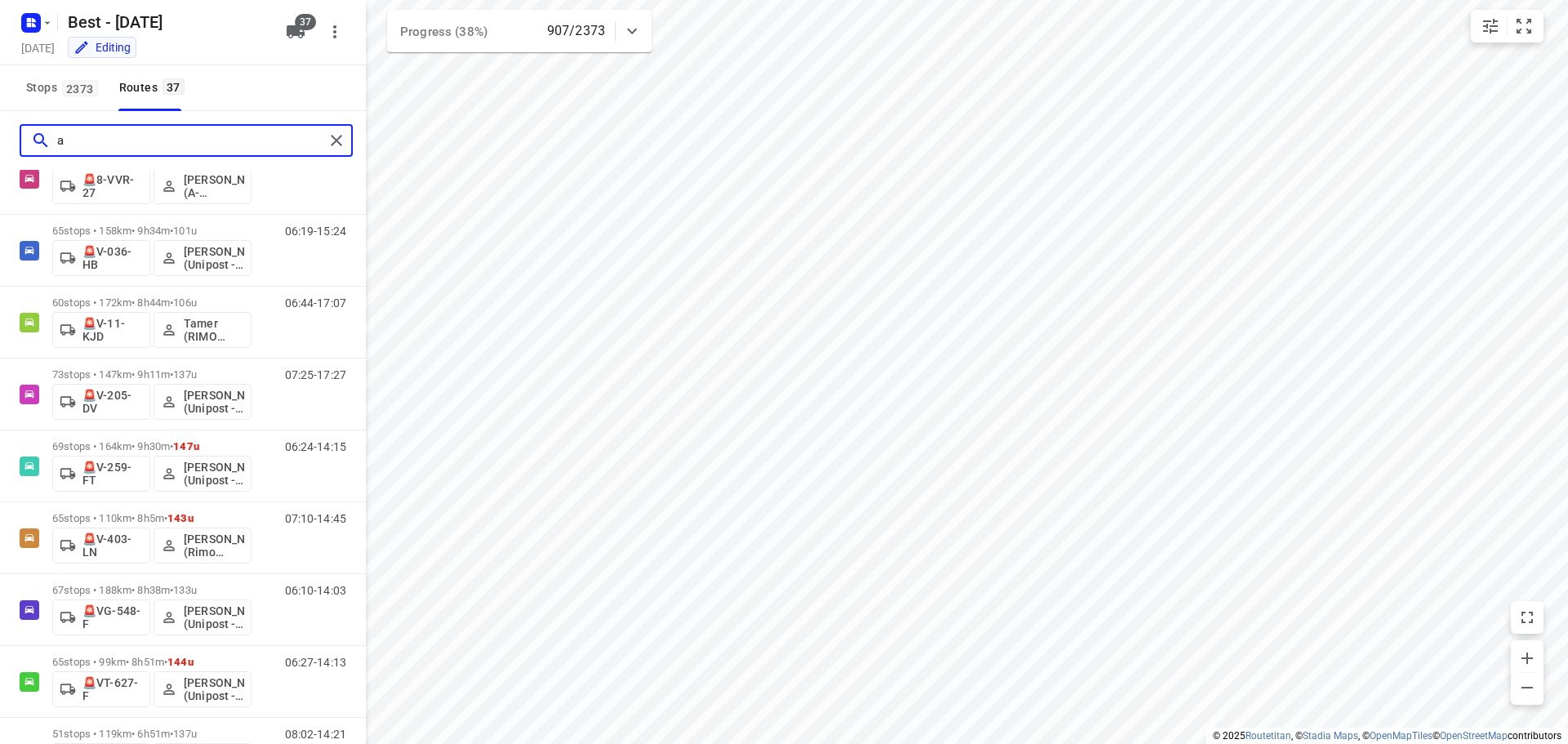
scroll to position [0, 0]
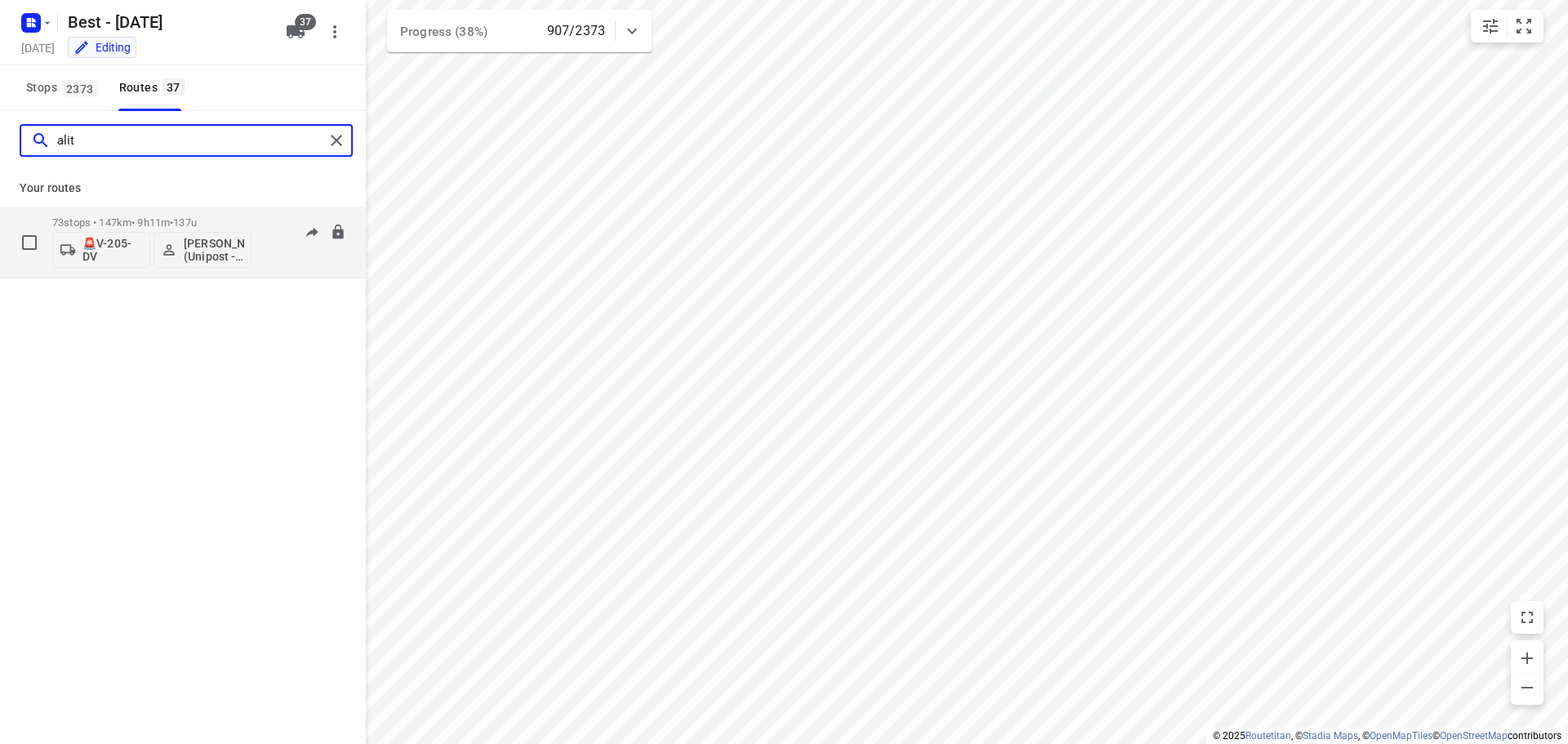
type input "alit"
click at [156, 215] on div "73 stops • 147km • 9h11m • 137u 🚨V-205-DV Ali Türkmen (Unipost - Best - ZZP)" at bounding box center [151, 241] width 199 height 67
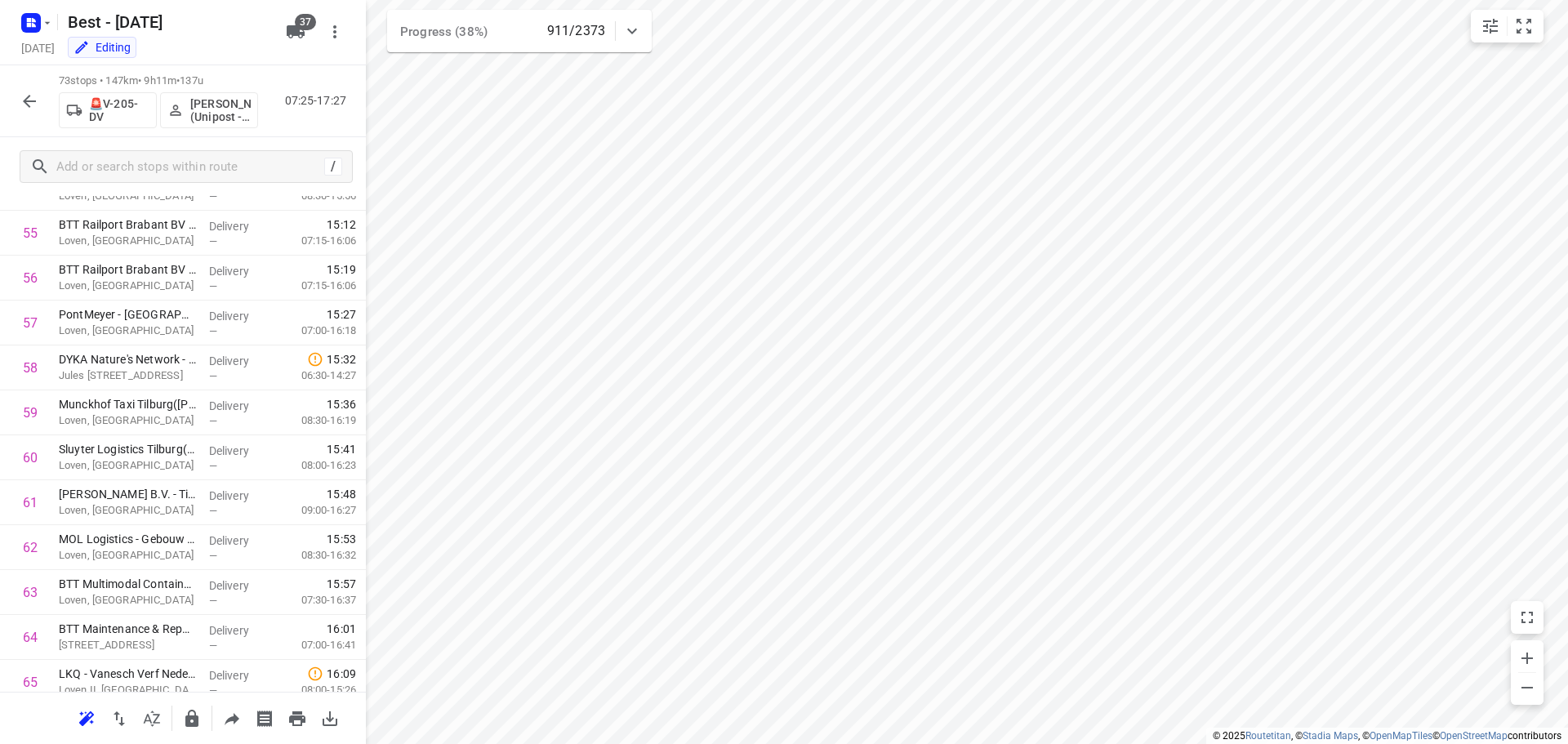
scroll to position [2909, 0]
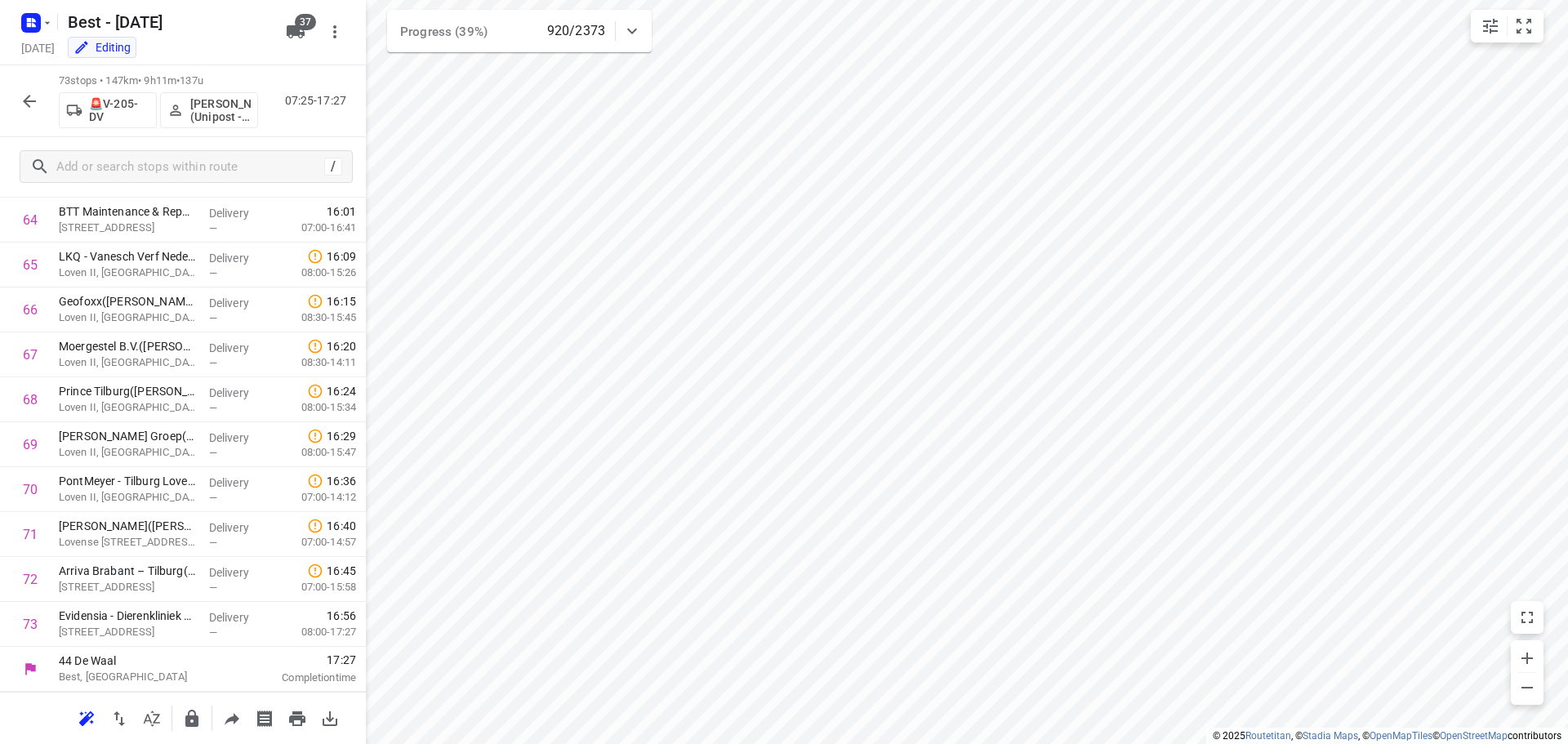
click at [20, 104] on icon "button" at bounding box center [30, 102] width 20 height 20
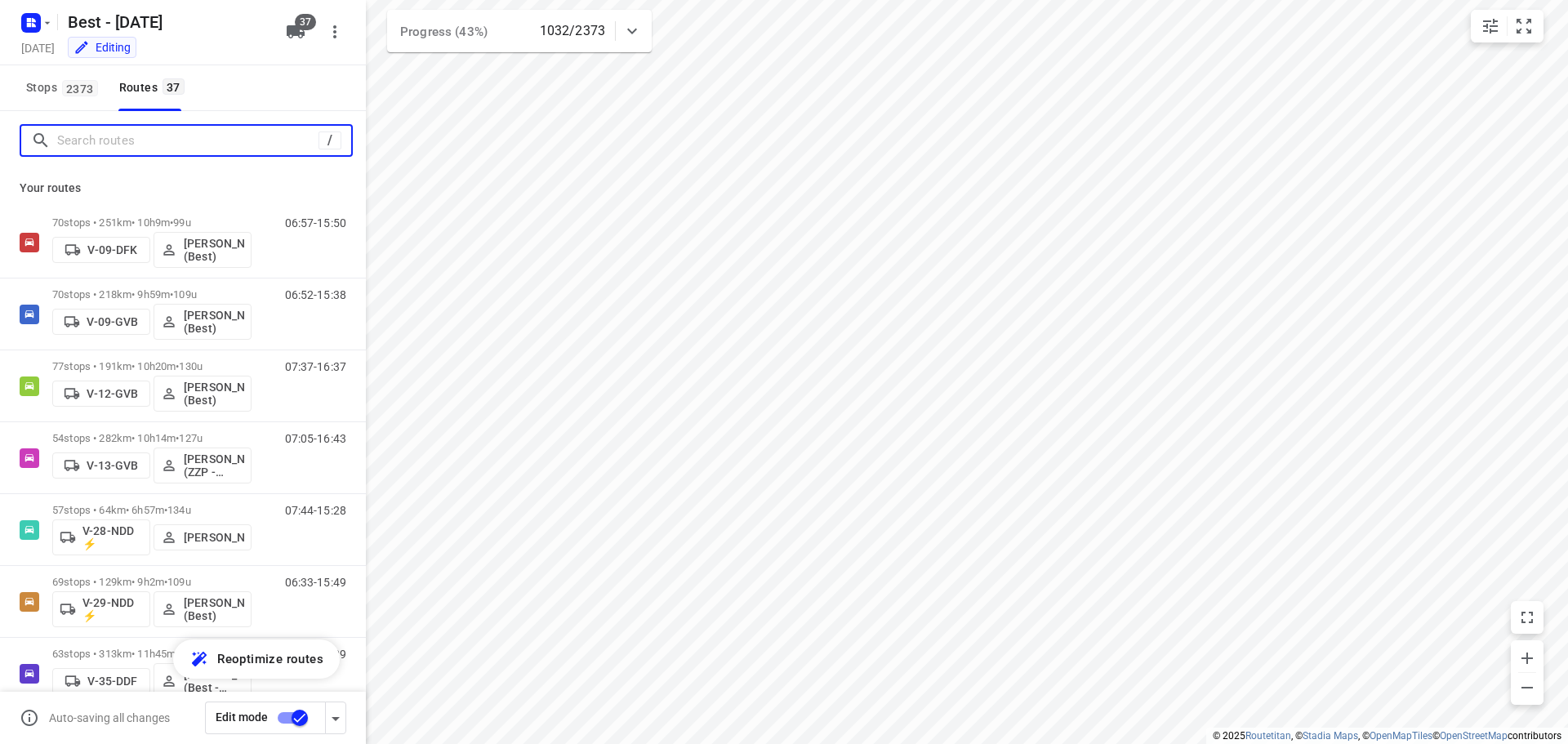
click at [89, 152] on input "Search routes" at bounding box center [188, 141] width 261 height 25
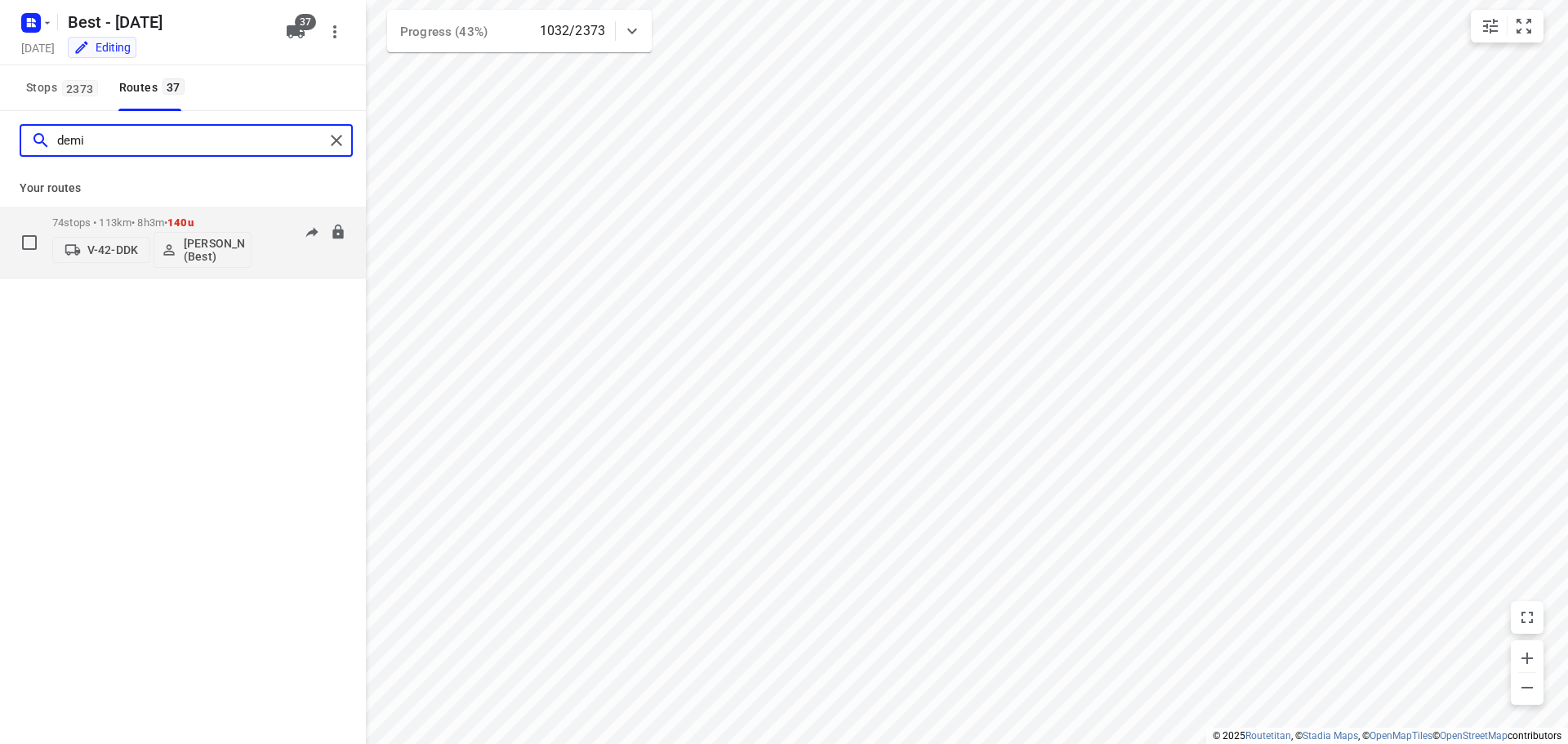
type input "demi"
click at [132, 210] on div "74 stops • 113km • 8h3m • 140u V-42-DDK Demi Walraven (Best)" at bounding box center [151, 241] width 199 height 67
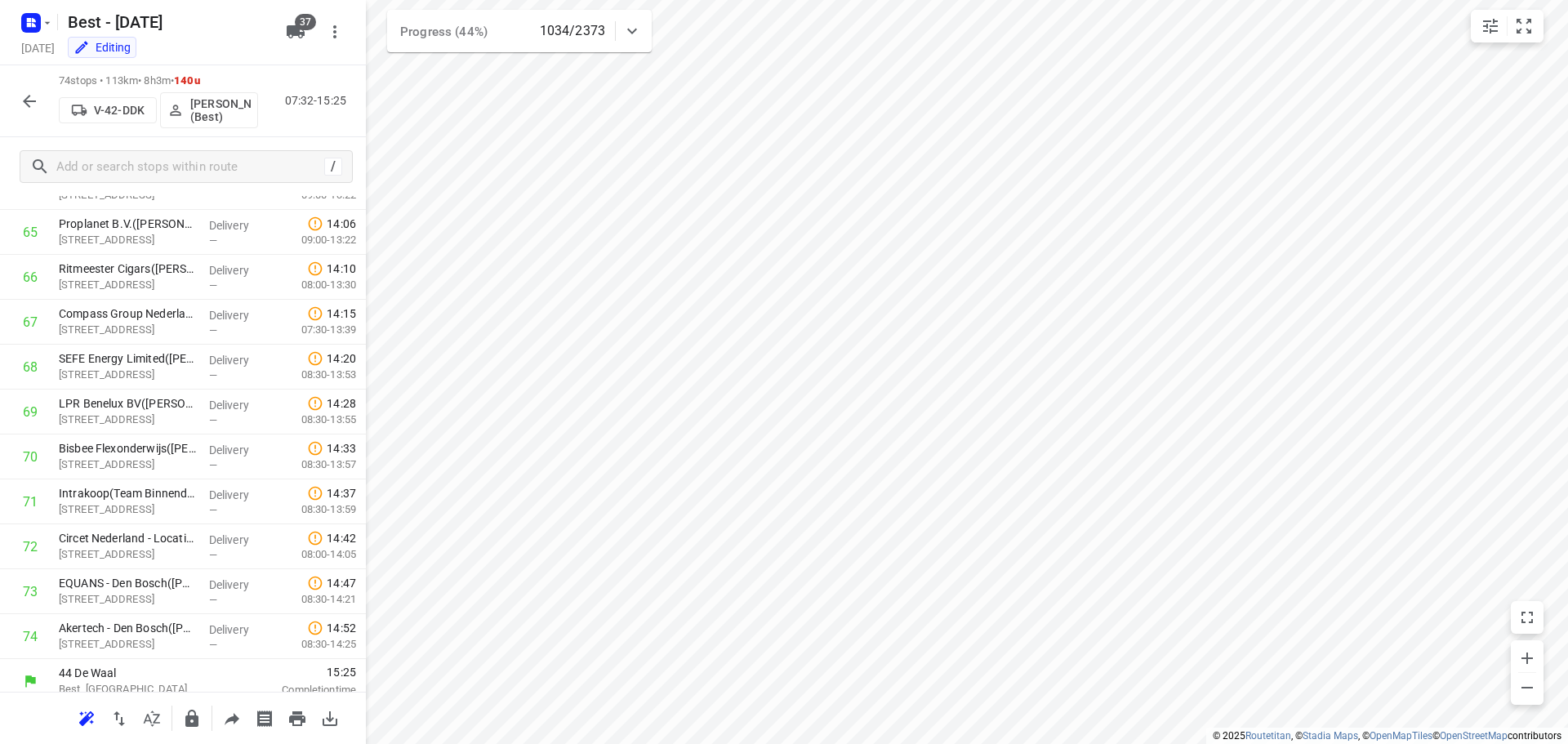
scroll to position [2954, 0]
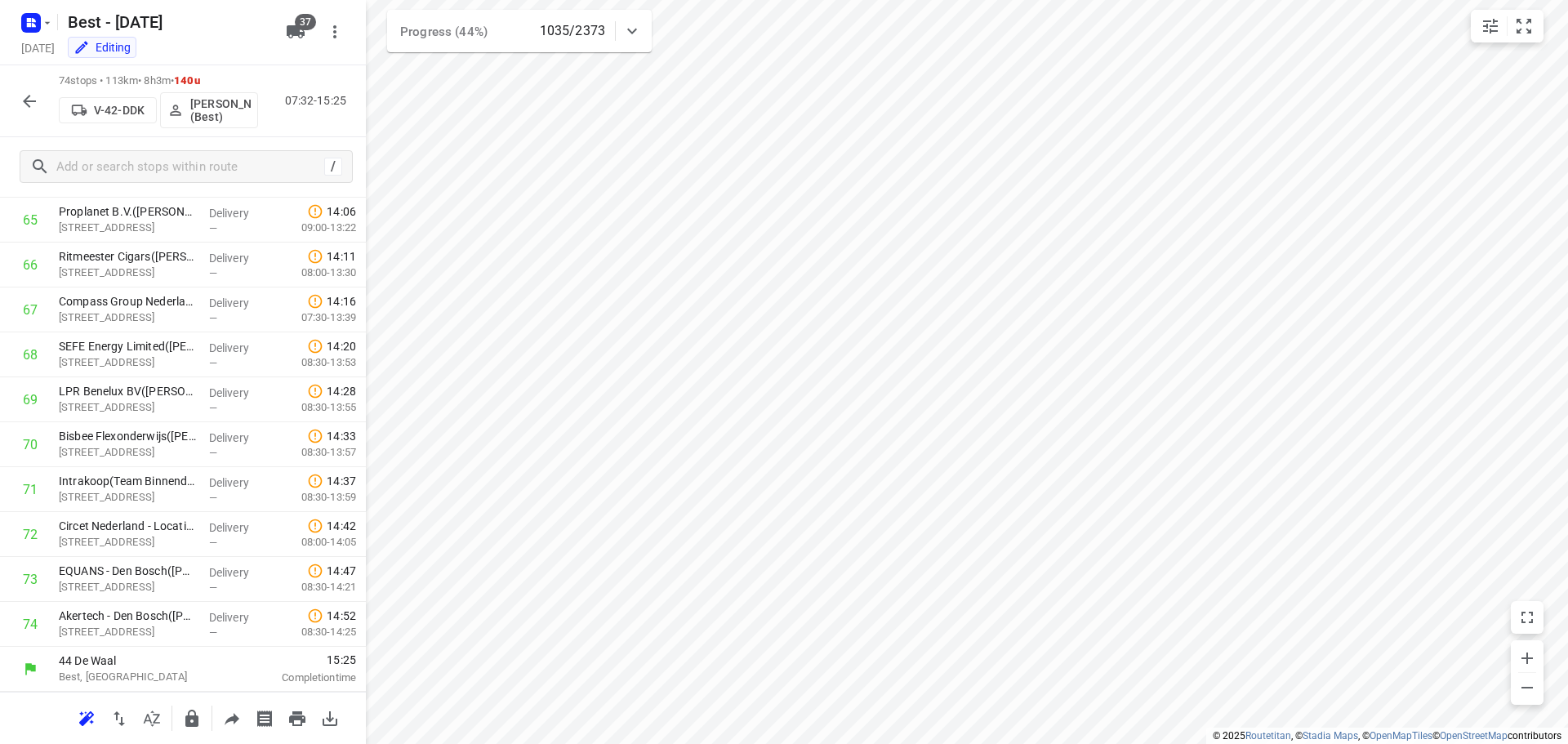
click at [31, 102] on icon "button" at bounding box center [30, 102] width 20 height 20
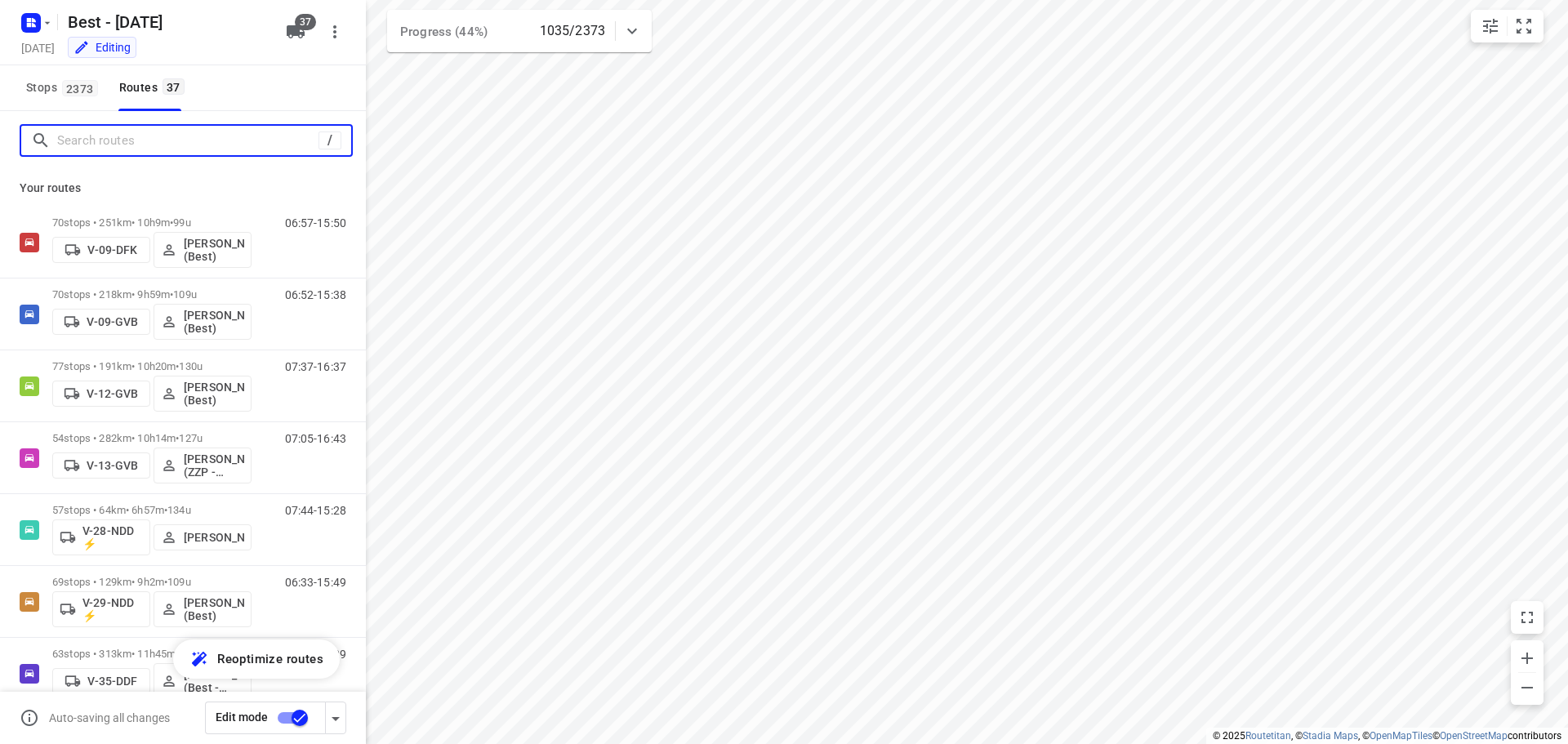
click at [110, 129] on input "Search routes" at bounding box center [188, 141] width 261 height 25
click at [120, 139] on input "Search routes" at bounding box center [204, 141] width 294 height 25
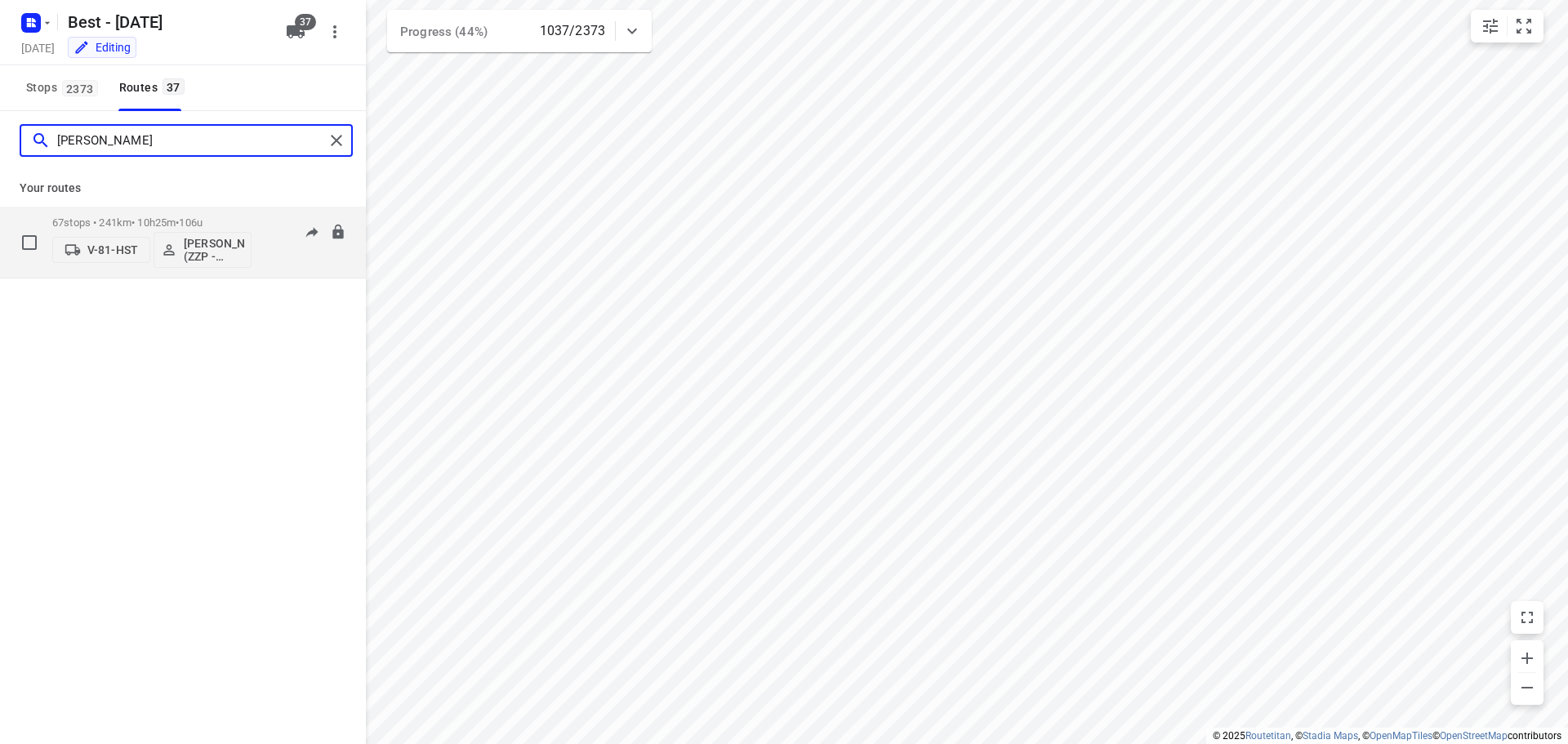
type input "jess"
click at [167, 216] on div "67 stops • 241km • 10h25m • 106u V-81-HST Jesse Hokkelman (ZZP - Best)" at bounding box center [151, 241] width 199 height 67
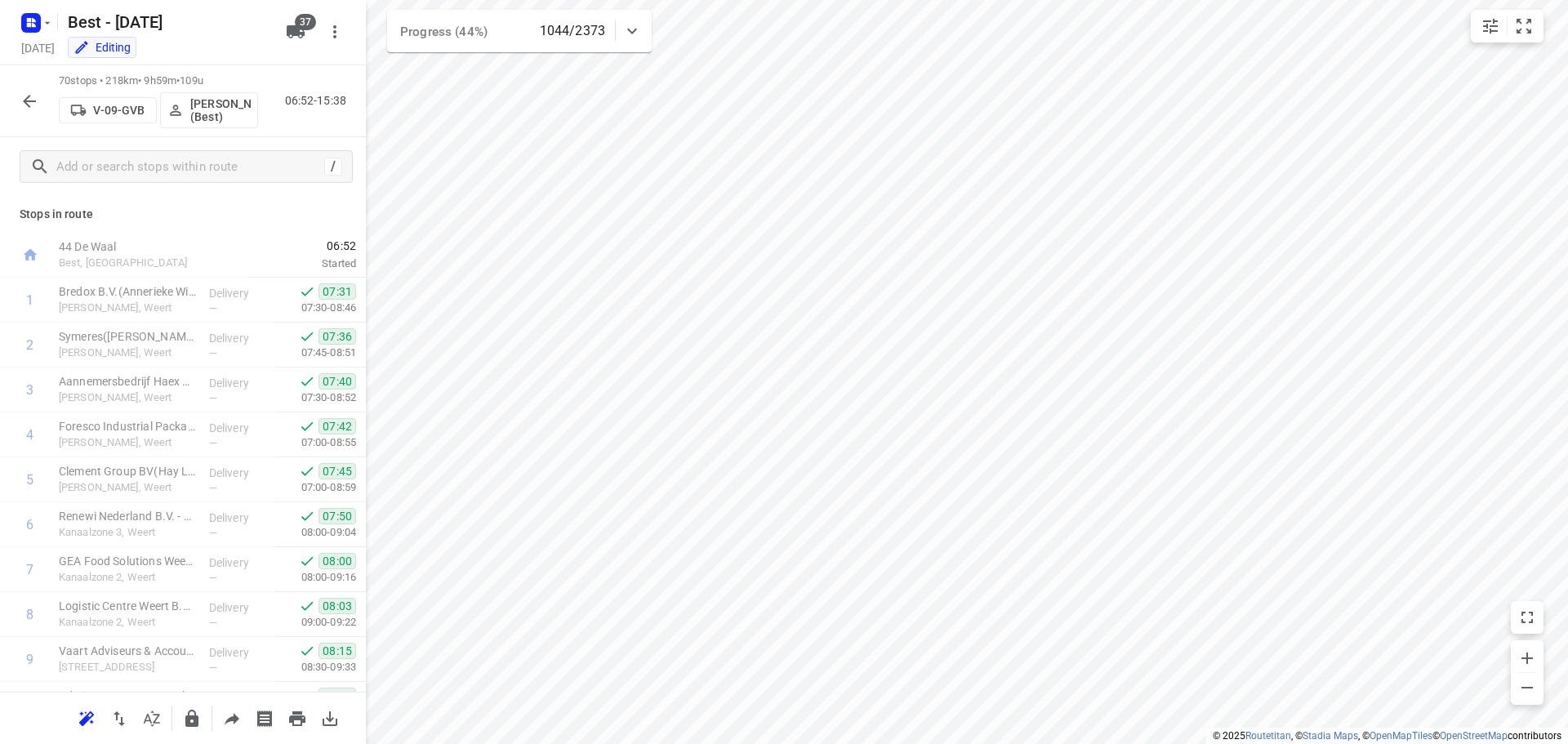
click at [28, 110] on icon "button" at bounding box center [30, 102] width 20 height 20
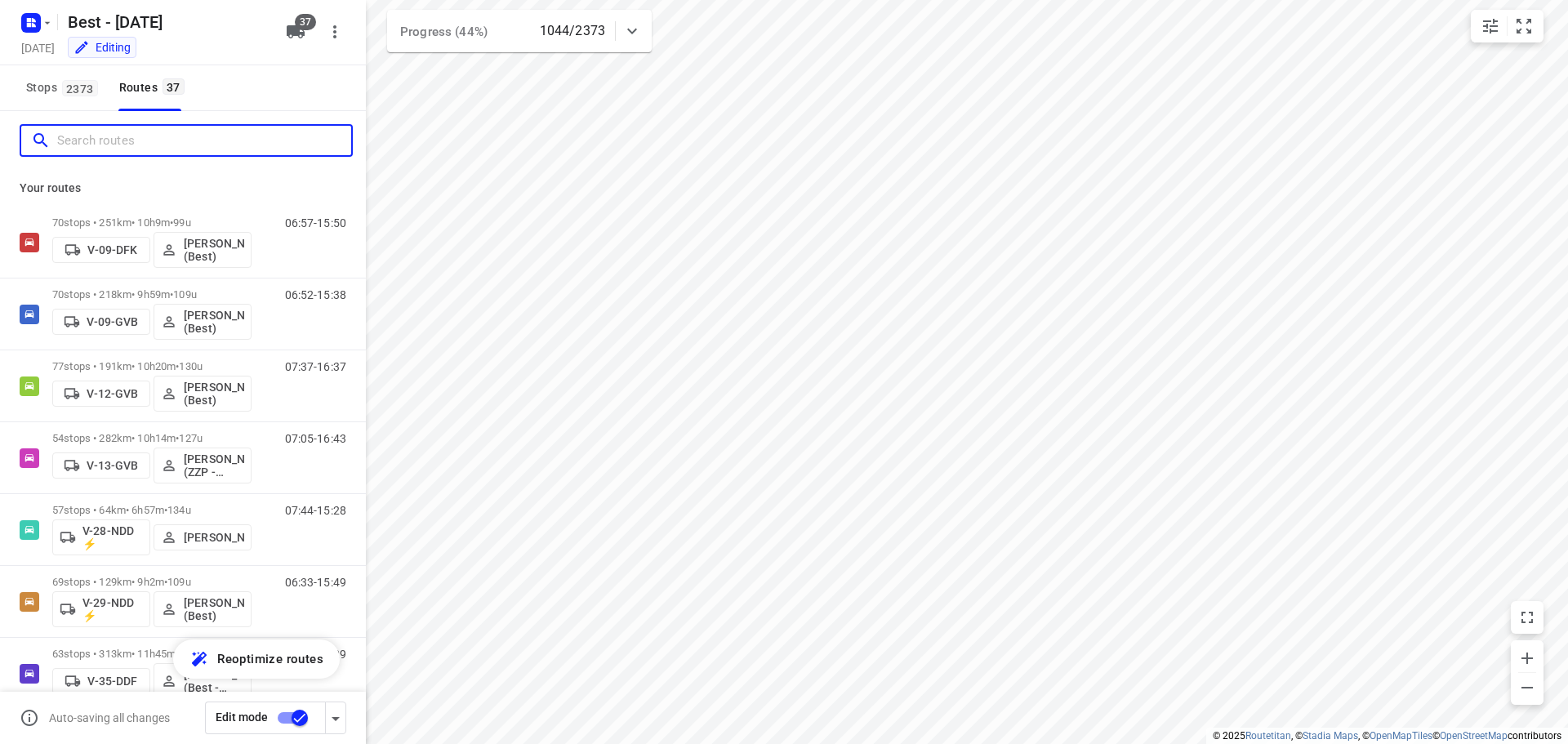
click at [135, 143] on input "Search routes" at bounding box center [204, 141] width 294 height 25
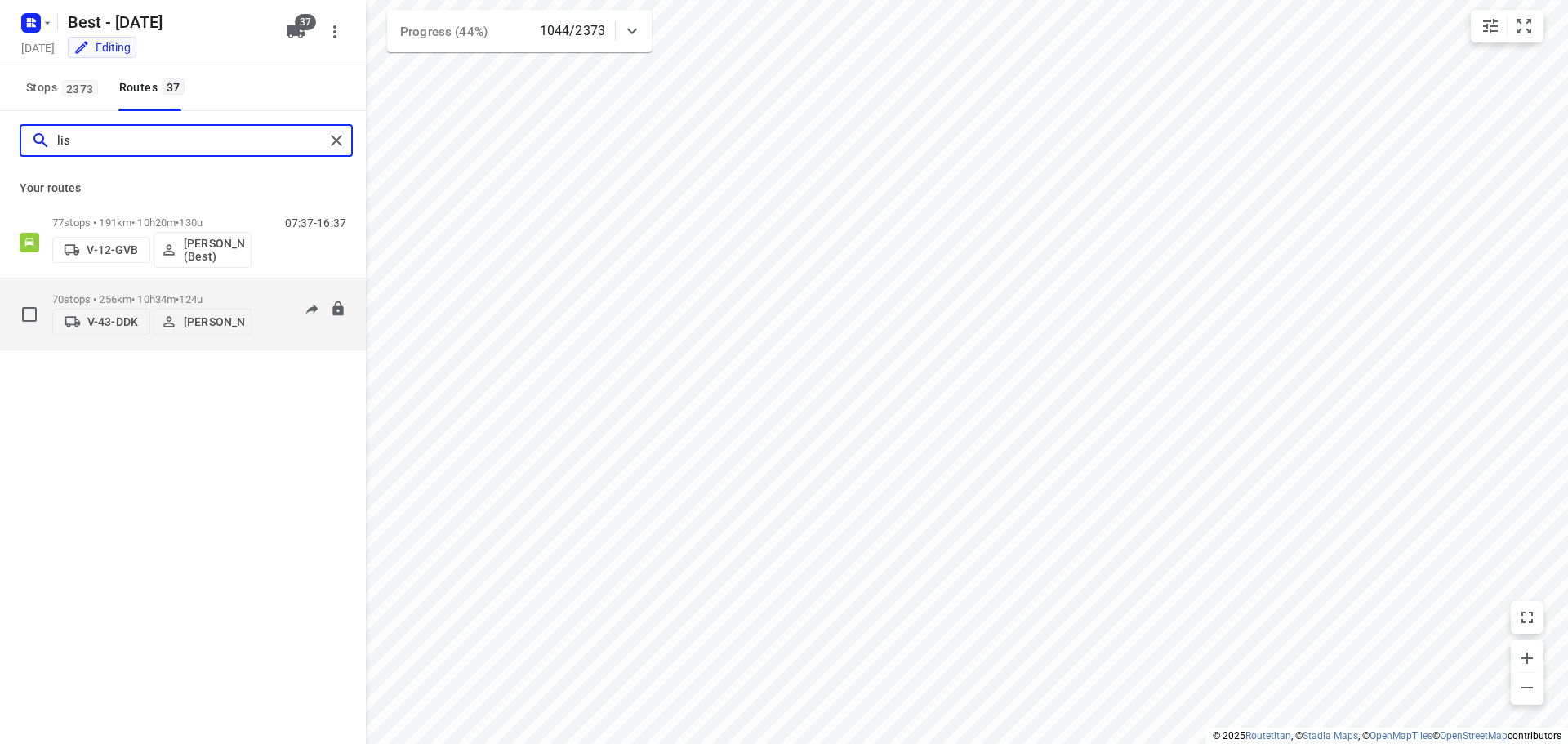
type input "lis"
click at [196, 293] on span "124u" at bounding box center [191, 300] width 23 height 13
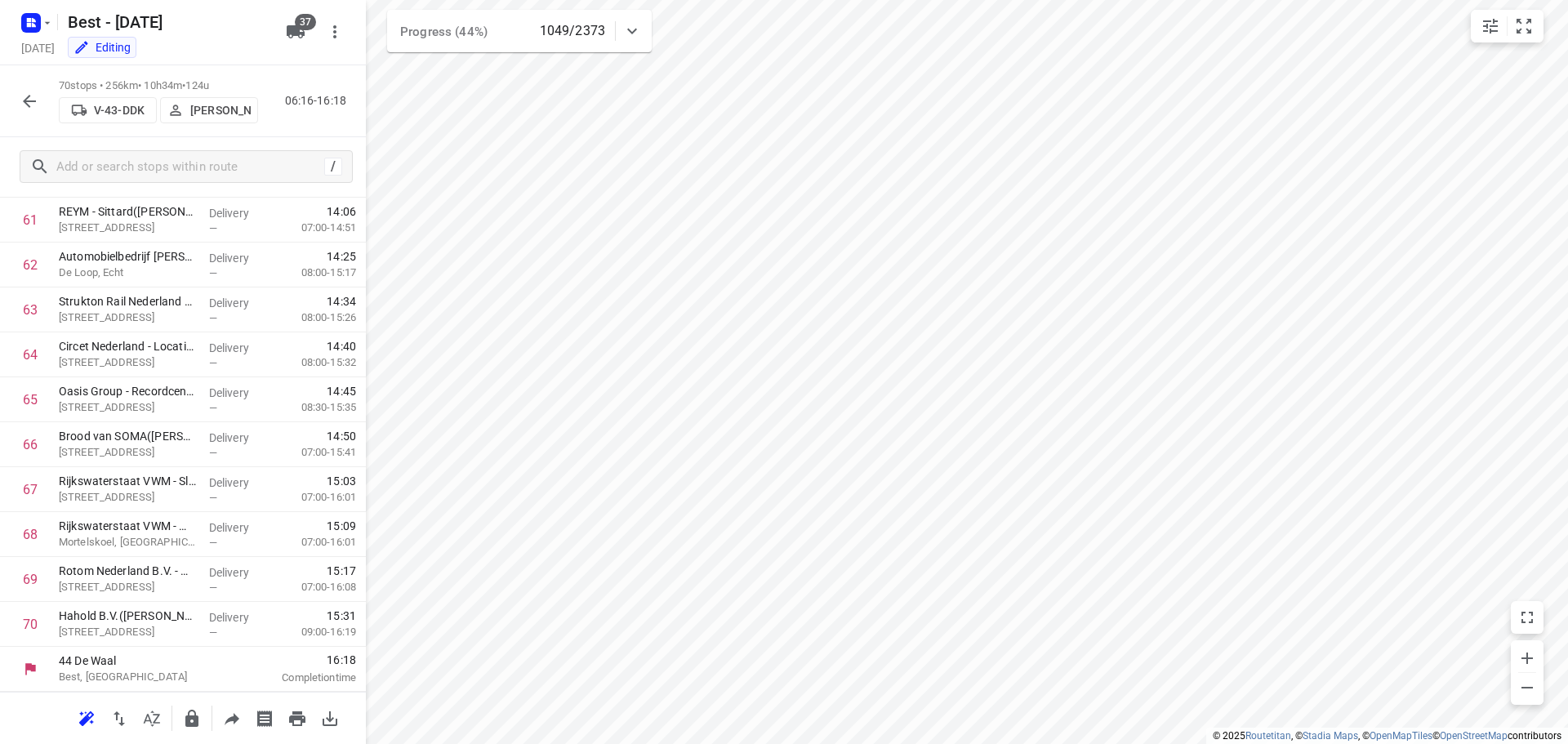
scroll to position [2775, 0]
click at [22, 110] on icon "button" at bounding box center [30, 102] width 20 height 20
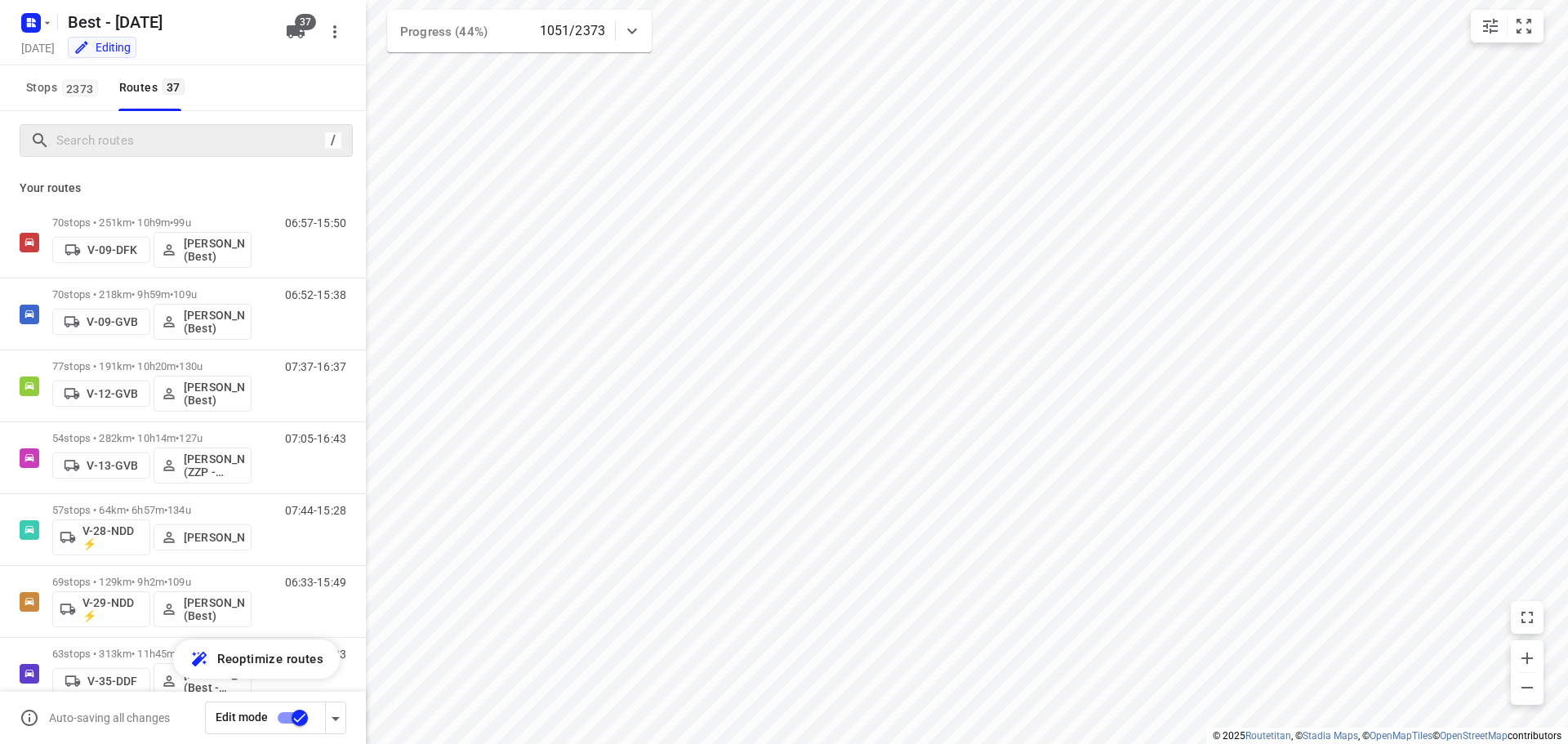
drag, startPoint x: 67, startPoint y: 154, endPoint x: 94, endPoint y: 133, distance: 34.2
click at [70, 148] on div "/" at bounding box center [186, 140] width 333 height 32
click at [95, 133] on input "Search routes" at bounding box center [204, 141] width 294 height 25
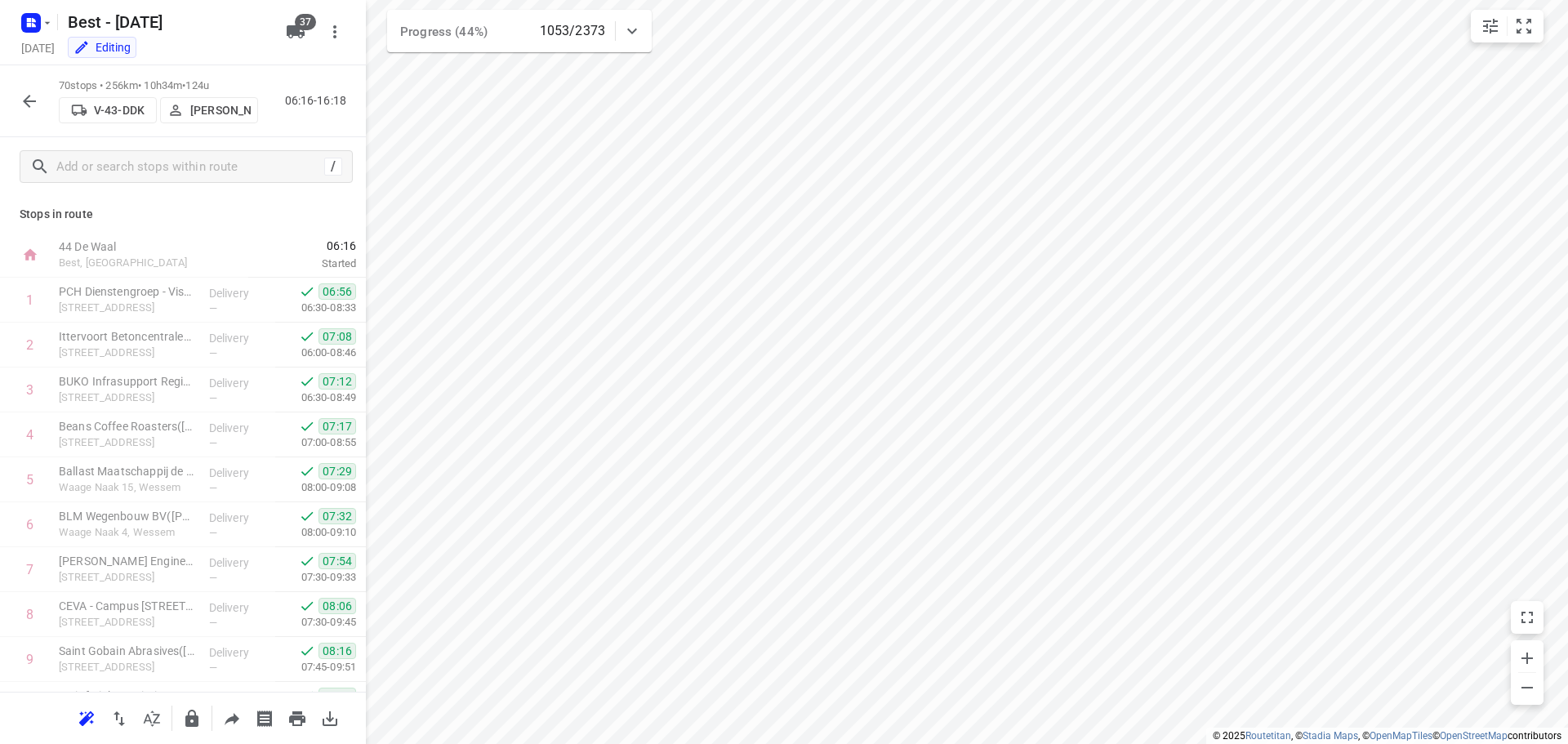
click at [22, 107] on icon "button" at bounding box center [30, 102] width 20 height 20
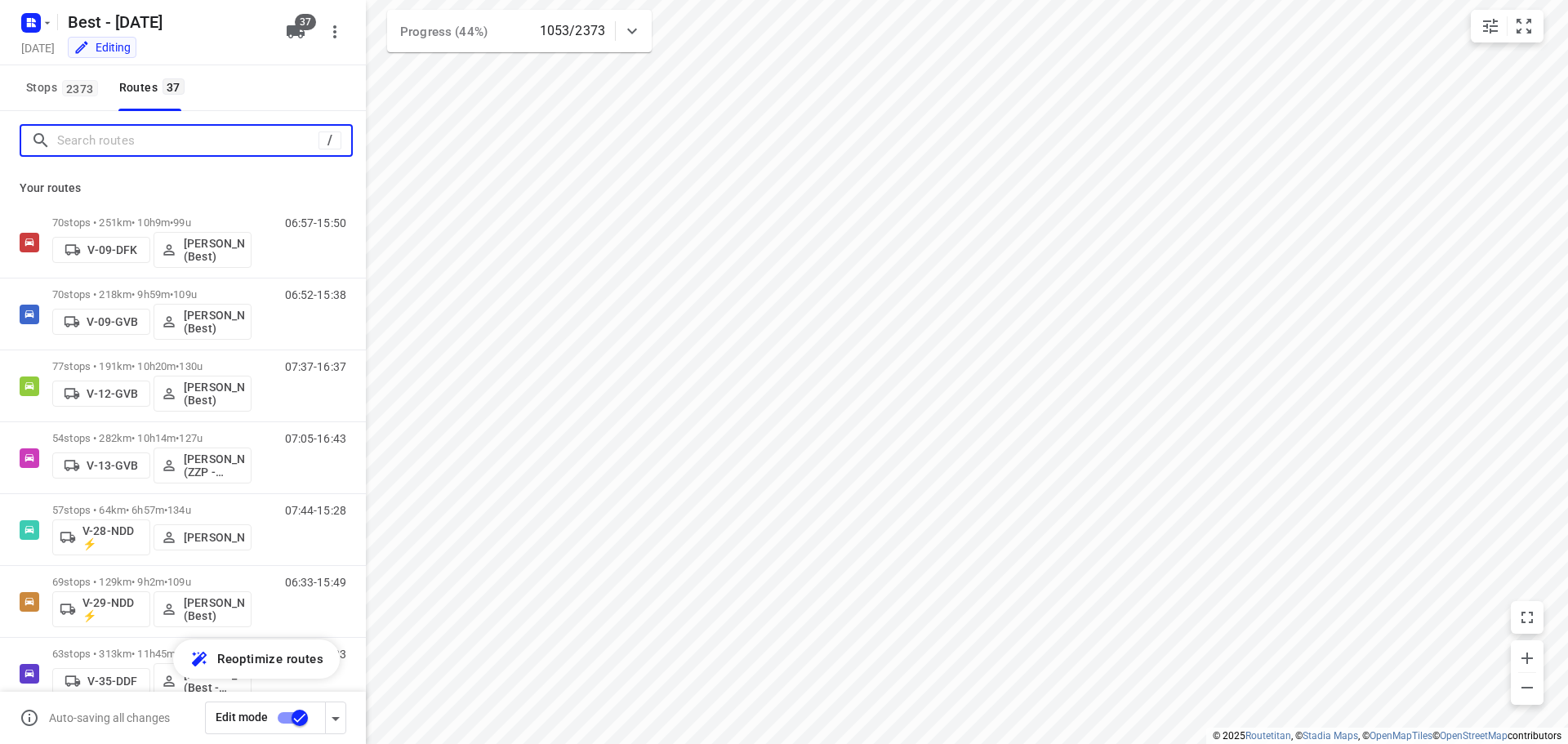
click at [96, 145] on input "Search routes" at bounding box center [188, 141] width 261 height 25
click at [179, 136] on input "Search routes" at bounding box center [204, 141] width 294 height 25
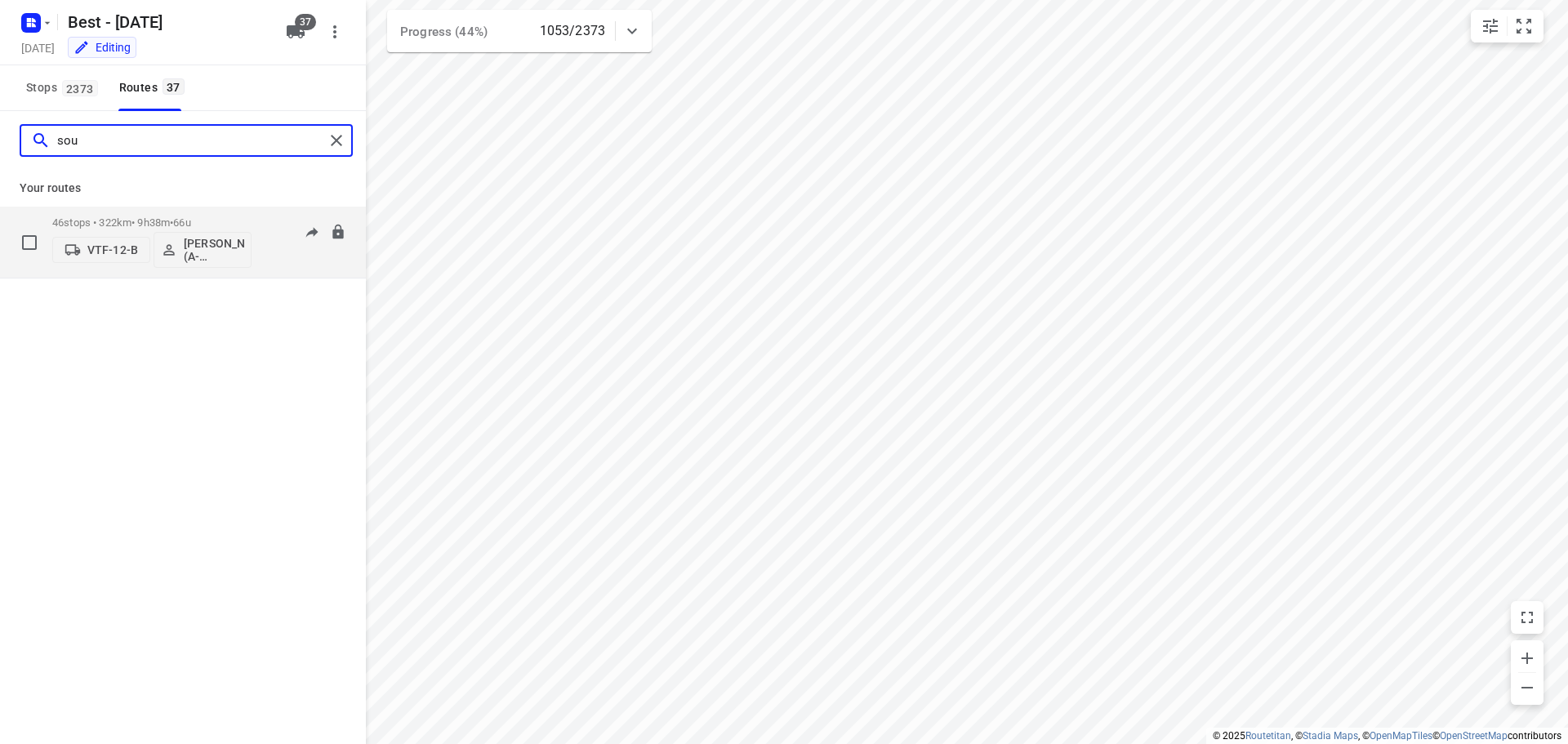
type input "sou"
click at [172, 221] on p "46 stops • 322km • 9h38m • 66u" at bounding box center [151, 223] width 199 height 13
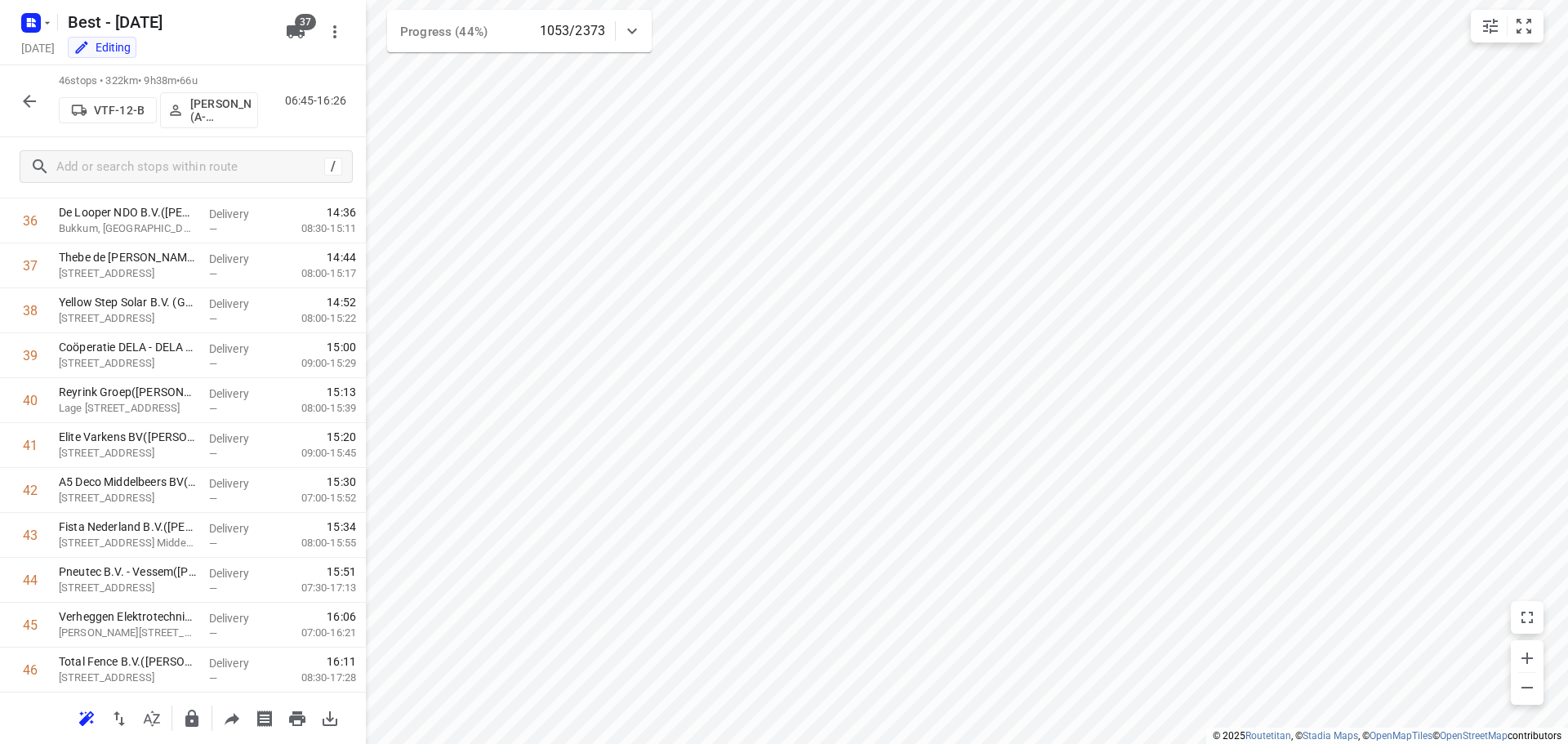
scroll to position [1654, 0]
click at [1521, 17] on icon "small contained button group" at bounding box center [1524, 26] width 20 height 20
click at [29, 102] on icon "button" at bounding box center [30, 102] width 20 height 20
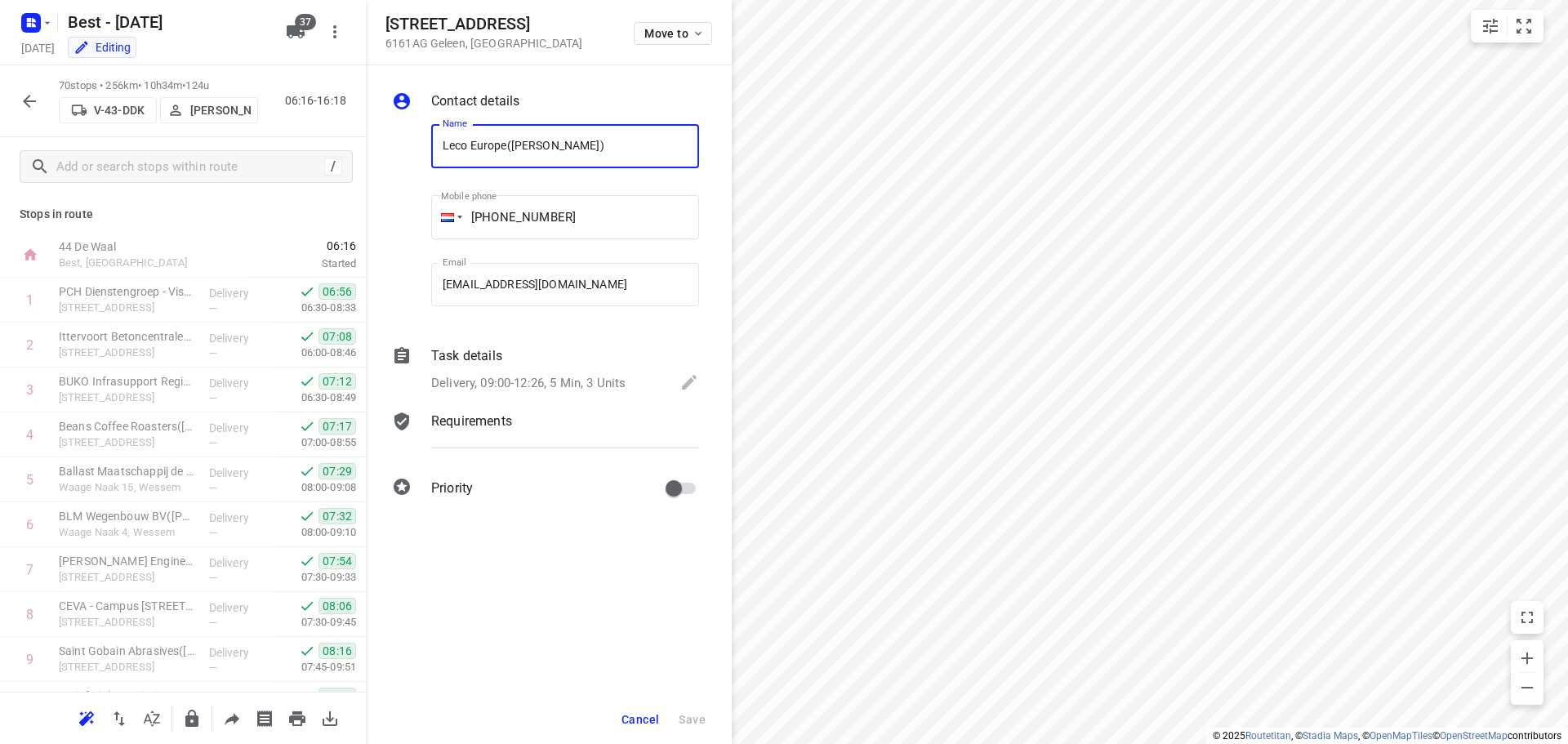
click at [650, 713] on span "Cancel" at bounding box center [641, 719] width 38 height 13
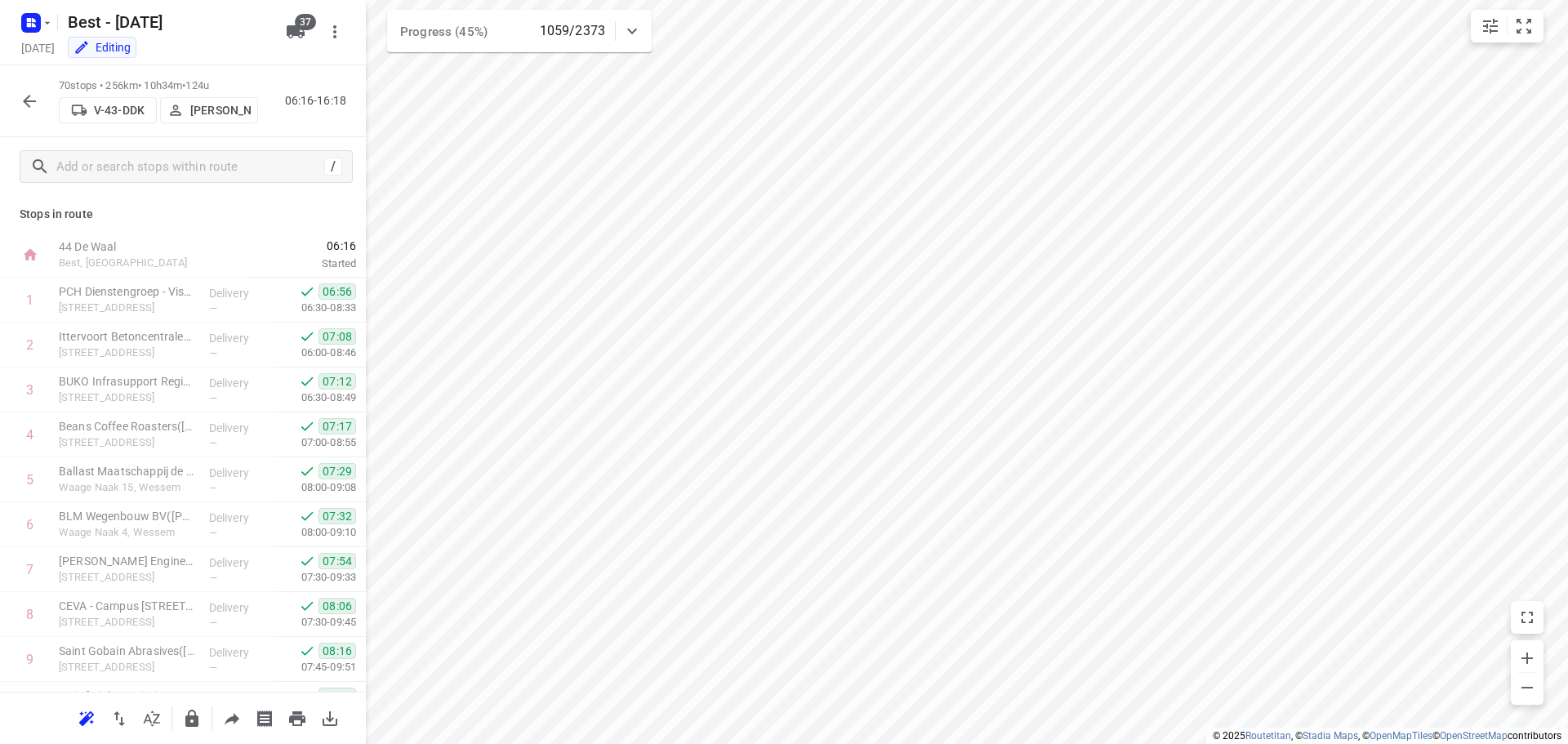
click at [27, 94] on icon "button" at bounding box center [30, 102] width 20 height 20
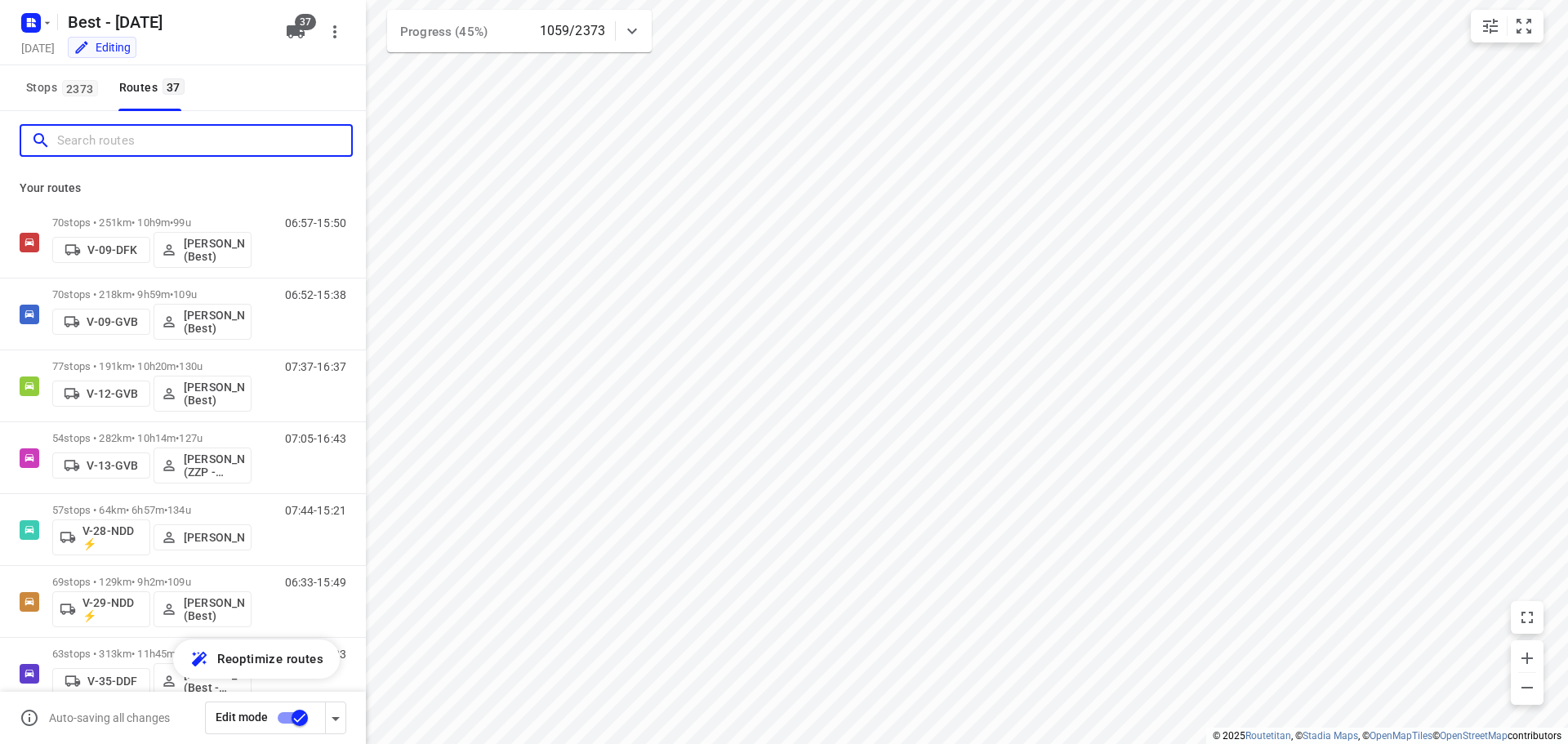
click at [127, 146] on input "Search routes" at bounding box center [204, 141] width 294 height 25
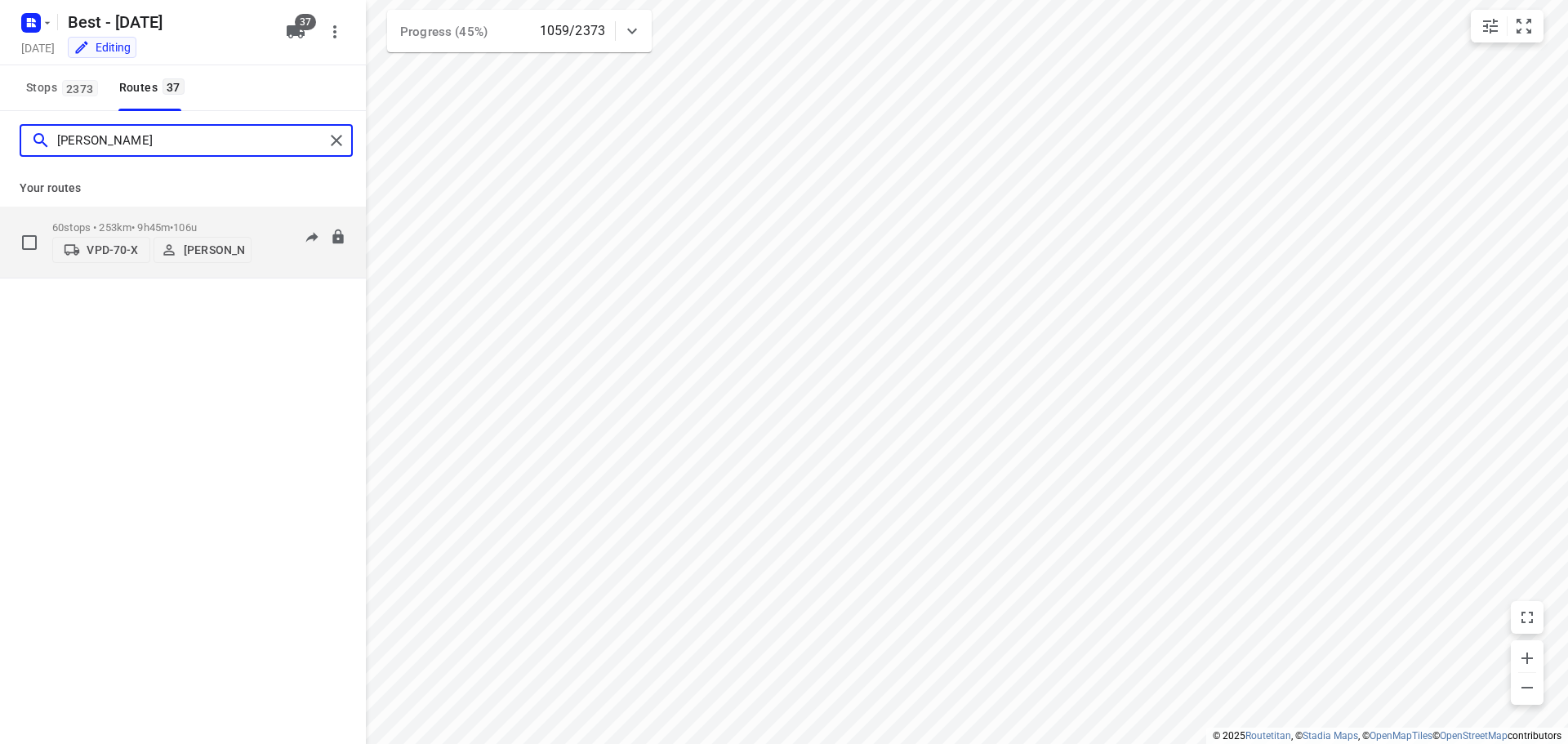
type input "dani"
click at [166, 216] on div "60 stops • 253km • 9h45m • 106u VPD-70-X Daniëlle Belmer" at bounding box center [151, 242] width 199 height 58
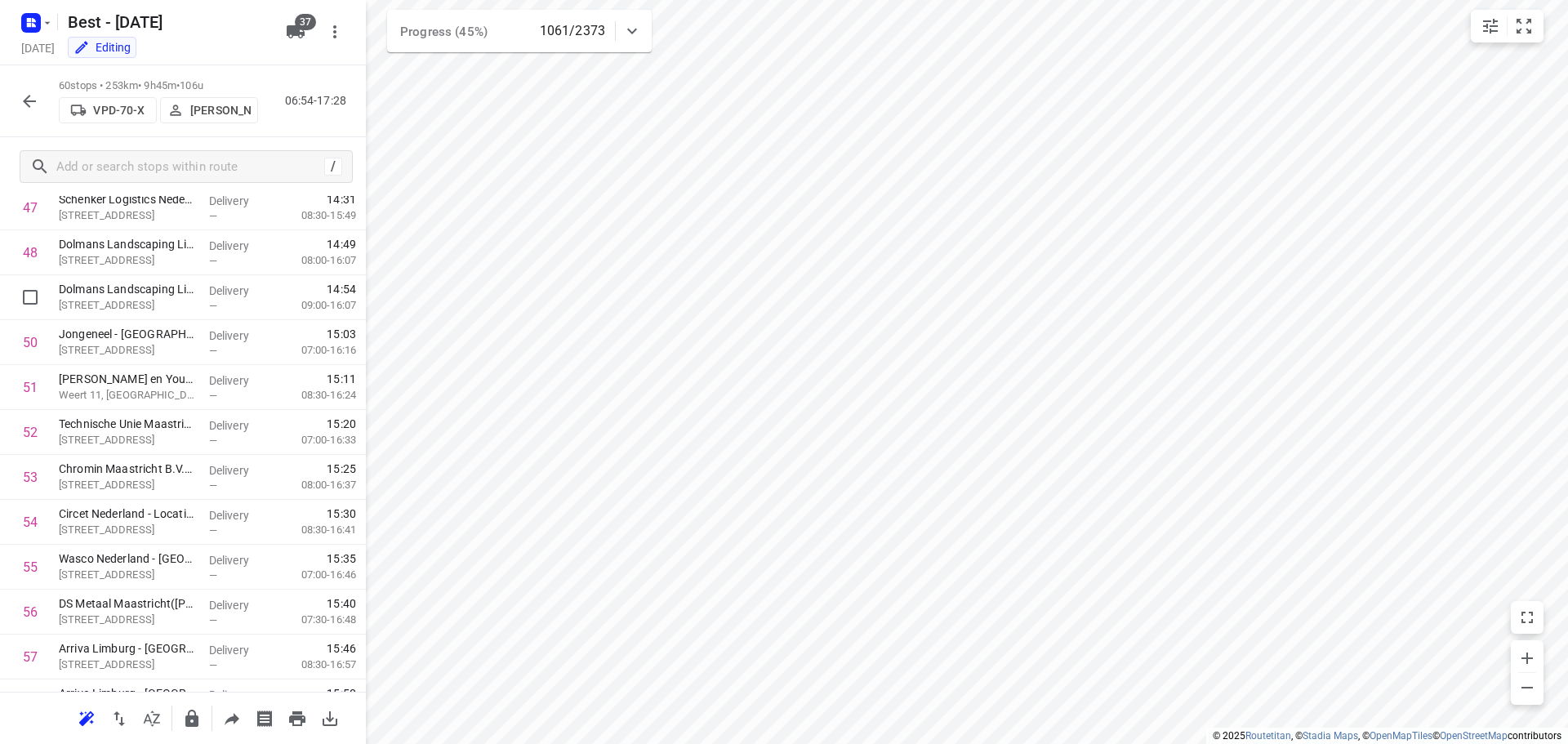
scroll to position [2326, 0]
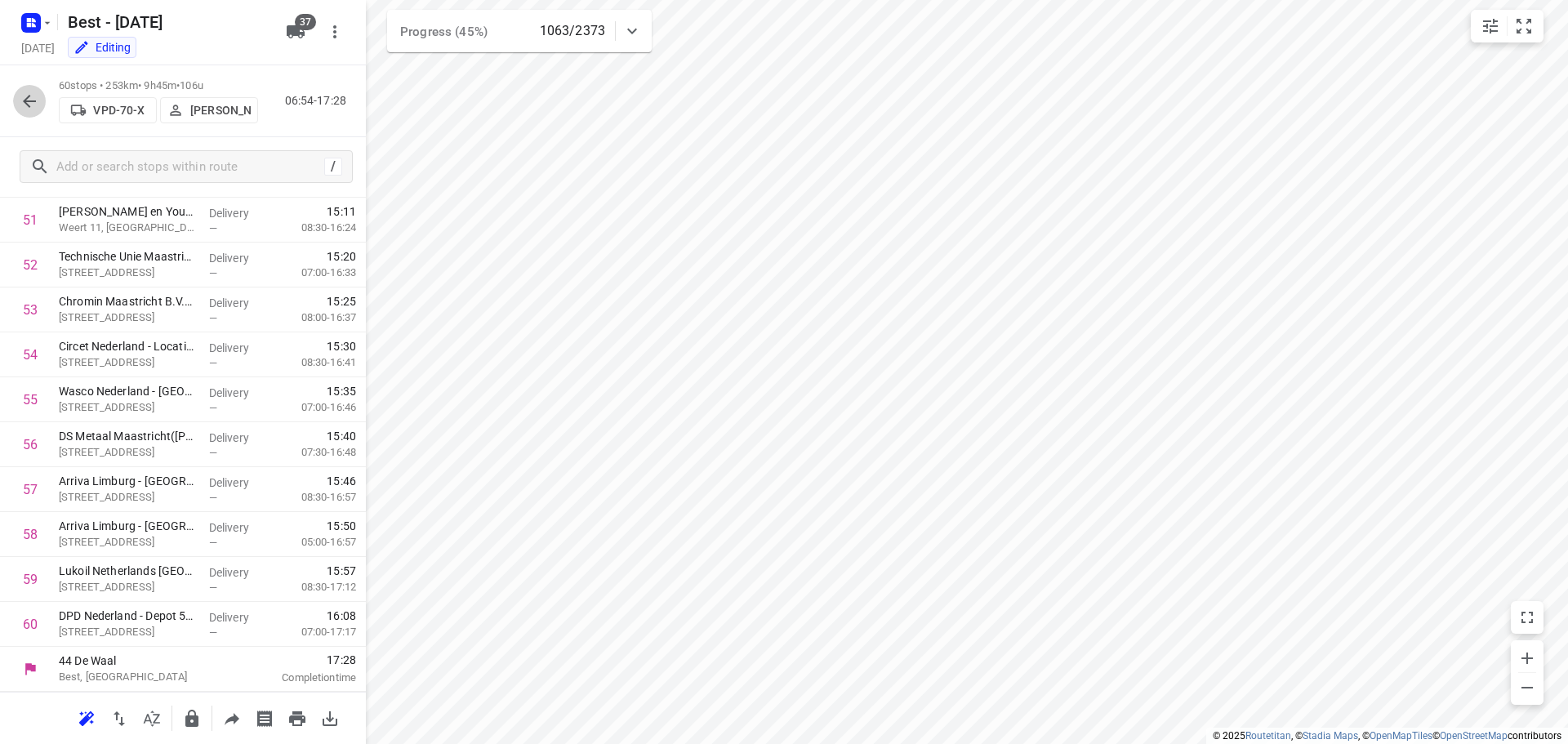
click at [34, 98] on icon "button" at bounding box center [30, 102] width 20 height 20
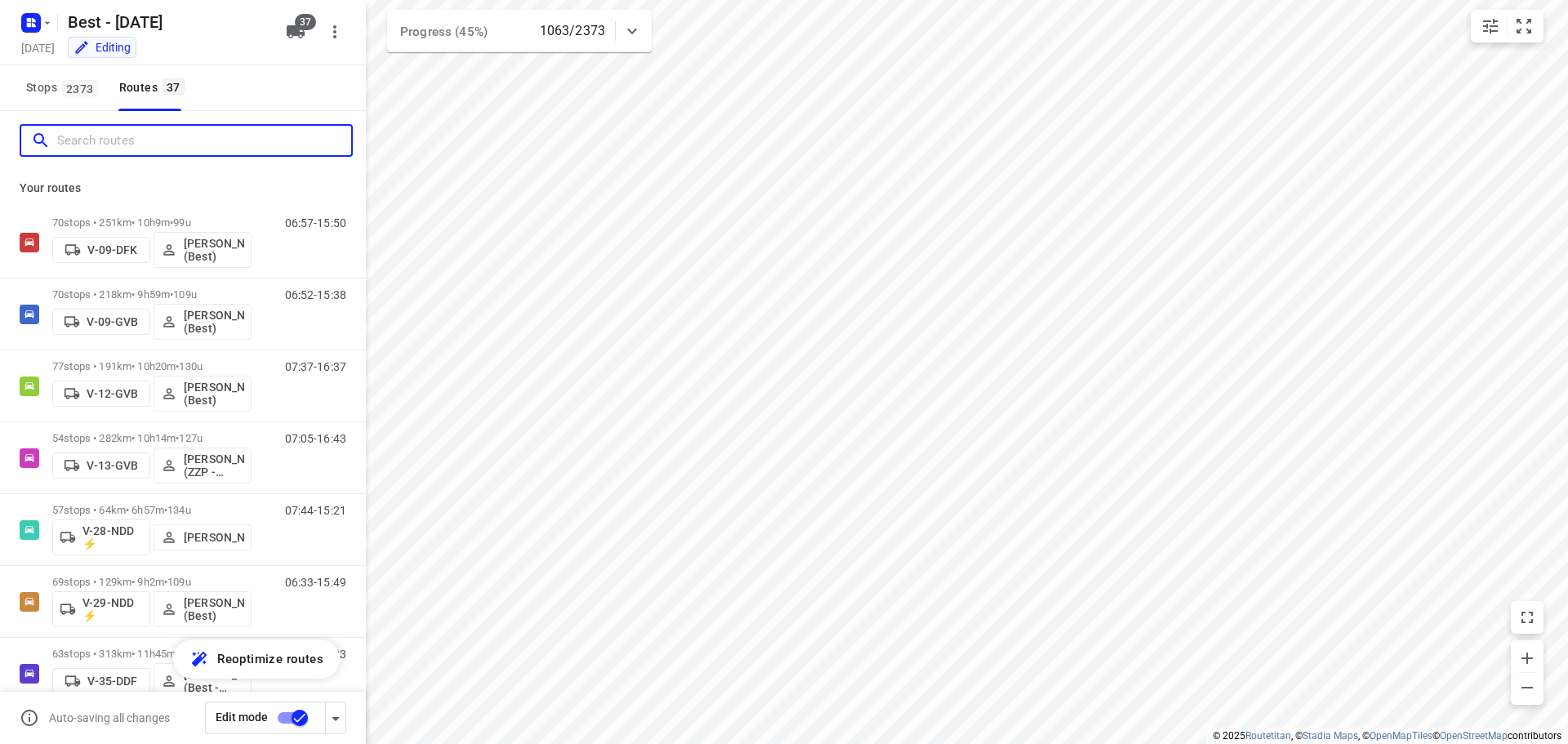
click at [151, 140] on input "Search routes" at bounding box center [204, 141] width 294 height 25
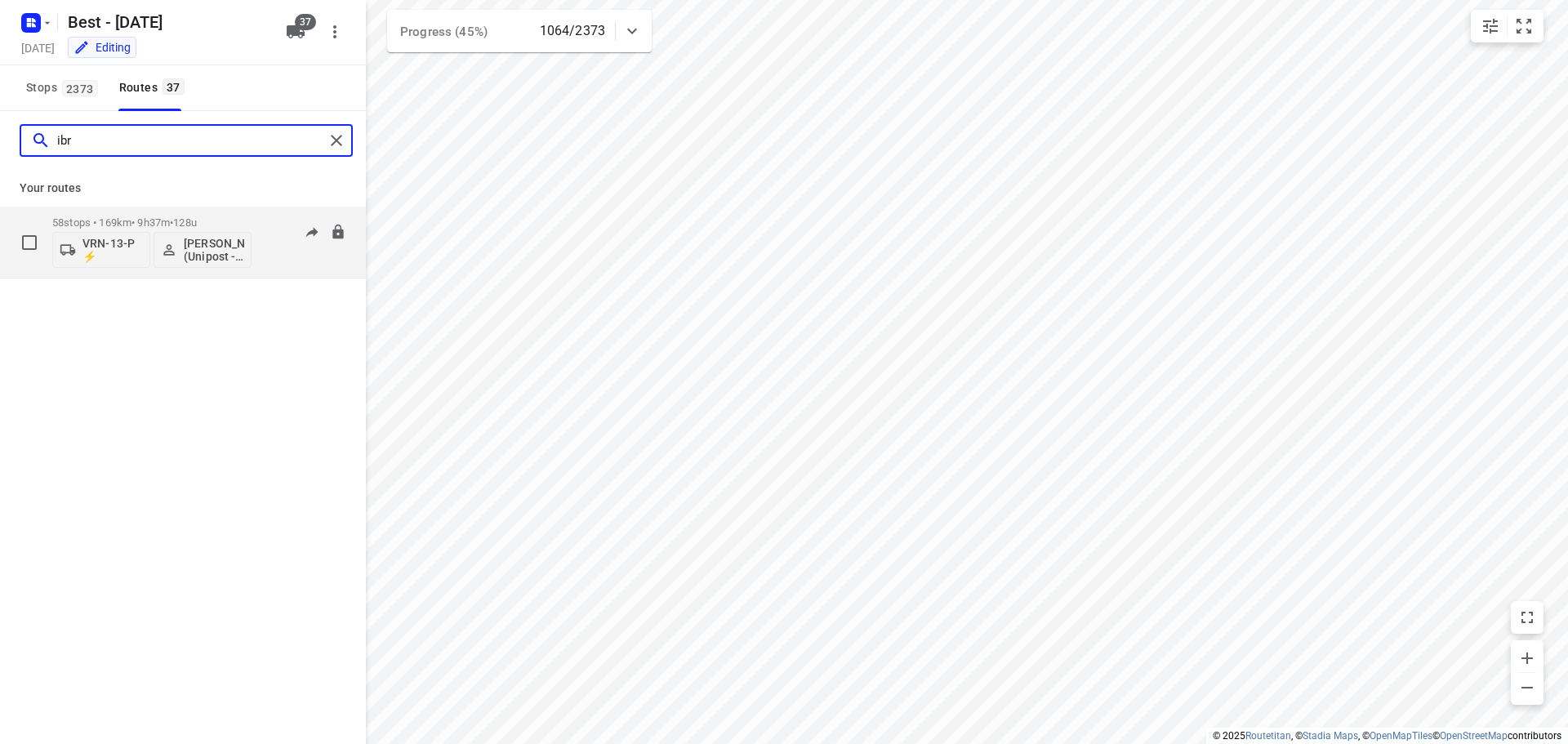
type input "ibr"
click at [140, 214] on div "58 stops • 169km • 9h37m • 128u VRN-13-P ⚡ Ibrahim Alobaid (Unipost - ZZP - Ber…" at bounding box center [151, 241] width 199 height 67
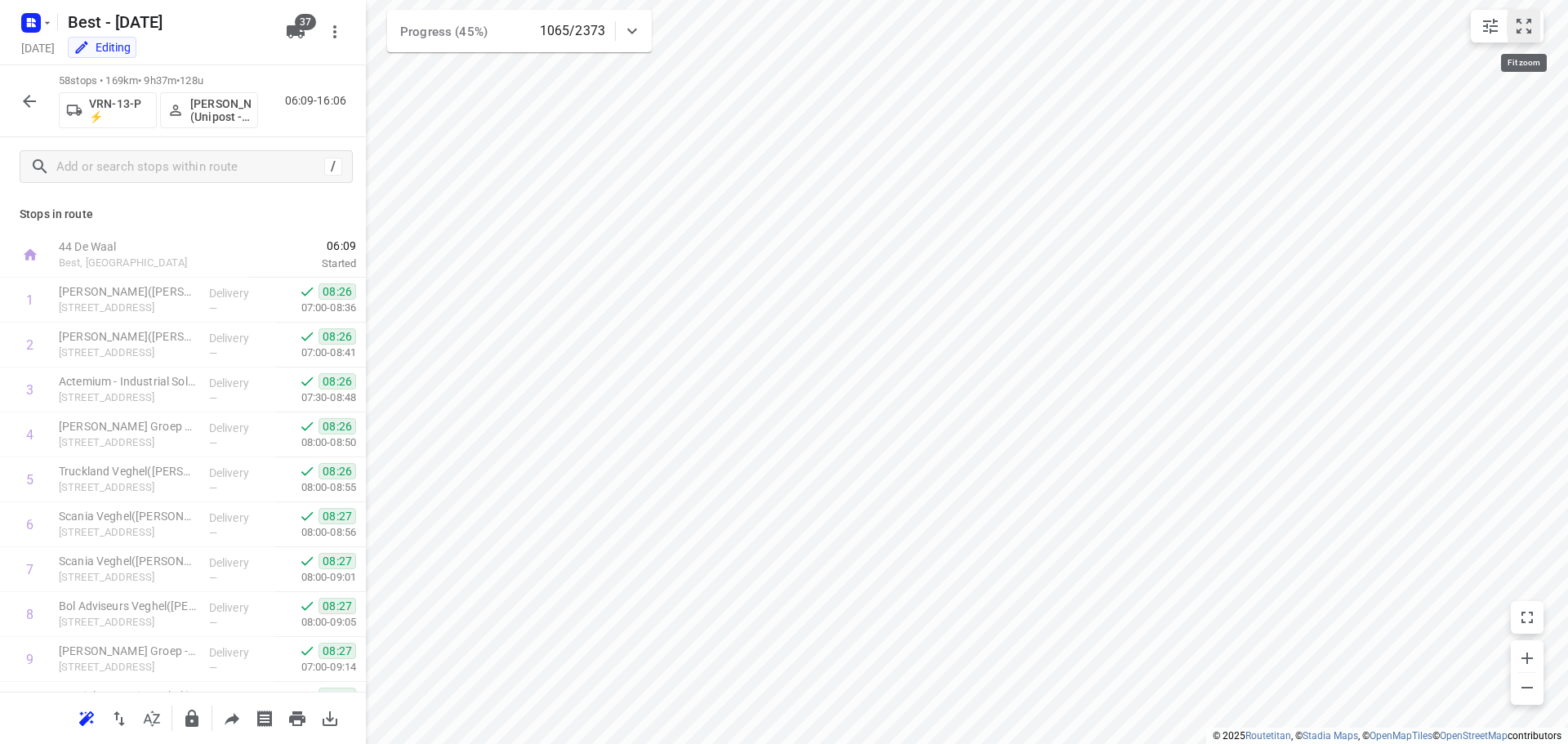
click at [1534, 21] on button "small contained button group" at bounding box center [1524, 26] width 32 height 32
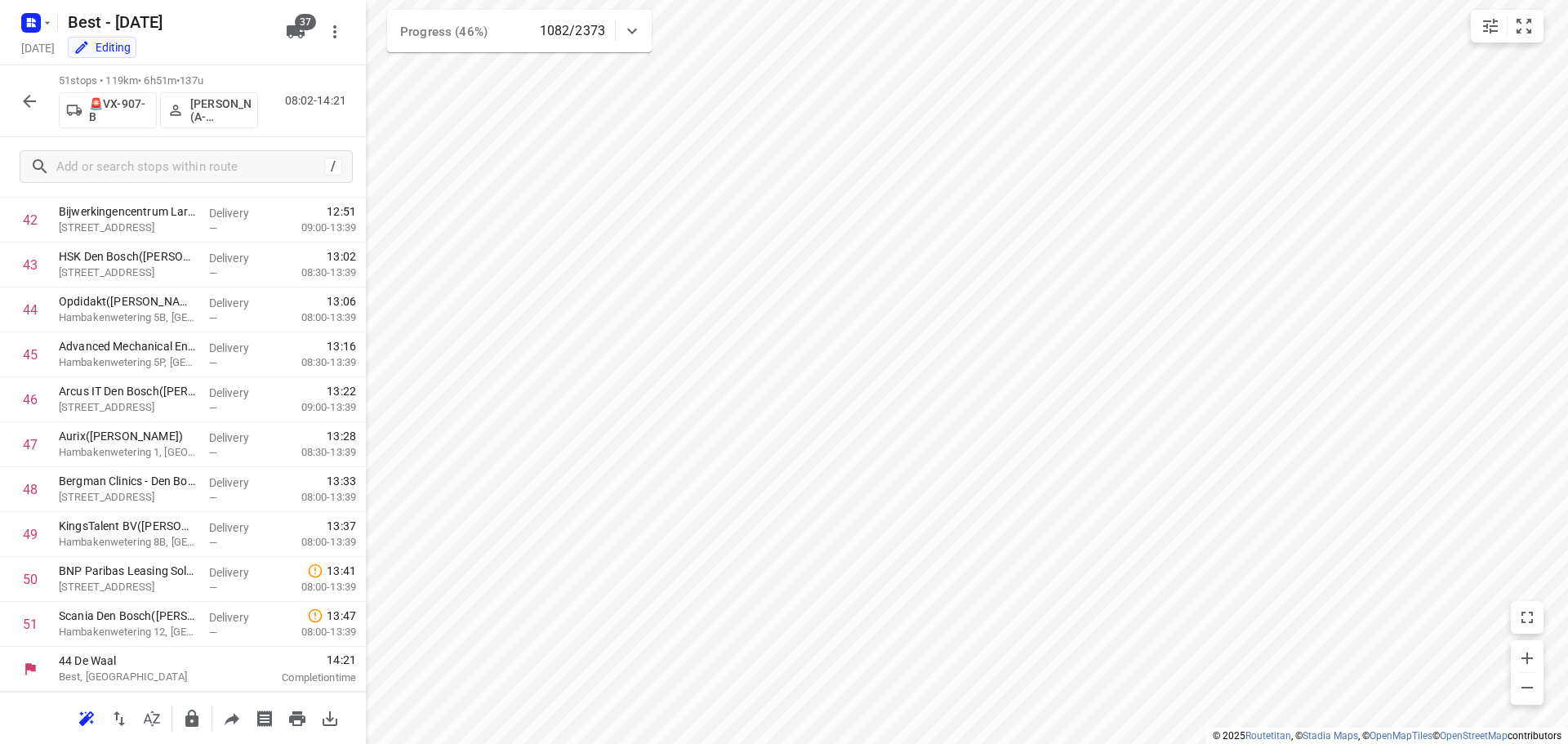
scroll to position [1922, 0]
click at [23, 111] on button "button" at bounding box center [30, 101] width 32 height 32
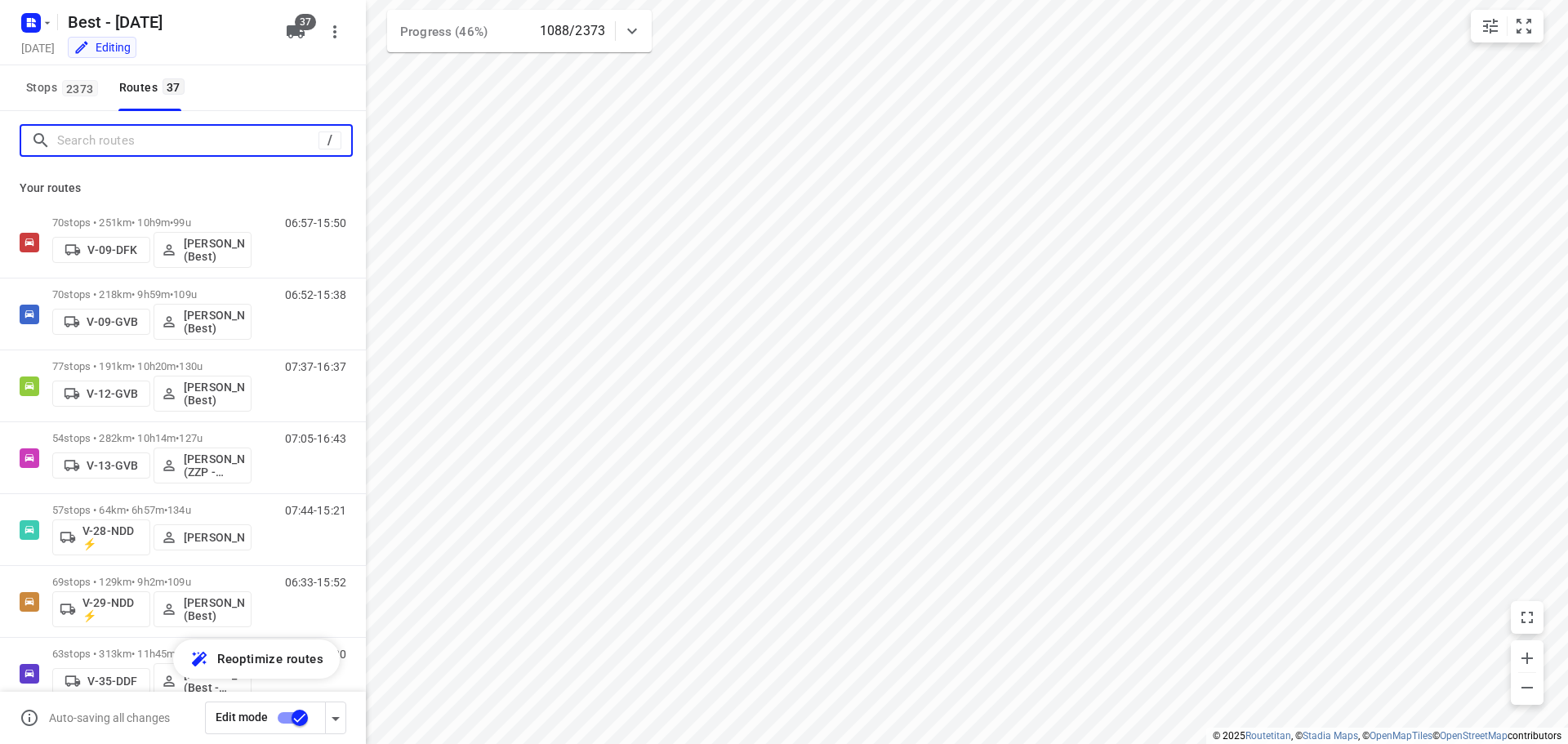
click at [126, 139] on input "Search routes" at bounding box center [188, 141] width 261 height 25
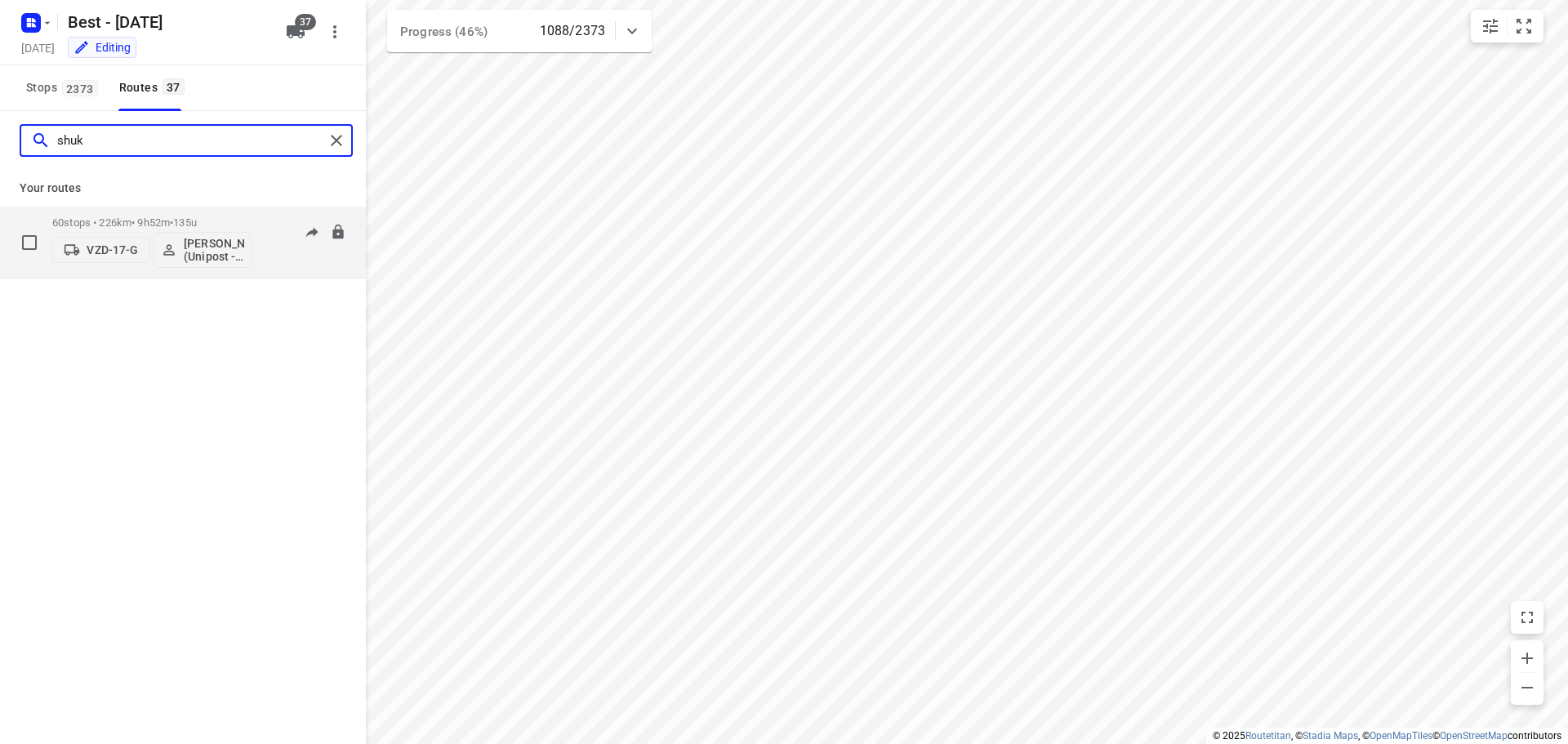
type input "shuk"
click at [190, 221] on span "135u" at bounding box center [184, 223] width 23 height 13
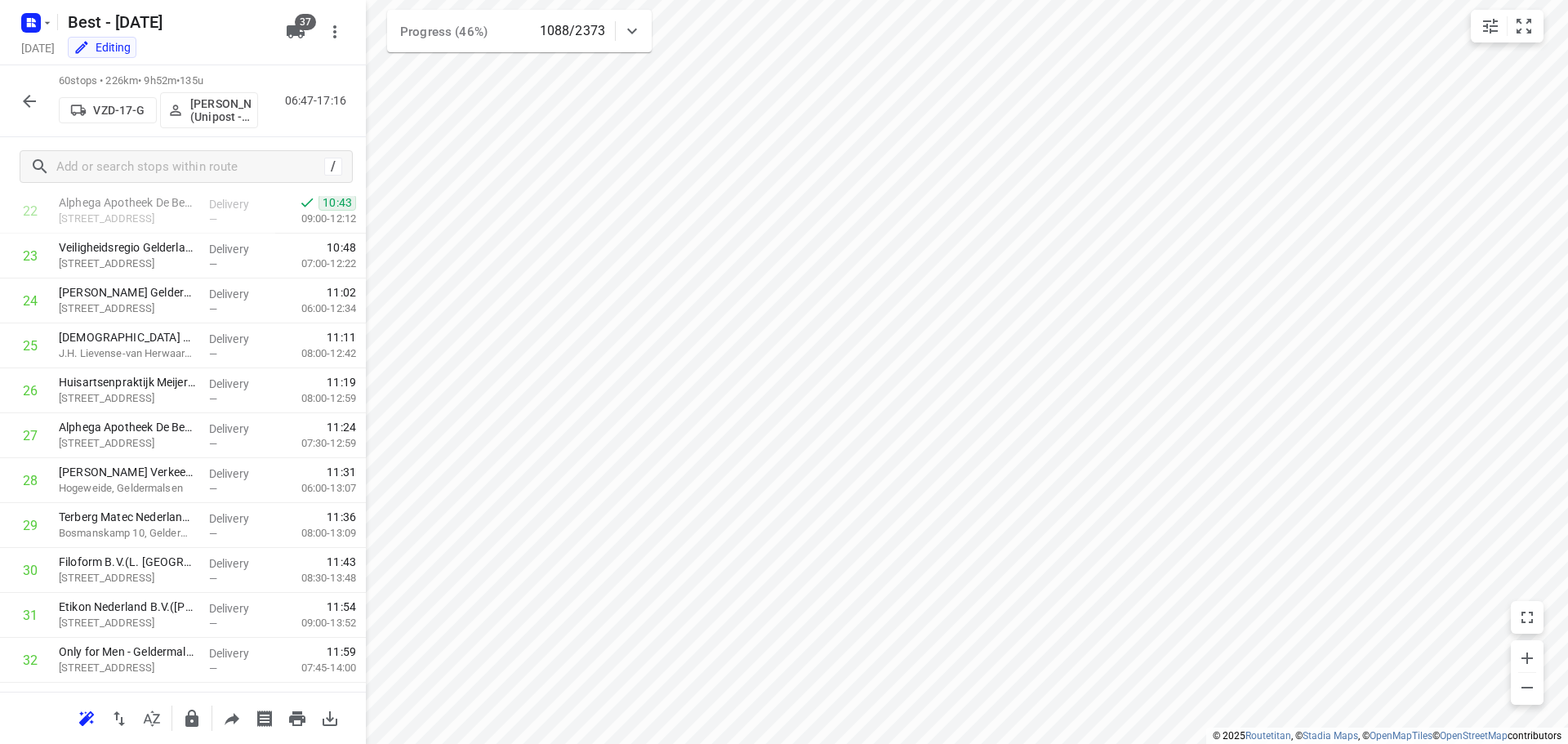
scroll to position [953, 0]
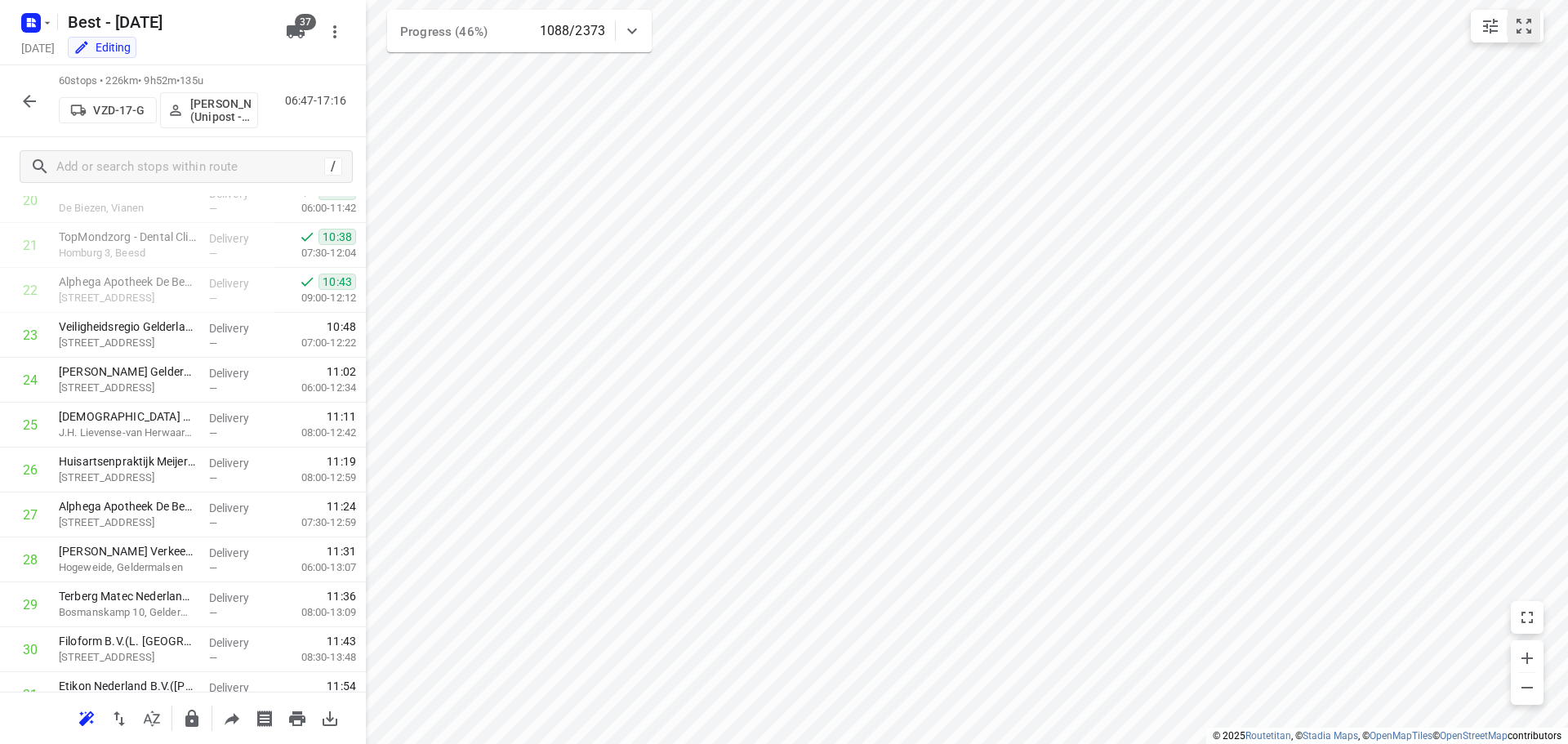
click at [1526, 14] on button "small contained button group" at bounding box center [1524, 26] width 32 height 32
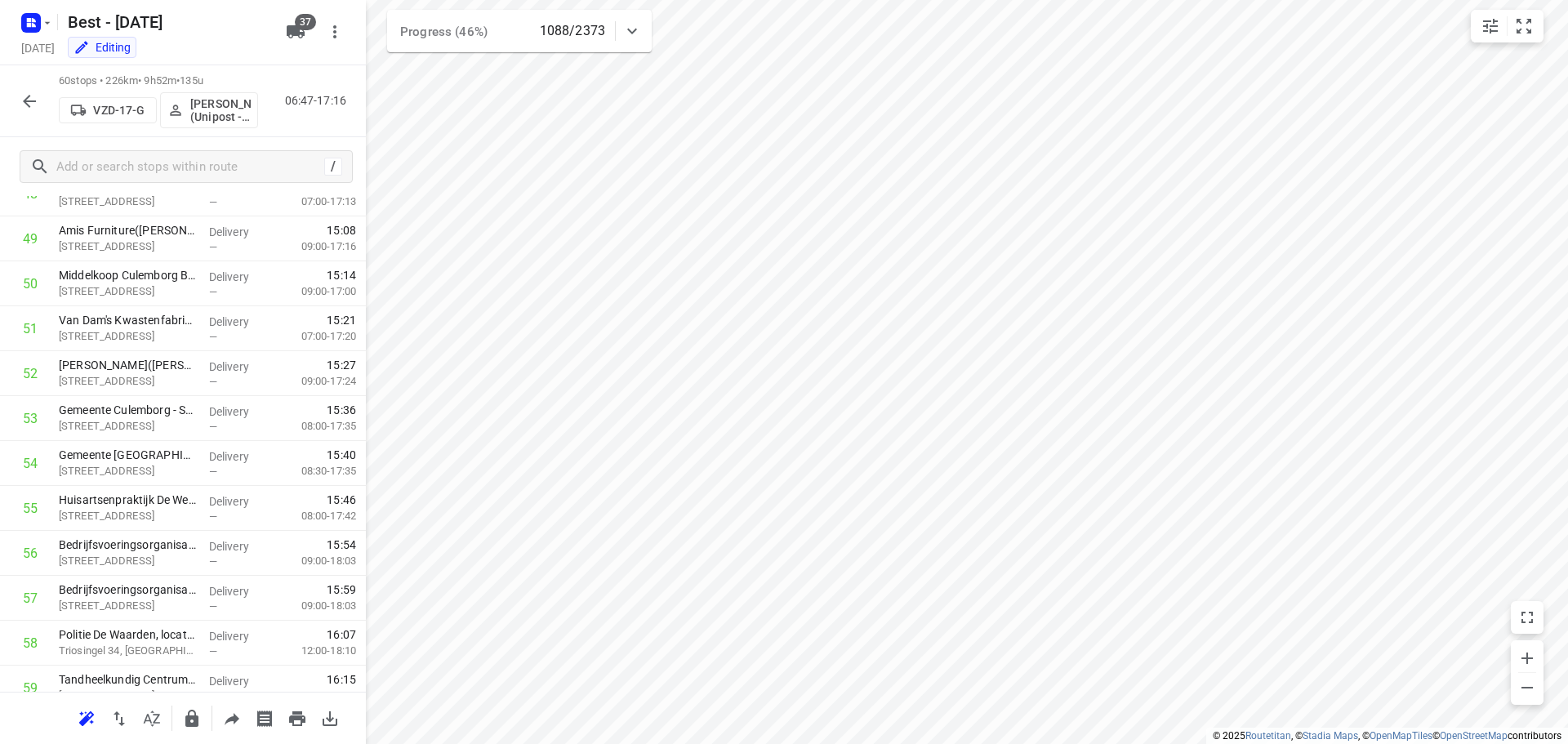
scroll to position [2326, 0]
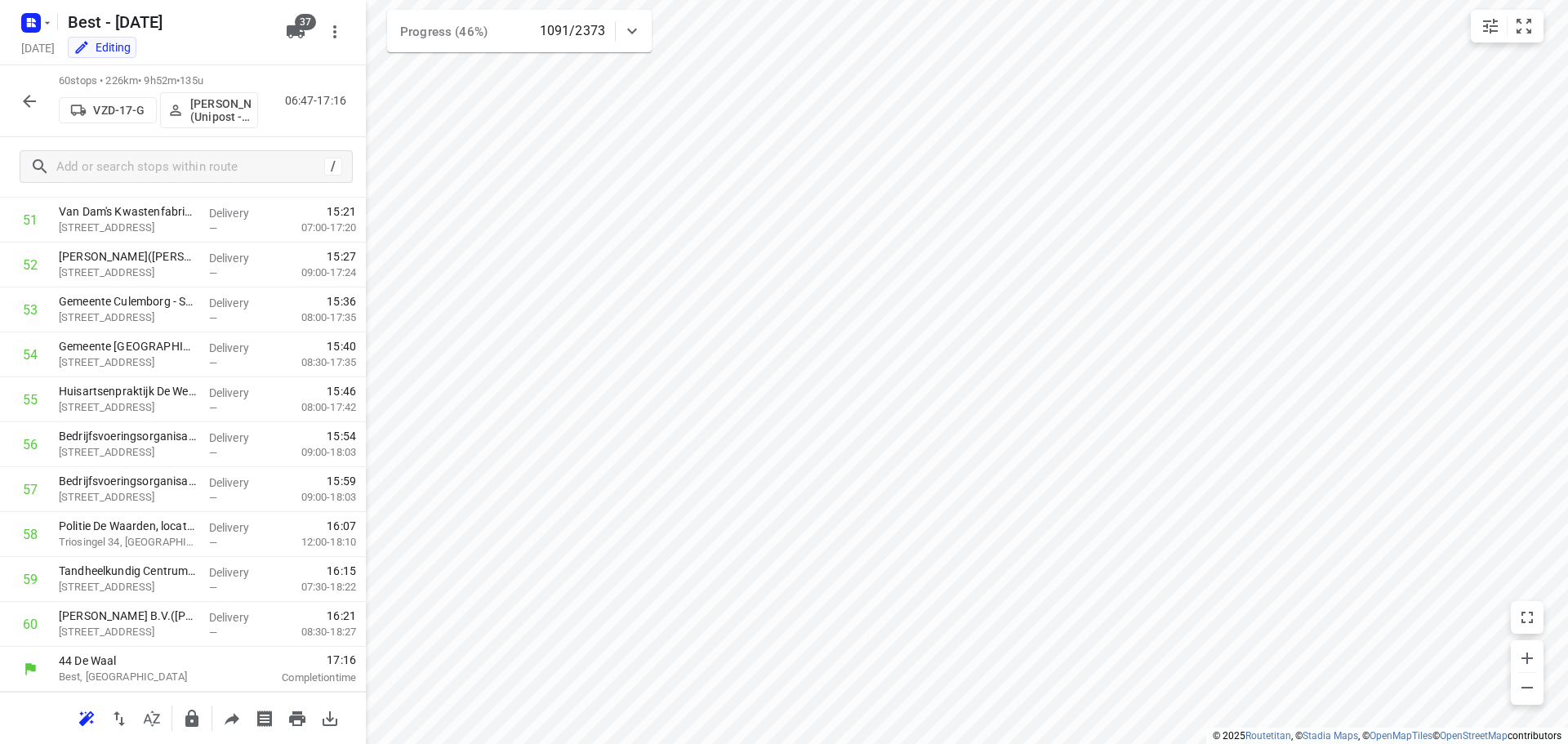
click at [23, 110] on icon "button" at bounding box center [30, 102] width 20 height 20
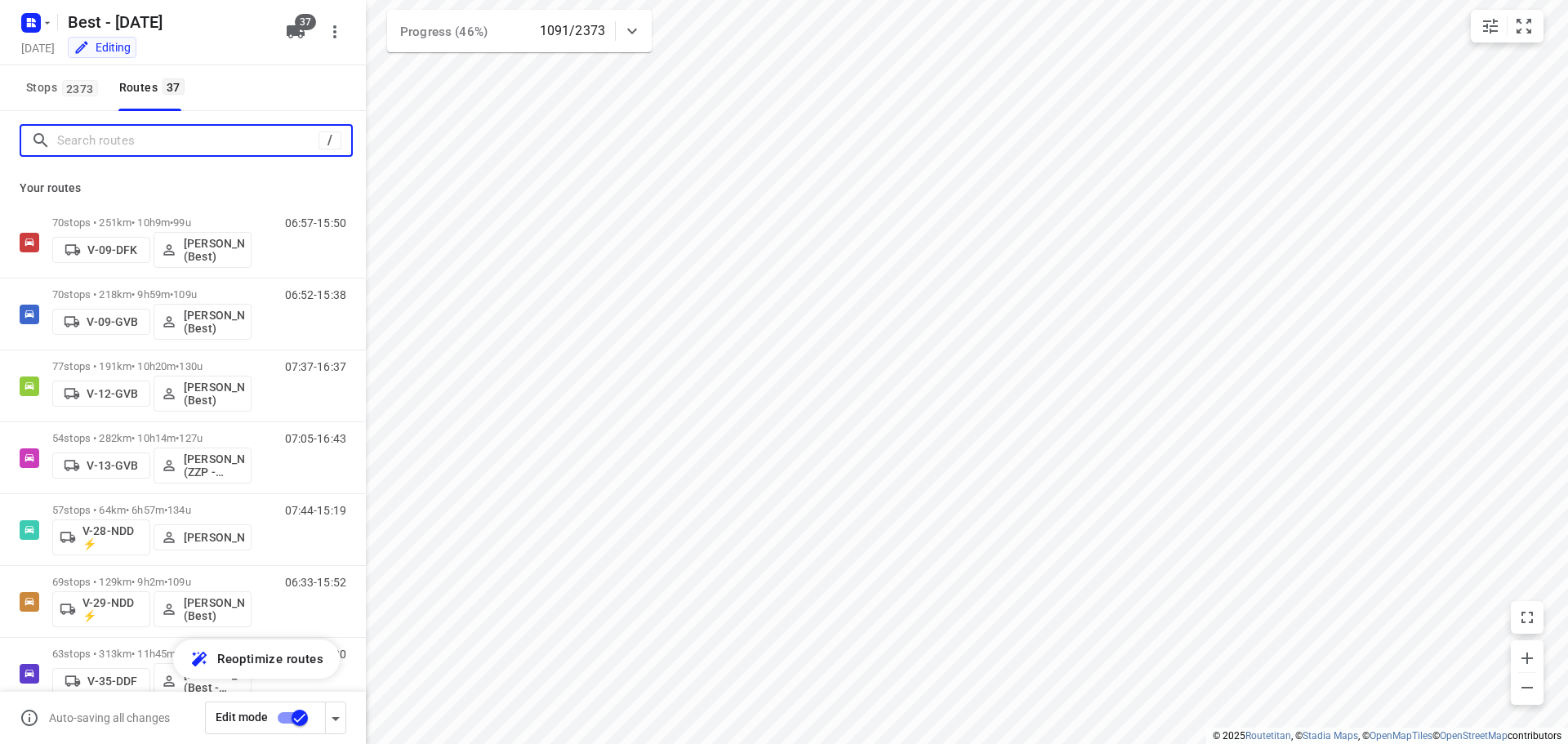
click at [129, 139] on input "Search routes" at bounding box center [188, 141] width 261 height 25
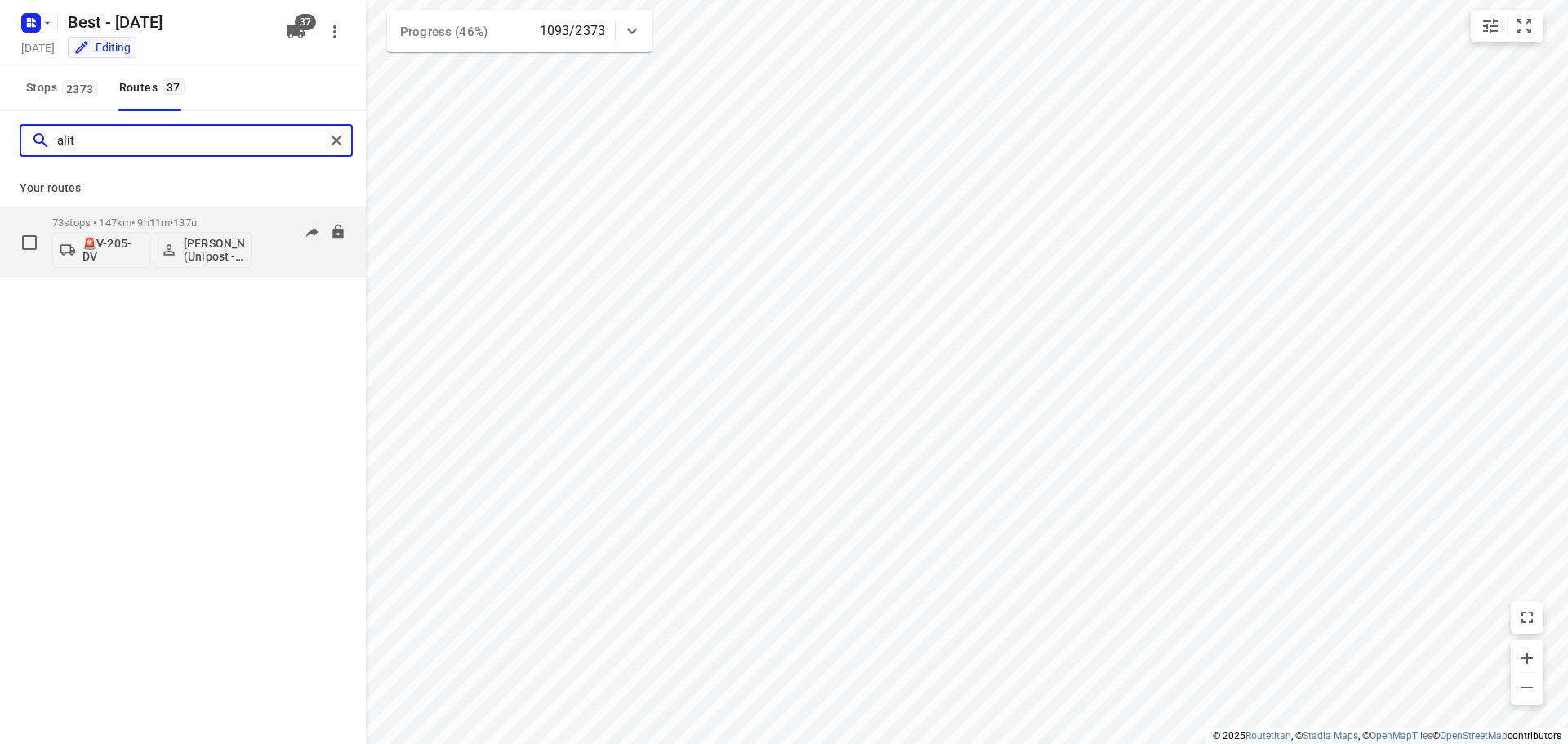
type input "alit"
click at [162, 214] on div "73 stops • 147km • 9h11m • 137u 🚨V-205-DV Ali Türkmen (Unipost - Best - ZZP)" at bounding box center [151, 241] width 199 height 67
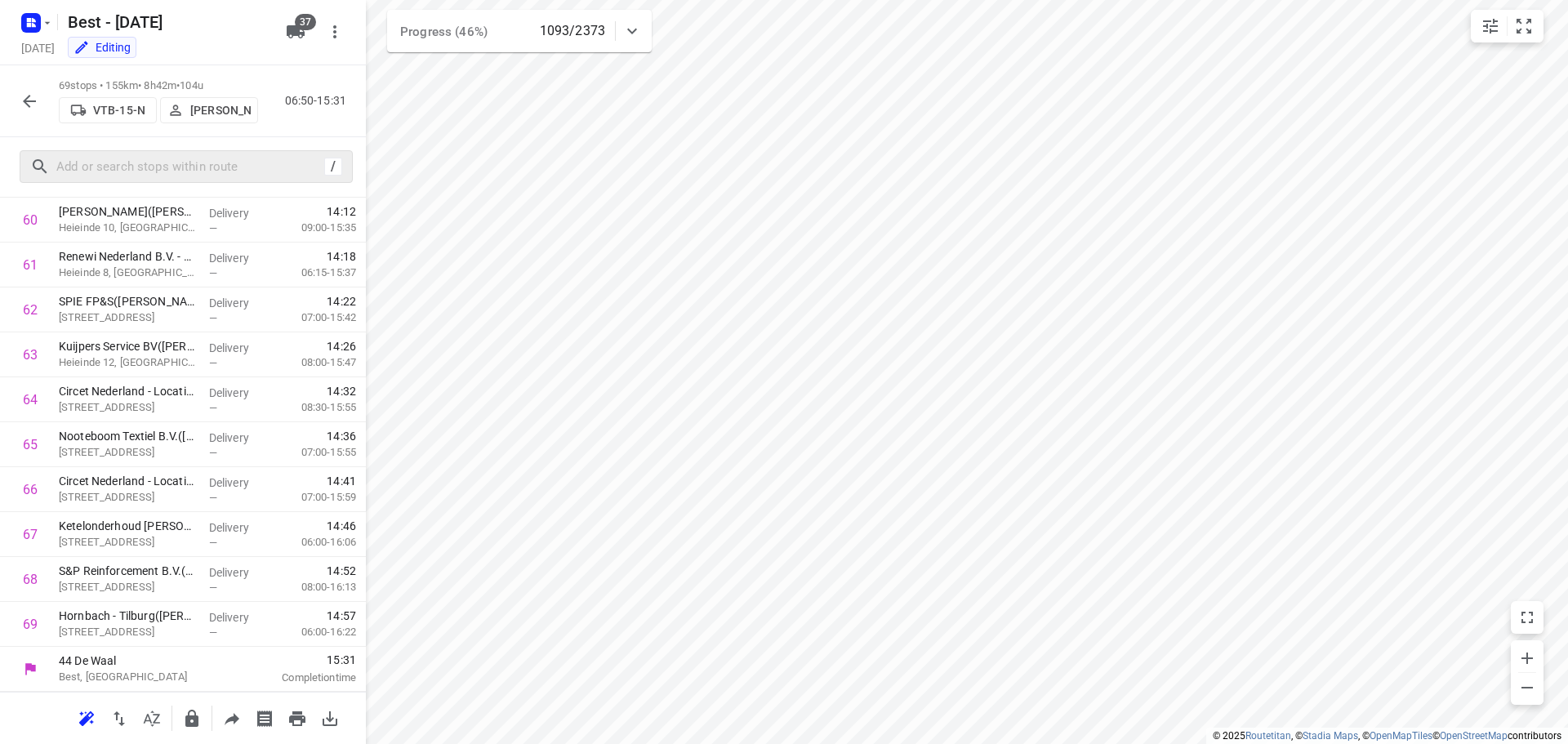
scroll to position [2730, 0]
click at [40, 104] on button "button" at bounding box center [30, 101] width 32 height 32
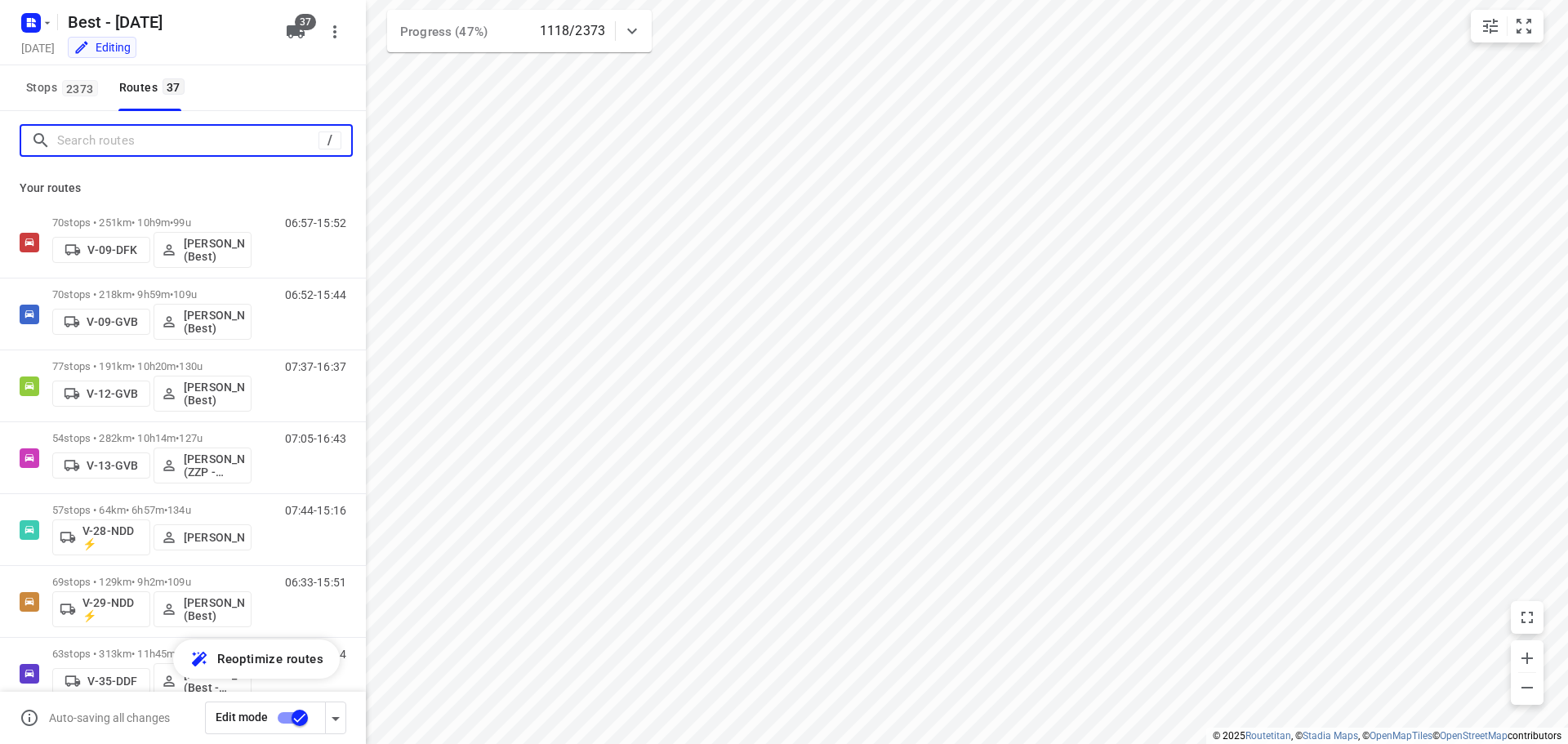
click at [141, 138] on input "Search routes" at bounding box center [188, 141] width 261 height 25
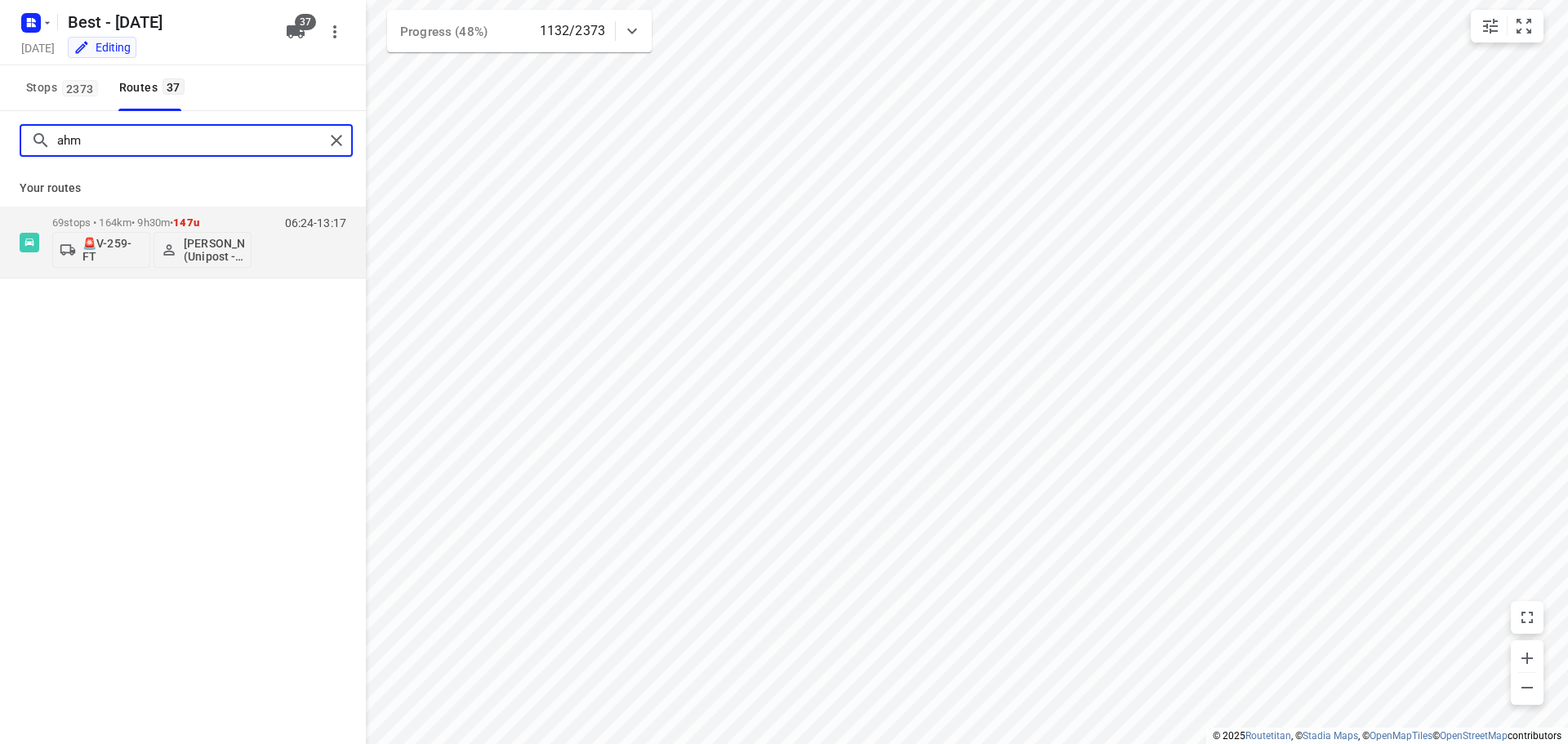
click at [120, 129] on input "ahm" at bounding box center [191, 141] width 267 height 25
type input "souli"
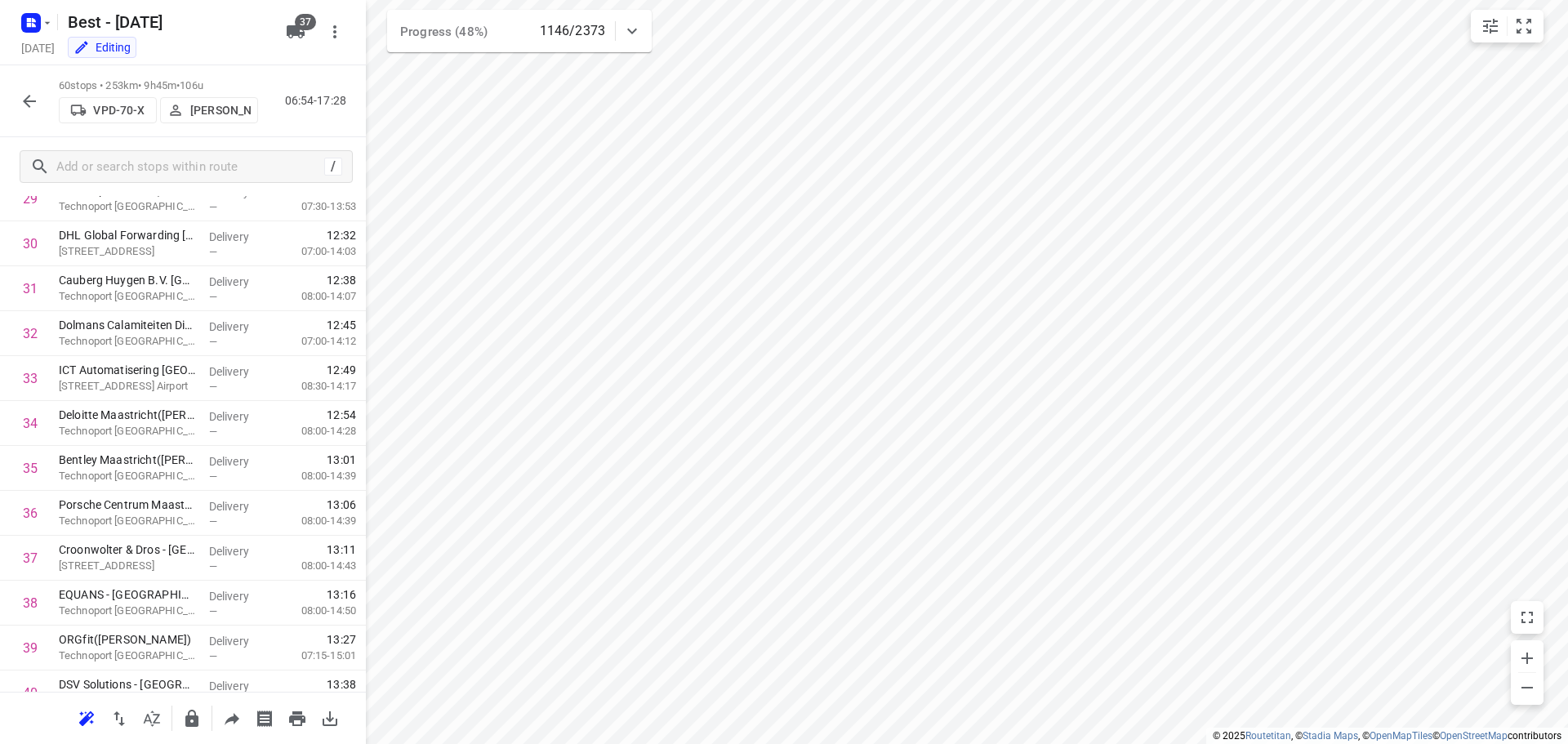
scroll to position [1346, 0]
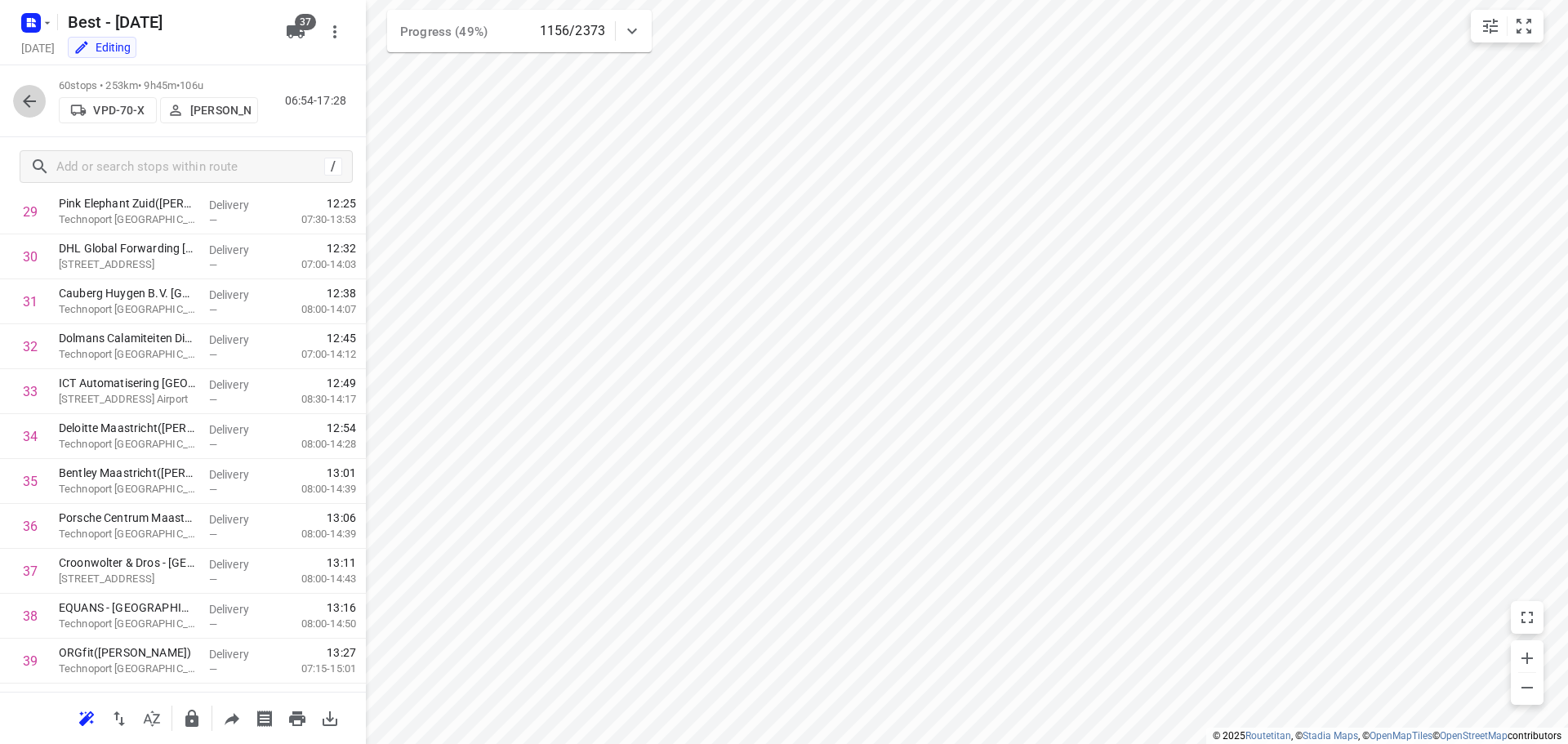
click at [34, 106] on icon "button" at bounding box center [30, 102] width 20 height 20
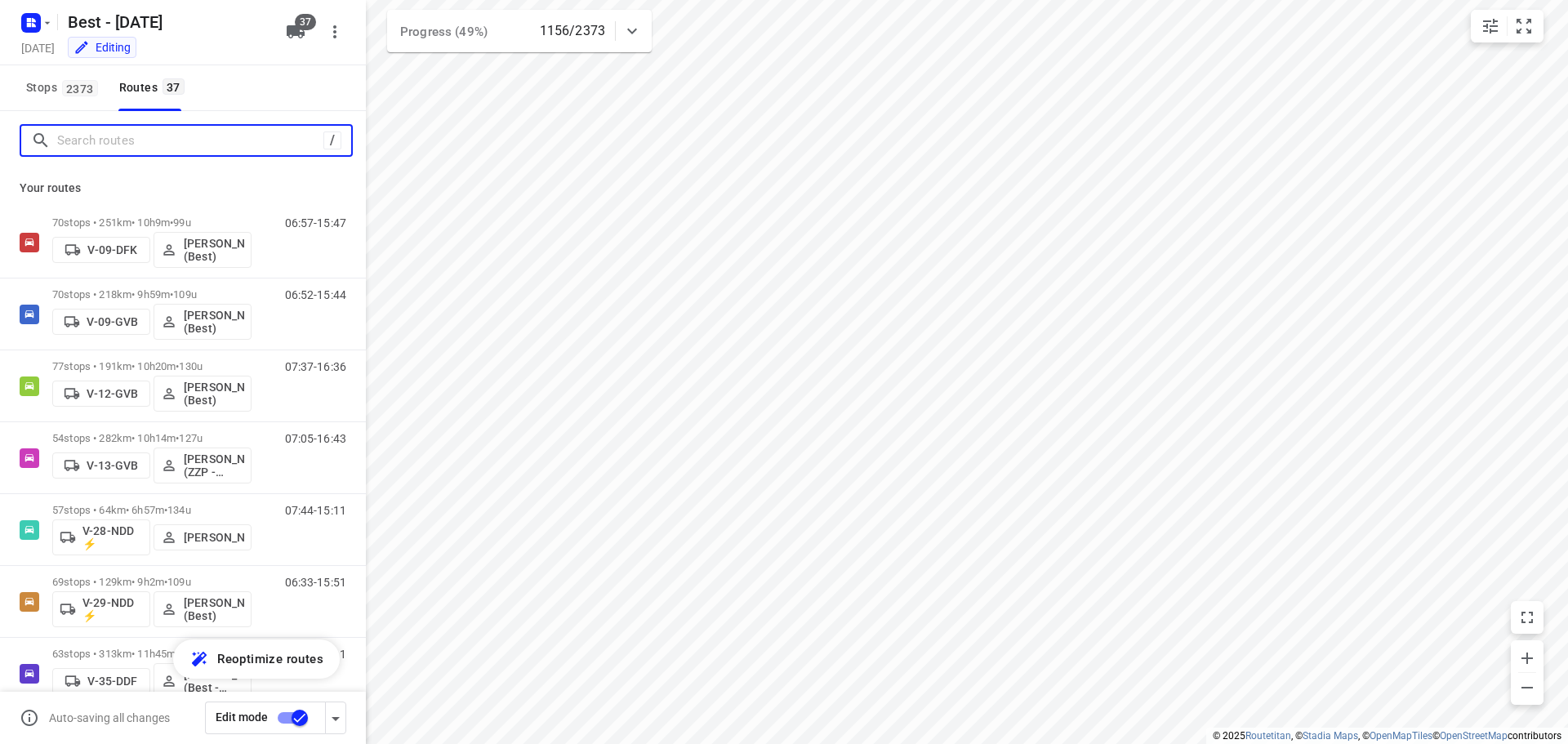
click at [146, 142] on input "Search routes" at bounding box center [191, 141] width 266 height 25
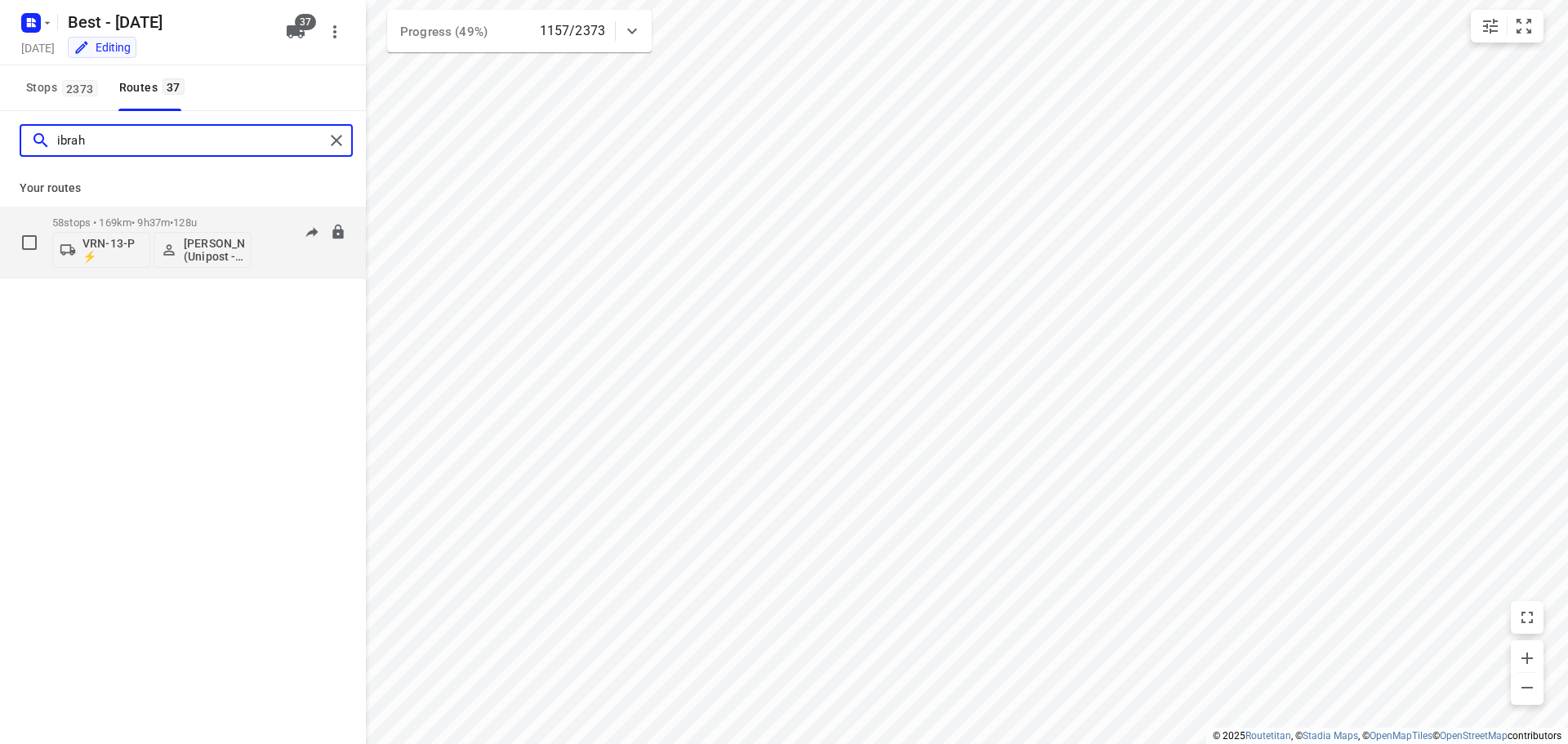
type input "ibrah"
click at [155, 214] on div "58 stops • 169km • 9h37m • 128u VRN-13-P ⚡ Ibrahim Alobaid (Unipost - ZZP - Ber…" at bounding box center [151, 241] width 199 height 67
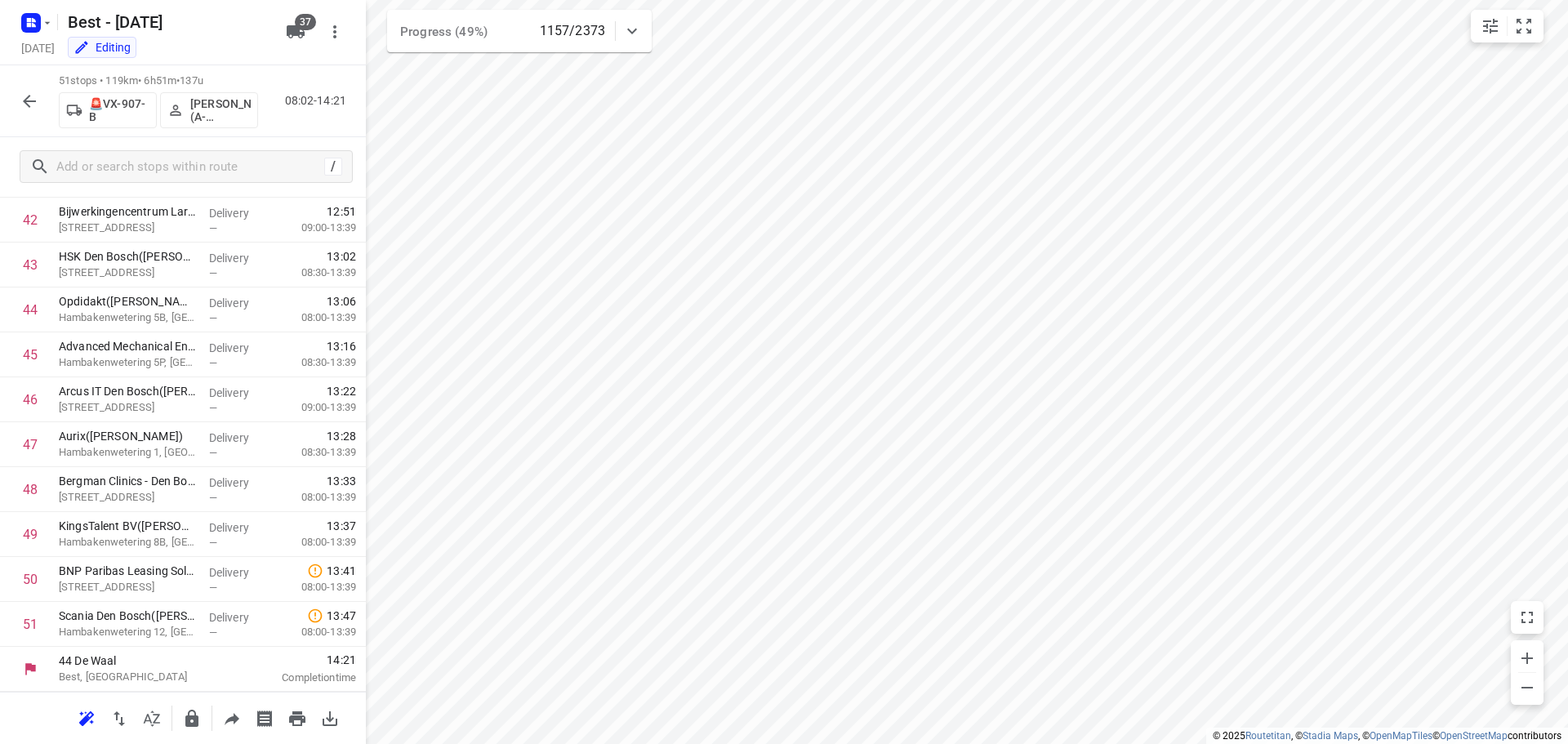
scroll to position [1922, 0]
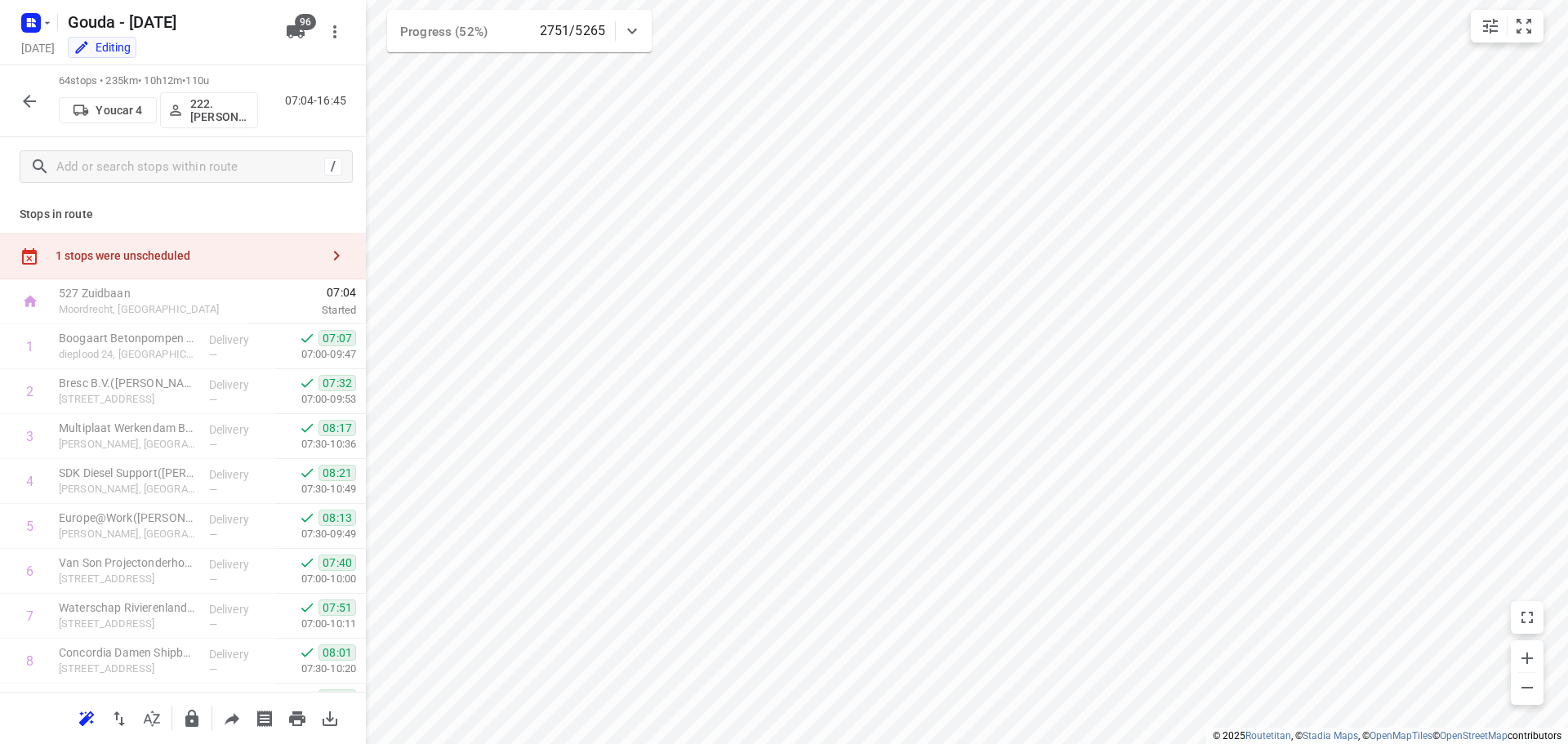
scroll to position [2552, 0]
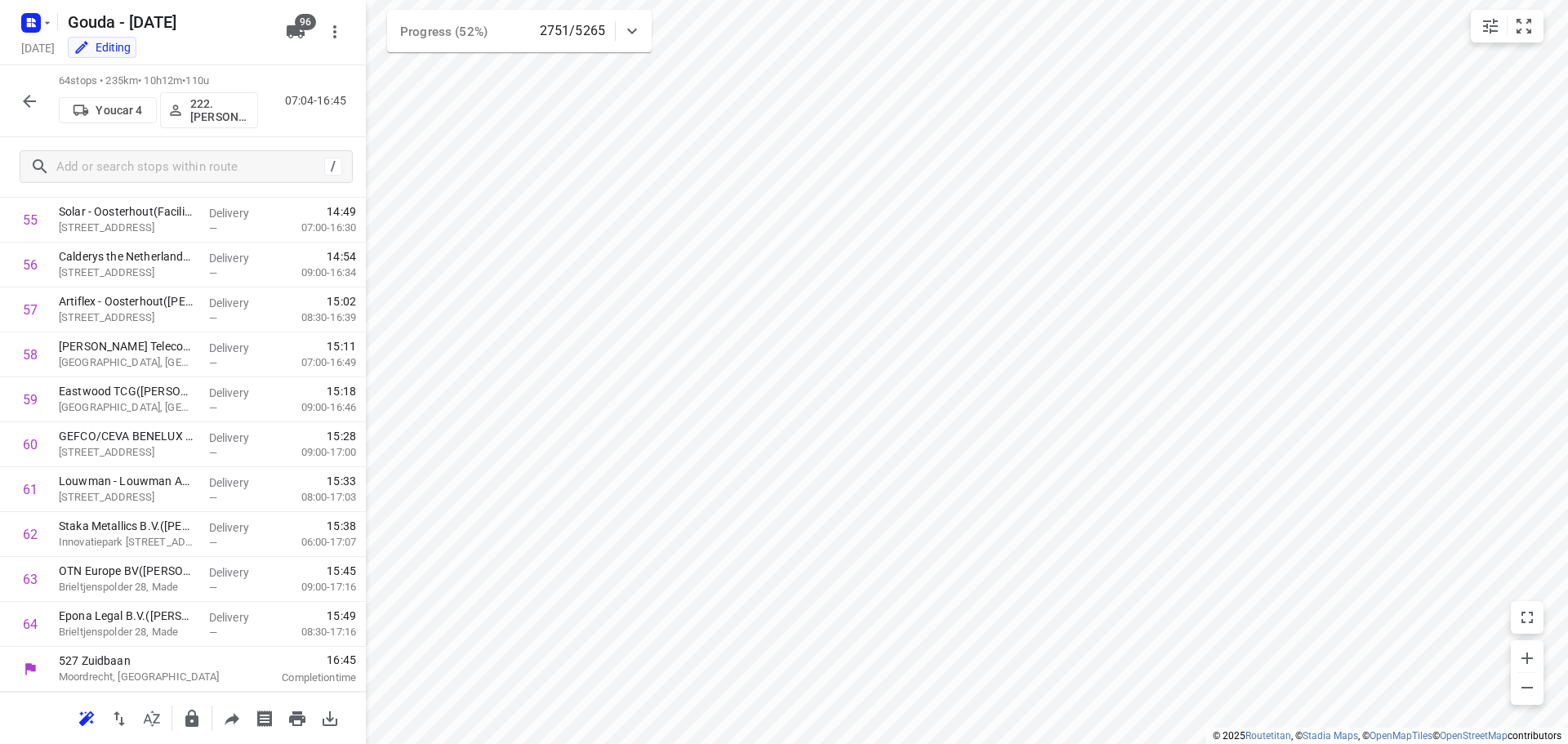
click at [26, 100] on icon "button" at bounding box center [29, 101] width 13 height 13
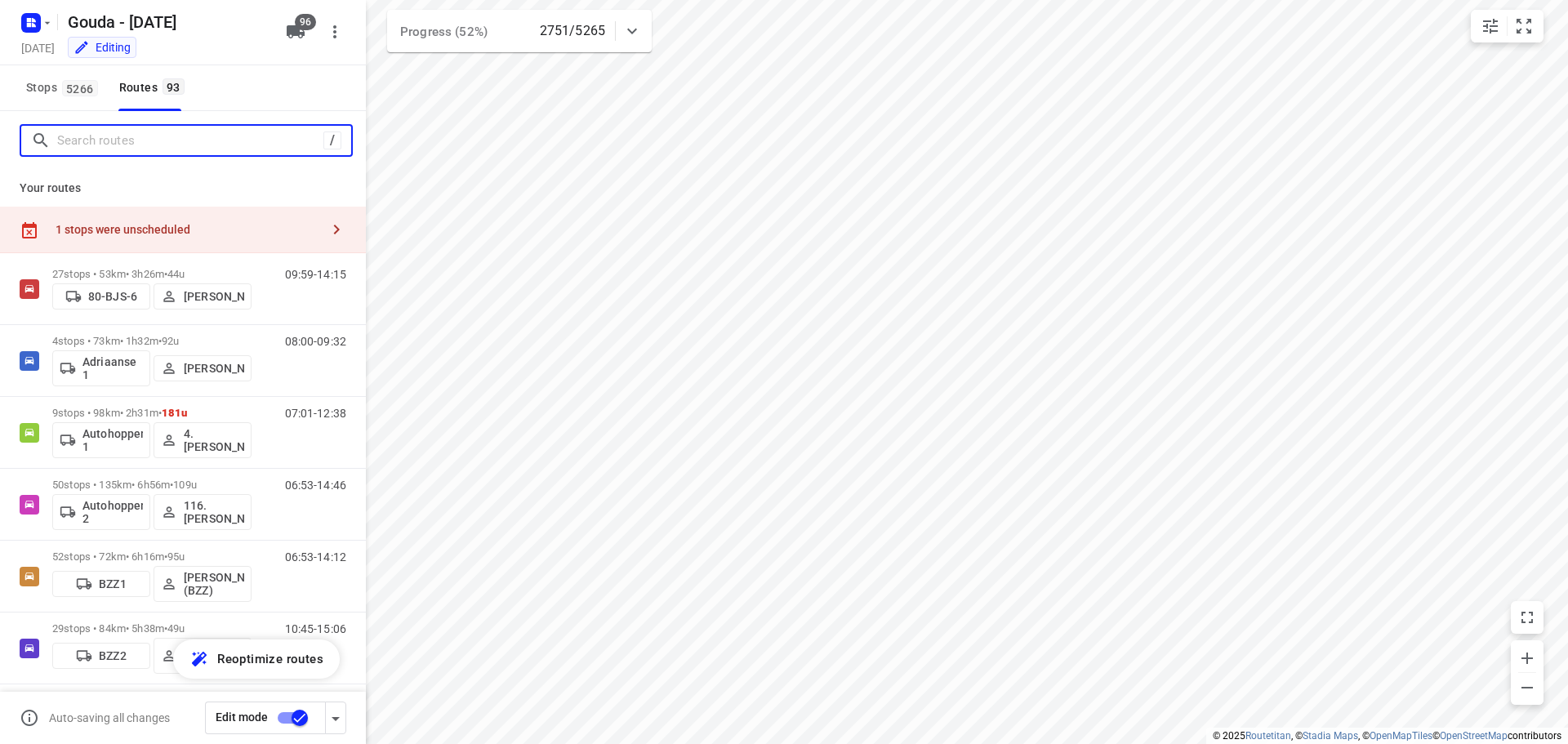
click at [121, 148] on input "Search routes" at bounding box center [191, 141] width 266 height 25
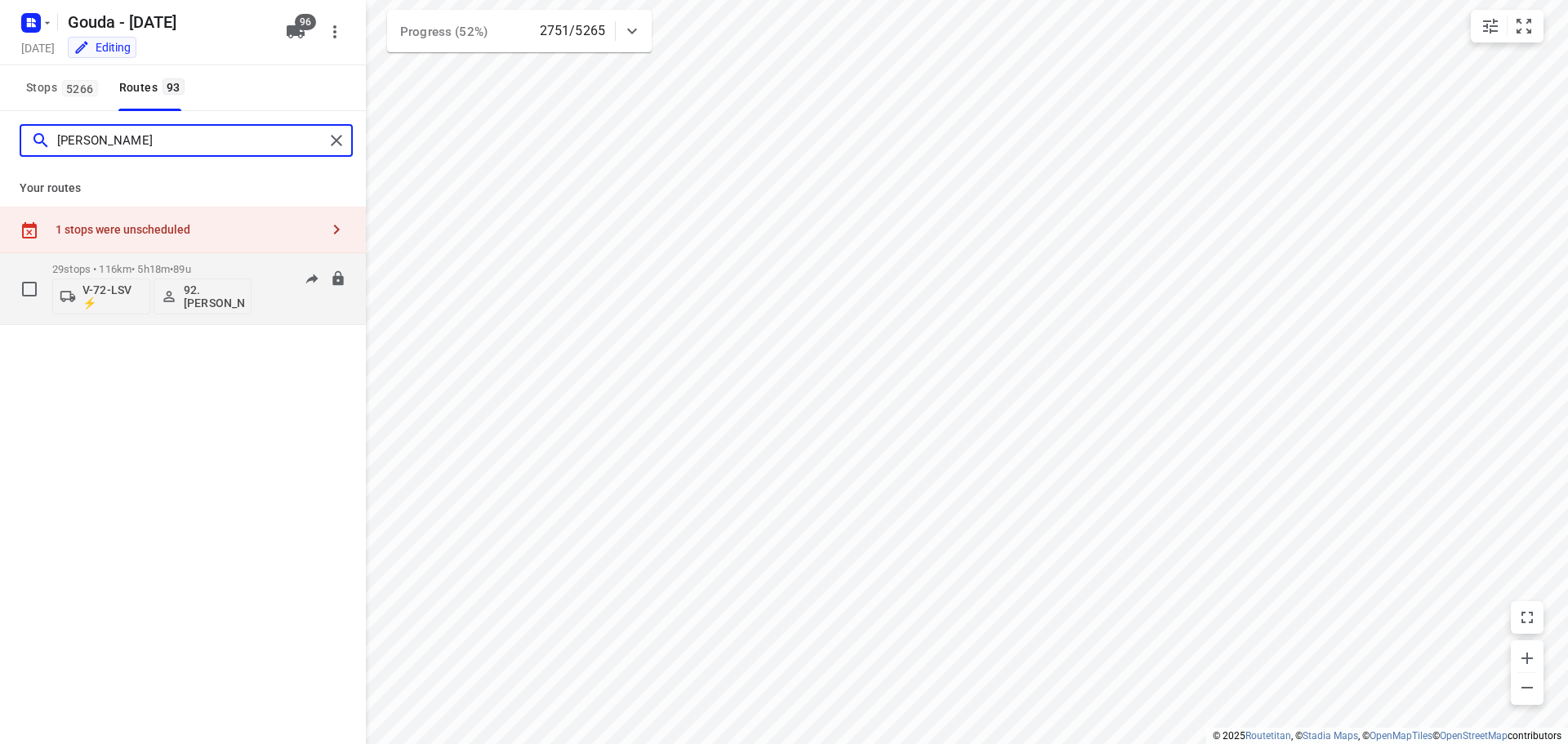
type input "[PERSON_NAME]"
click at [152, 266] on p "29 stops • 116km • 5h18m • 89u" at bounding box center [151, 269] width 199 height 13
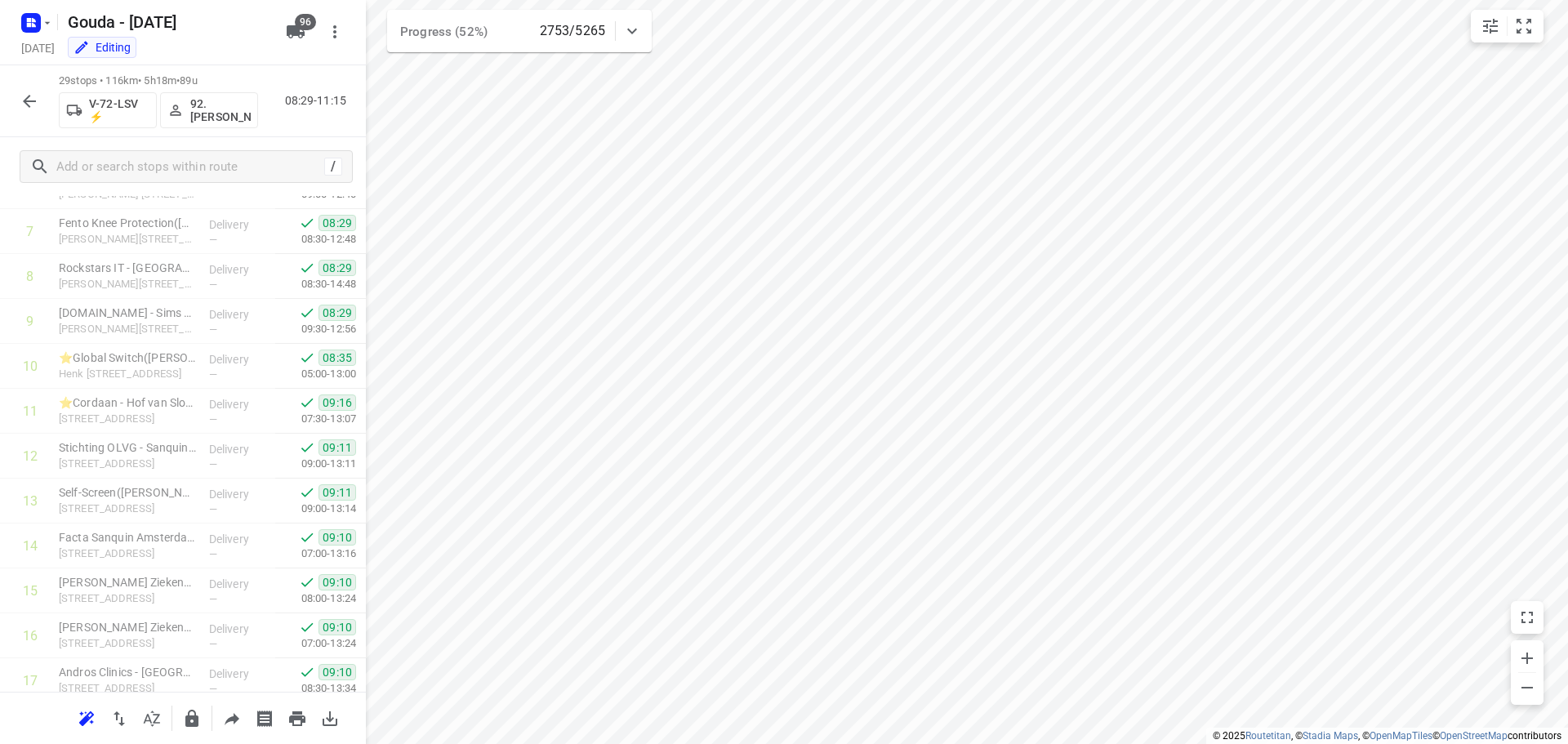
scroll to position [0, 0]
